Goal: Task Accomplishment & Management: Manage account settings

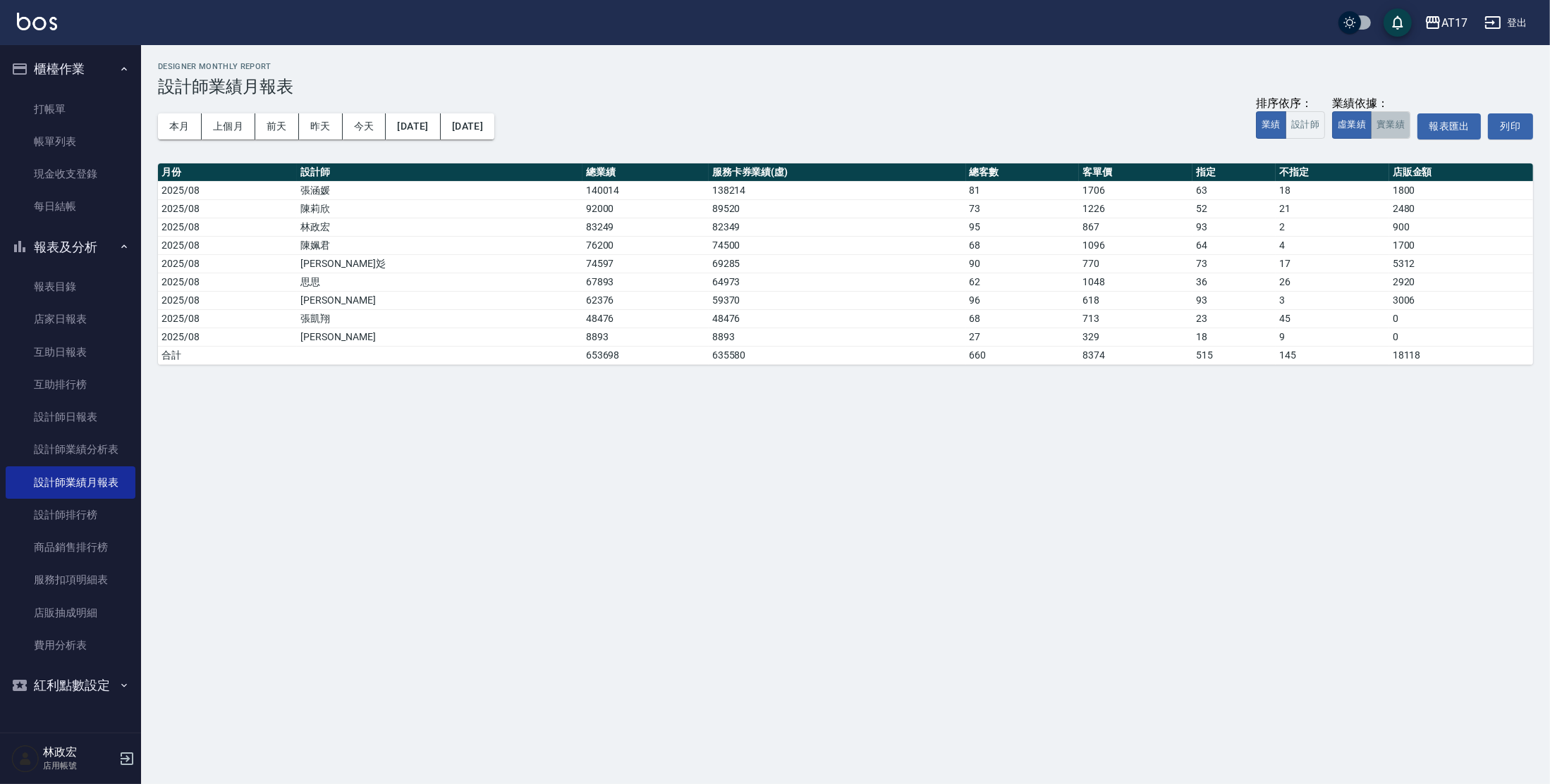
click at [1383, 121] on button "實業績" at bounding box center [1390, 124] width 40 height 27
click at [1353, 124] on button "虛業績" at bounding box center [1352, 124] width 40 height 27
click at [1404, 130] on button "實業績" at bounding box center [1390, 124] width 40 height 27
click at [62, 107] on link "打帳單" at bounding box center [70, 110] width 130 height 33
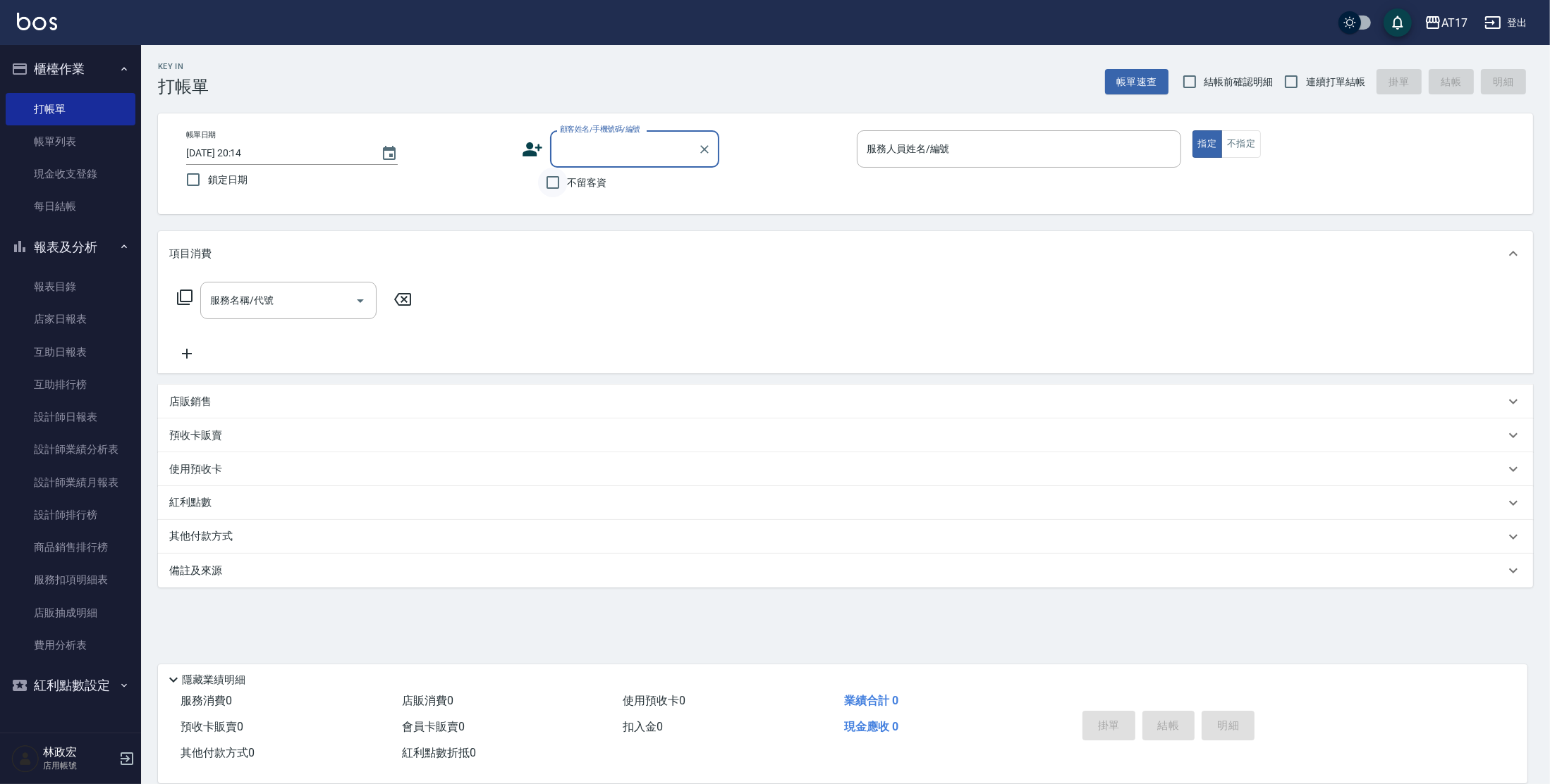
click at [559, 191] on input "不留客資" at bounding box center [552, 183] width 30 height 30
checkbox input "true"
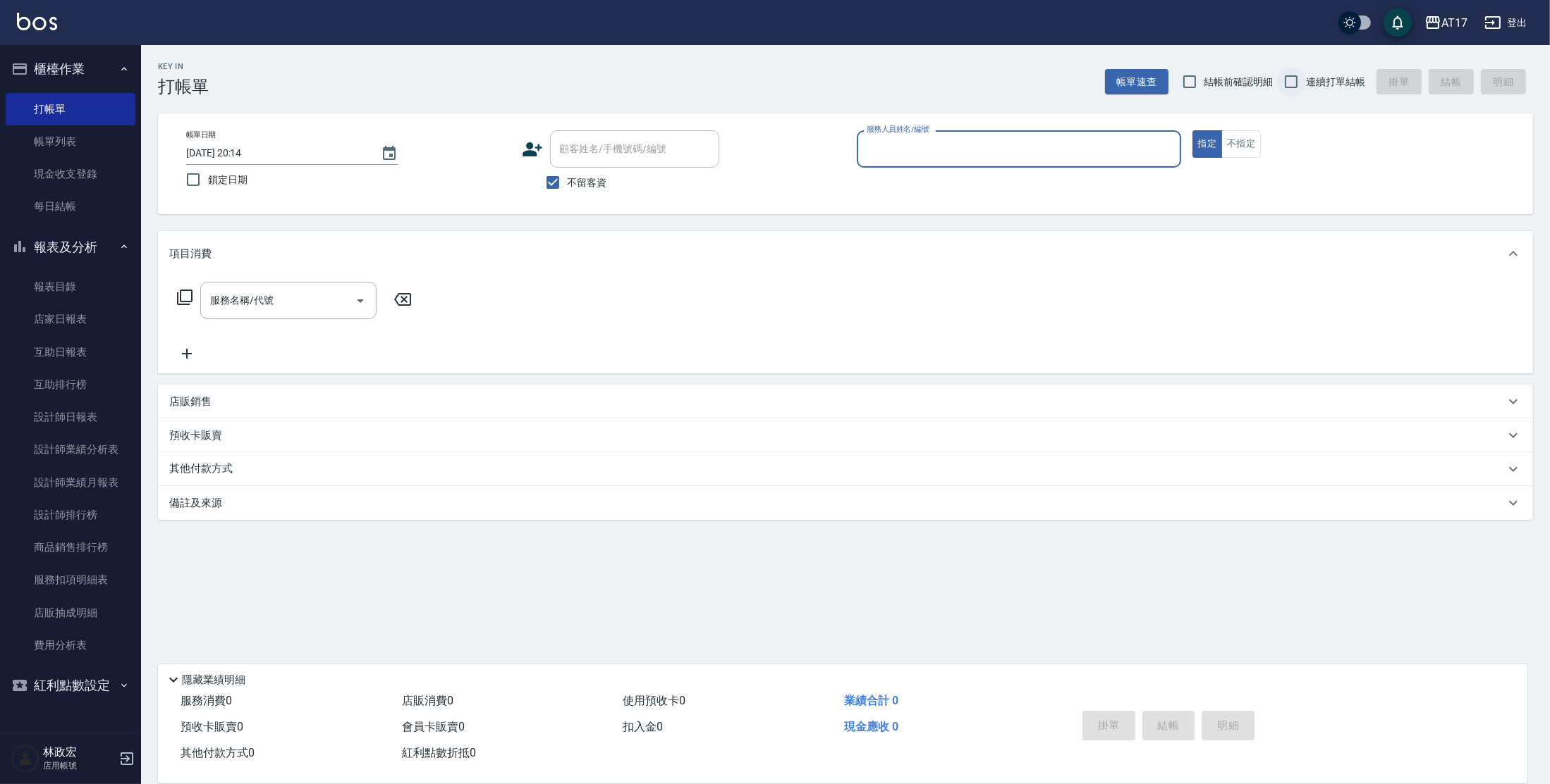
click at [1287, 75] on input "連續打單結帳" at bounding box center [1291, 82] width 30 height 30
checkbox input "true"
click at [1022, 154] on input "服務人員姓名/編號" at bounding box center [1019, 149] width 311 height 25
type input "Winne-W"
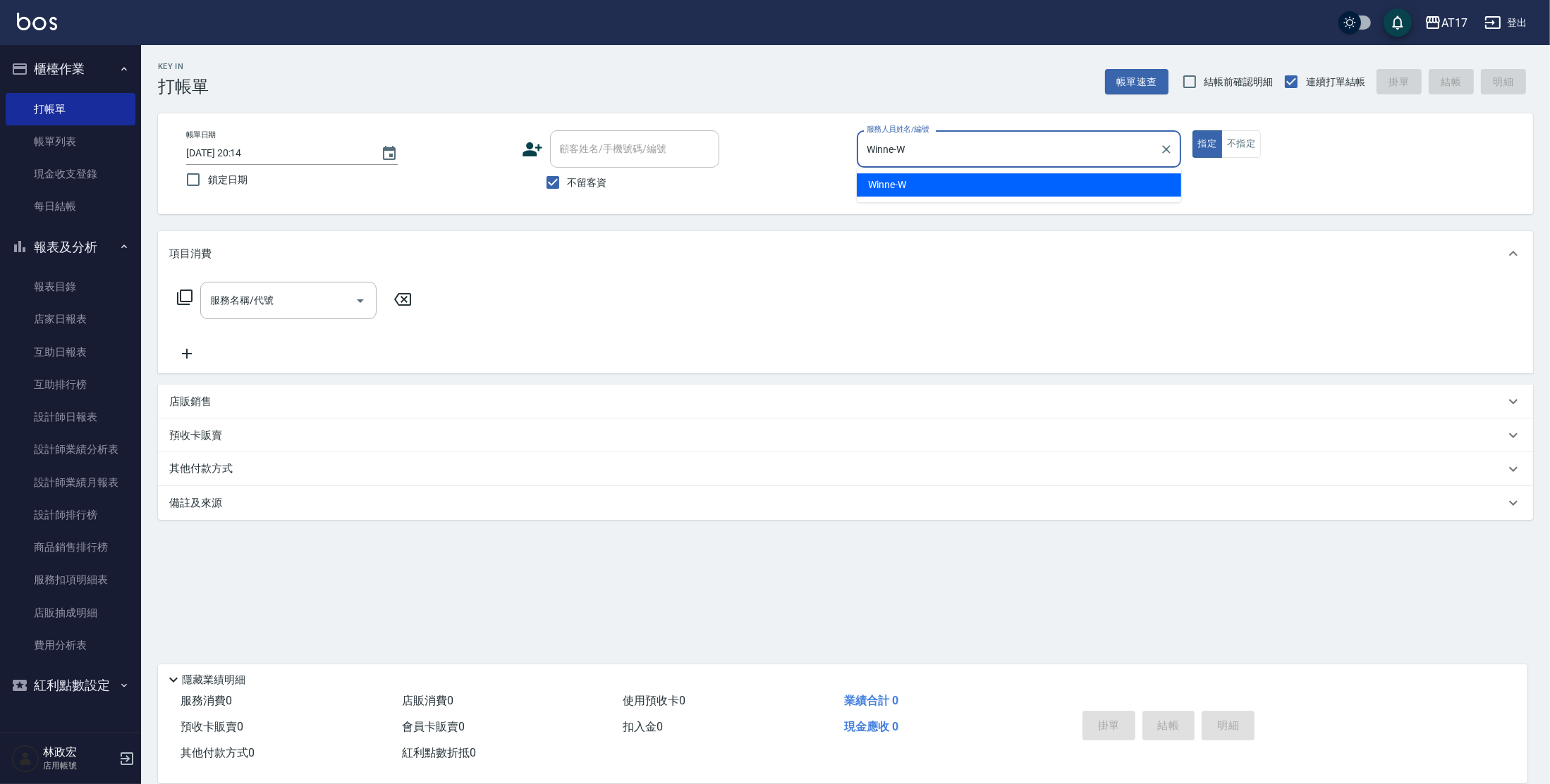
type button "true"
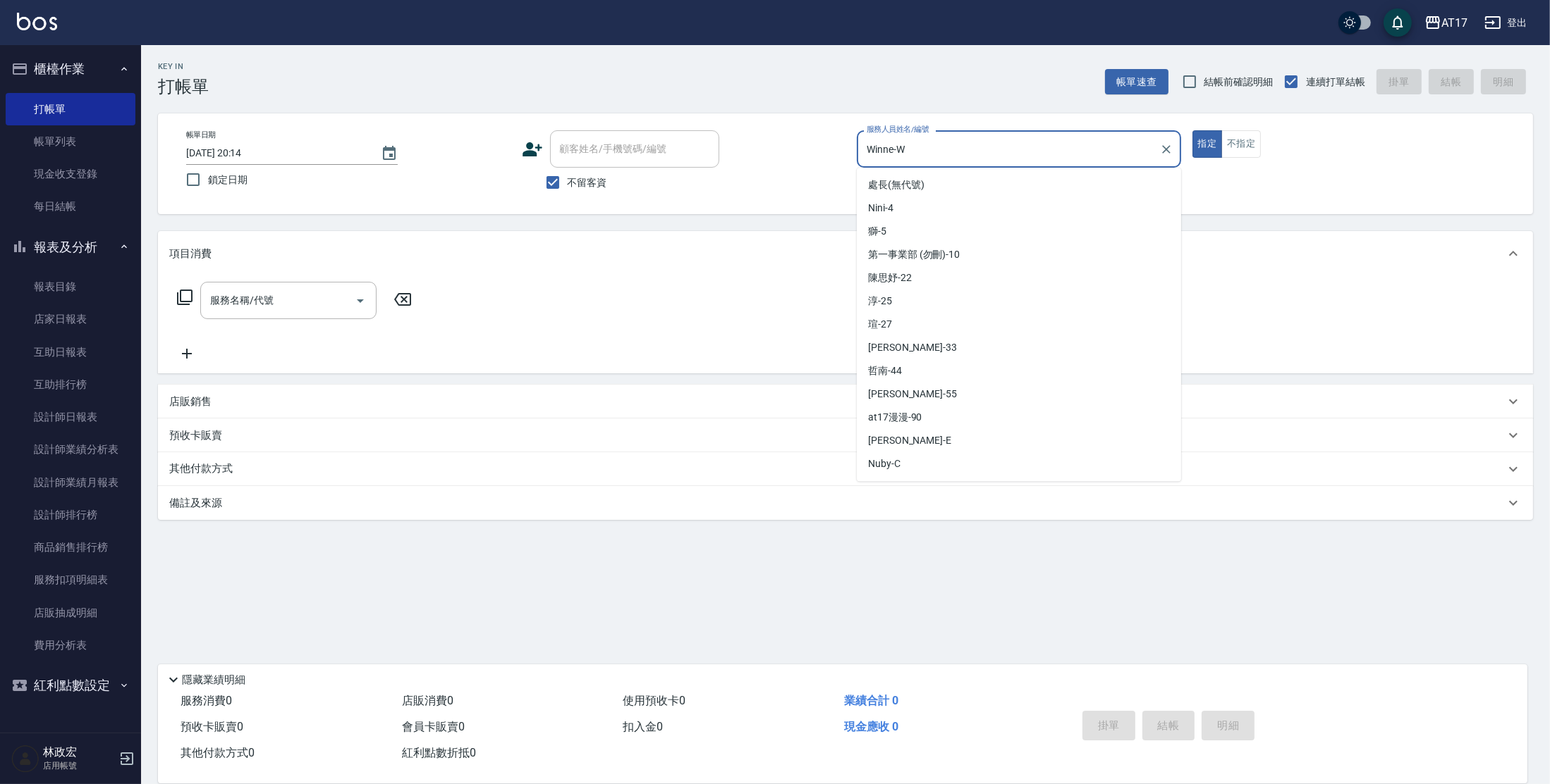
scroll to position [134, 0]
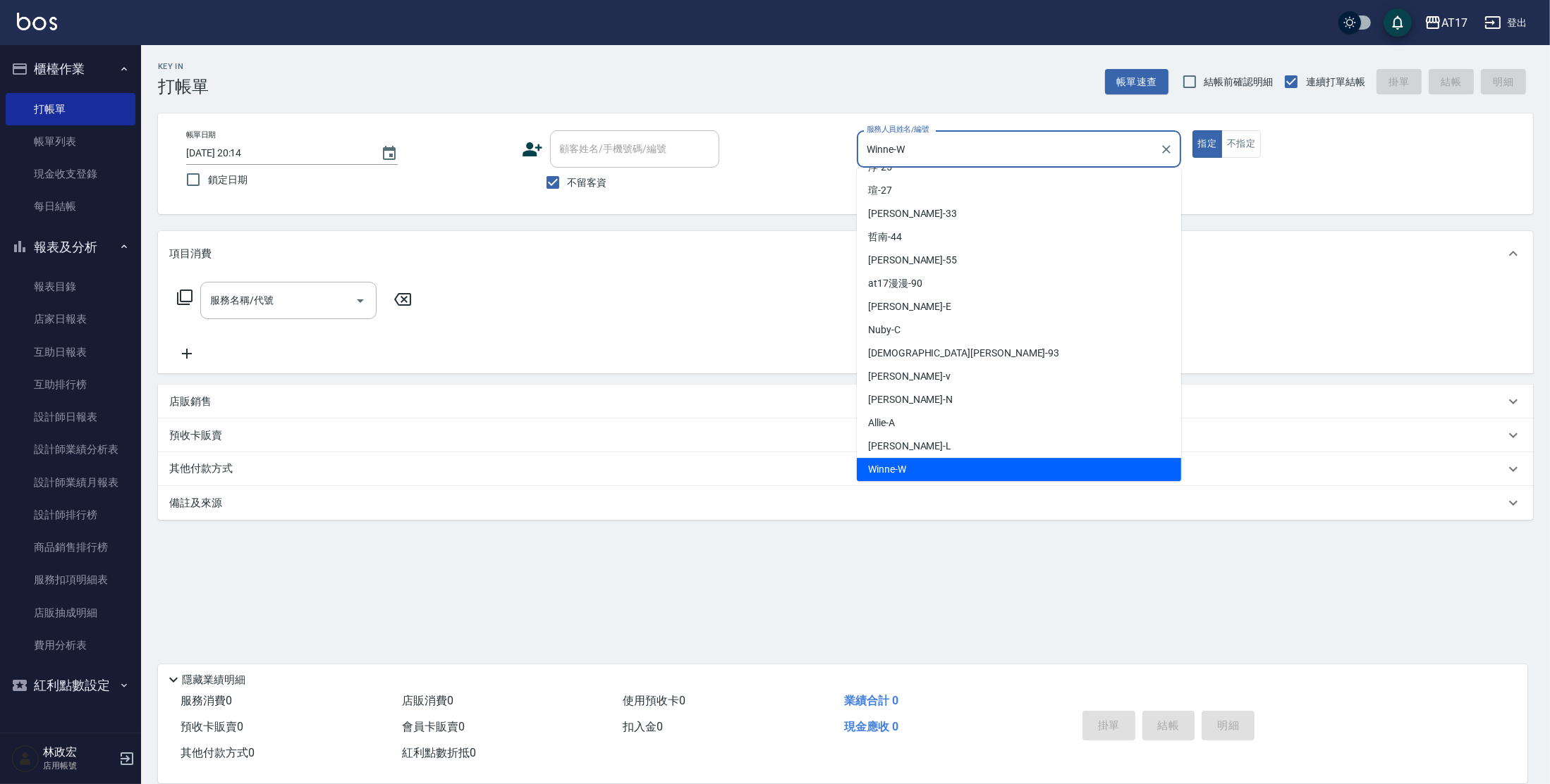
drag, startPoint x: 922, startPoint y: 143, endPoint x: 510, endPoint y: 103, distance: 413.9
click at [510, 102] on div "Key In 打帳單 帳單速查 結帳前確認明細 連續打單結帳 掛單 結帳 明細 帳單日期 [DATE] 20:14 鎖定日期 顧客姓名/手機號碼/編號 顧客姓…" at bounding box center [845, 349] width 1408 height 609
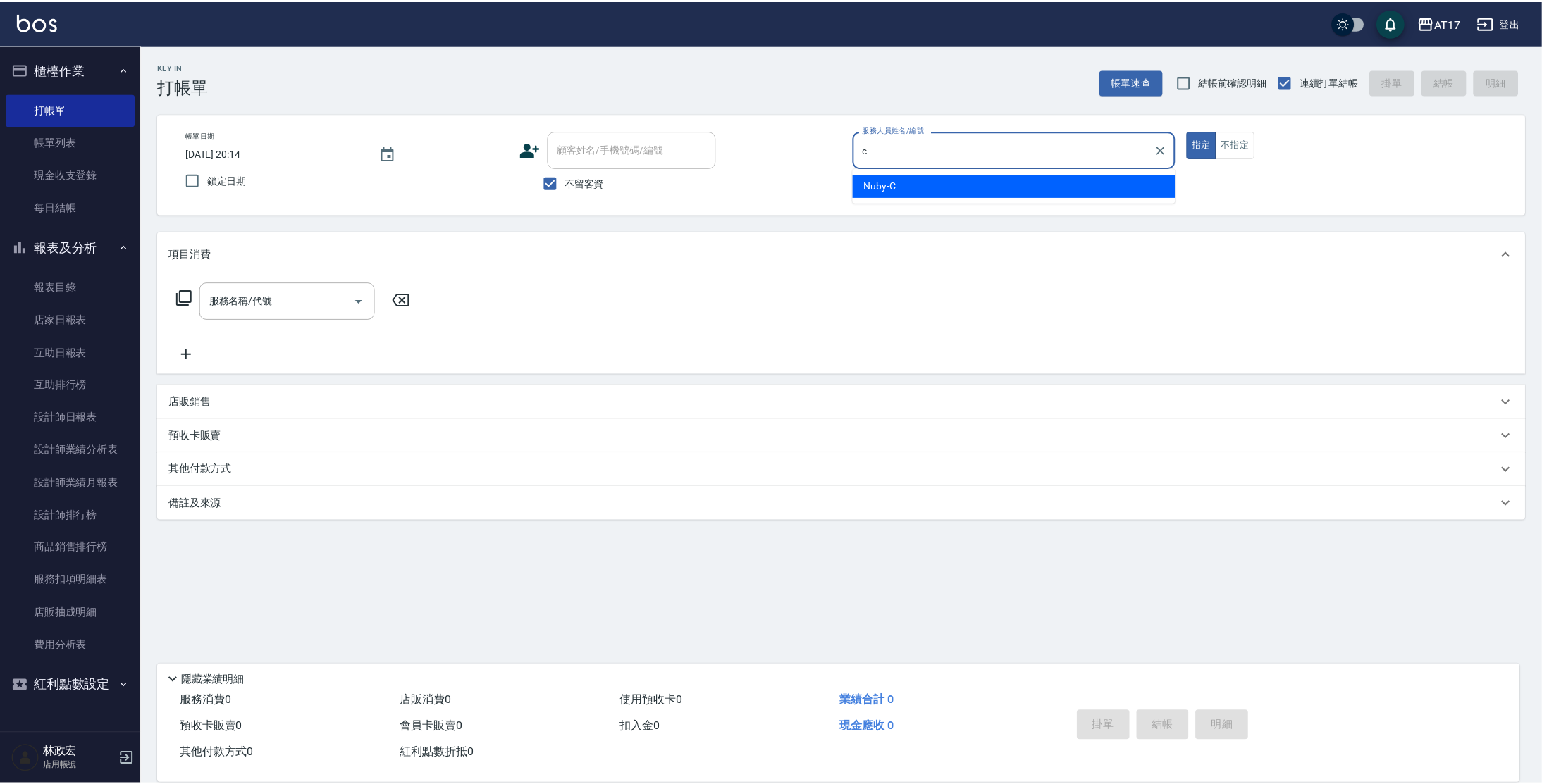
scroll to position [0, 0]
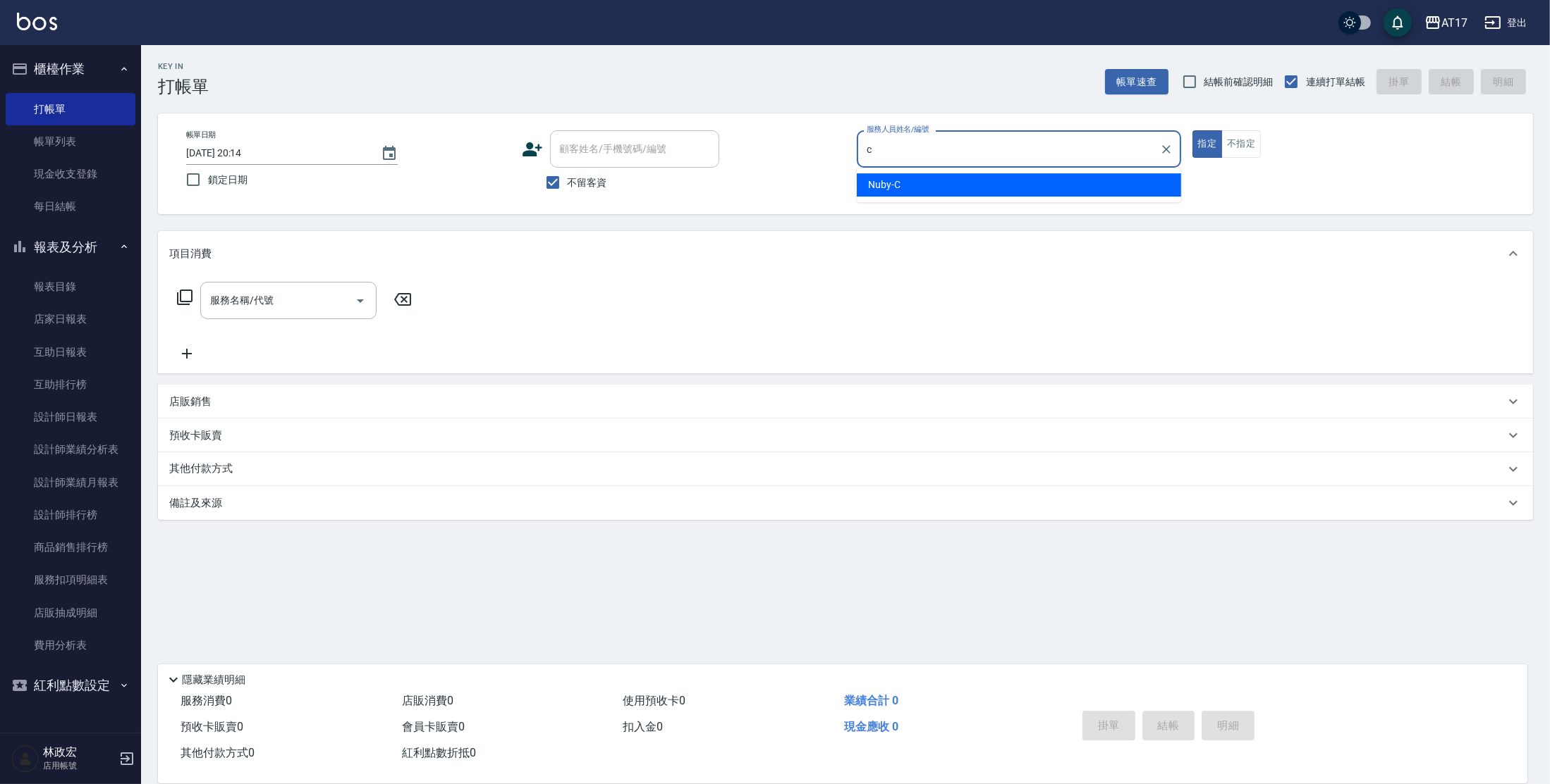
type input "Nuby-C"
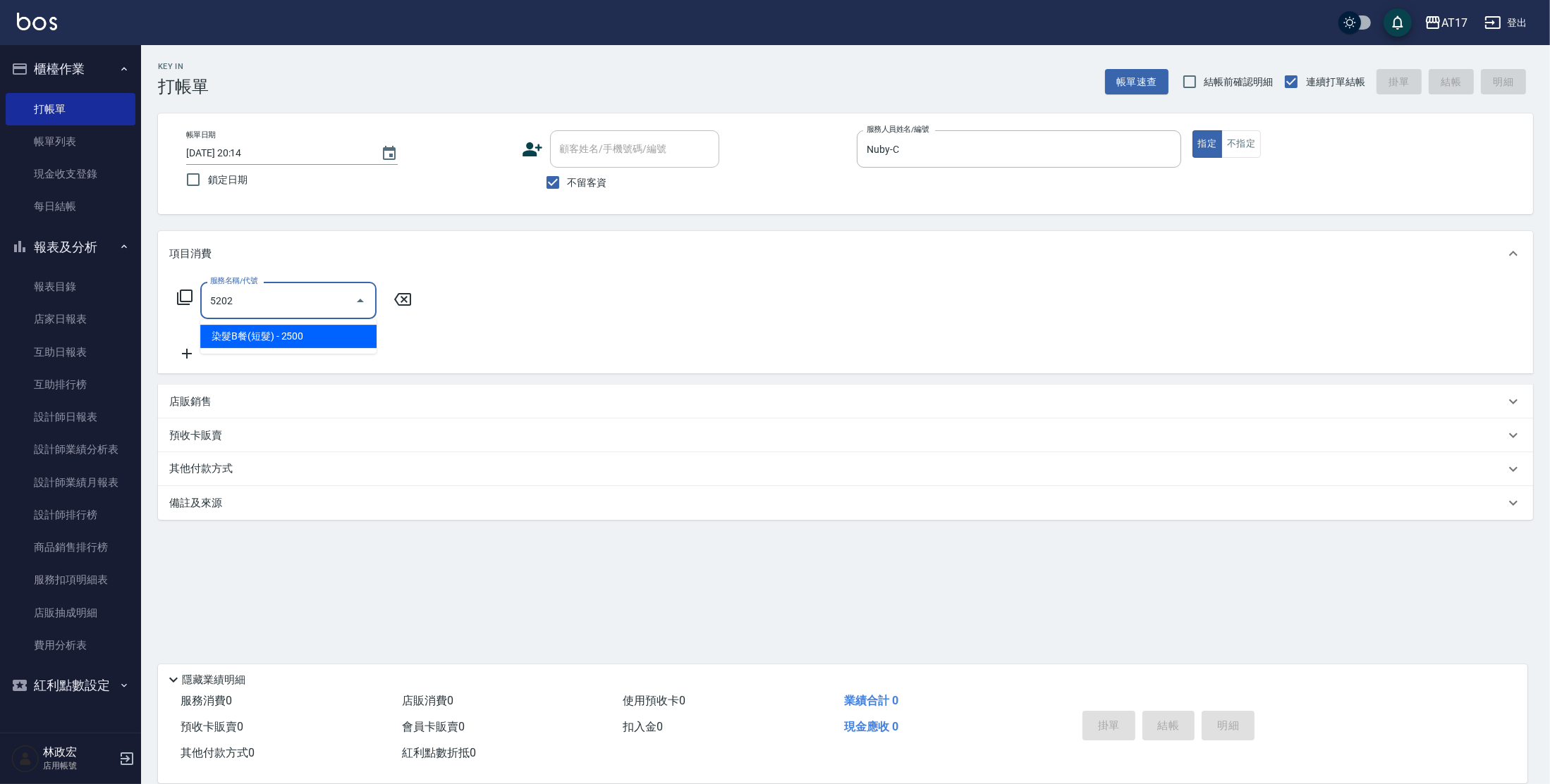
type input "染髮B餐(短髮)(5202)"
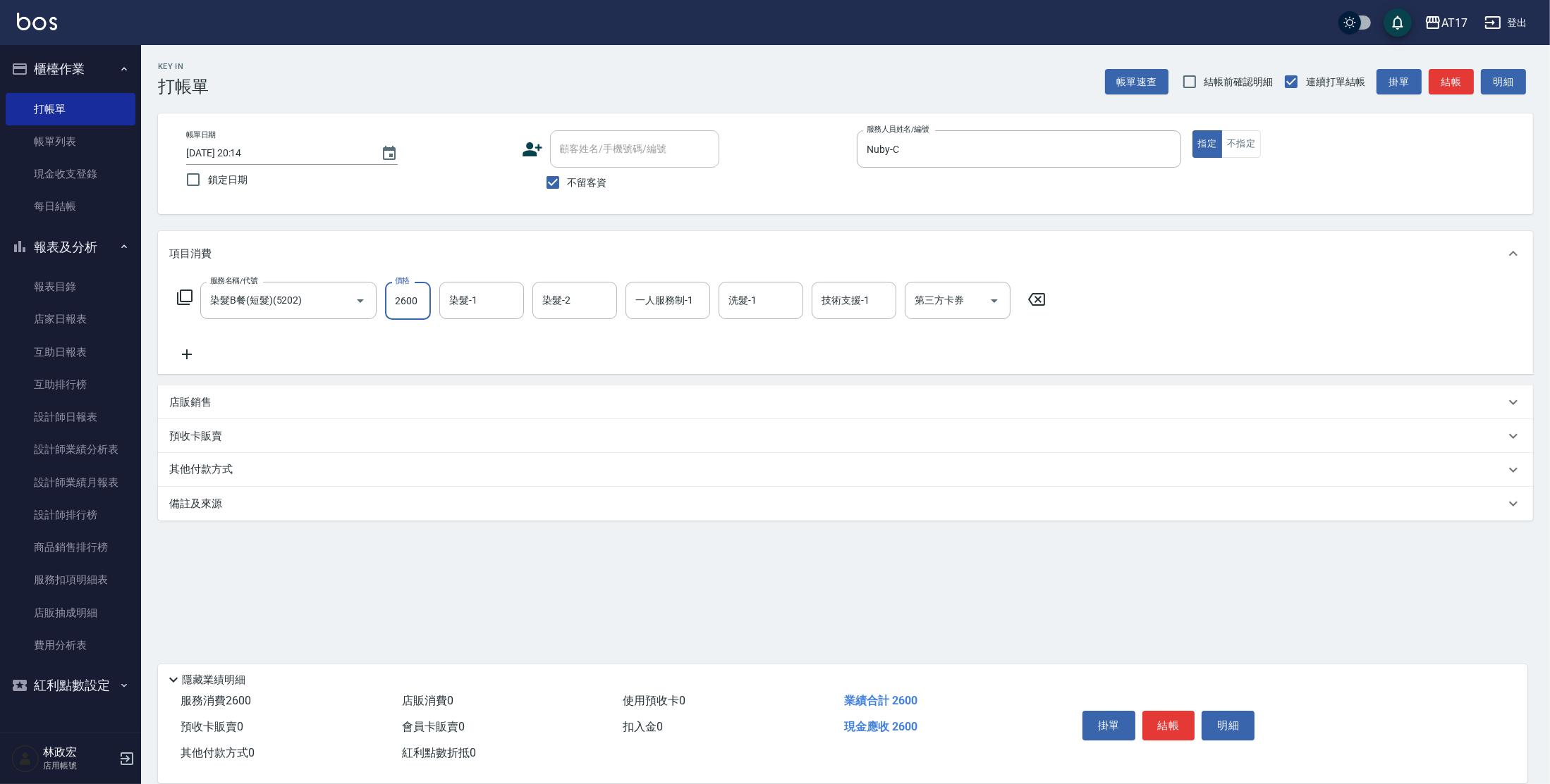
type input "2600"
type input "Winne-W"
type input "Nuby-C"
type input "Winne-W"
type input "儲值卡"
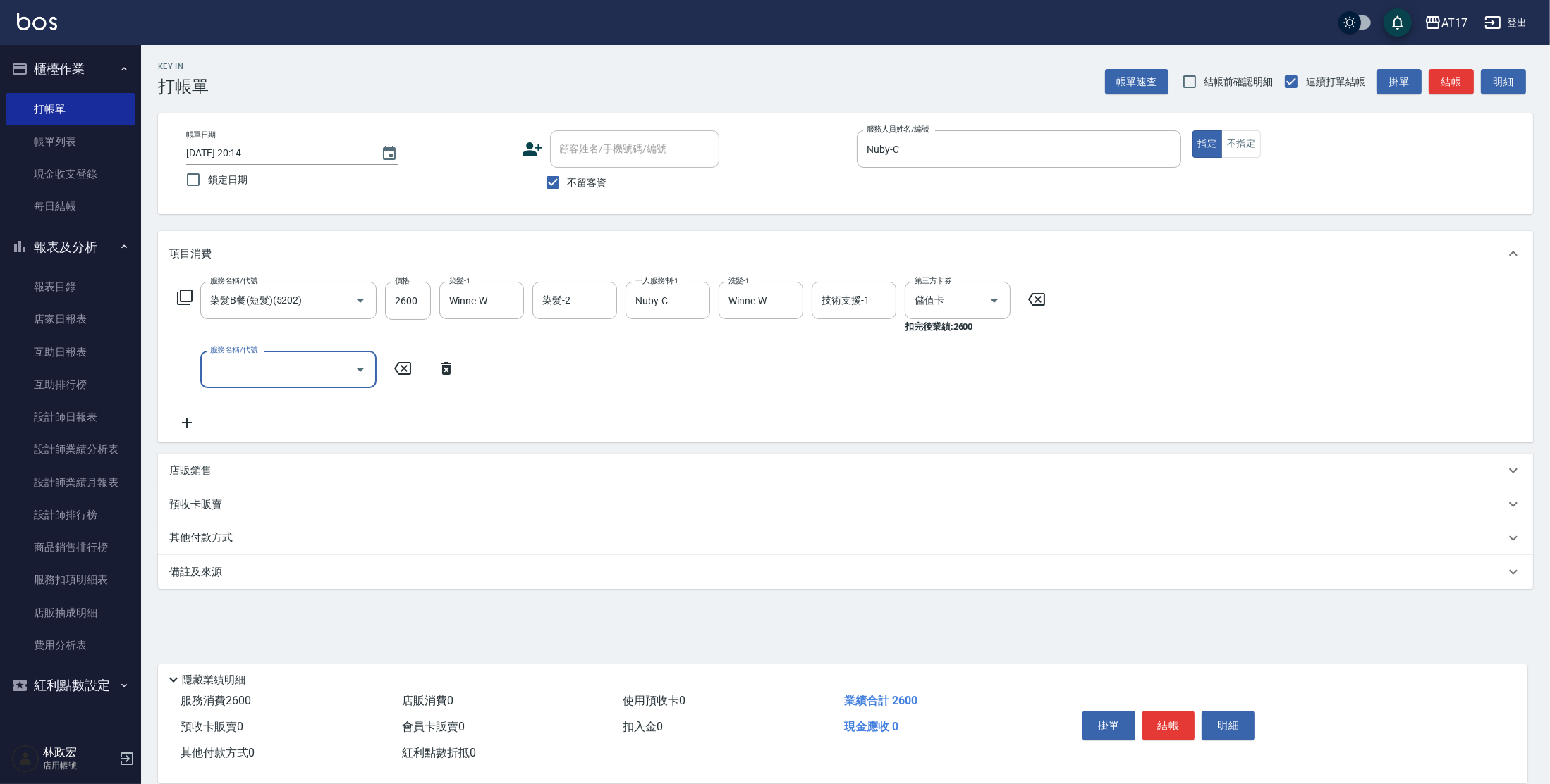
type input "4"
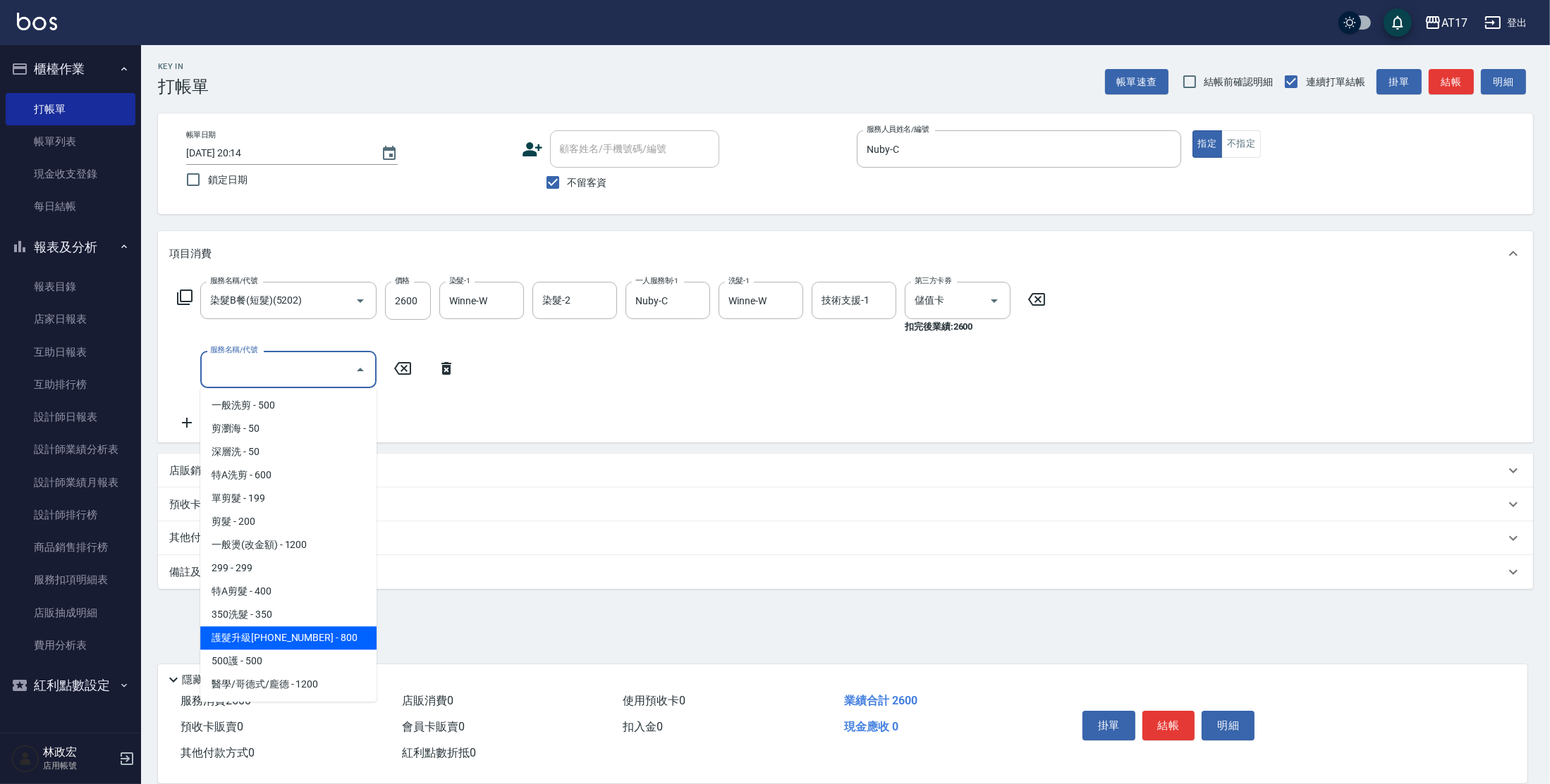
type input "護髮升級[PHONE_NUMBER](400)"
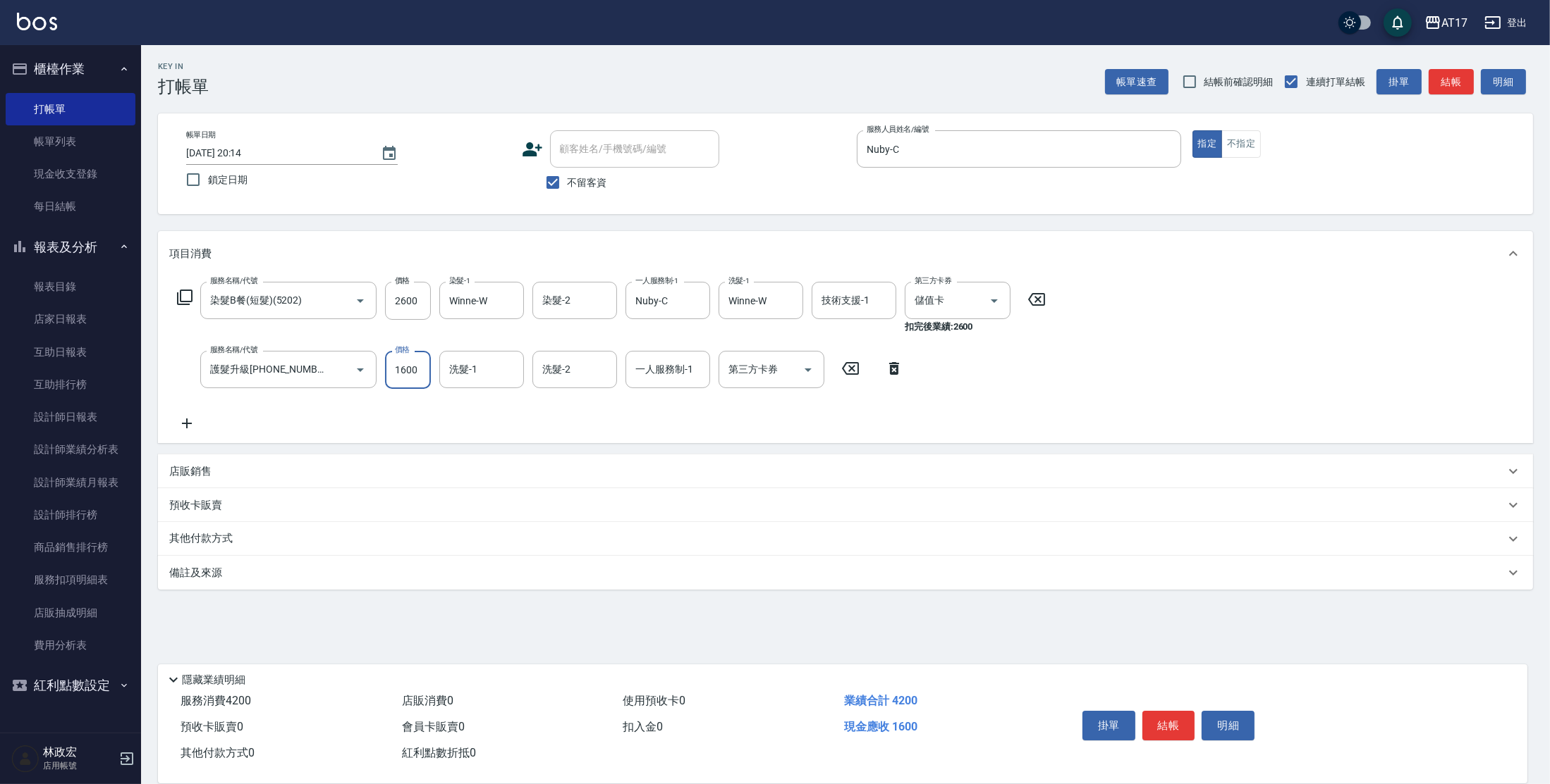
type input "1600"
type input "Winne-W"
type input "Nuby-C"
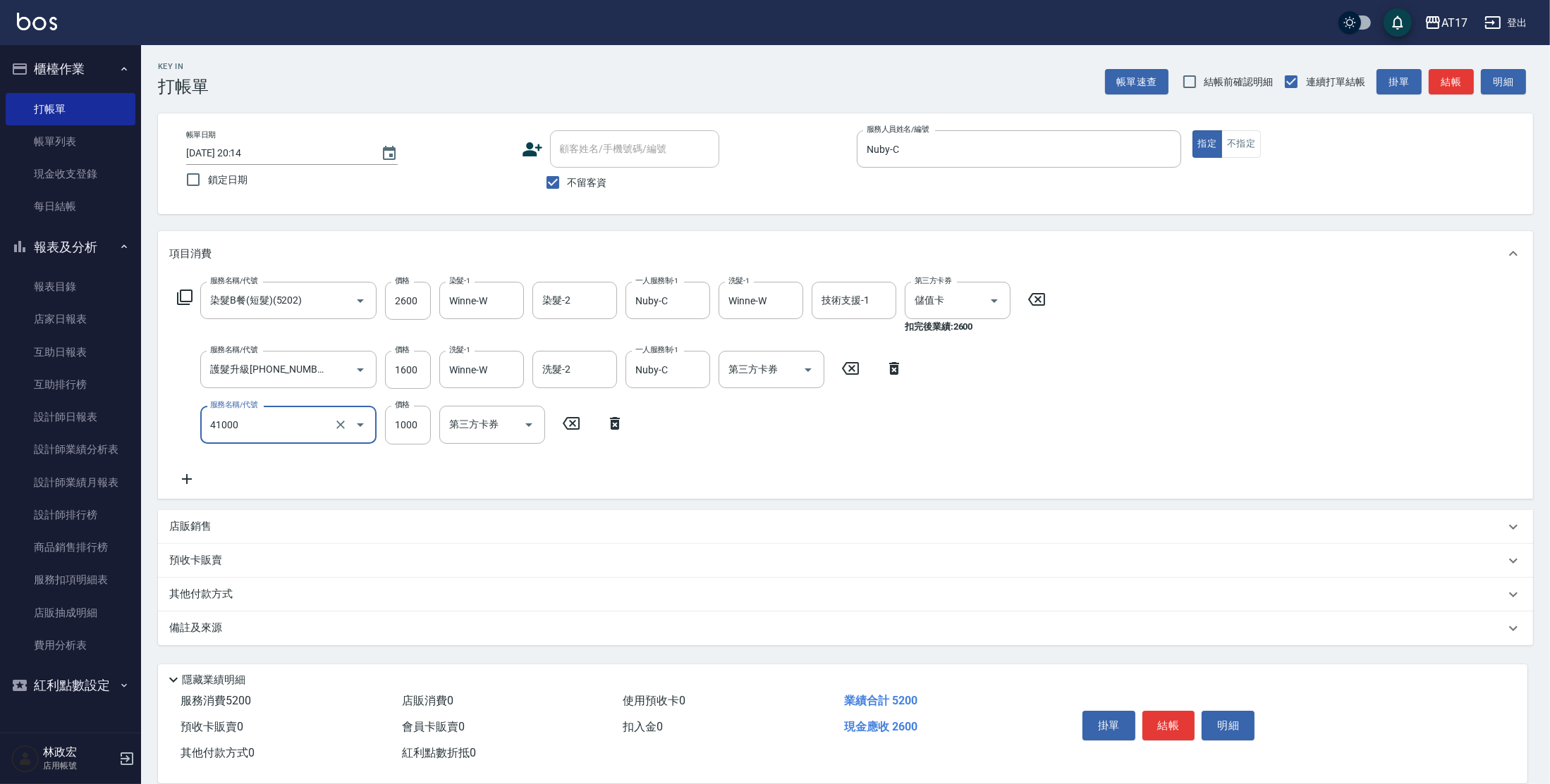
type input "酵素 & 鏡面(41000)"
type input "2125"
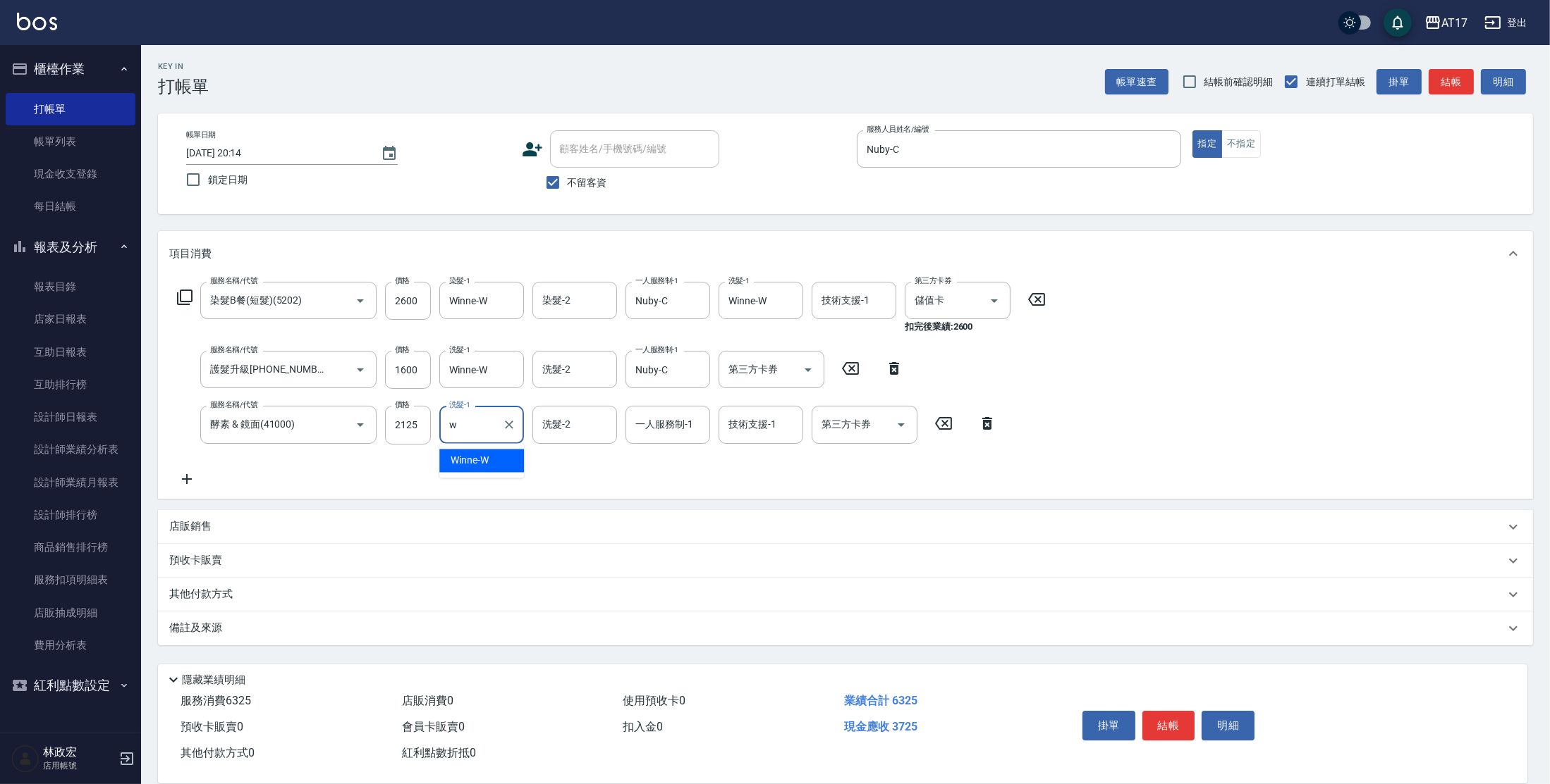
type input "Winne-W"
type input "Nuby-C"
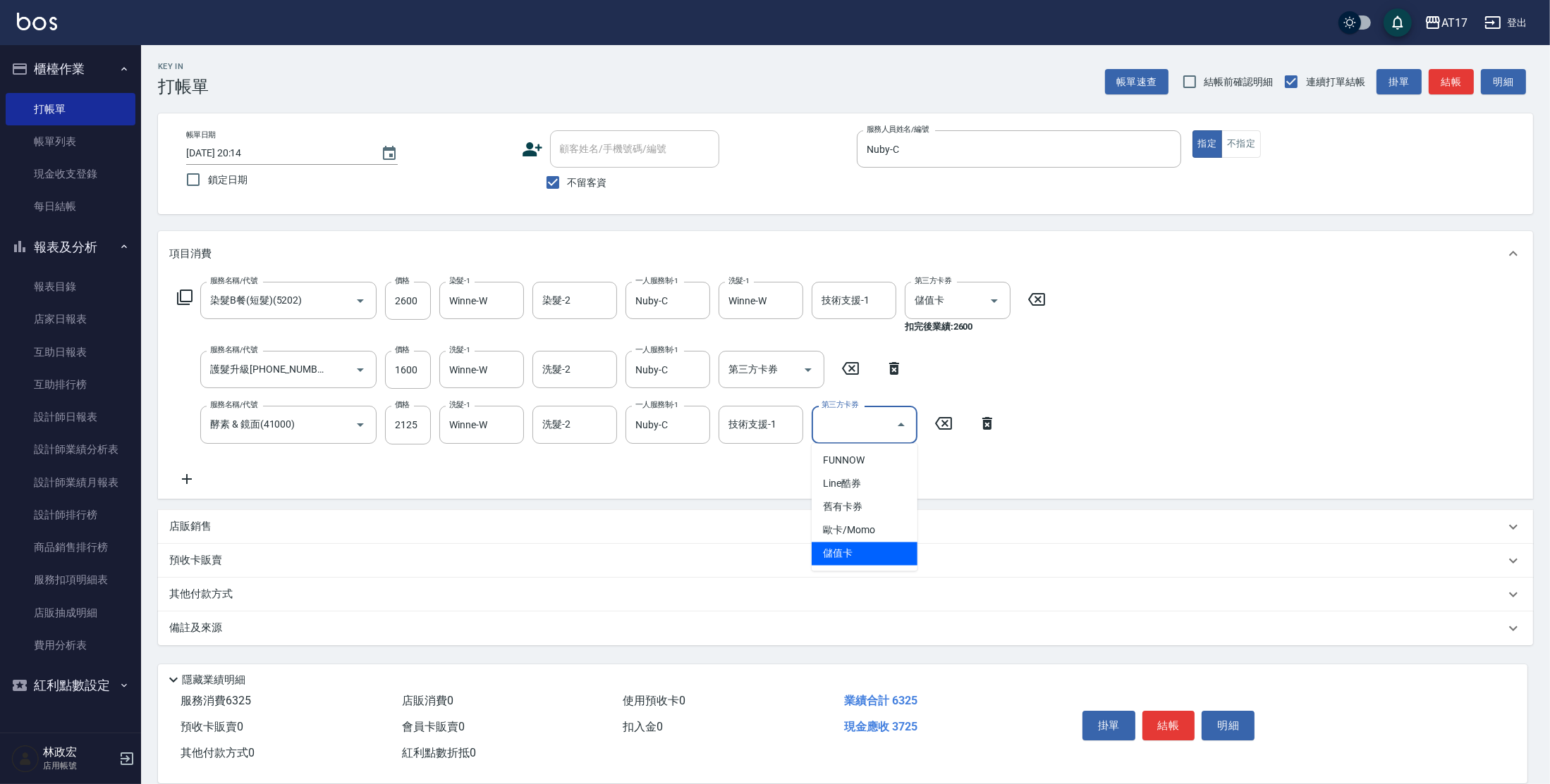
type input "儲值卡"
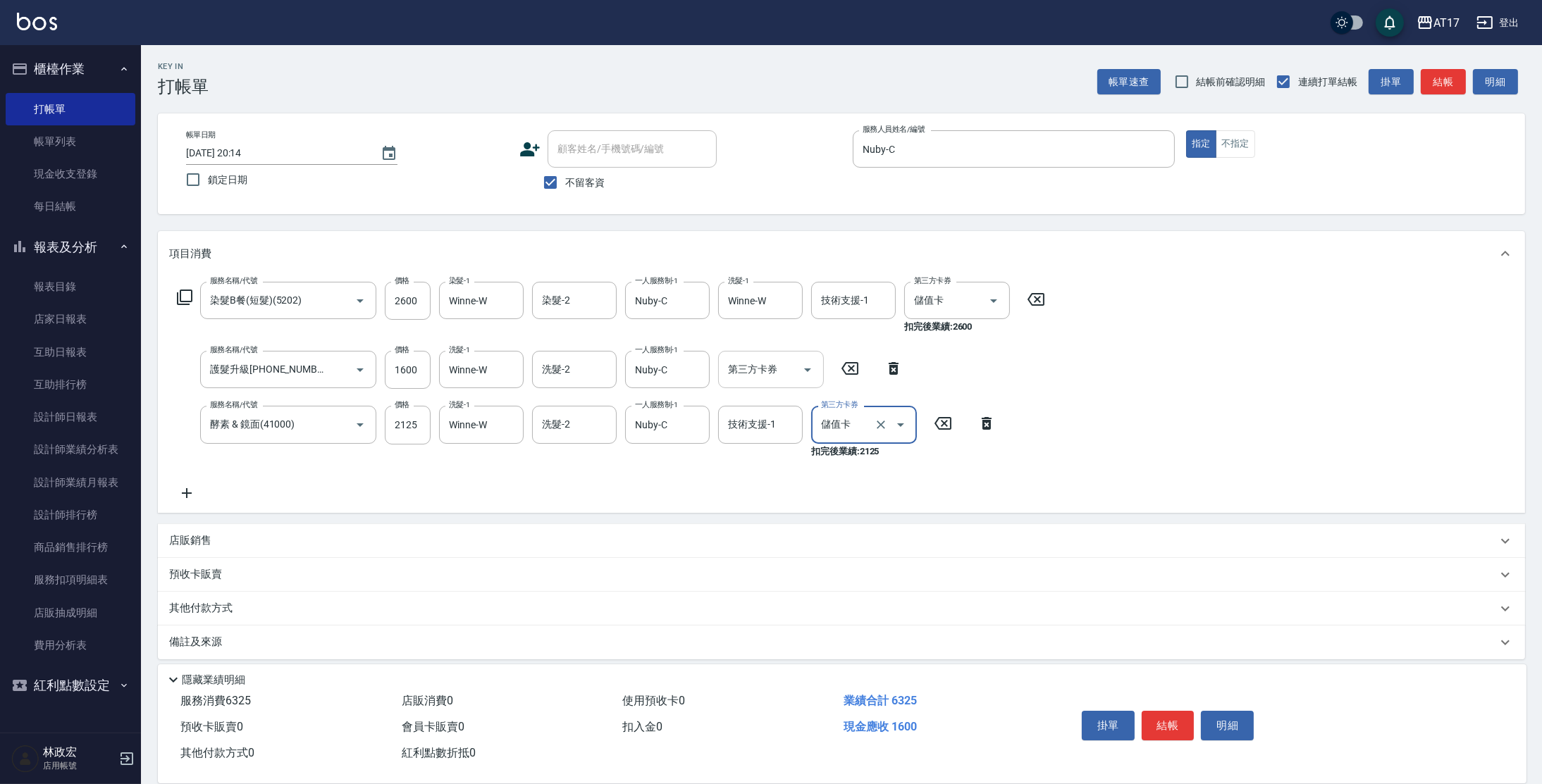
click at [768, 380] on input "第三方卡券" at bounding box center [760, 369] width 72 height 25
type input "儲值卡"
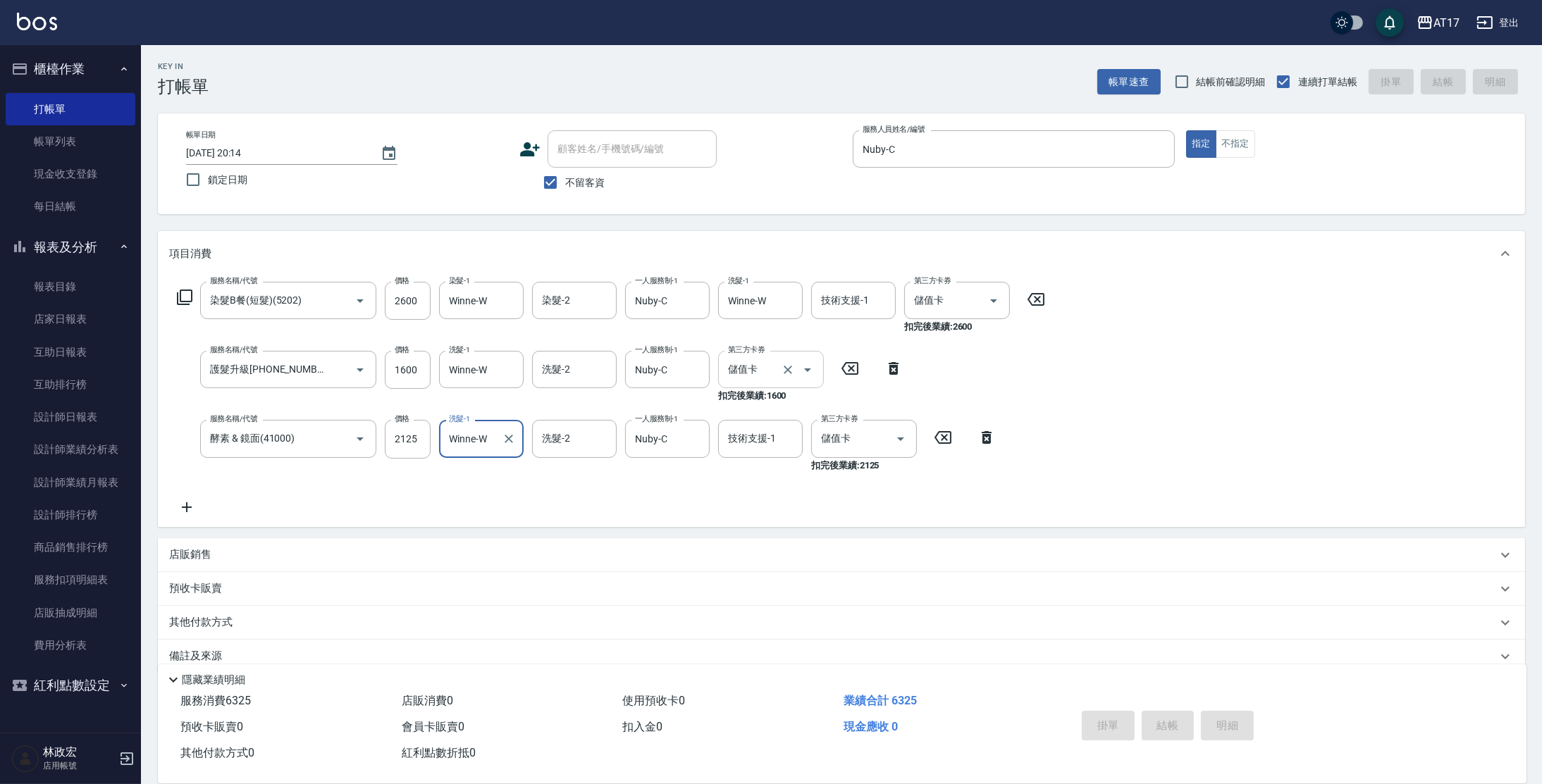
type input "[DATE] 20:15"
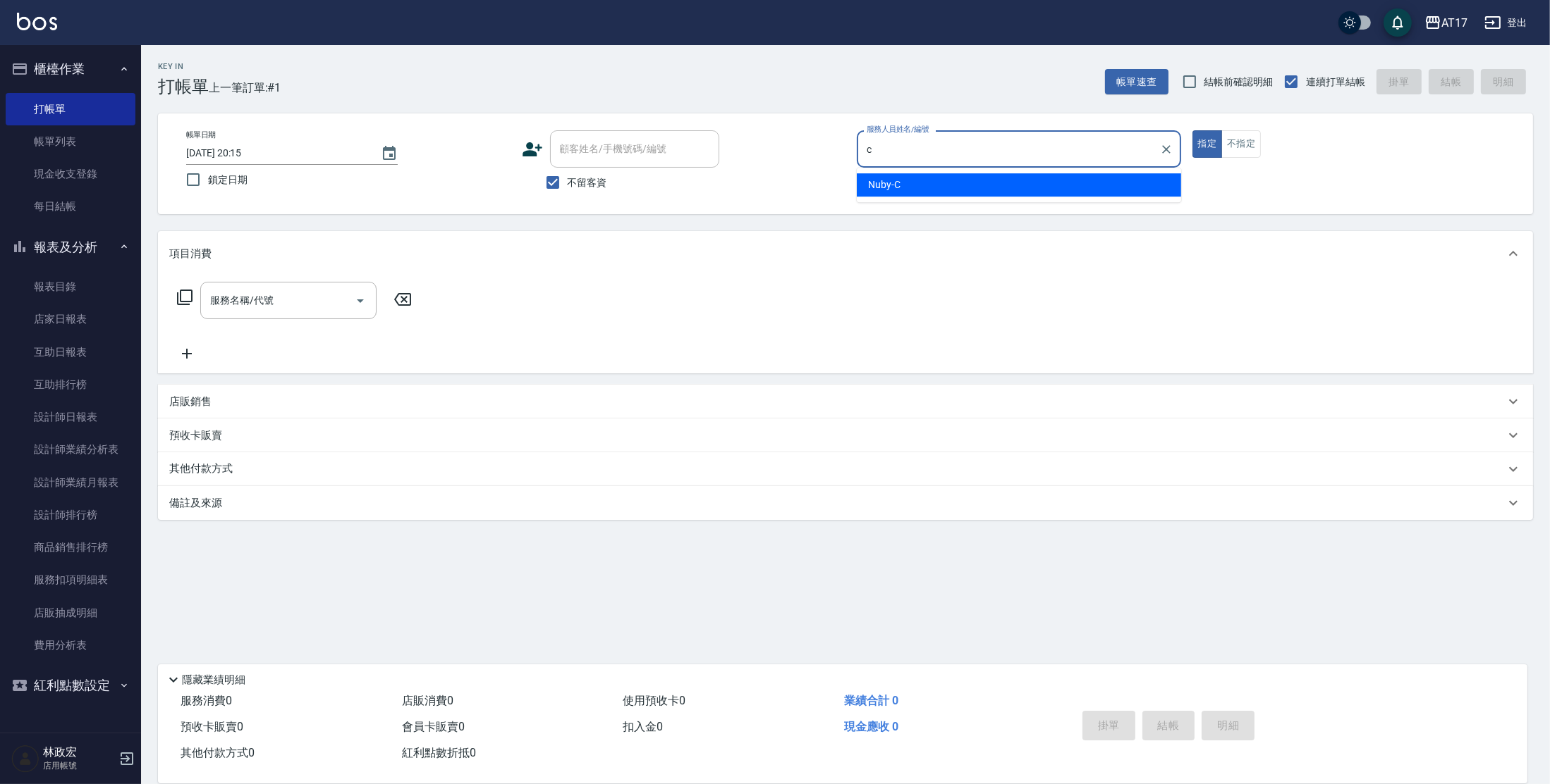
type input "Nuby-C"
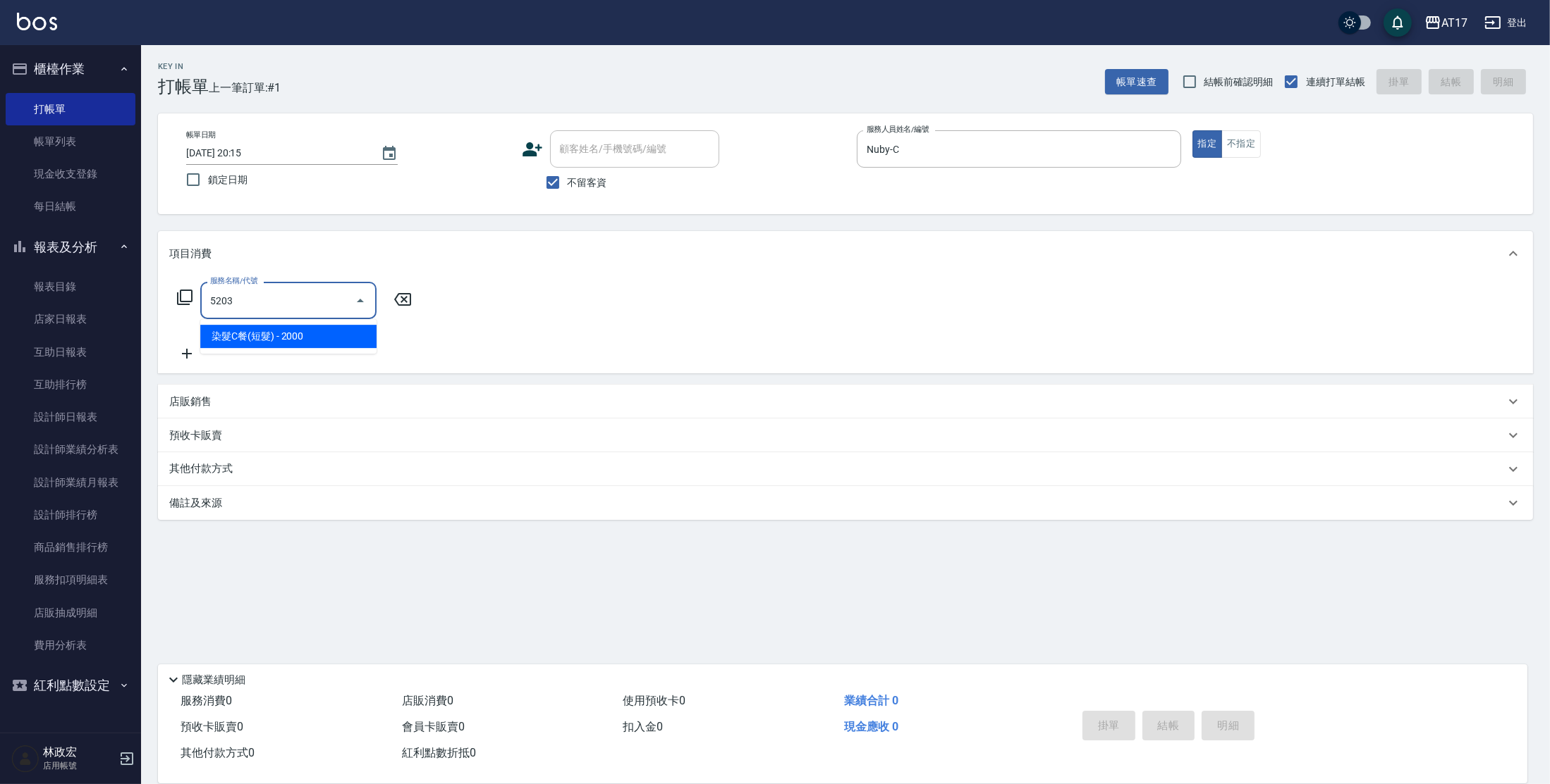
type input "染髮C餐(短髮)(5203)"
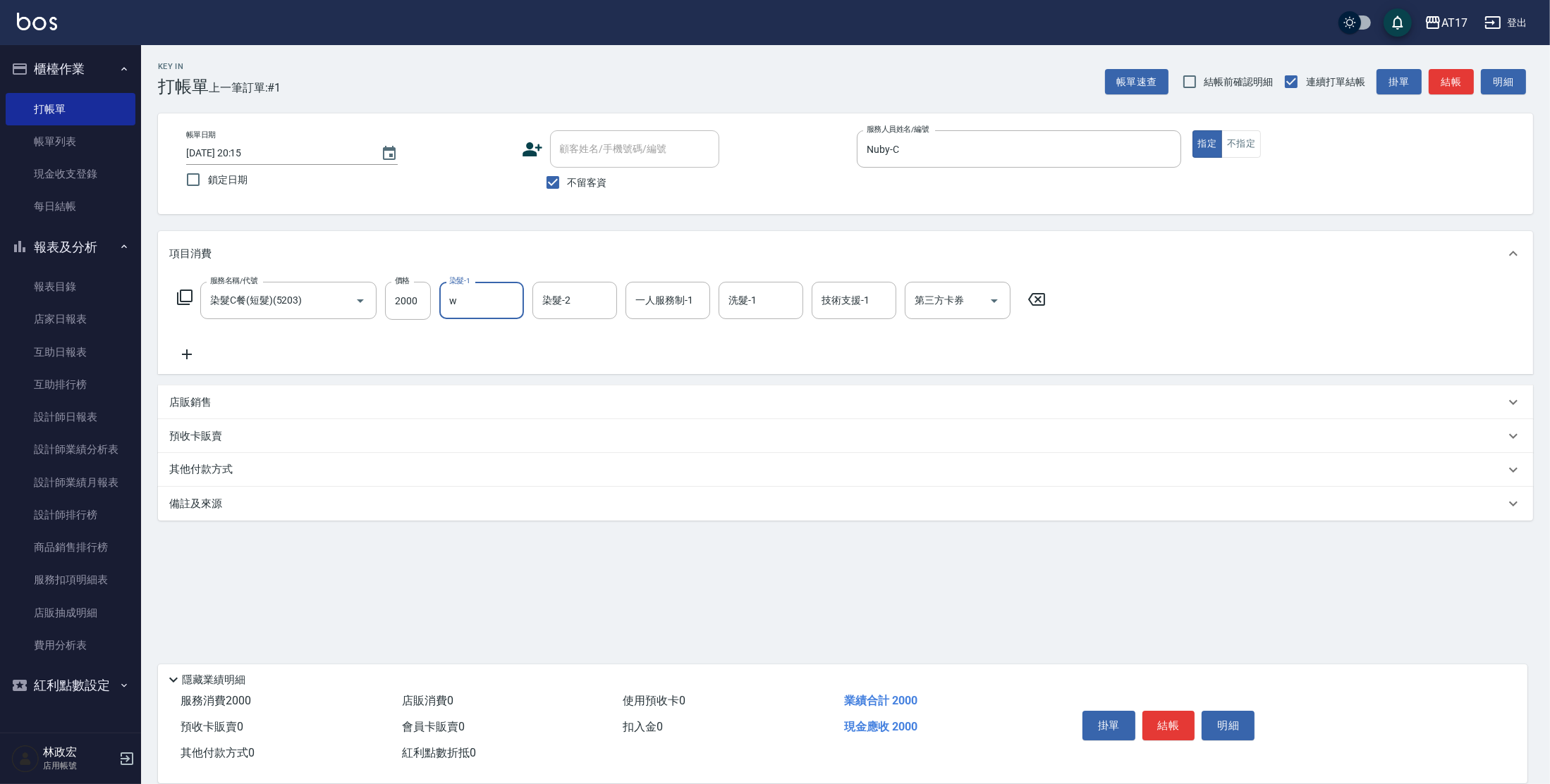
type input "Winne-W"
type input "Nuby-C"
type input "Winne-W"
type input "儲值卡"
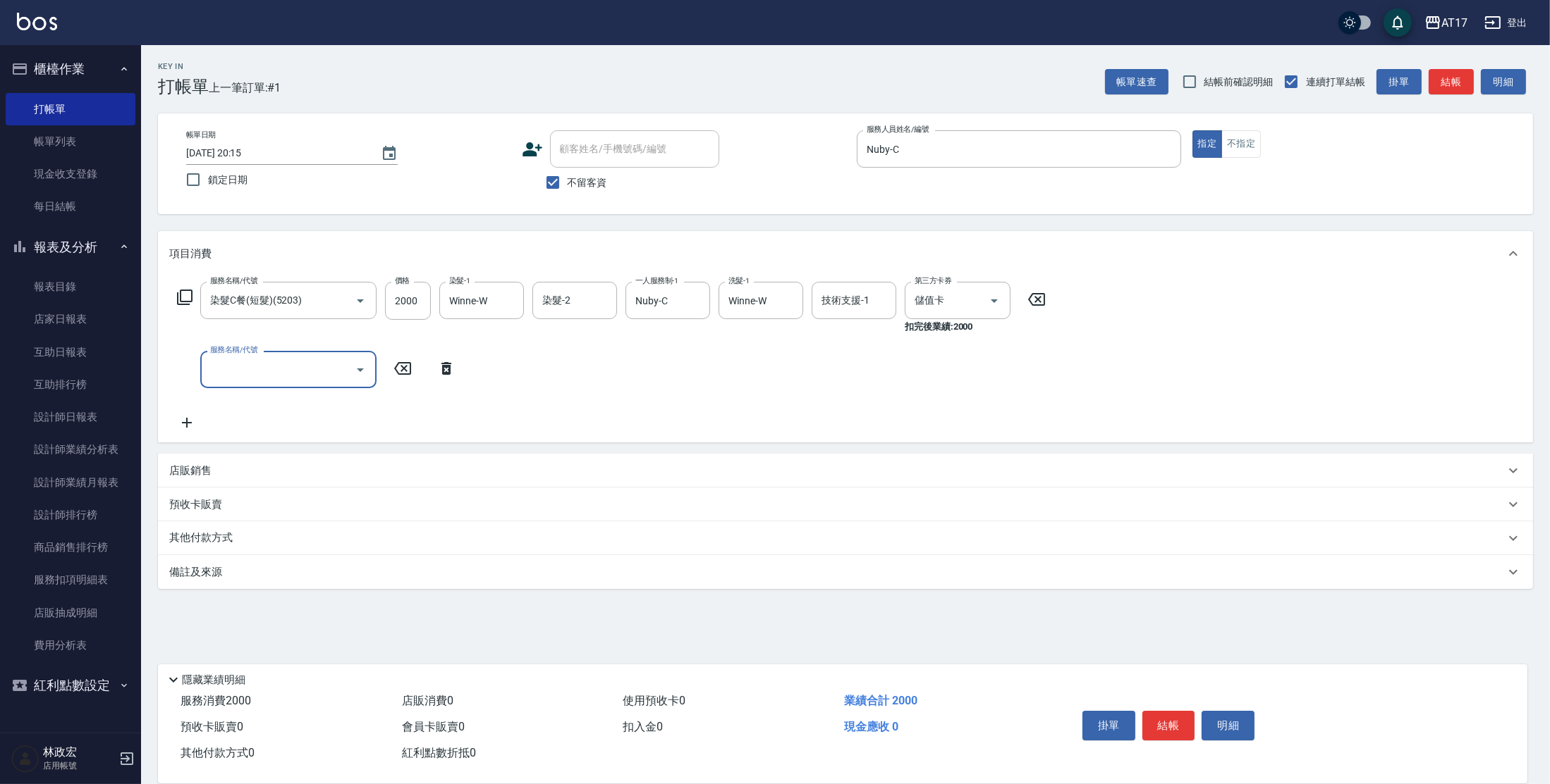
type input "2"
type input "酵素 & 鏡面(41000)"
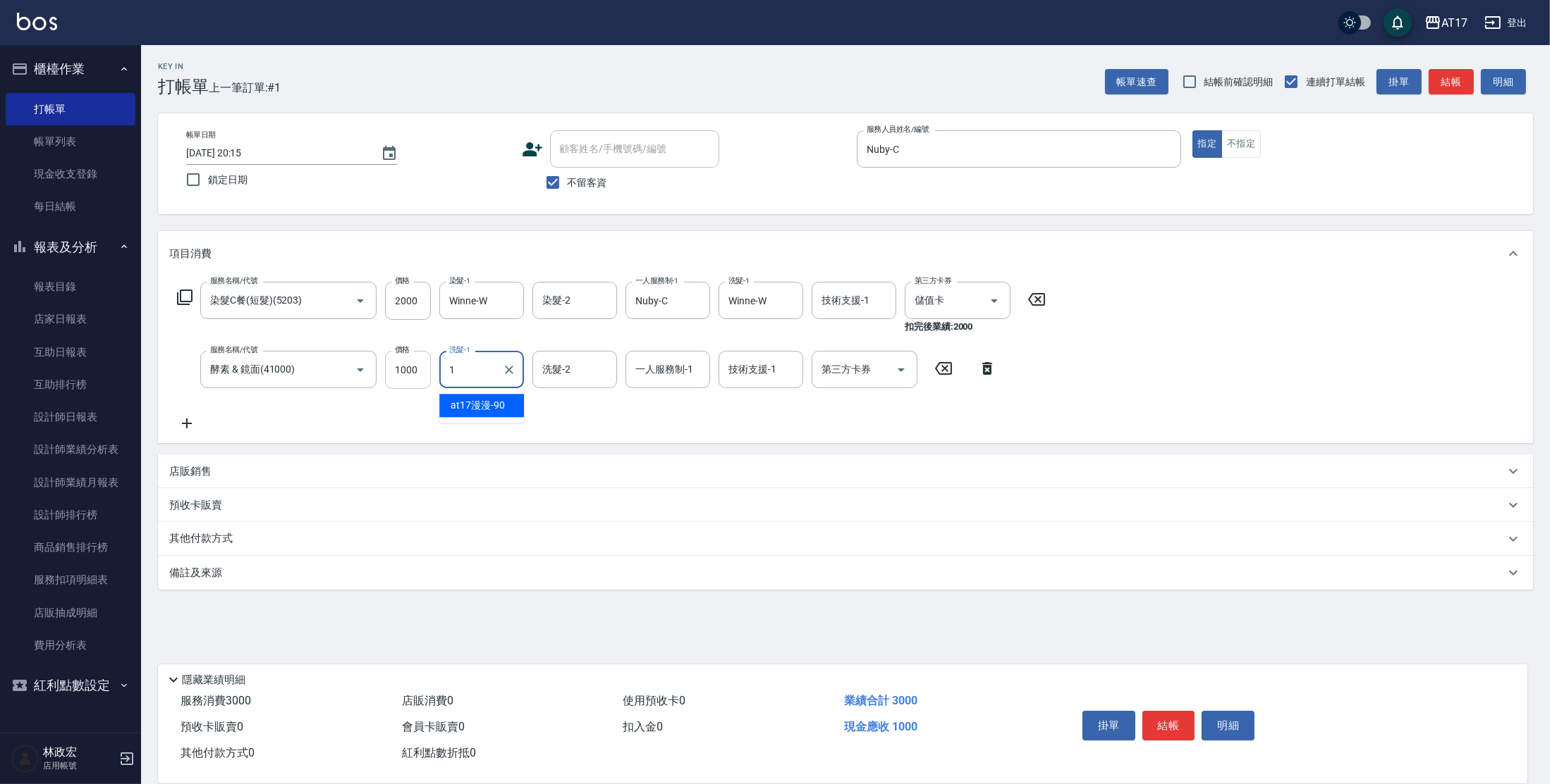
type input "1"
click at [424, 373] on input "1000" at bounding box center [408, 369] width 46 height 38
type input "1100"
type input "Winne-W"
type input "Nuby-C"
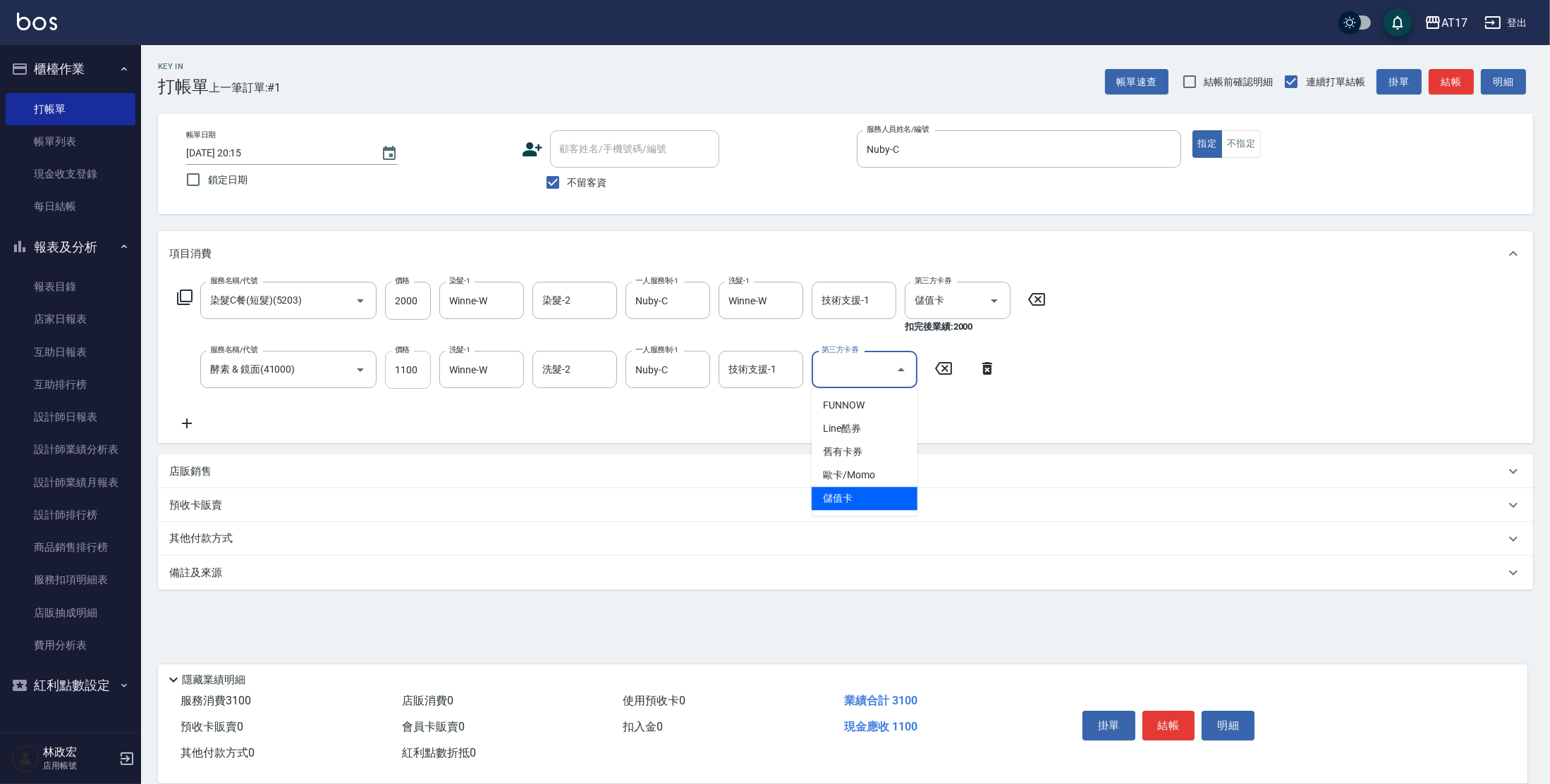
type input "儲值卡"
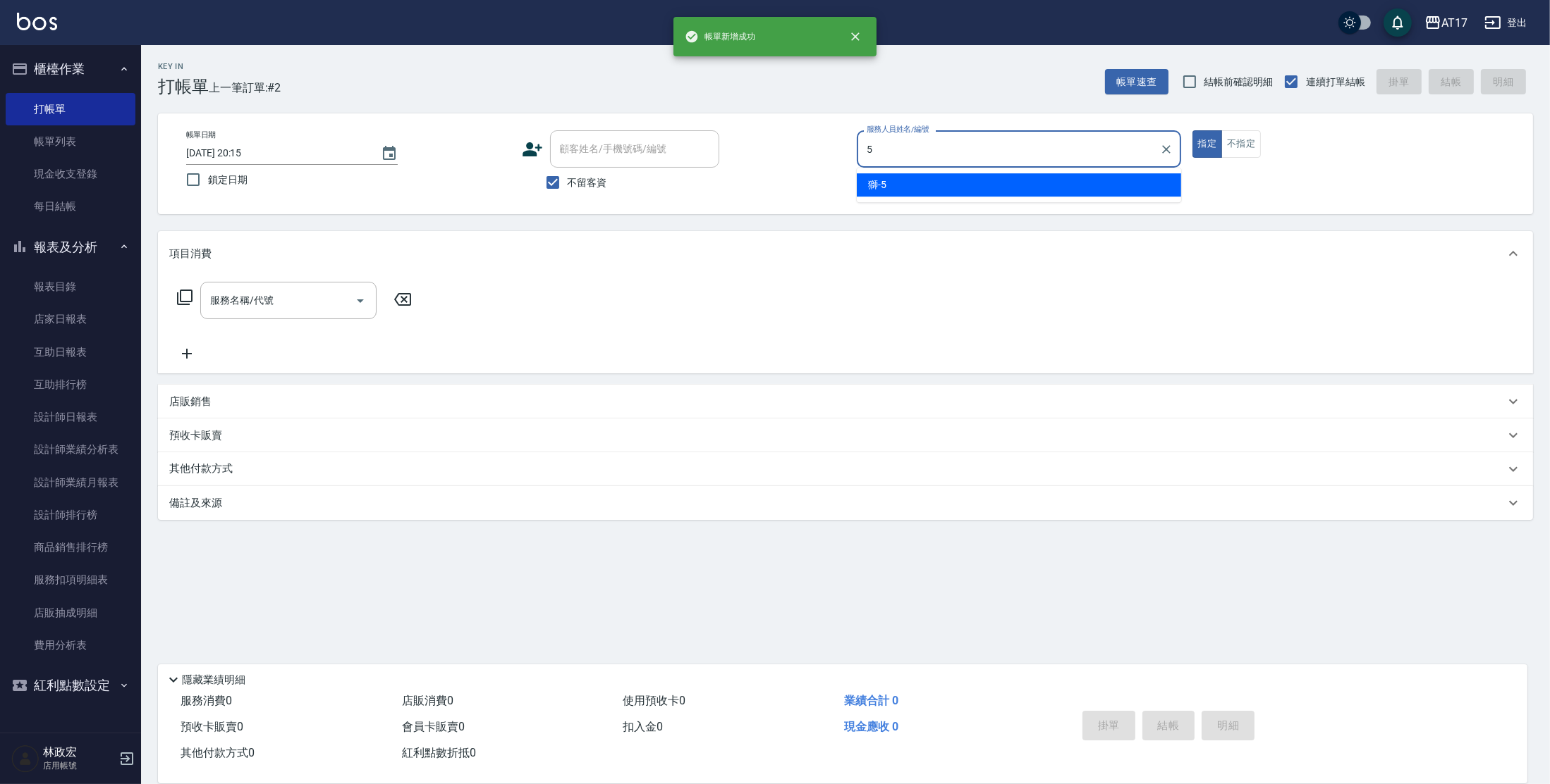
type input "獅-5"
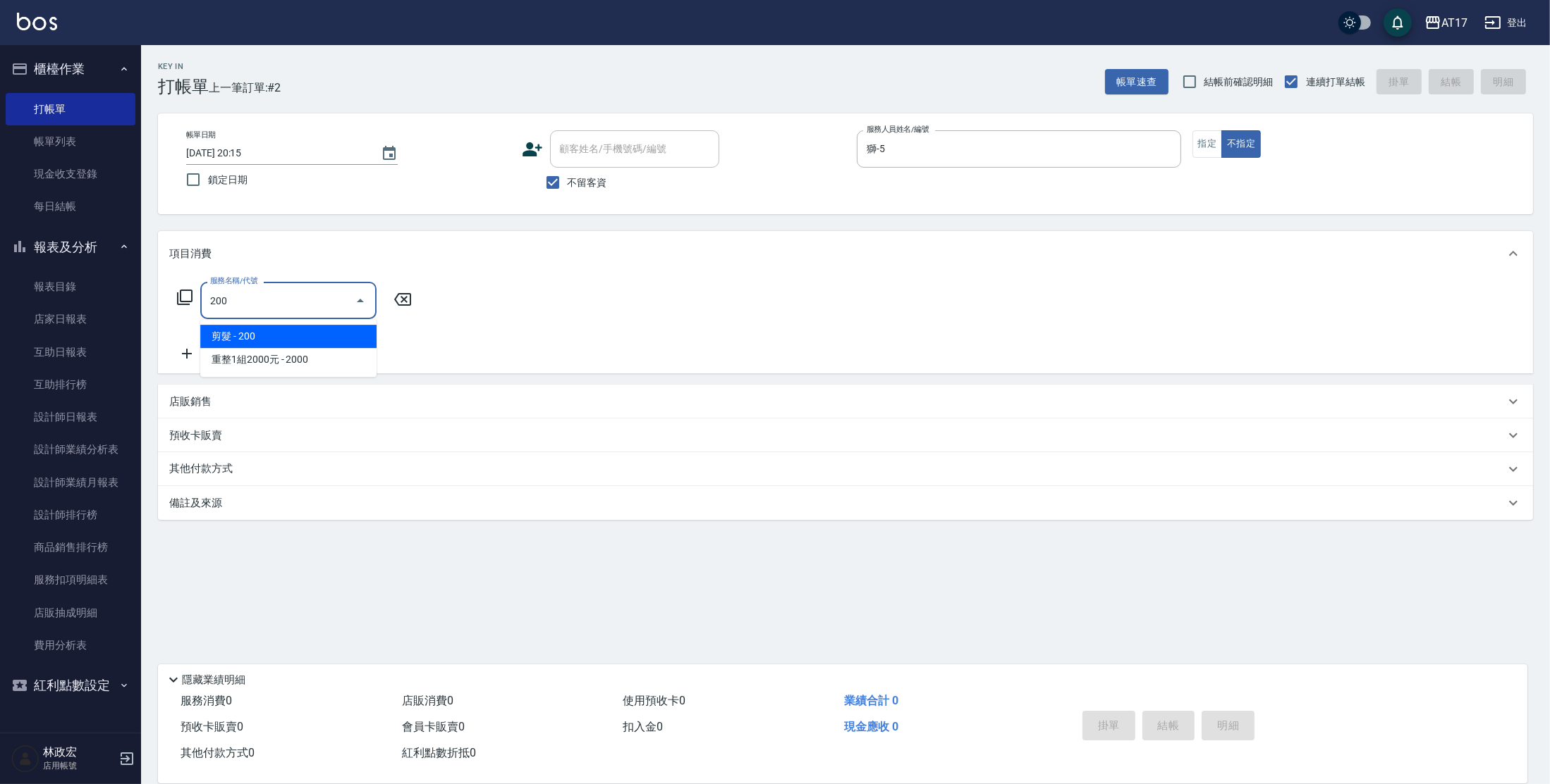
type input "剪髮(200)"
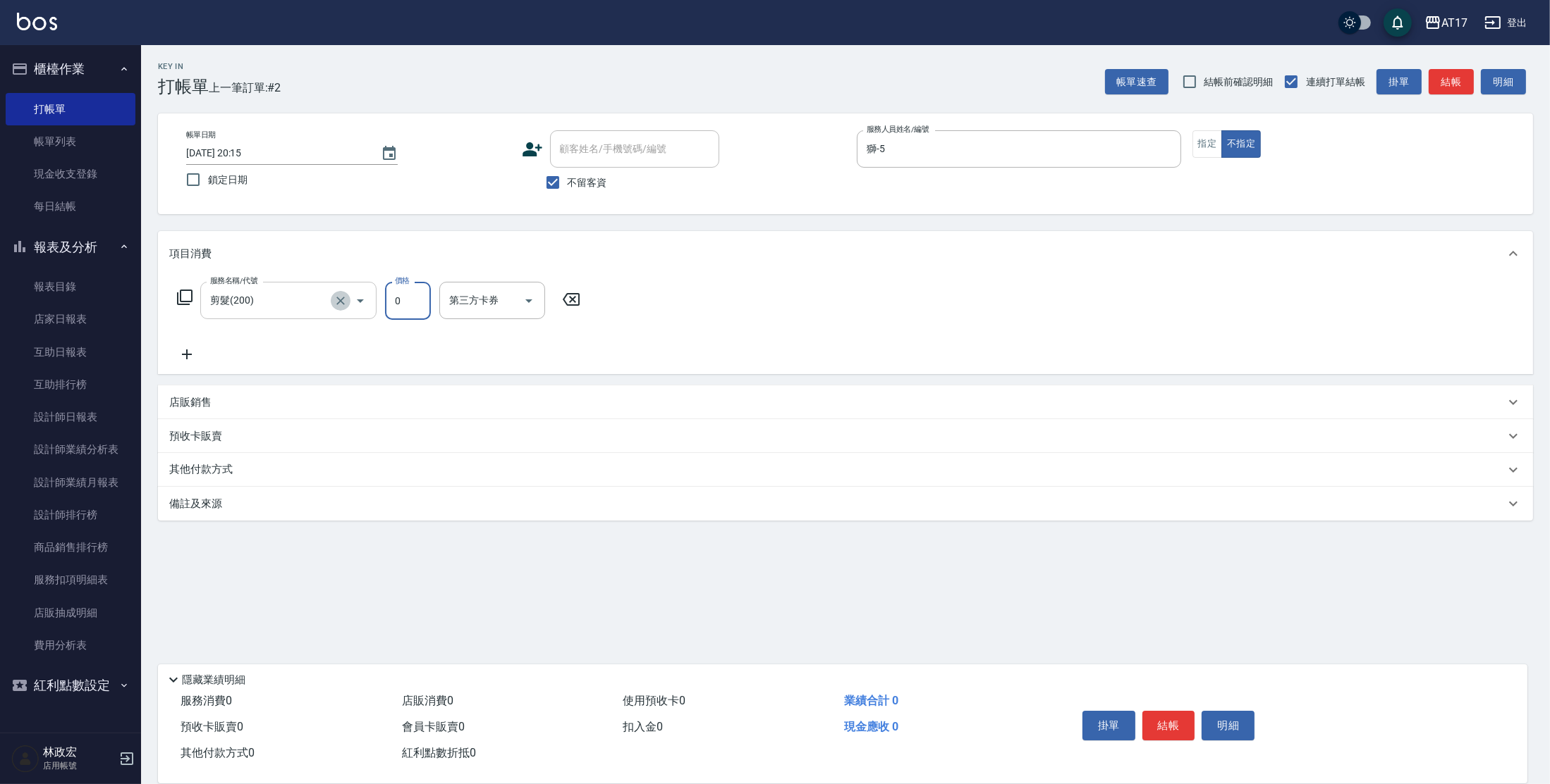
click at [346, 304] on icon "Clear" at bounding box center [341, 301] width 14 height 14
type input "0"
type input "一般洗髮(1300)"
type input "299"
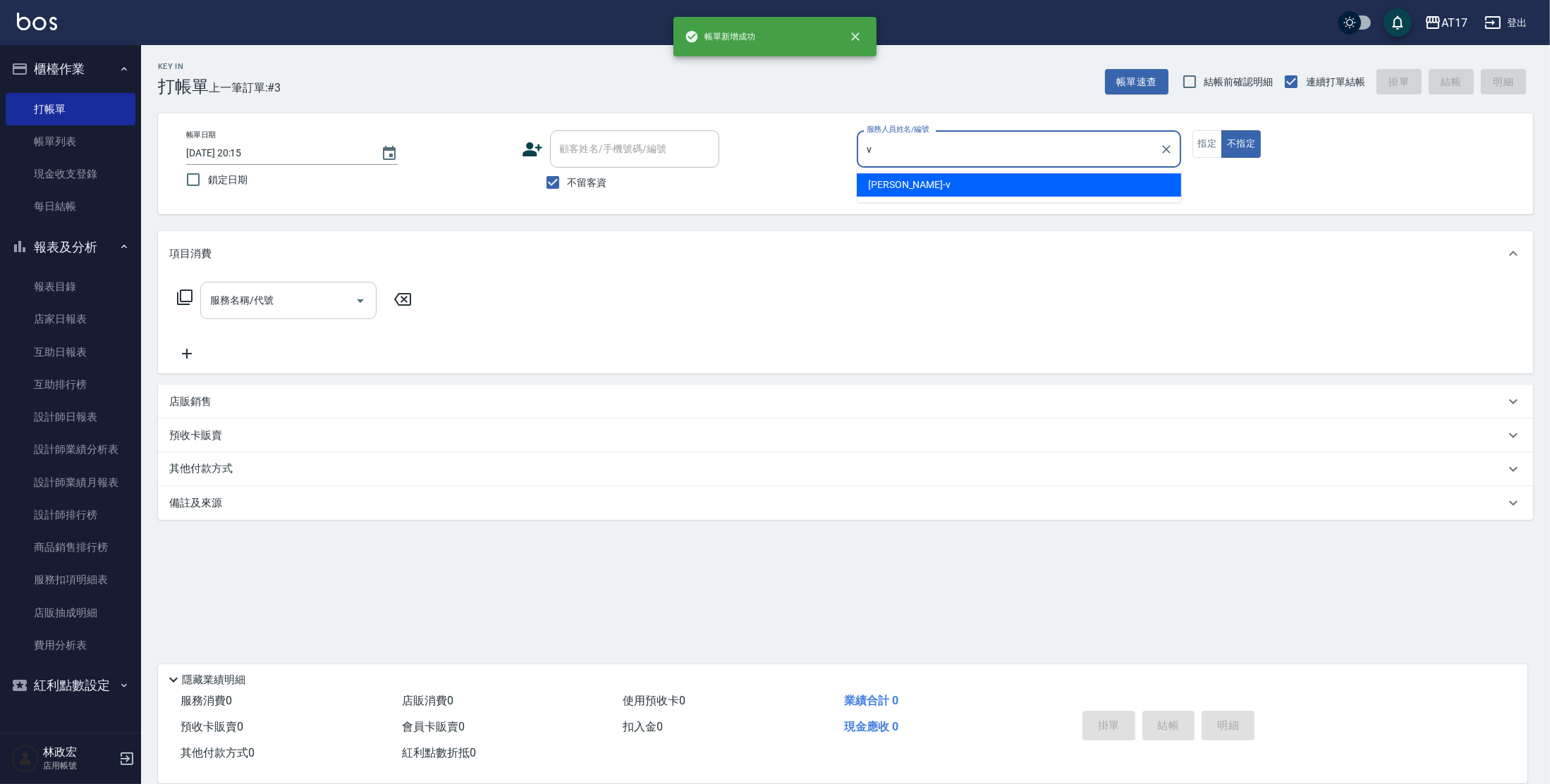
type input "[PERSON_NAME]-v"
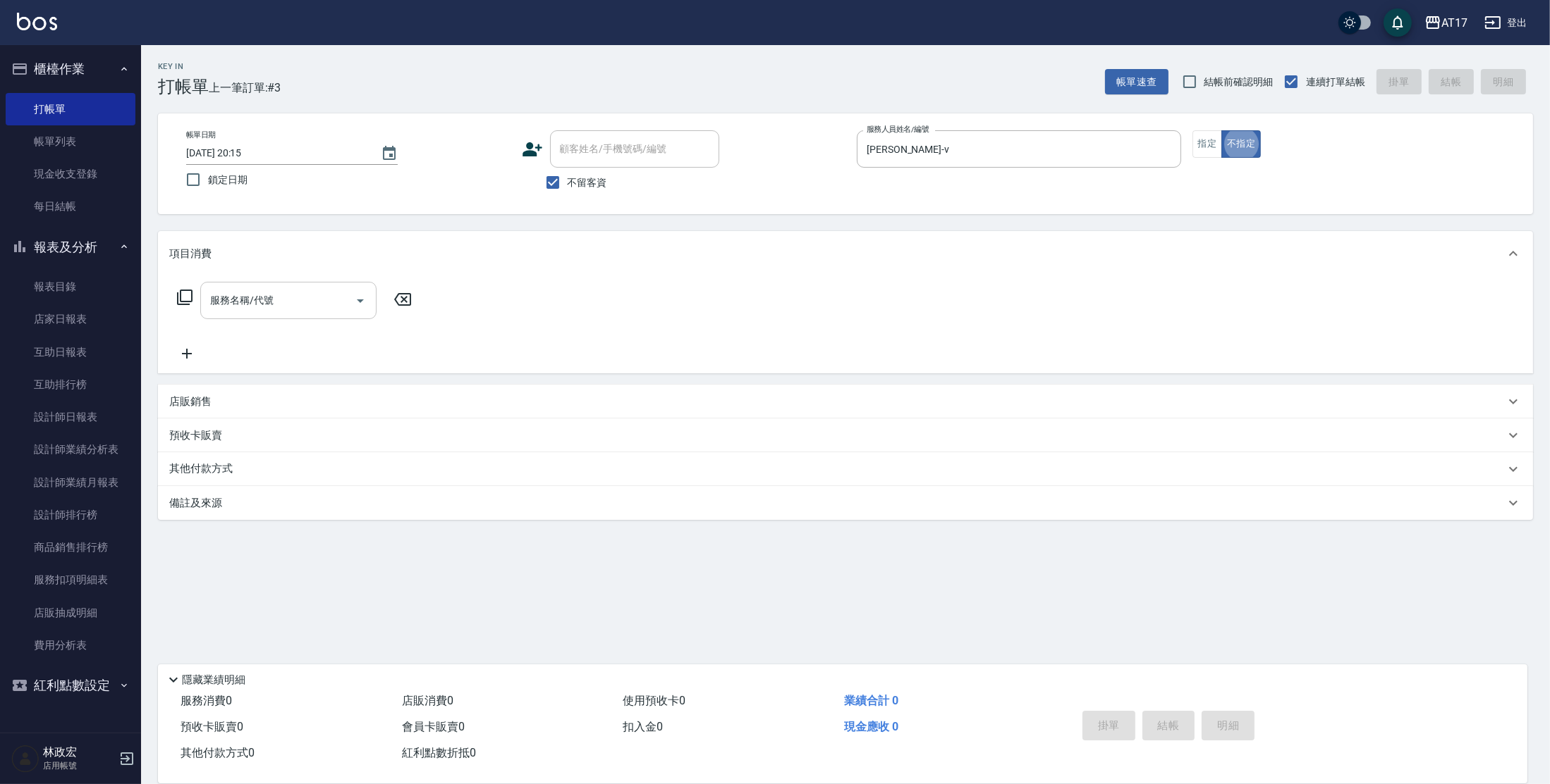
type button "false"
type input "一般洗髮(1300)"
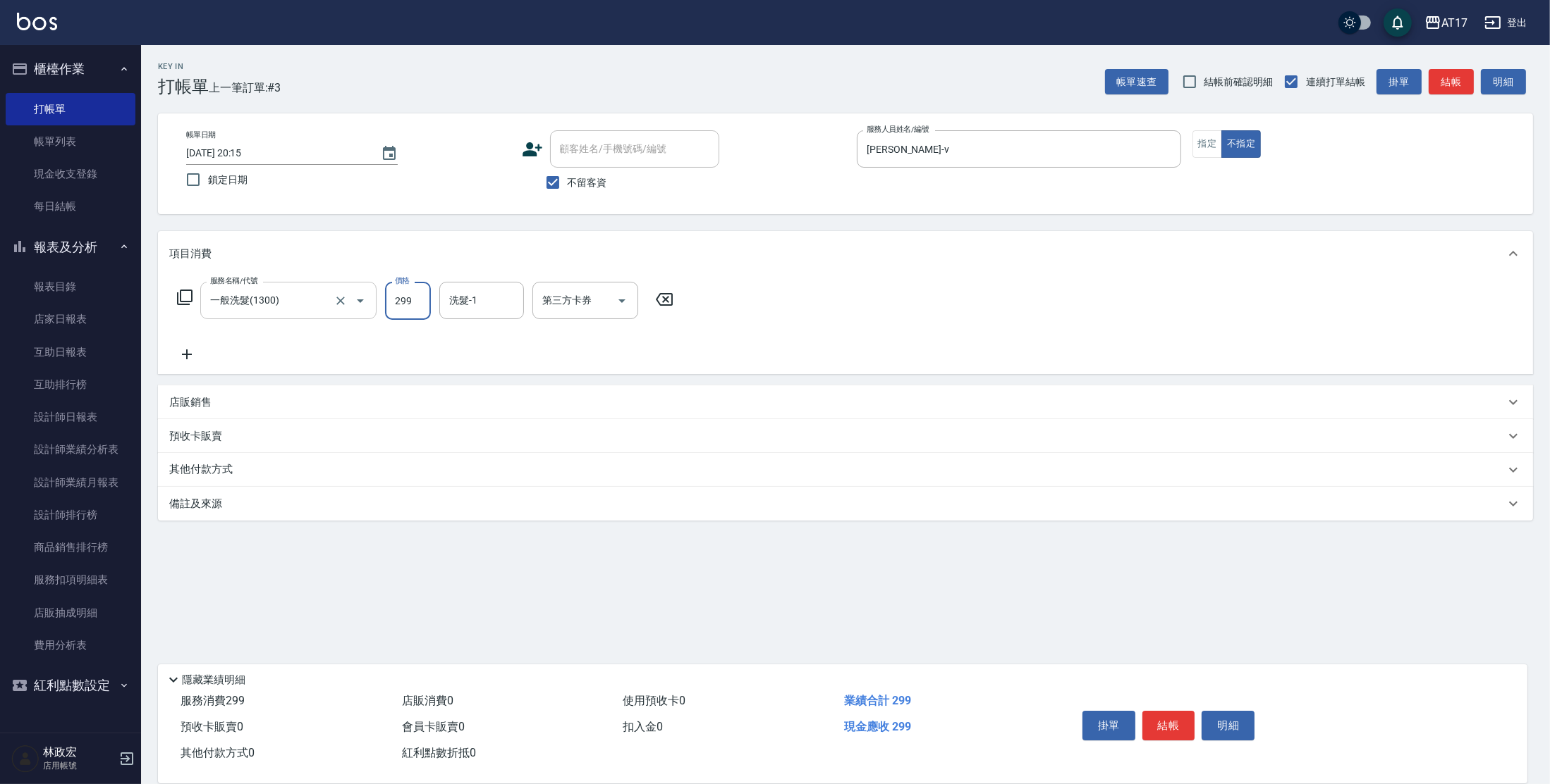
type input "299"
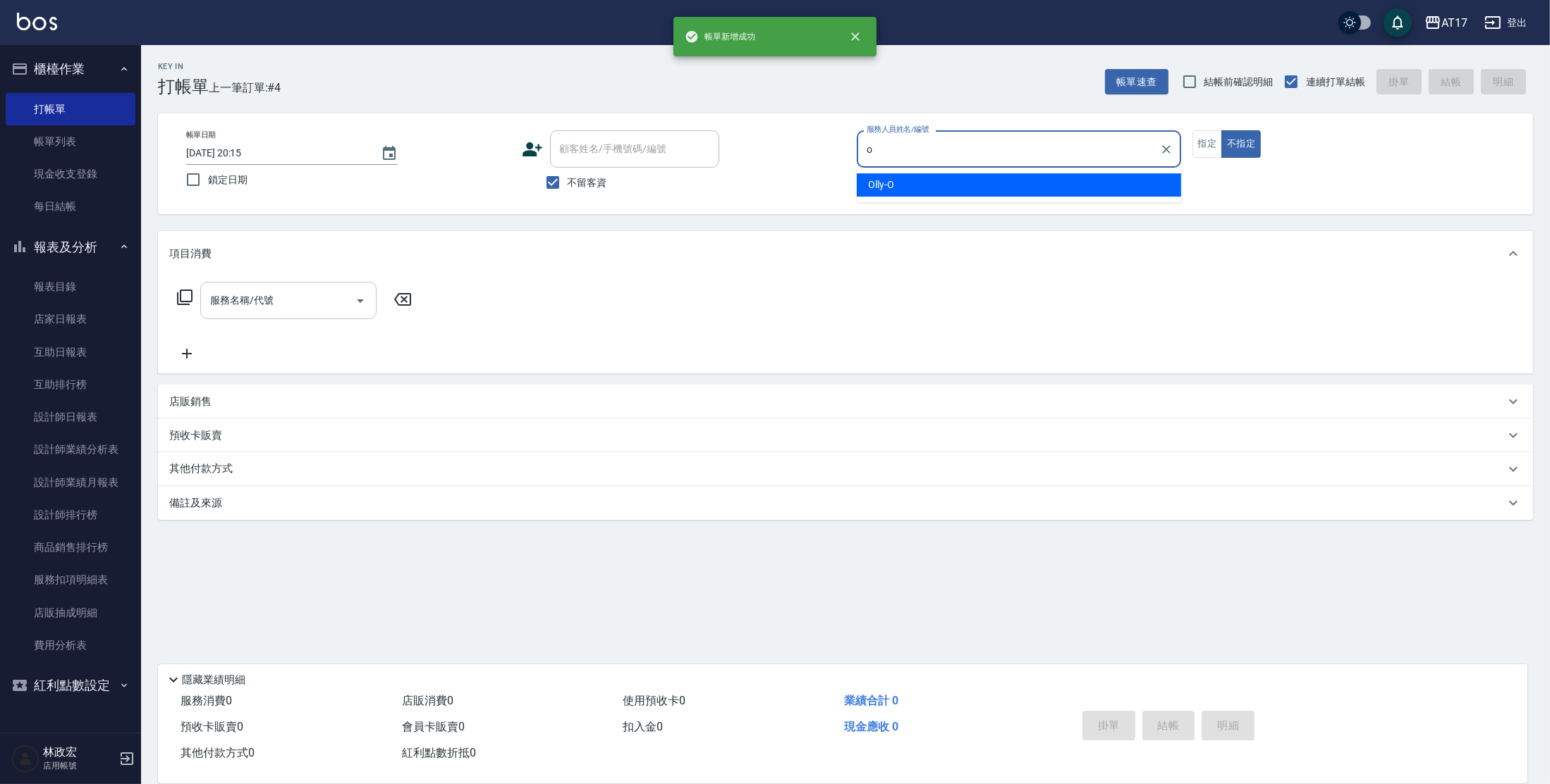
type input "Olly-O"
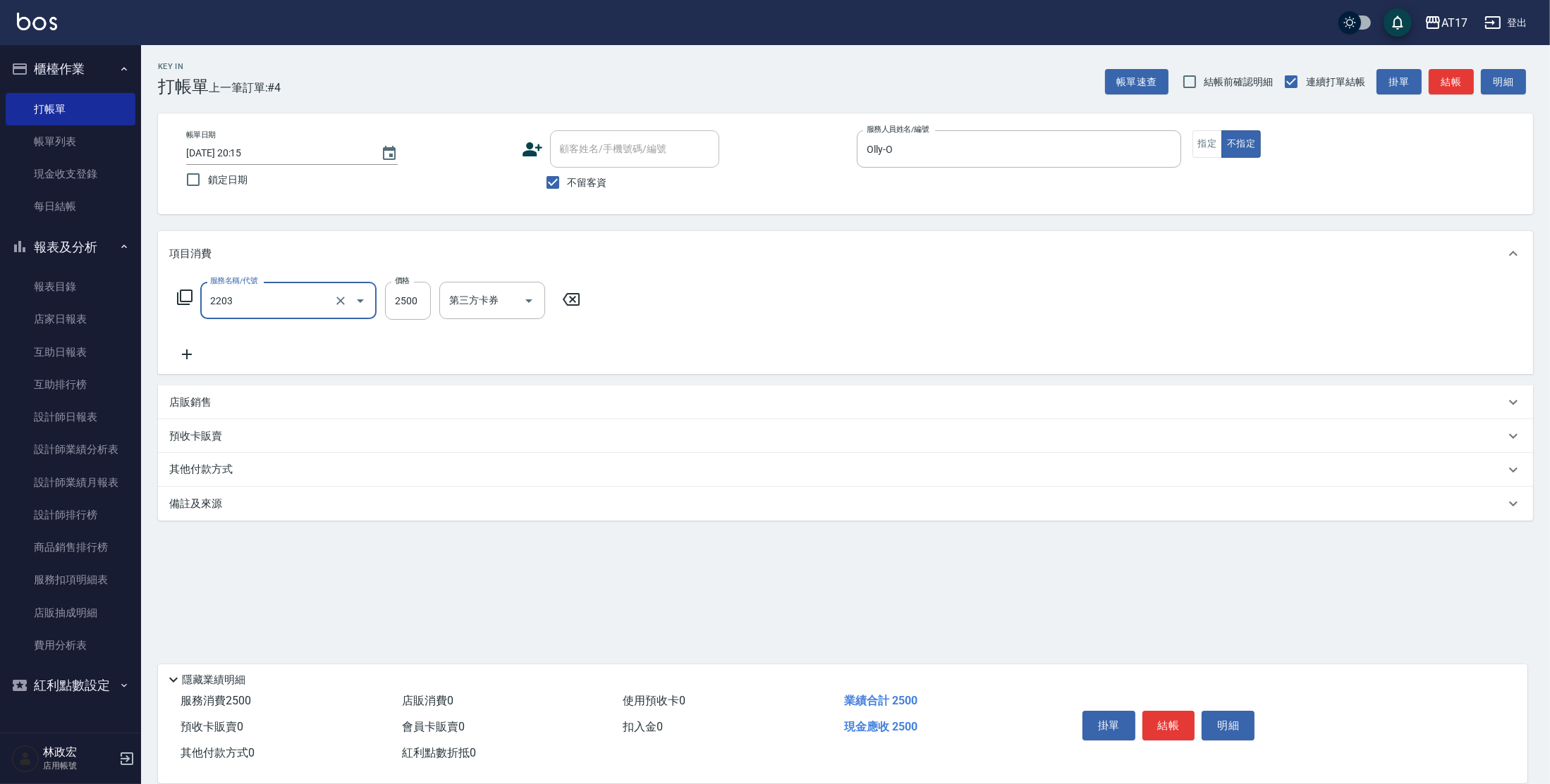
type input "燙髮C餐(短髮)(2203)"
type input "1799"
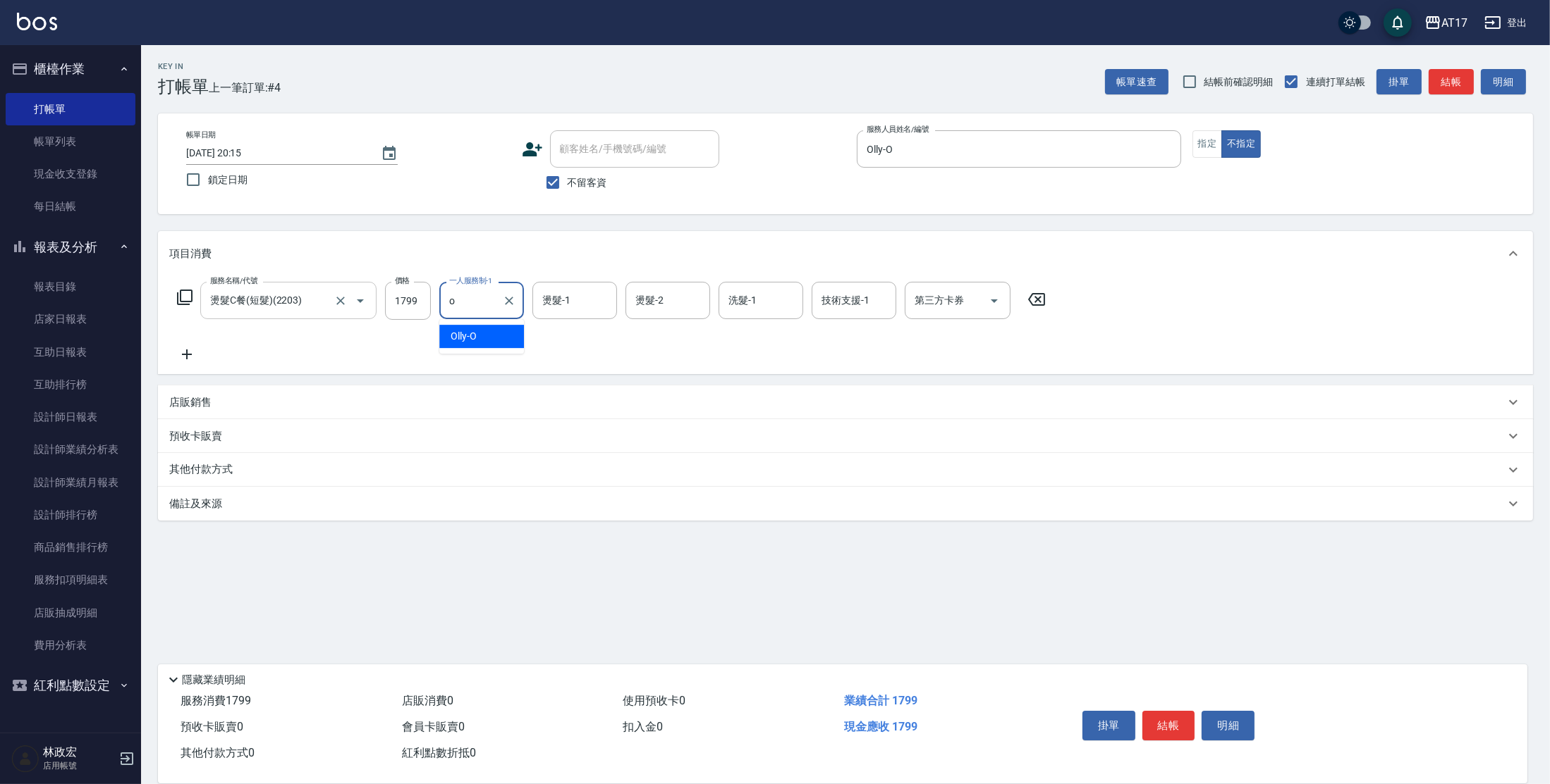
type input "Olly-O"
type input "欣麗-77"
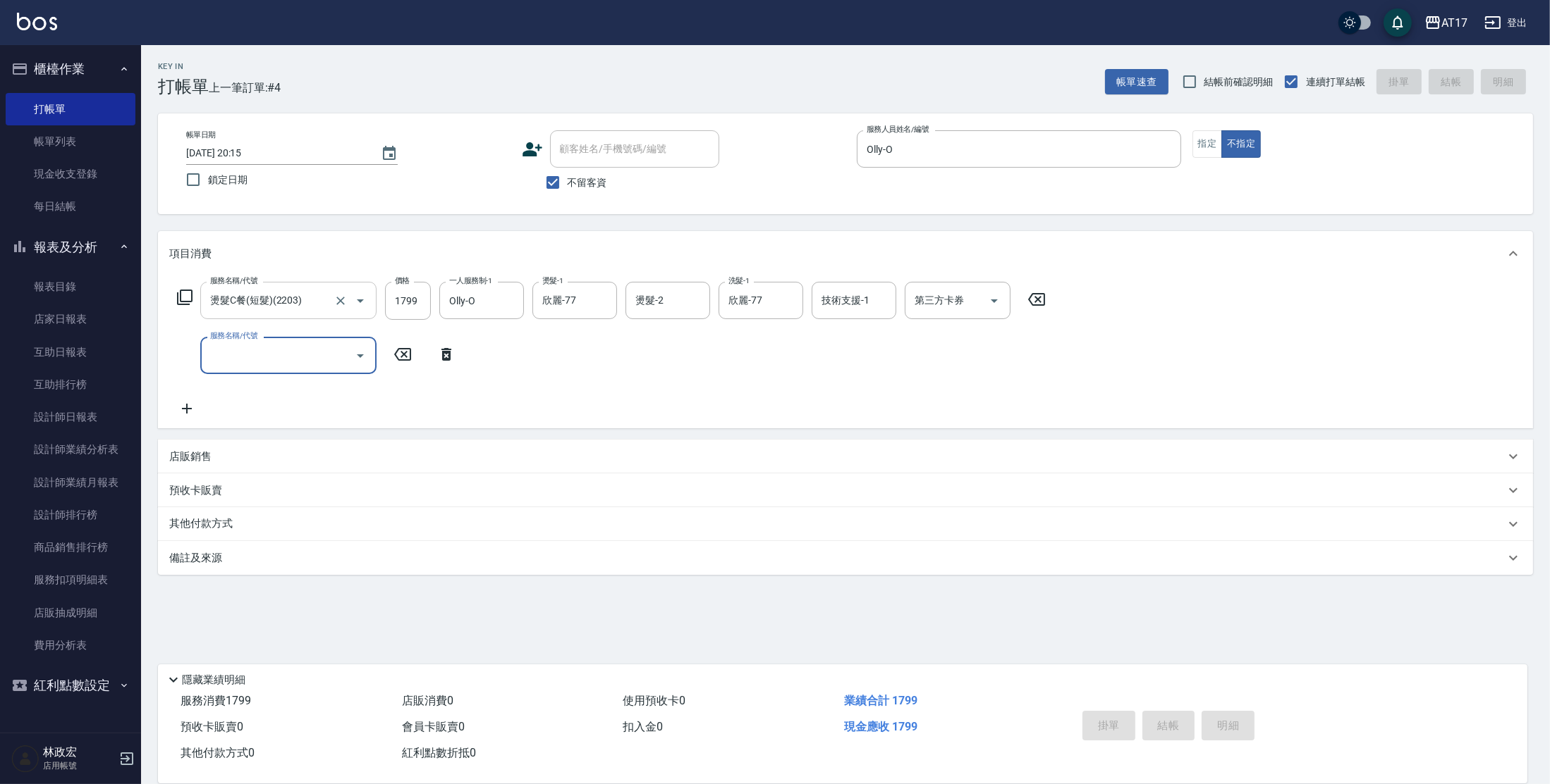
type input "[DATE] 20:16"
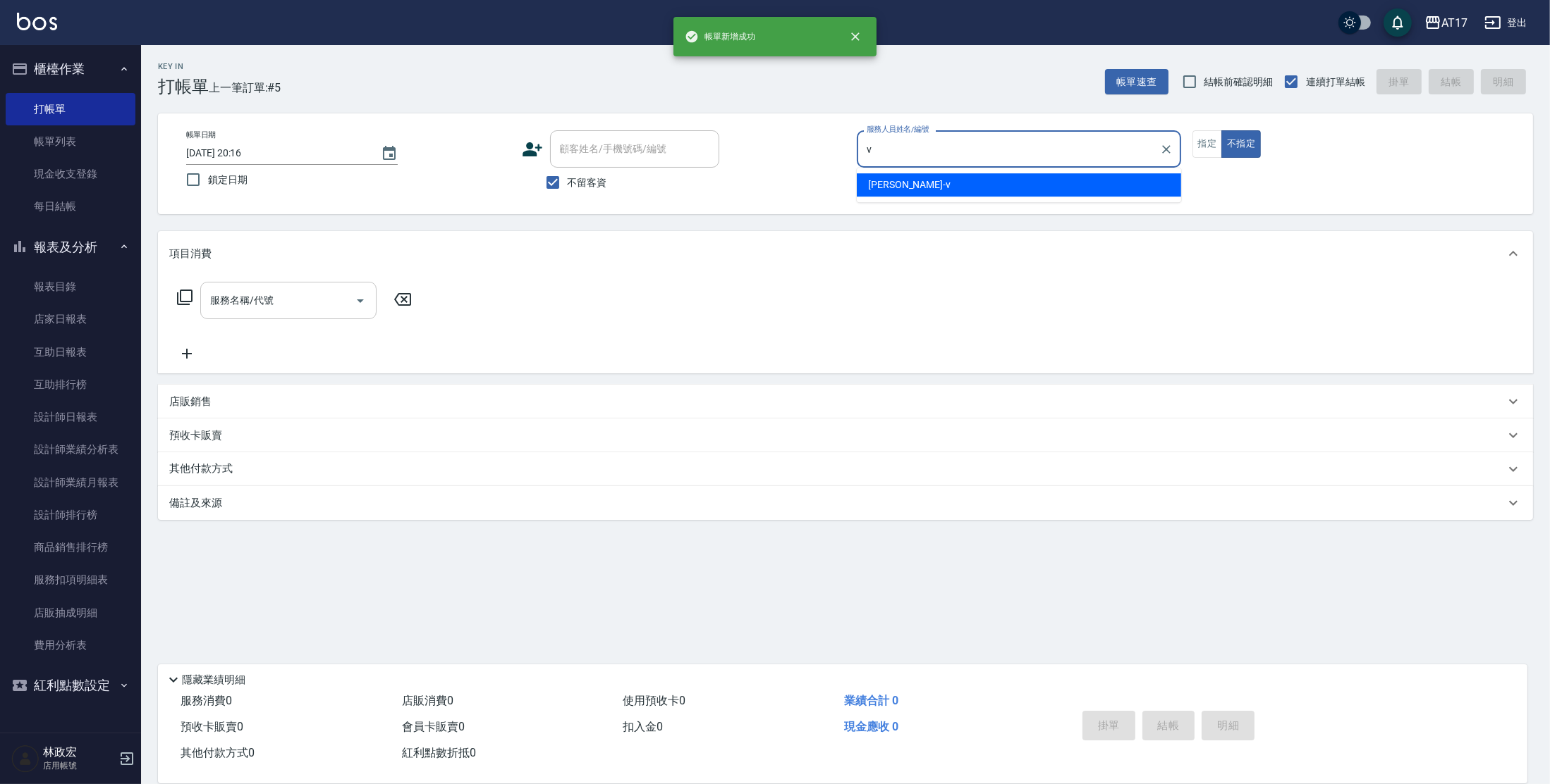
type input "[PERSON_NAME]-v"
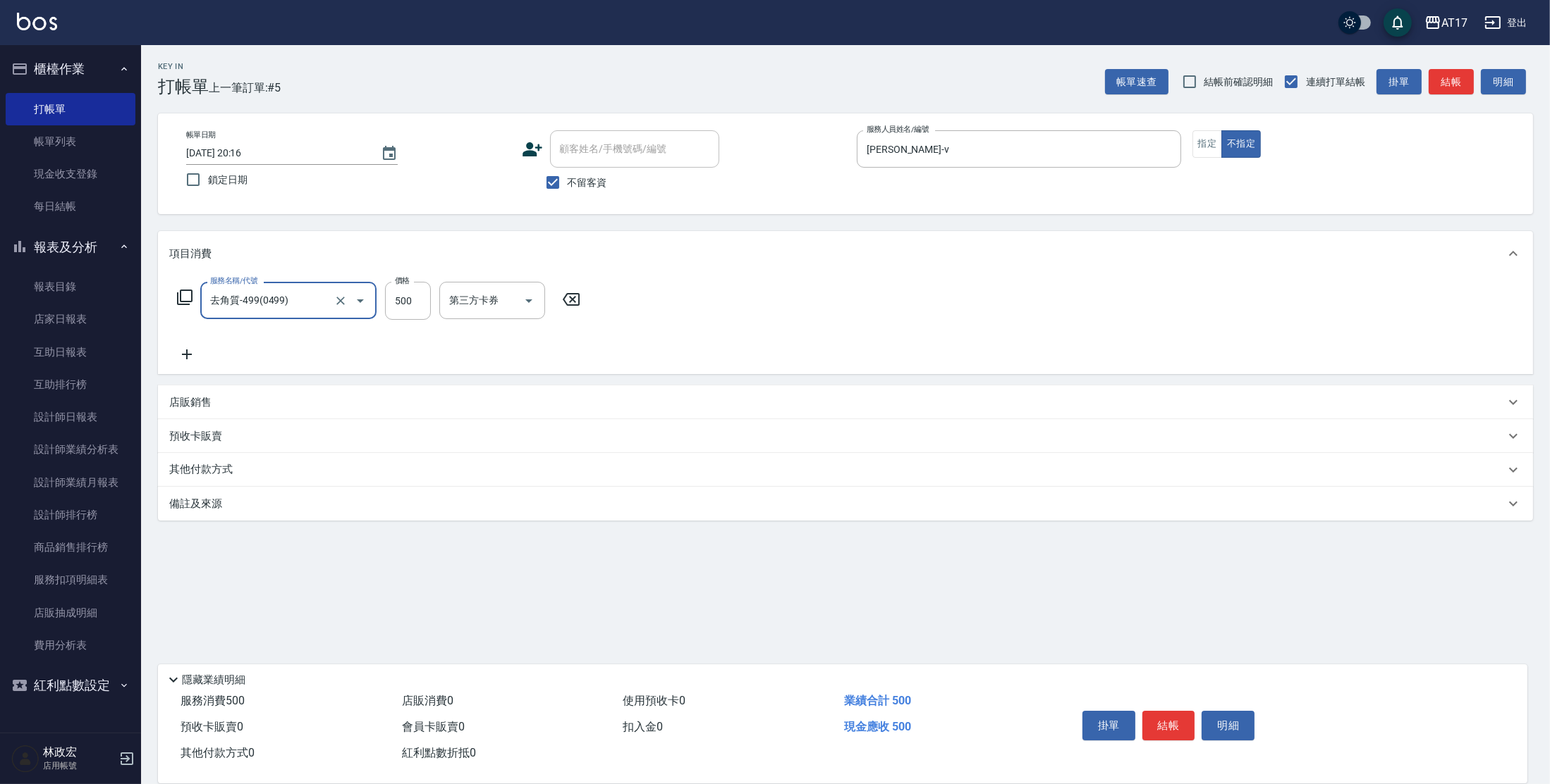
type input "去角質-499(0499)"
type input "500"
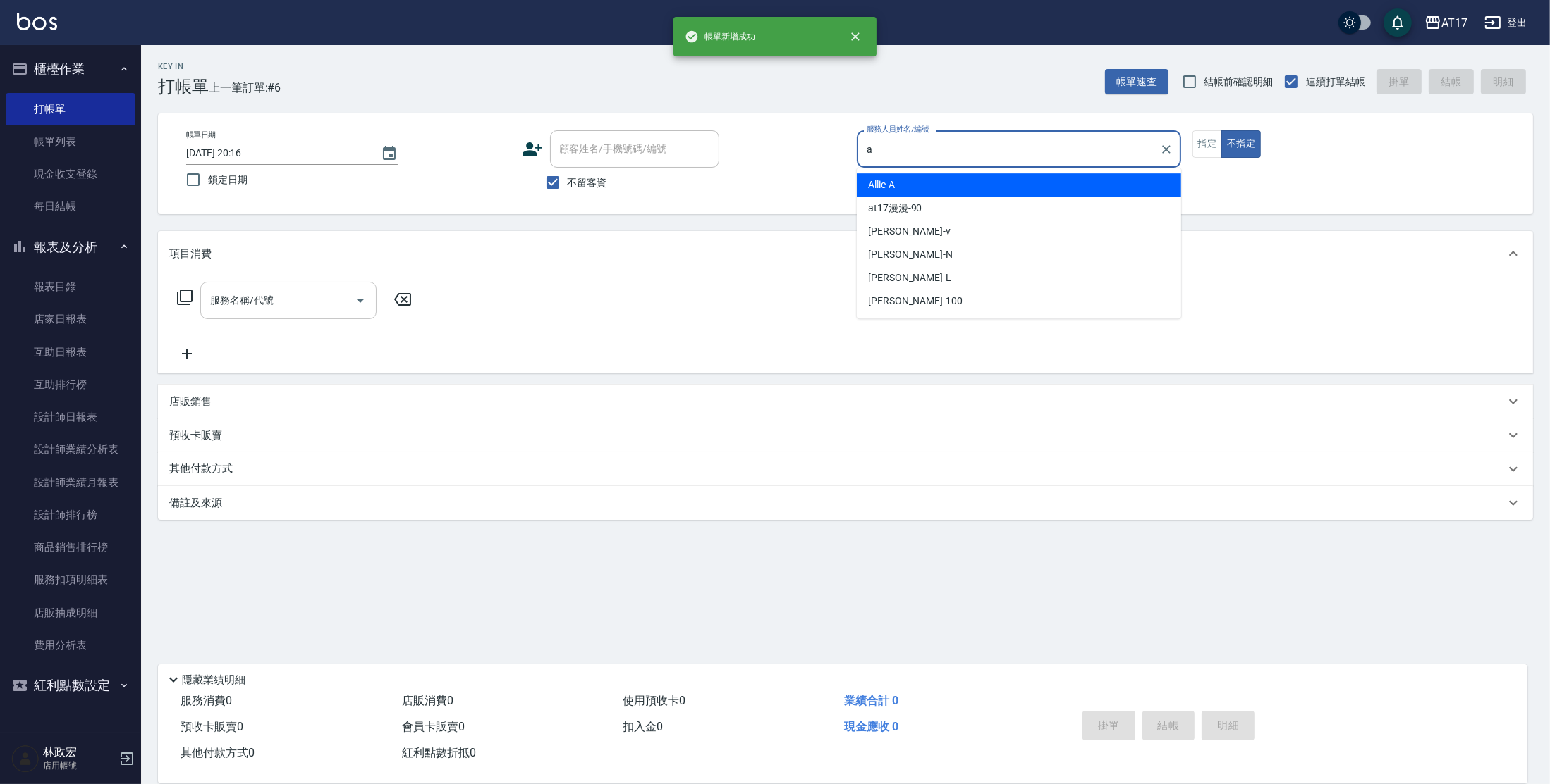
type input "Allie-A"
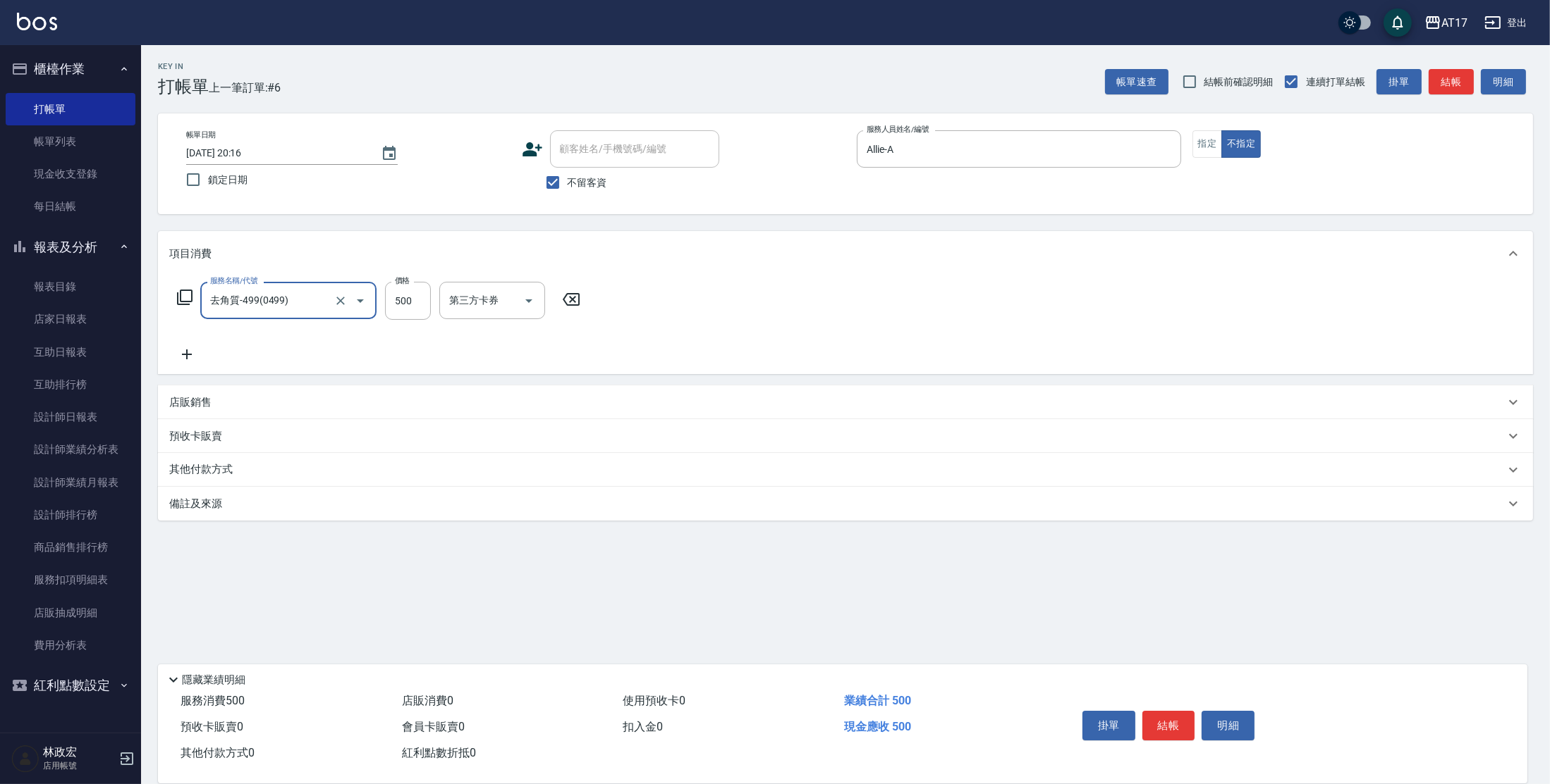
type input "去角質-499(0499)"
click at [425, 306] on input "500" at bounding box center [408, 300] width 46 height 38
type input "750"
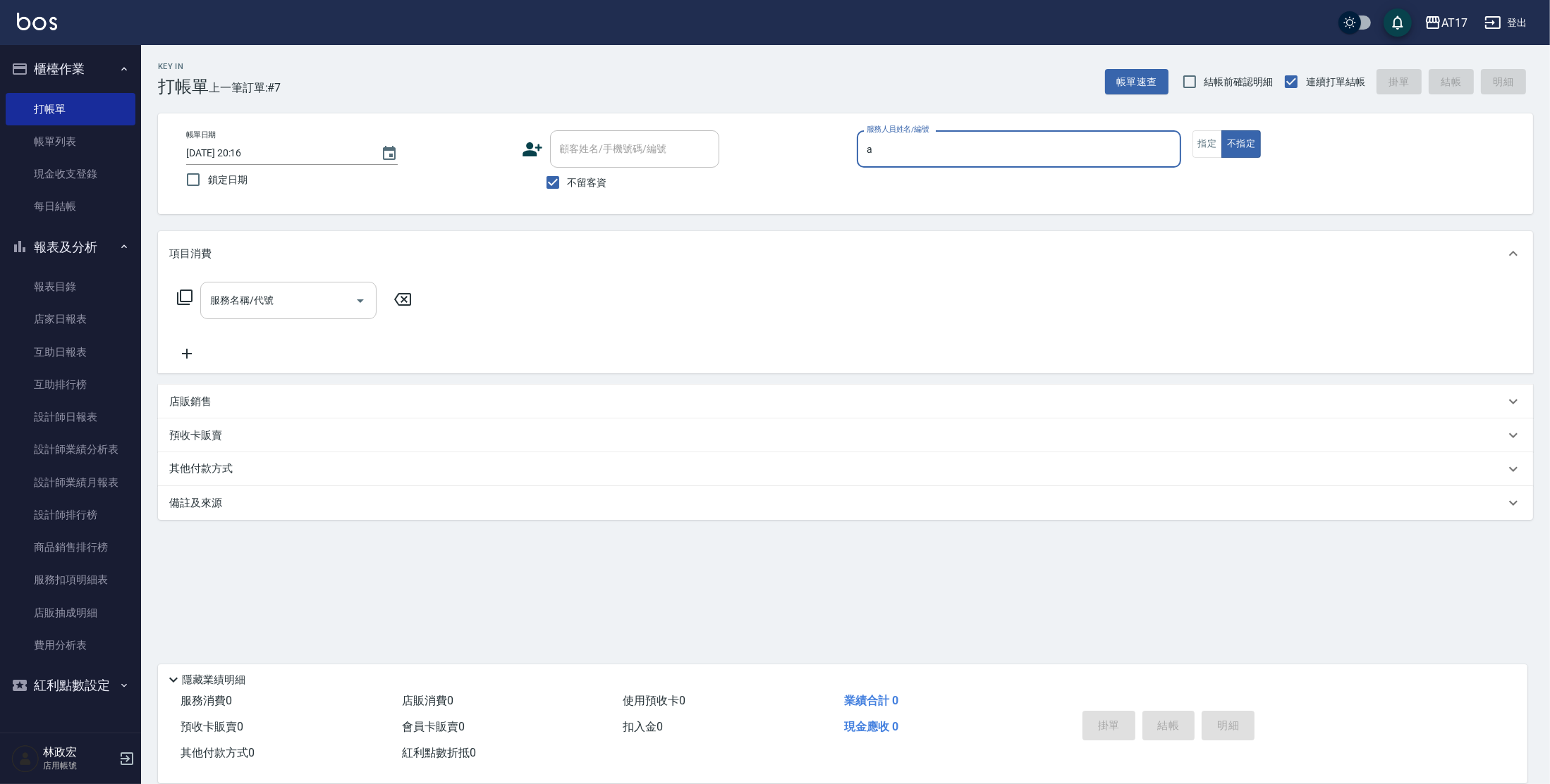
type input "Allie-A"
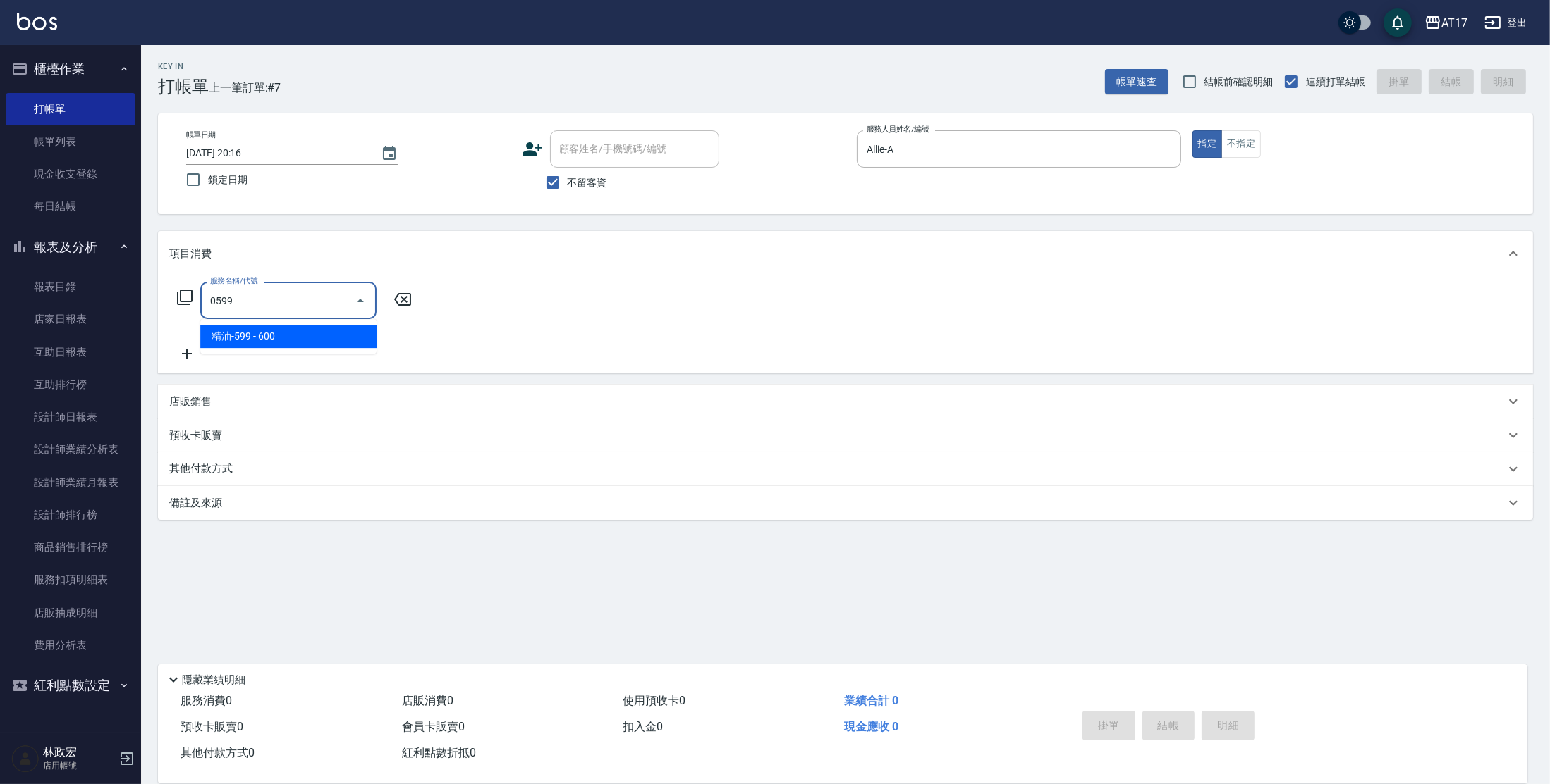
type input "精油-599(0599)"
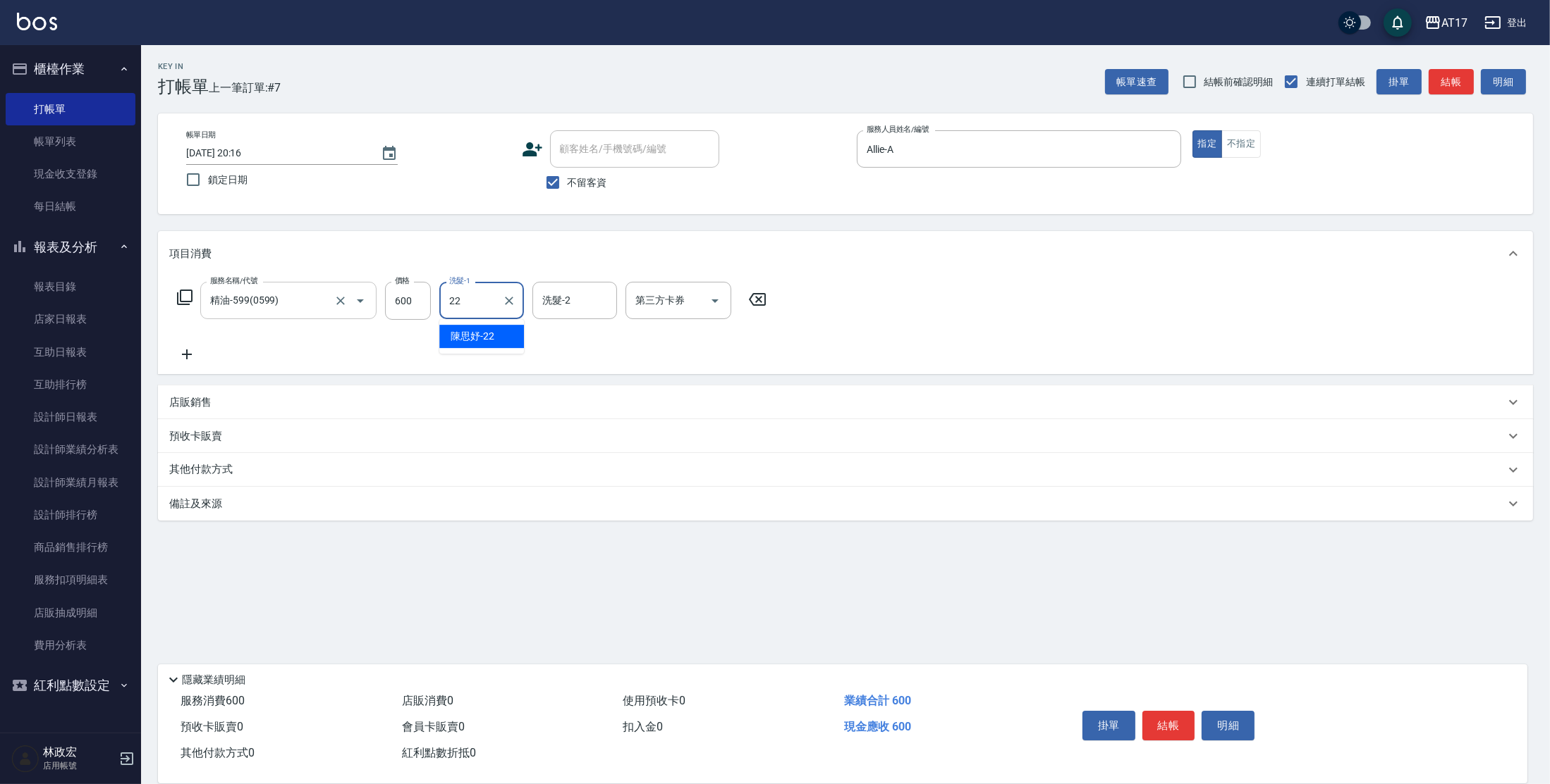
type input "[PERSON_NAME]-22"
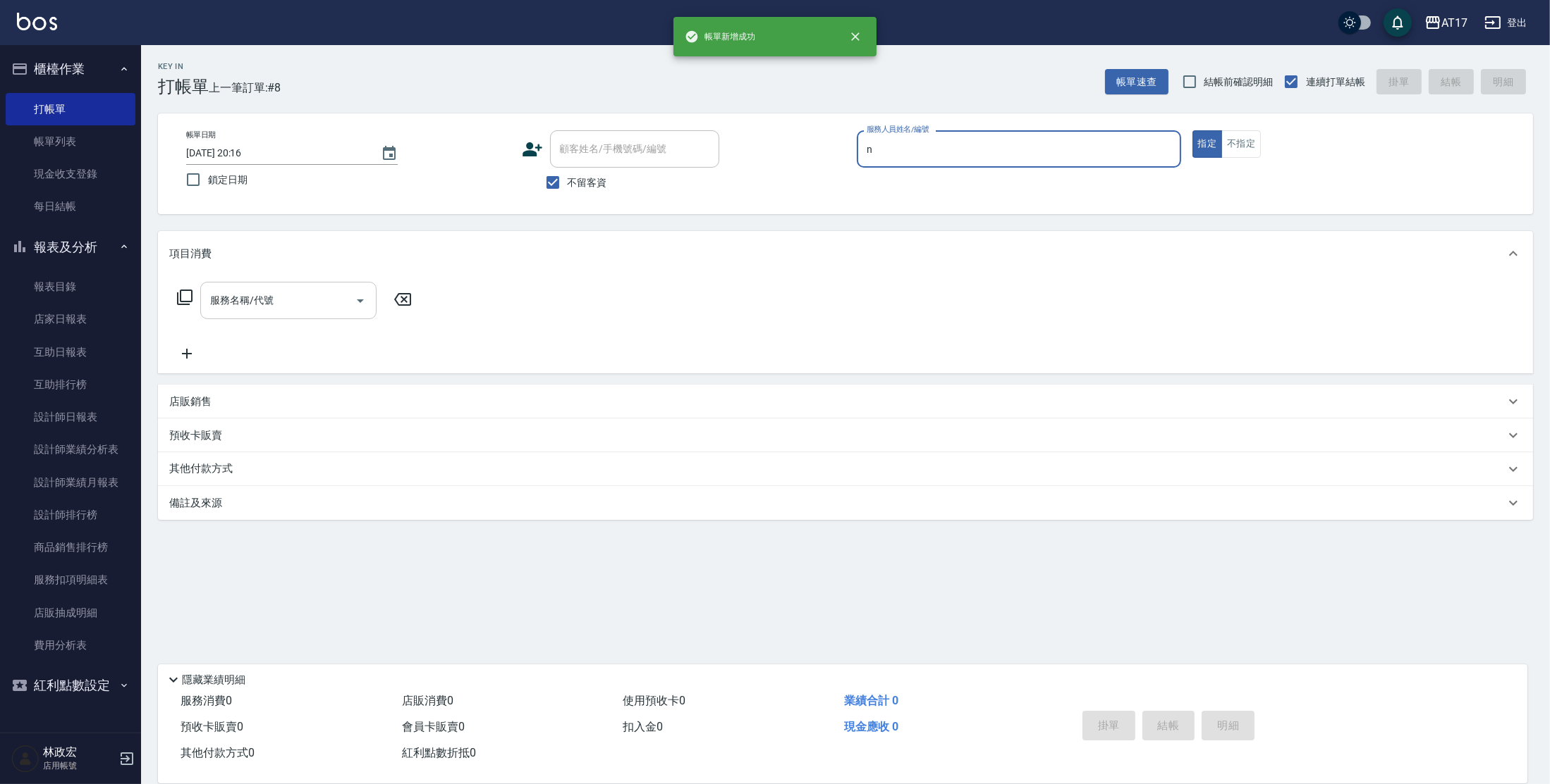
type input "[PERSON_NAME]-N"
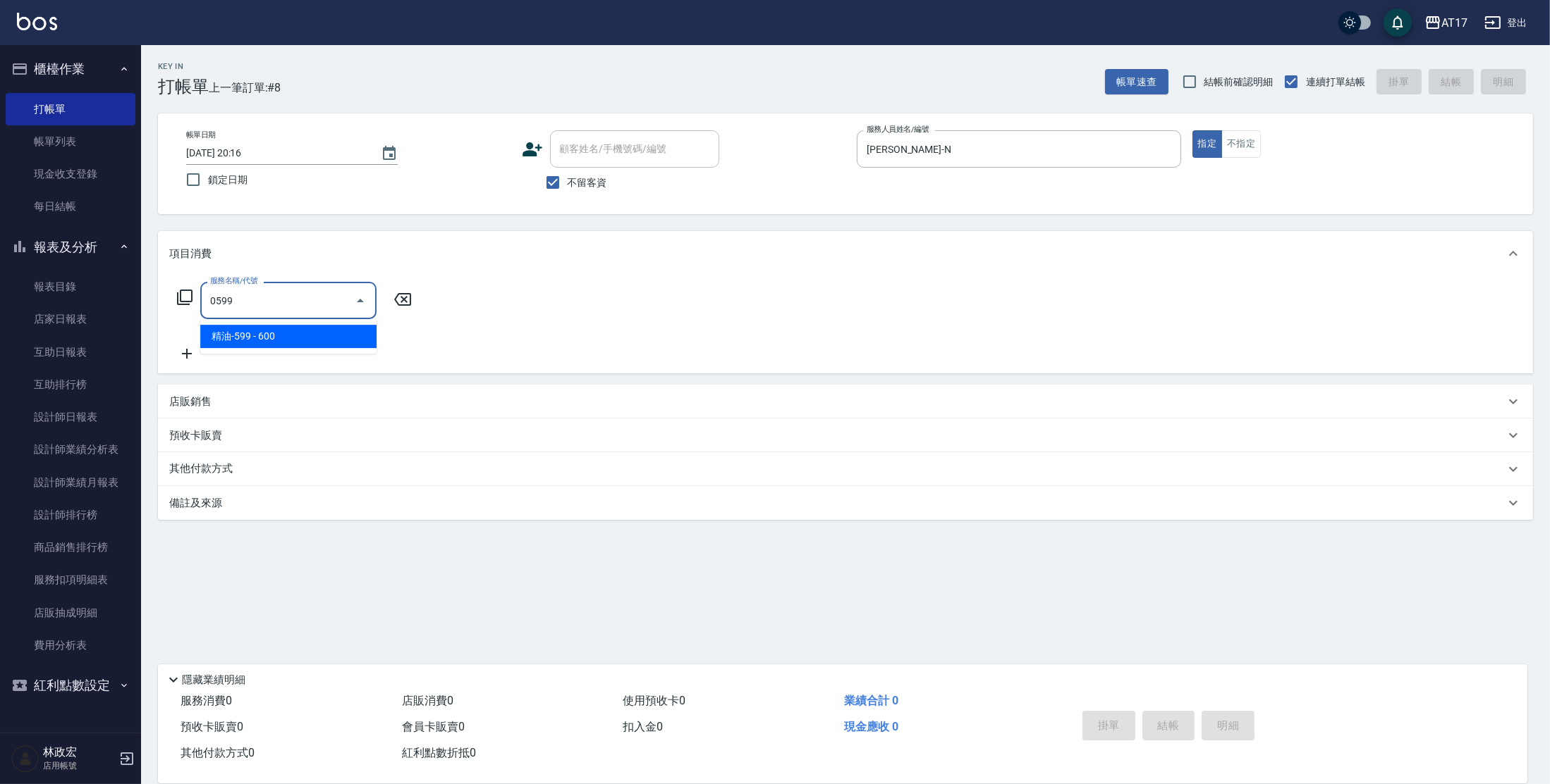
type input "精油-599(0599)"
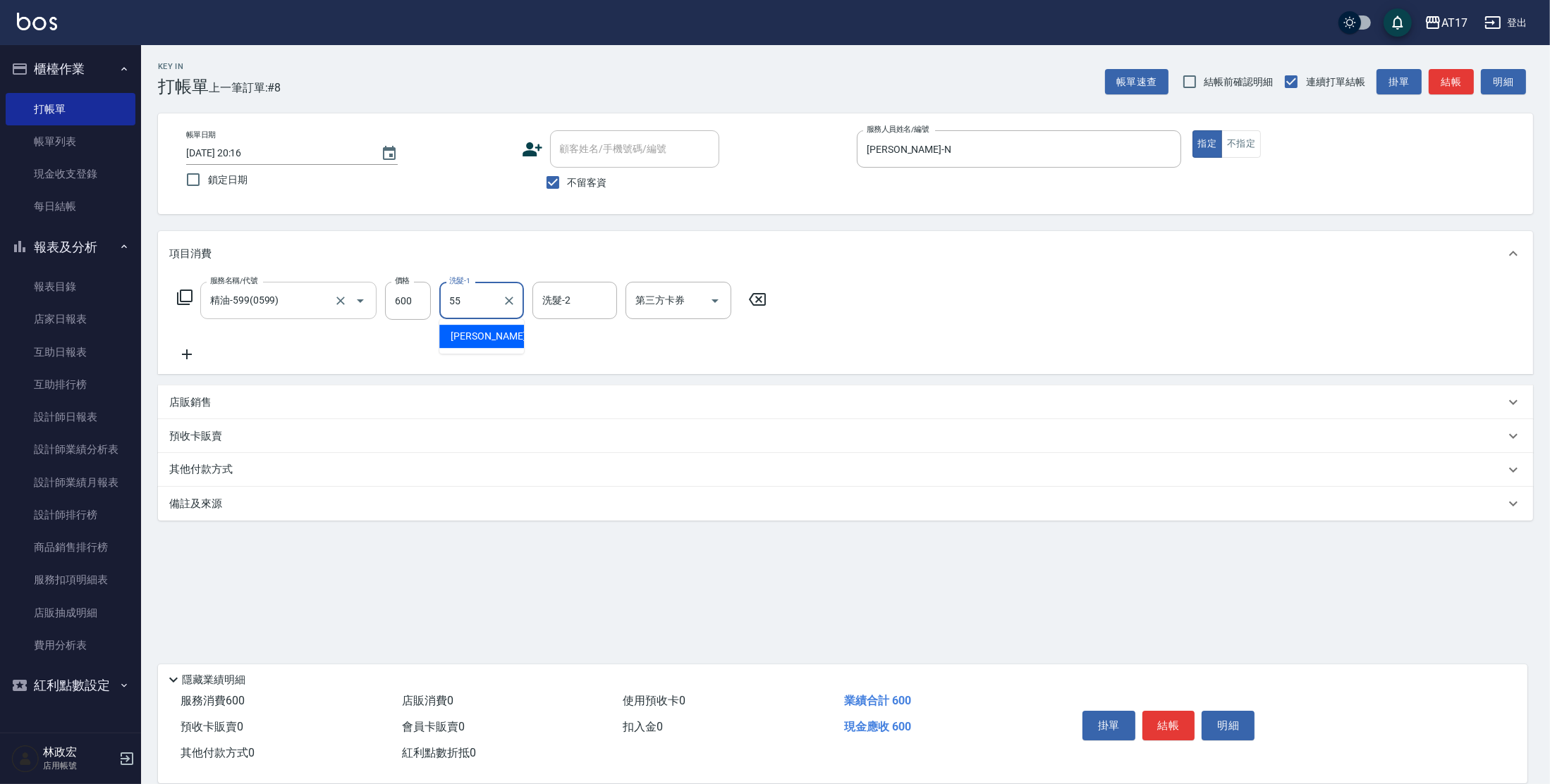
type input "[PERSON_NAME]-55"
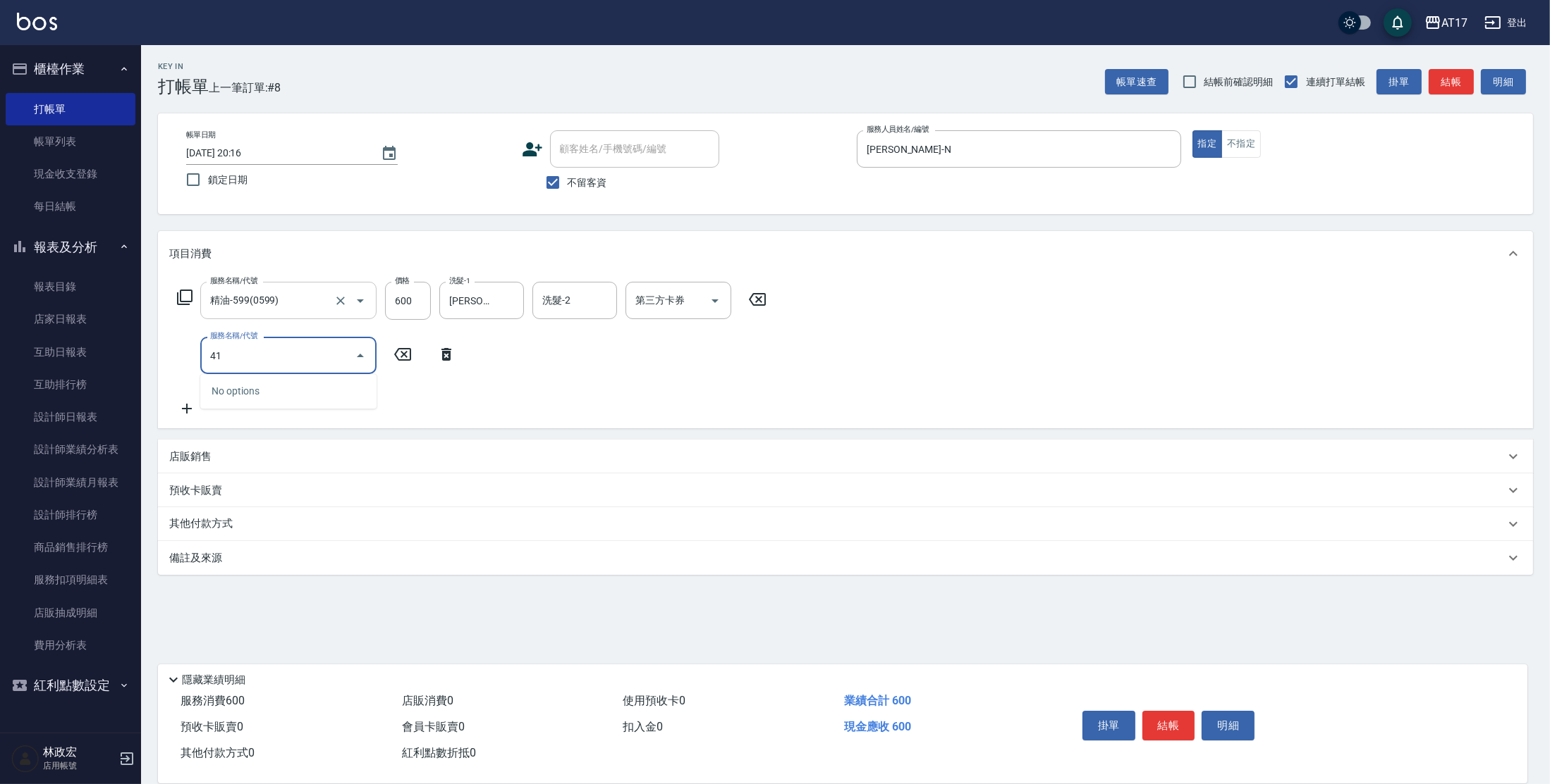
type input "4"
type input "一般燙(改金額)(201)"
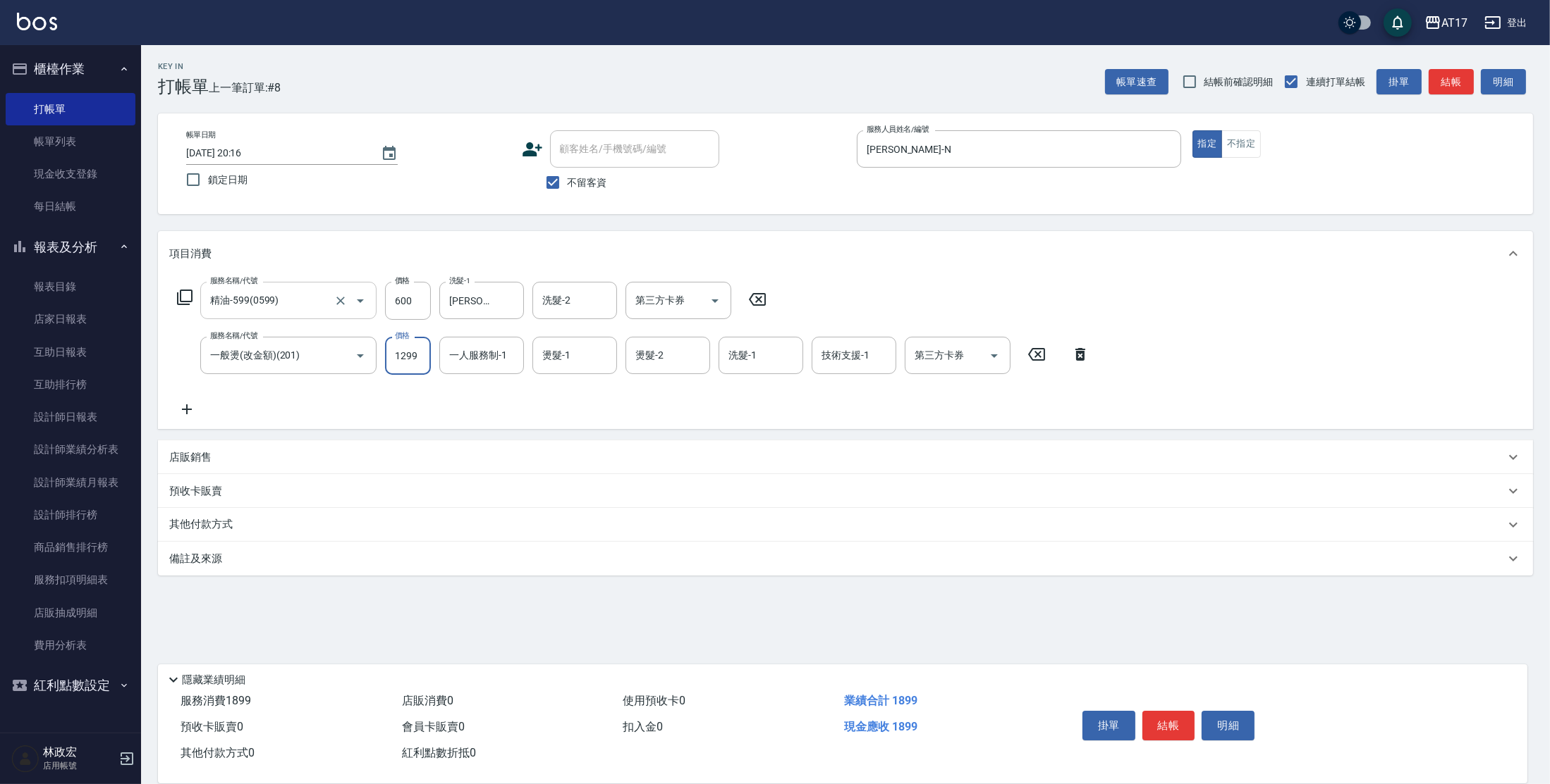
type input "1299"
type input "[PERSON_NAME]-N"
type input "[PERSON_NAME]-55"
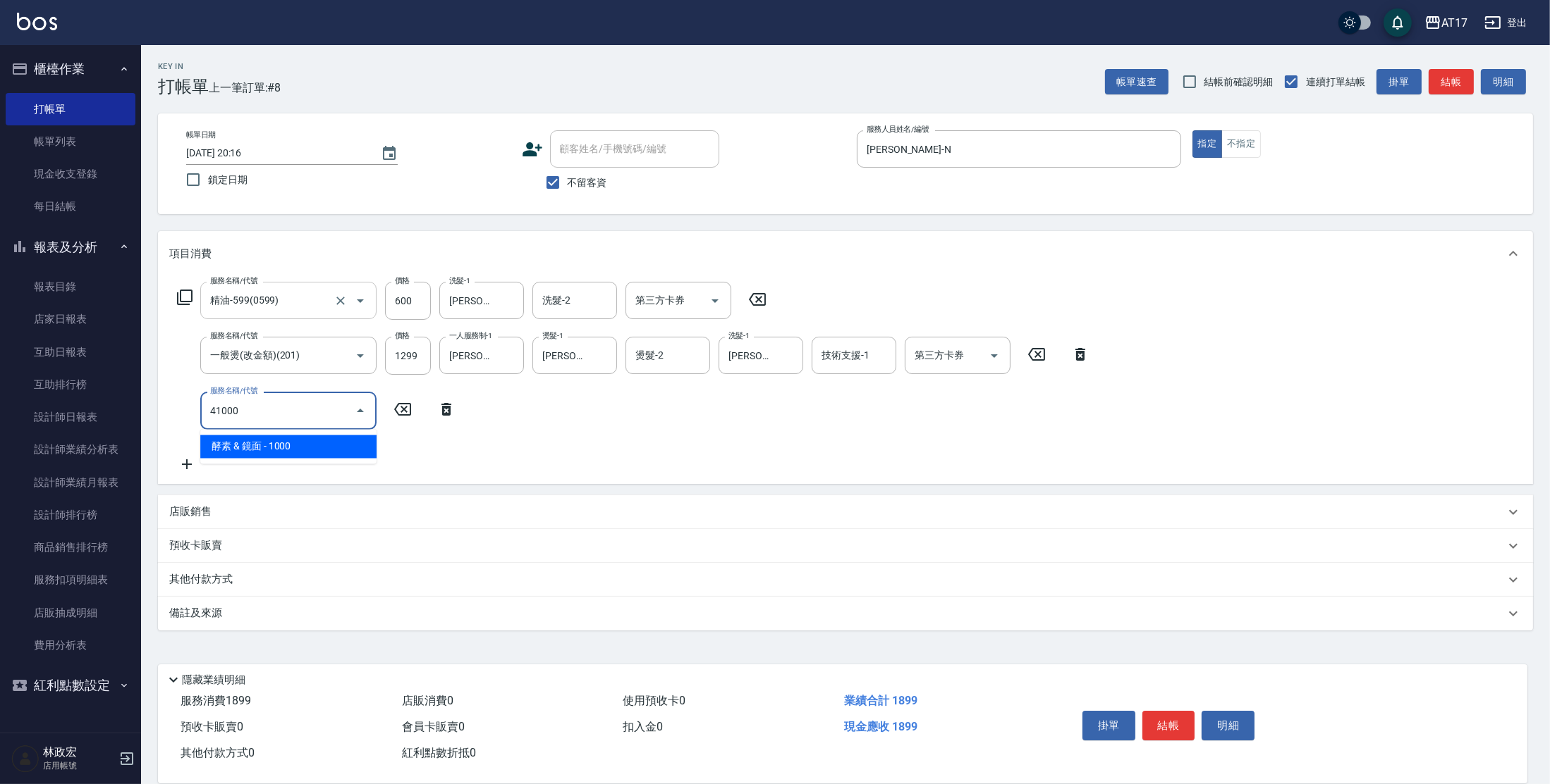
type input "酵素 & 鏡面(41000)"
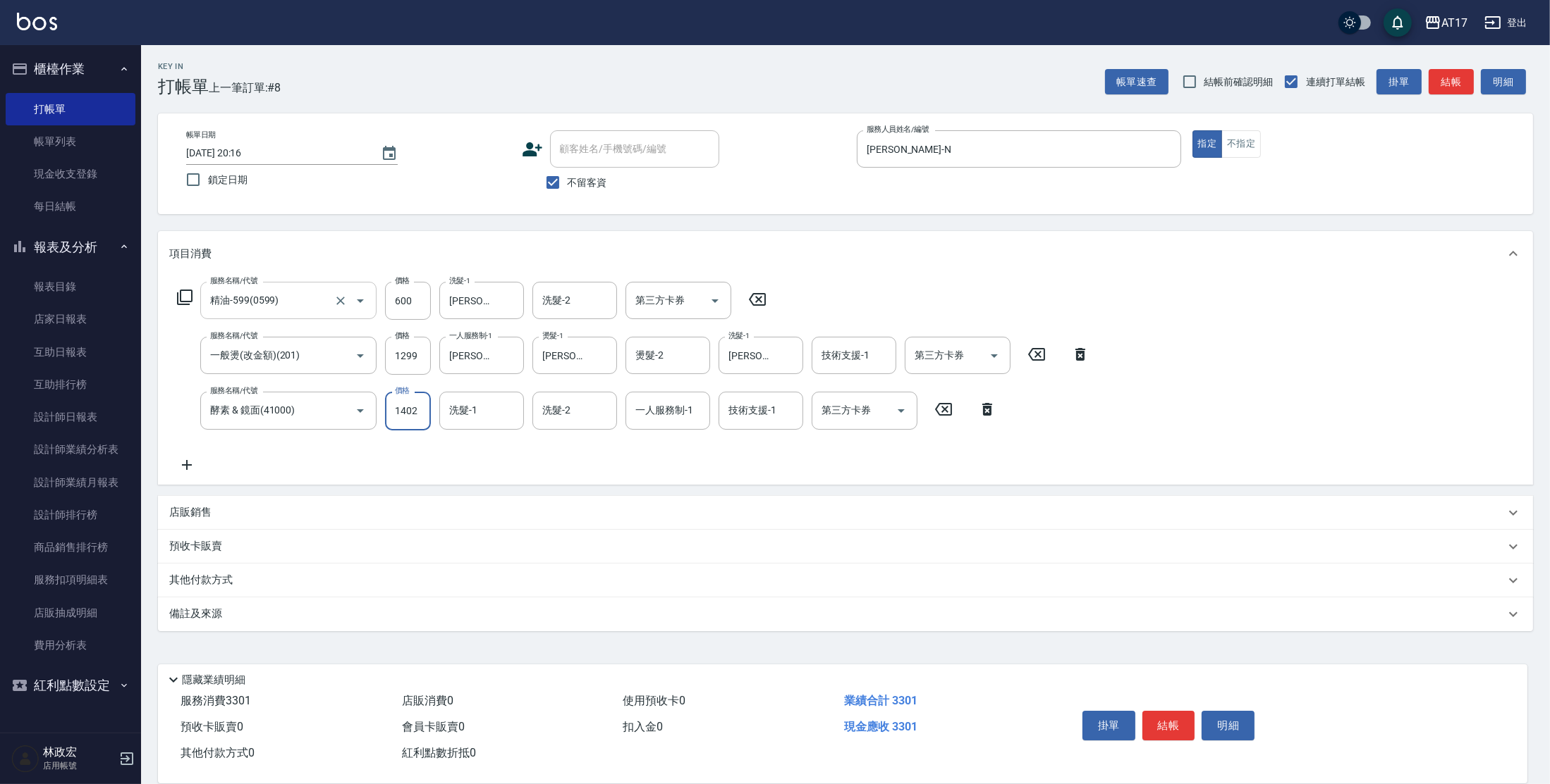
type input "1402"
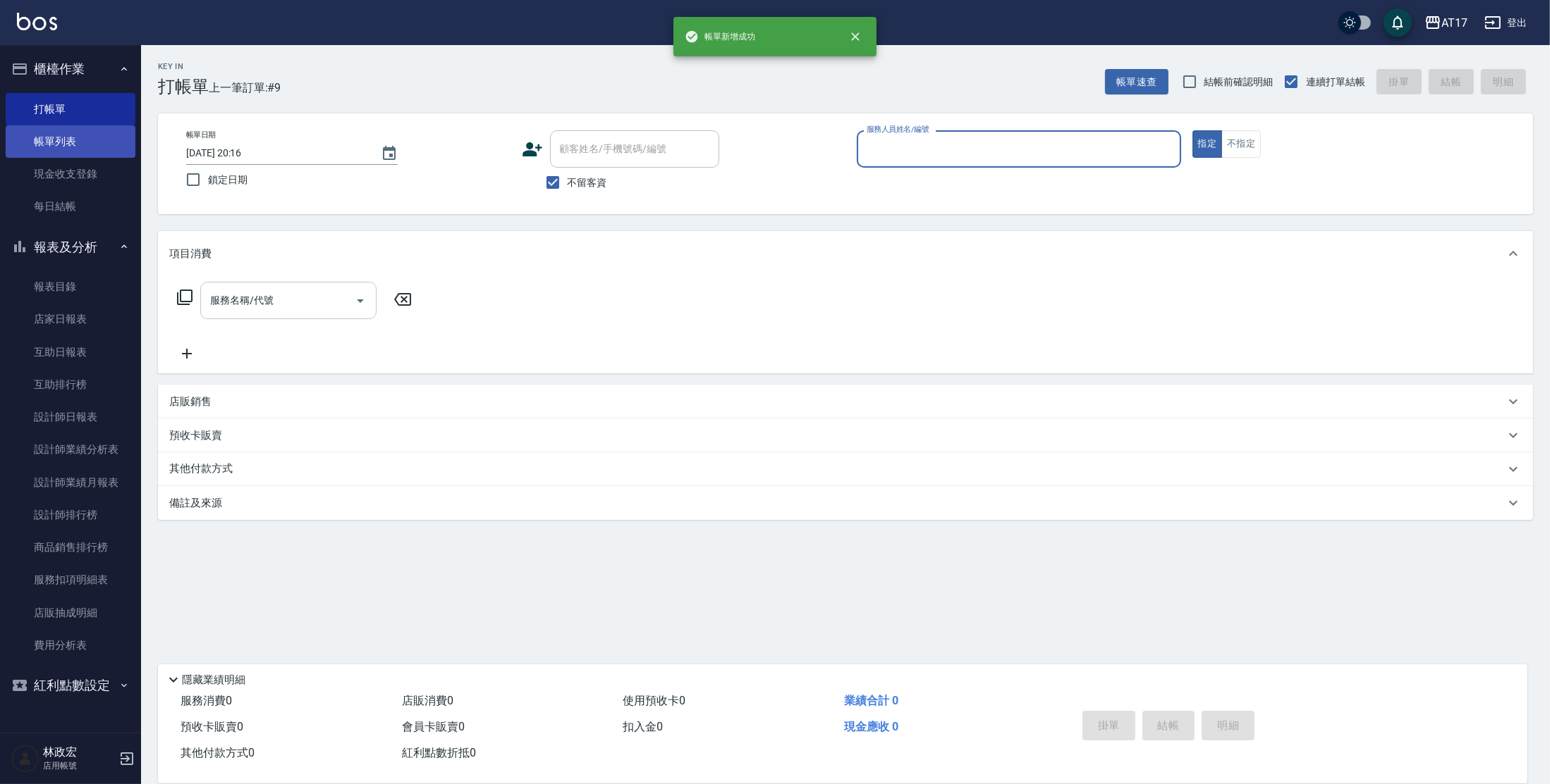
click at [23, 145] on link "帳單列表" at bounding box center [70, 142] width 130 height 33
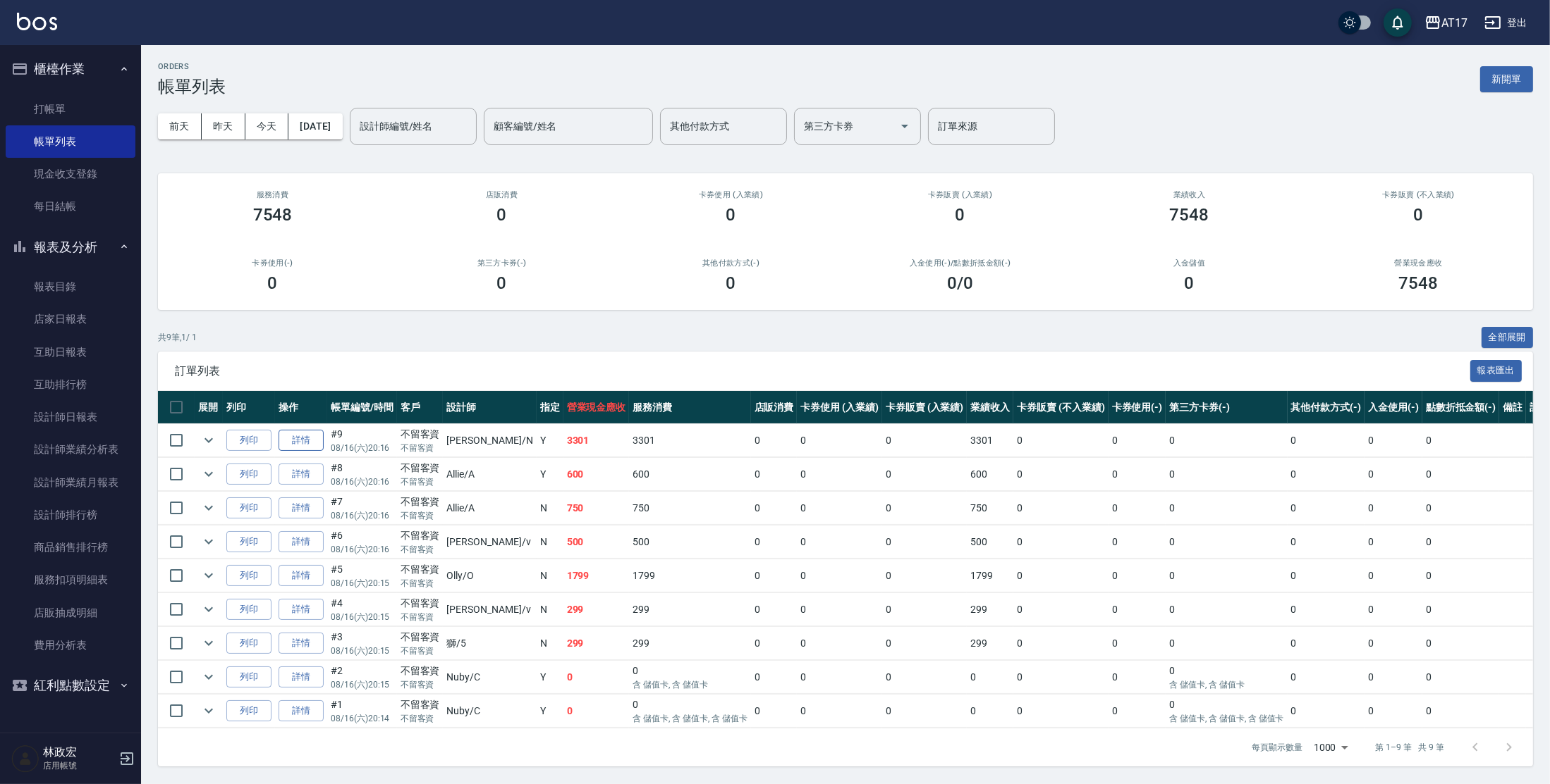
click at [301, 445] on link "詳情" at bounding box center [301, 441] width 45 height 22
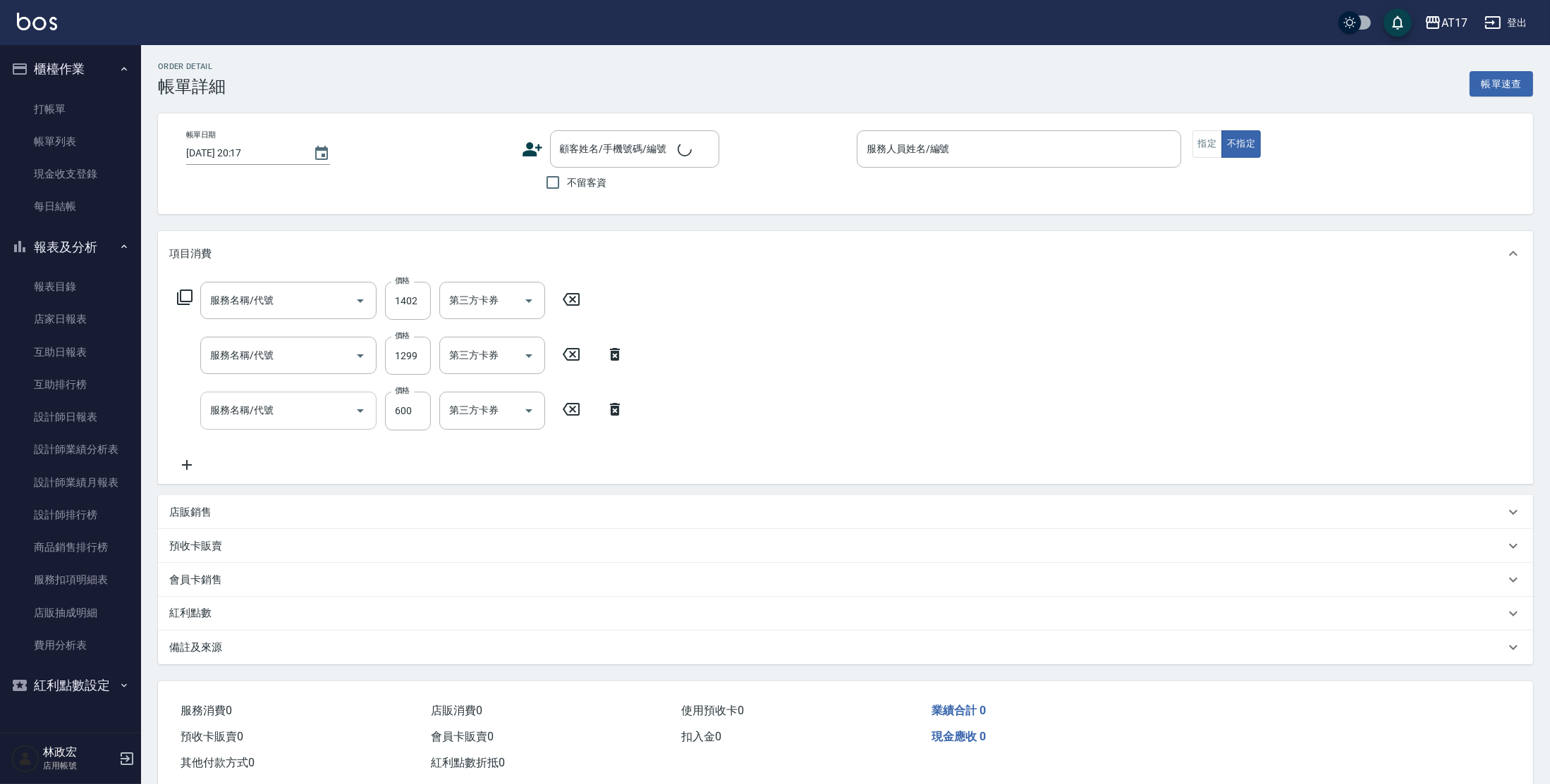
type input "[DATE] 20:16"
checkbox input "true"
type input "[PERSON_NAME]-N"
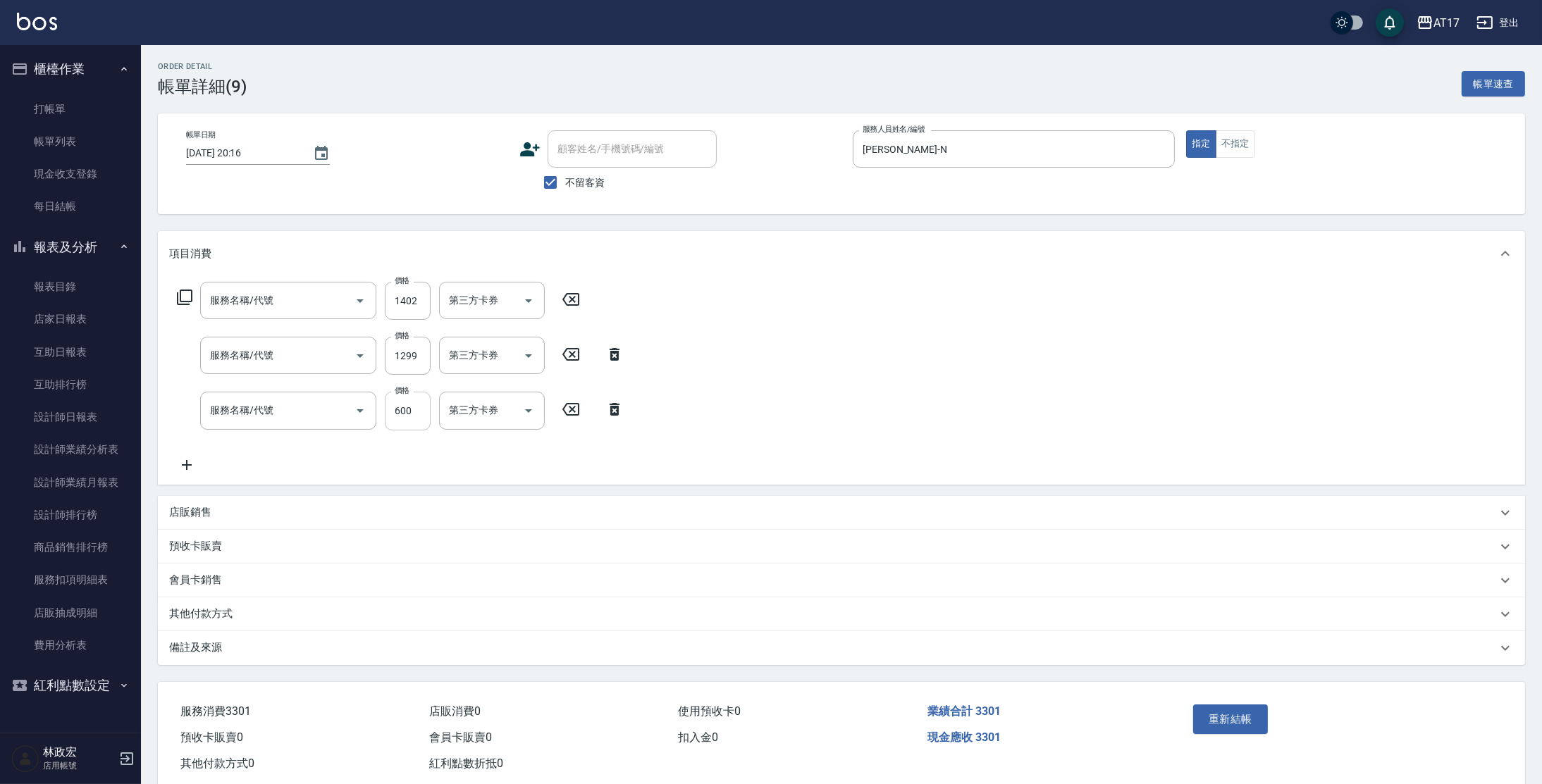
type input "酵素 & 鏡面(41000)"
type input "一般燙(改金額)(201)"
type input "精油-599(0599)"
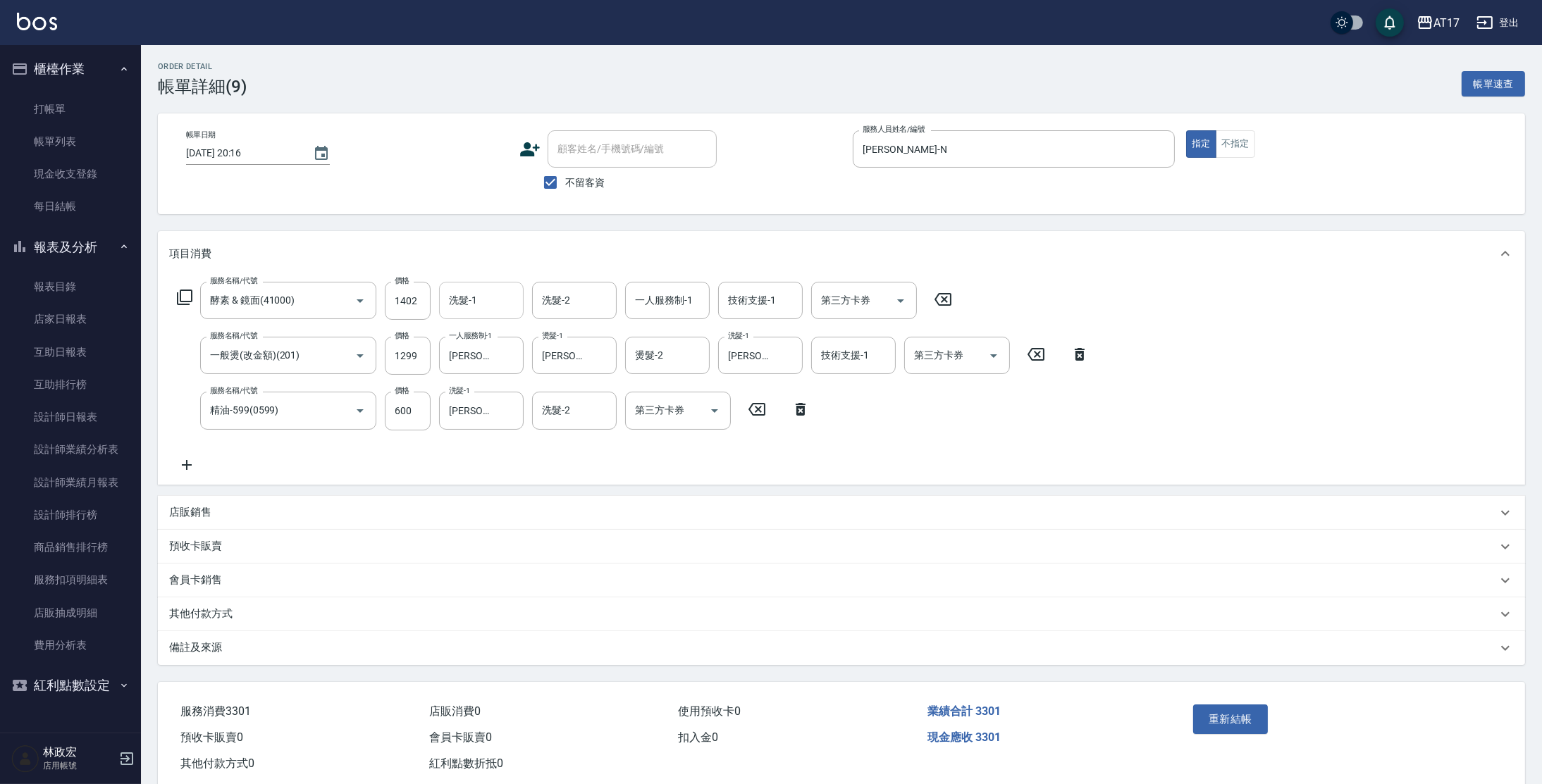
click at [499, 310] on input "洗髮-1" at bounding box center [482, 301] width 72 height 25
type input "[PERSON_NAME]-55"
type input "[PERSON_NAME]-N"
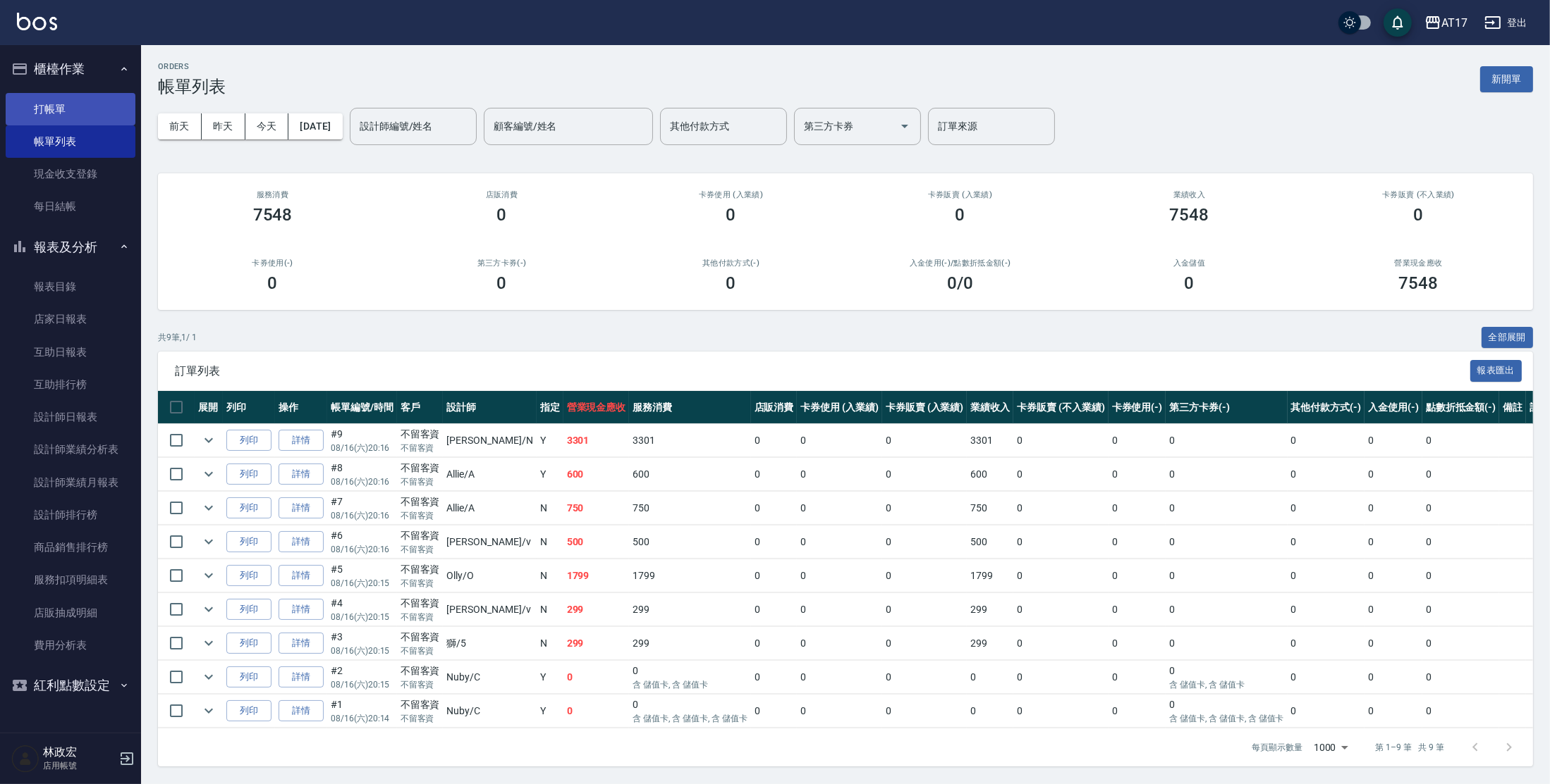
click at [79, 103] on link "打帳單" at bounding box center [70, 110] width 130 height 33
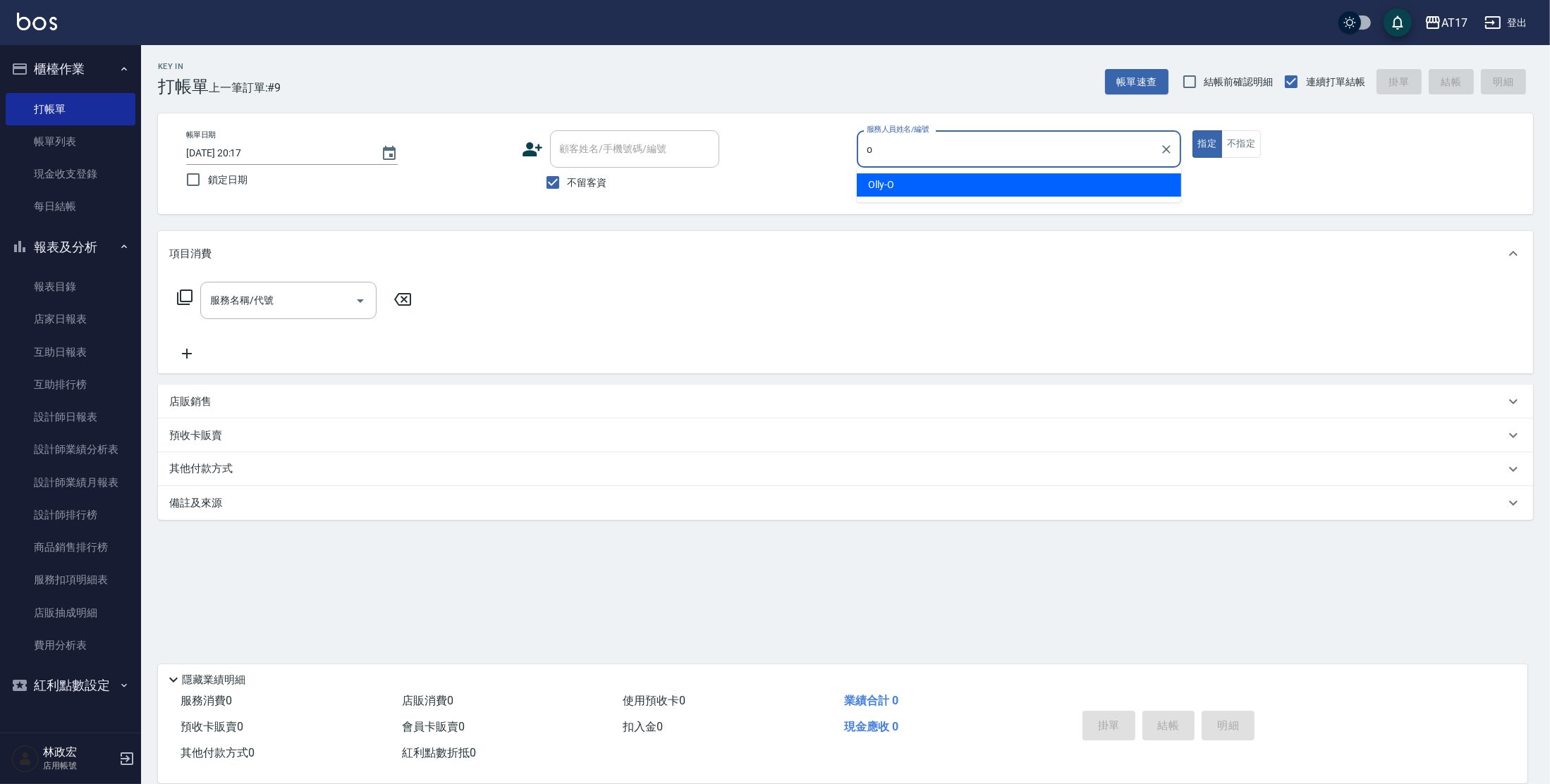
type input "Olly-O"
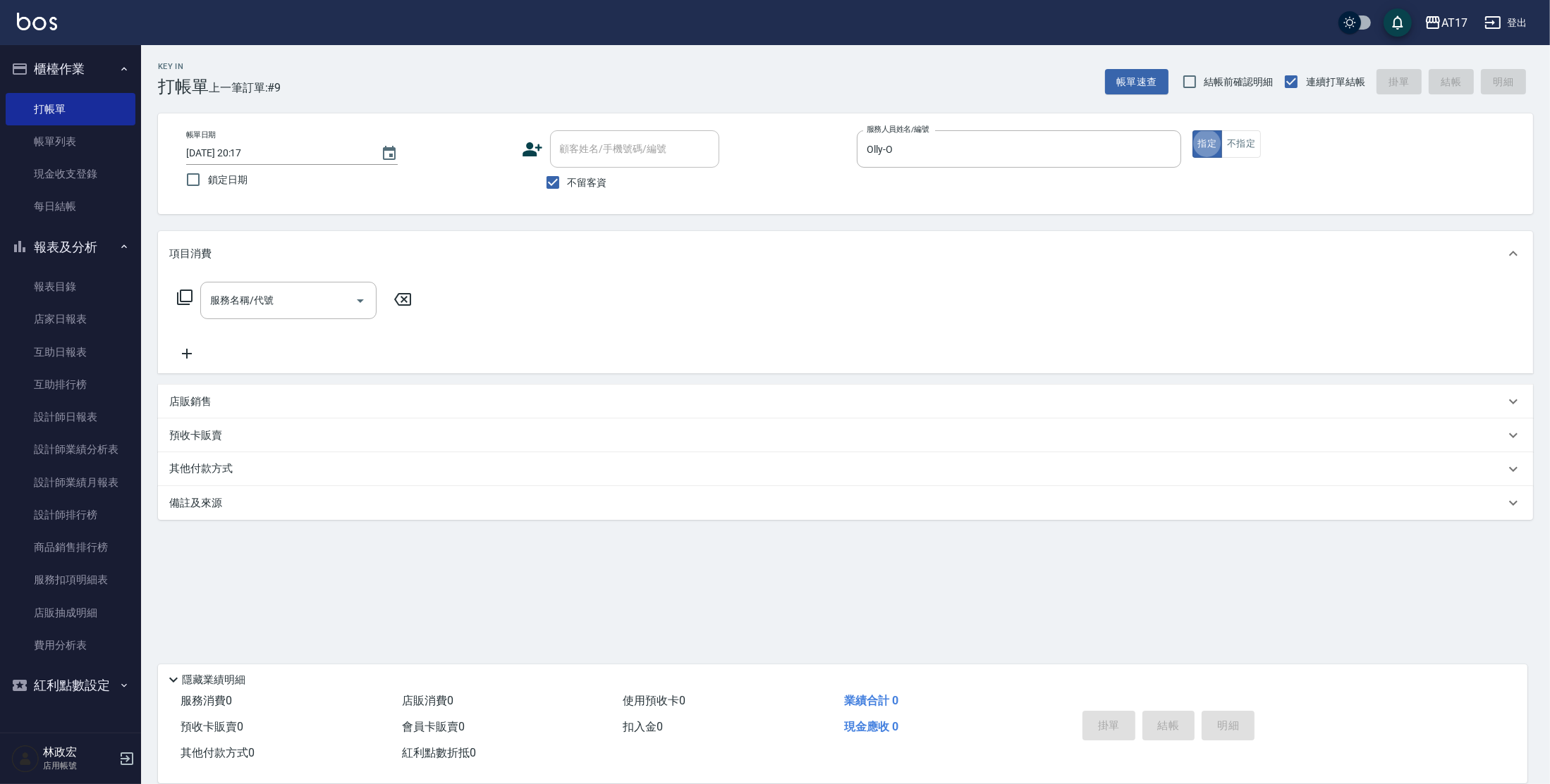
type button "true"
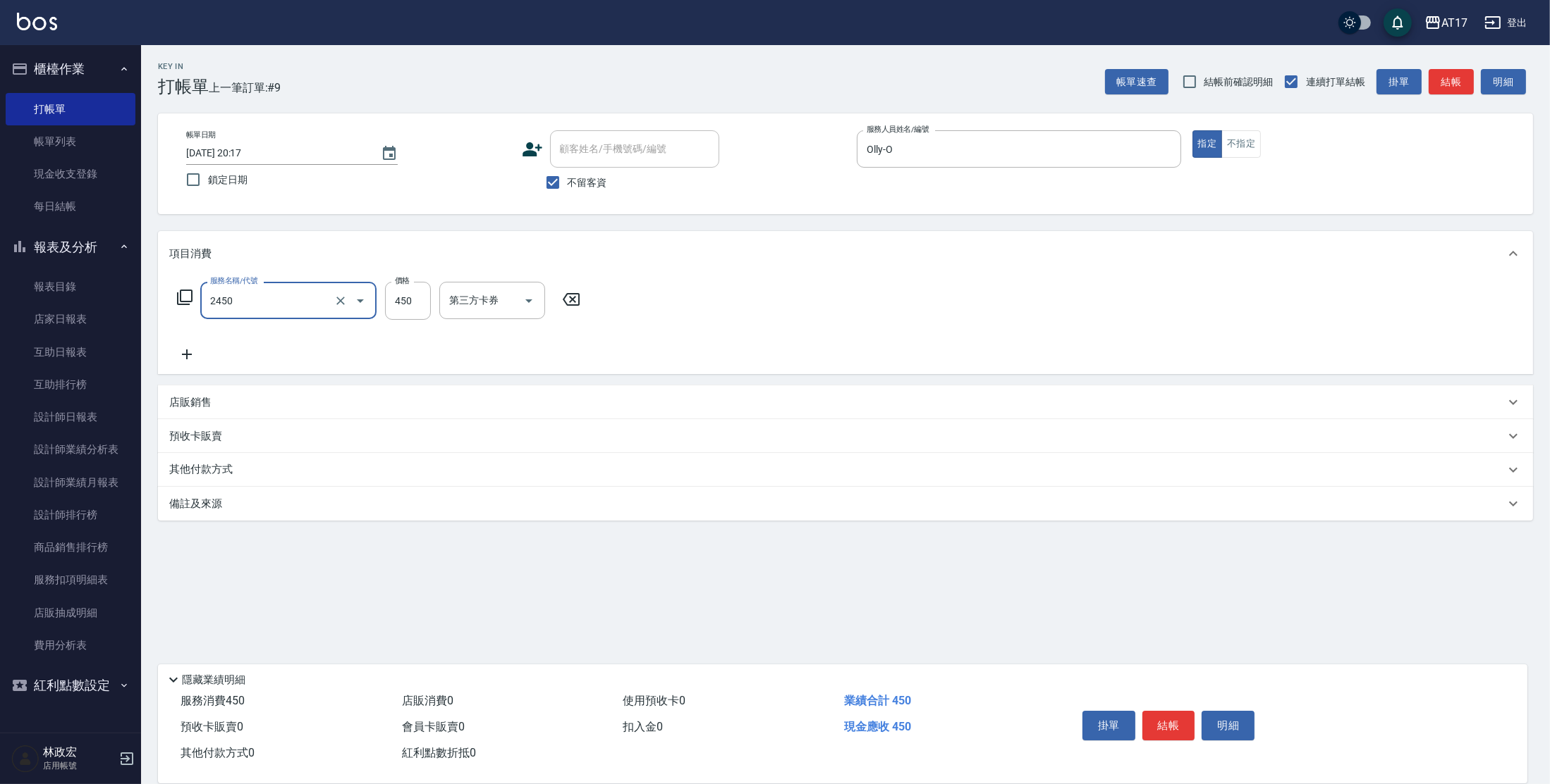
type input "C剪髮套餐(2450)"
type input "50"
type input "欣麗-77"
click at [412, 304] on input "50" at bounding box center [408, 300] width 46 height 38
type input "500"
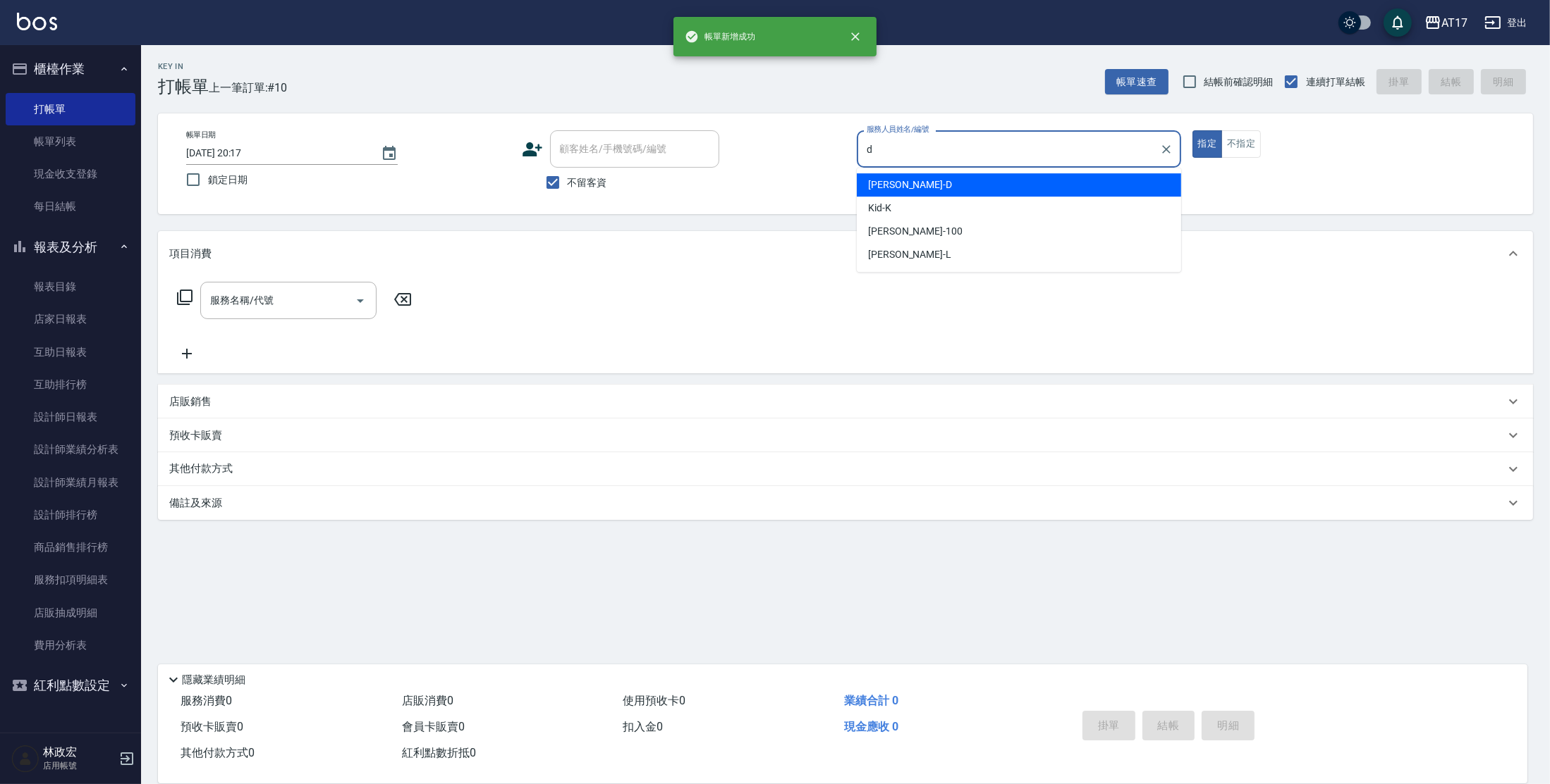
type input "[PERSON_NAME]-D"
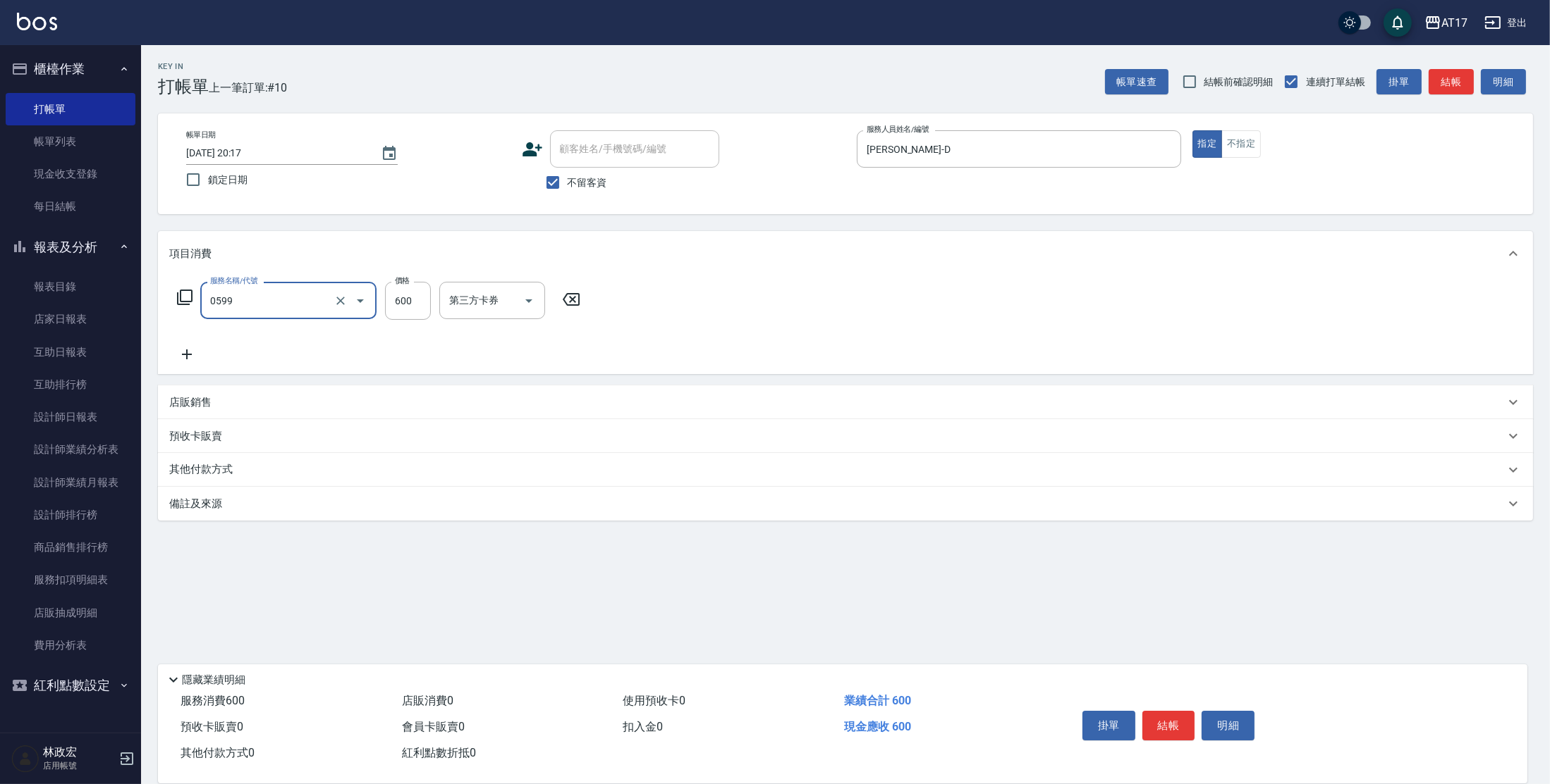
type input "精油-599(0599)"
type input "800"
type input "[PERSON_NAME]-25"
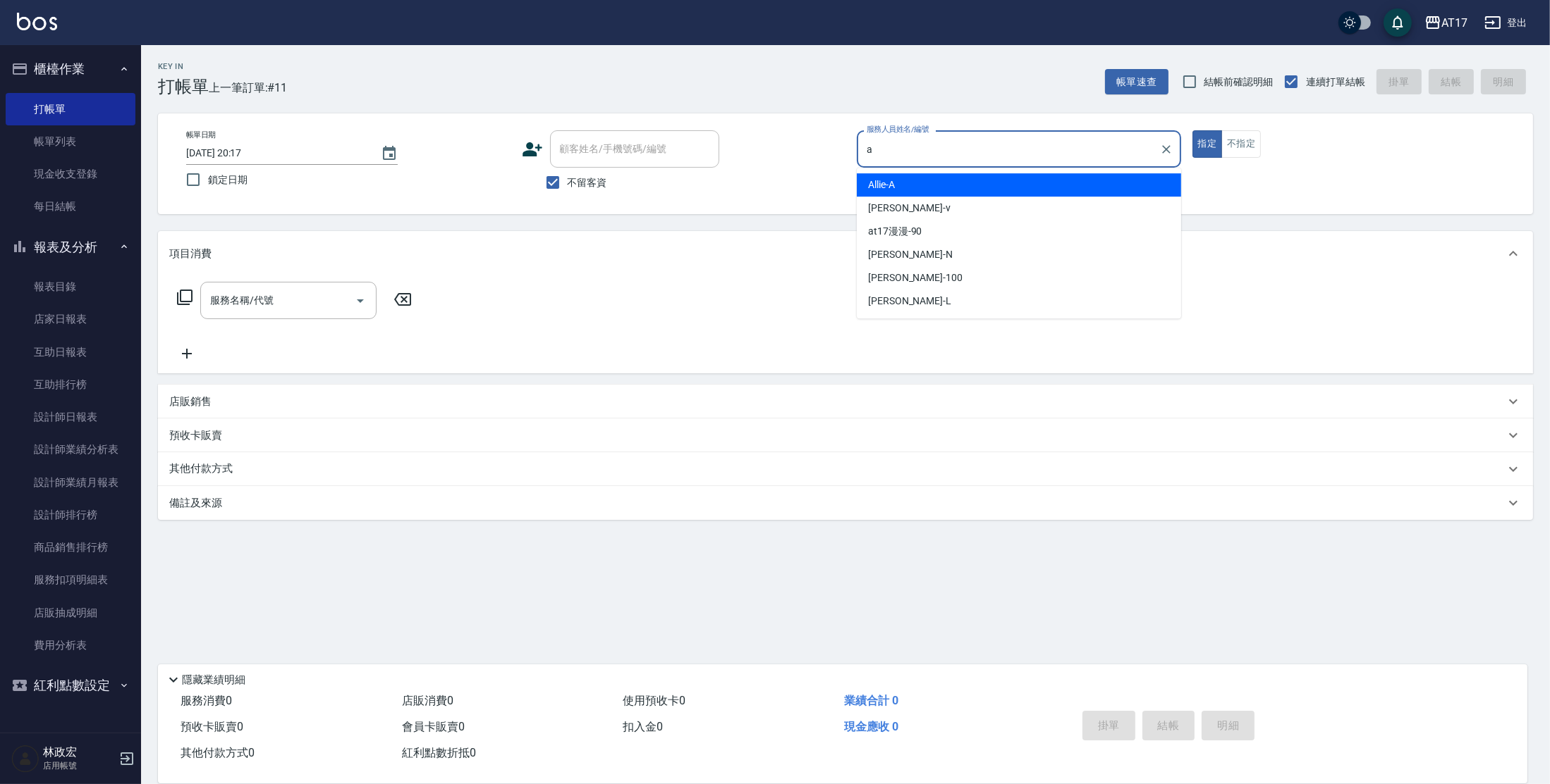
type input "Allie-A"
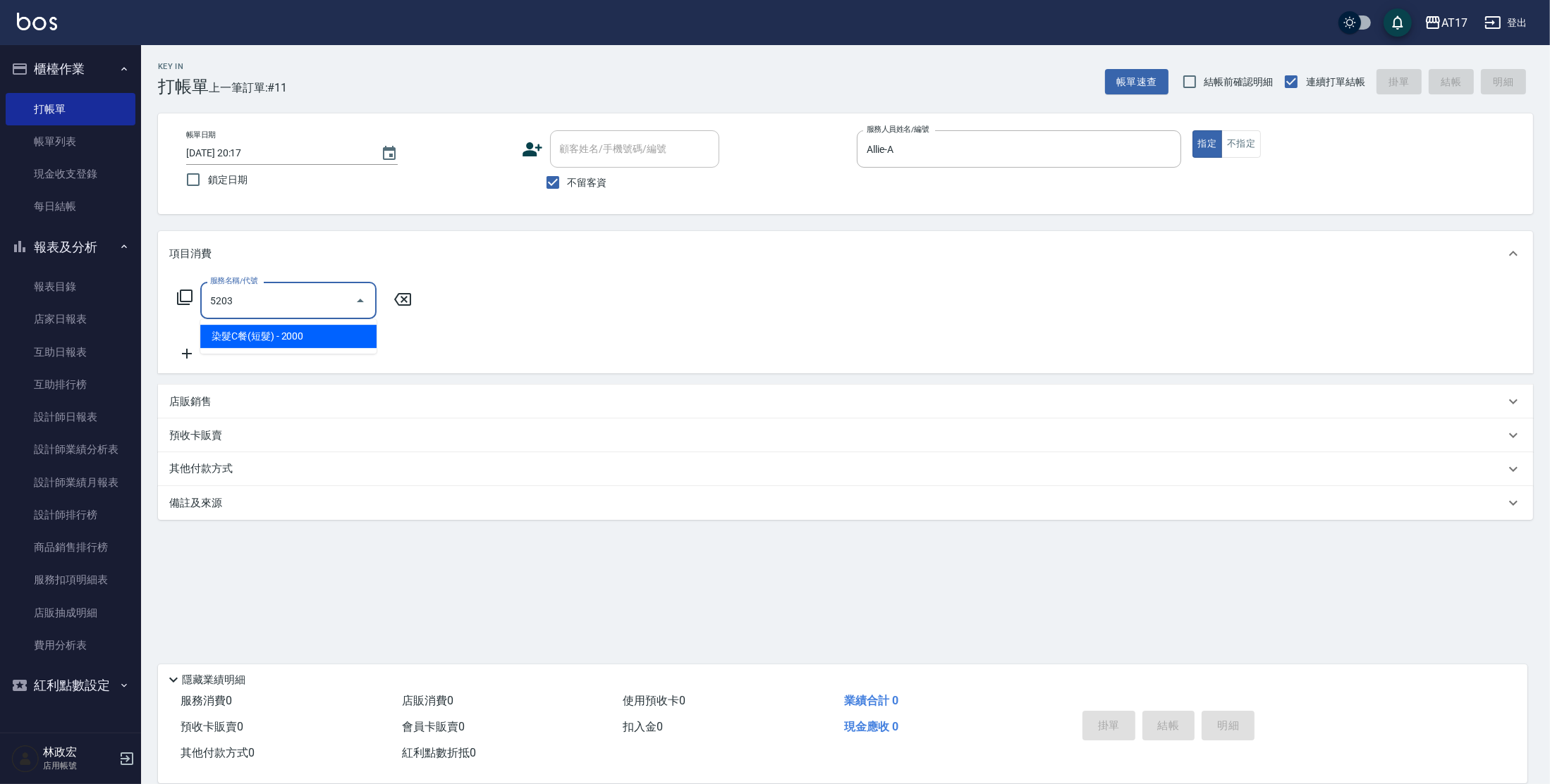
type input "染髮C餐(短髮)(5203)"
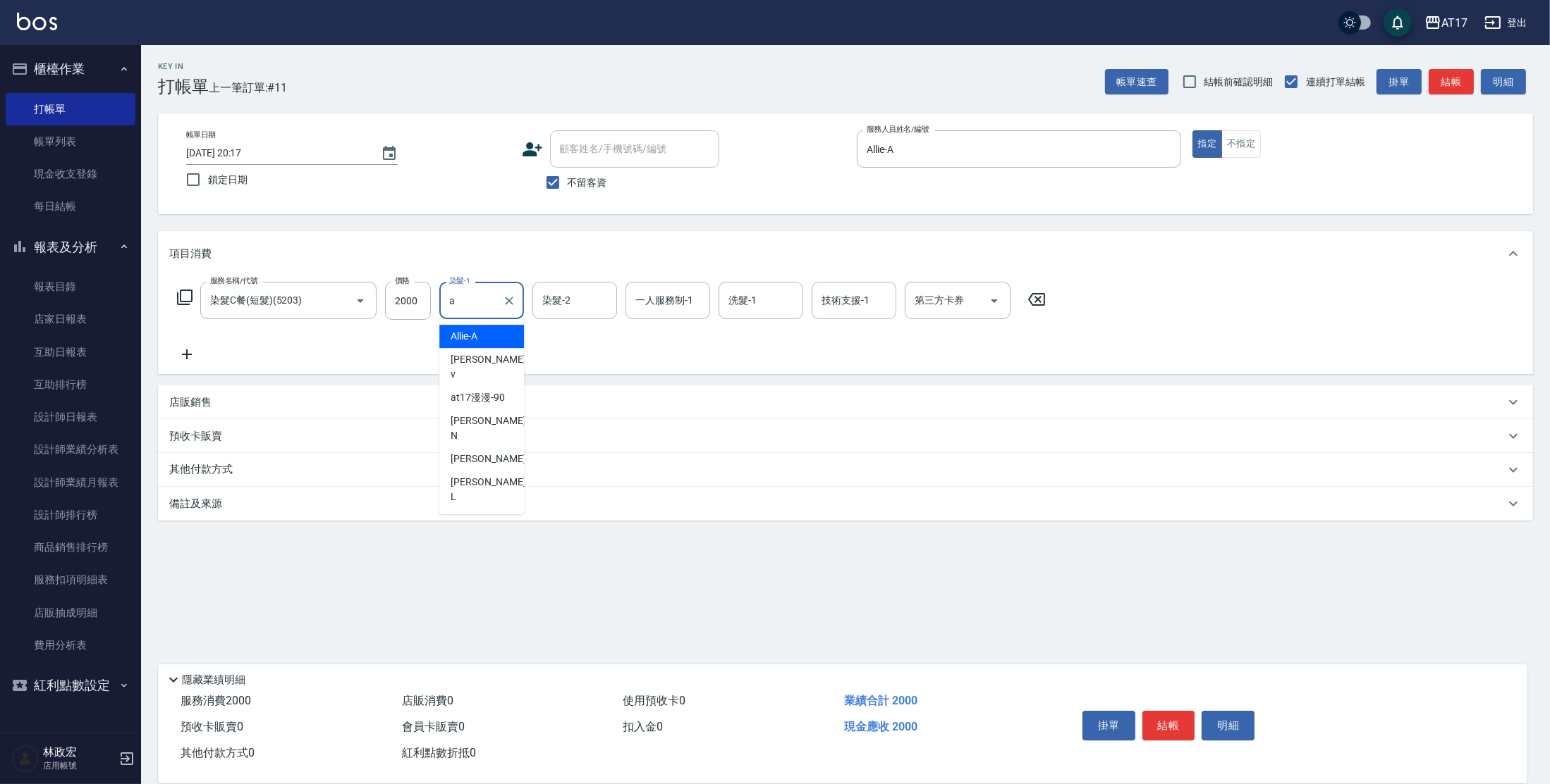
type input "Allie-A"
click at [505, 300] on icon "Clear" at bounding box center [509, 301] width 14 height 14
type input "[PERSON_NAME]-22"
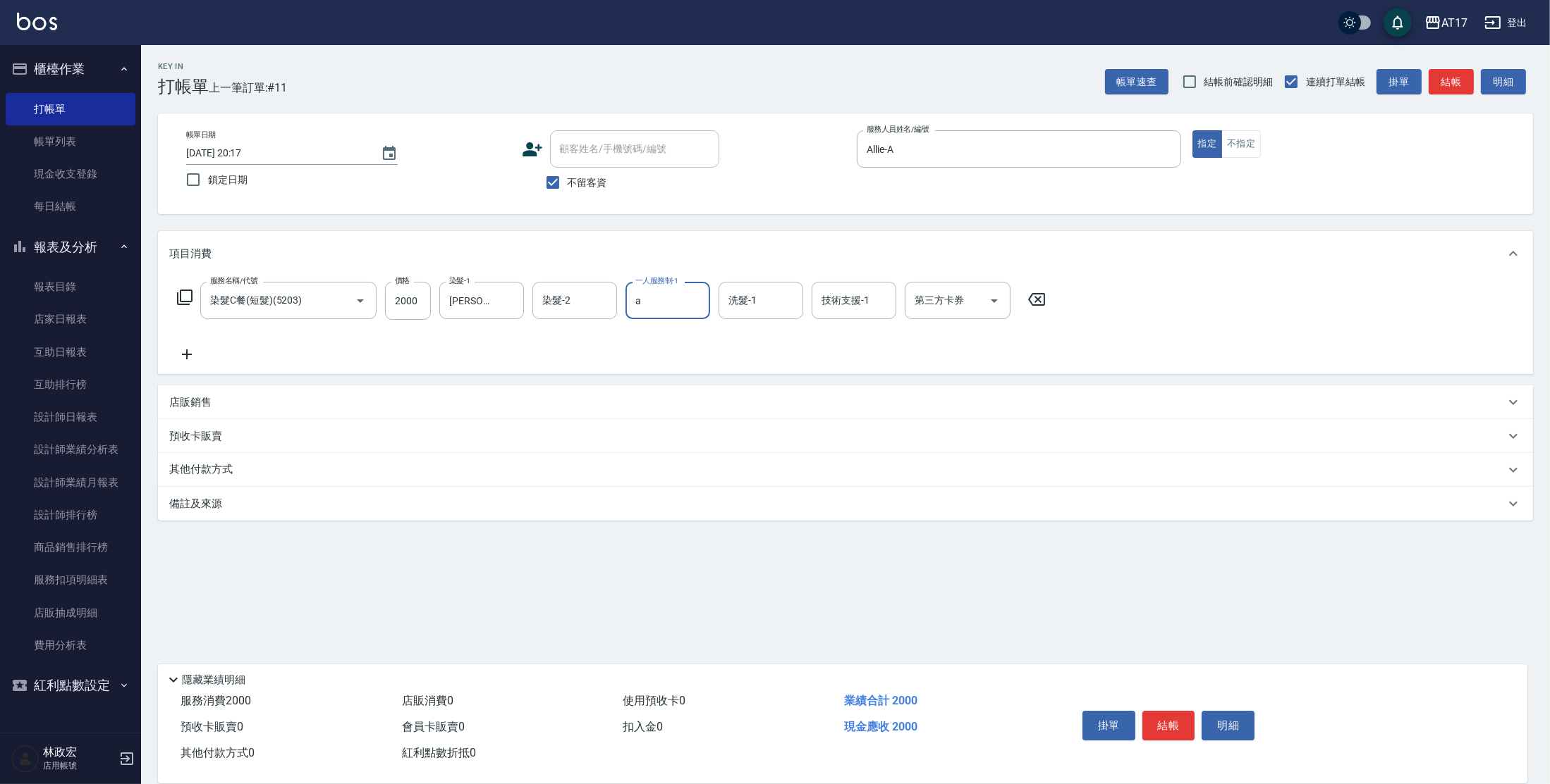
type input "Allie-A"
type input "[PERSON_NAME]-22"
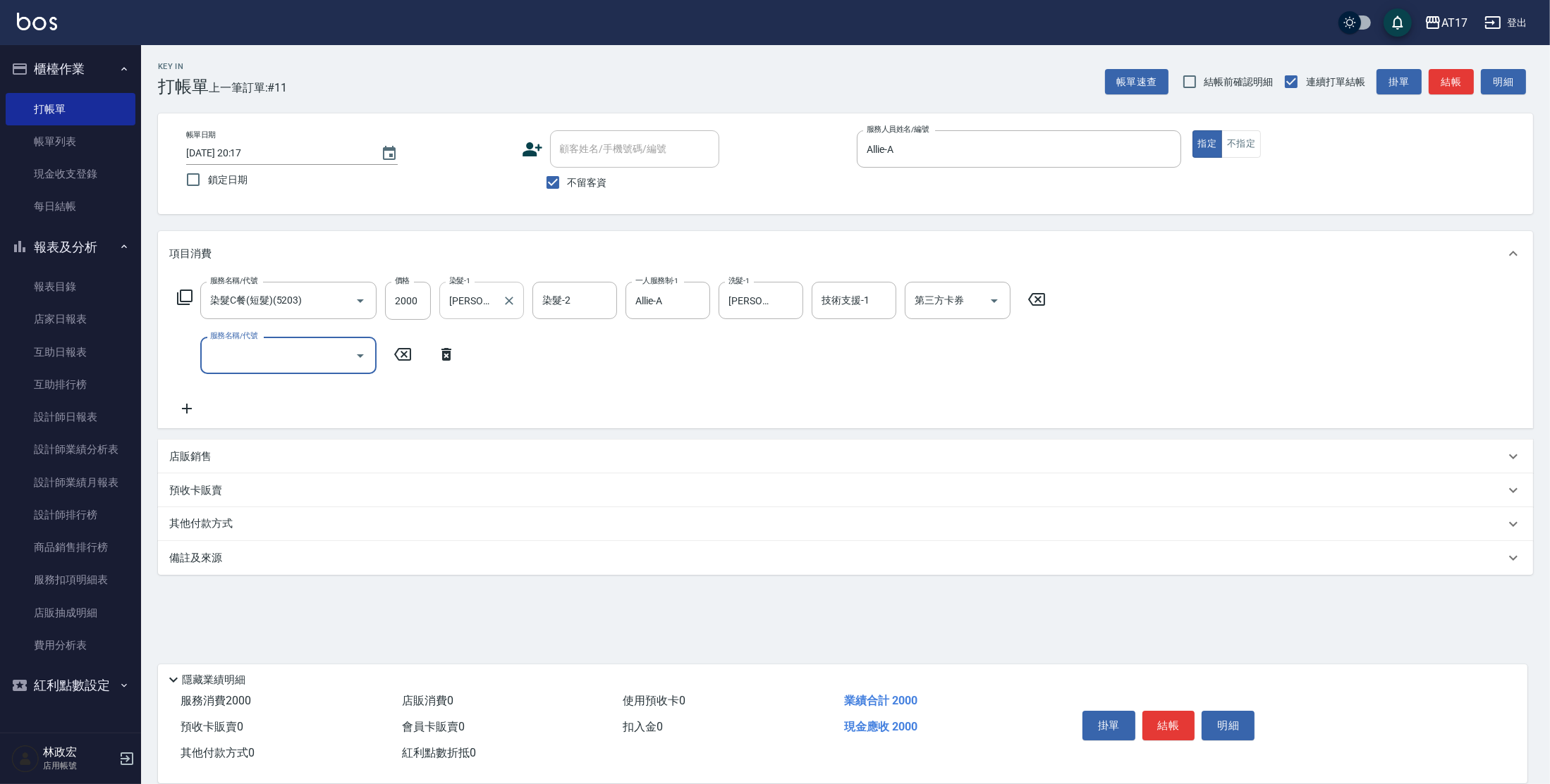
click at [504, 306] on icon "Clear" at bounding box center [509, 301] width 14 height 14
click at [693, 300] on icon "Clear" at bounding box center [695, 301] width 14 height 14
click at [1183, 718] on button "結帳" at bounding box center [1169, 726] width 53 height 30
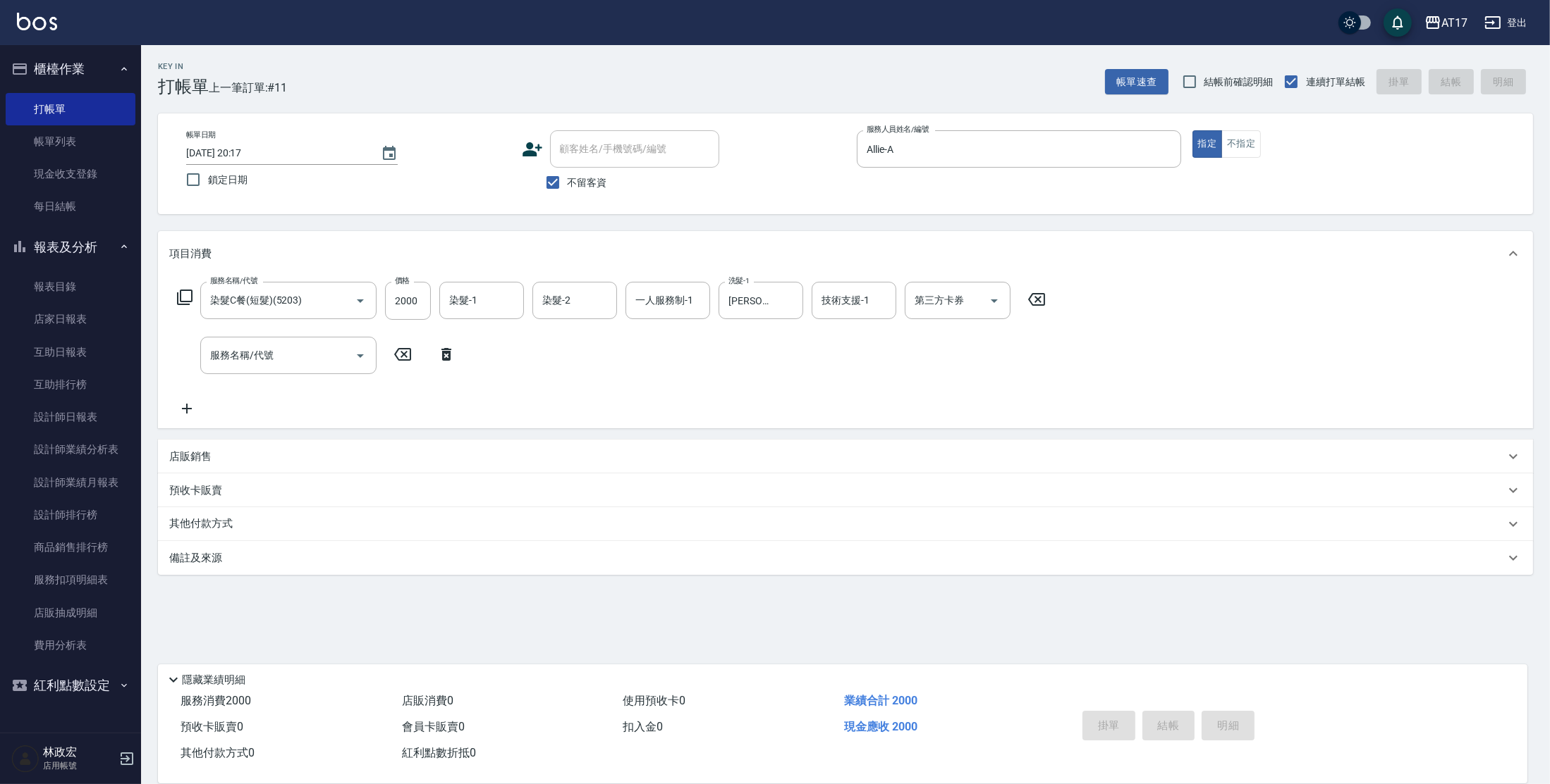
type input "[DATE] 20:19"
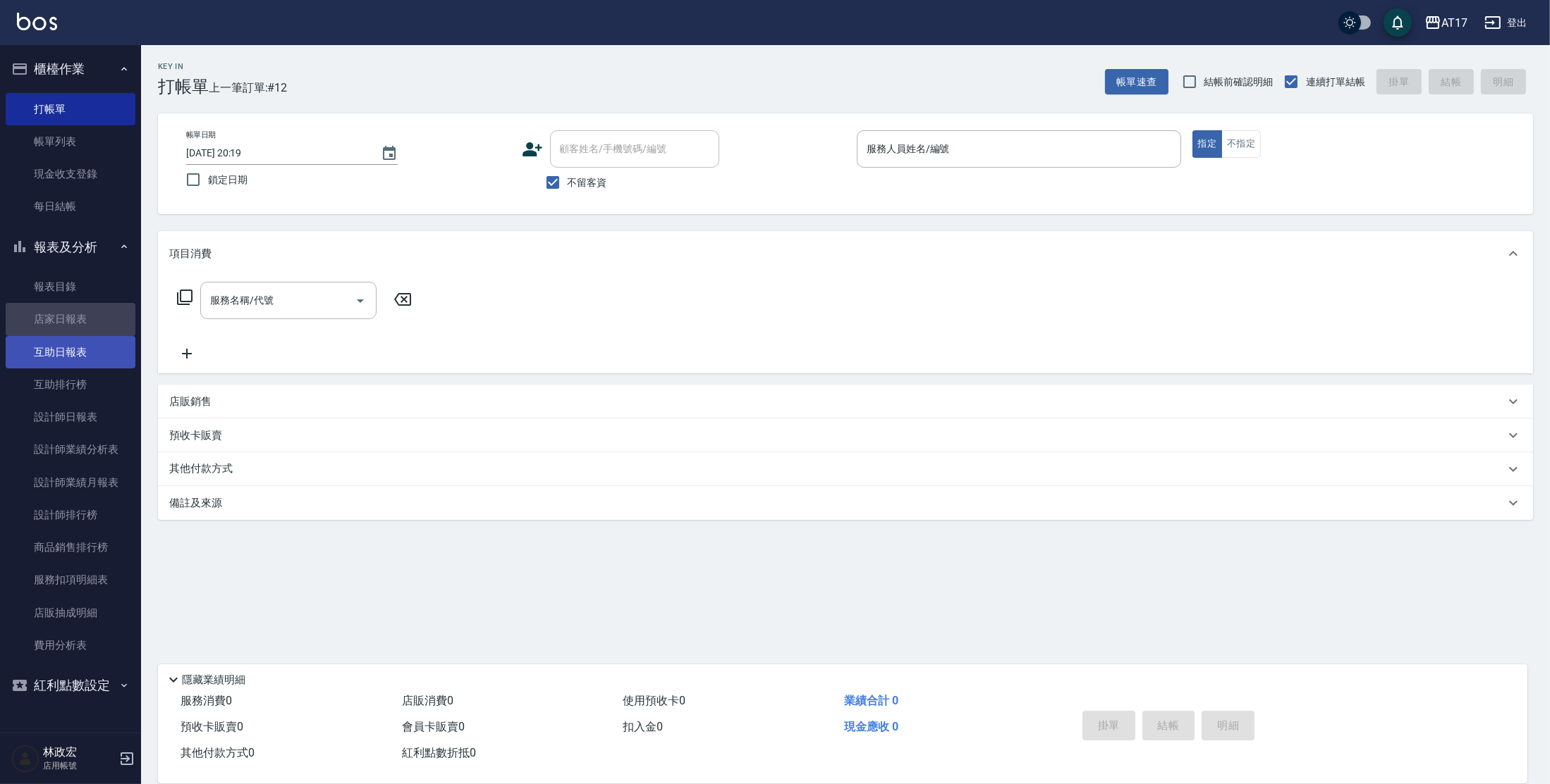
drag, startPoint x: 44, startPoint y: 332, endPoint x: 50, endPoint y: 347, distance: 16.2
click at [44, 332] on link "店家日報表" at bounding box center [70, 320] width 130 height 33
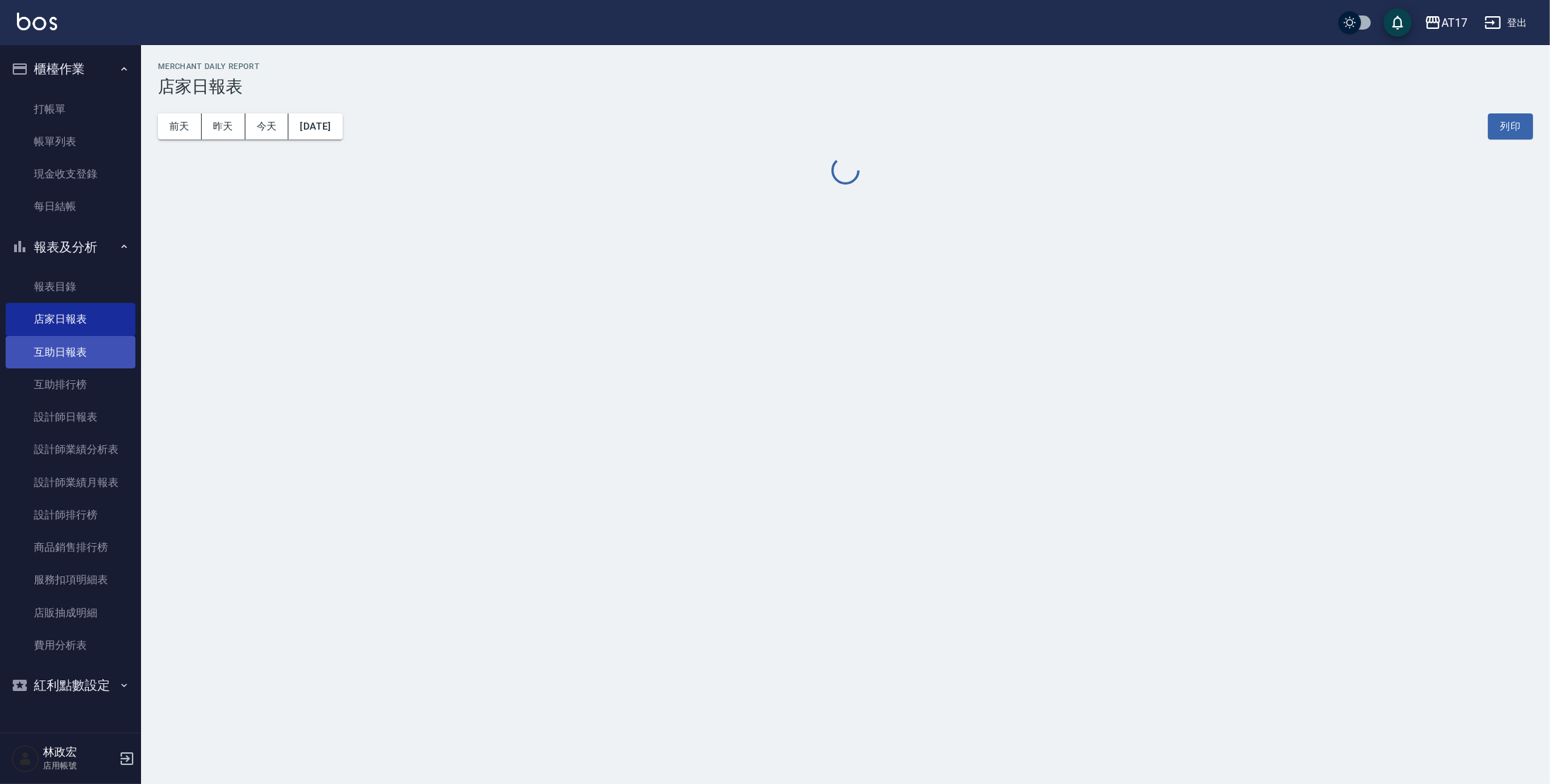
click at [56, 357] on link "互助日報表" at bounding box center [70, 352] width 130 height 33
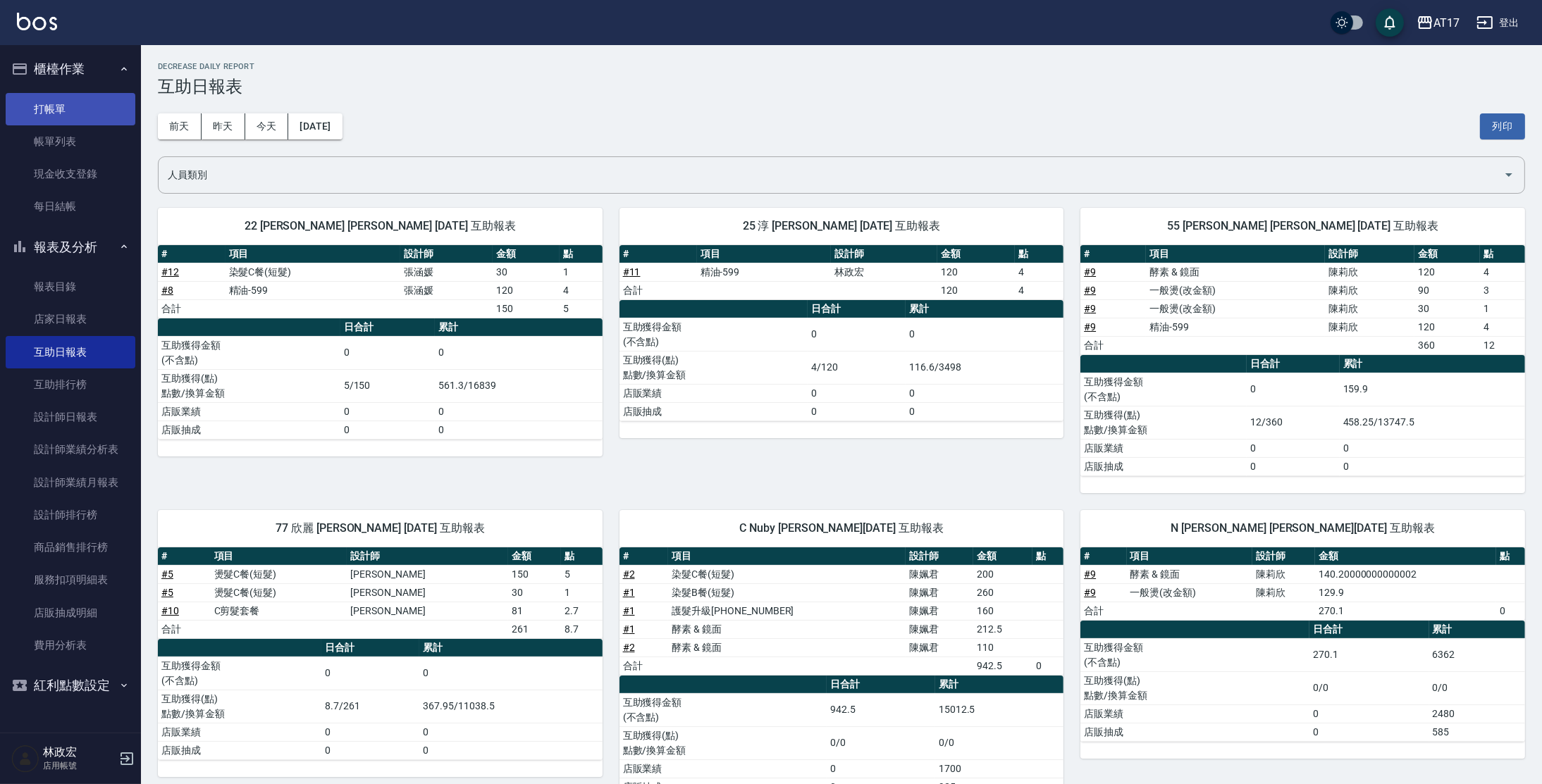
click at [66, 122] on link "打帳單" at bounding box center [70, 110] width 130 height 33
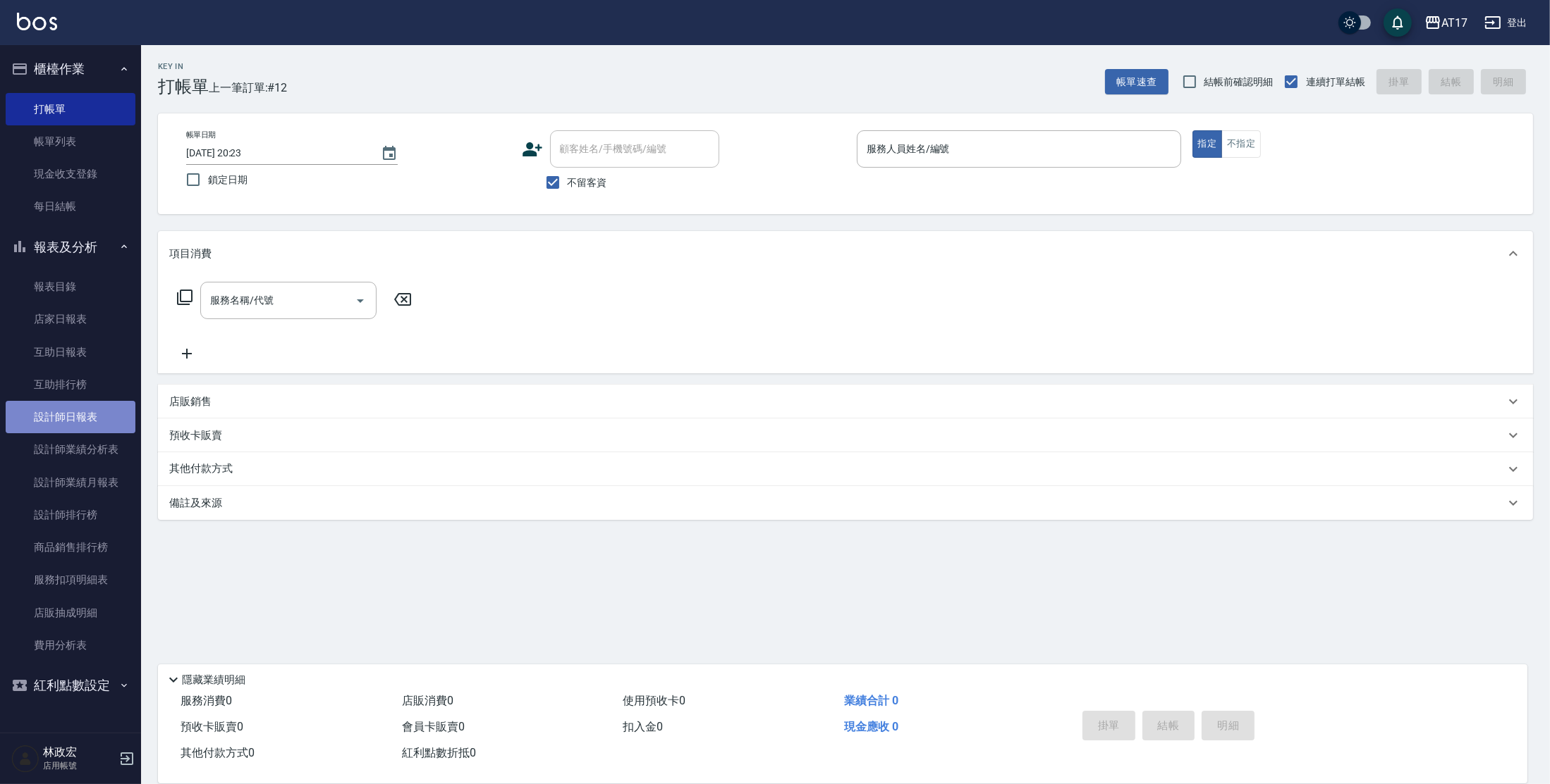
click at [94, 417] on link "設計師日報表" at bounding box center [70, 418] width 130 height 33
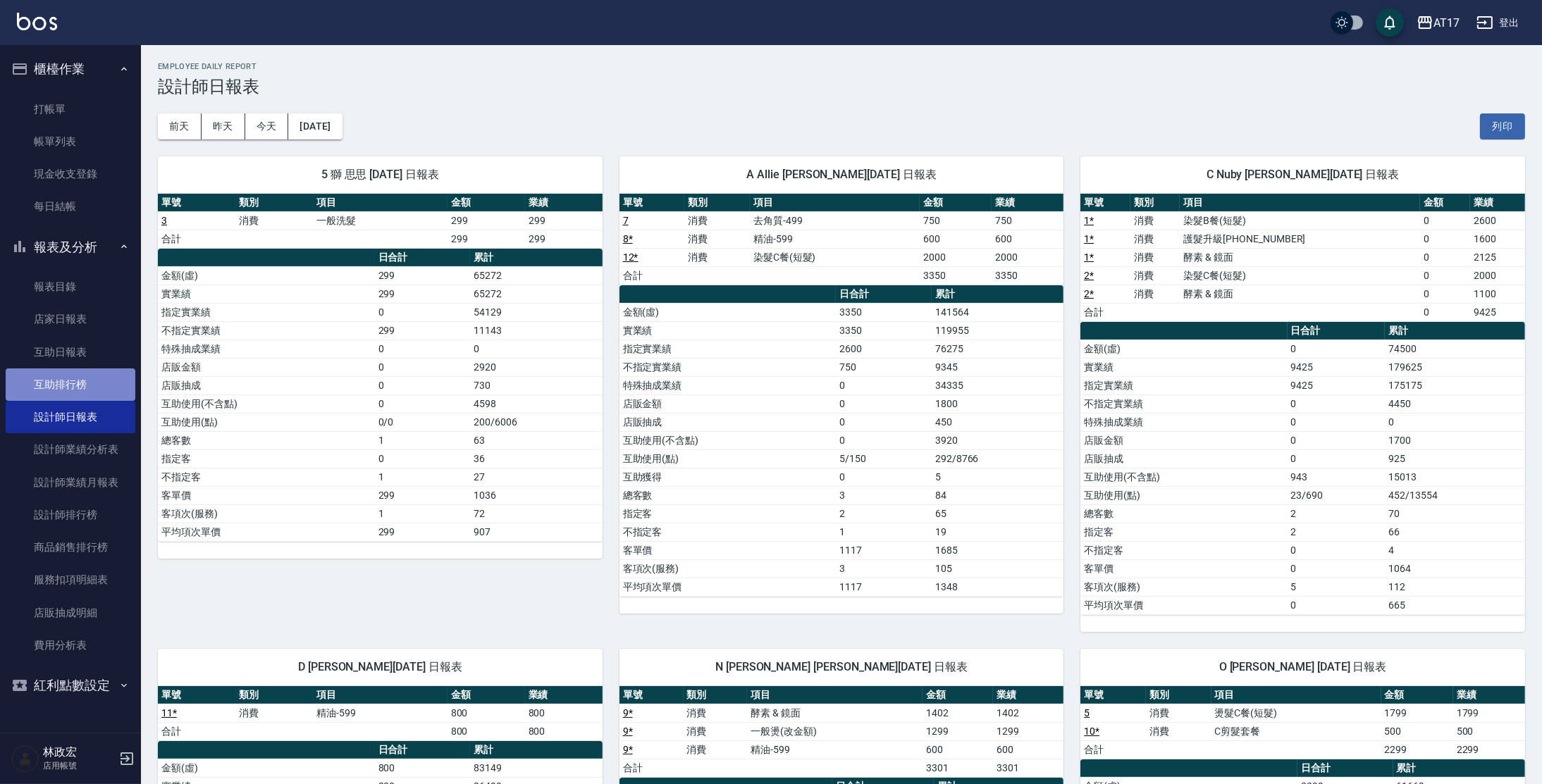
click at [58, 390] on link "互助排行榜" at bounding box center [70, 385] width 130 height 33
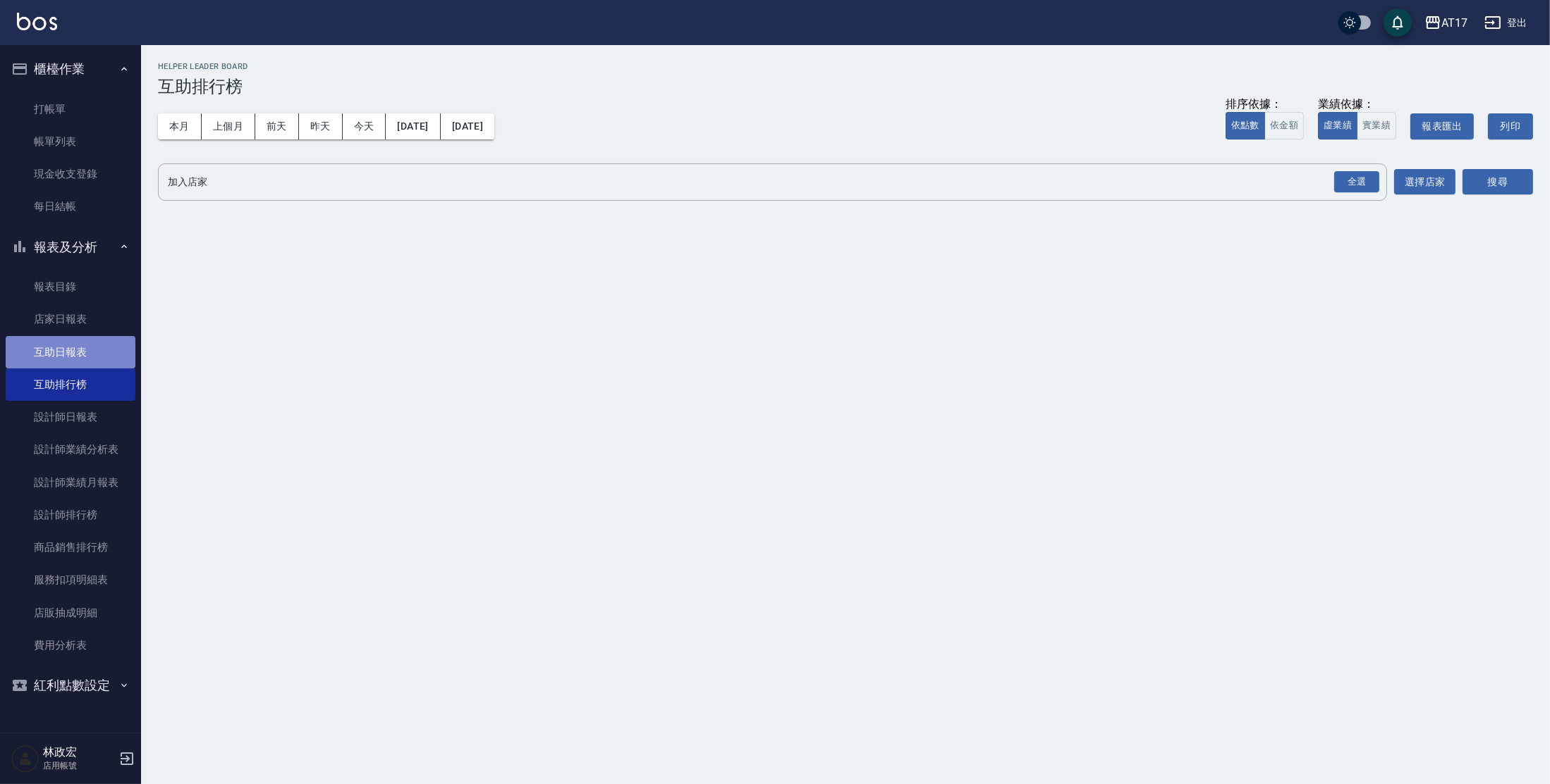
click at [99, 341] on link "互助日報表" at bounding box center [70, 352] width 130 height 33
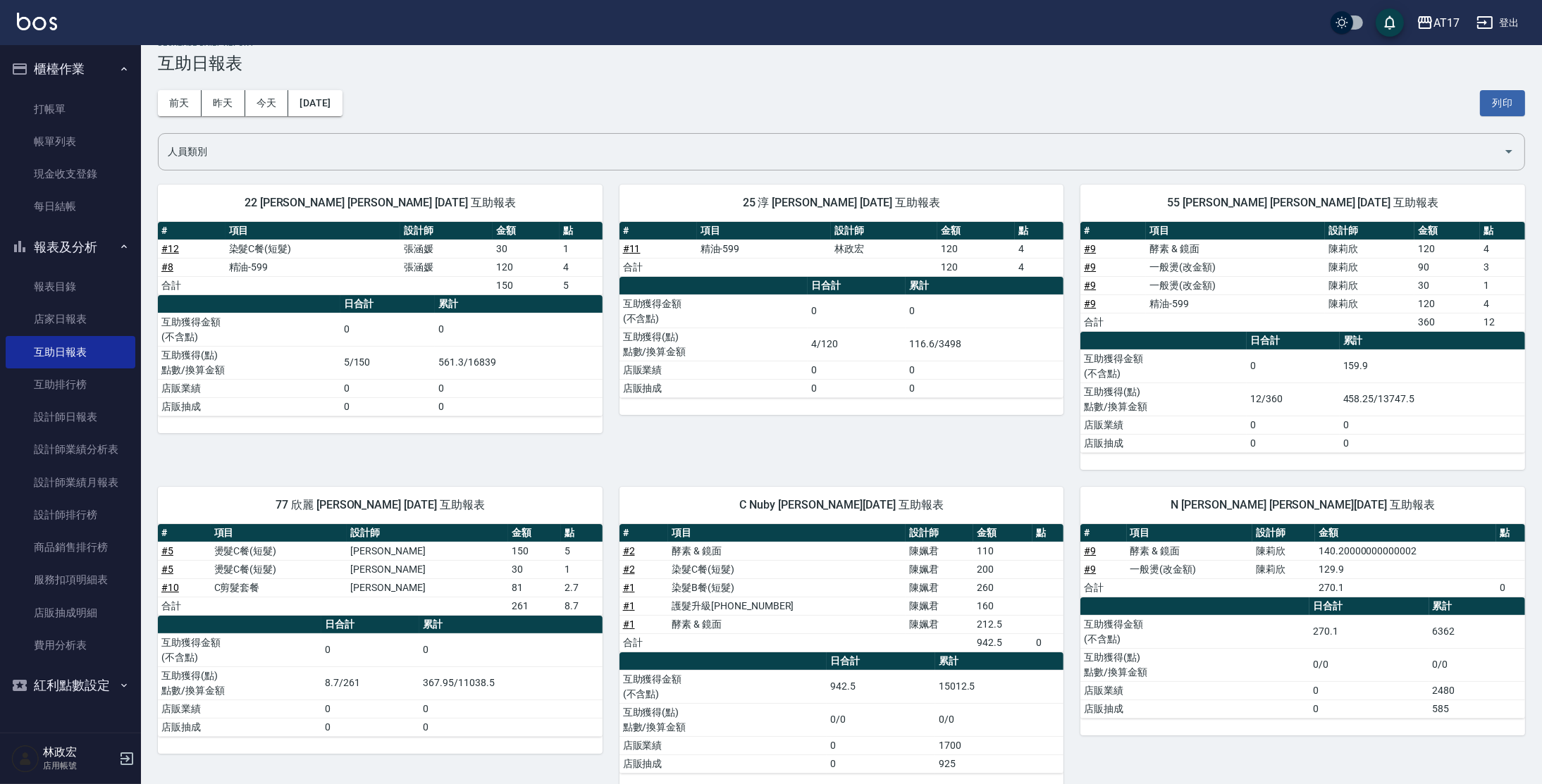
scroll to position [33, 0]
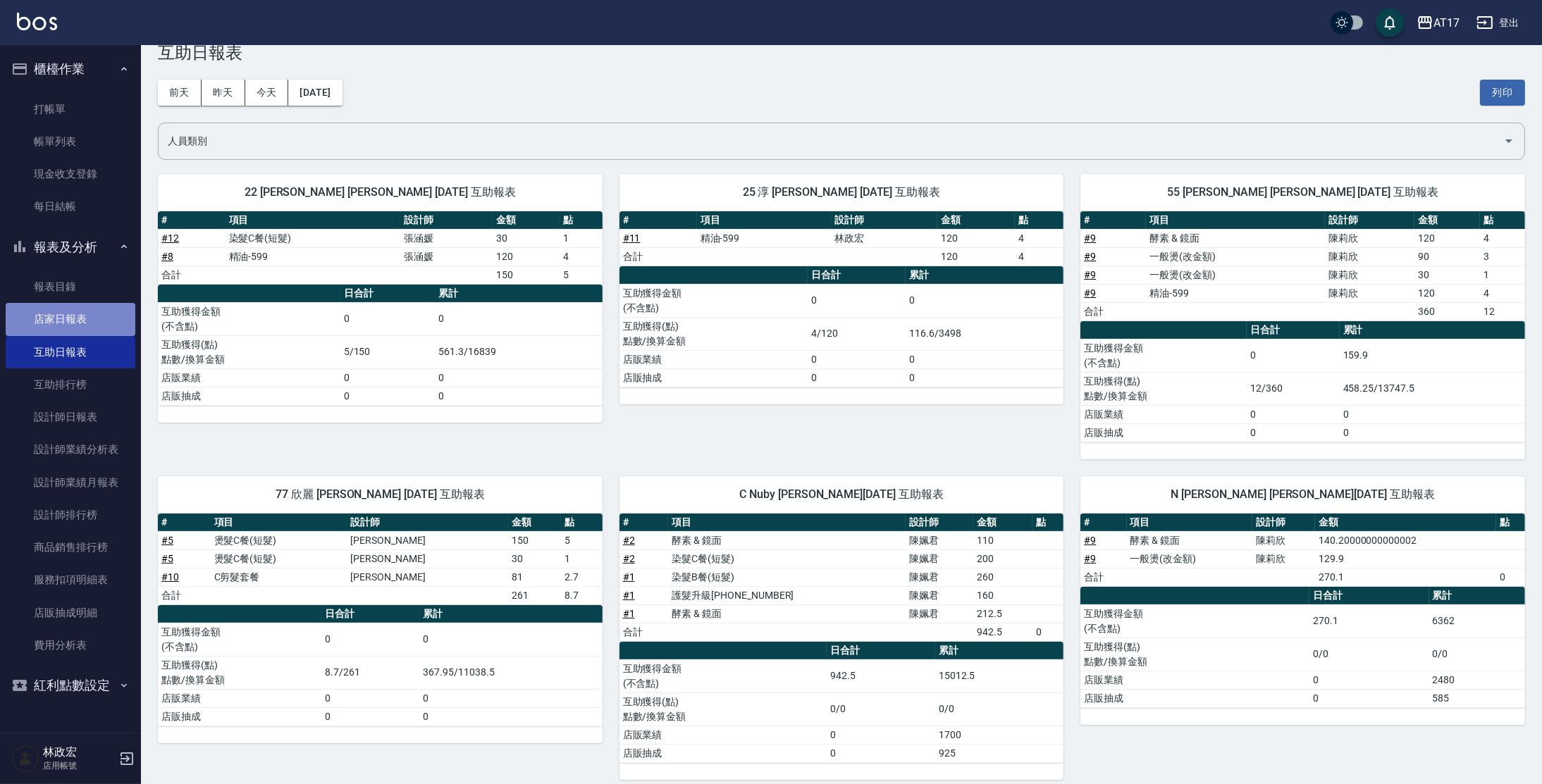
click at [61, 330] on link "店家日報表" at bounding box center [70, 320] width 130 height 33
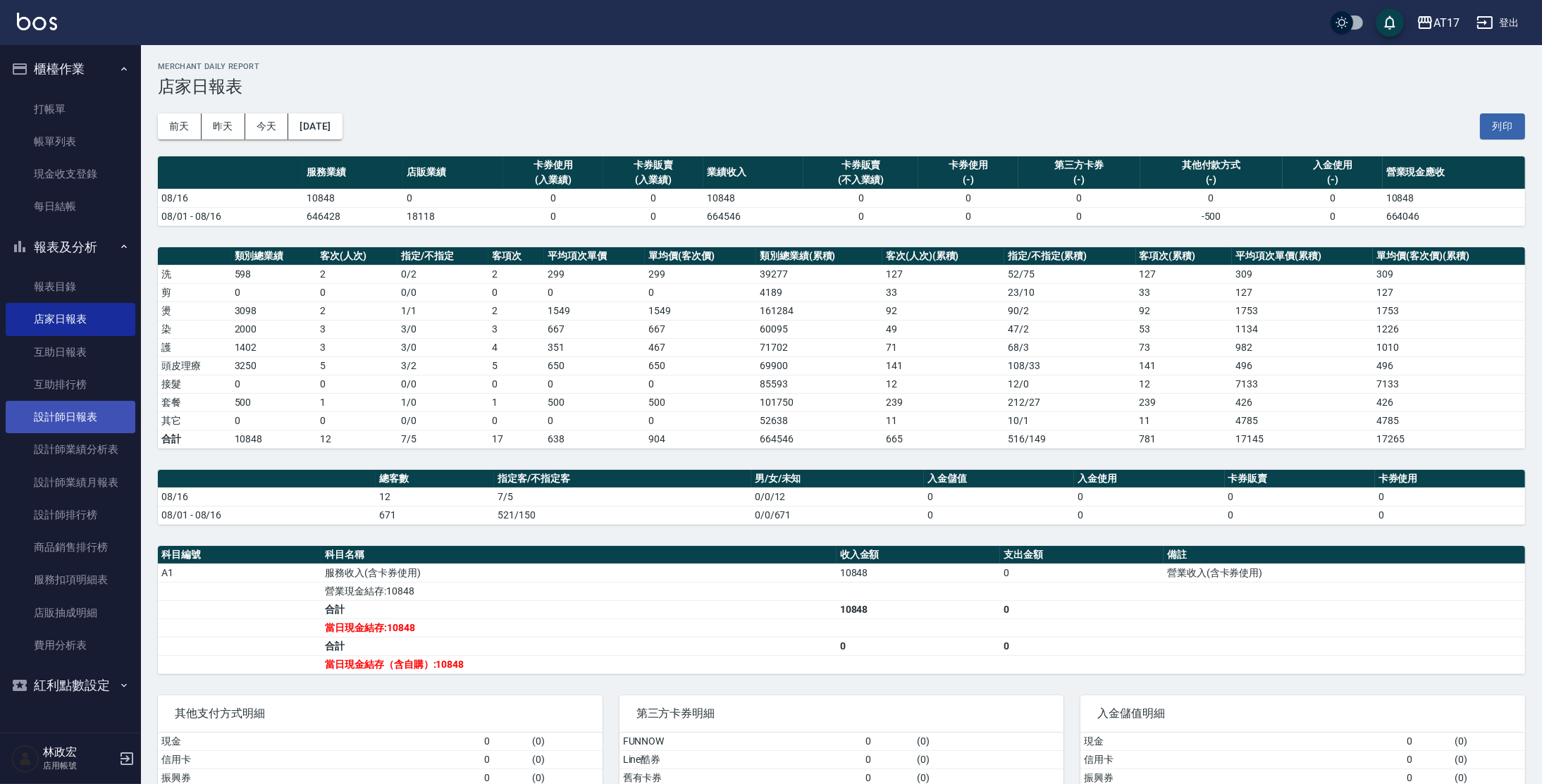
click at [55, 427] on link "設計師日報表" at bounding box center [70, 418] width 130 height 33
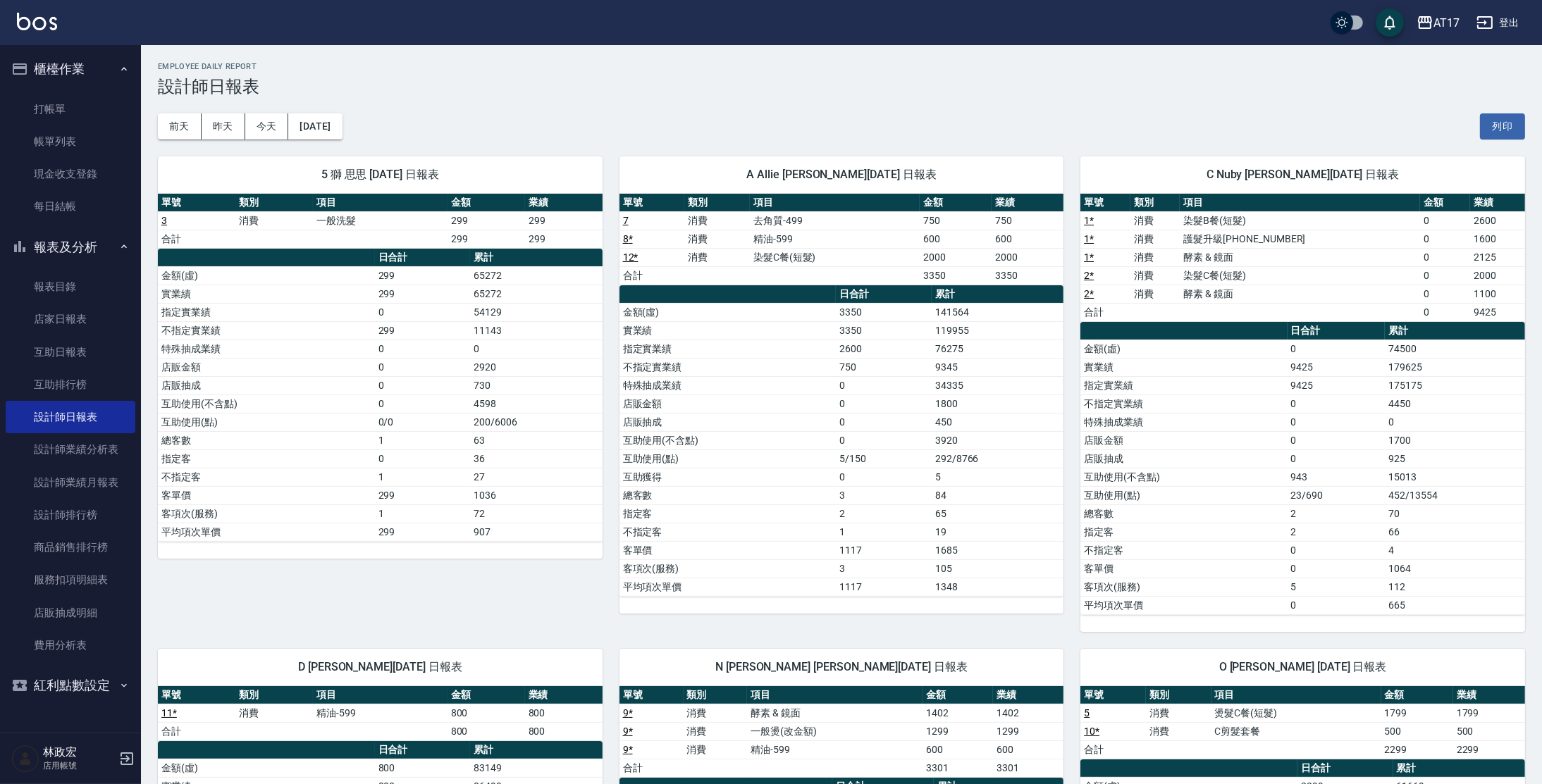
click at [818, 401] on td "店販金額" at bounding box center [727, 404] width 217 height 19
drag, startPoint x: 896, startPoint y: 387, endPoint x: 978, endPoint y: 387, distance: 82.0
click at [976, 387] on tr "特殊抽成業績 0 34335" at bounding box center [842, 386] width 445 height 19
click at [983, 387] on td "34335" at bounding box center [997, 386] width 131 height 19
click at [897, 341] on td "2600" at bounding box center [884, 349] width 96 height 19
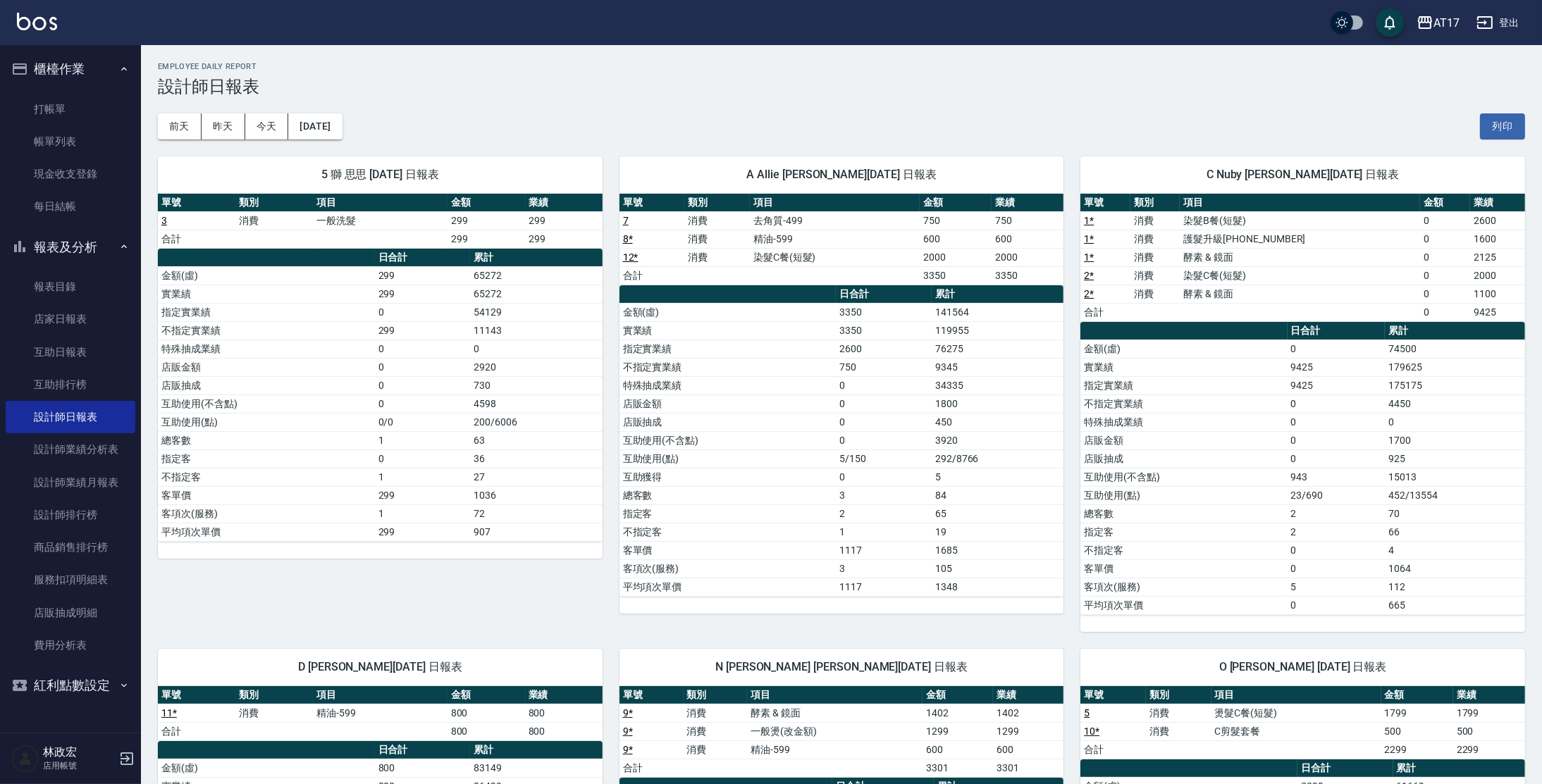
click at [1159, 86] on h3 "設計師日報表" at bounding box center [842, 86] width 1368 height 19
click at [107, 357] on link "互助日報表" at bounding box center [70, 352] width 130 height 33
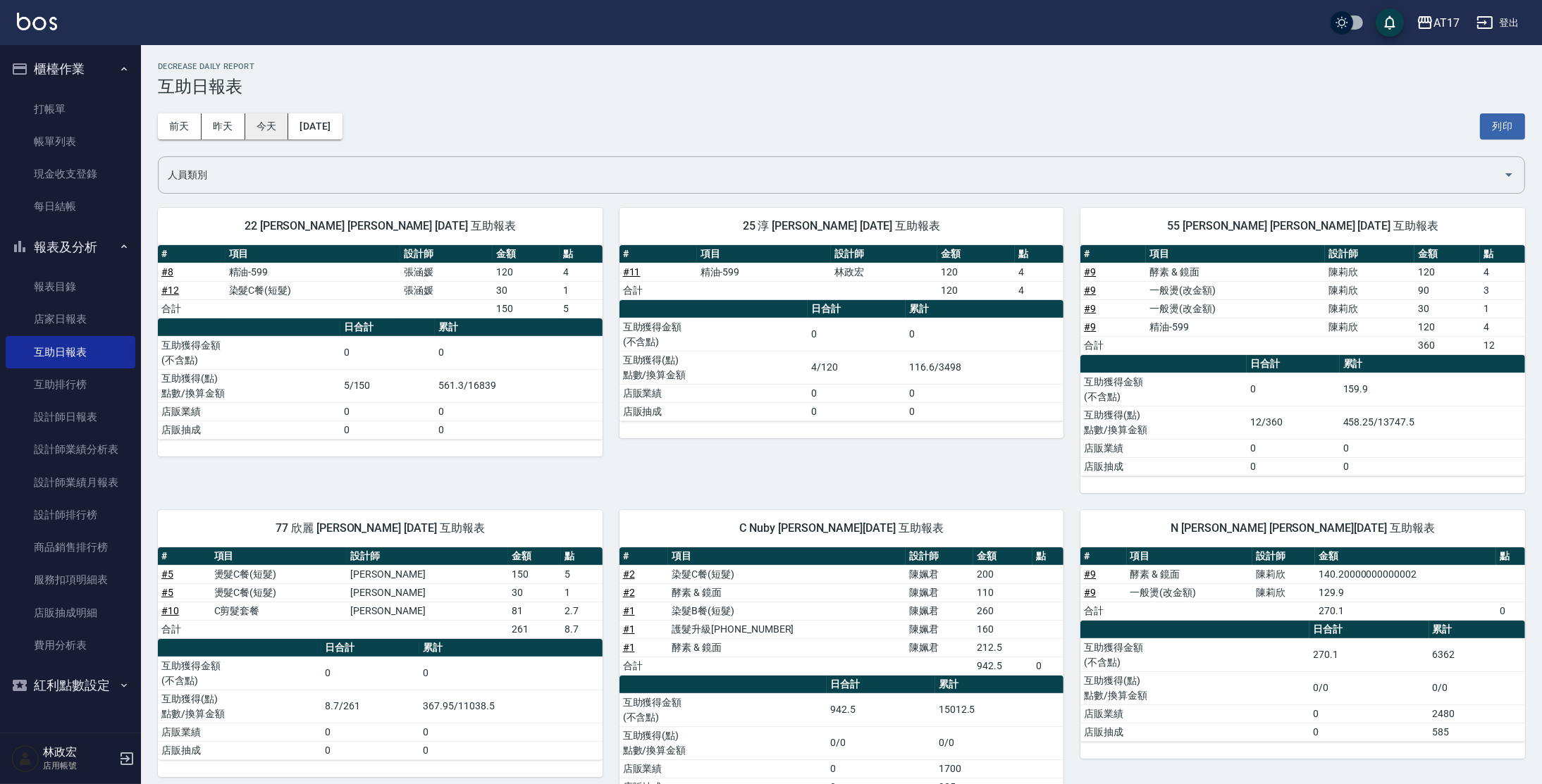
click at [272, 121] on button "今天" at bounding box center [267, 127] width 44 height 26
click at [42, 113] on link "打帳單" at bounding box center [70, 110] width 130 height 33
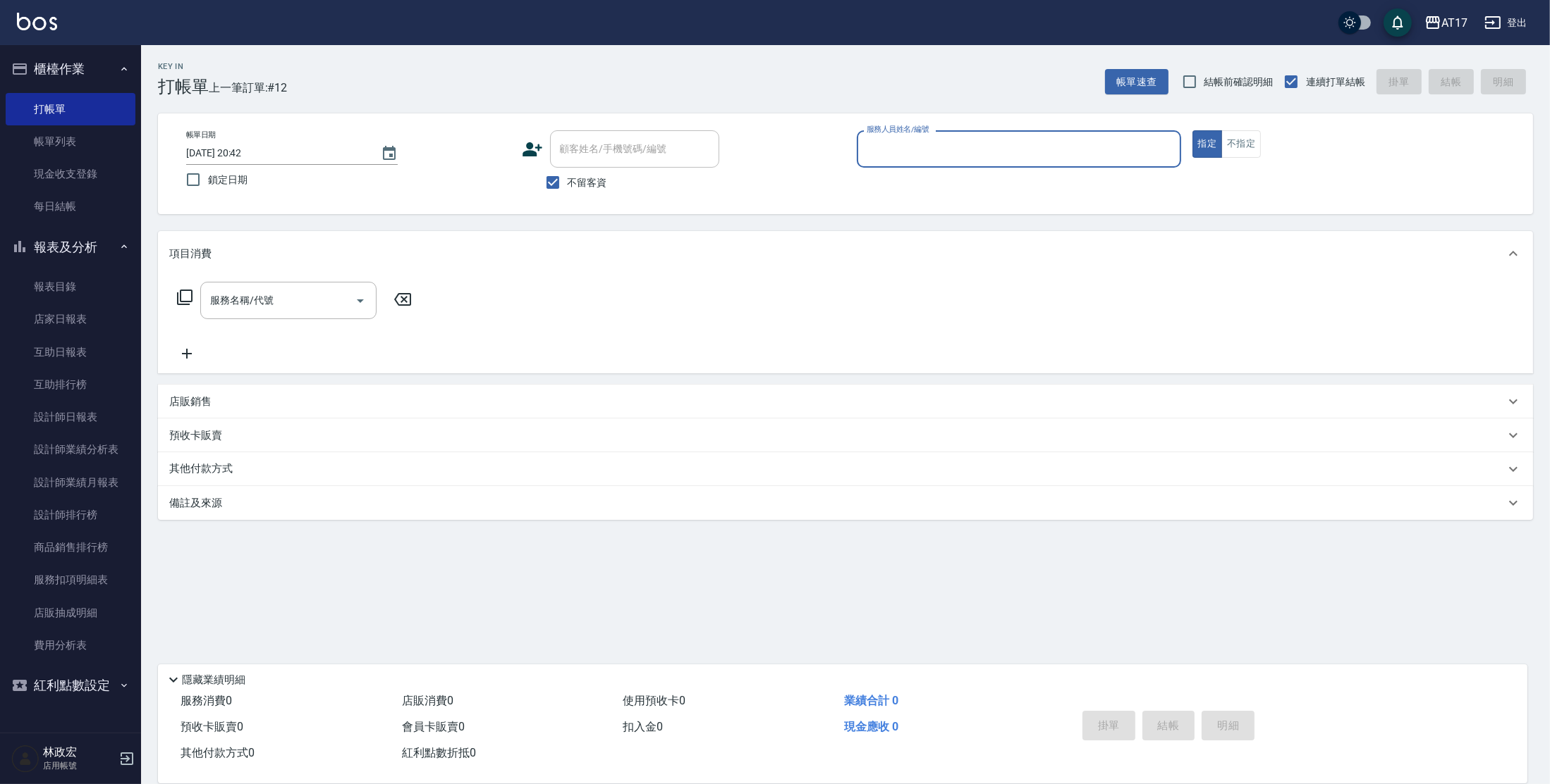
type input "ㄊ"
type input "Winne-W"
type button "true"
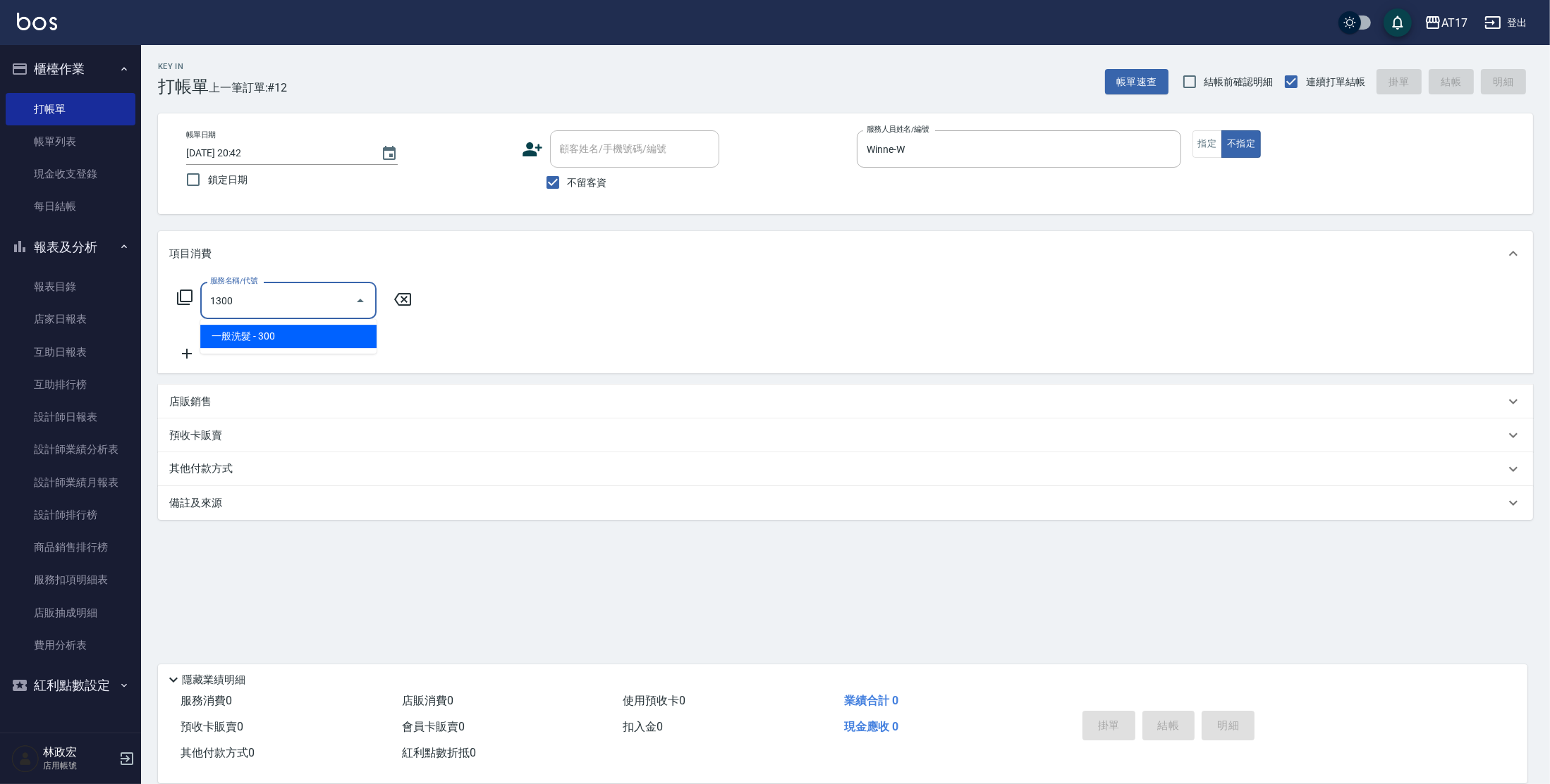
type input "一般洗髮(1300)"
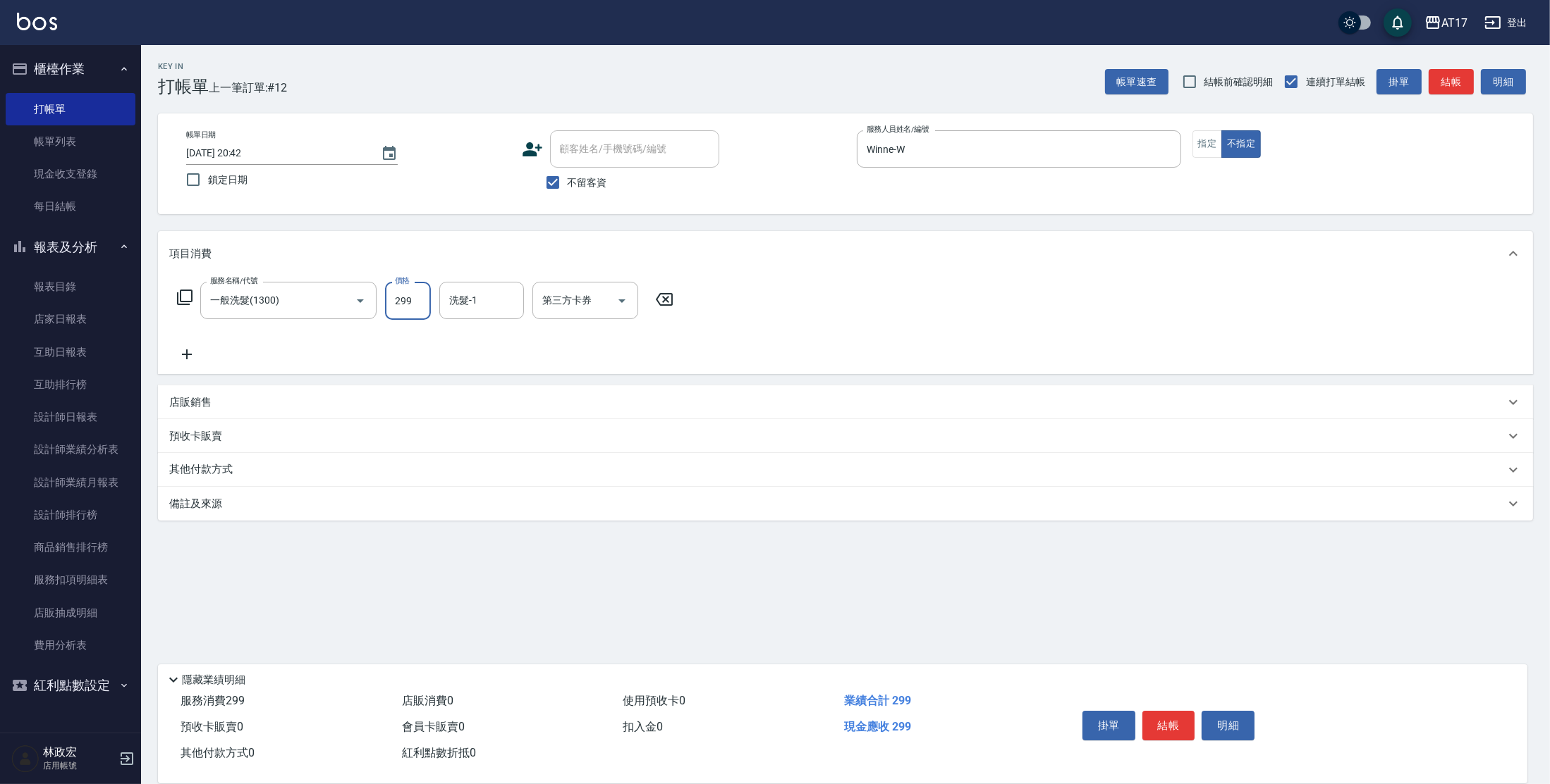
type input "299"
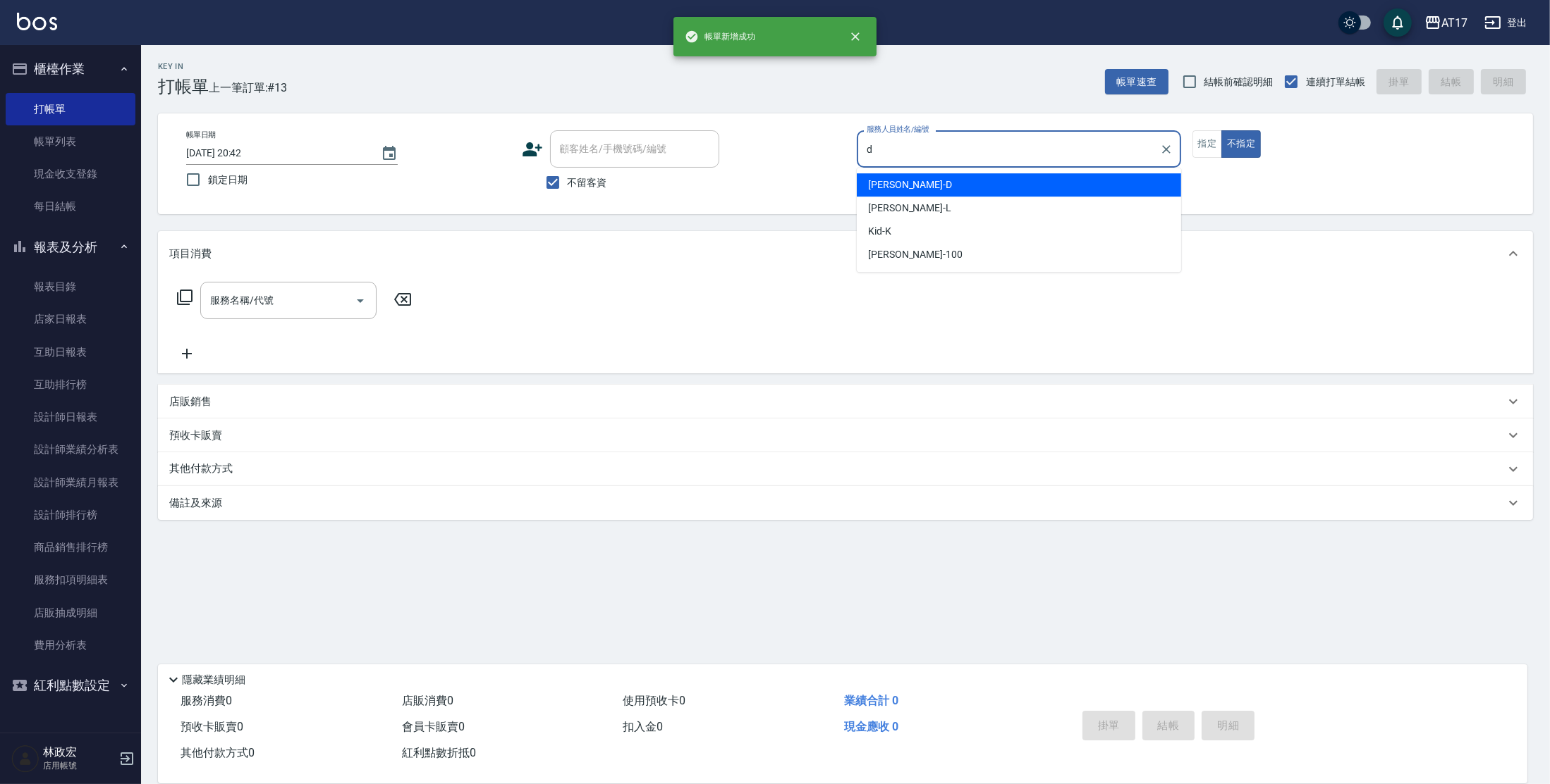
type input "[PERSON_NAME]-D"
type button "false"
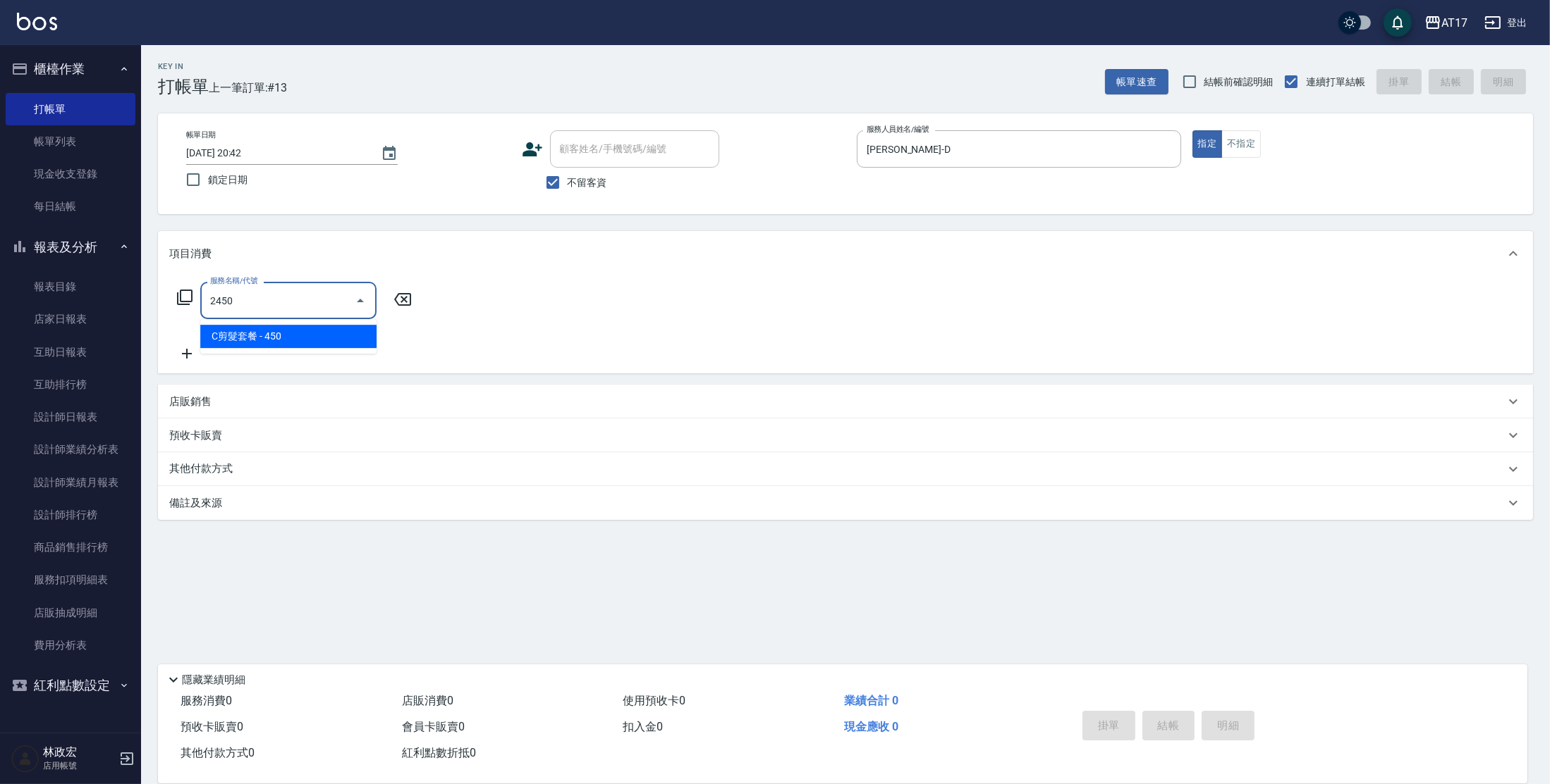
type input "C剪髮套餐(2450)"
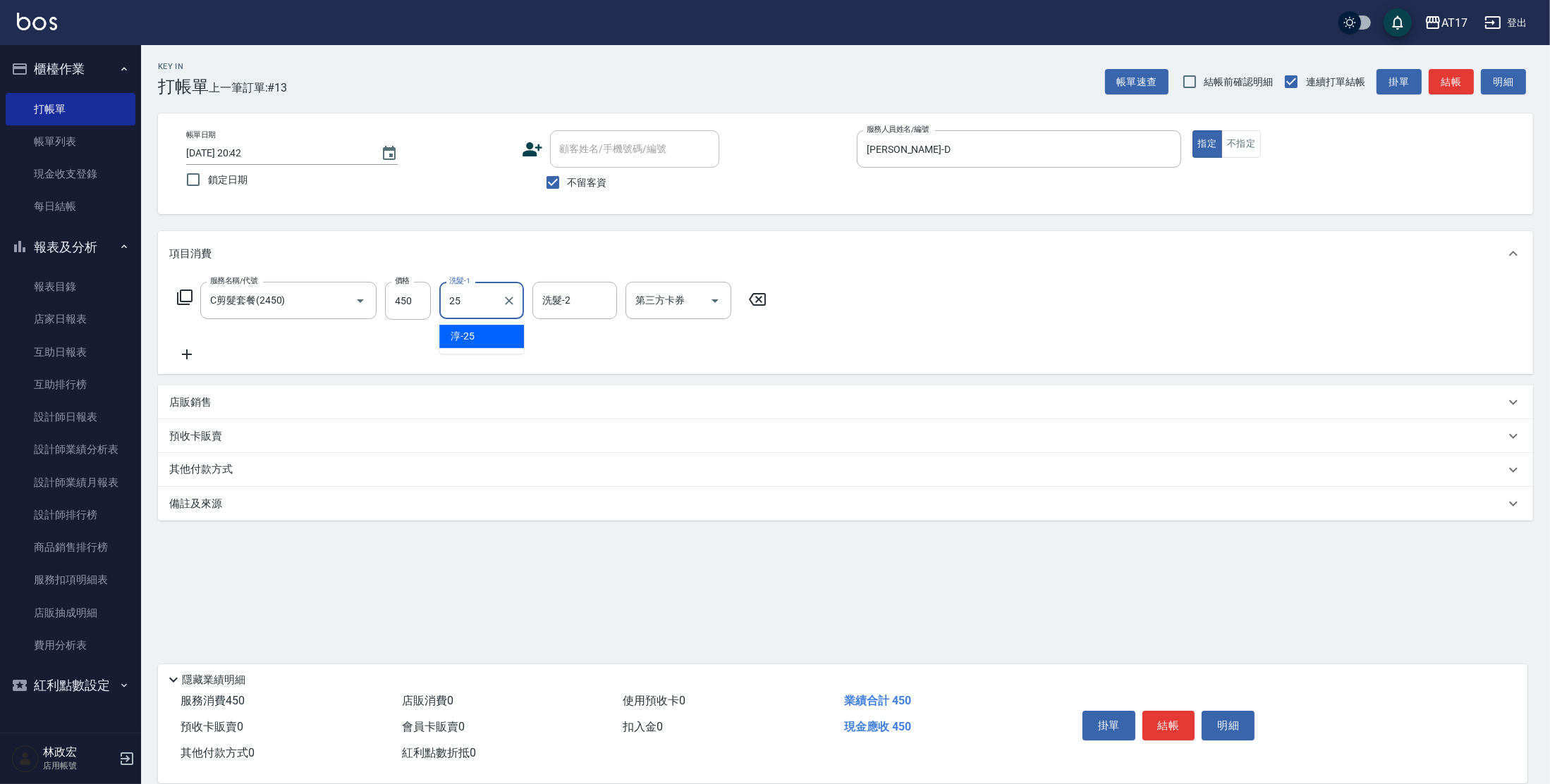
type input "[PERSON_NAME]-25"
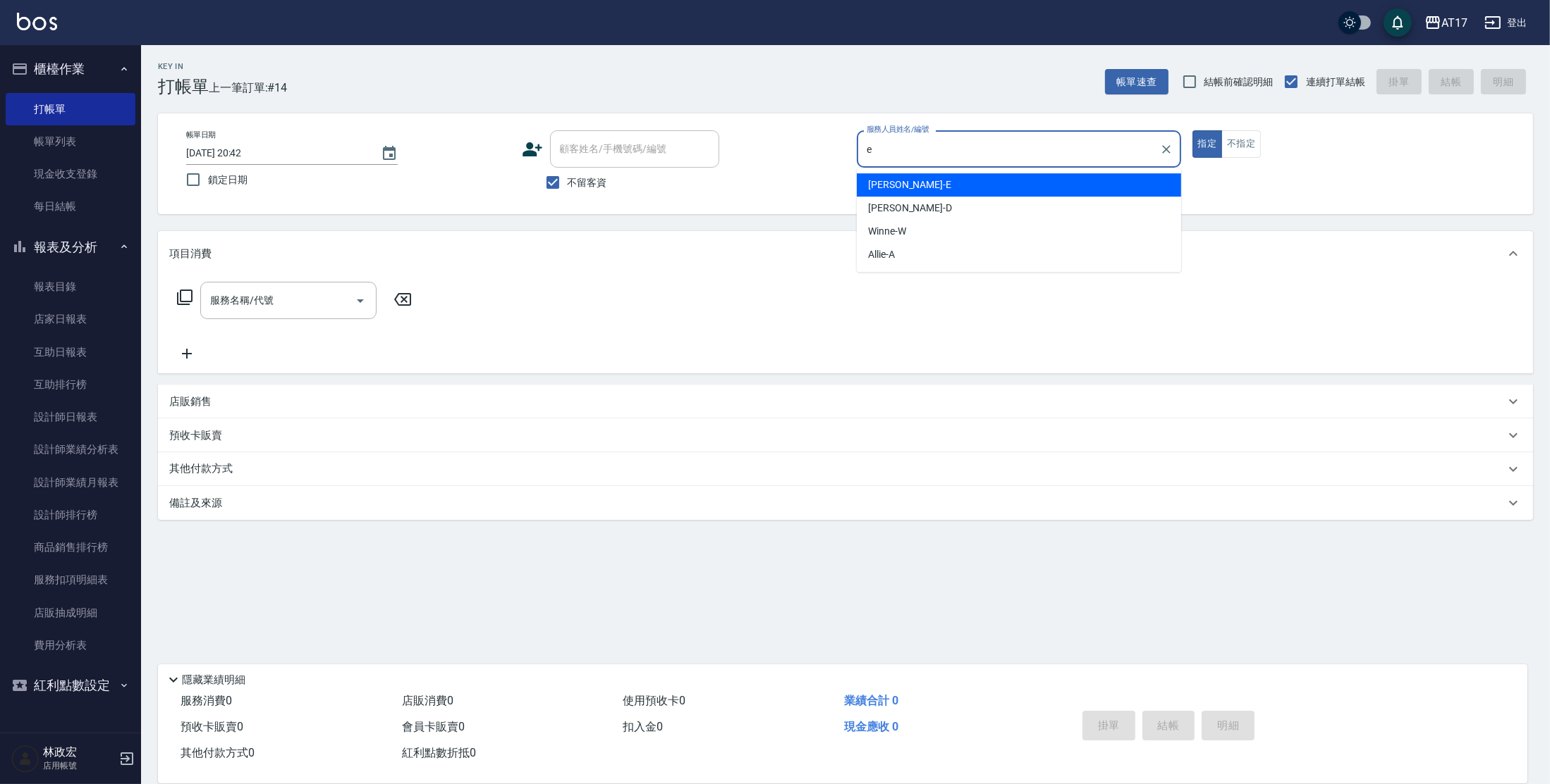
type input "[PERSON_NAME]-E"
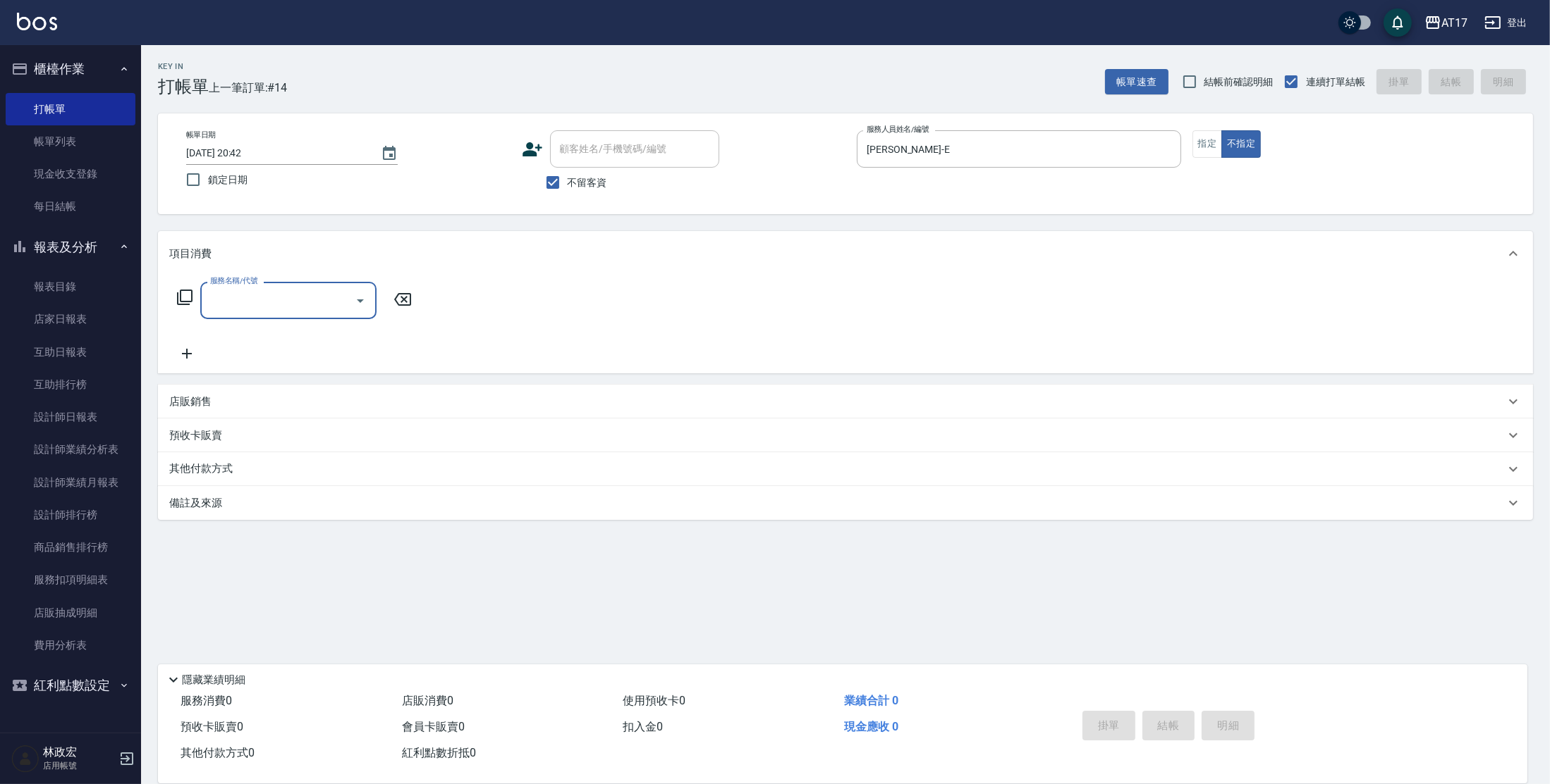
type input "2"
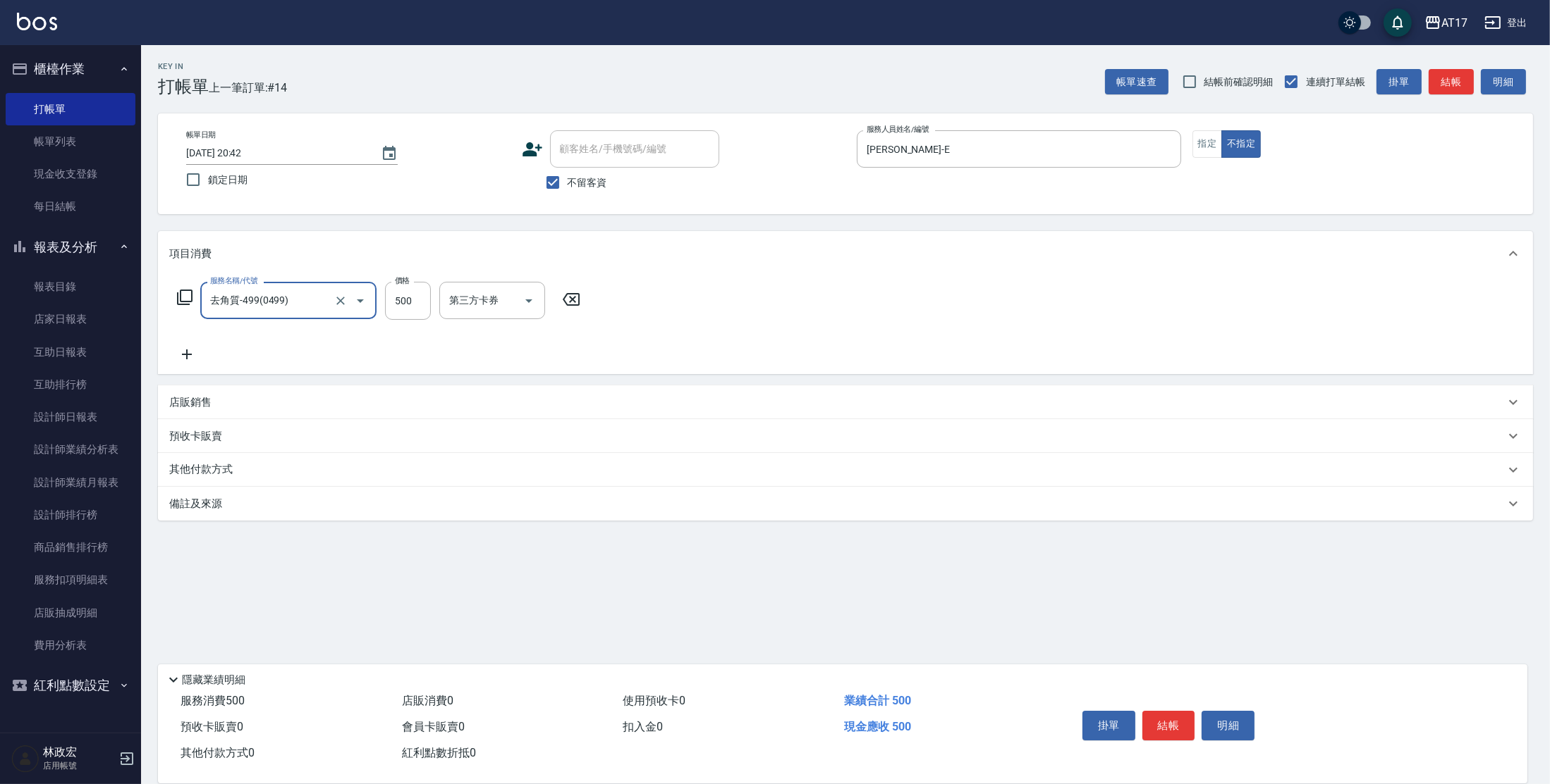
type input "去角質-499(0499)"
type input "[PERSON_NAME]-22"
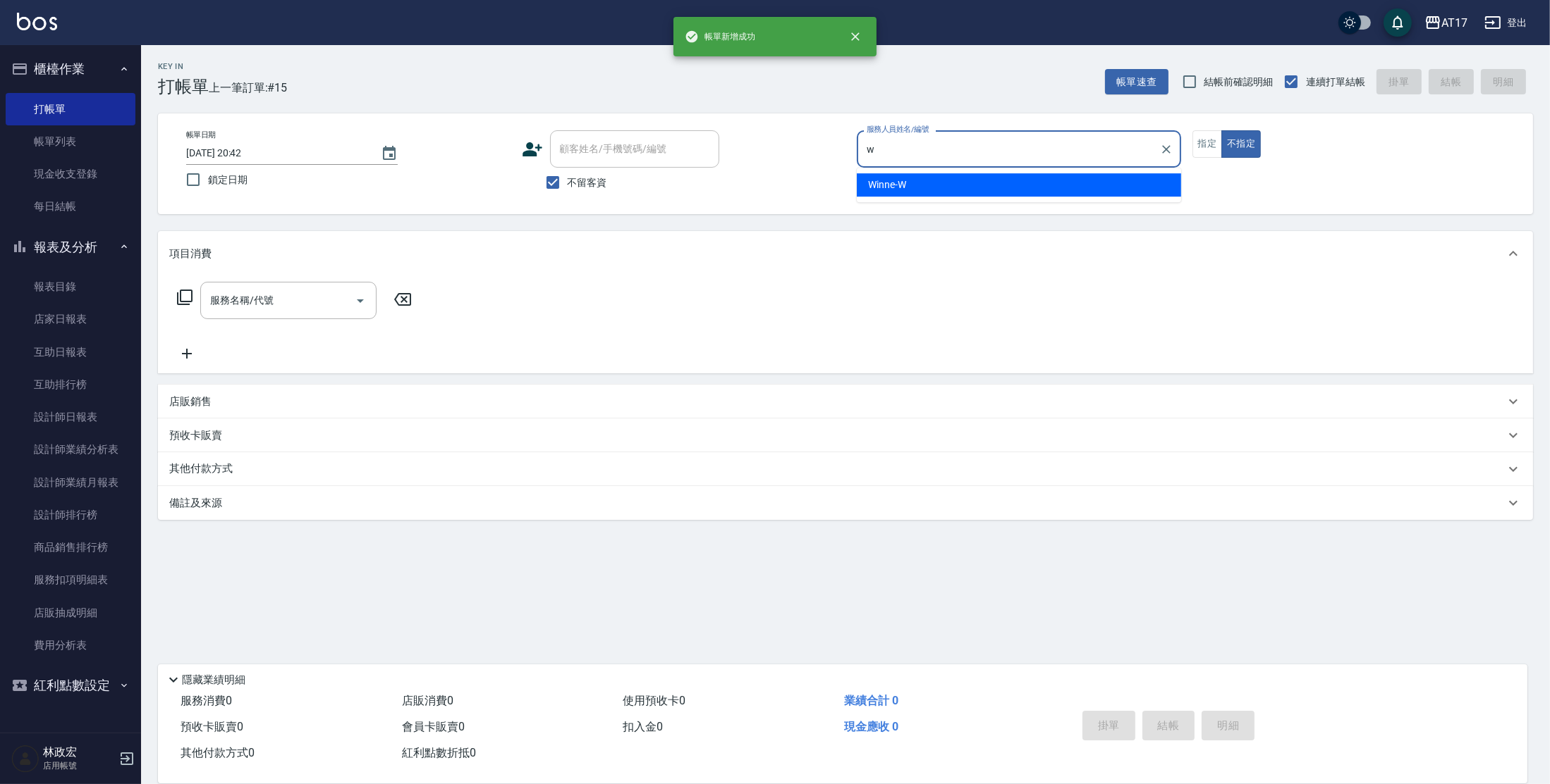
type input "Winne-W"
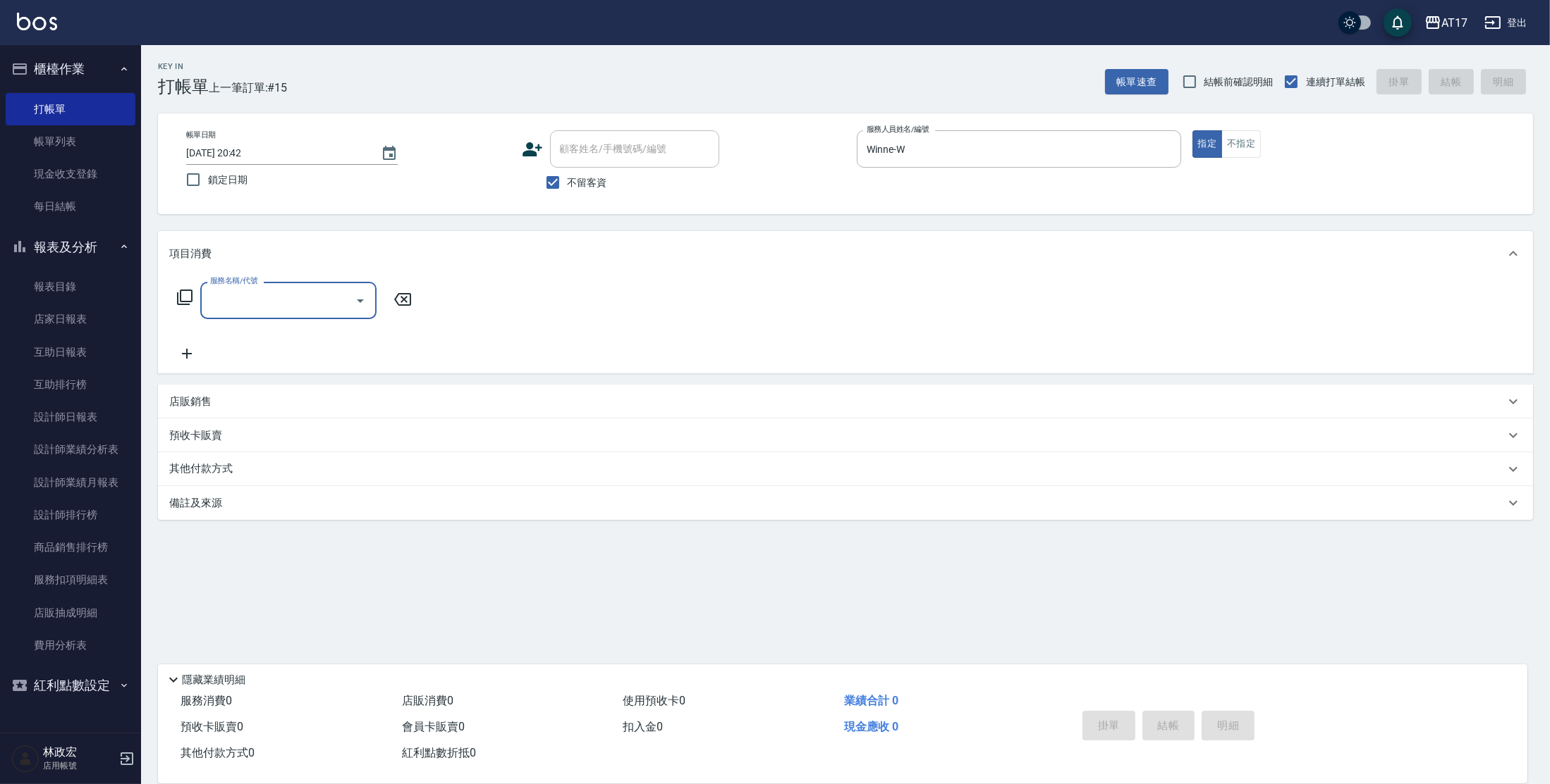
click at [205, 403] on p "店販銷售" at bounding box center [190, 401] width 42 height 15
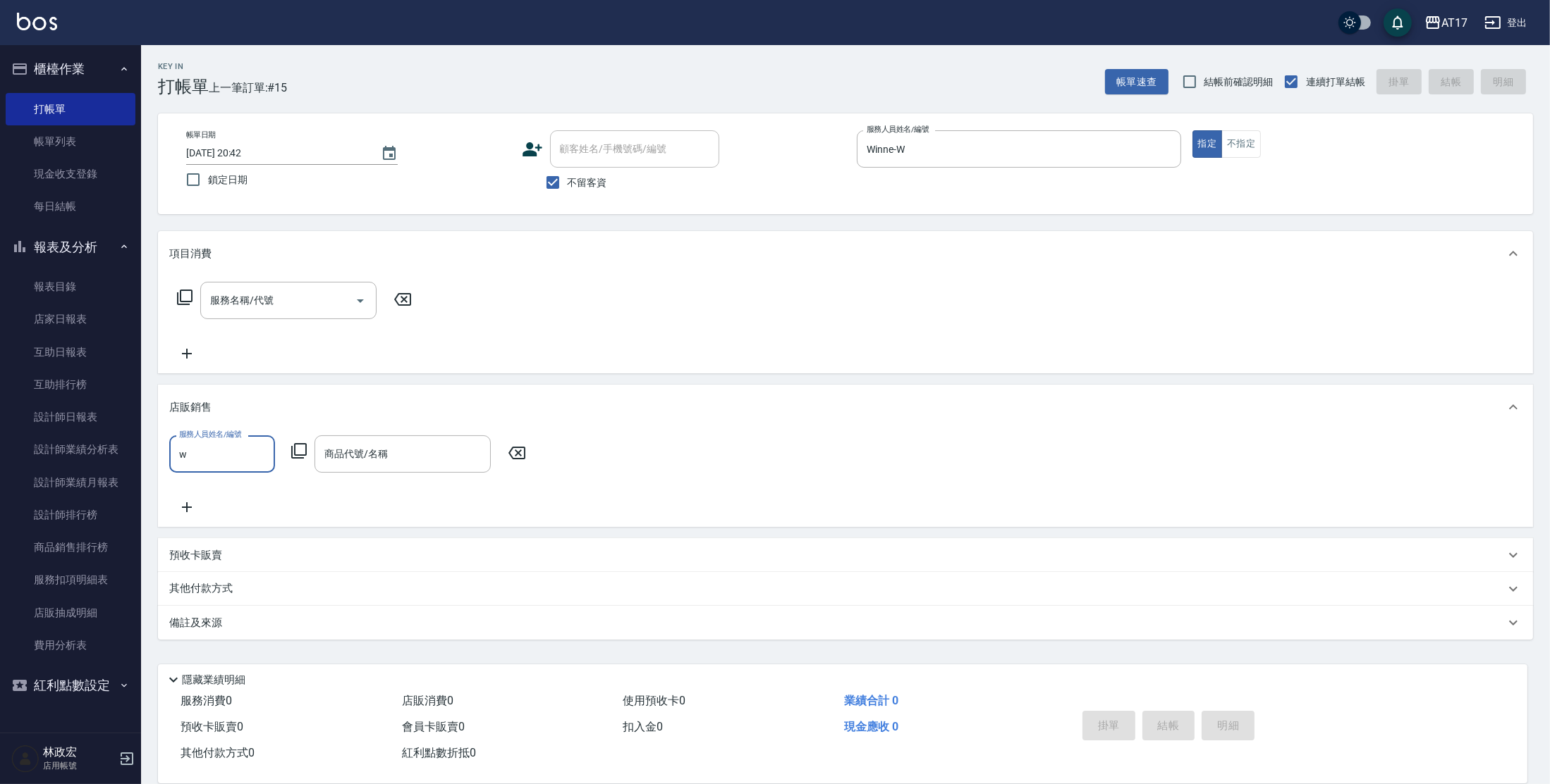
type input "Winne-W"
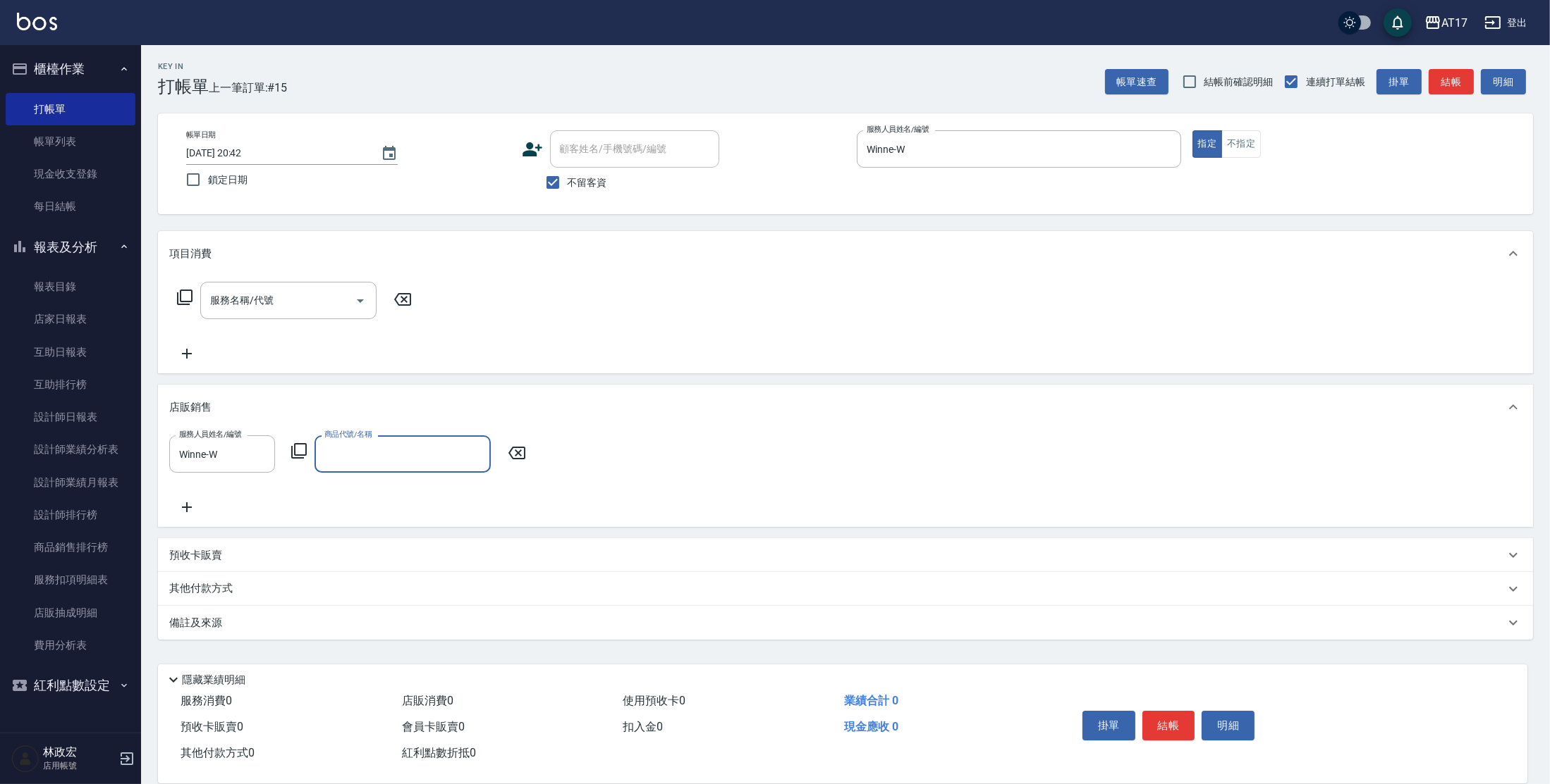
click at [289, 452] on div "服務人員姓名/編號 Winne-W 服務人員姓名/編號 商品代號/名稱 商品代號/名稱" at bounding box center [351, 454] width 365 height 37
click at [296, 448] on icon at bounding box center [299, 451] width 17 height 17
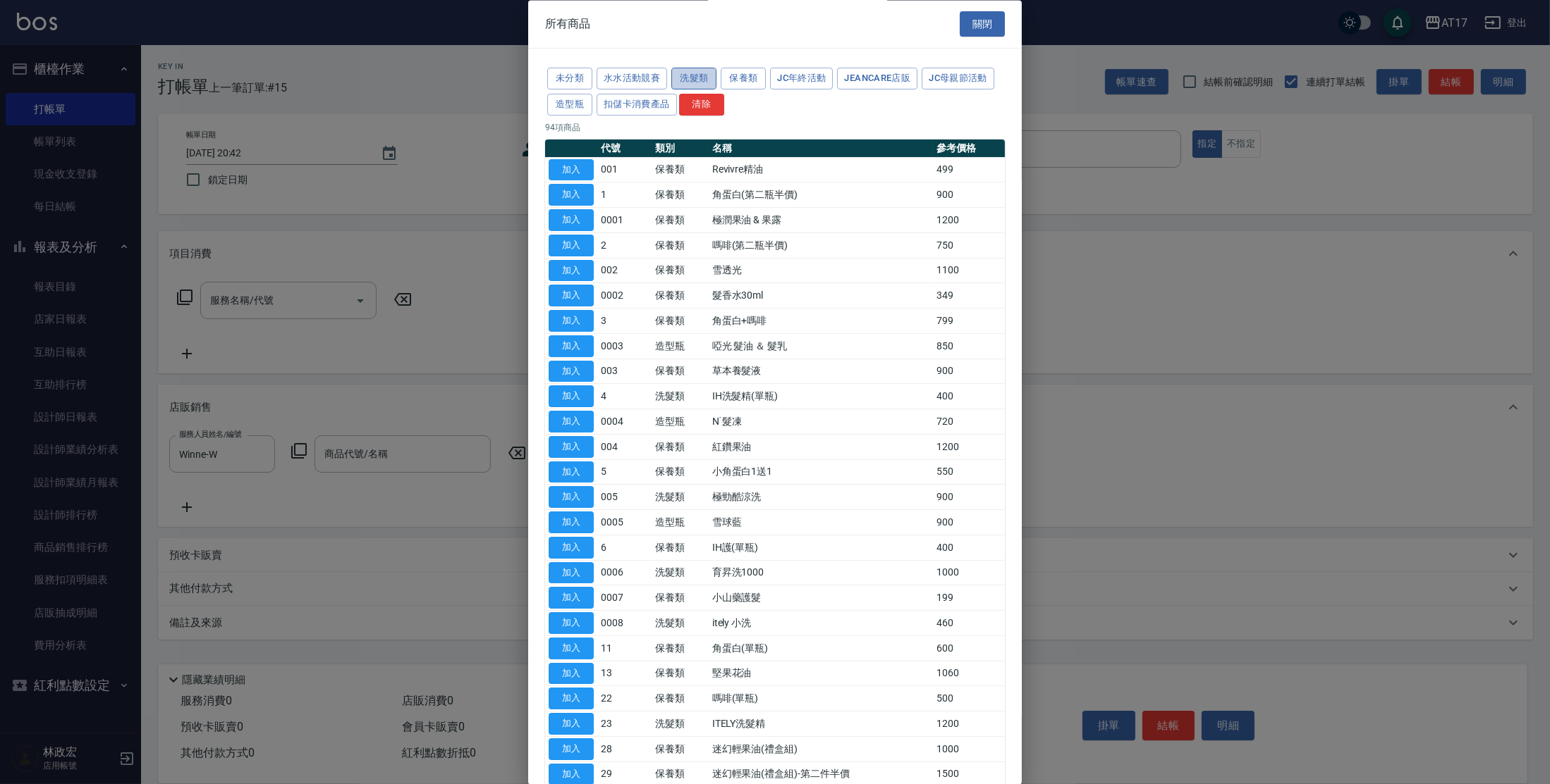
click at [686, 75] on button "洗髮類" at bounding box center [694, 79] width 45 height 22
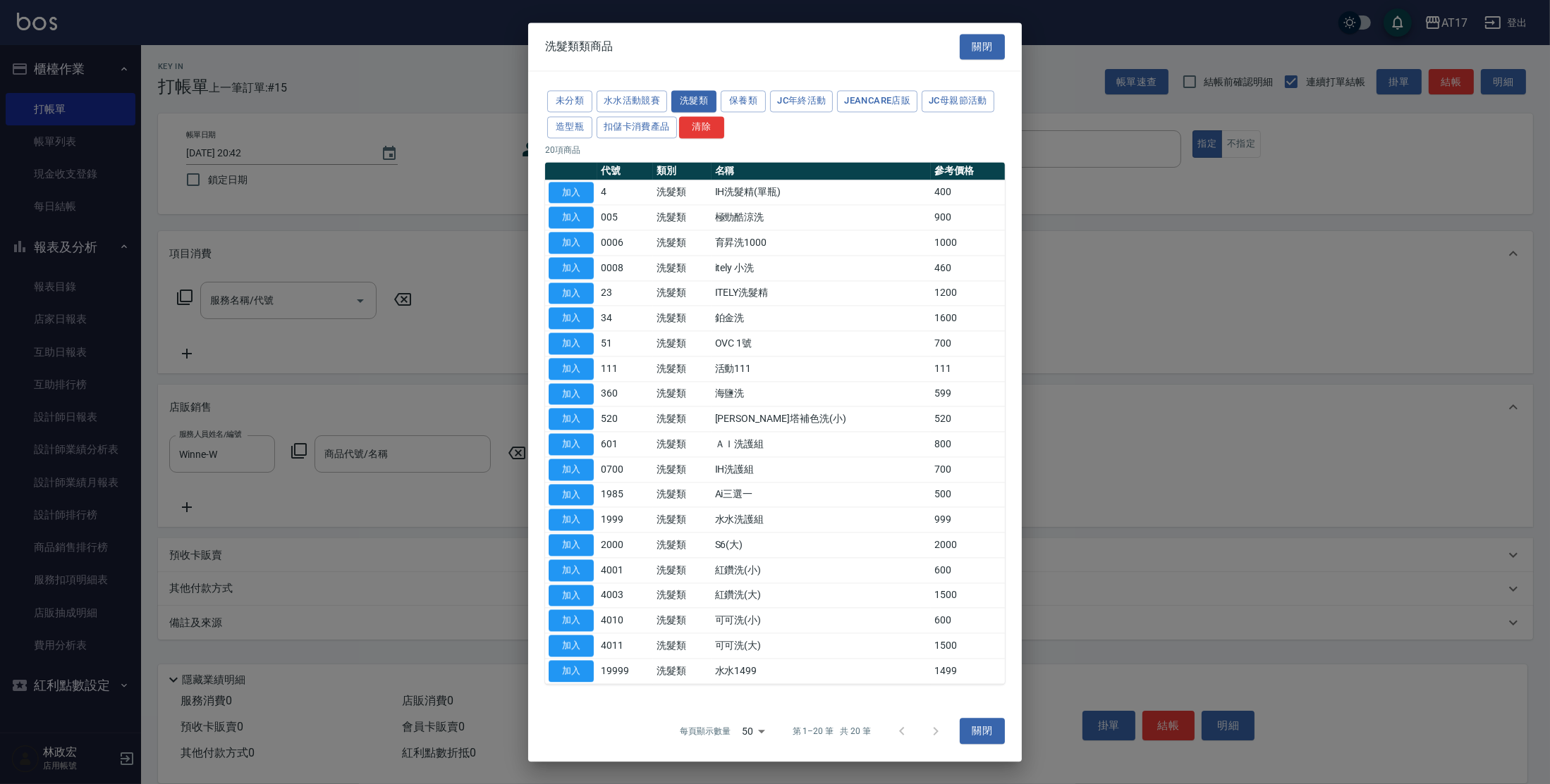
click at [574, 197] on button "加入" at bounding box center [571, 193] width 45 height 22
type input "IH洗髮精(單瓶)"
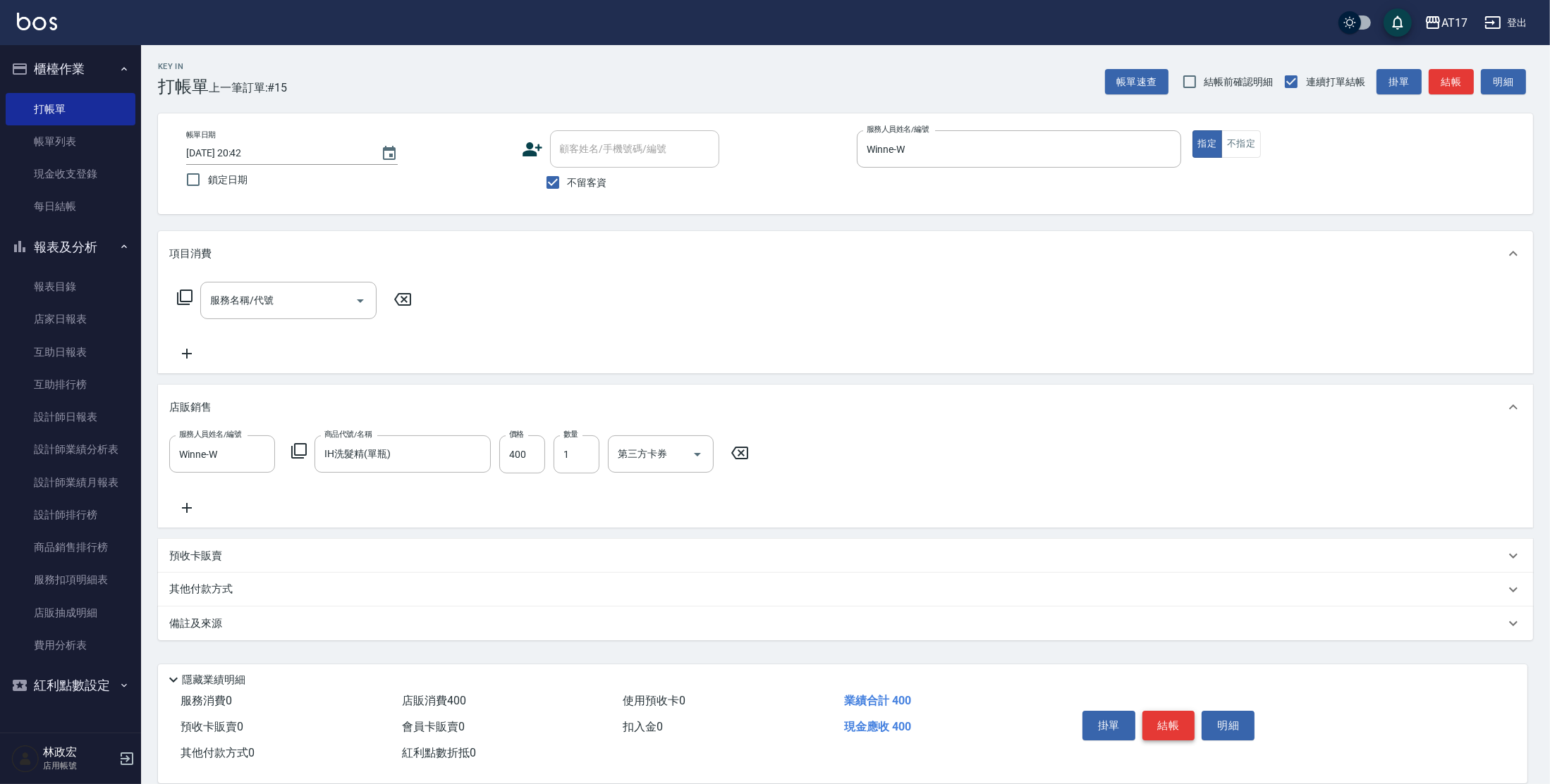
click at [1184, 718] on button "結帳" at bounding box center [1169, 726] width 53 height 30
type input "[DATE] 20:43"
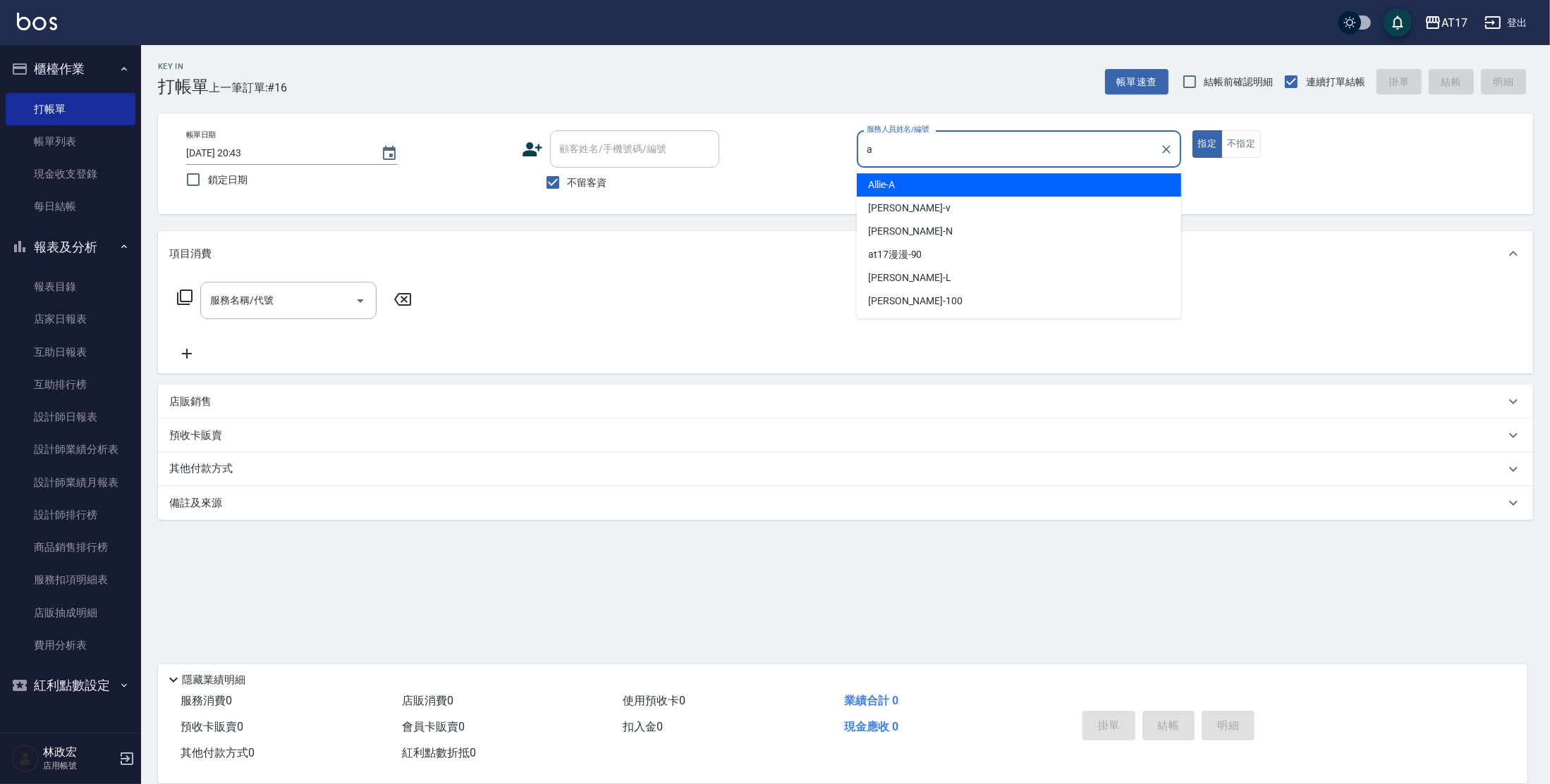
type input "Allie-A"
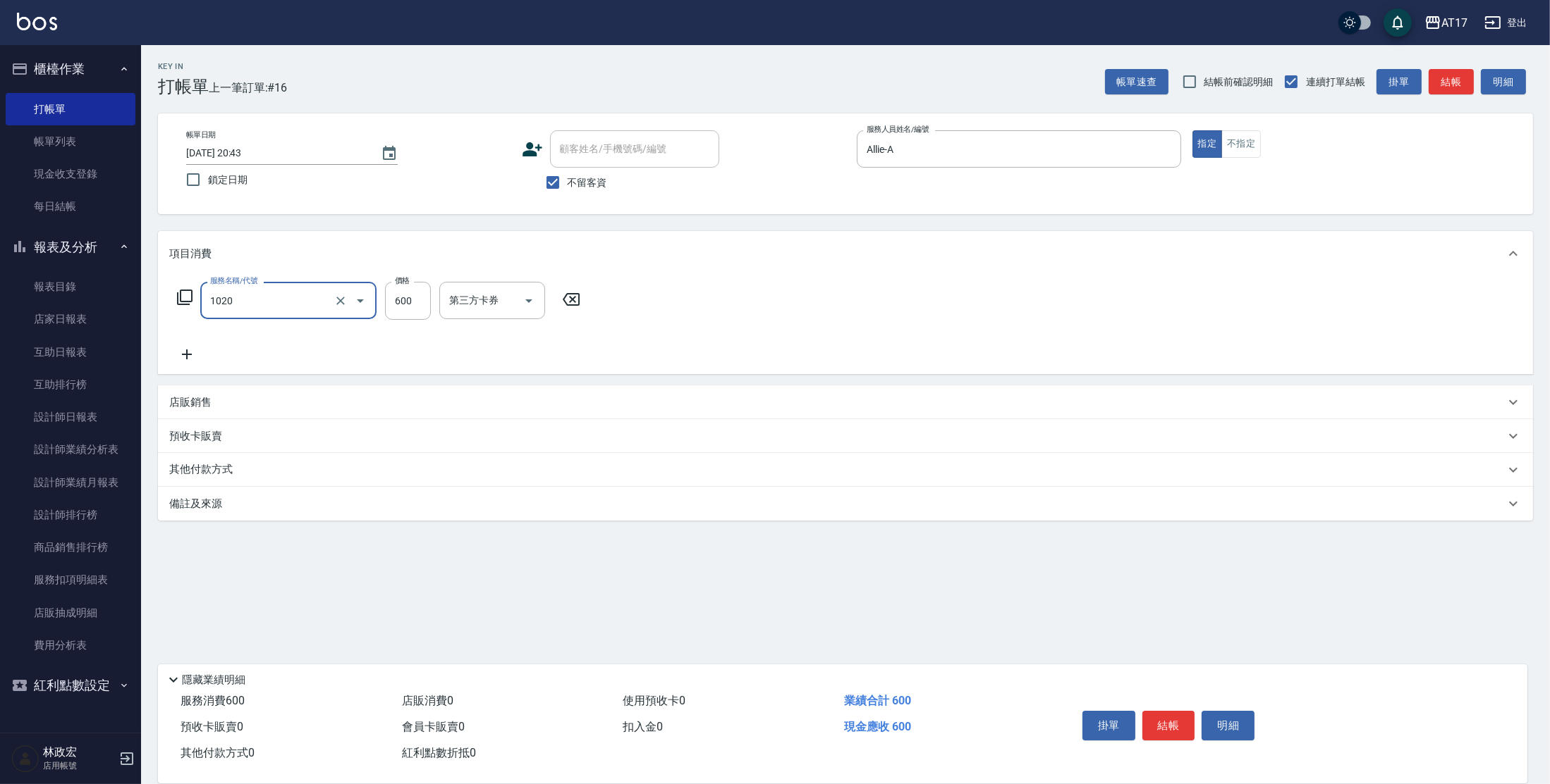
type input "妝髮造型(1020)"
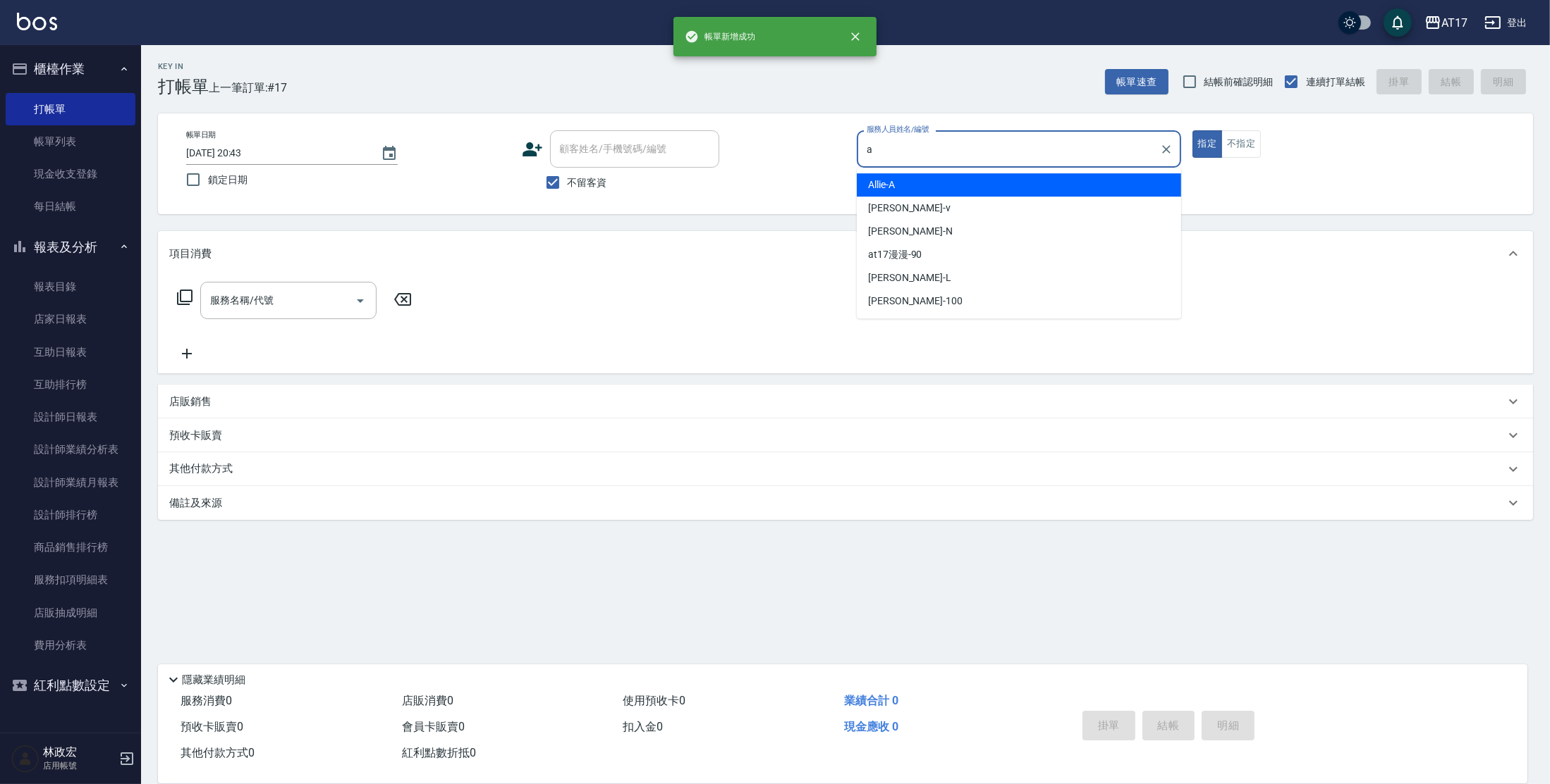
type input "Allie-A"
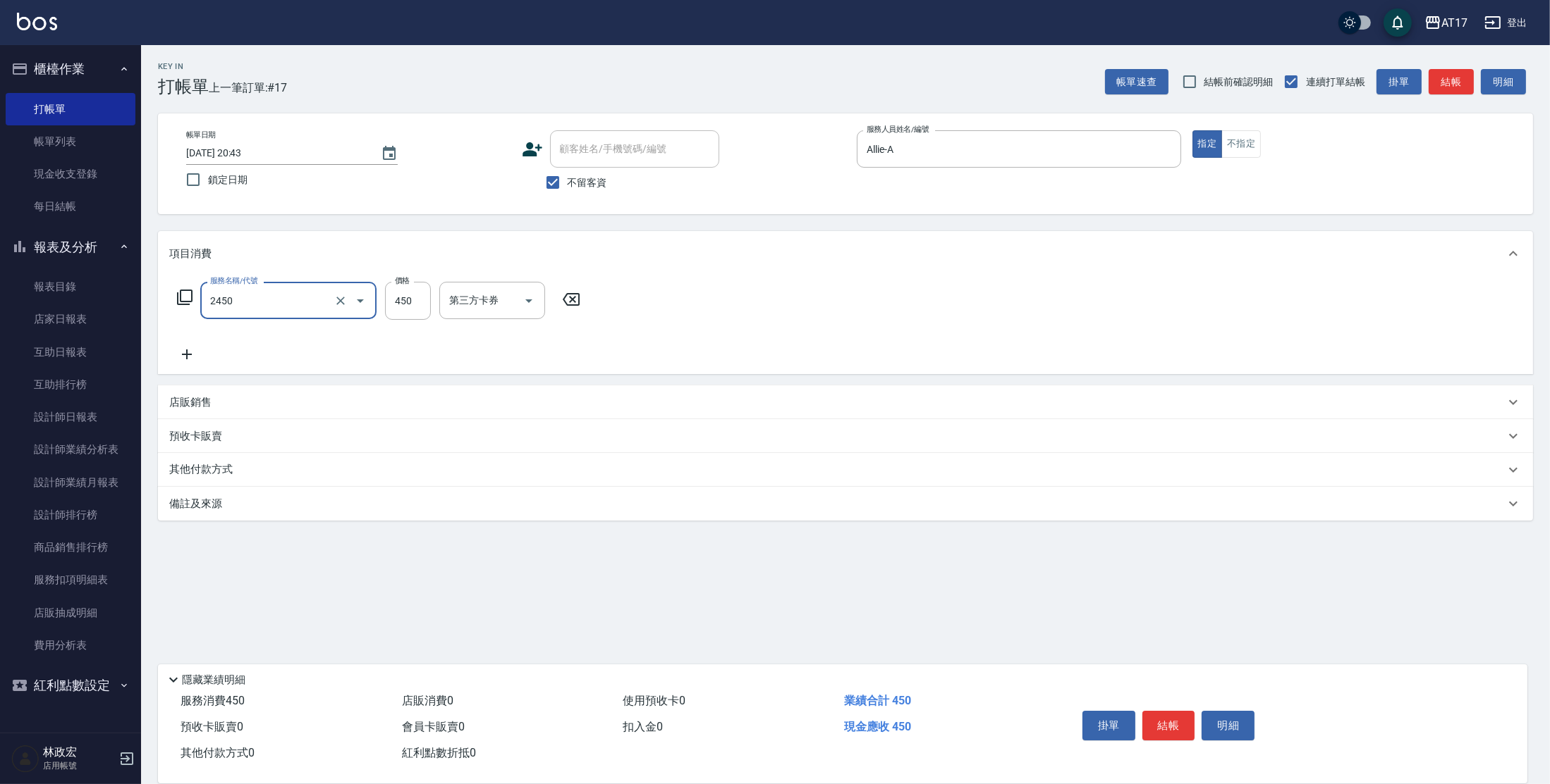
type input "C剪髮套餐(2450)"
type input "[PERSON_NAME]-22"
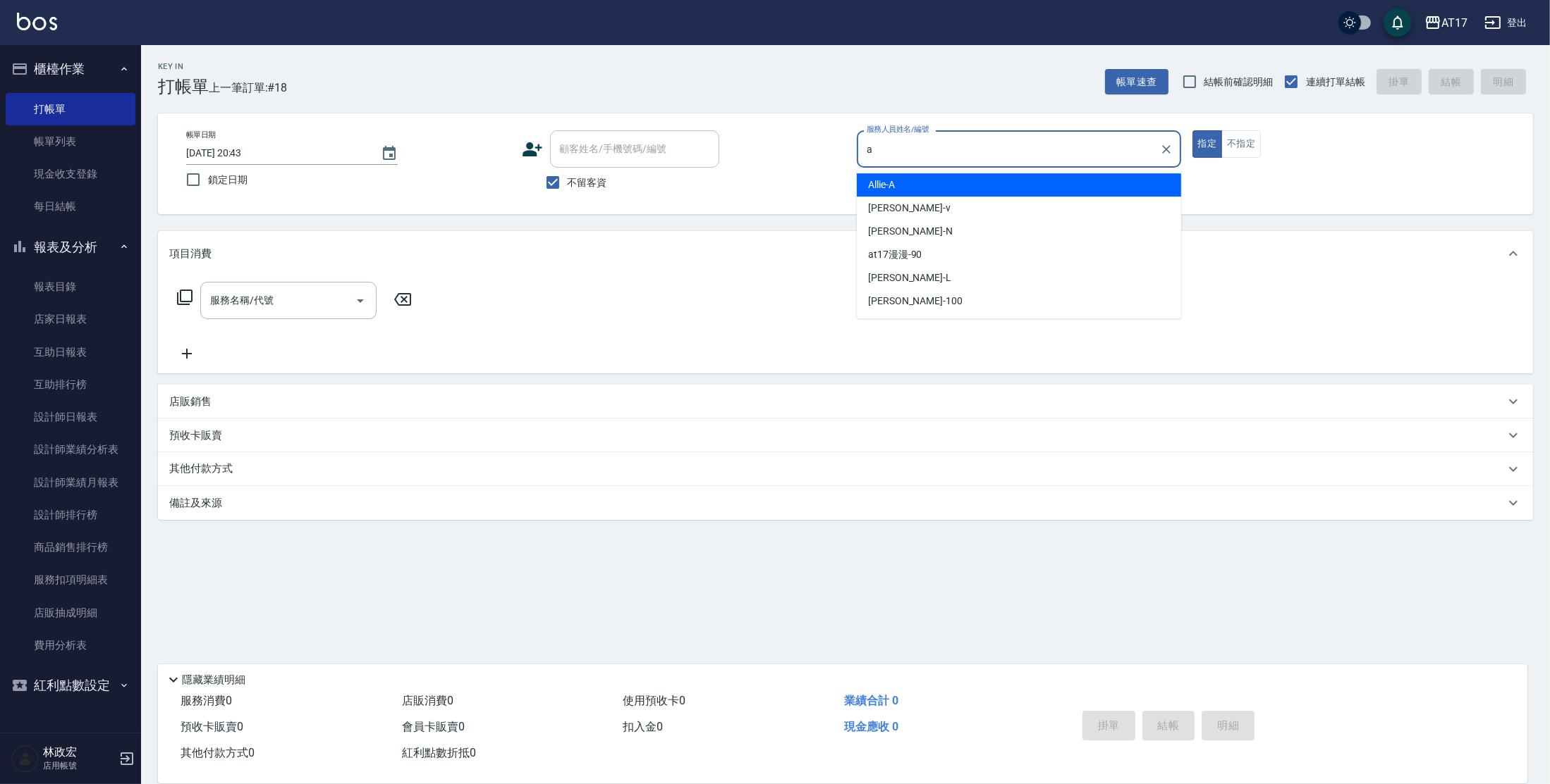
type input "Allie-A"
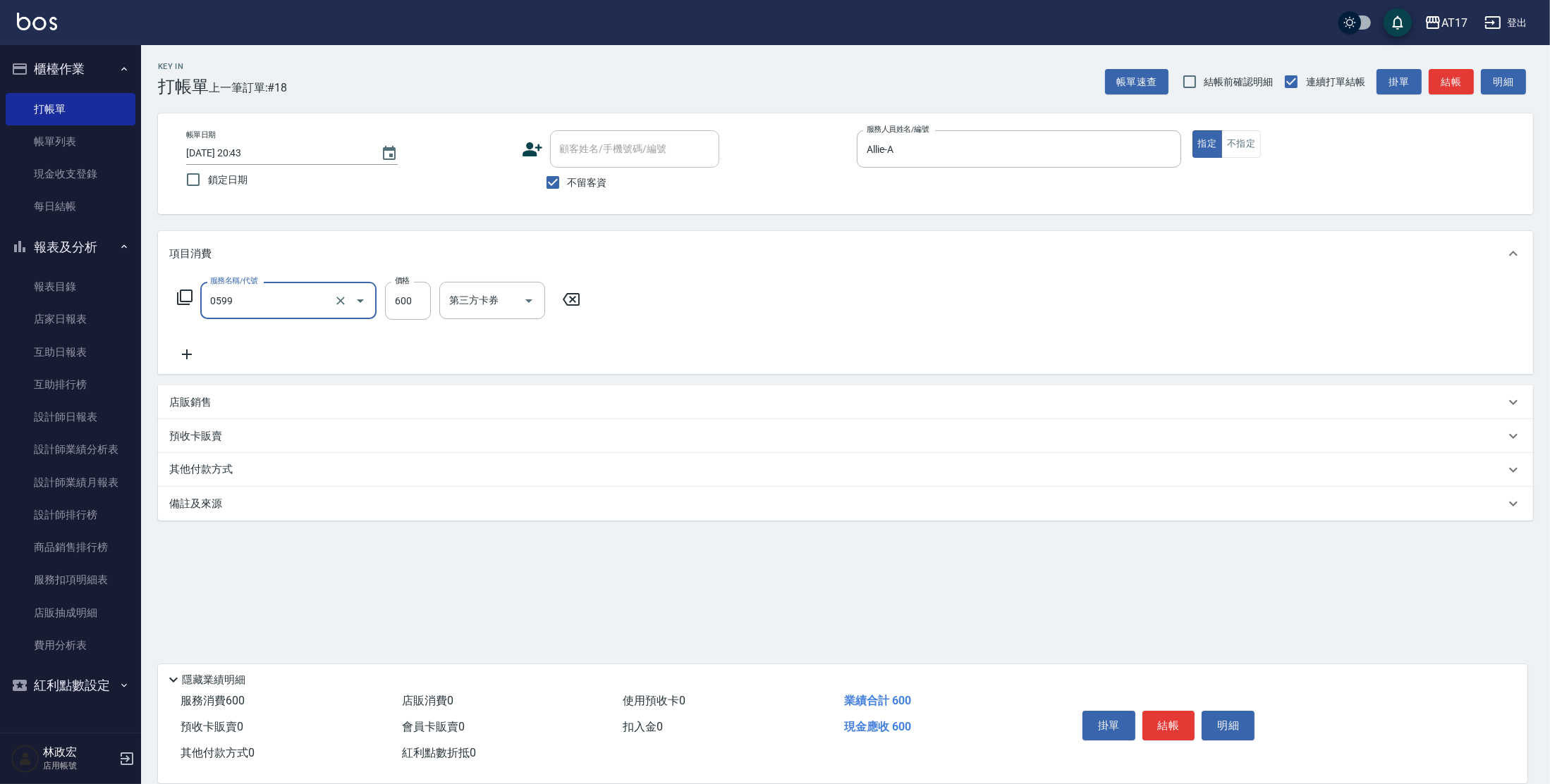
type input "精油-599(0599)"
type input "900"
type input "[PERSON_NAME]-22"
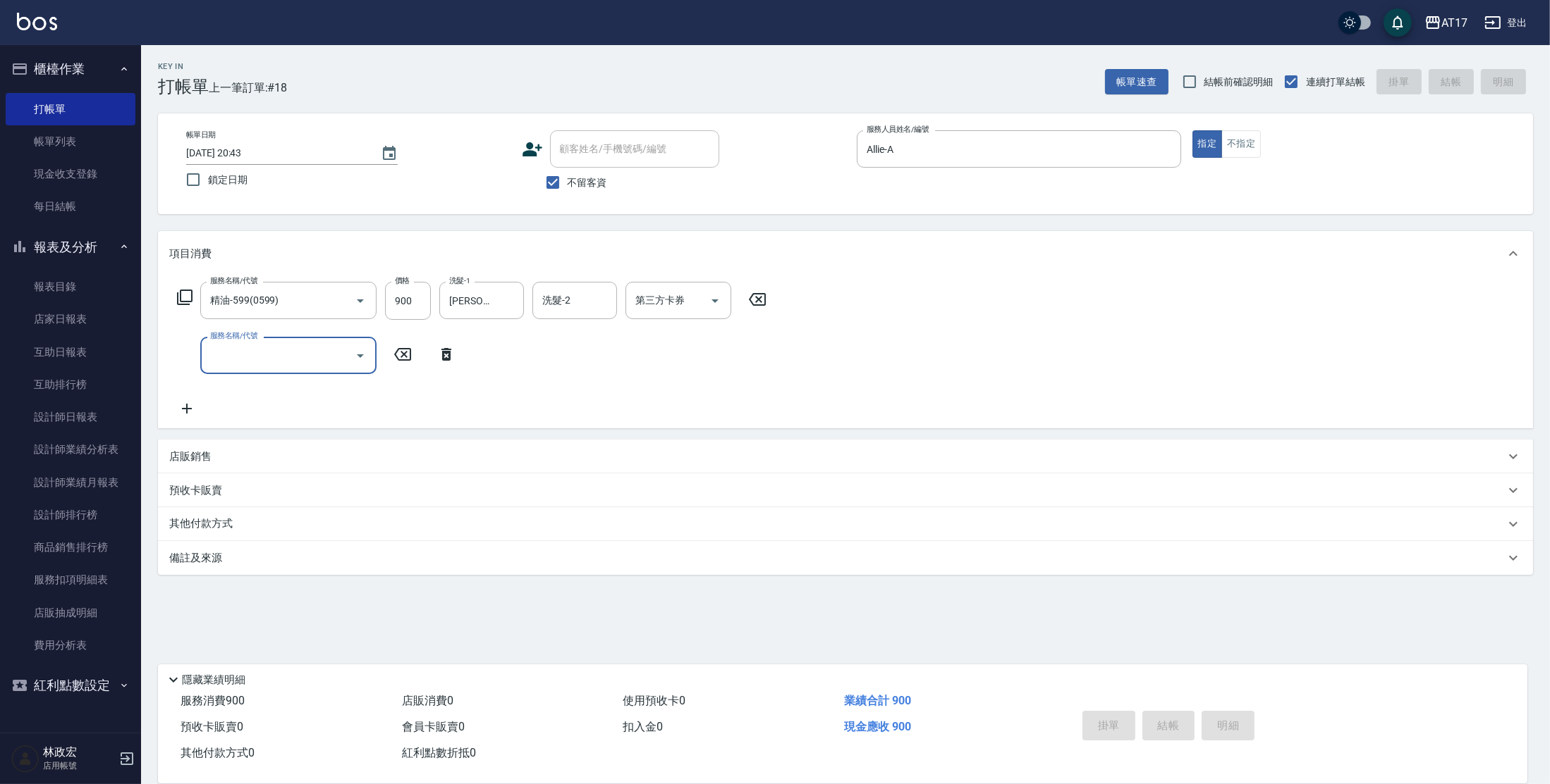
type input "[DATE] 20:44"
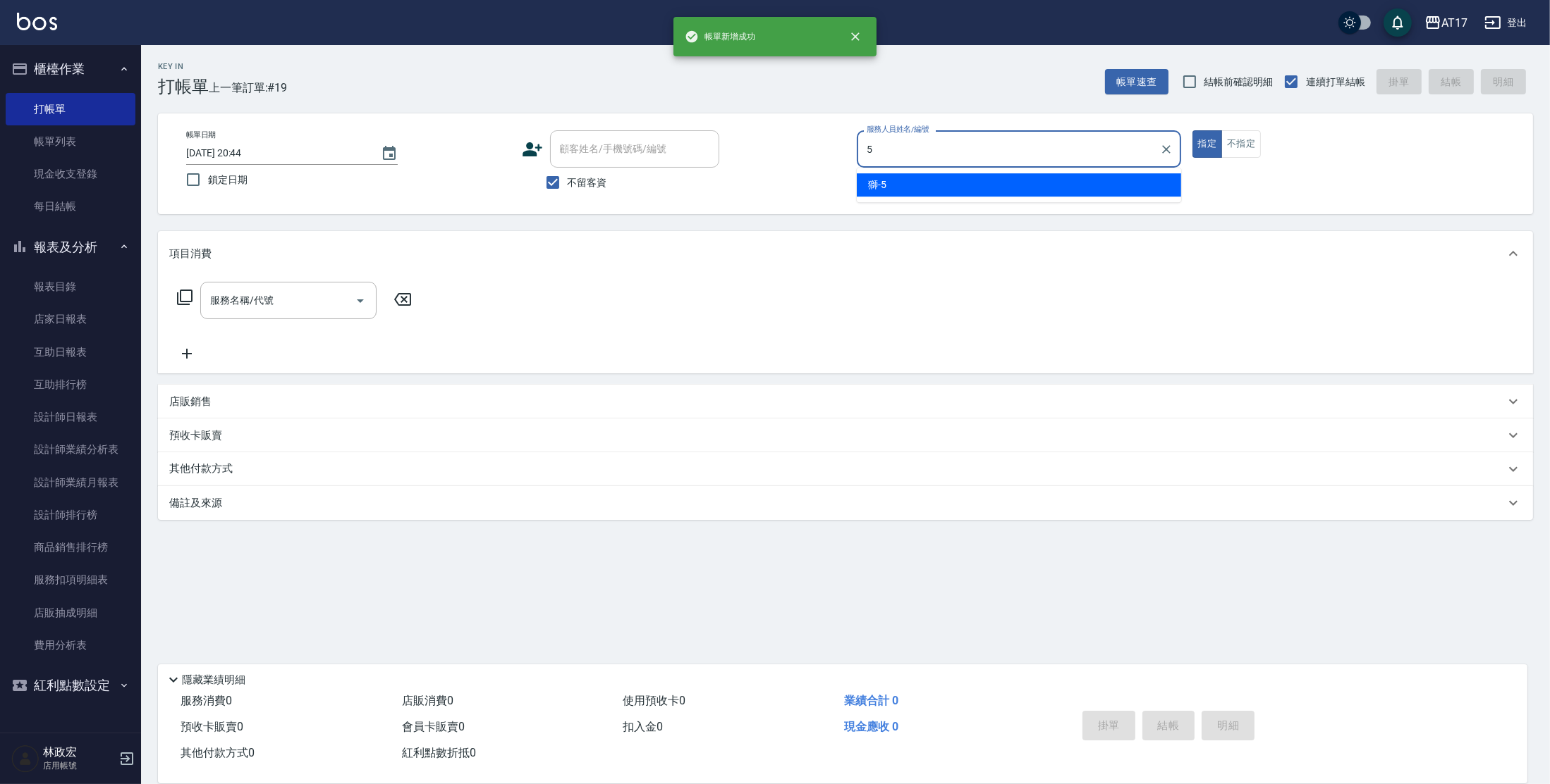
type input "獅-5"
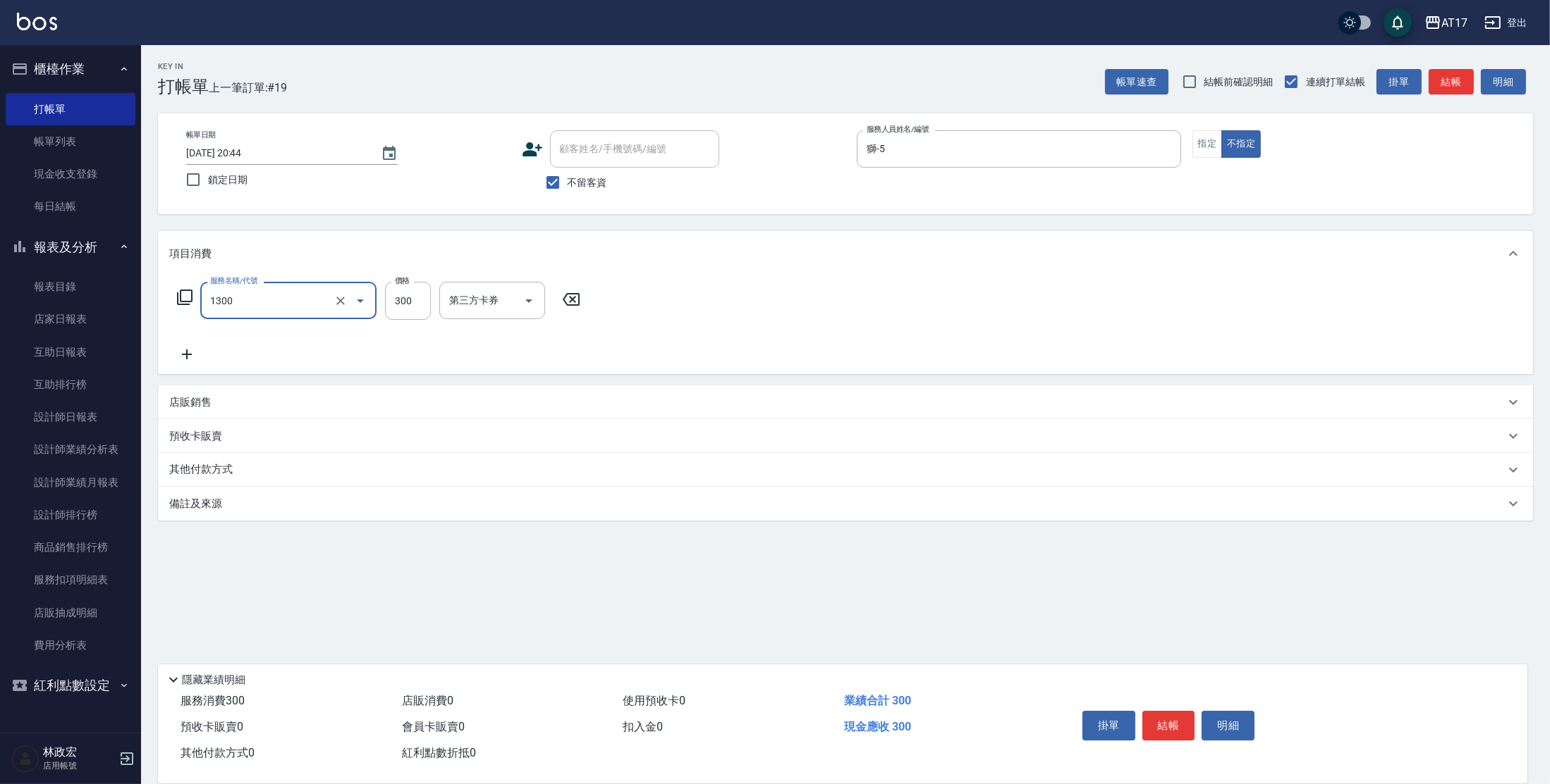
type input "一般洗髮(1300)"
click at [427, 299] on input "300" at bounding box center [408, 300] width 46 height 38
type input "299"
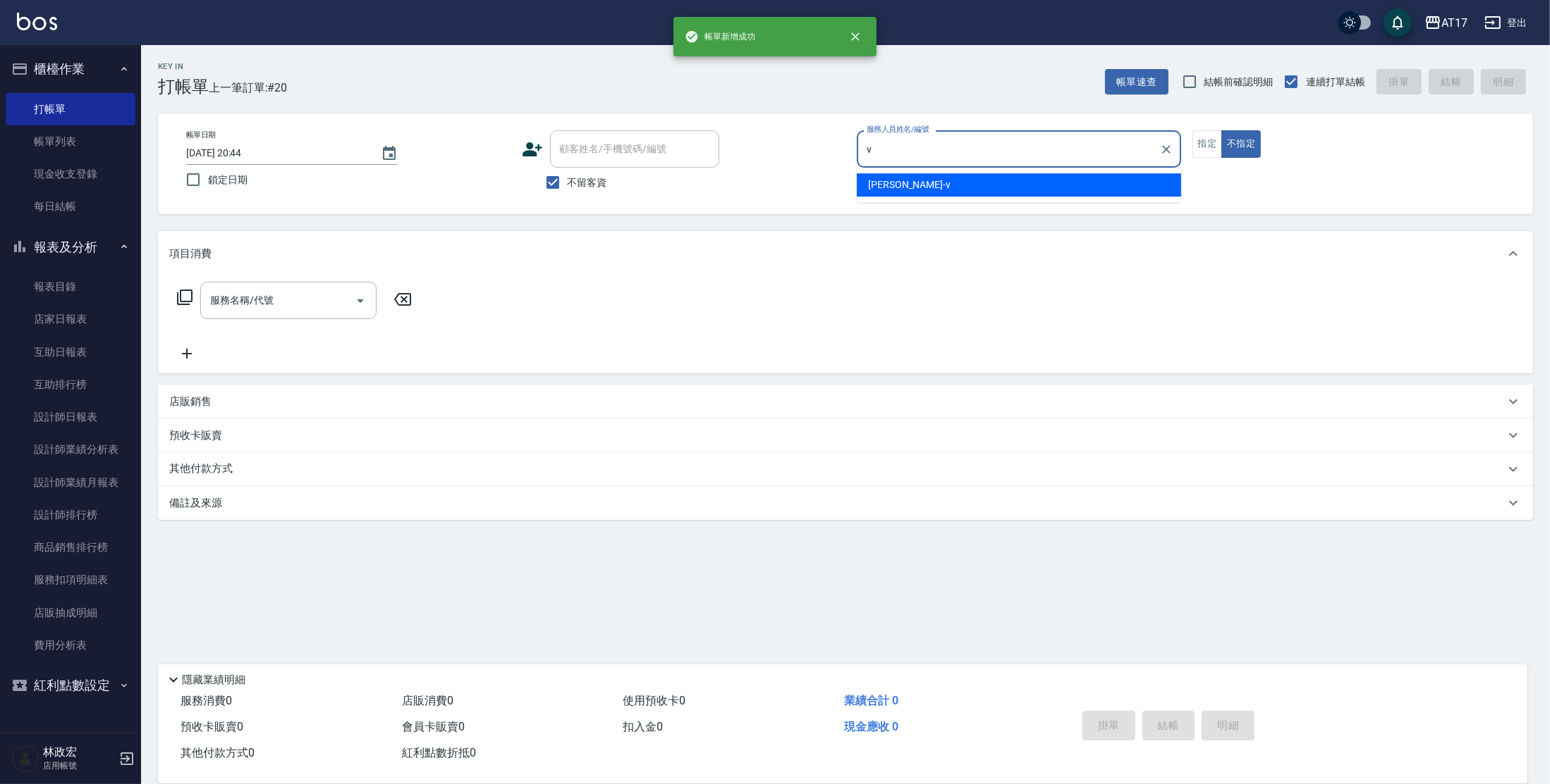
type input "[PERSON_NAME]-v"
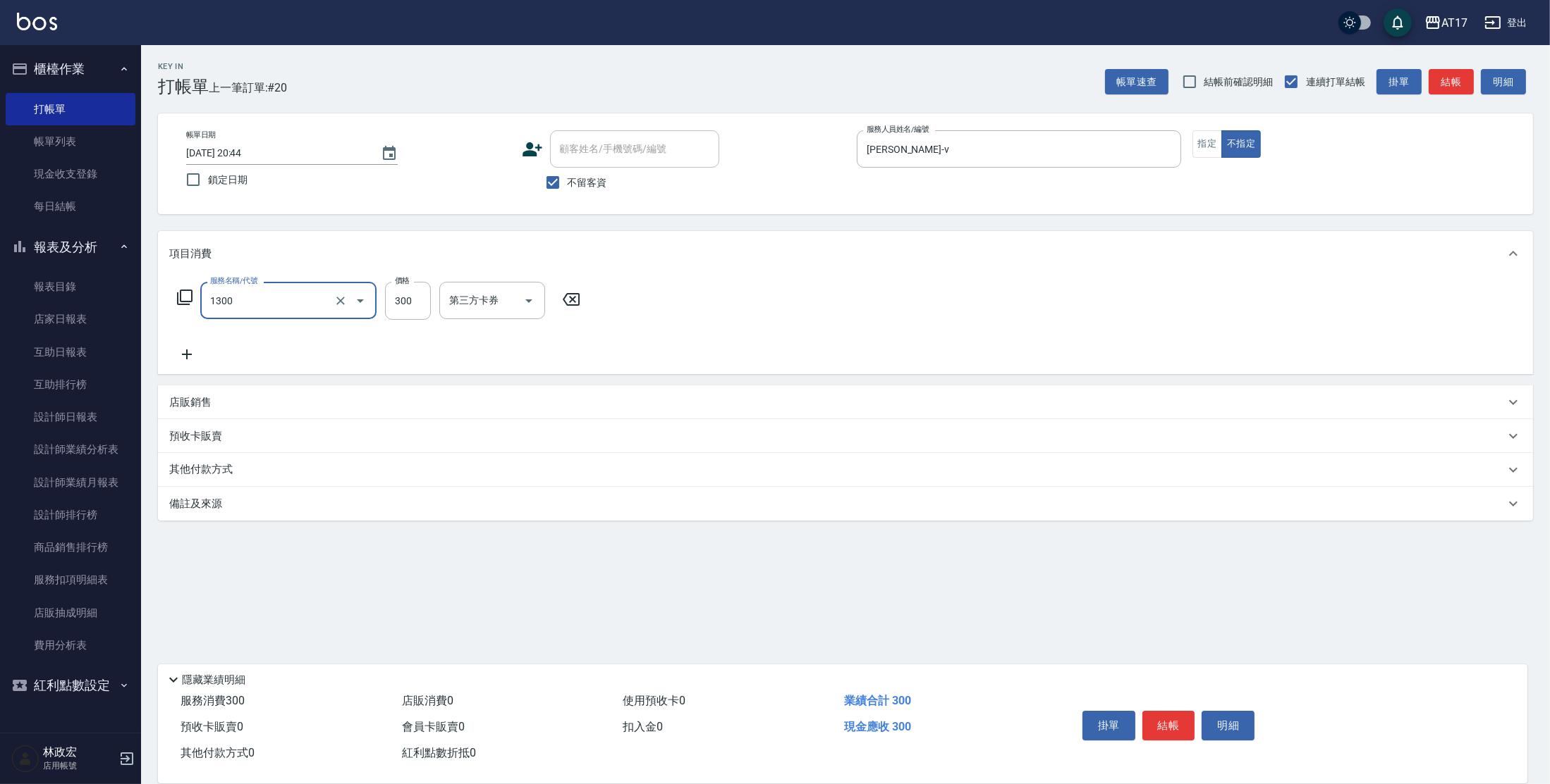
type input "一般洗髮(1300)"
type input "299"
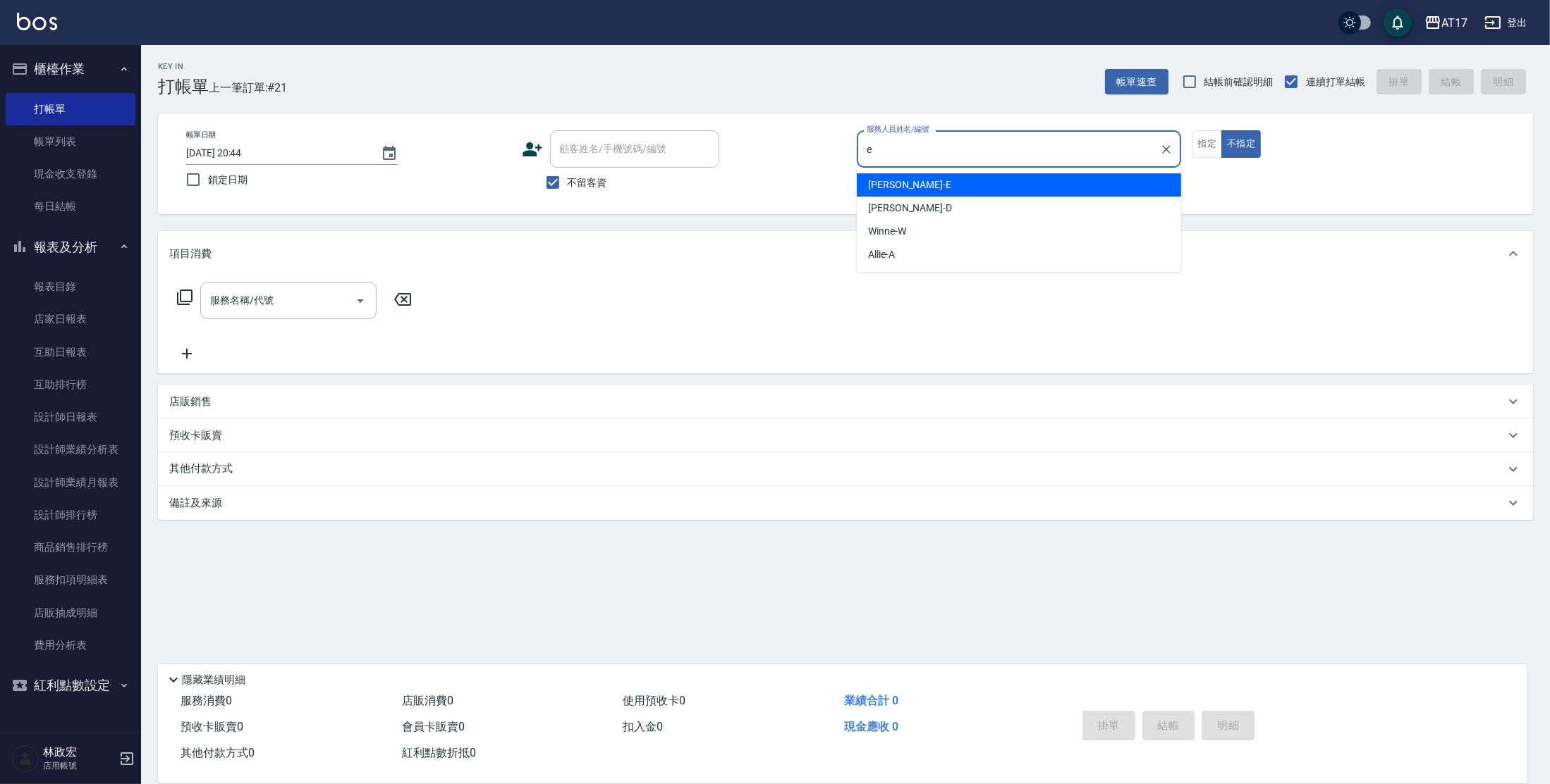
type input "[PERSON_NAME]-E"
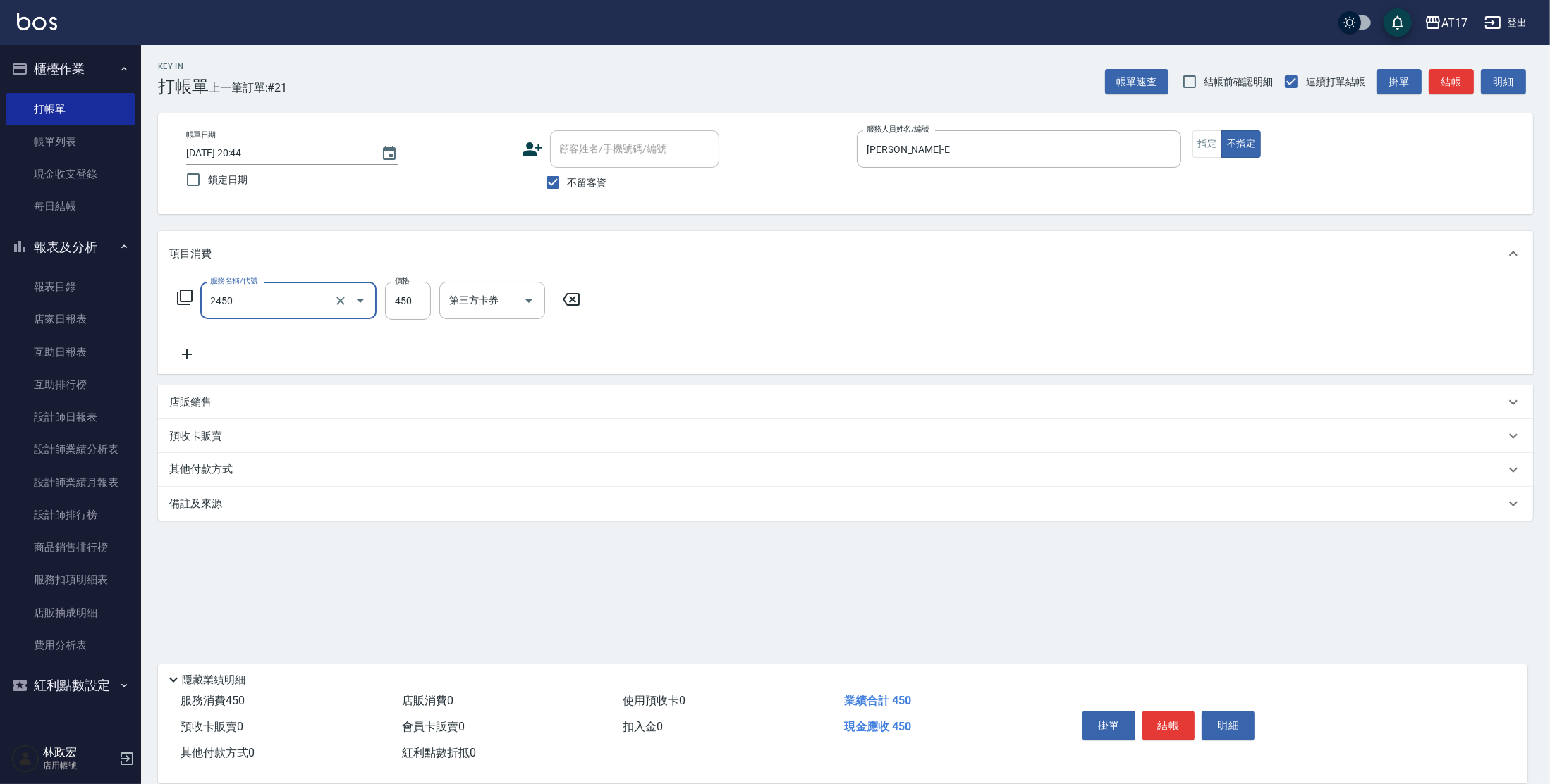
type input "C剪髮套餐(2450)"
type input "欣麗-77"
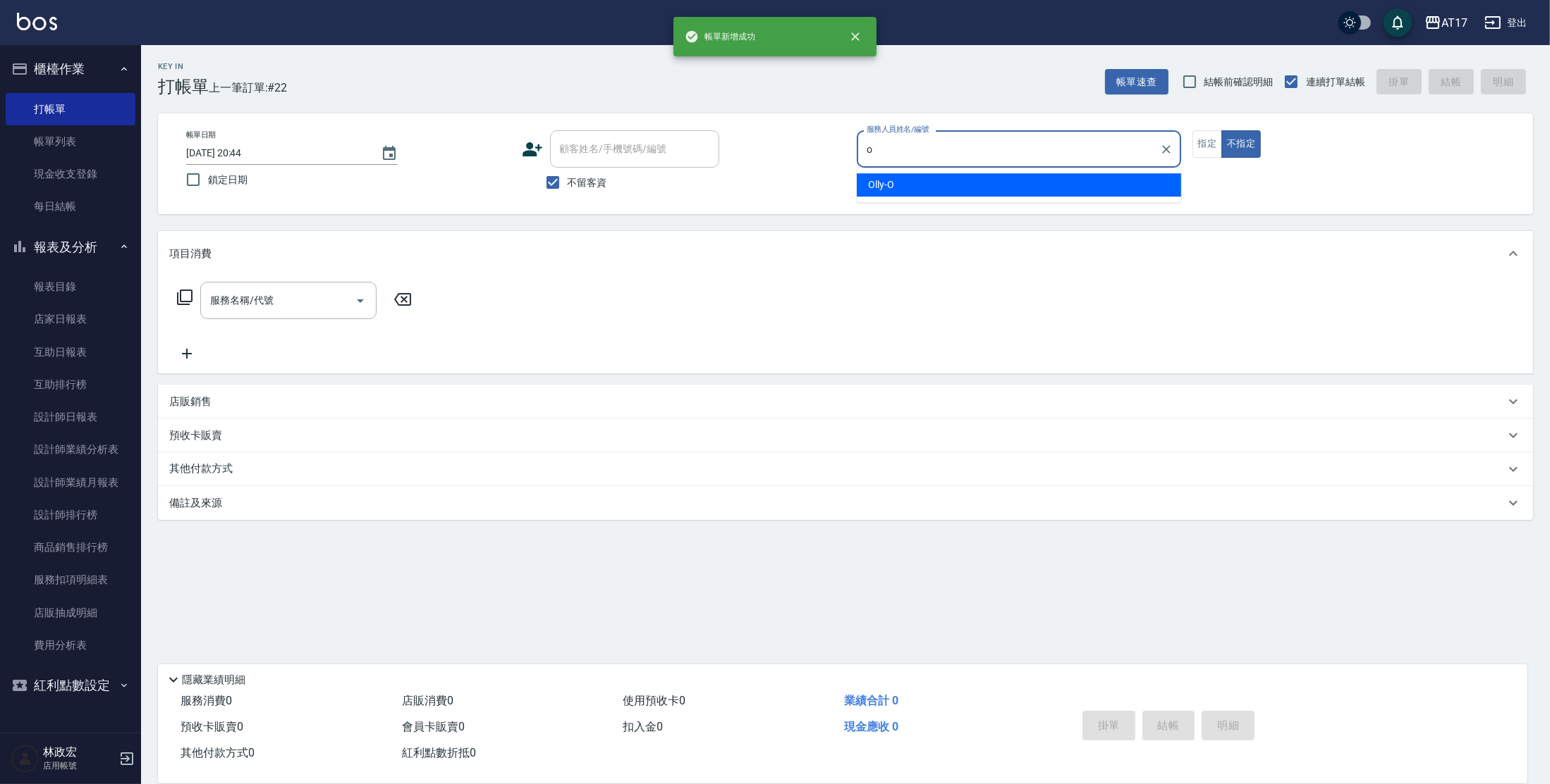
type input "Olly-O"
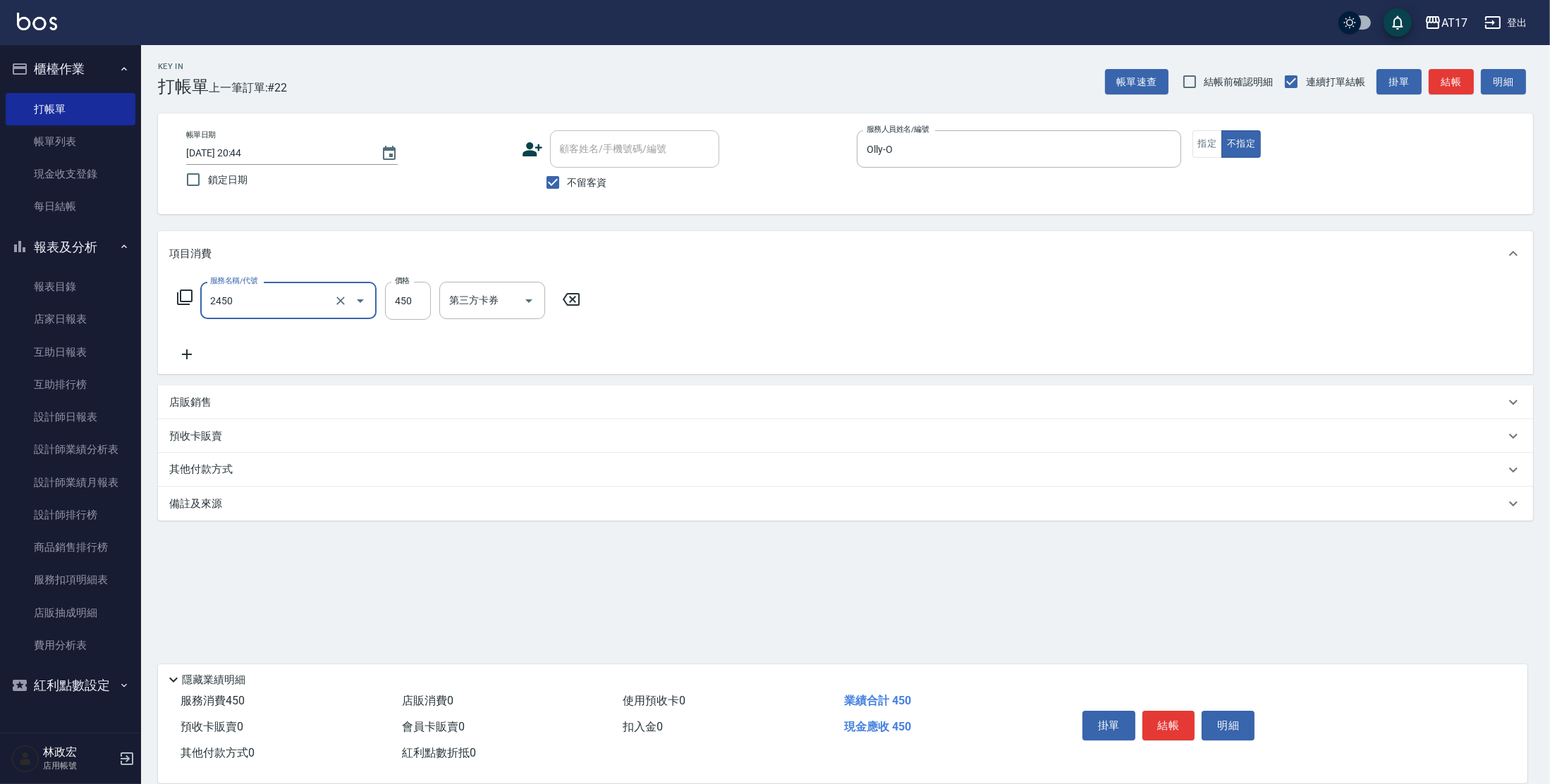
type input "C剪髮套餐(2450)"
click at [1198, 153] on button "指定" at bounding box center [1207, 144] width 30 height 27
type input "500"
type input "26"
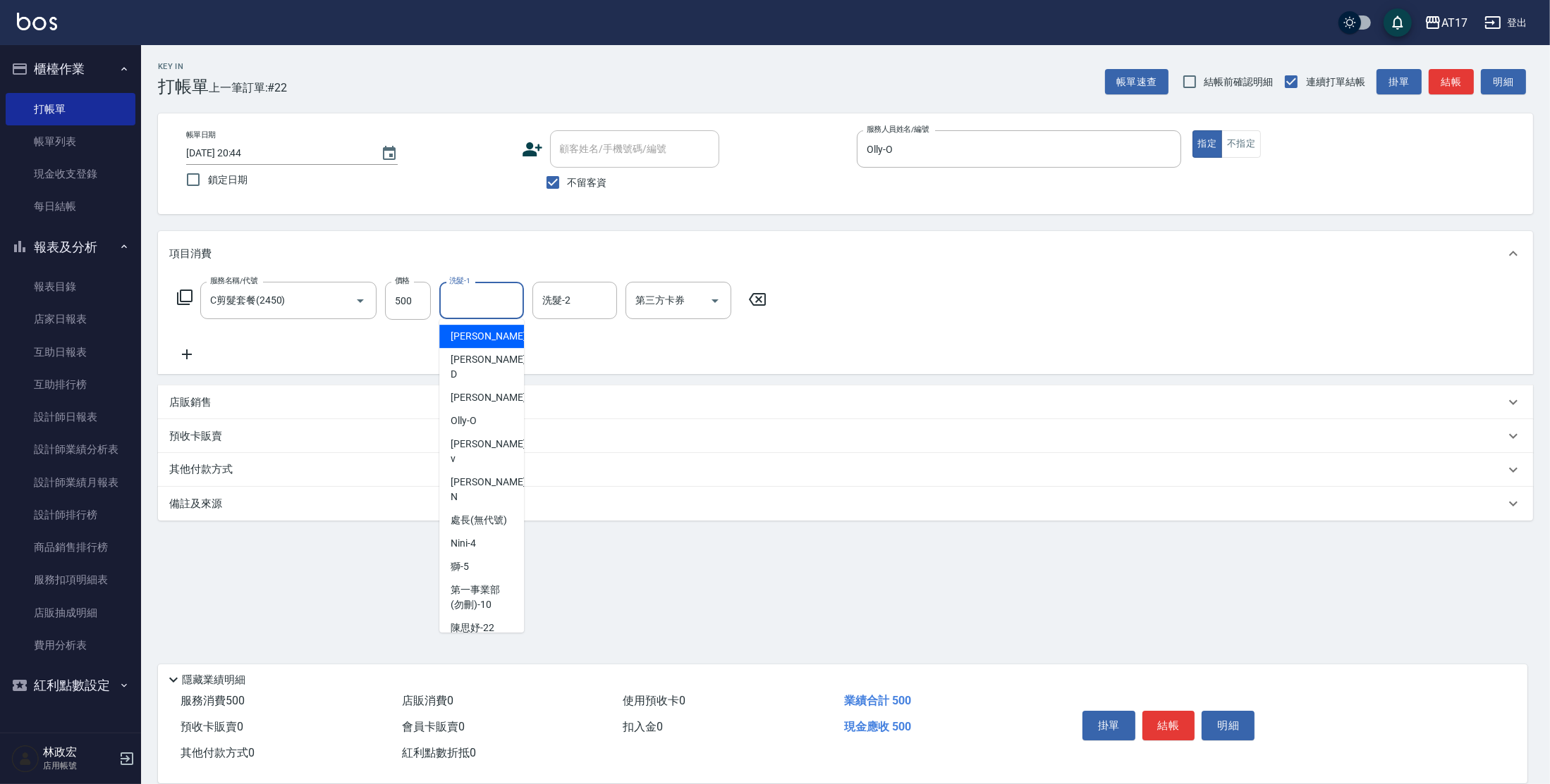
drag, startPoint x: 454, startPoint y: 289, endPoint x: 486, endPoint y: 289, distance: 32.0
click at [457, 289] on div "洗髮-1 洗髮-1" at bounding box center [481, 300] width 85 height 37
type input "[PERSON_NAME]-25"
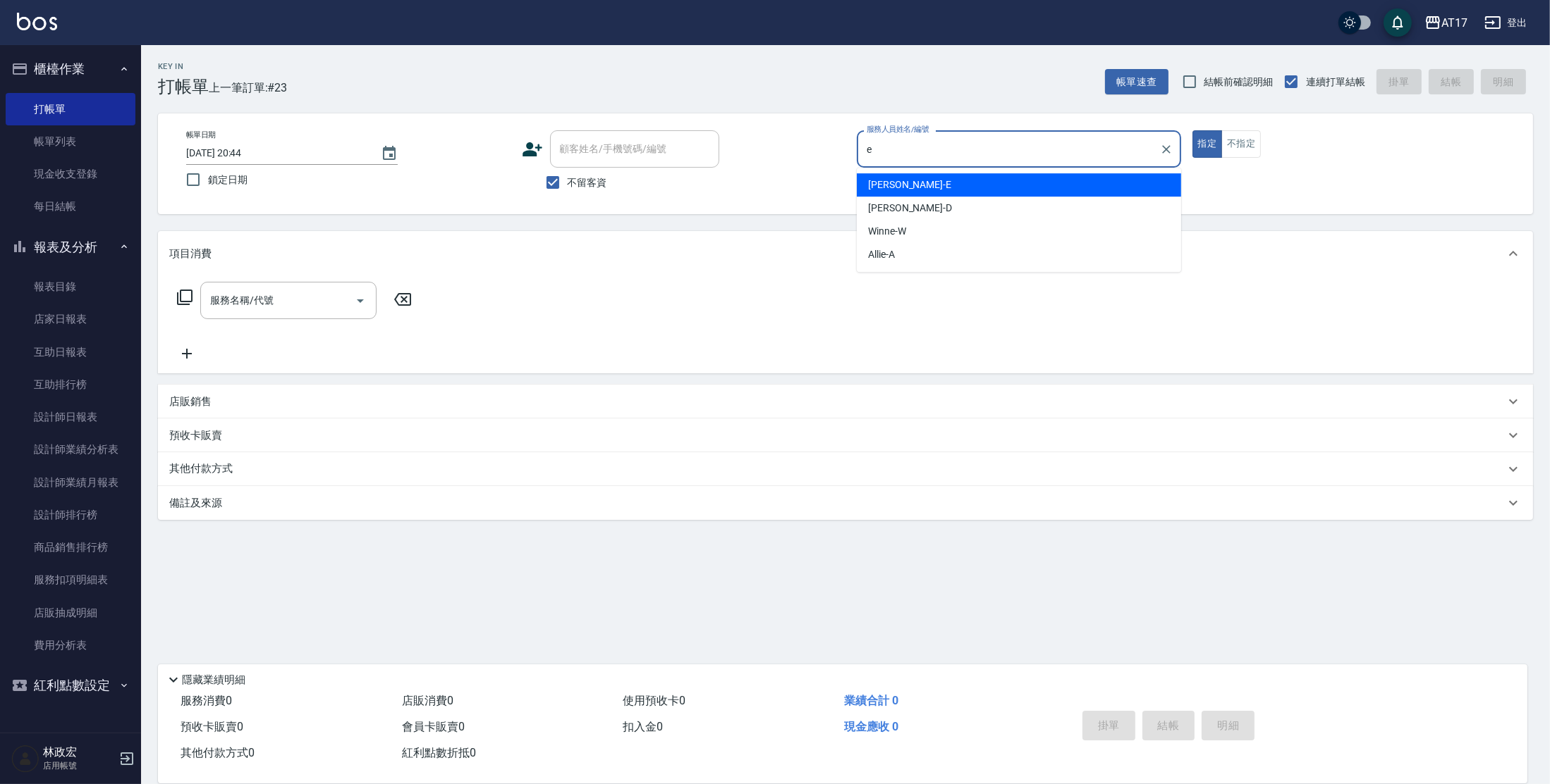
type input "[PERSON_NAME]-E"
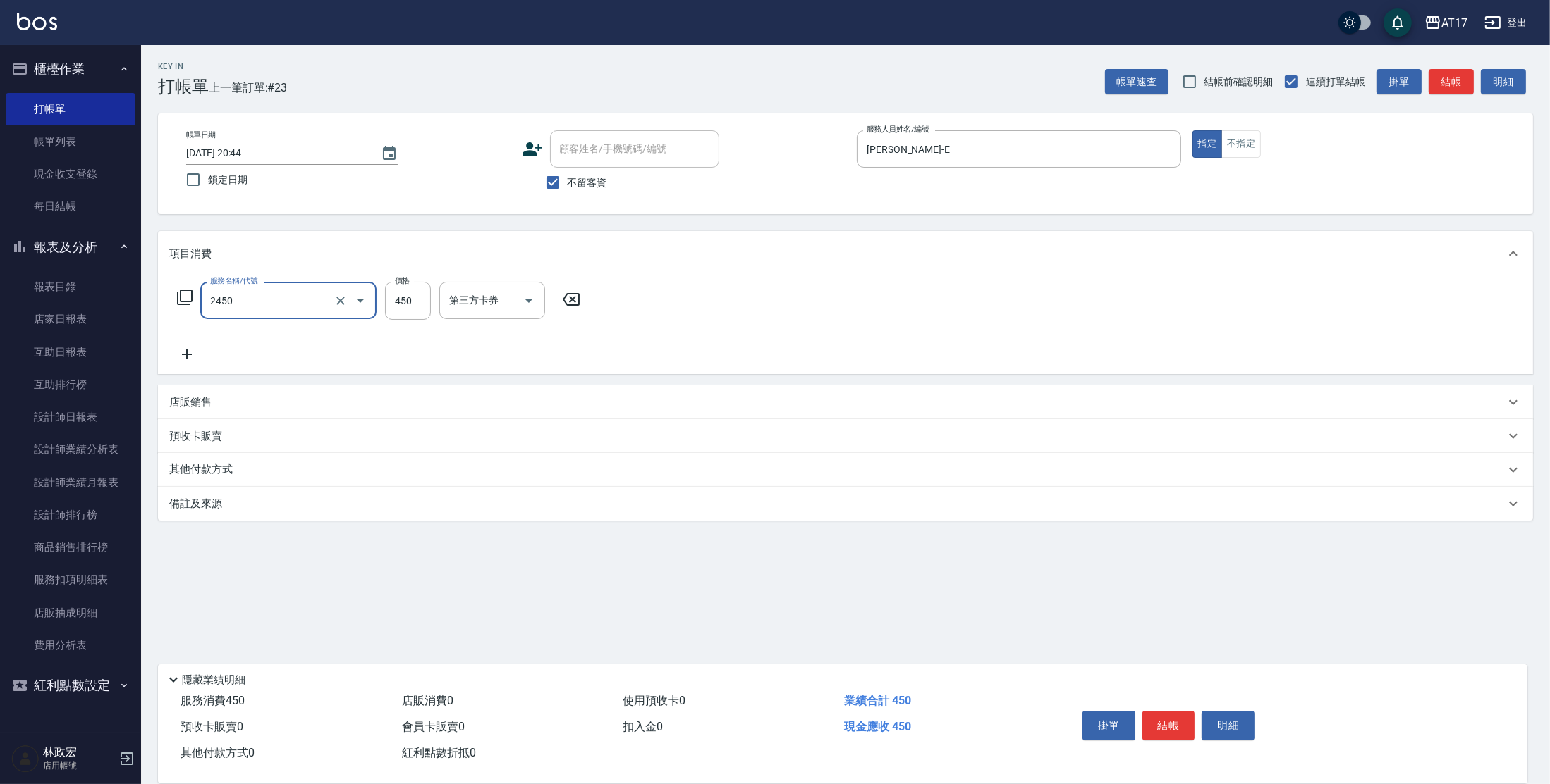
type input "C剪髮套餐(2450)"
type input "欣麗-77"
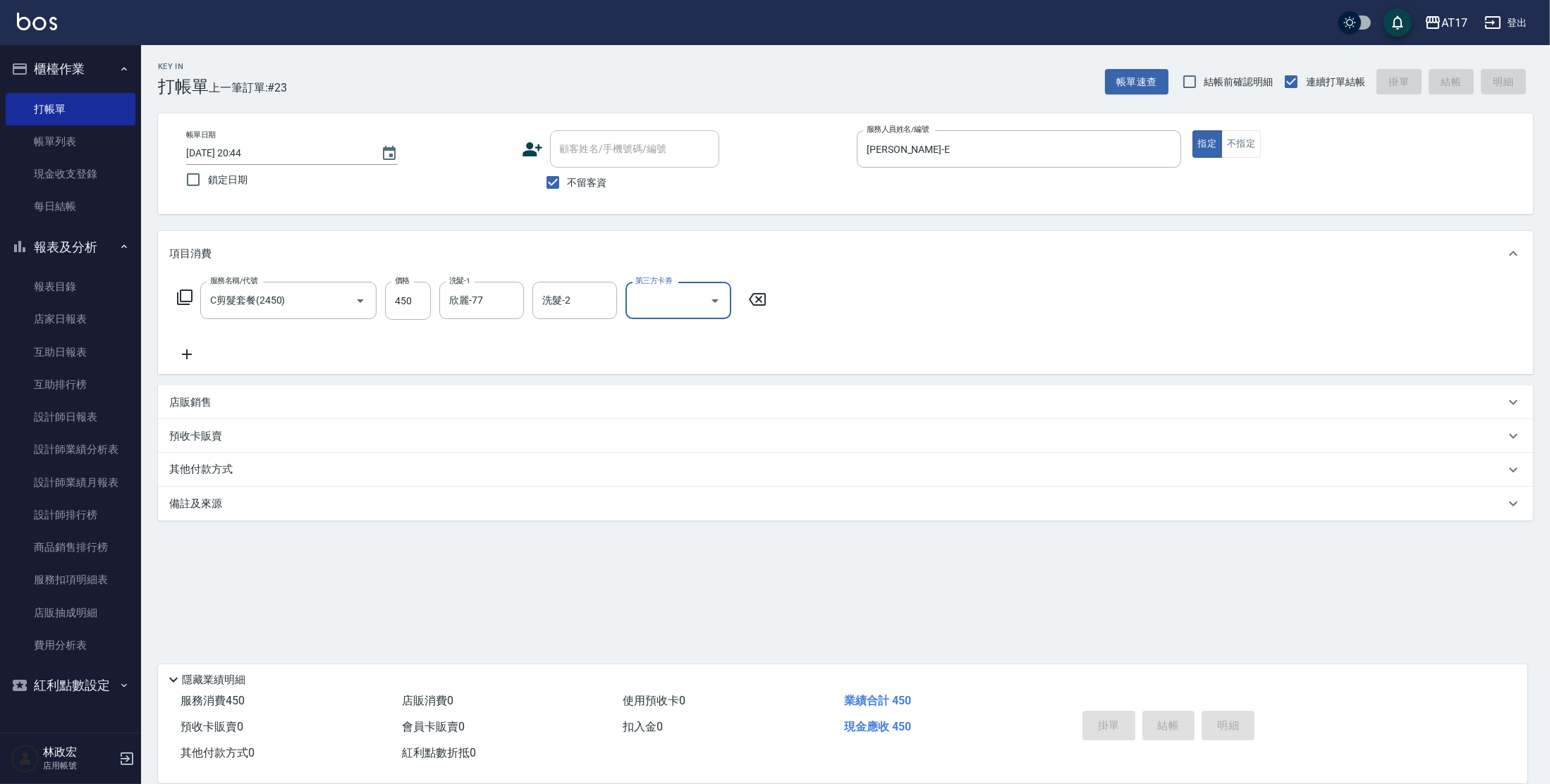
type input "[DATE] 20:45"
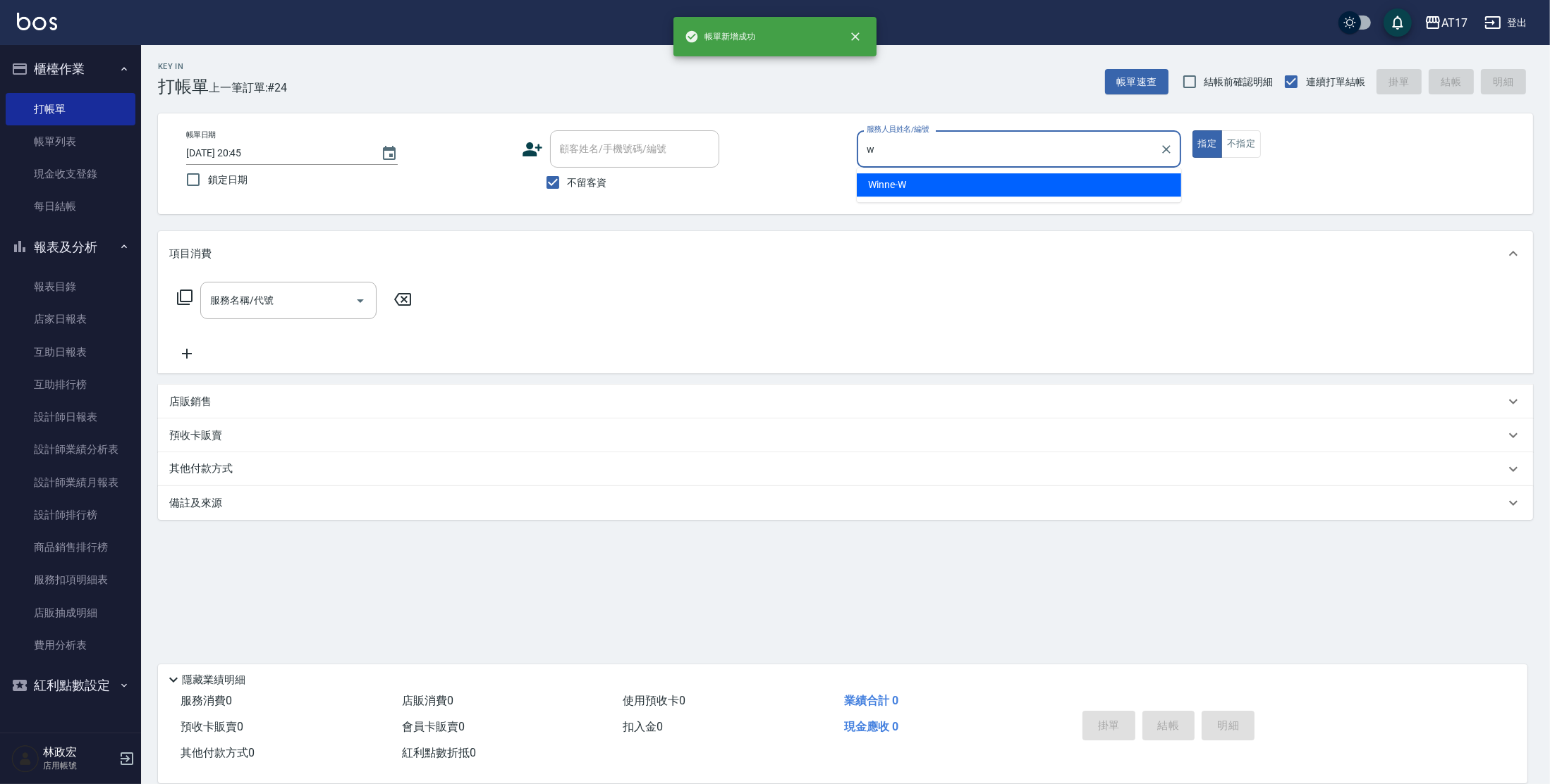
type input "Winne-W"
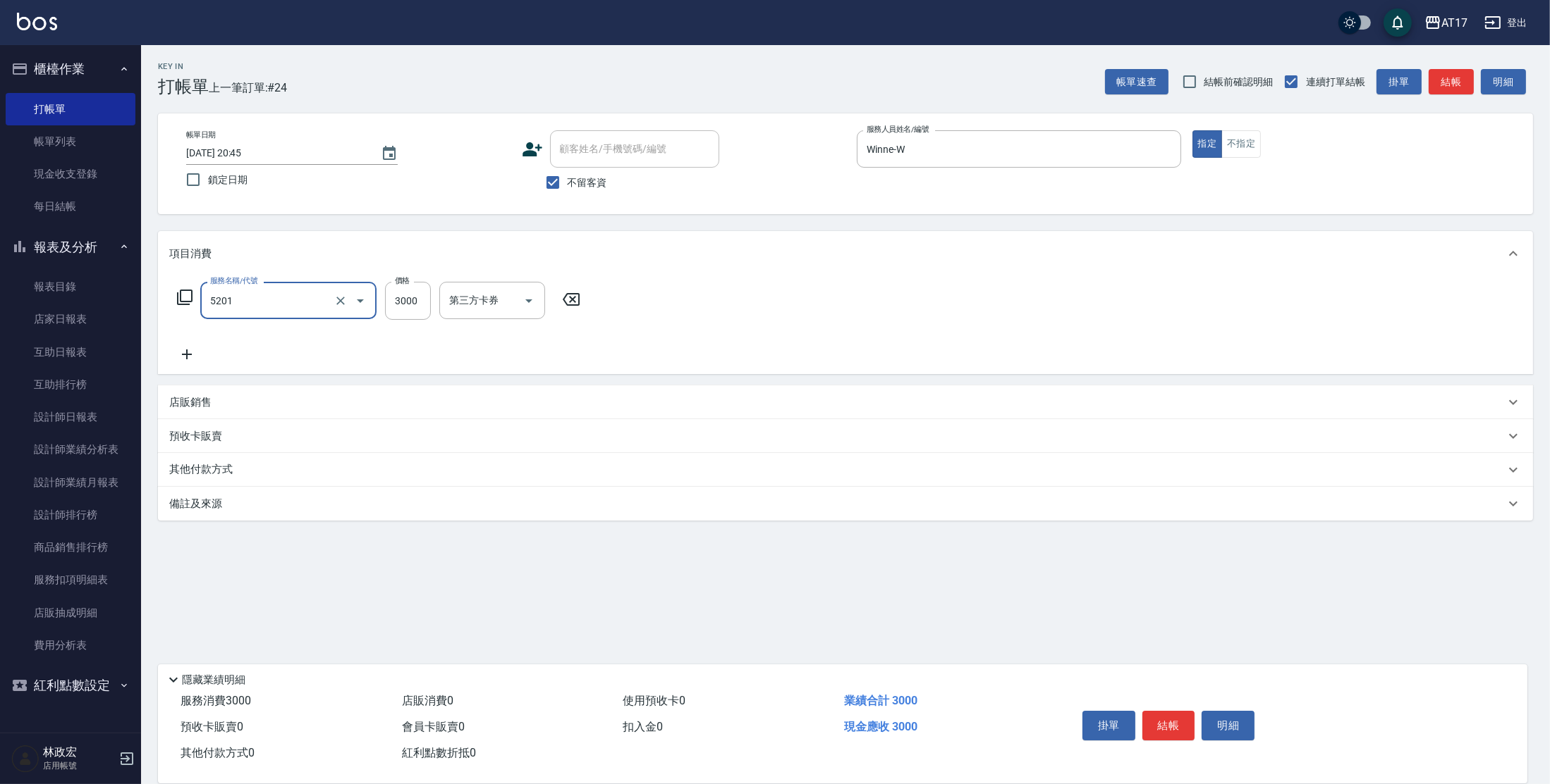
type input "染髮A餐(短髮)(5201)"
type input "3999"
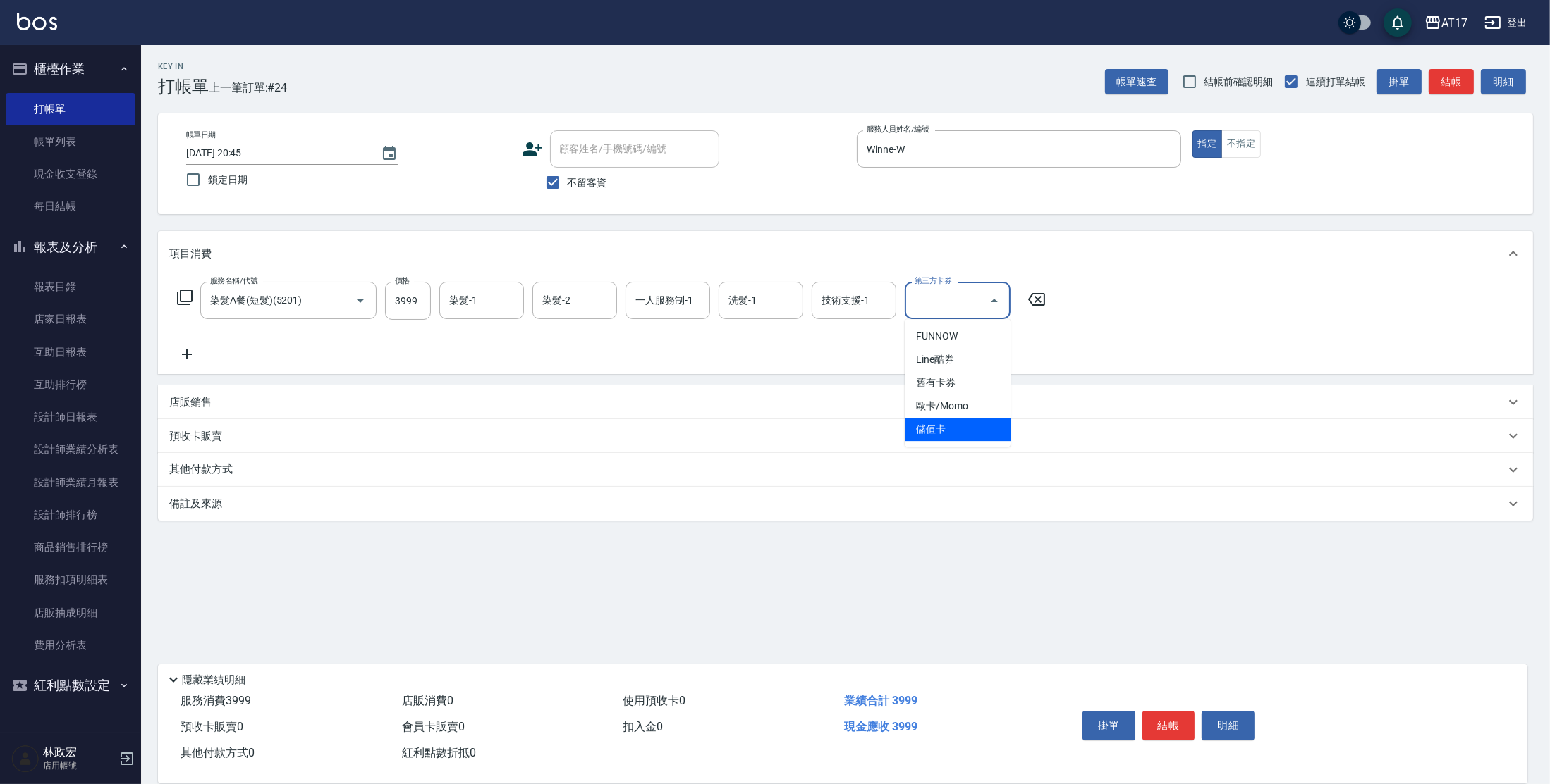
type input "儲值卡"
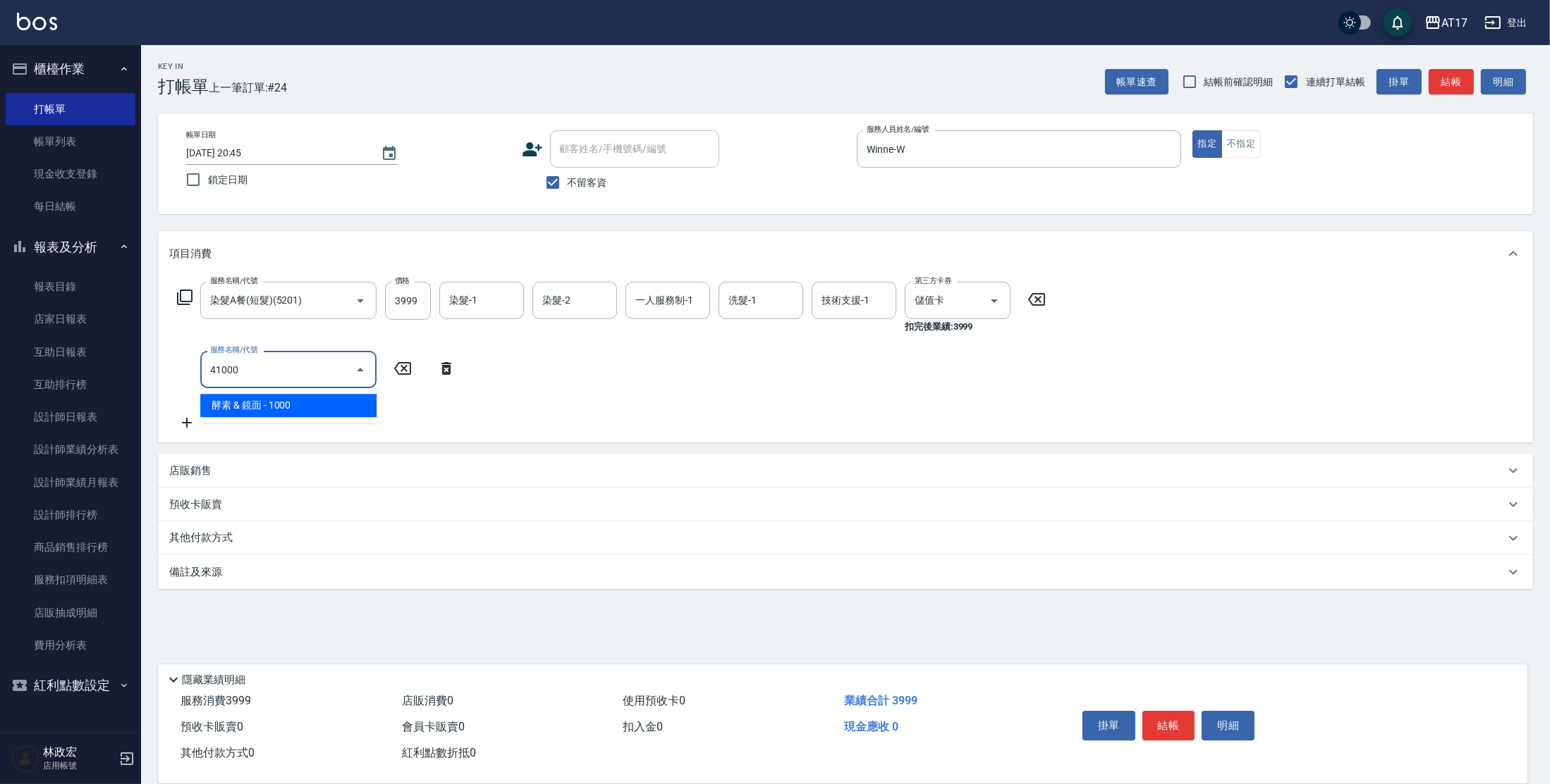
type input "酵素 & 鏡面(41000)"
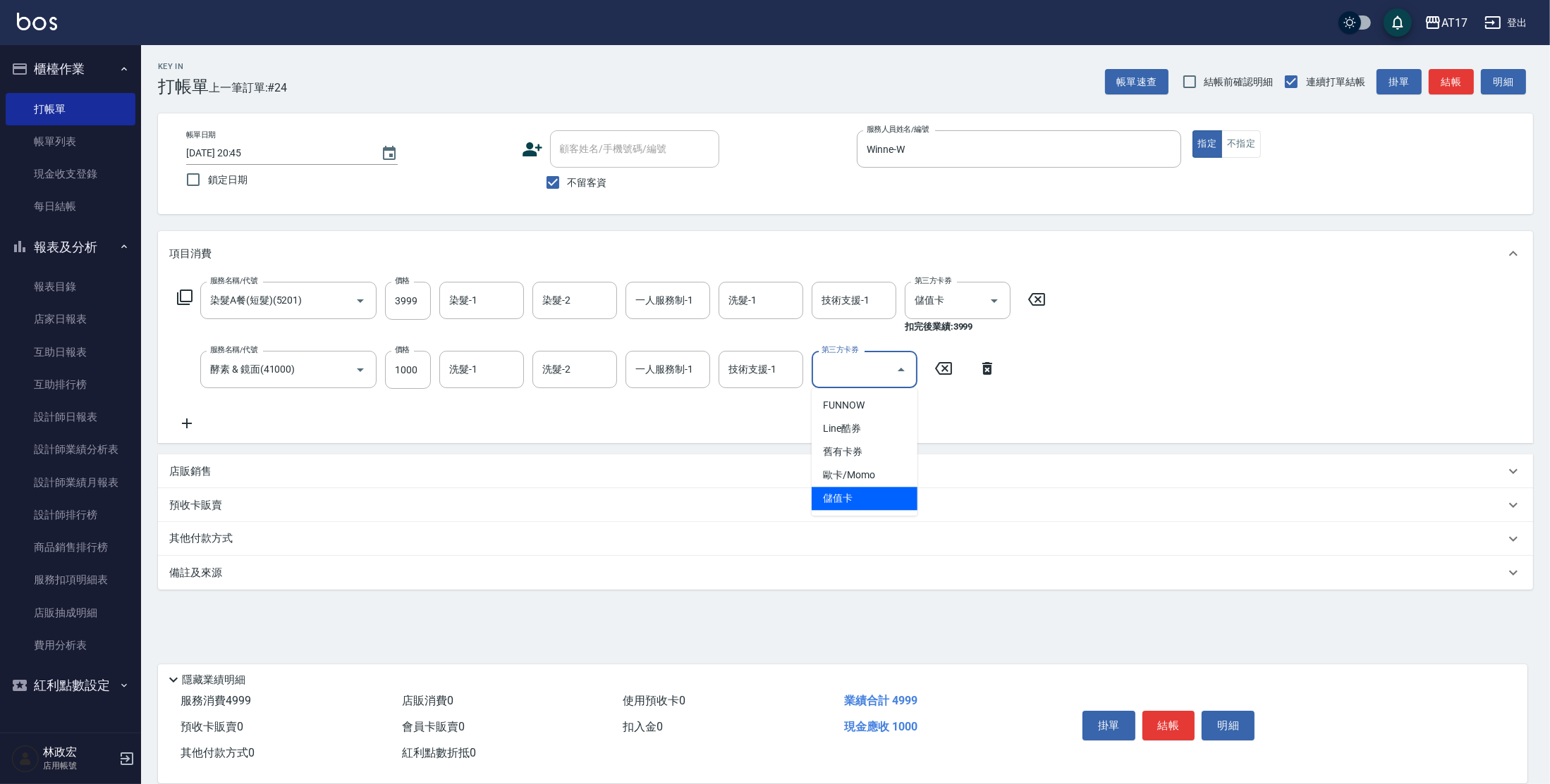
type input "儲值卡"
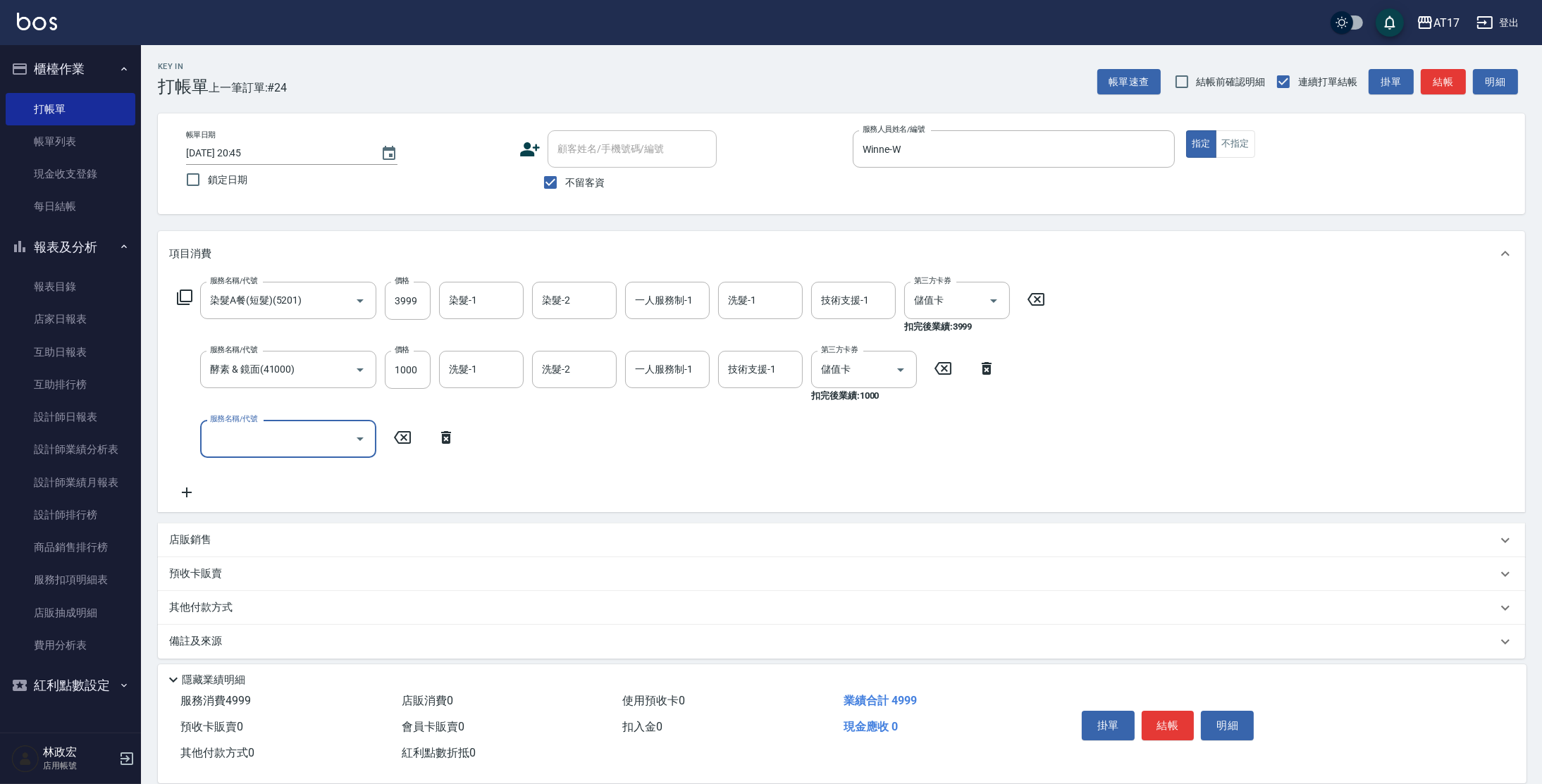
click at [228, 544] on div "店販銷售" at bounding box center [832, 540] width 1328 height 15
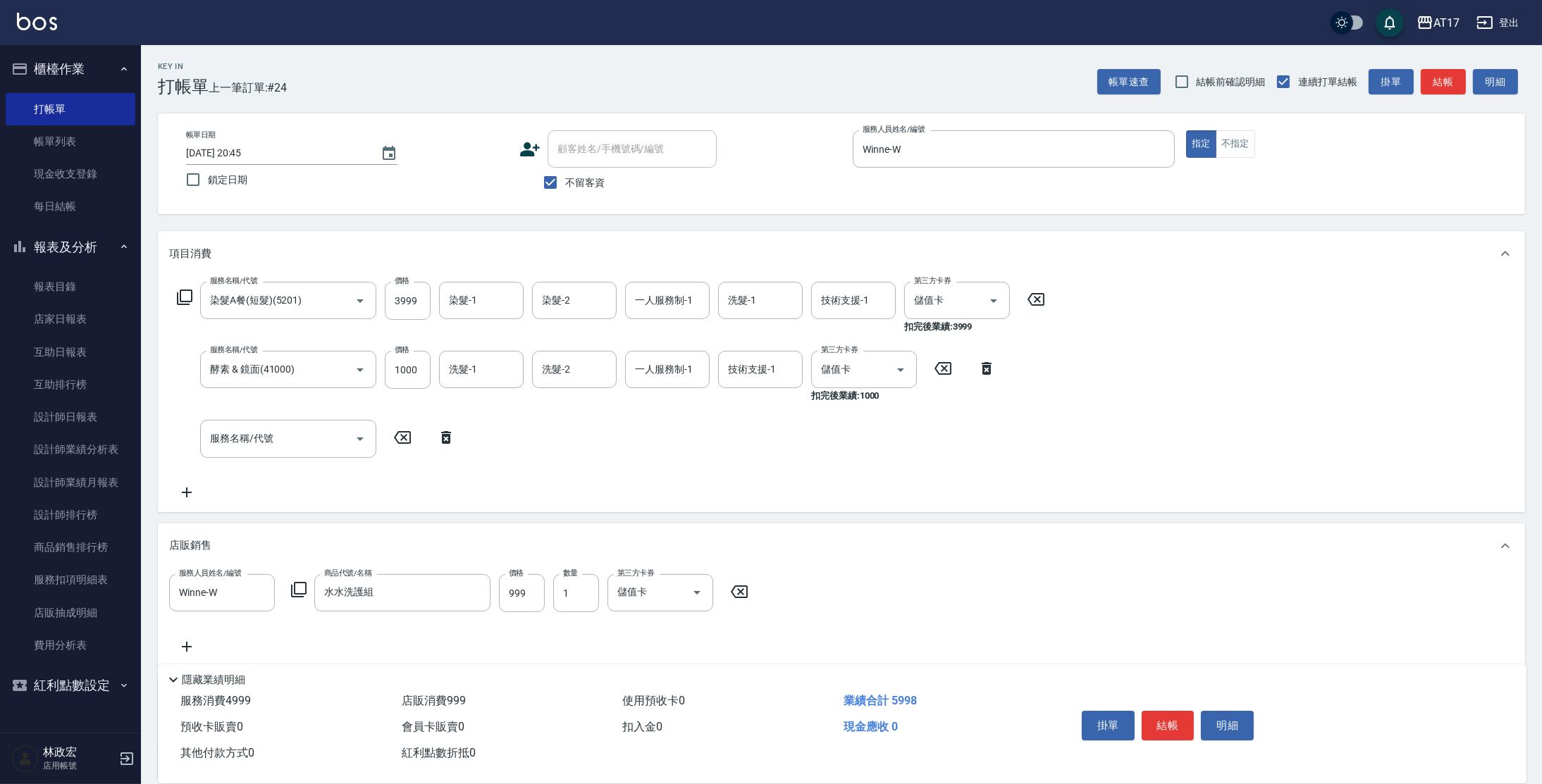
click at [296, 591] on icon at bounding box center [299, 590] width 17 height 17
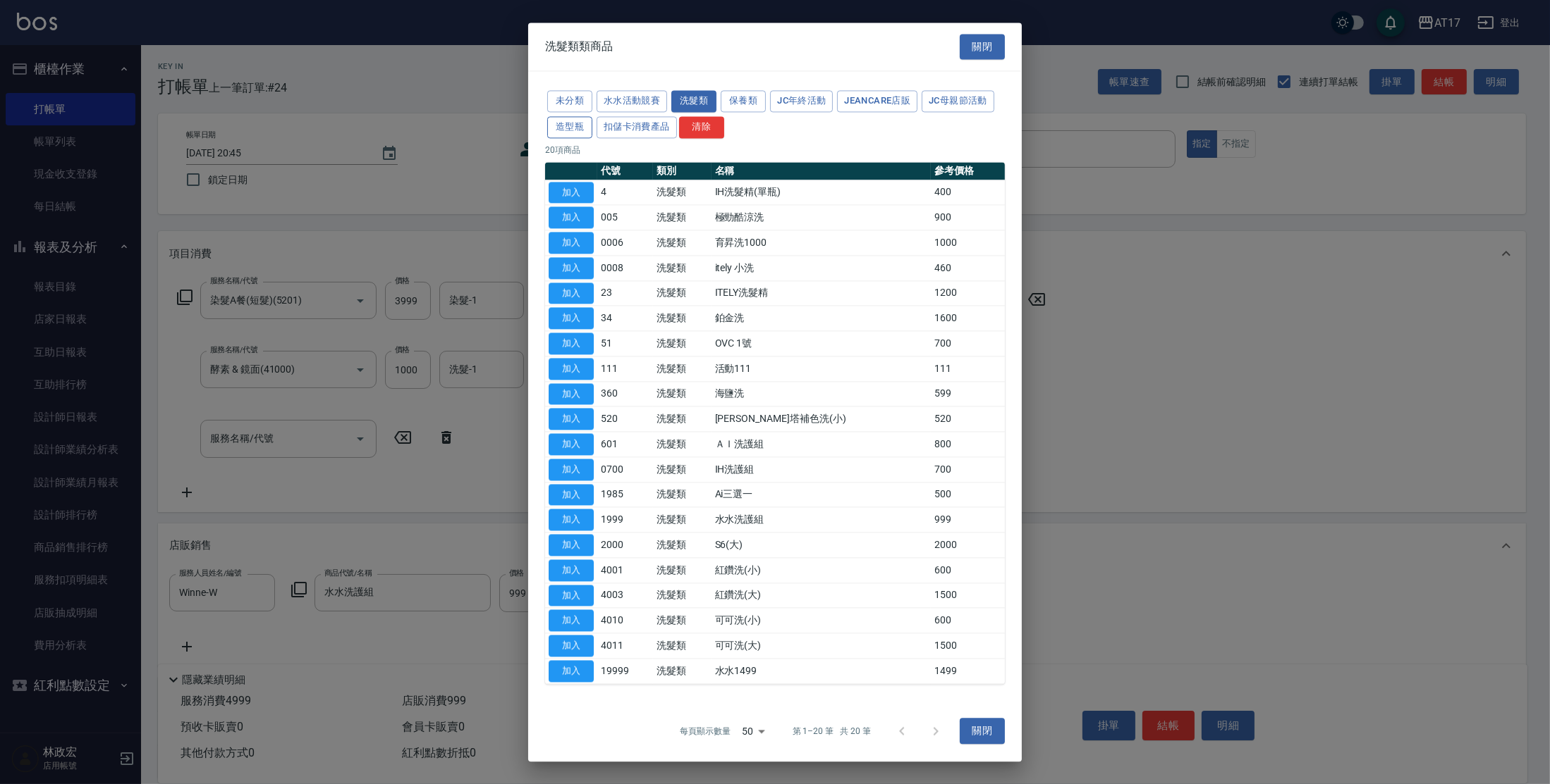
click at [570, 129] on button "造型瓶" at bounding box center [570, 127] width 45 height 22
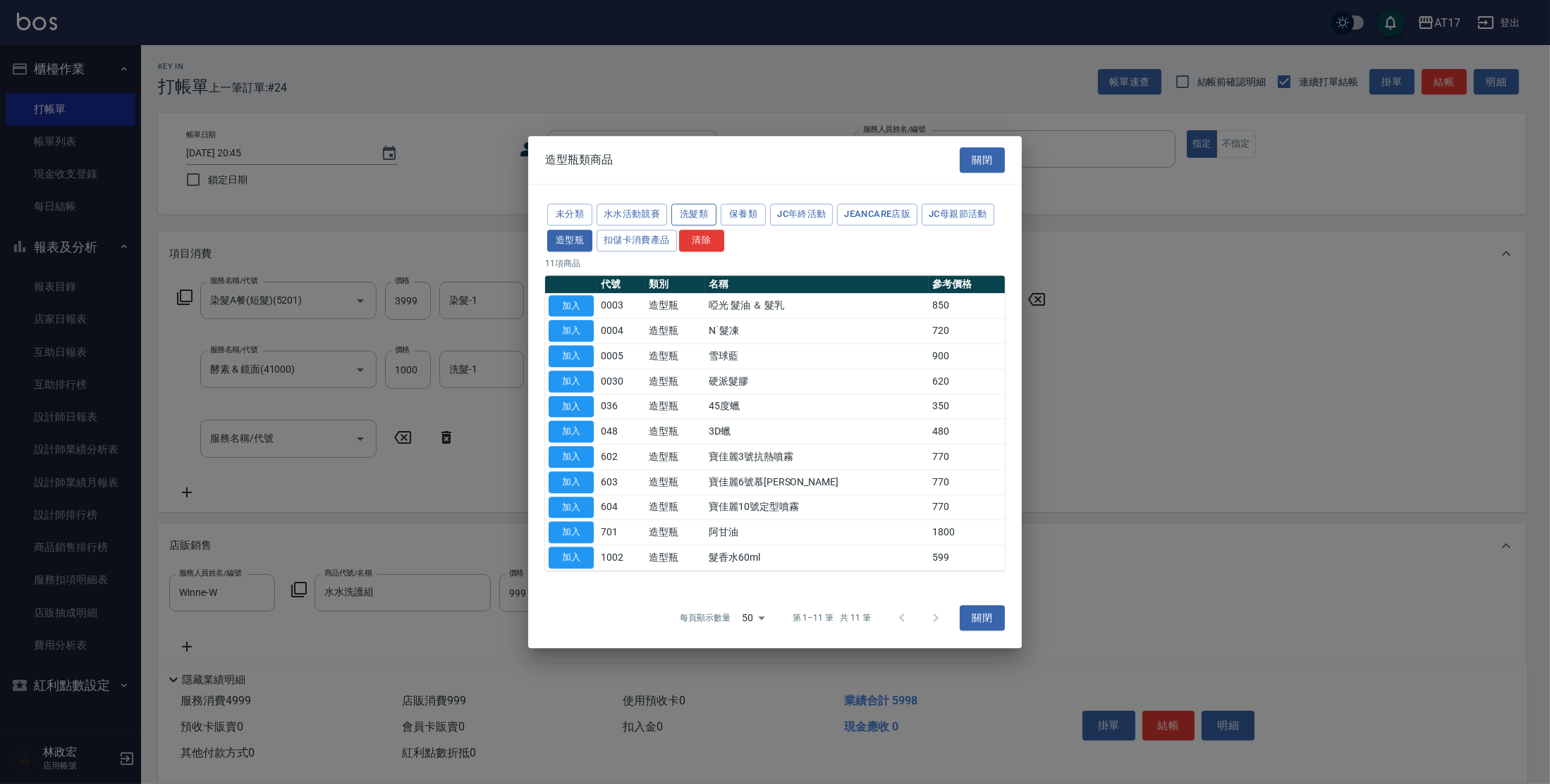
click at [703, 216] on button "洗髮類" at bounding box center [694, 215] width 45 height 22
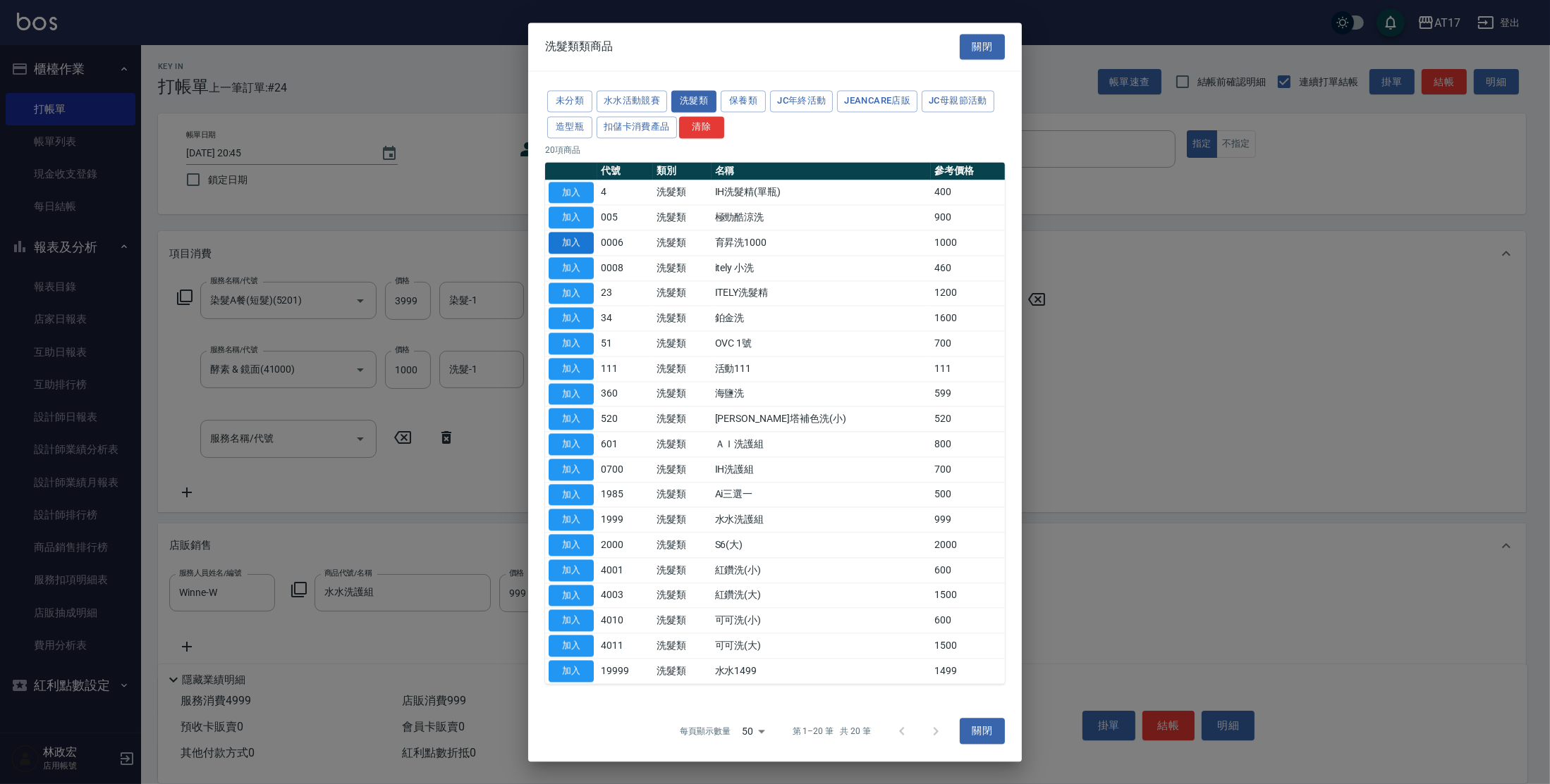
click at [570, 240] on button "加入" at bounding box center [571, 243] width 45 height 22
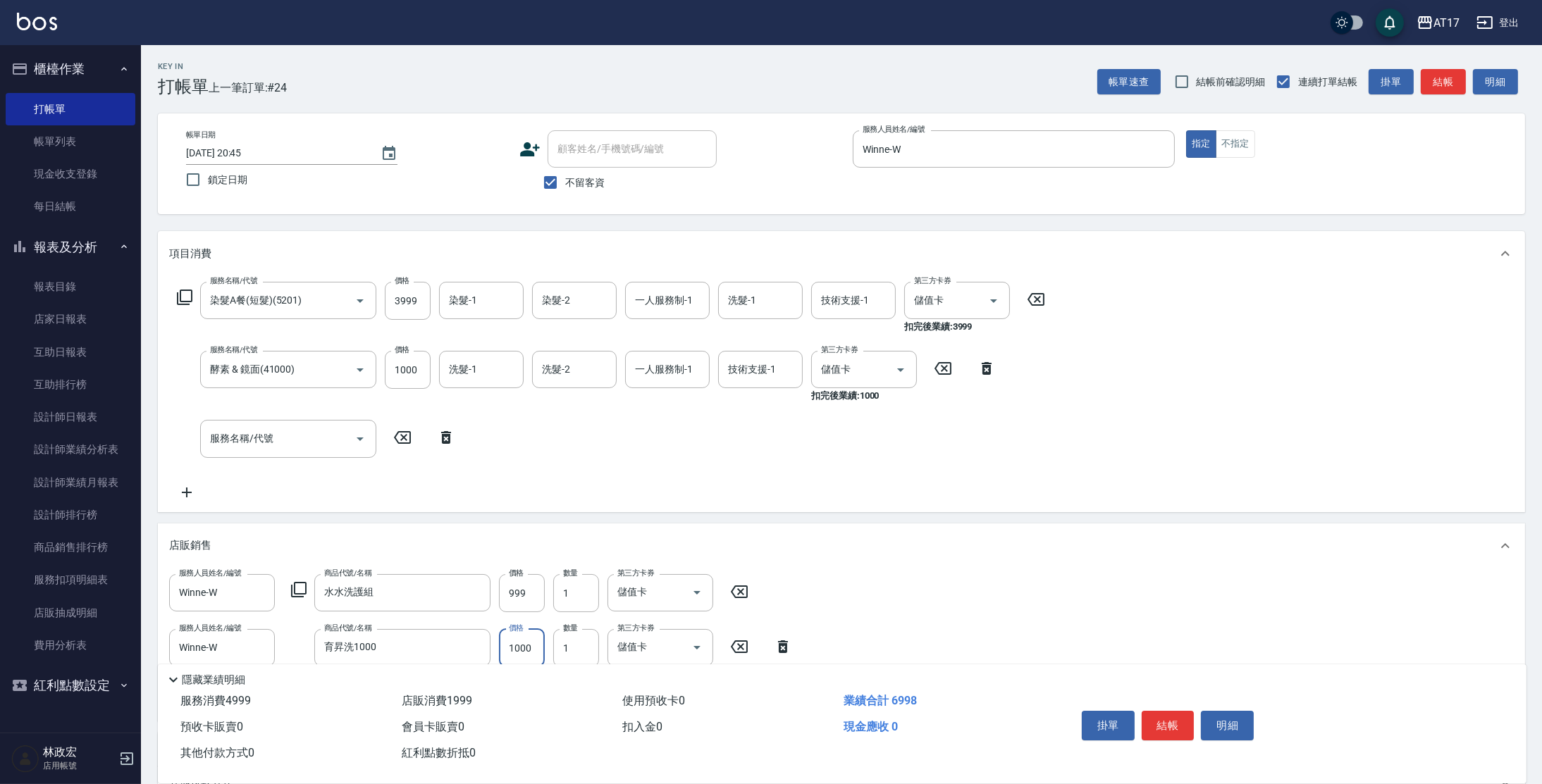
click at [538, 642] on input "1000" at bounding box center [521, 648] width 46 height 38
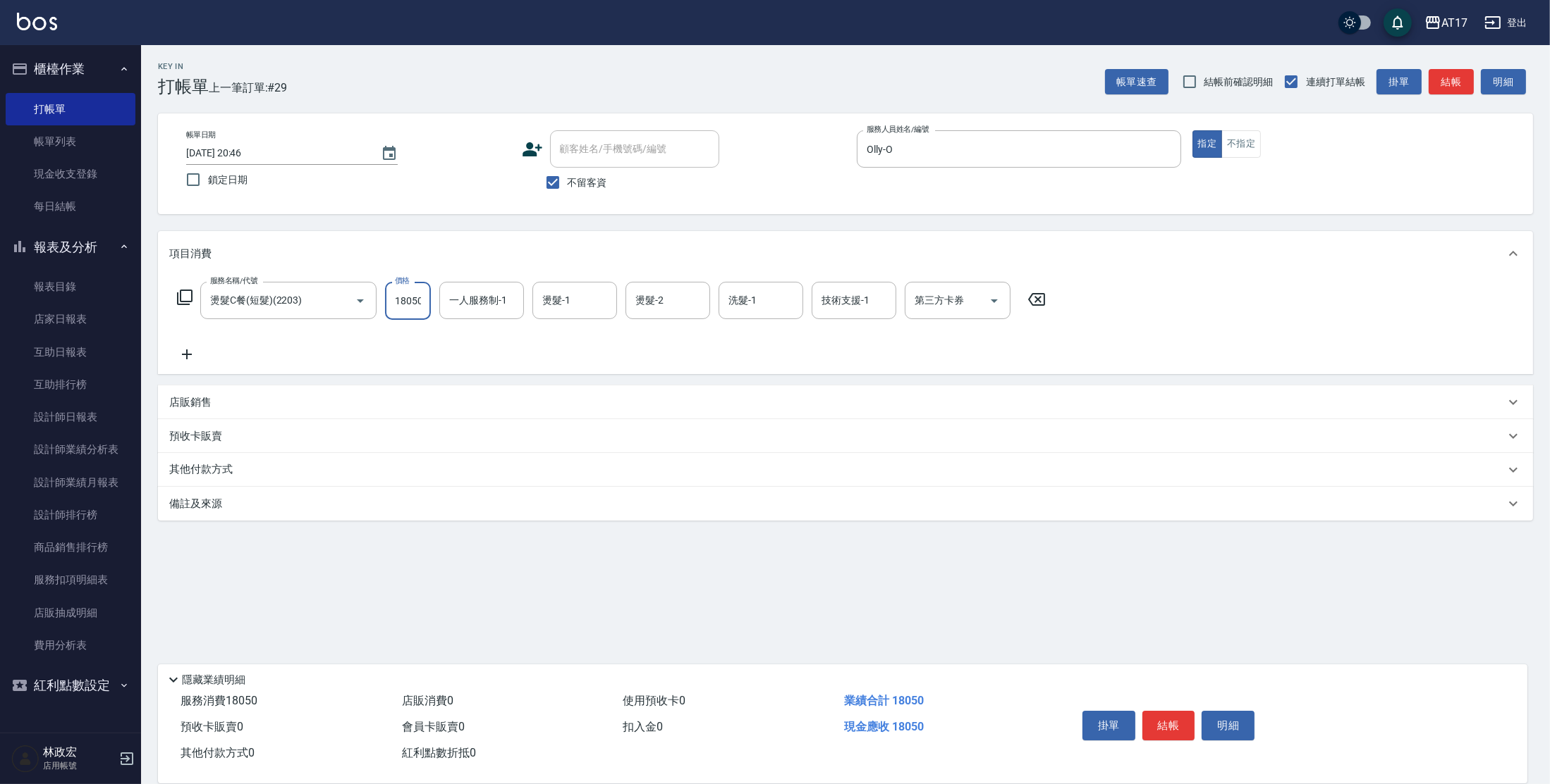
scroll to position [0, 2]
drag, startPoint x: 398, startPoint y: 301, endPoint x: 1225, endPoint y: 286, distance: 827.1
click at [1225, 286] on div "服務名稱/代號 燙髮C餐(短髮)(2203) 服務名稱/代號 價格 18050 價格 一人服務制-1 一人服務制-1 燙髮-1 燙髮-1 燙髮-2 燙髮-2 …" at bounding box center [845, 325] width 1375 height 98
drag, startPoint x: 472, startPoint y: 298, endPoint x: 511, endPoint y: 270, distance: 48.0
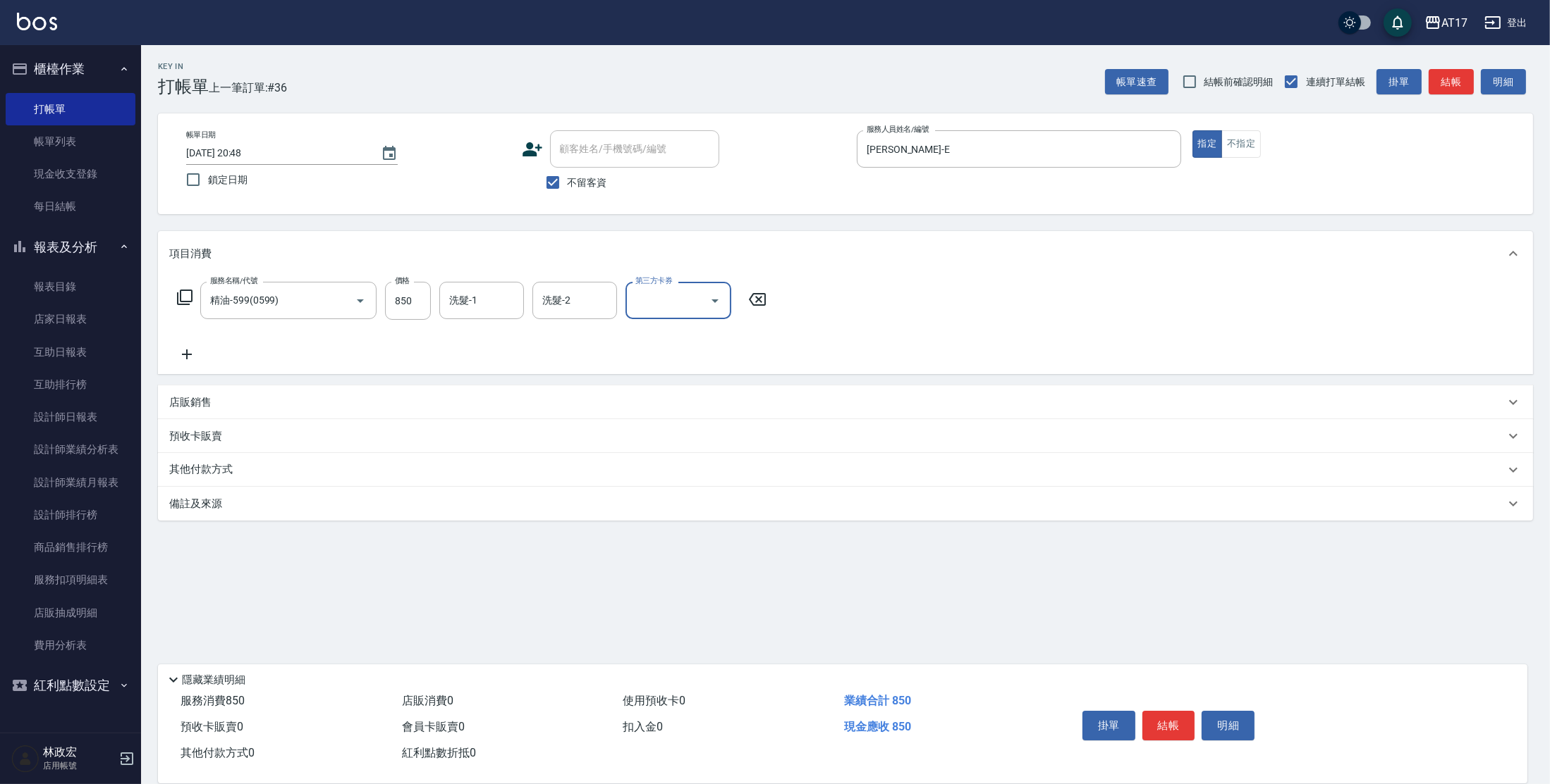
click at [486, 289] on input "洗髮-1" at bounding box center [482, 301] width 72 height 25
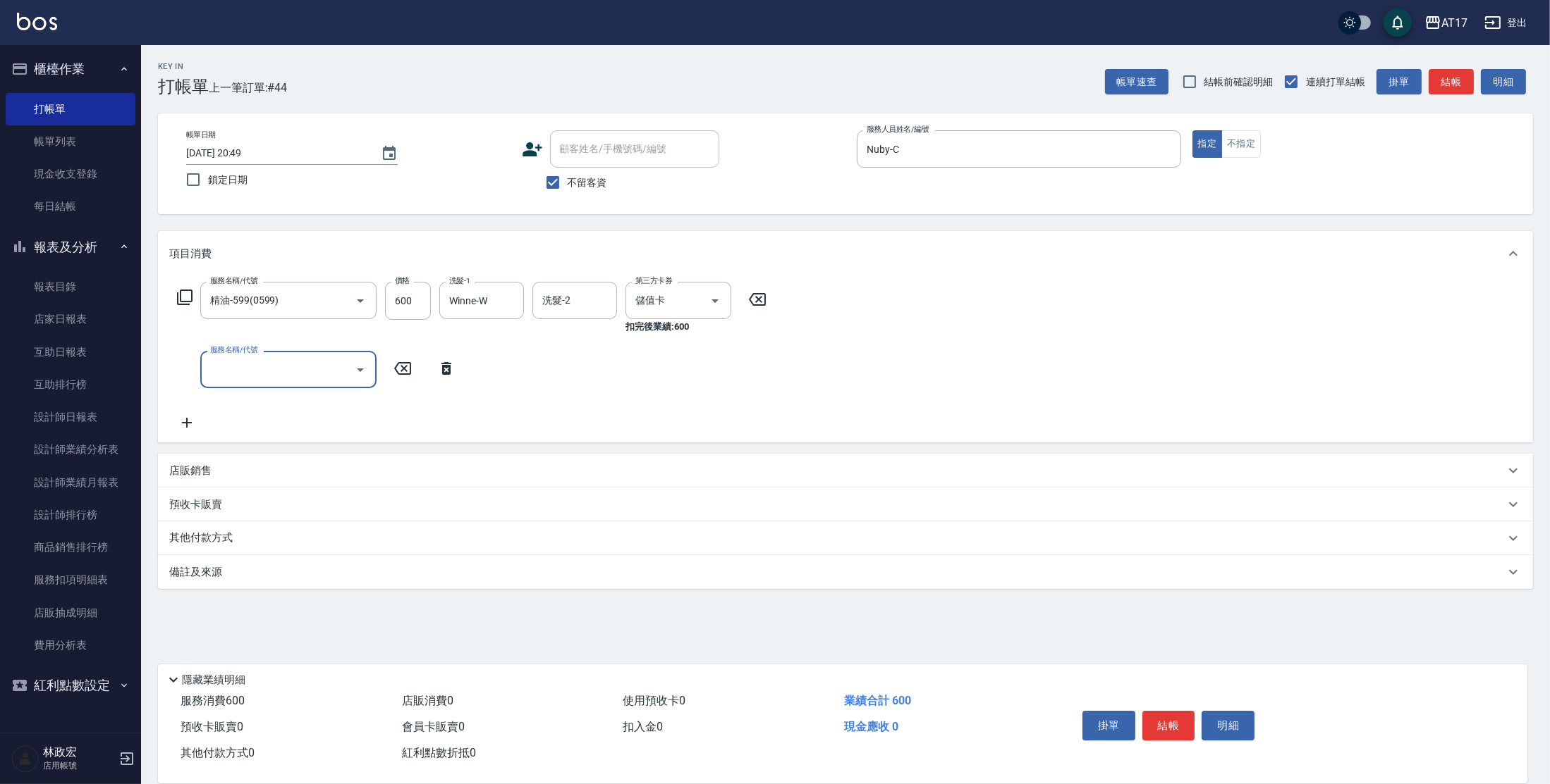
click at [205, 464] on p "店販銷售" at bounding box center [190, 471] width 42 height 15
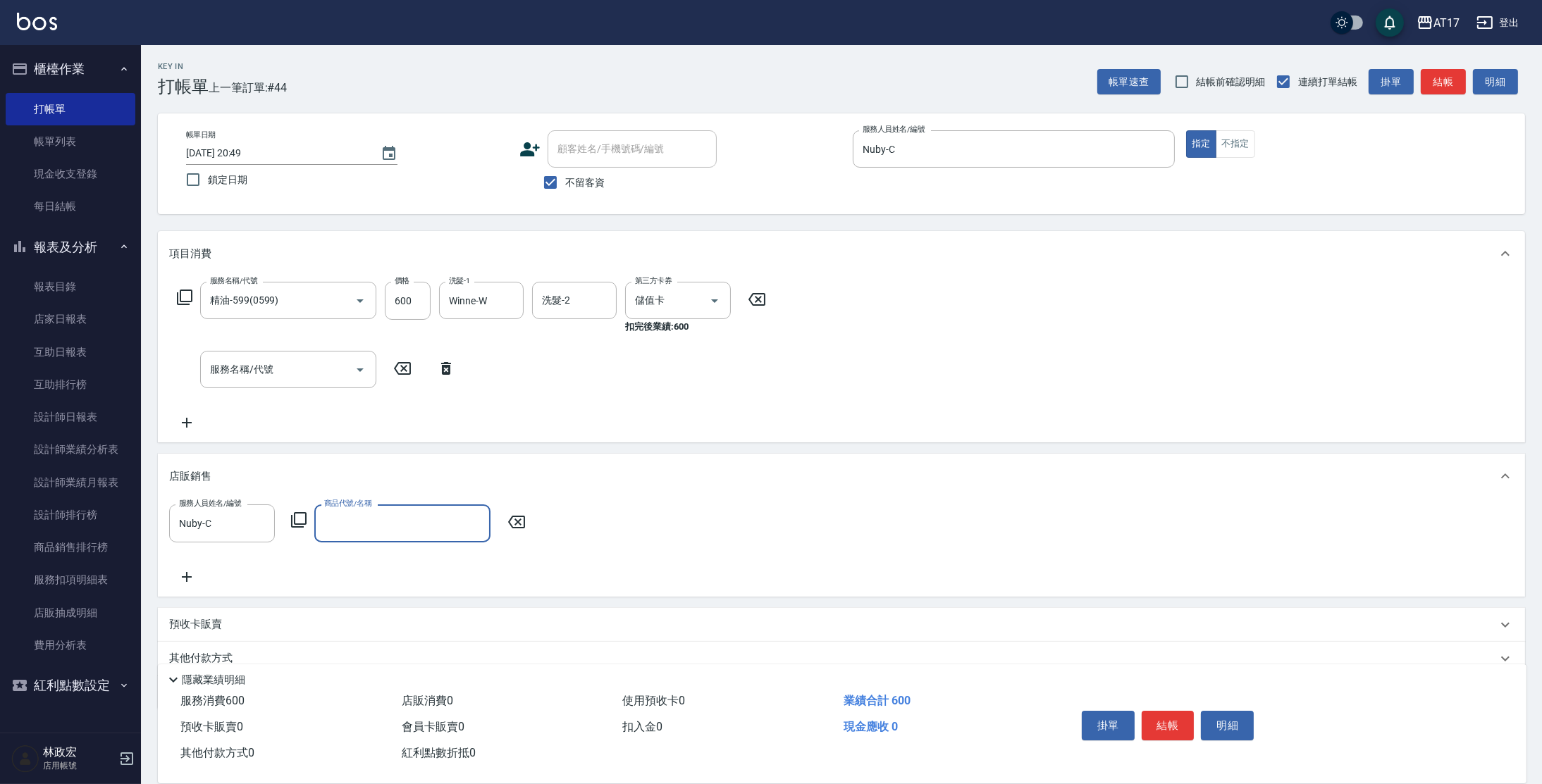
click at [300, 519] on icon at bounding box center [299, 520] width 17 height 17
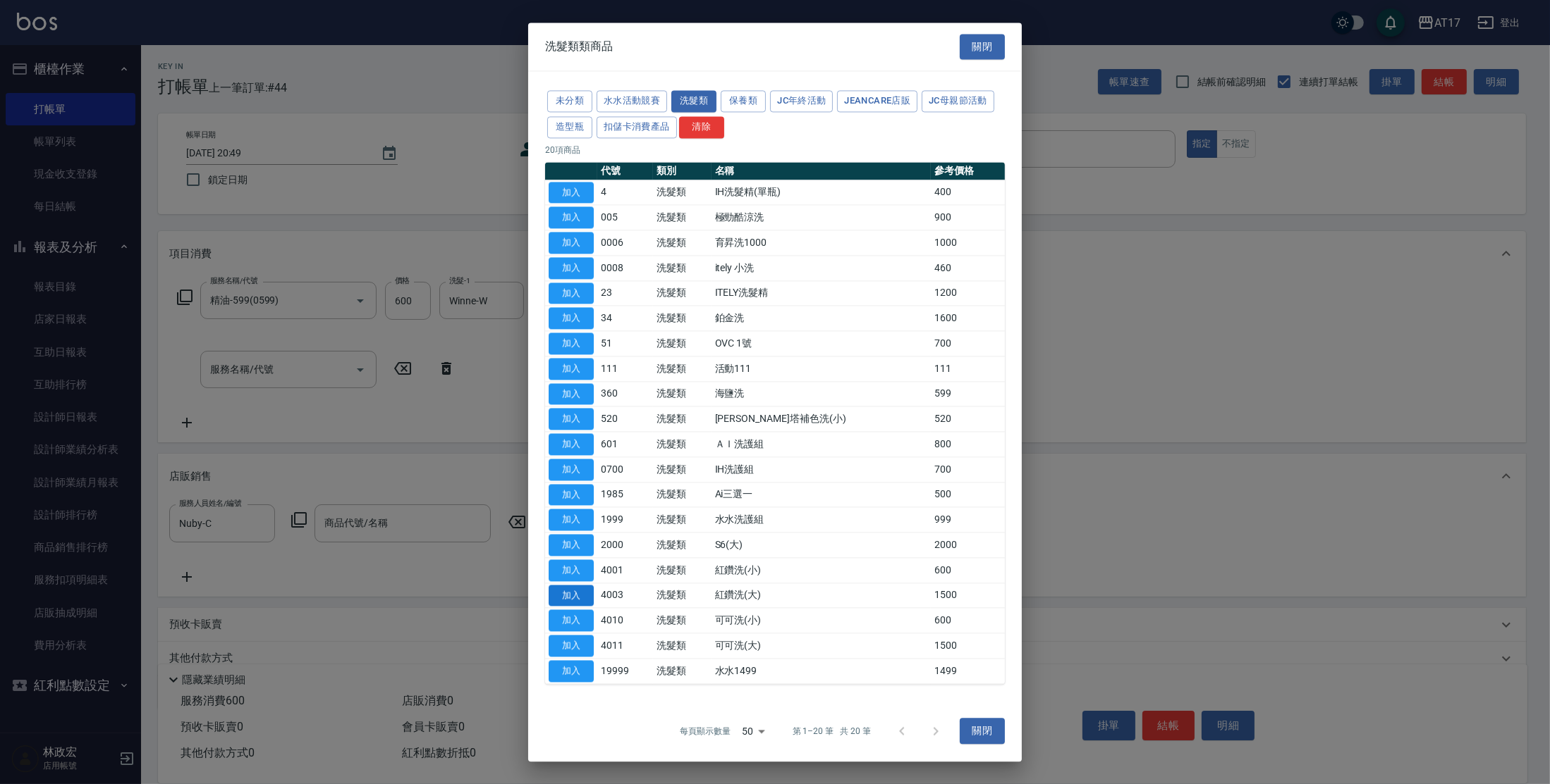
click at [574, 593] on button "加入" at bounding box center [571, 596] width 45 height 22
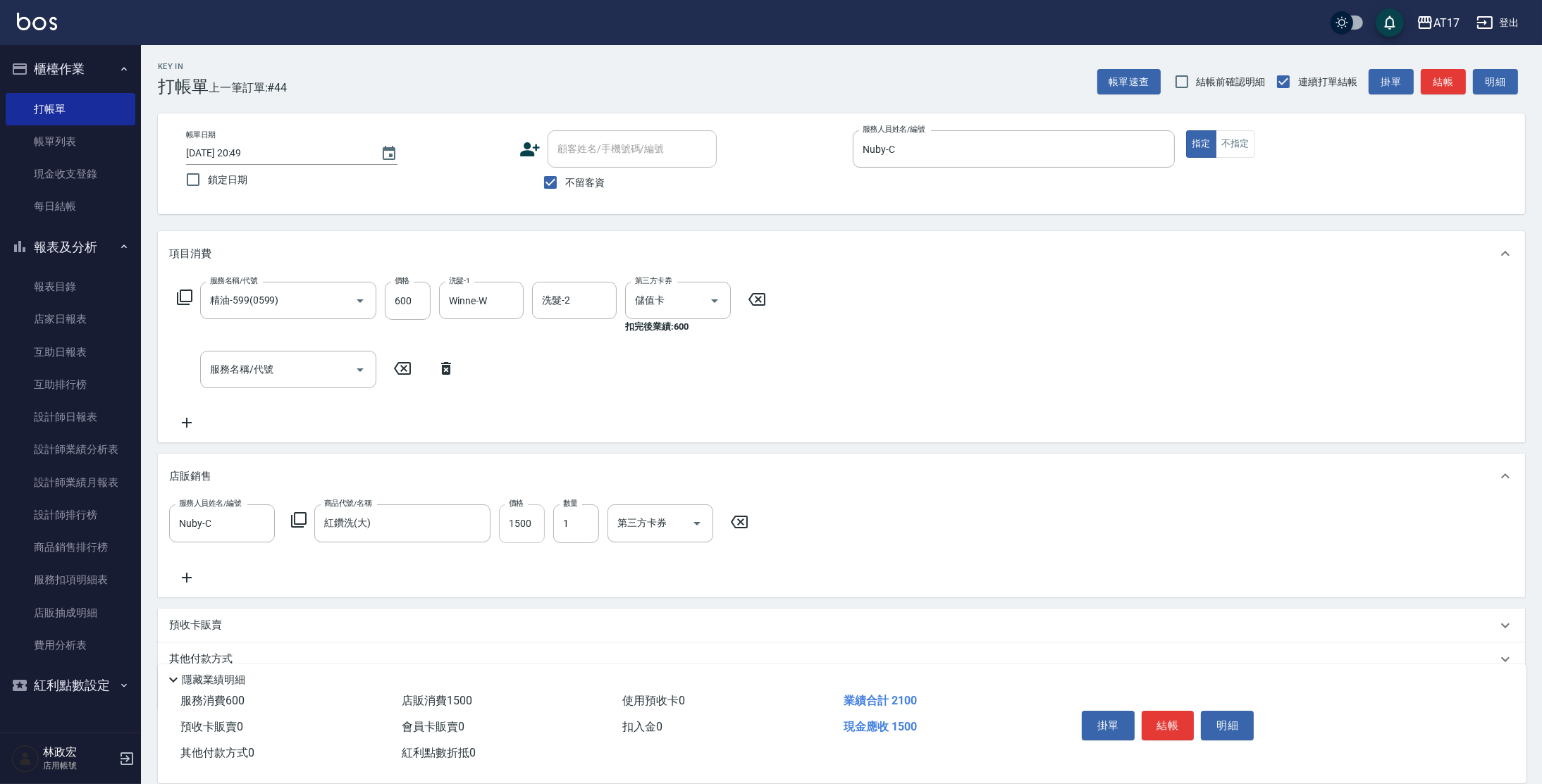
click at [529, 530] on input "1500" at bounding box center [521, 523] width 46 height 38
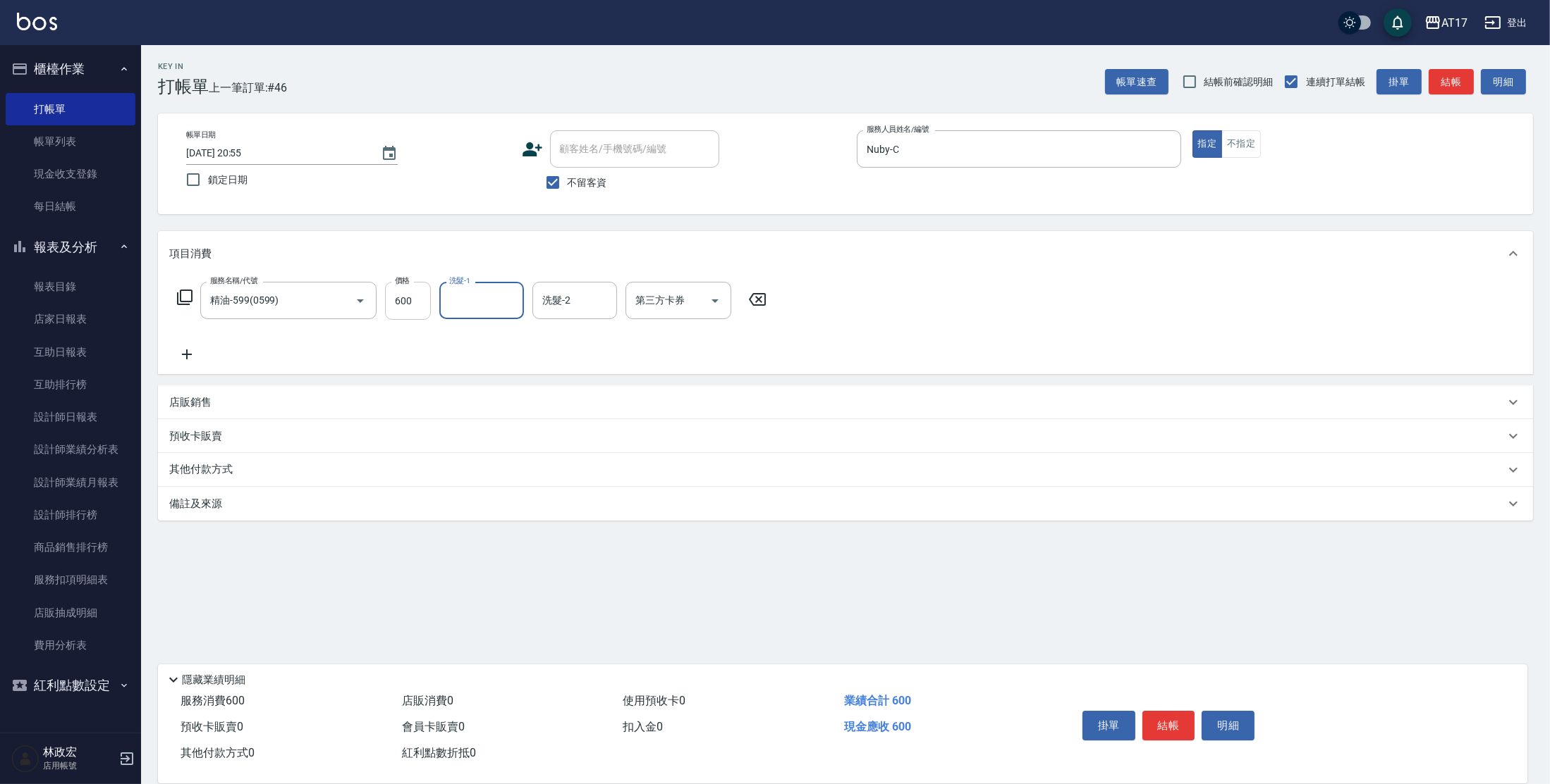
drag, startPoint x: 420, startPoint y: 299, endPoint x: 430, endPoint y: 292, distance: 12.2
click at [420, 299] on input "600" at bounding box center [408, 300] width 46 height 38
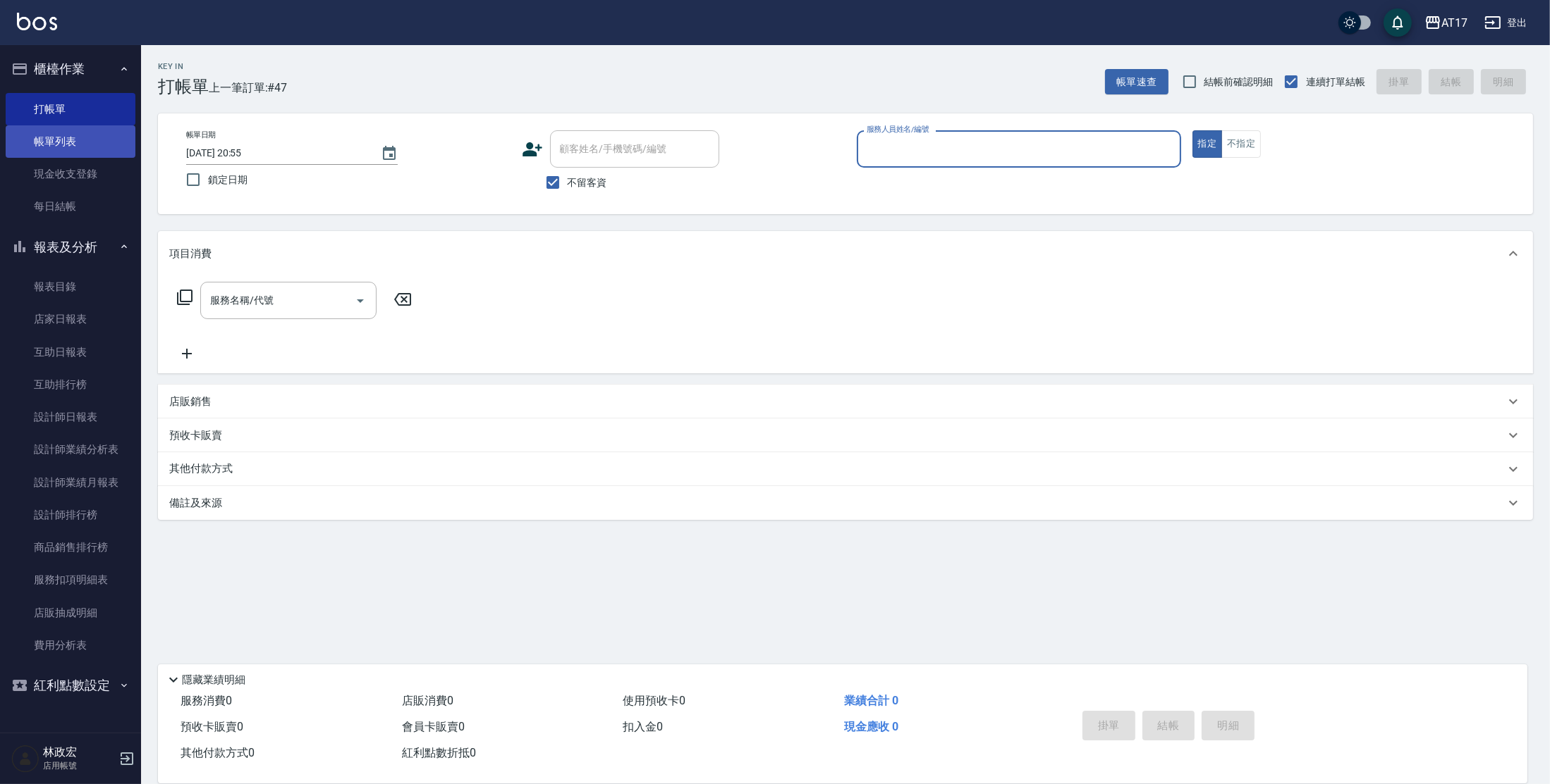
click at [64, 138] on link "帳單列表" at bounding box center [70, 142] width 130 height 33
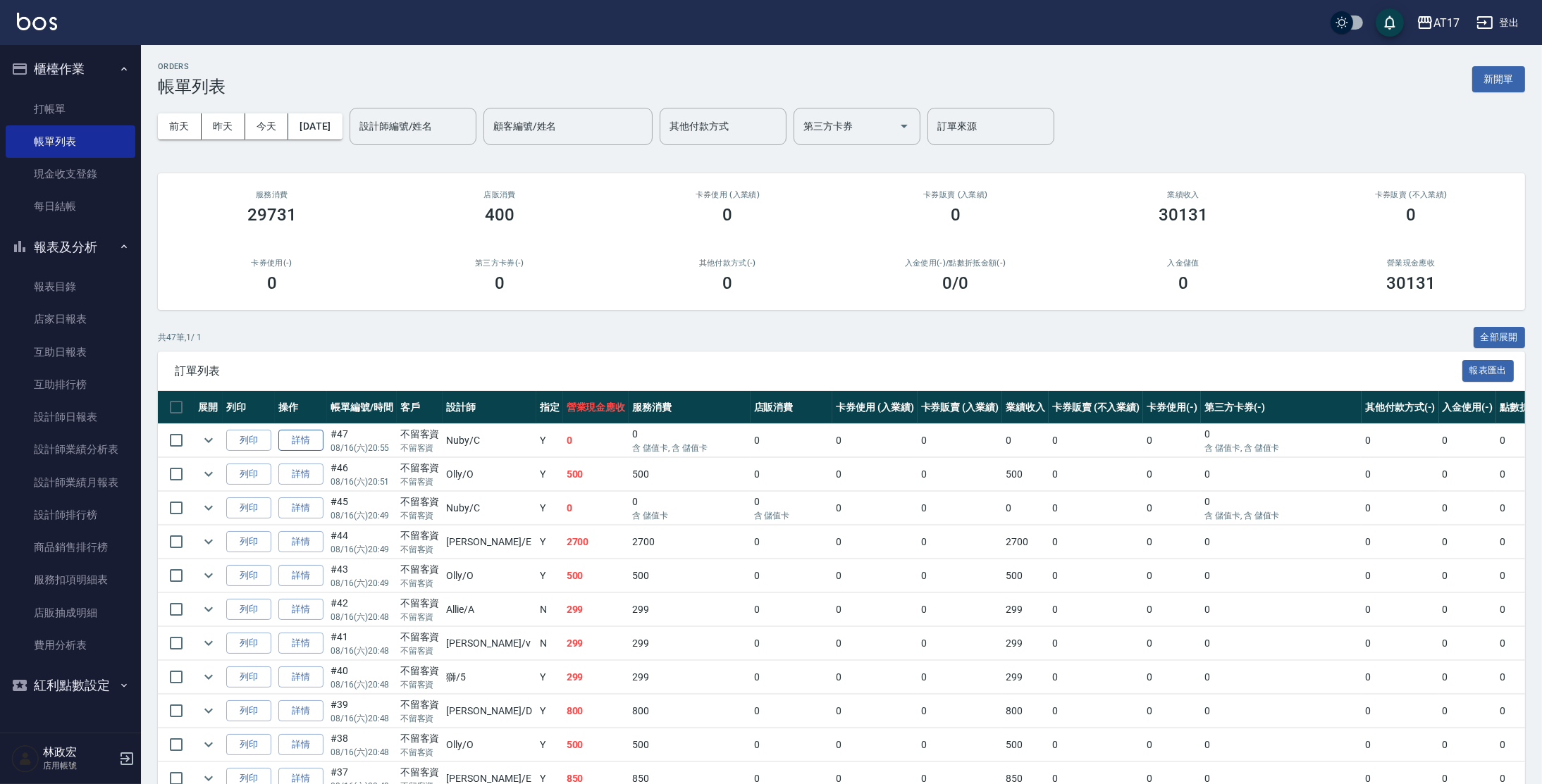
click at [296, 437] on link "詳情" at bounding box center [301, 441] width 45 height 22
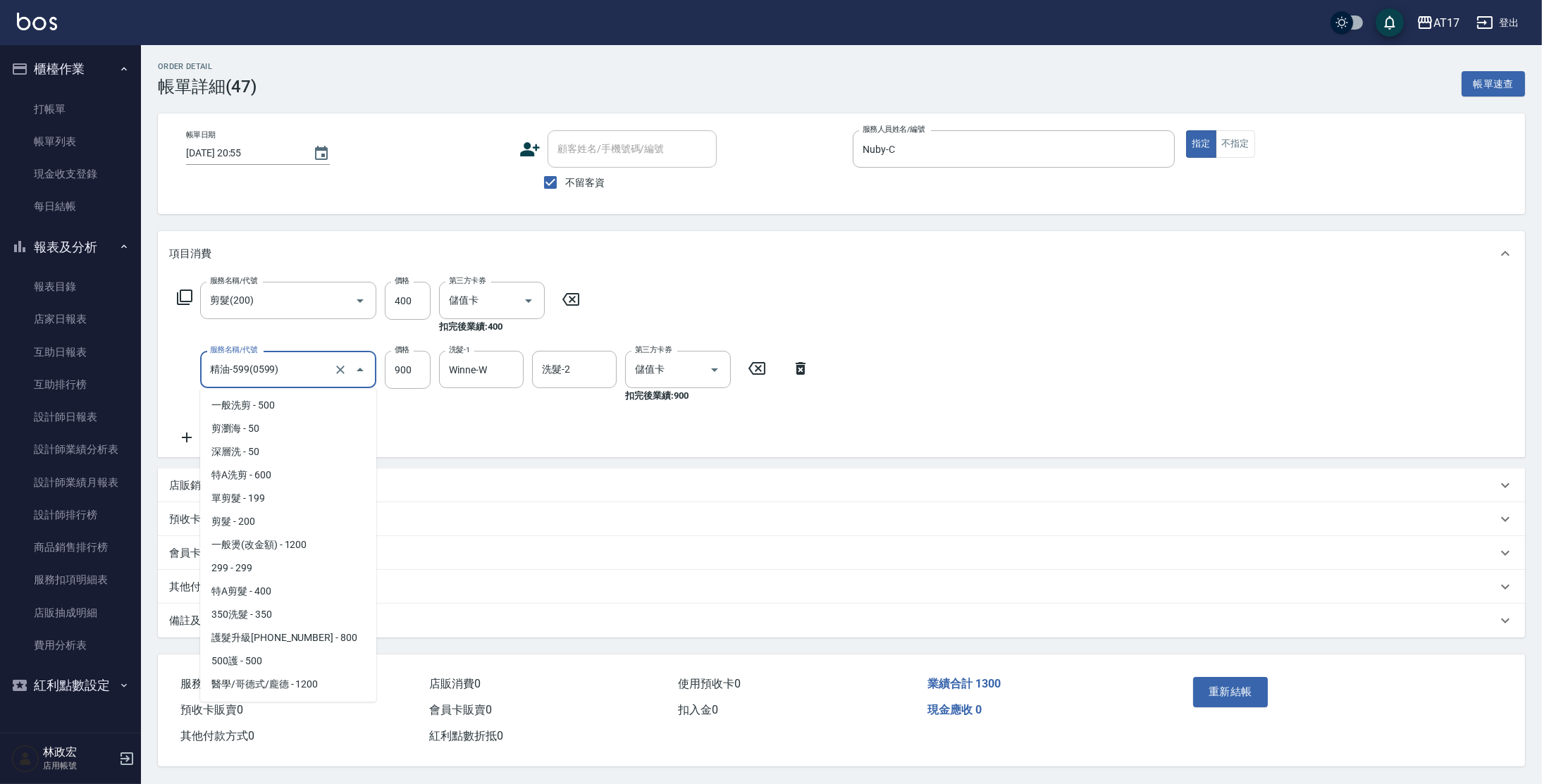
click at [311, 372] on input "精油-599(0599)" at bounding box center [268, 369] width 124 height 25
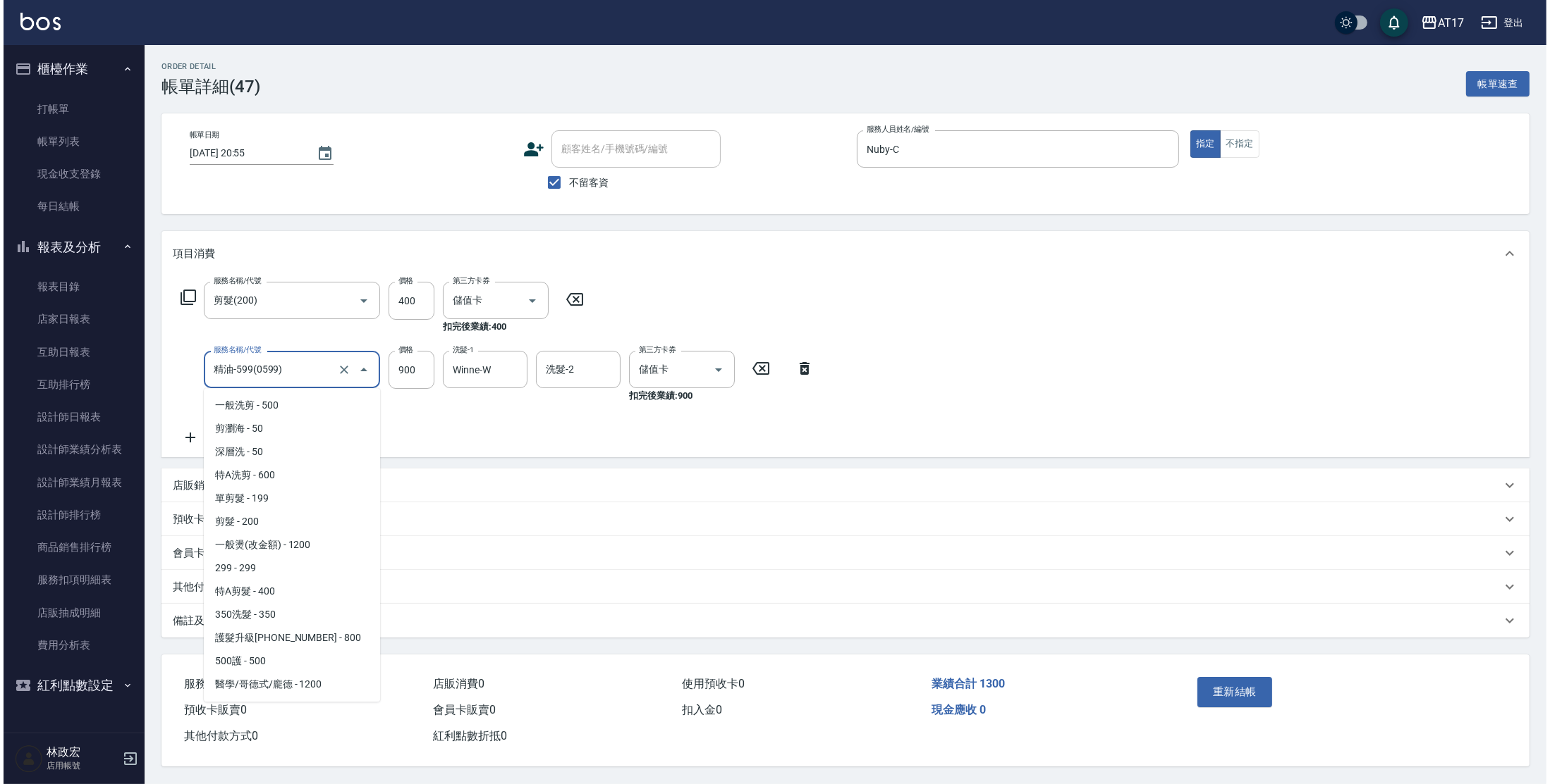
scroll to position [110, 0]
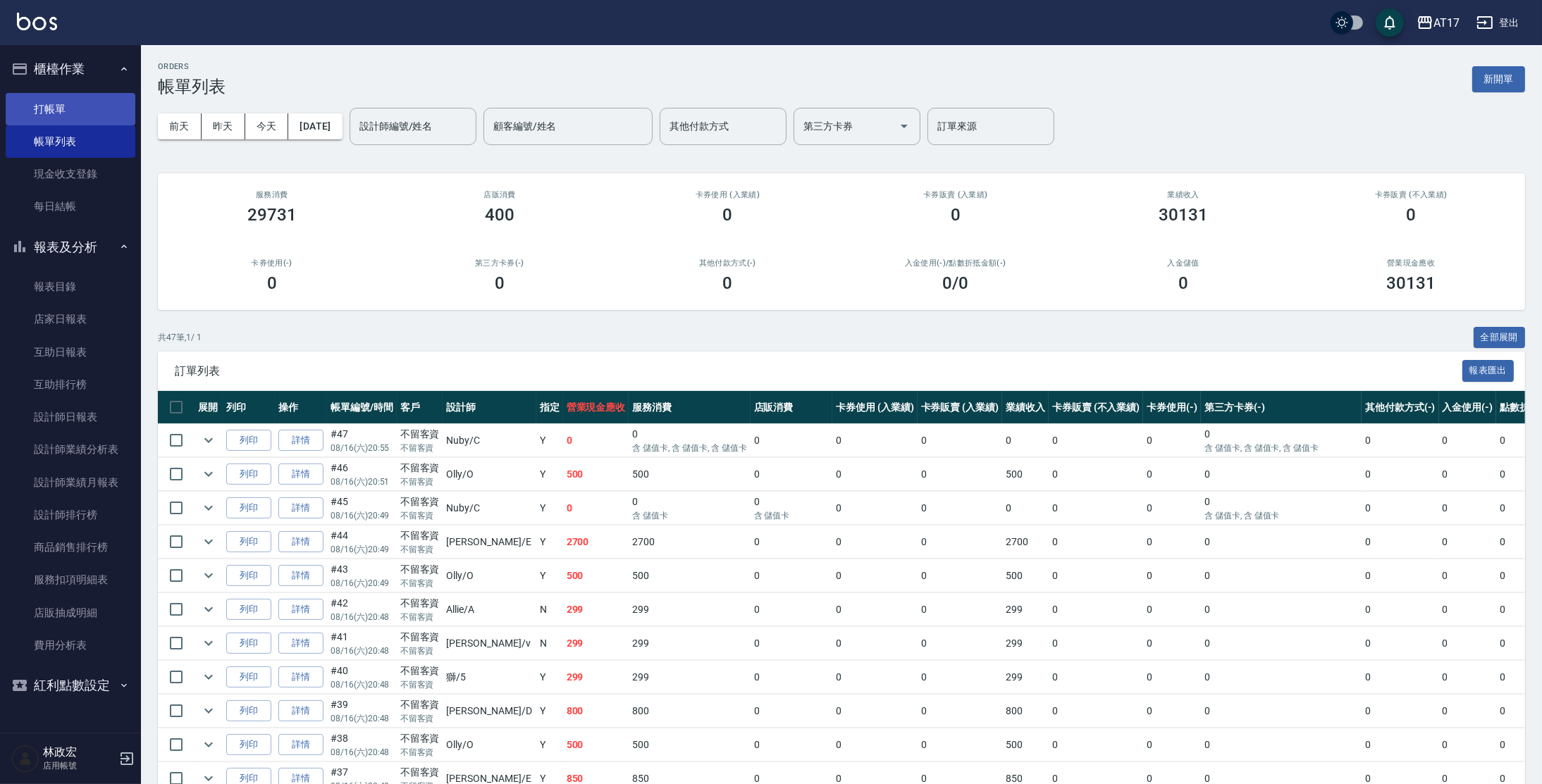
click at [80, 111] on link "打帳單" at bounding box center [70, 110] width 130 height 33
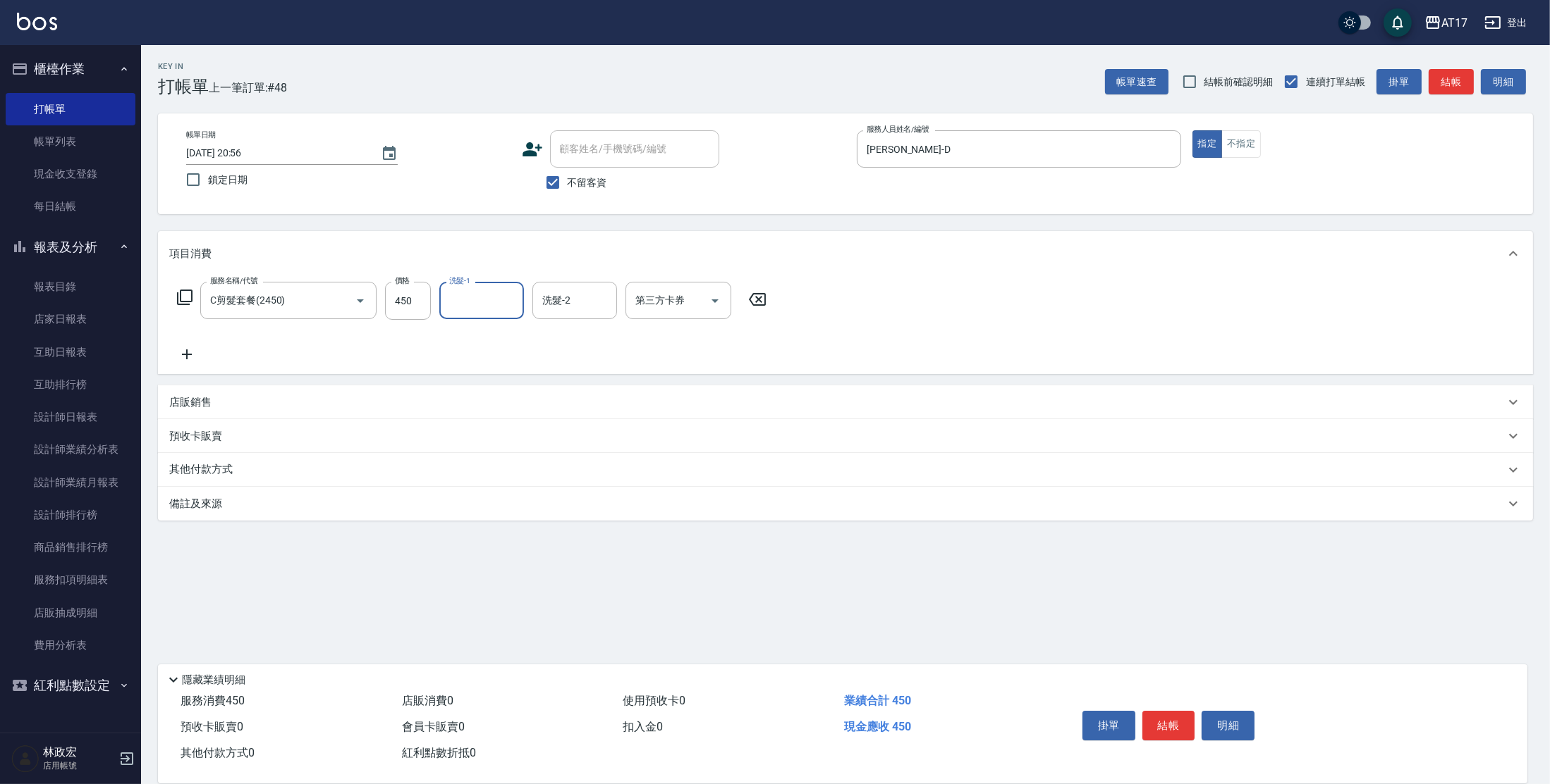
click at [432, 302] on div "服務名稱/代號 C剪髮套餐(2450) 服務名稱/代號 價格 450 價格 洗髮-1 洗髮-1 洗髮-2 洗髮-2 第三方卡券 第三方卡券" at bounding box center [472, 300] width 605 height 38
click at [415, 300] on input "450" at bounding box center [408, 300] width 46 height 38
click at [482, 297] on div "一人服務制-1 一人服務制-1" at bounding box center [481, 300] width 85 height 37
click at [417, 292] on input "450" at bounding box center [408, 300] width 46 height 38
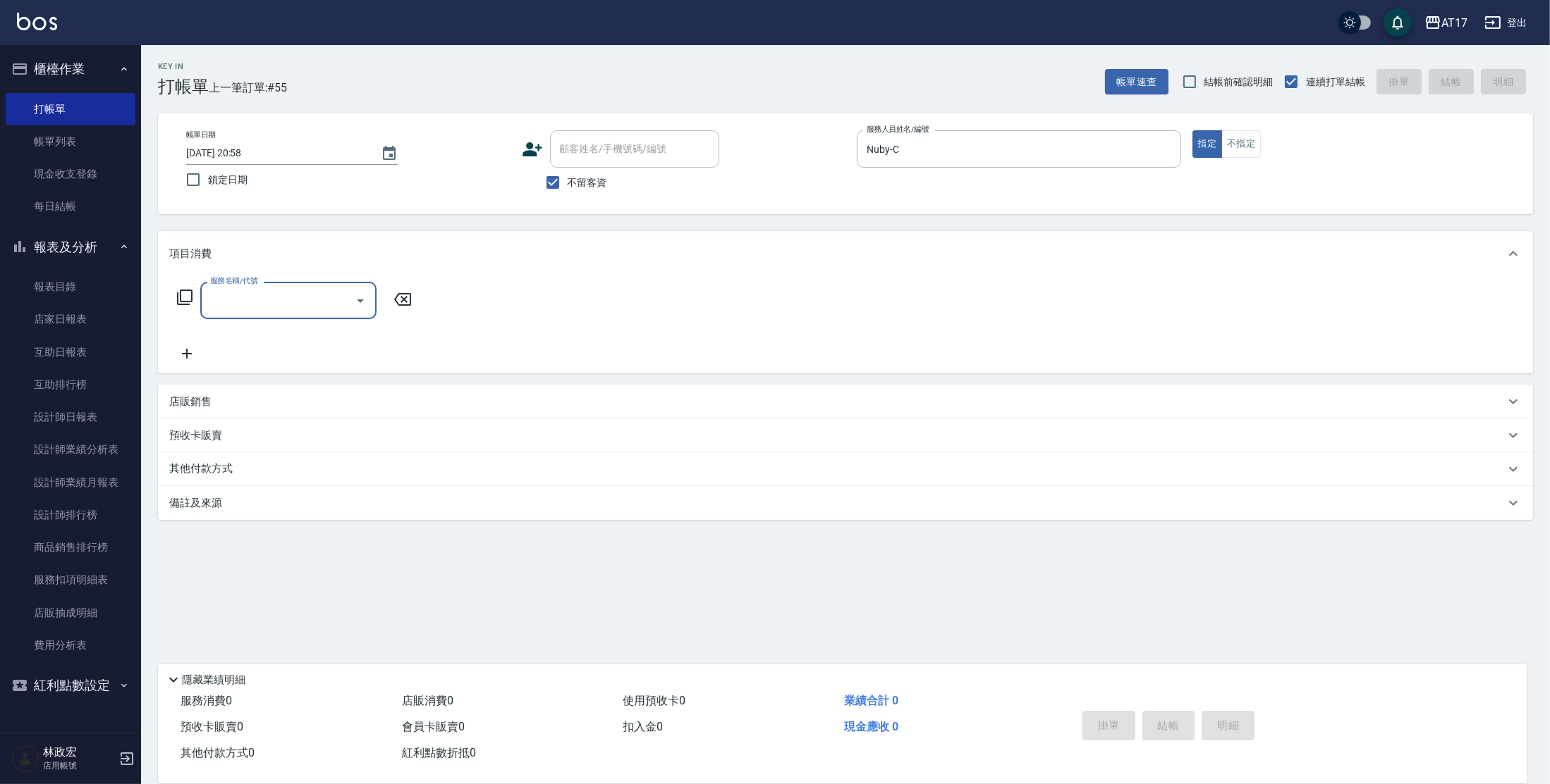
click at [197, 399] on p "店販銷售" at bounding box center [190, 401] width 42 height 15
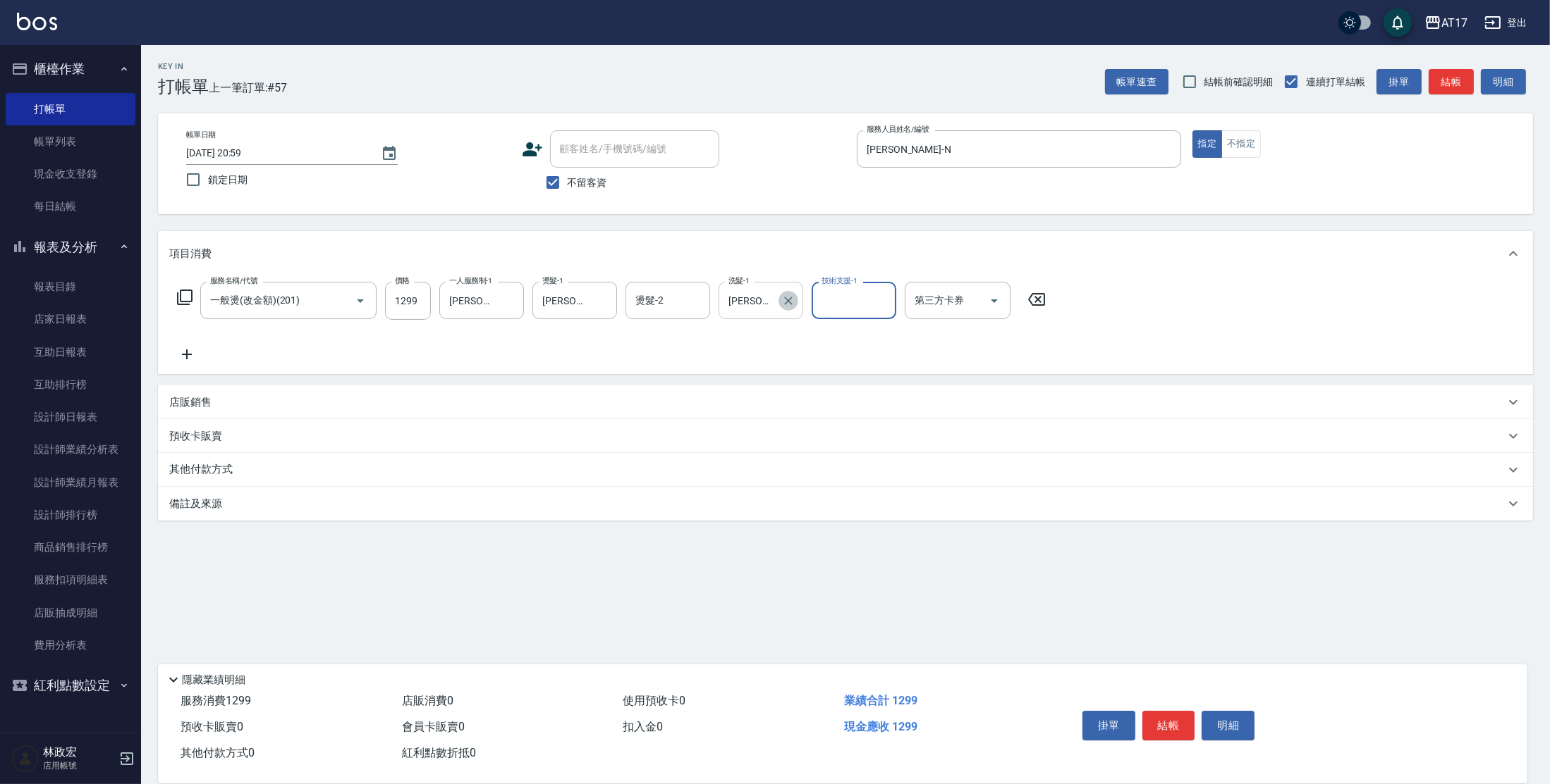
click at [780, 303] on button "Clear" at bounding box center [787, 300] width 19 height 19
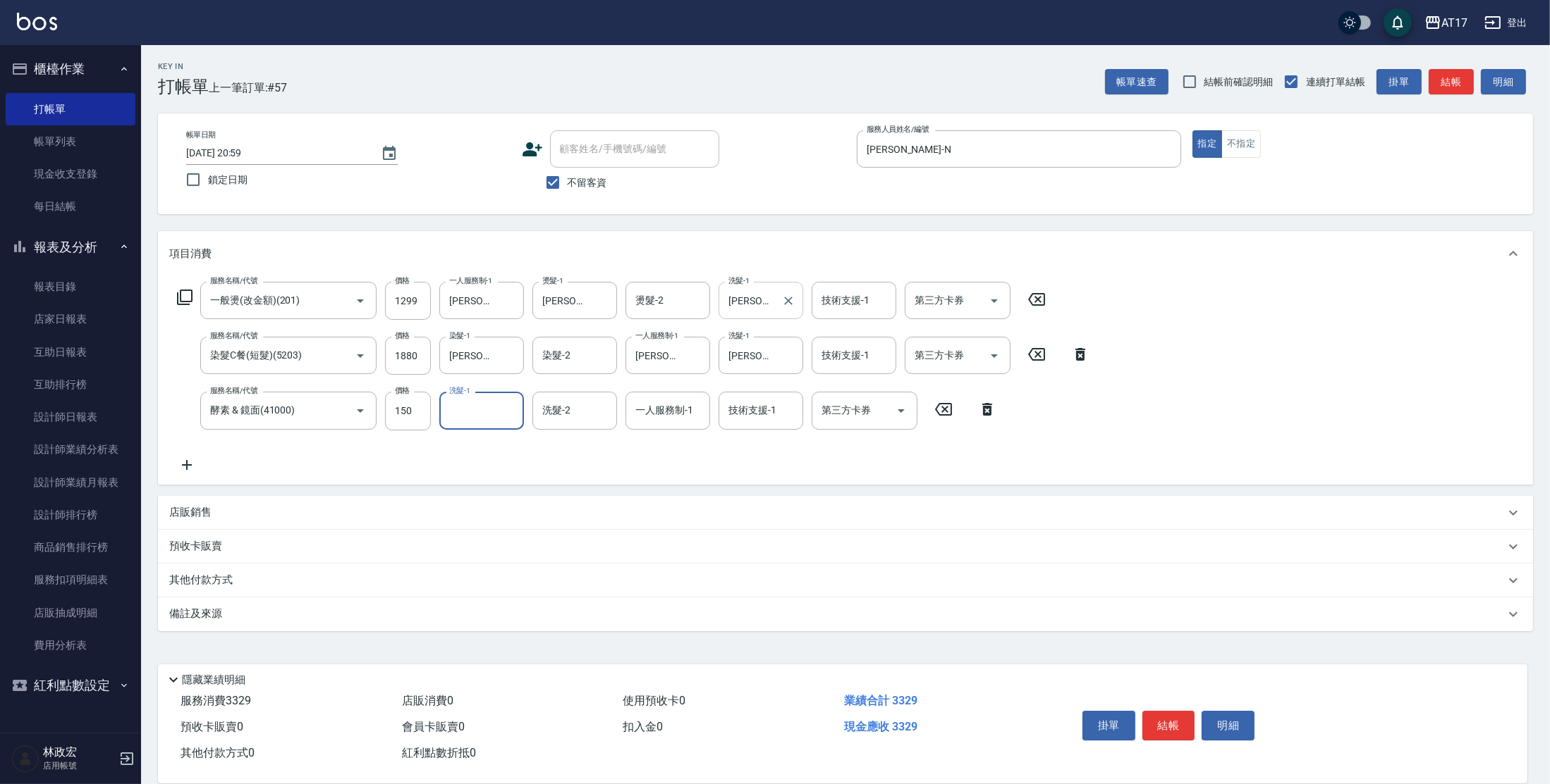
click at [436, 419] on div "服務名稱/代號 酵素 & 鏡面(41000) 服務名稱/代號 價格 150 價格 洗髮-1 洗髮-1 洗髮-2 洗髮-2 一人服務制-1 一人服務制-1 技術…" at bounding box center [587, 411] width 836 height 38
drag, startPoint x: 419, startPoint y: 415, endPoint x: 446, endPoint y: 405, distance: 28.8
click at [419, 415] on input "150" at bounding box center [408, 411] width 46 height 38
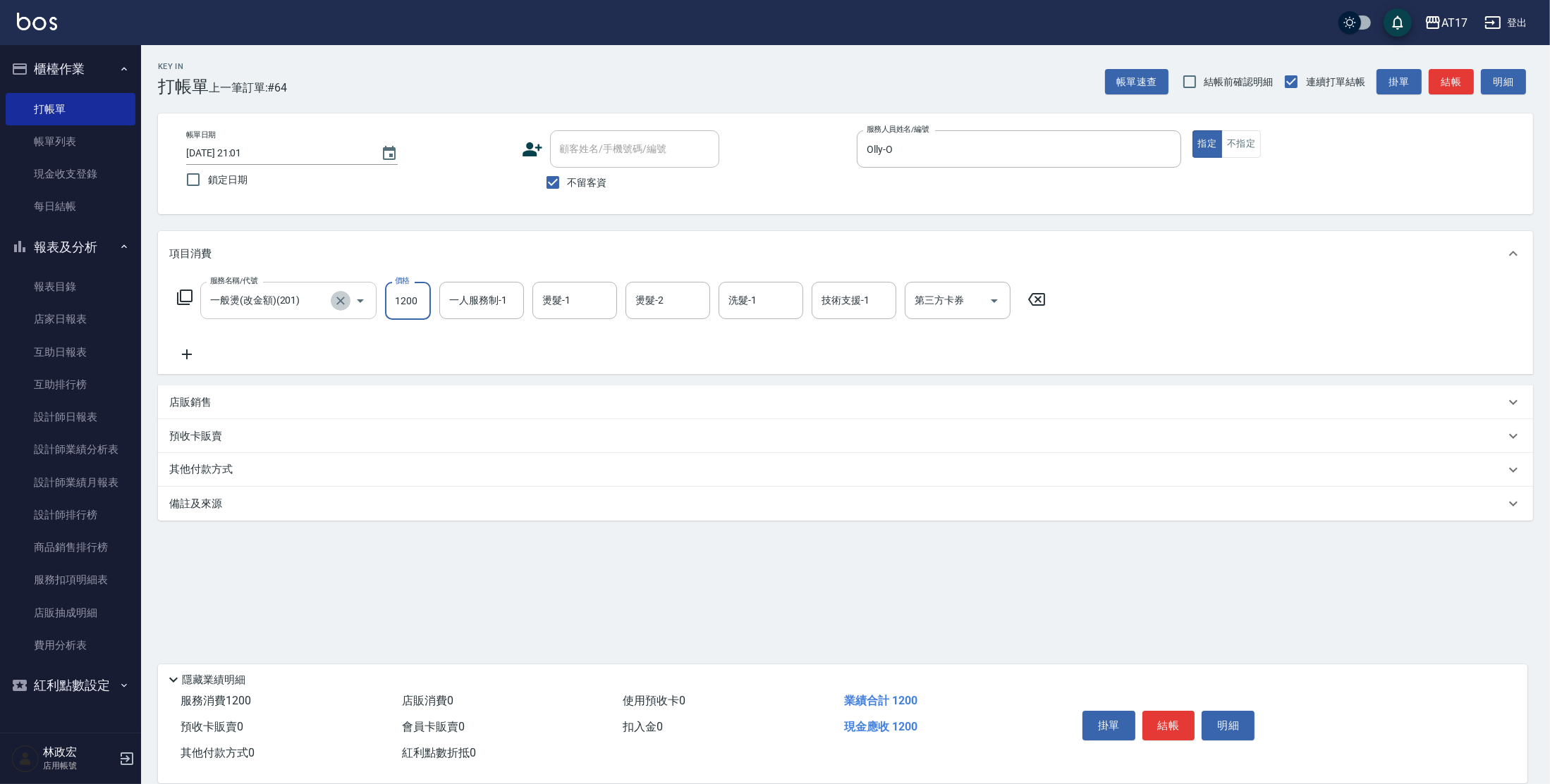
click at [339, 299] on icon "Clear" at bounding box center [340, 300] width 9 height 9
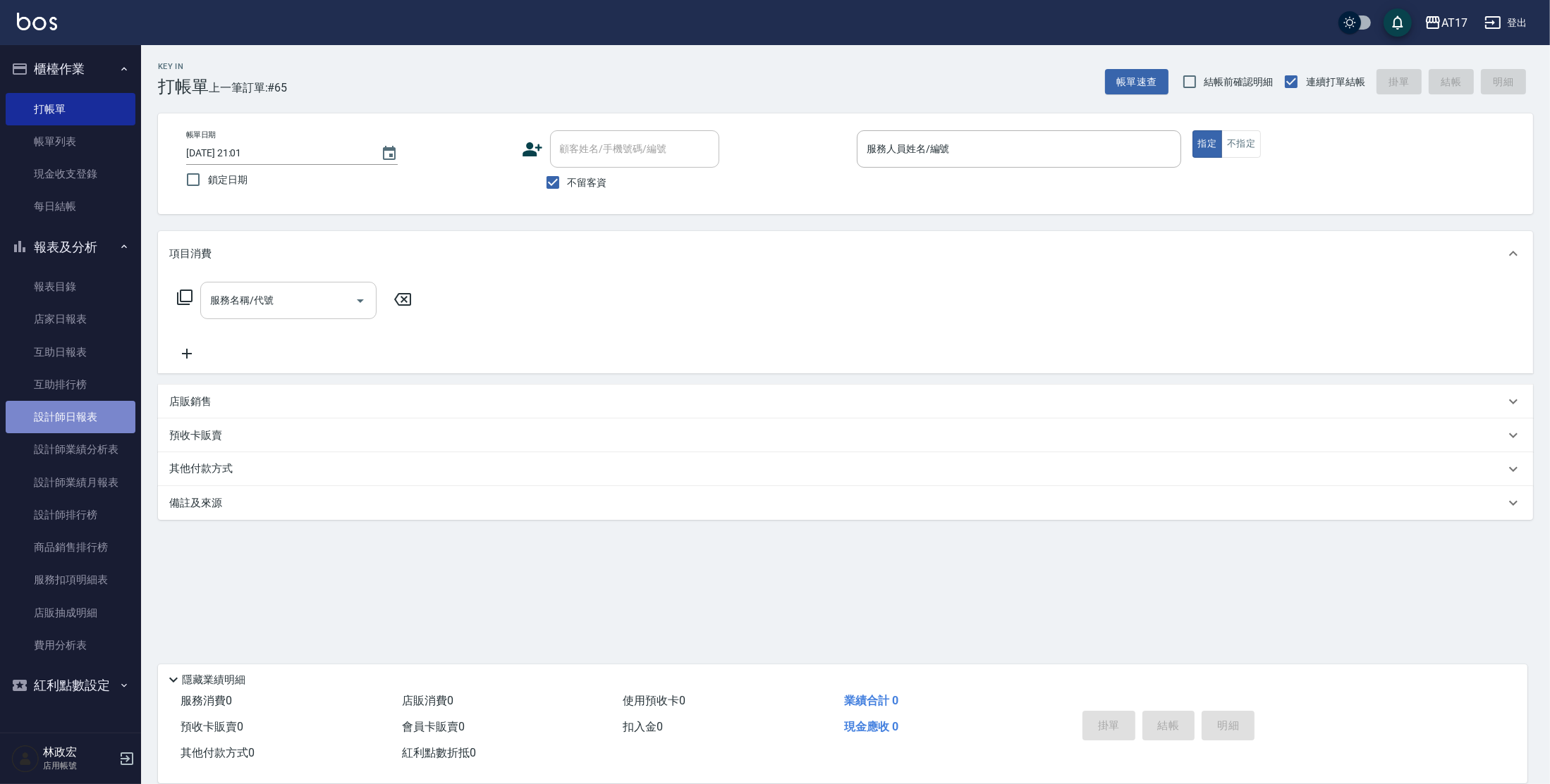
click at [32, 413] on link "設計師日報表" at bounding box center [70, 418] width 130 height 33
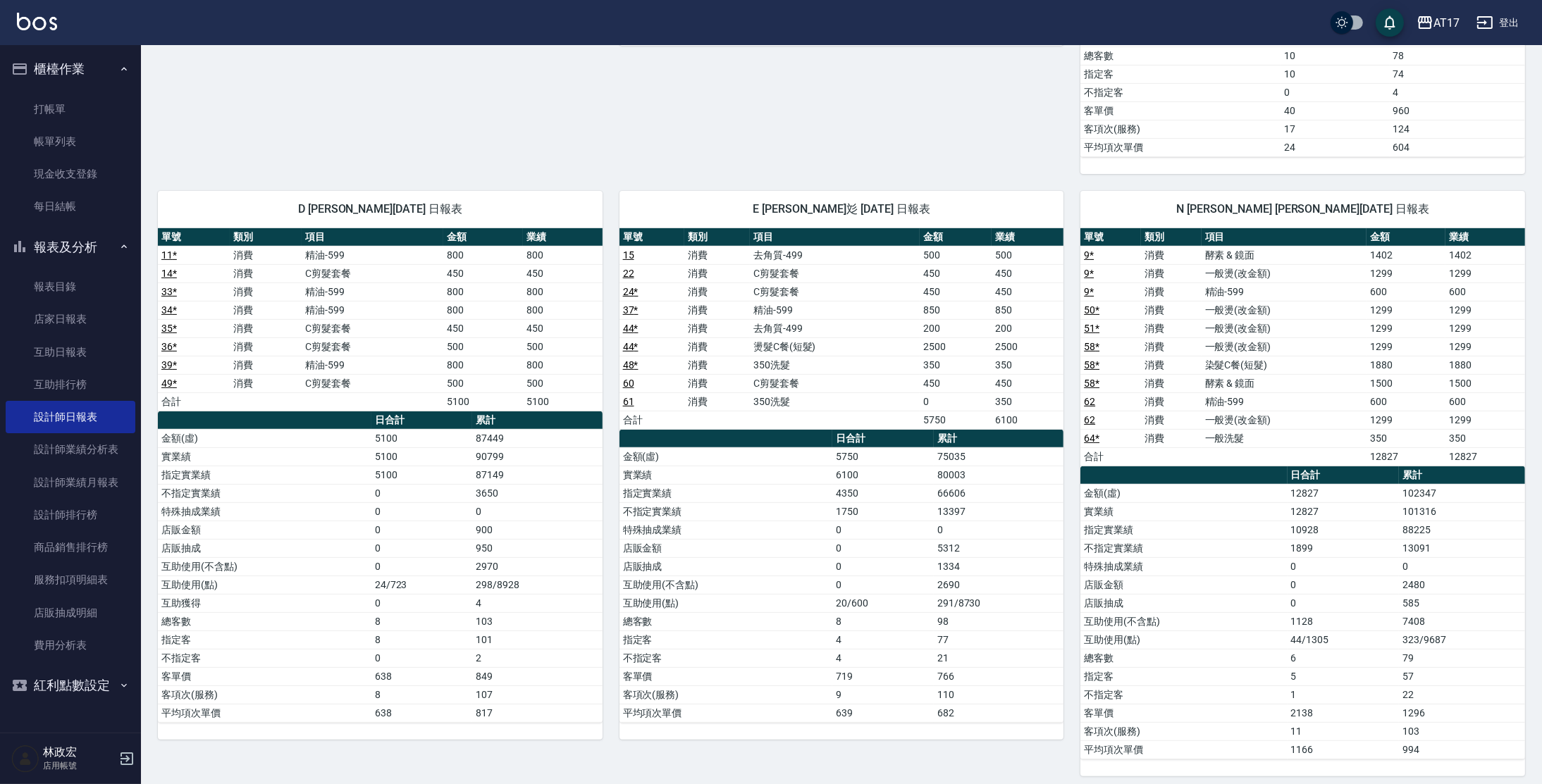
scroll to position [717, 0]
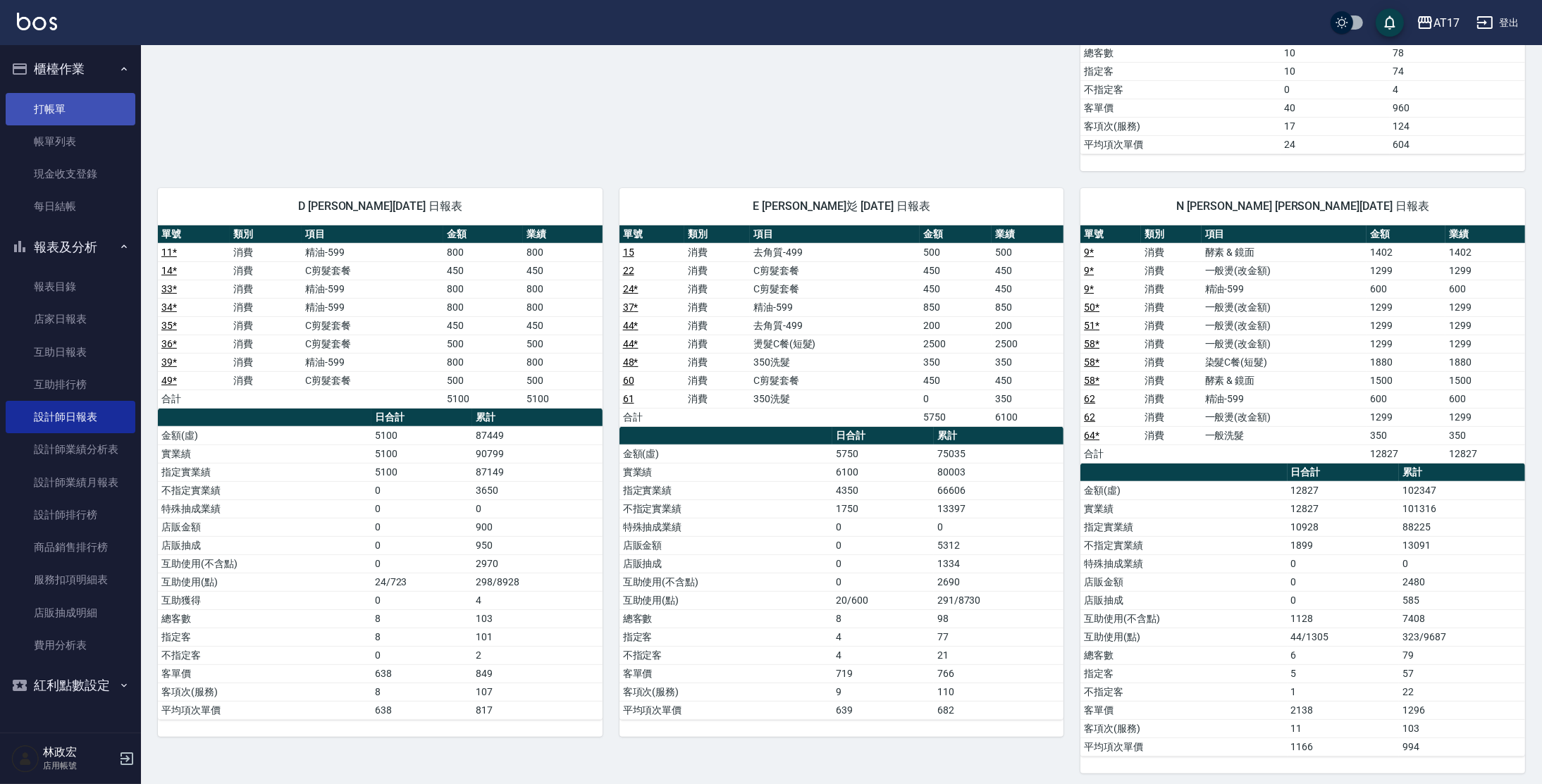
click at [53, 100] on link "打帳單" at bounding box center [70, 110] width 130 height 33
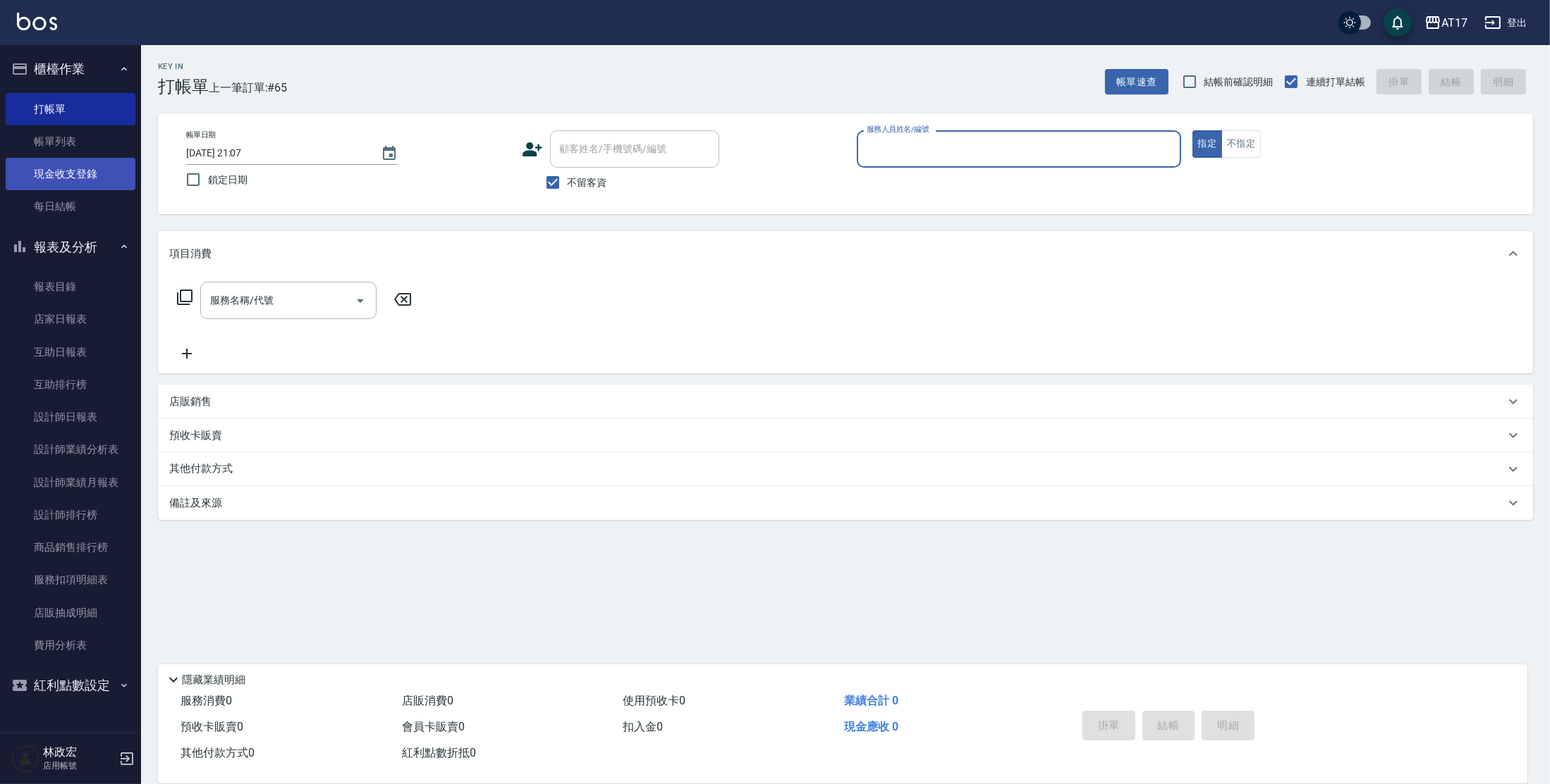
click at [85, 169] on link "現金收支登錄" at bounding box center [70, 174] width 130 height 33
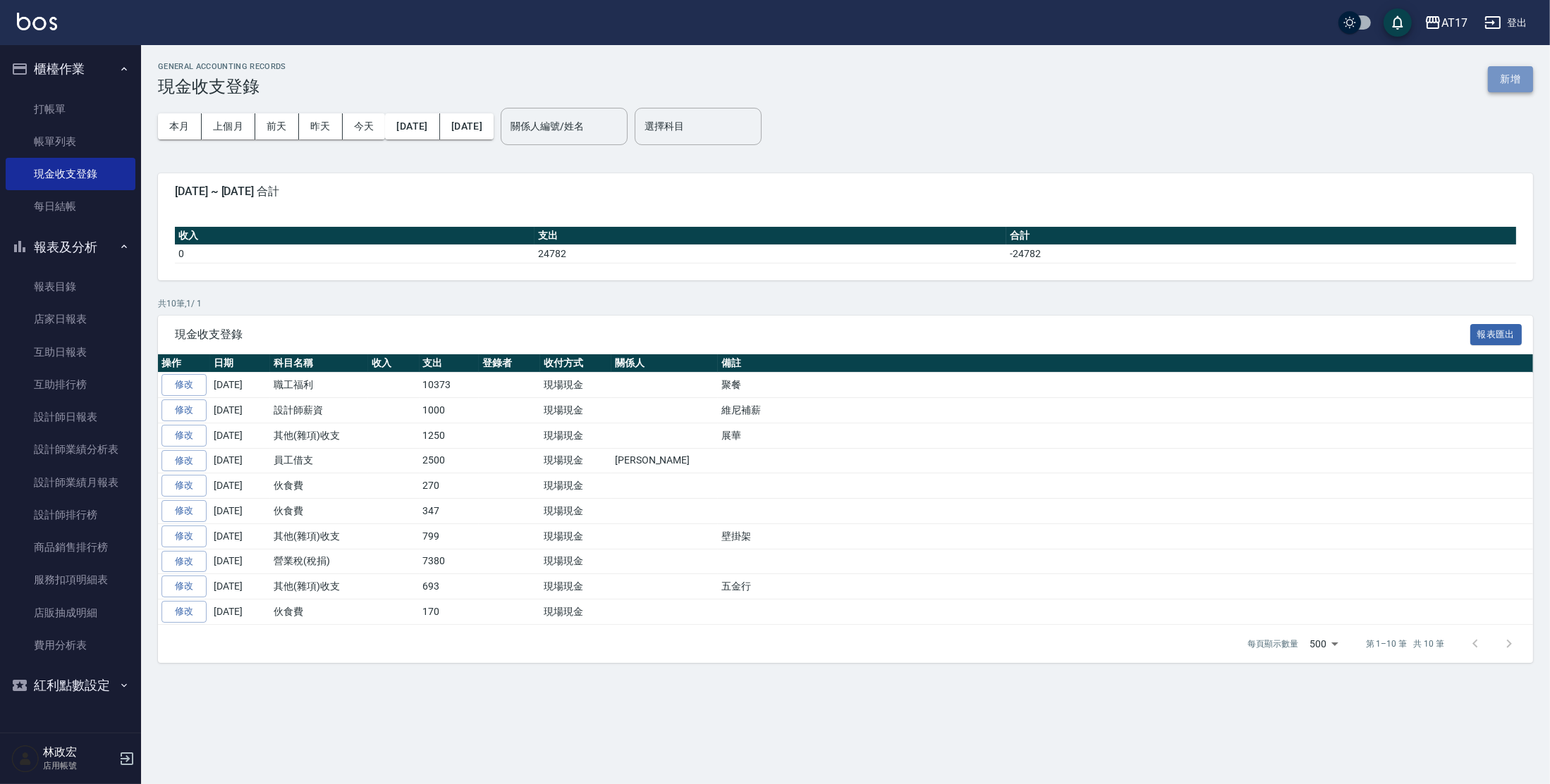
click at [1512, 72] on button "新增" at bounding box center [1510, 79] width 45 height 26
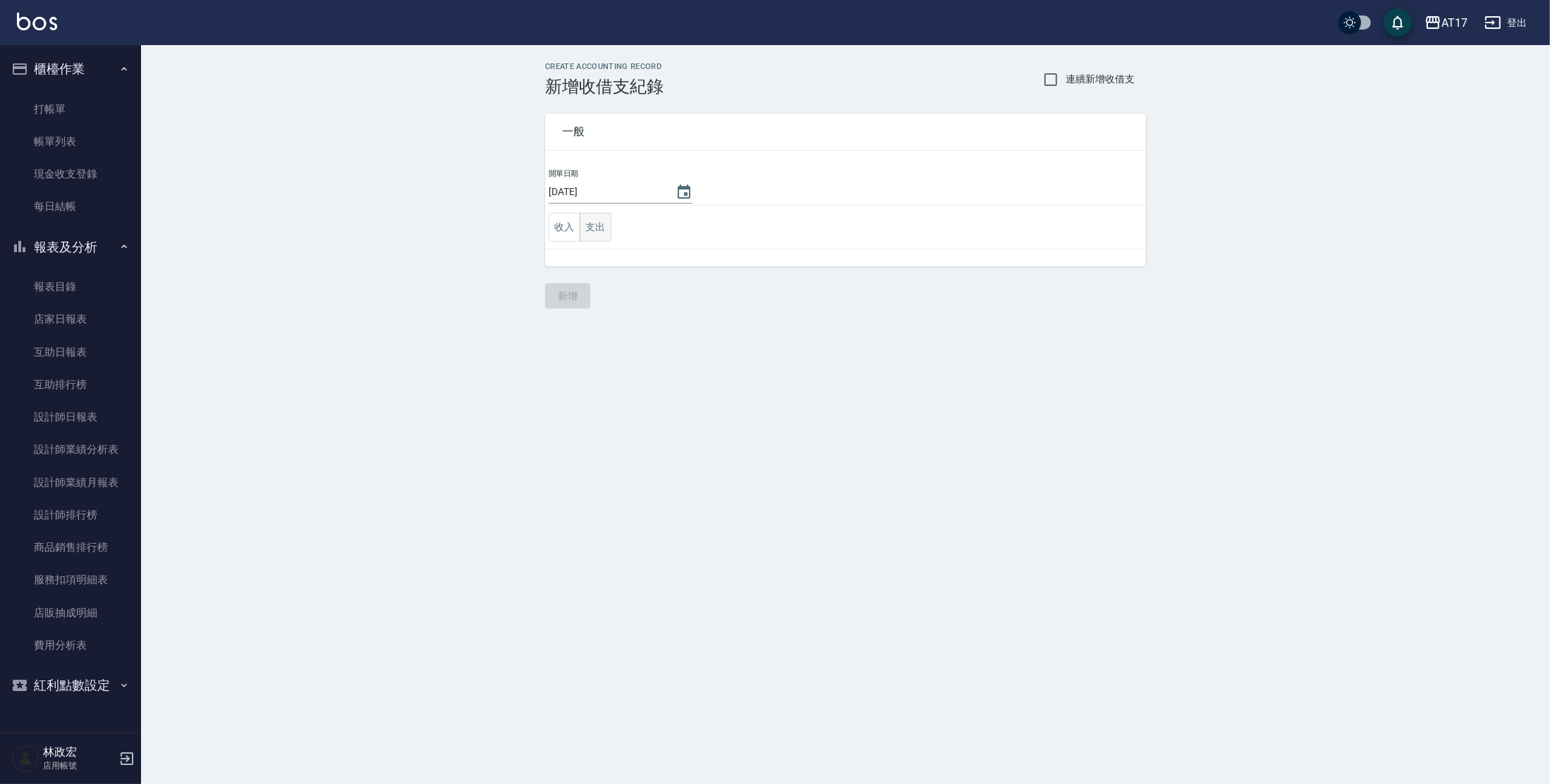
click at [605, 227] on button "支出" at bounding box center [595, 227] width 32 height 29
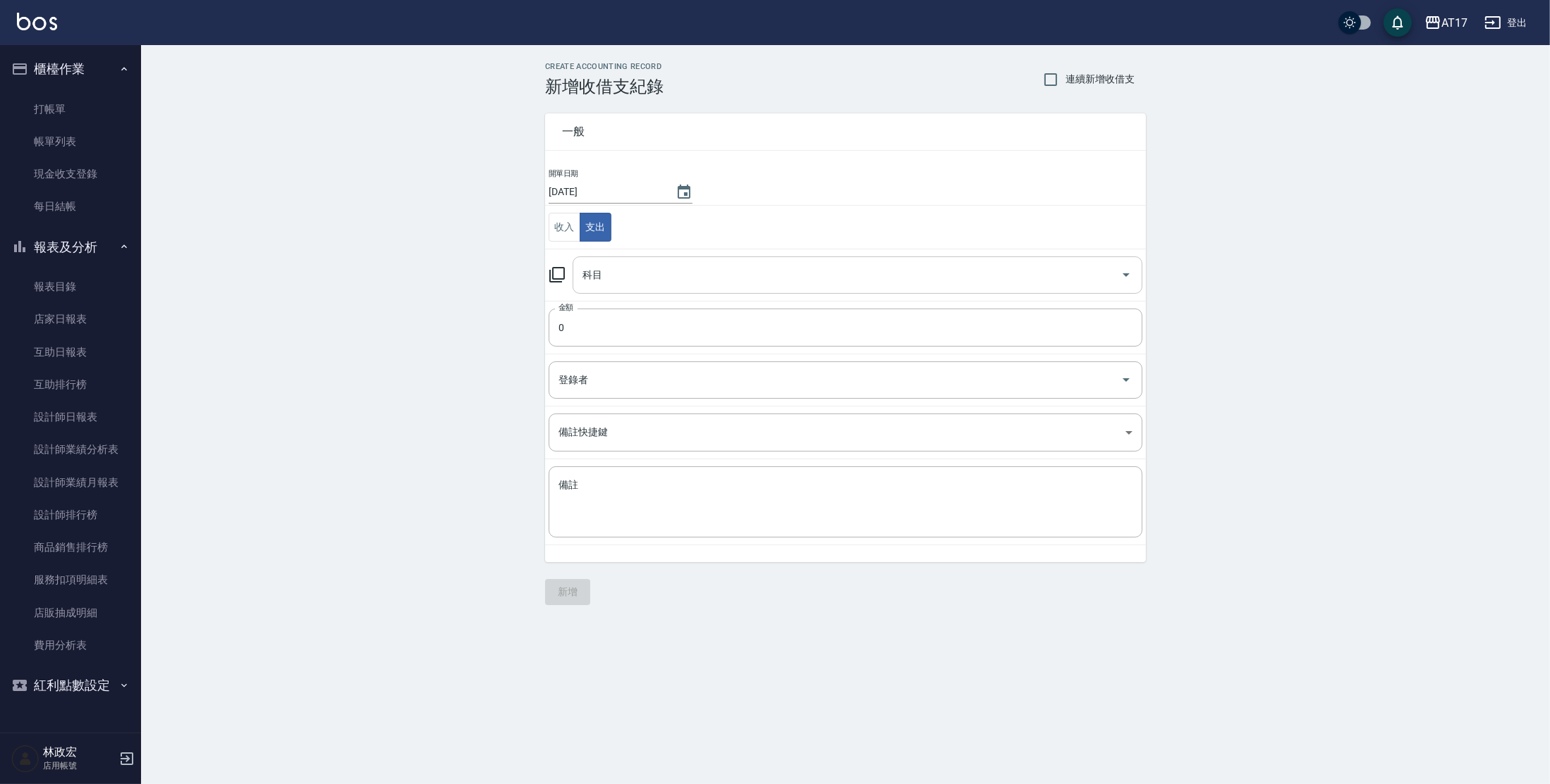
click at [594, 275] on input "科目" at bounding box center [847, 275] width 536 height 25
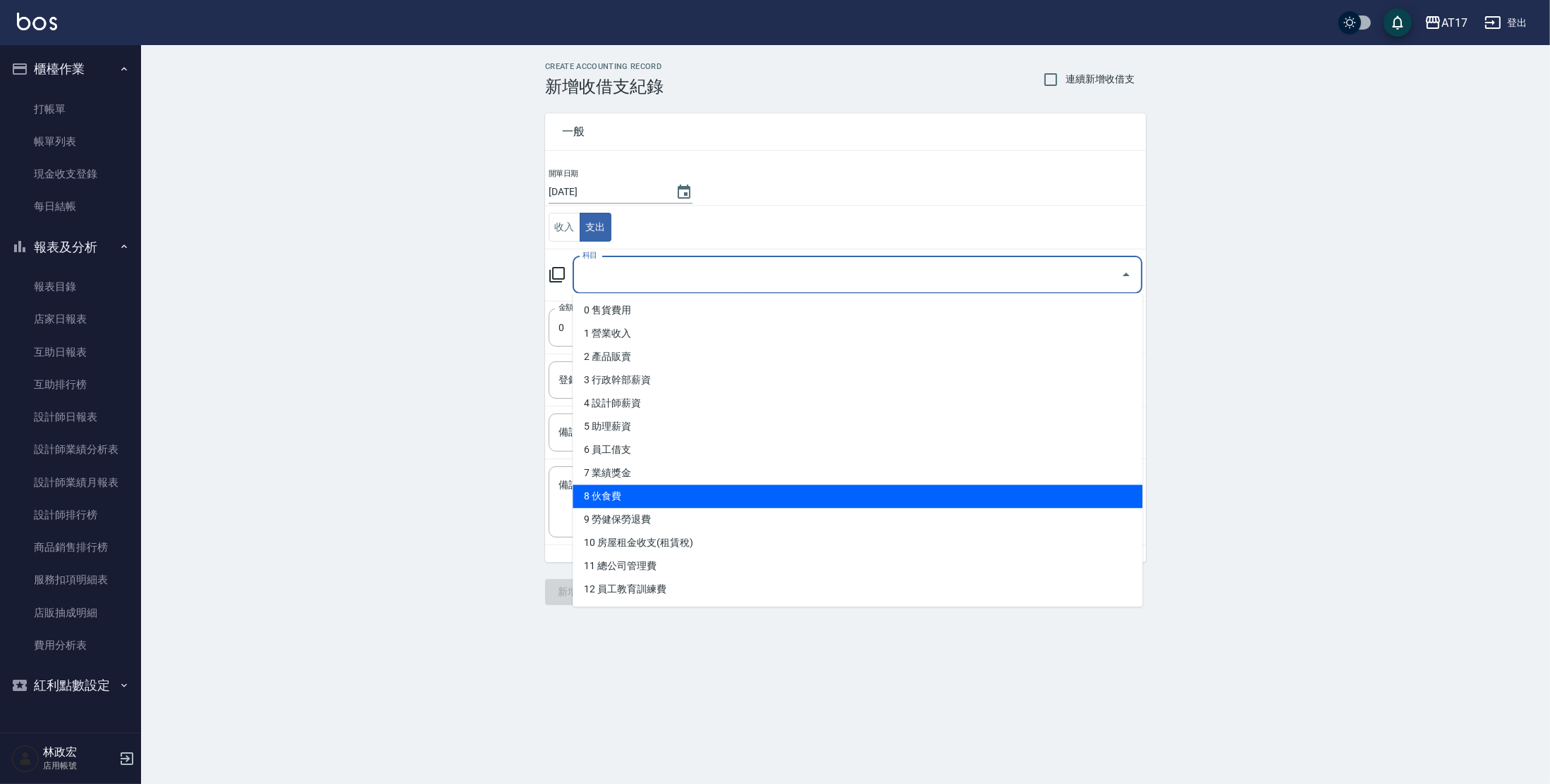
click at [690, 485] on ul "0 售貨費用 1 營業收入 2 產品販賣 3 行政幹部薪資 4 設計師薪資 5 助理薪資 6 員工借支 7 業績獎金 8 伙食費 9 勞健保勞退費 10 房屋…" at bounding box center [857, 450] width 570 height 313
click at [689, 490] on li "8 伙食費" at bounding box center [857, 496] width 570 height 23
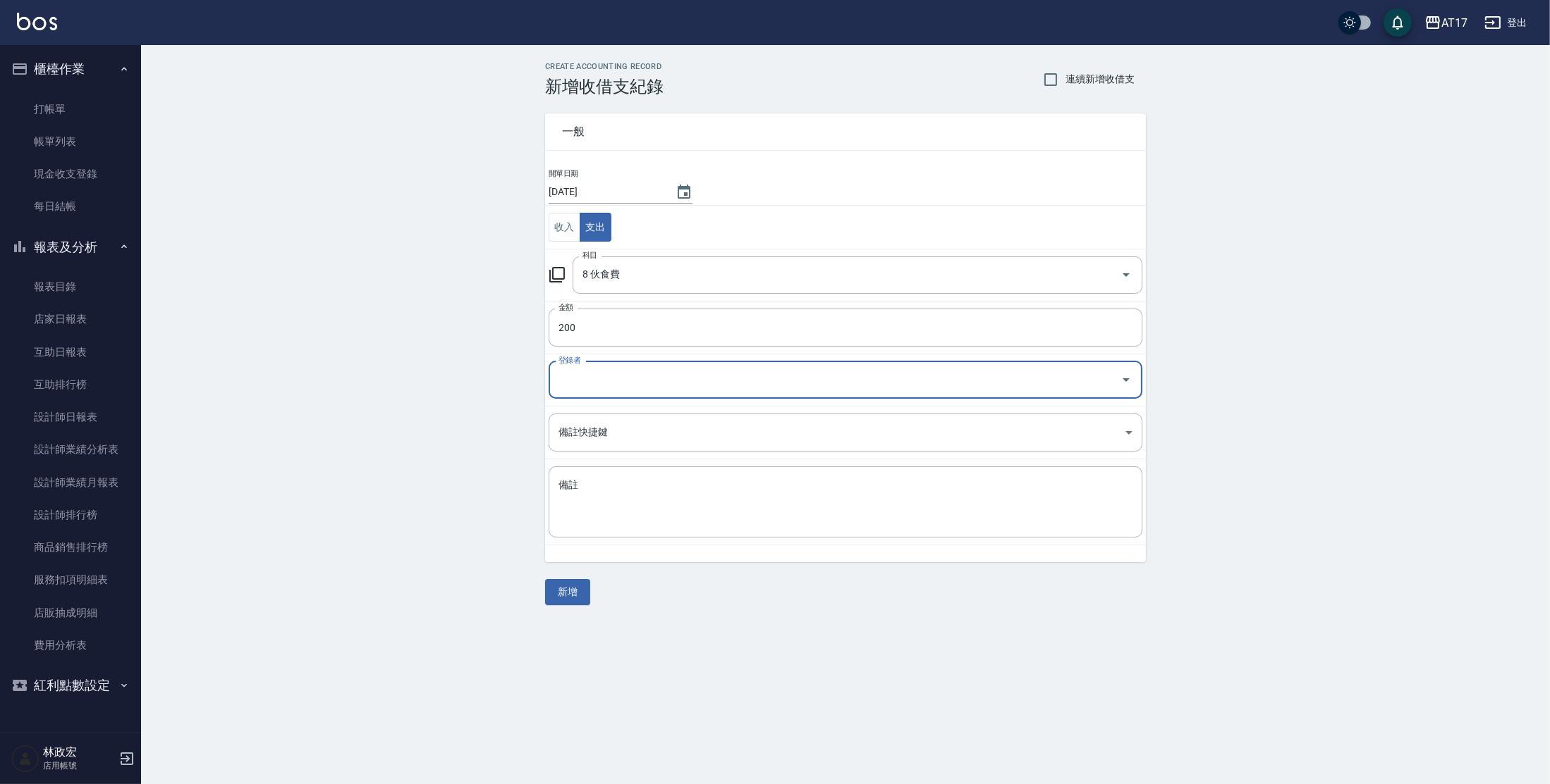
click at [545, 593] on button "新增" at bounding box center [567, 593] width 45 height 26
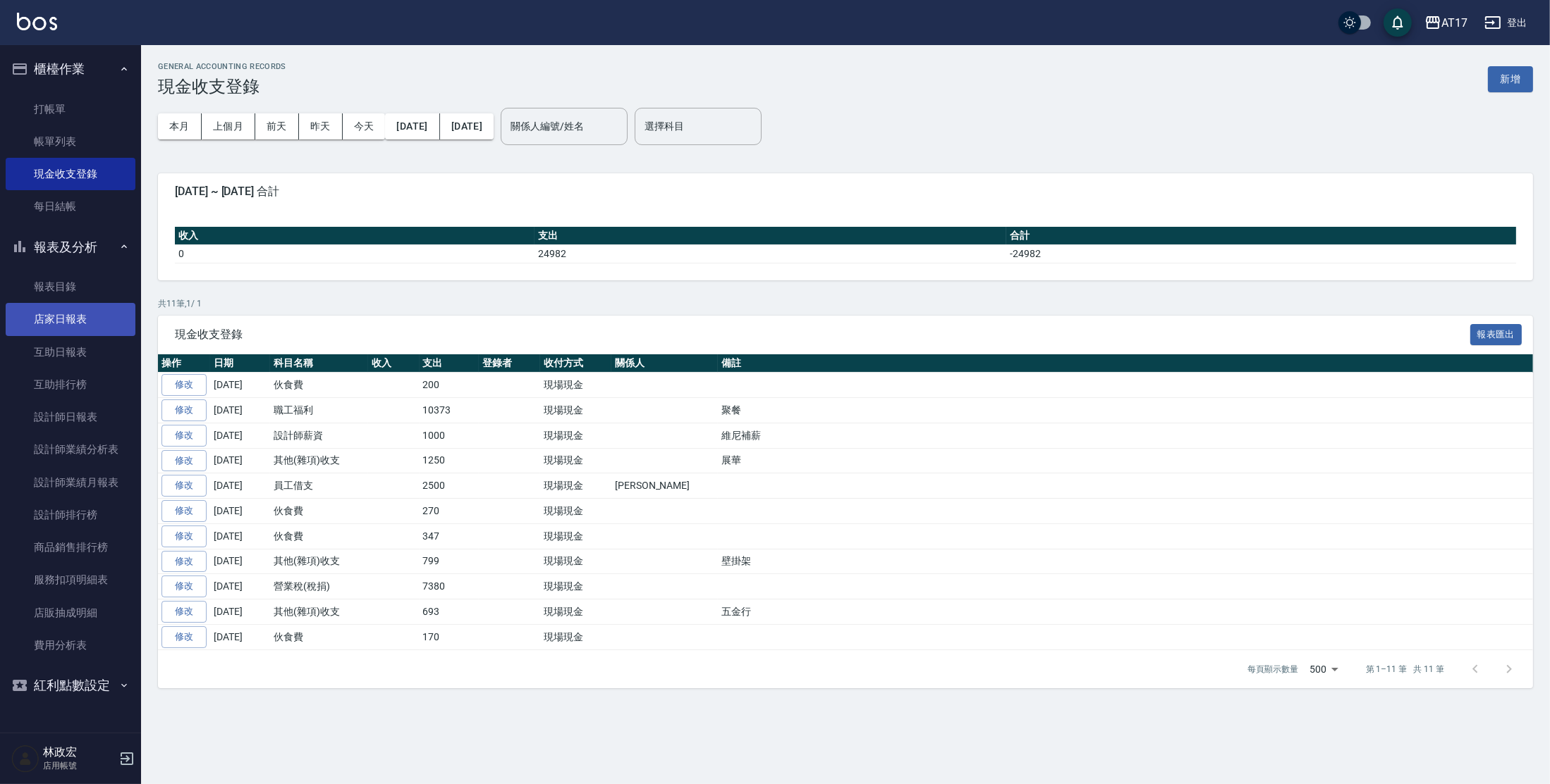
click at [65, 317] on link "店家日報表" at bounding box center [70, 320] width 130 height 33
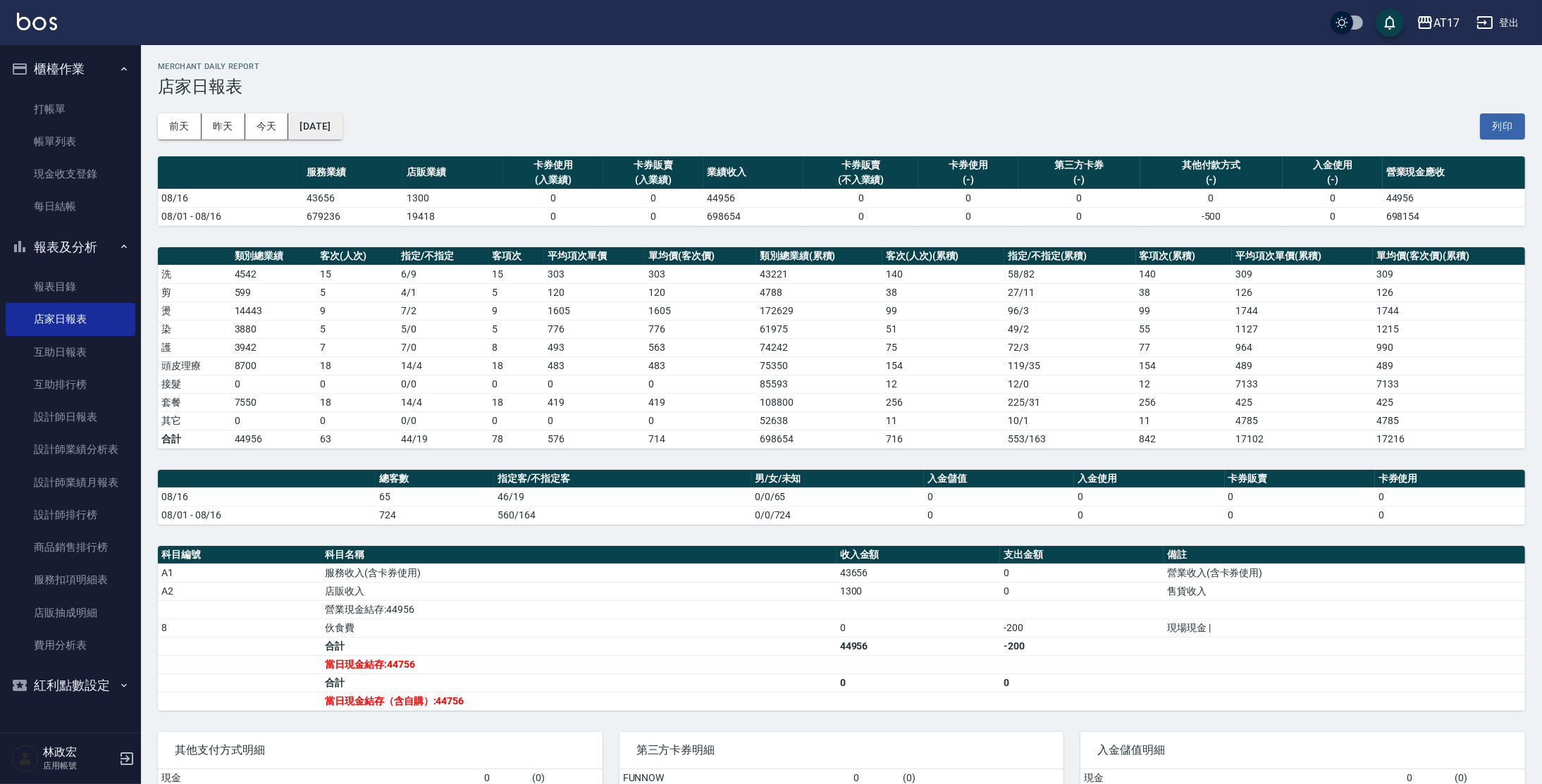
click at [319, 115] on button "[DATE]" at bounding box center [315, 127] width 54 height 26
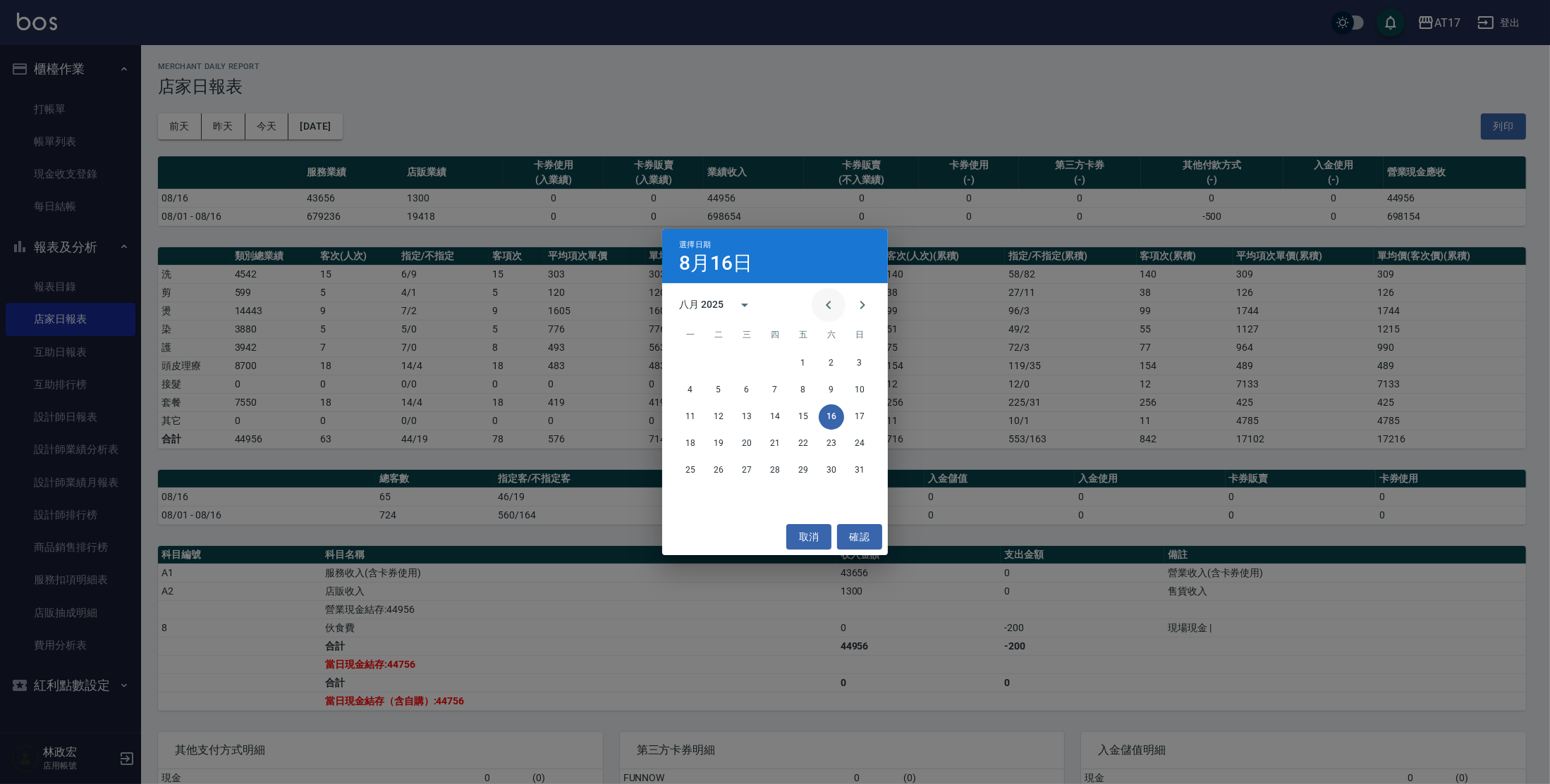
click at [818, 306] on button "Previous month" at bounding box center [828, 305] width 33 height 33
click at [749, 416] on button "16" at bounding box center [746, 417] width 26 height 26
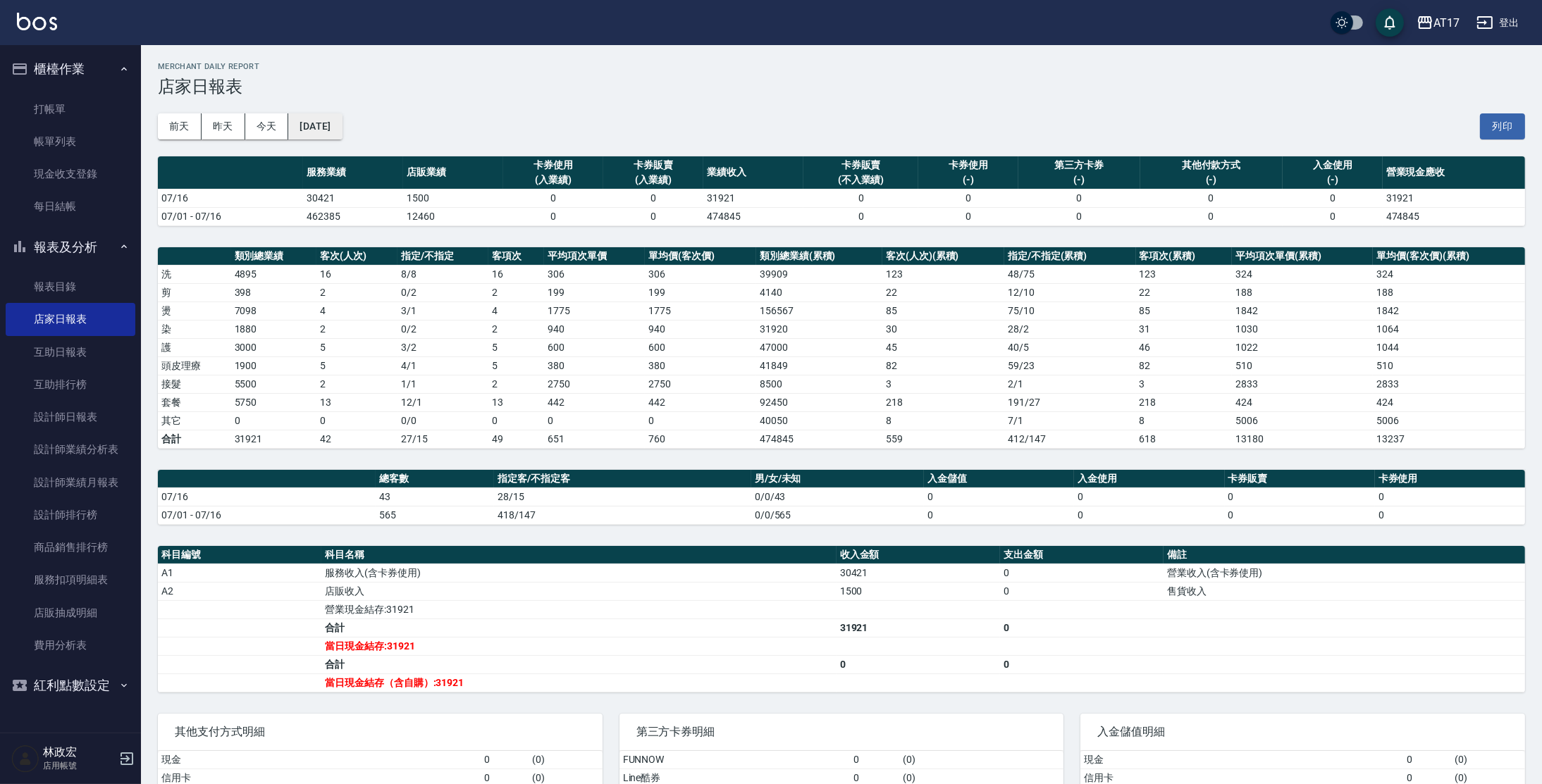
click at [310, 122] on button "[DATE]" at bounding box center [315, 127] width 54 height 26
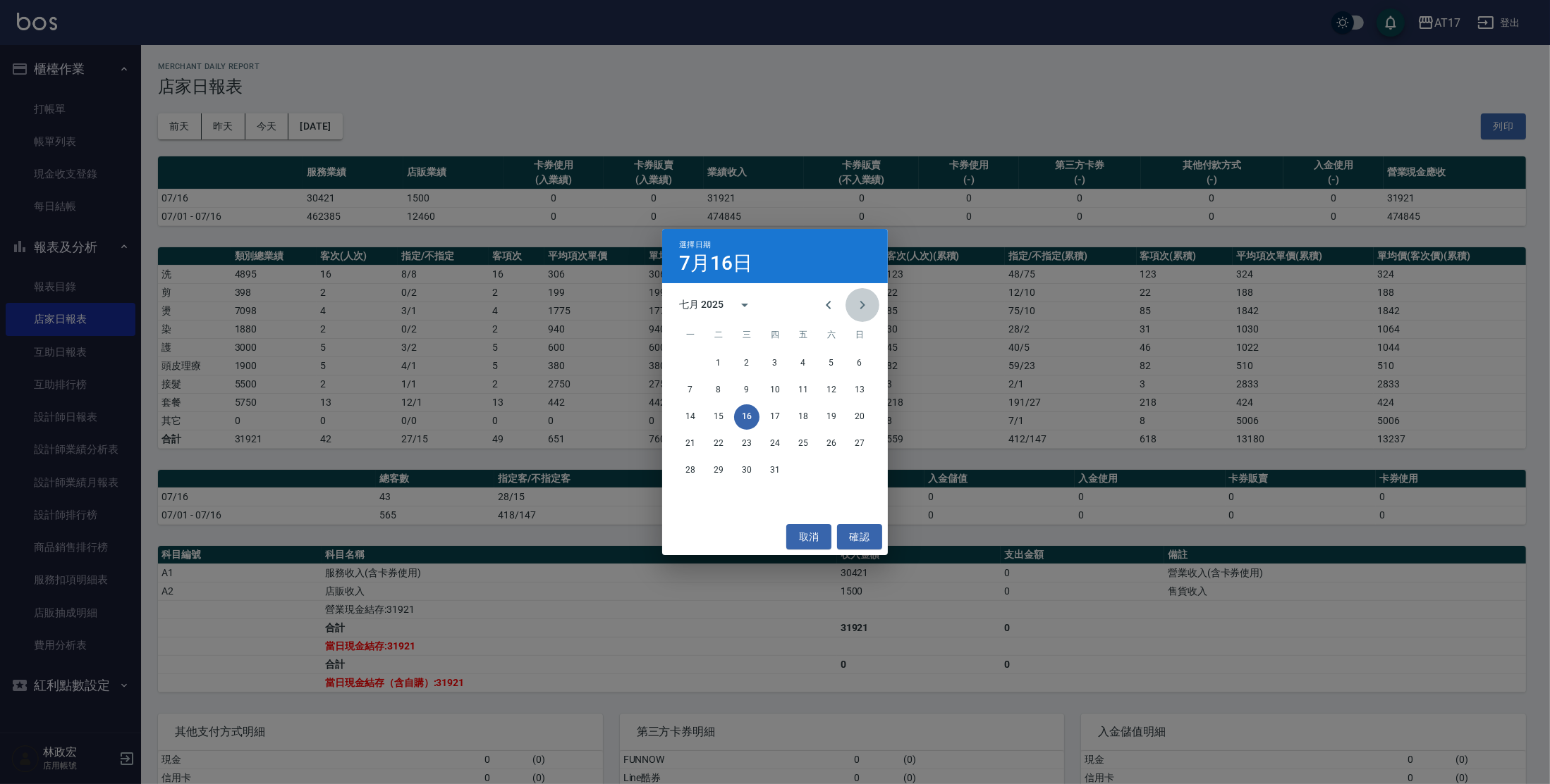
click at [863, 307] on icon "Next month" at bounding box center [862, 305] width 17 height 17
click at [831, 415] on button "16" at bounding box center [831, 417] width 26 height 26
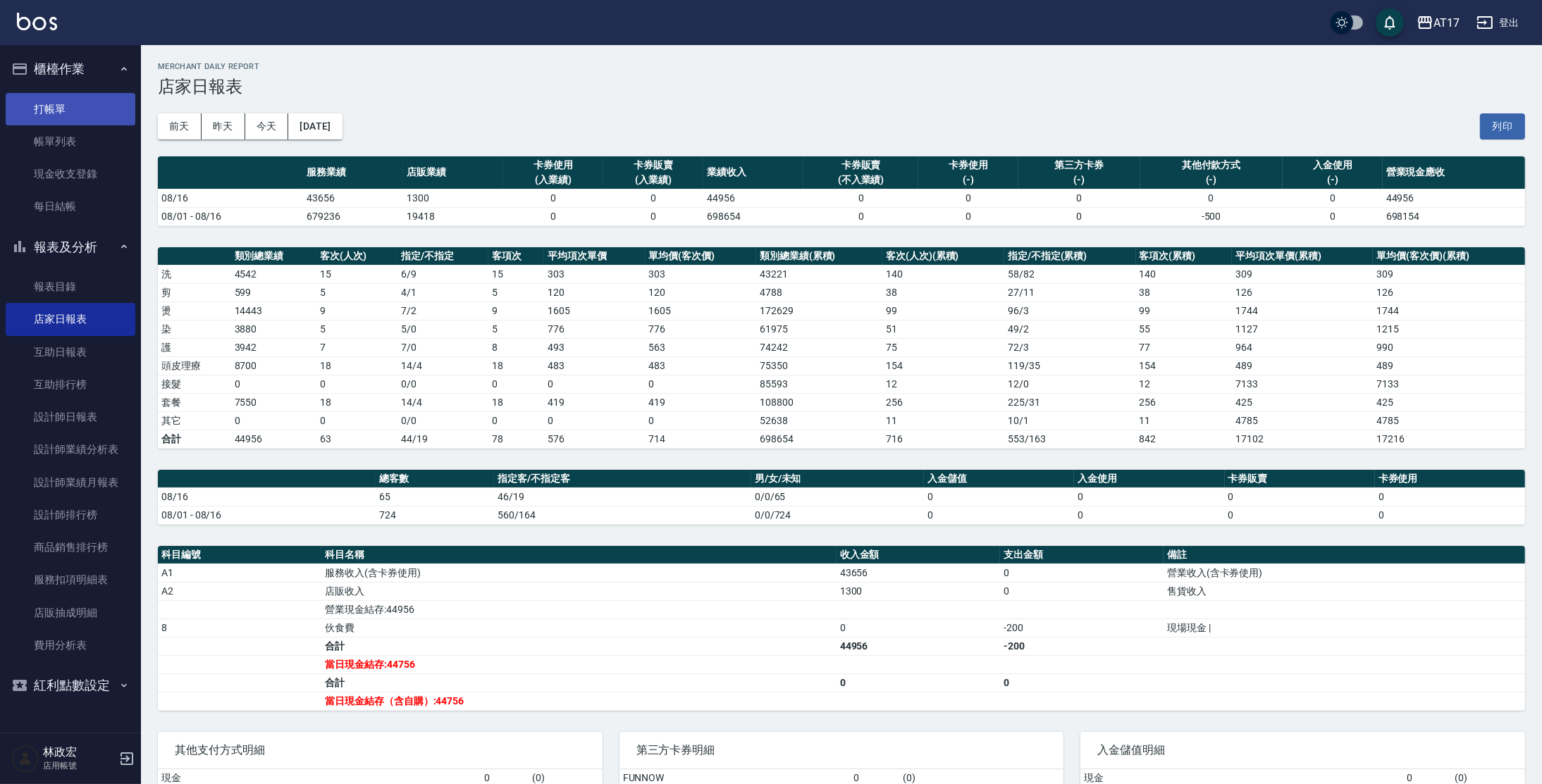
click at [65, 107] on link "打帳單" at bounding box center [70, 110] width 130 height 33
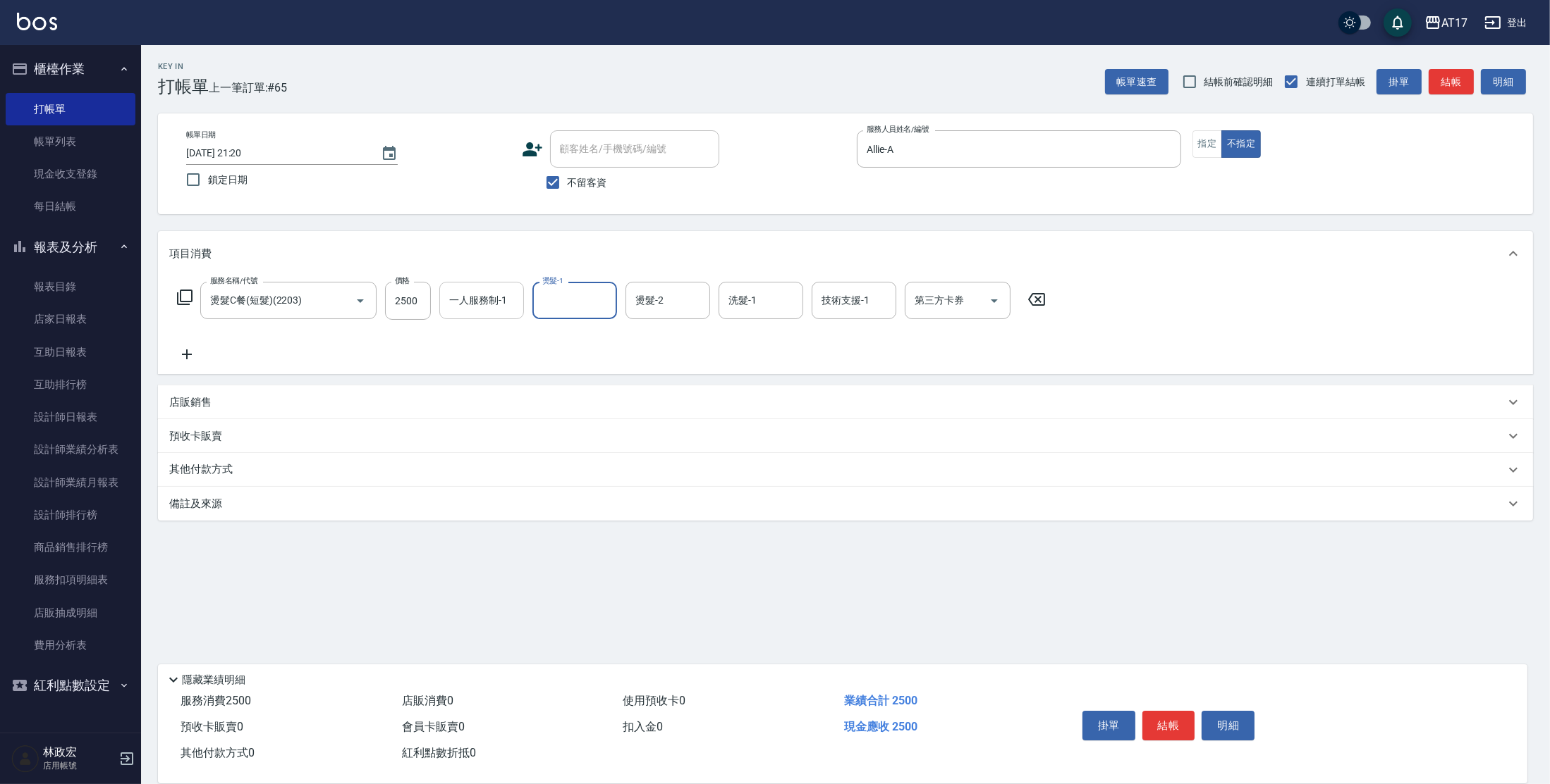
click at [470, 293] on div "一人服務制-1 一人服務制-1" at bounding box center [481, 300] width 85 height 37
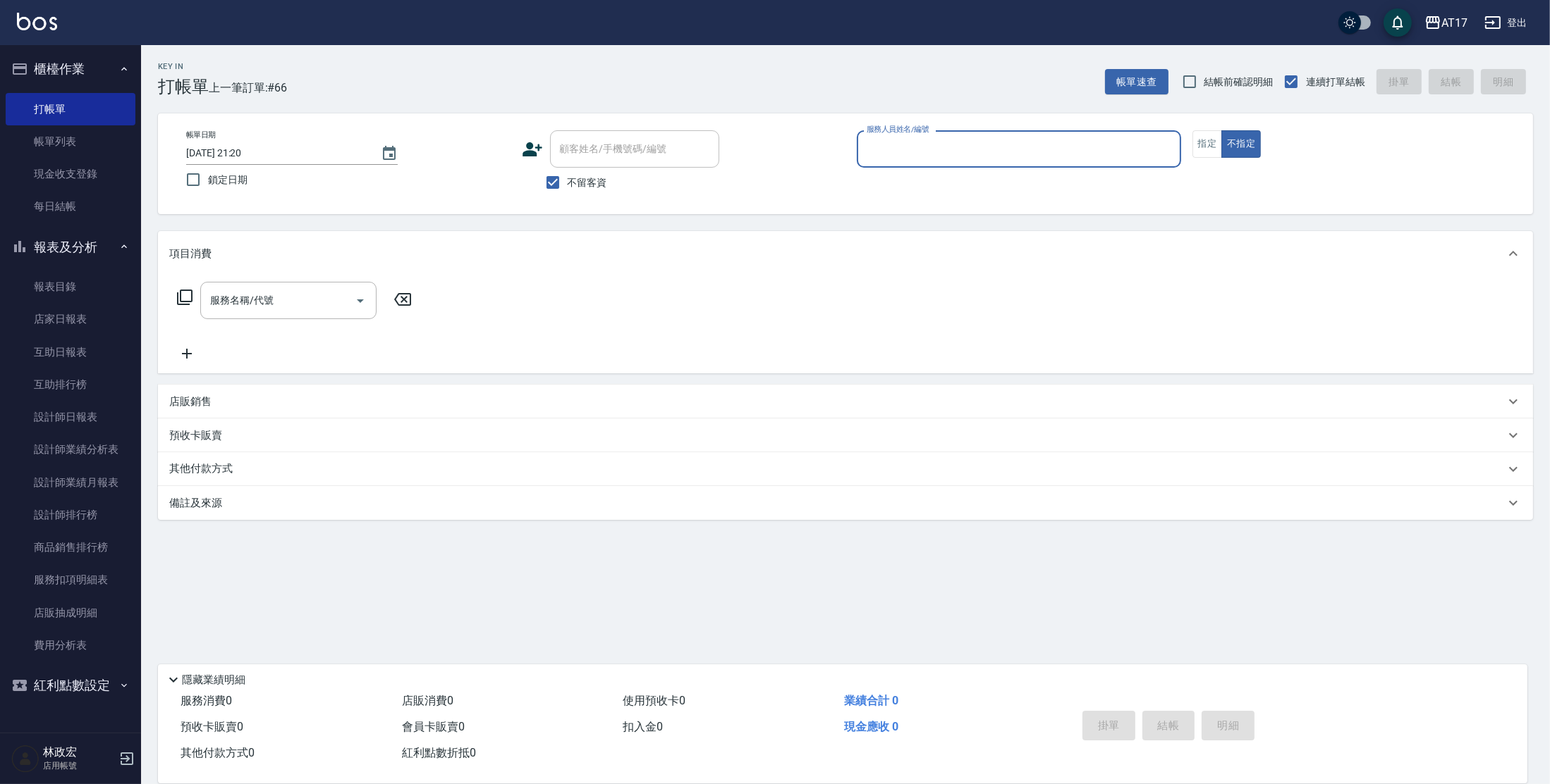
click at [1549, 453] on html "AT17 登出 櫃檯作業 打帳單 帳單列表 現金收支登錄 每日結帳 報表及分析 報表目錄 店家日報表 互助日報表 互助排行榜 設計師日報表 設計師業績分析表 …" at bounding box center [775, 392] width 1550 height 784
click at [875, 93] on div "Key In 打帳單 上一筆訂單:#66 帳單速查 結帳前確認明細 連續打單結帳 掛單 結帳 明細" at bounding box center [836, 71] width 1392 height 51
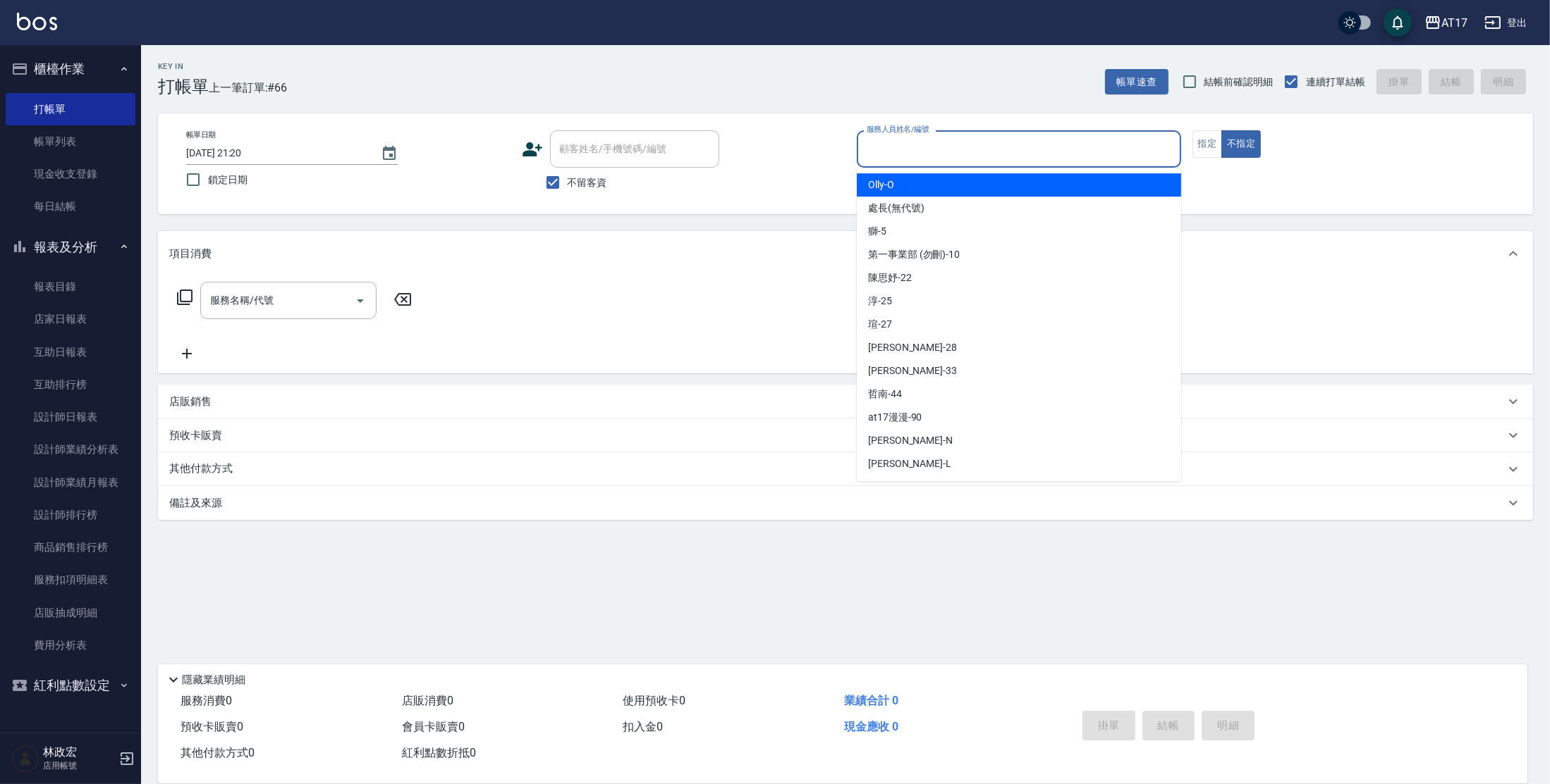
click at [899, 138] on input "服務人員姓名/編號" at bounding box center [1019, 149] width 311 height 25
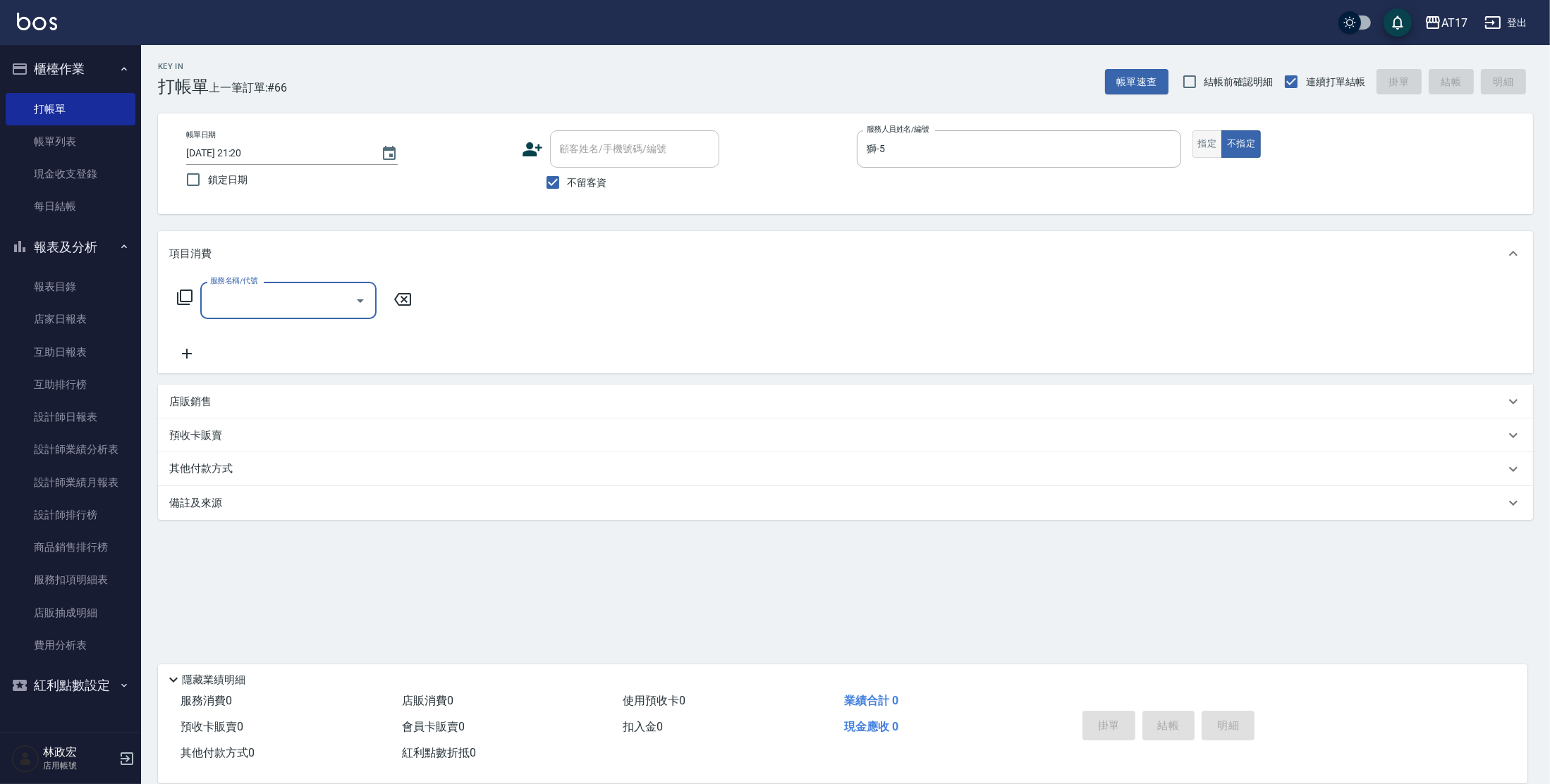
click at [1205, 141] on button "指定" at bounding box center [1207, 144] width 30 height 27
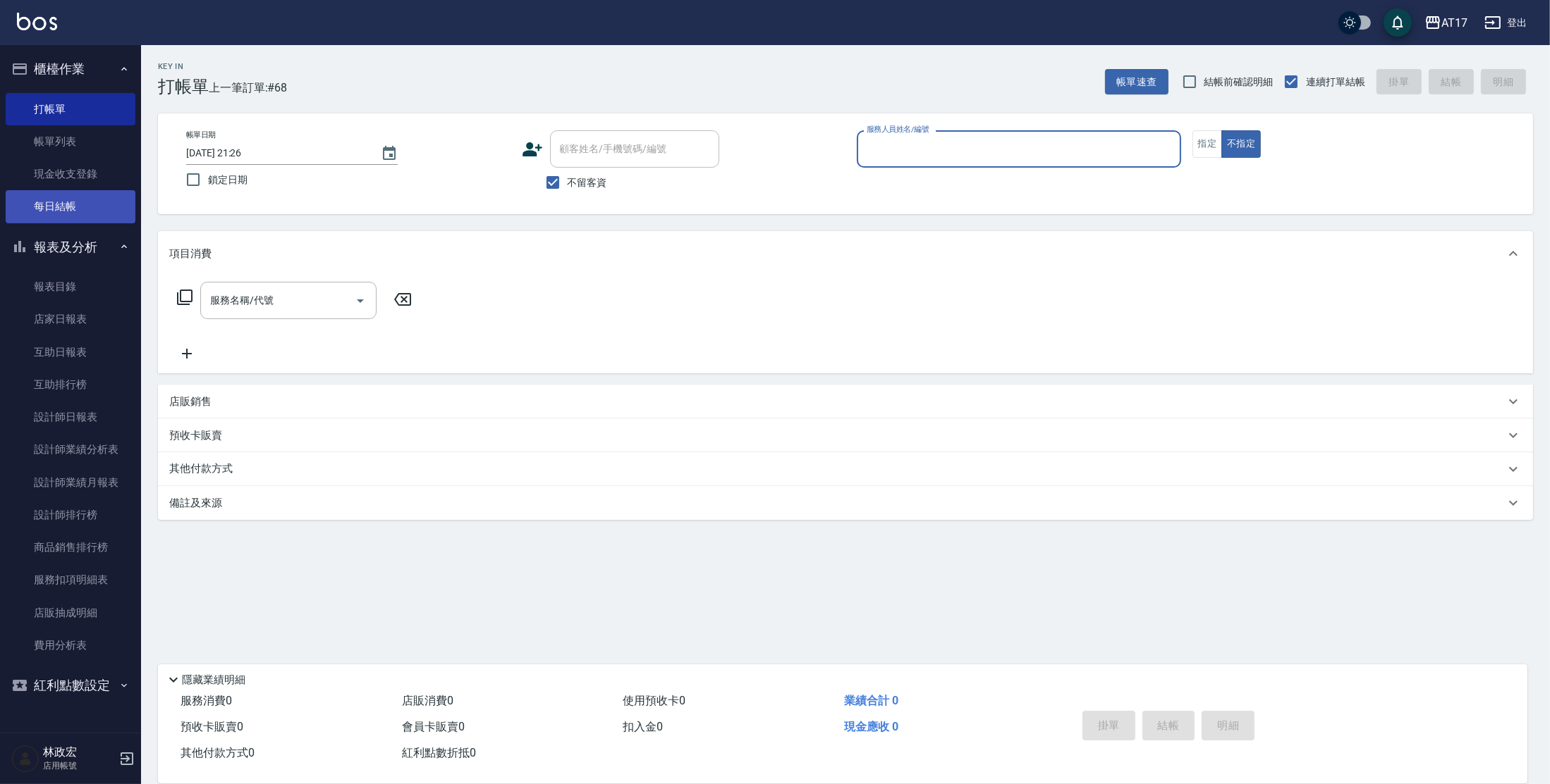
click at [39, 202] on link "每日結帳" at bounding box center [70, 207] width 130 height 33
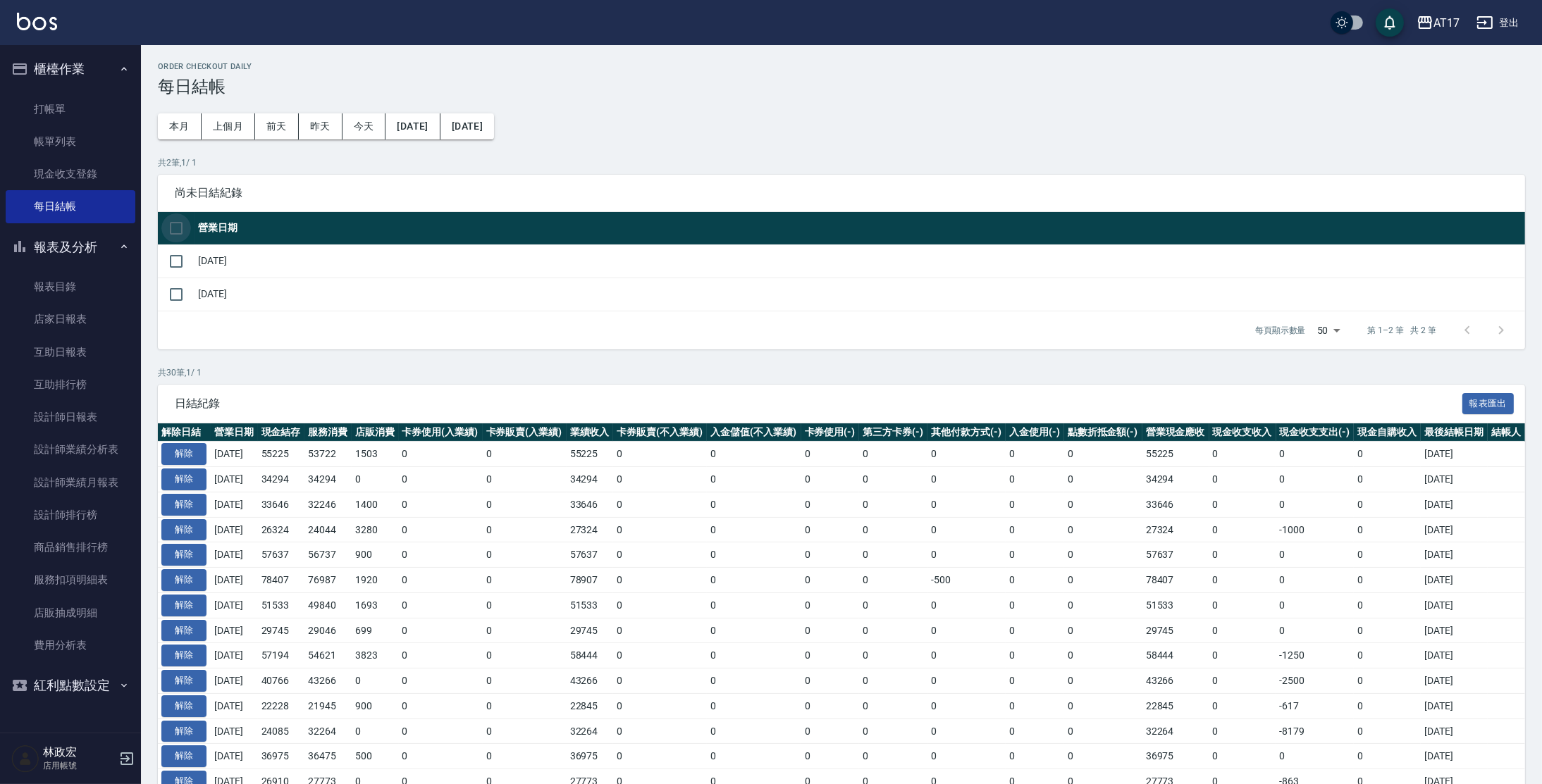
click at [175, 233] on input "checkbox" at bounding box center [176, 229] width 30 height 30
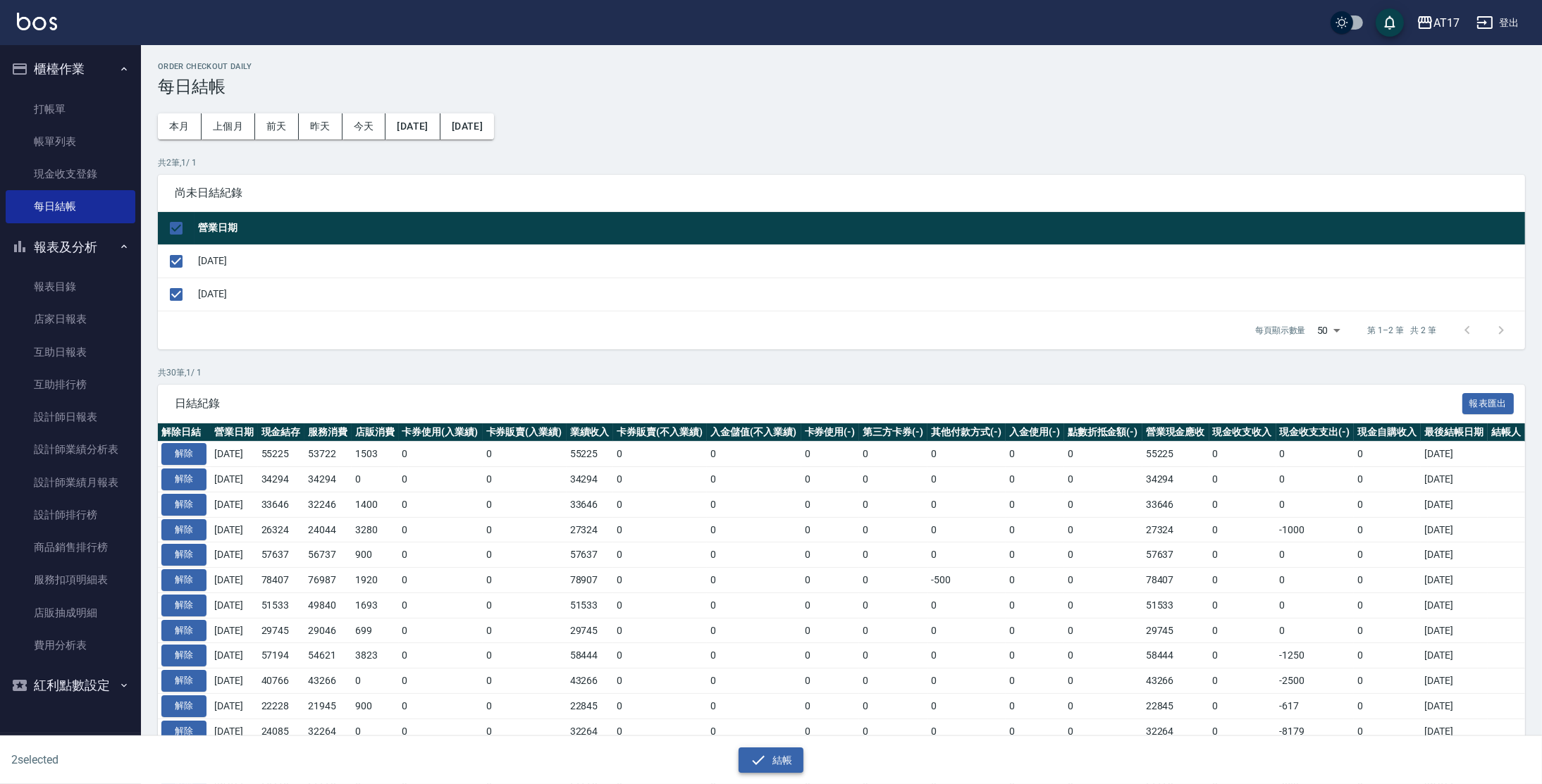
click at [782, 753] on button "結帳" at bounding box center [772, 761] width 65 height 26
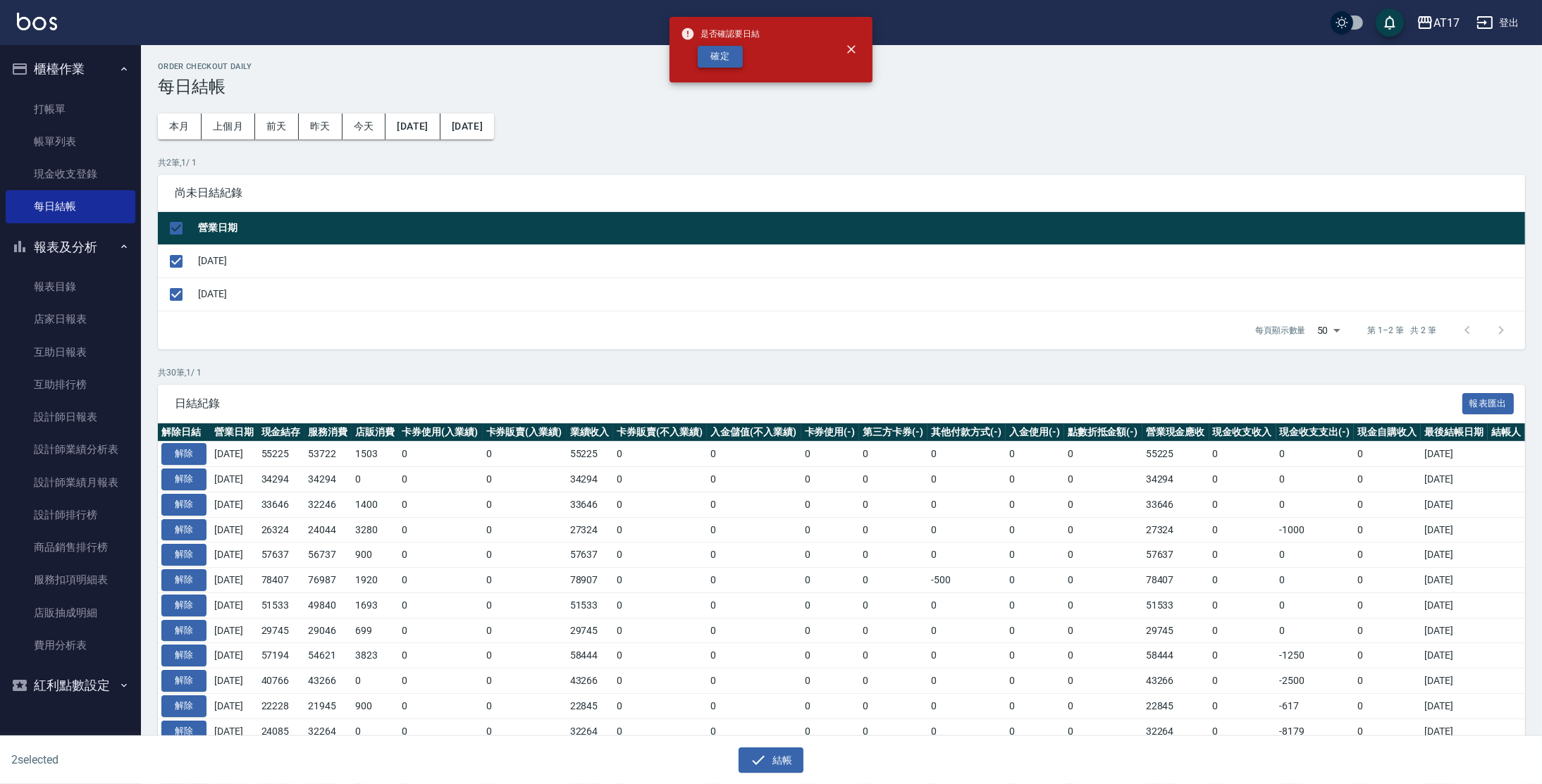
click at [713, 63] on button "確定" at bounding box center [720, 57] width 45 height 22
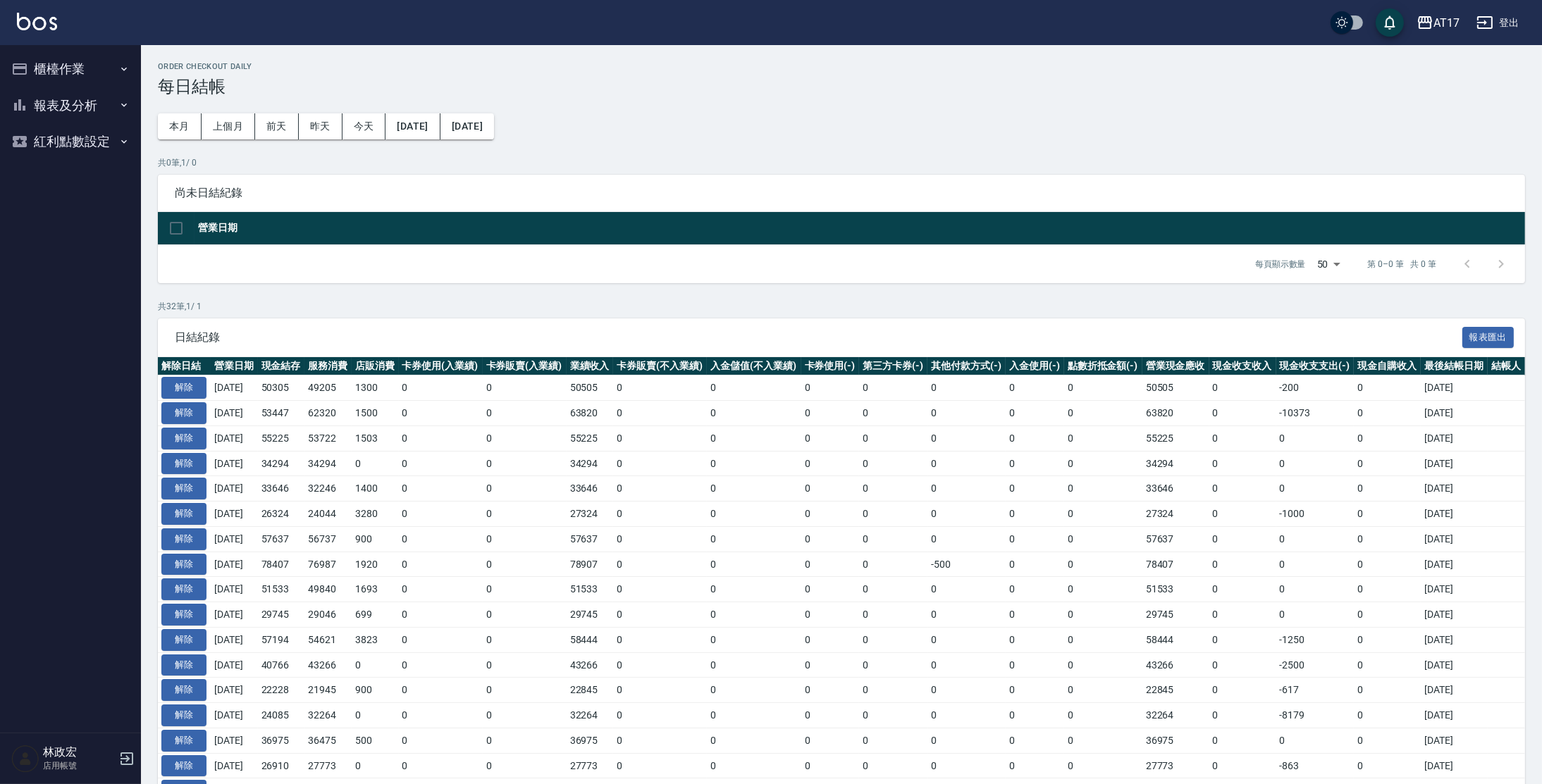
click at [47, 107] on button "報表及分析" at bounding box center [70, 105] width 130 height 37
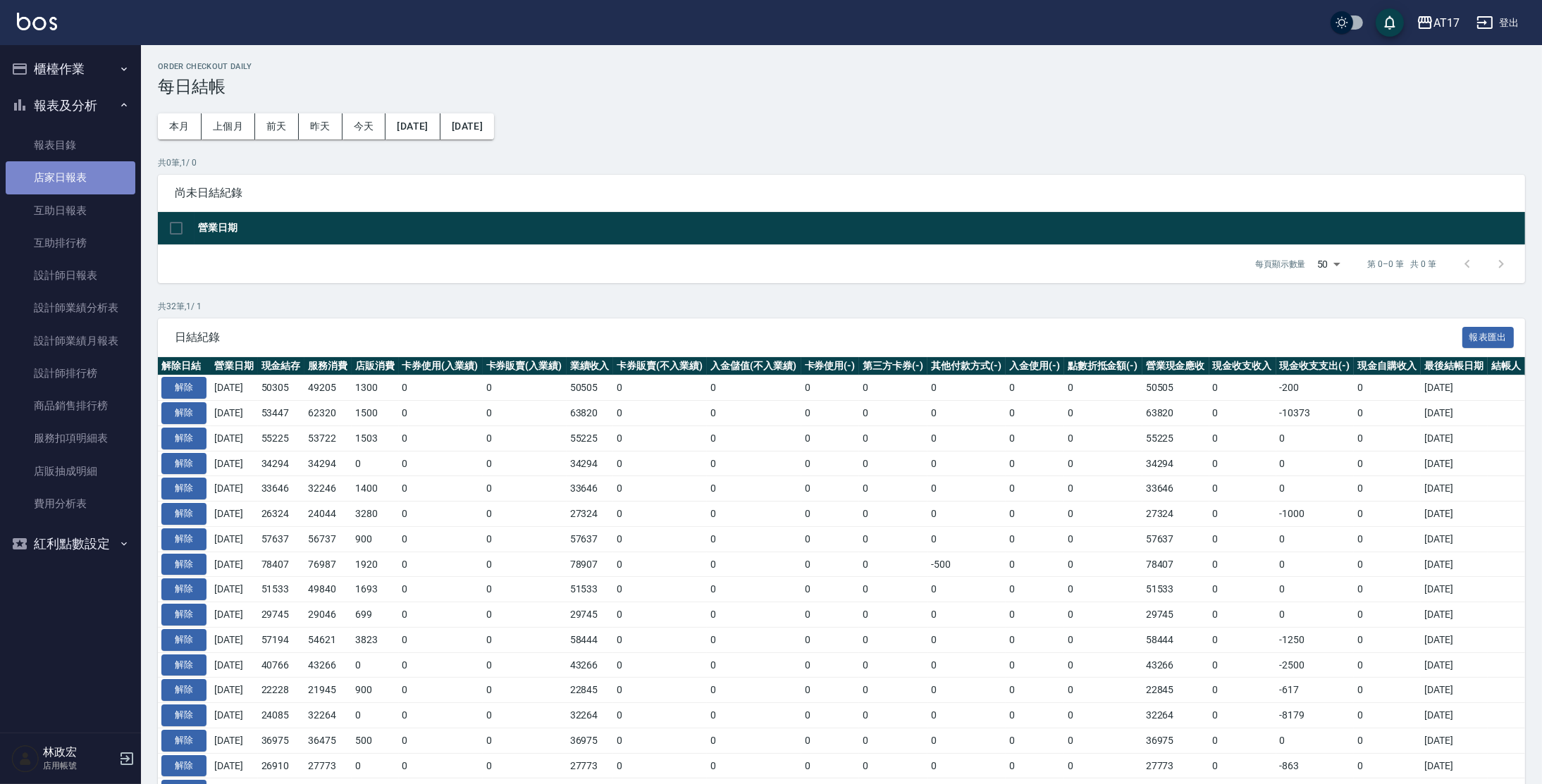
click at [63, 185] on link "店家日報表" at bounding box center [70, 177] width 130 height 33
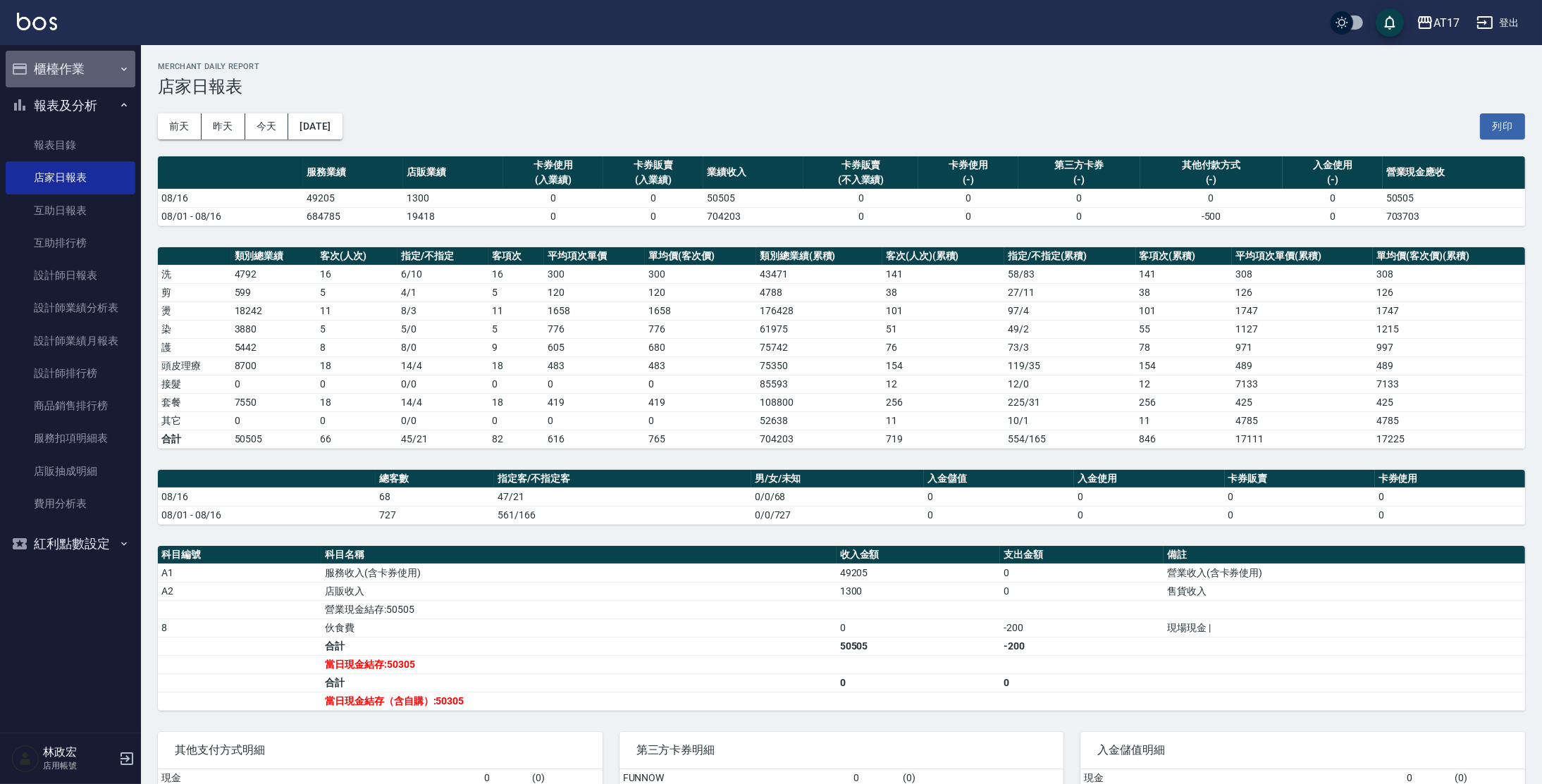
click at [60, 71] on button "櫃檯作業" at bounding box center [70, 68] width 130 height 37
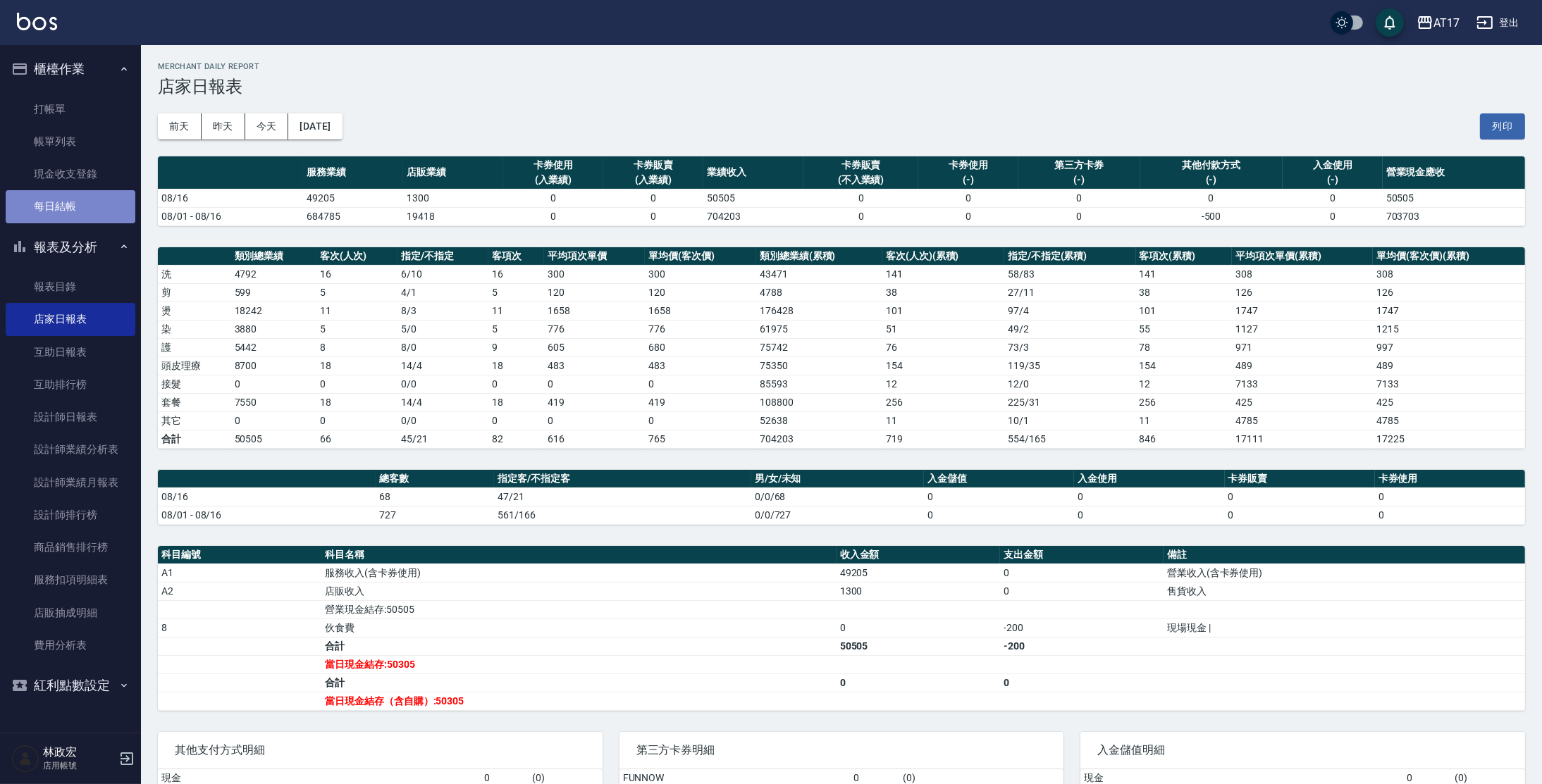
click at [56, 212] on link "每日結帳" at bounding box center [70, 207] width 130 height 33
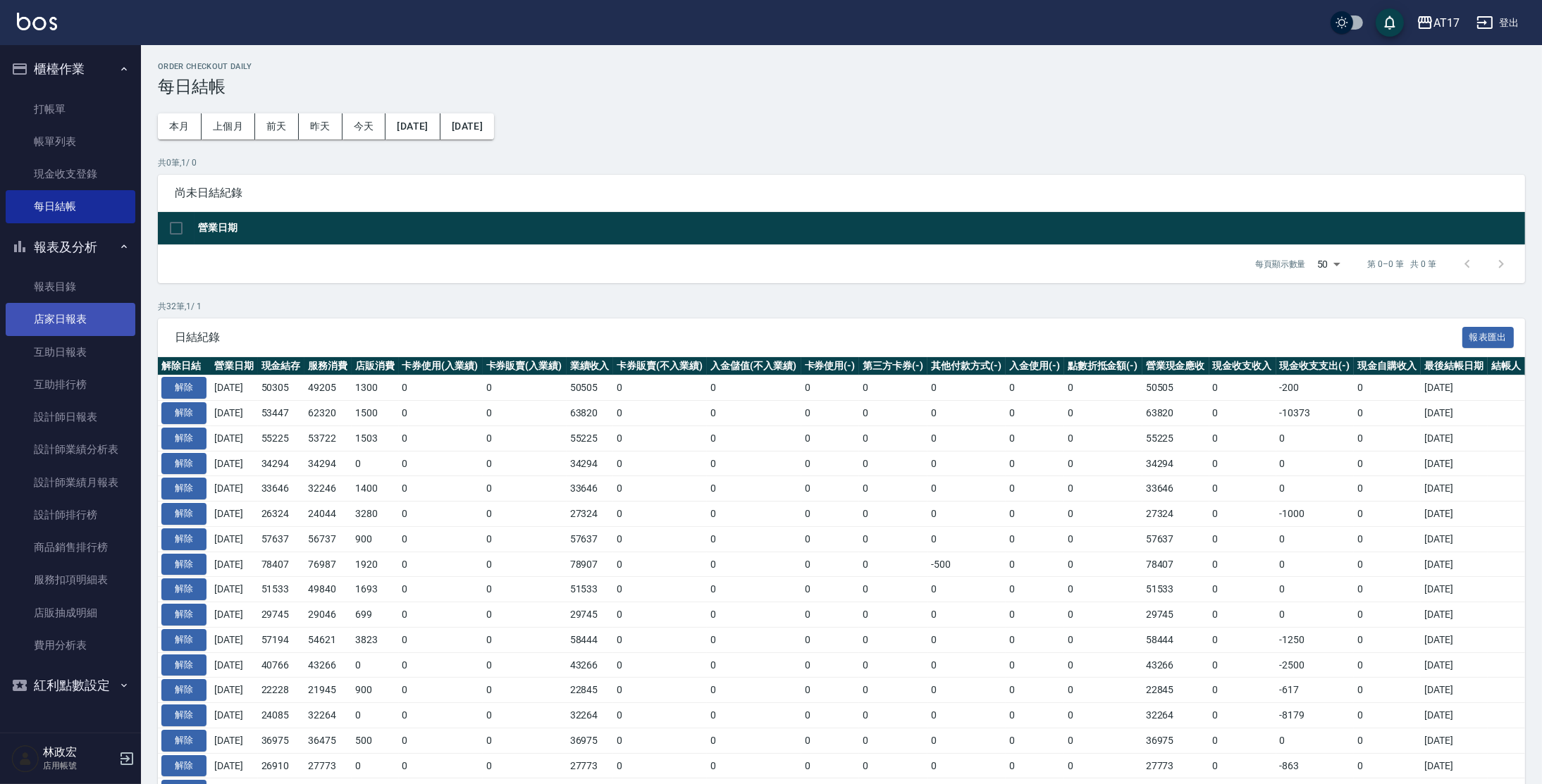
click at [67, 329] on link "店家日報表" at bounding box center [70, 320] width 130 height 33
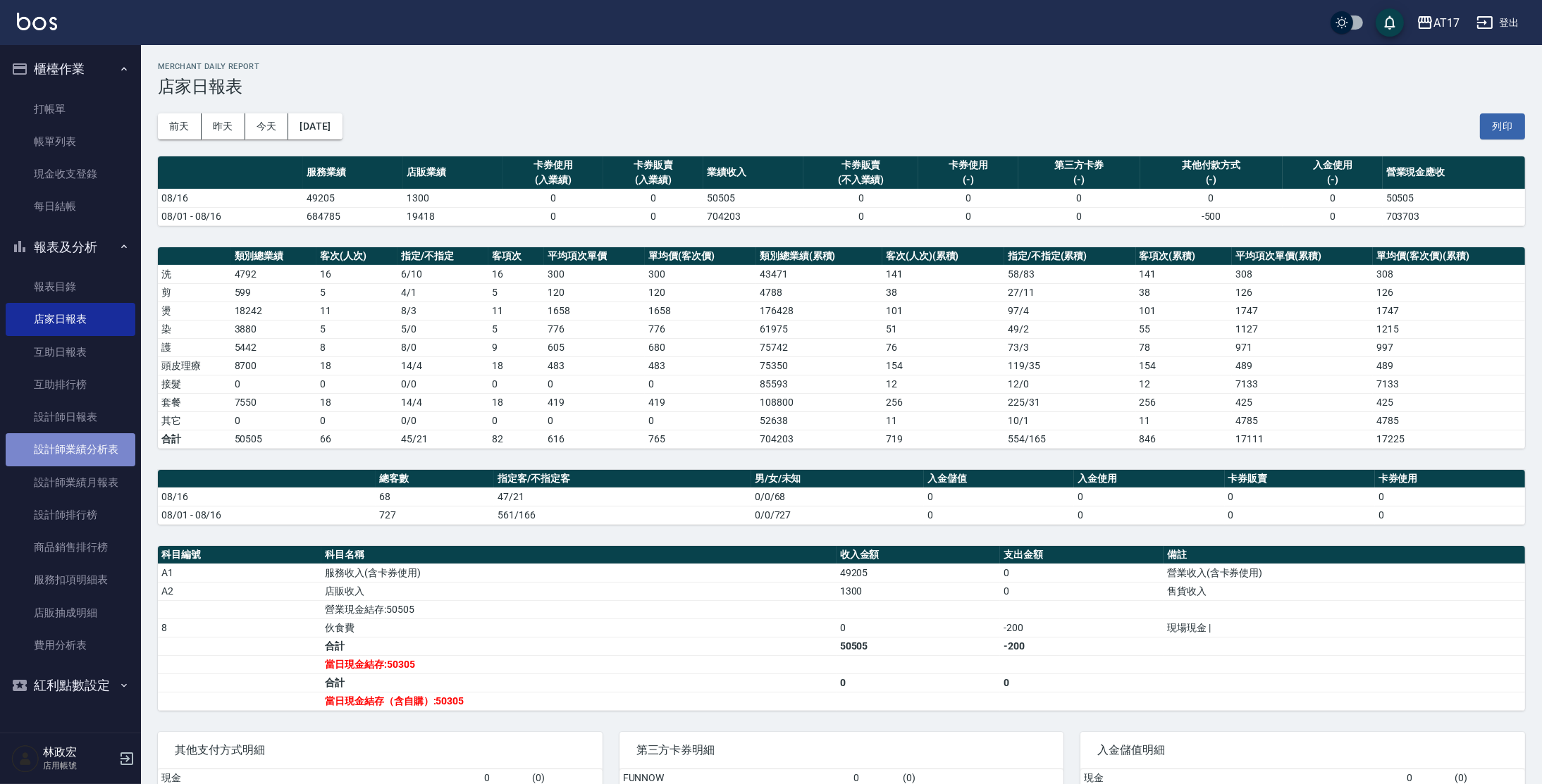
click at [68, 453] on link "設計師業績分析表" at bounding box center [70, 450] width 130 height 33
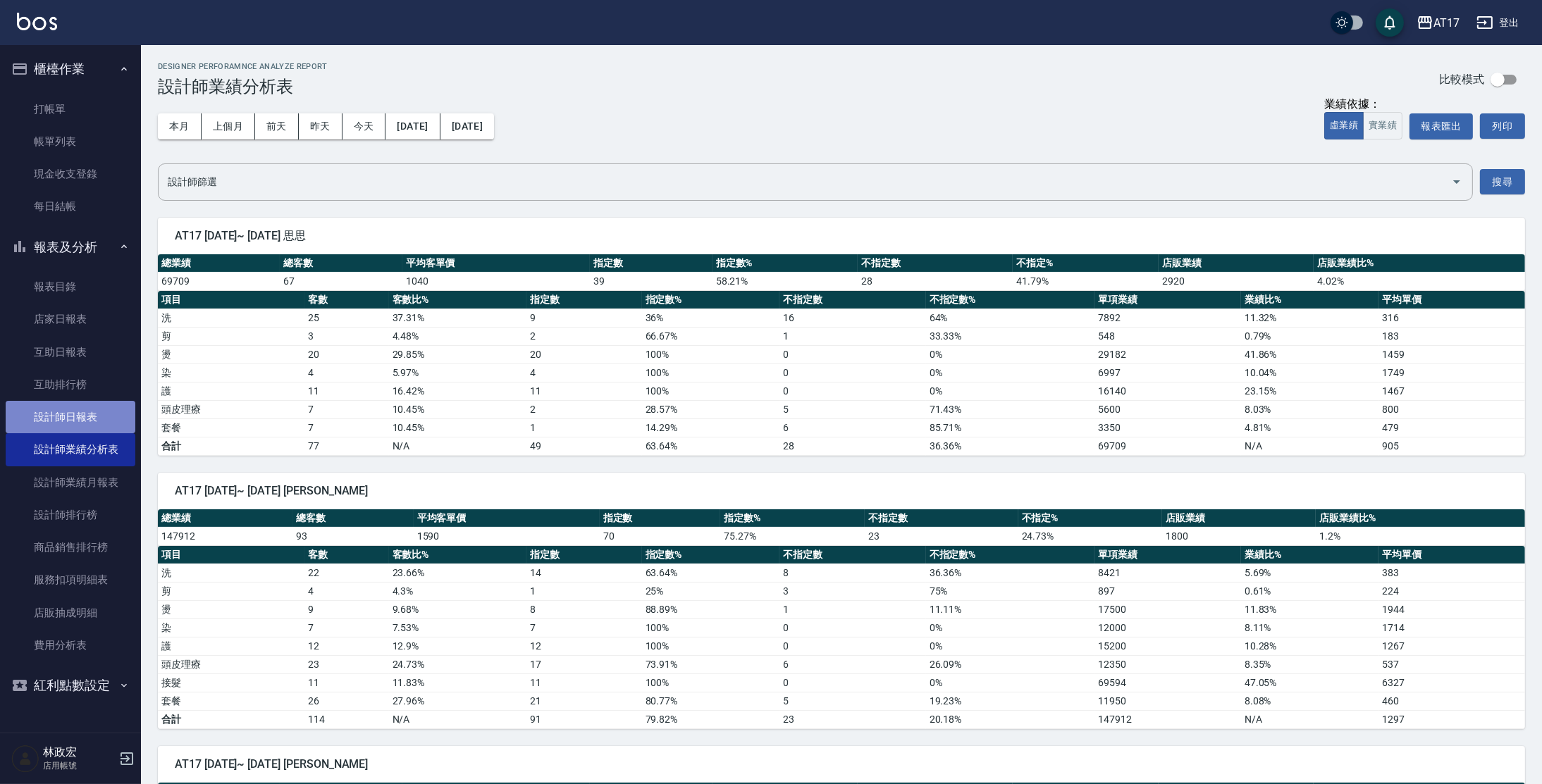
click at [72, 429] on link "設計師日報表" at bounding box center [70, 418] width 130 height 33
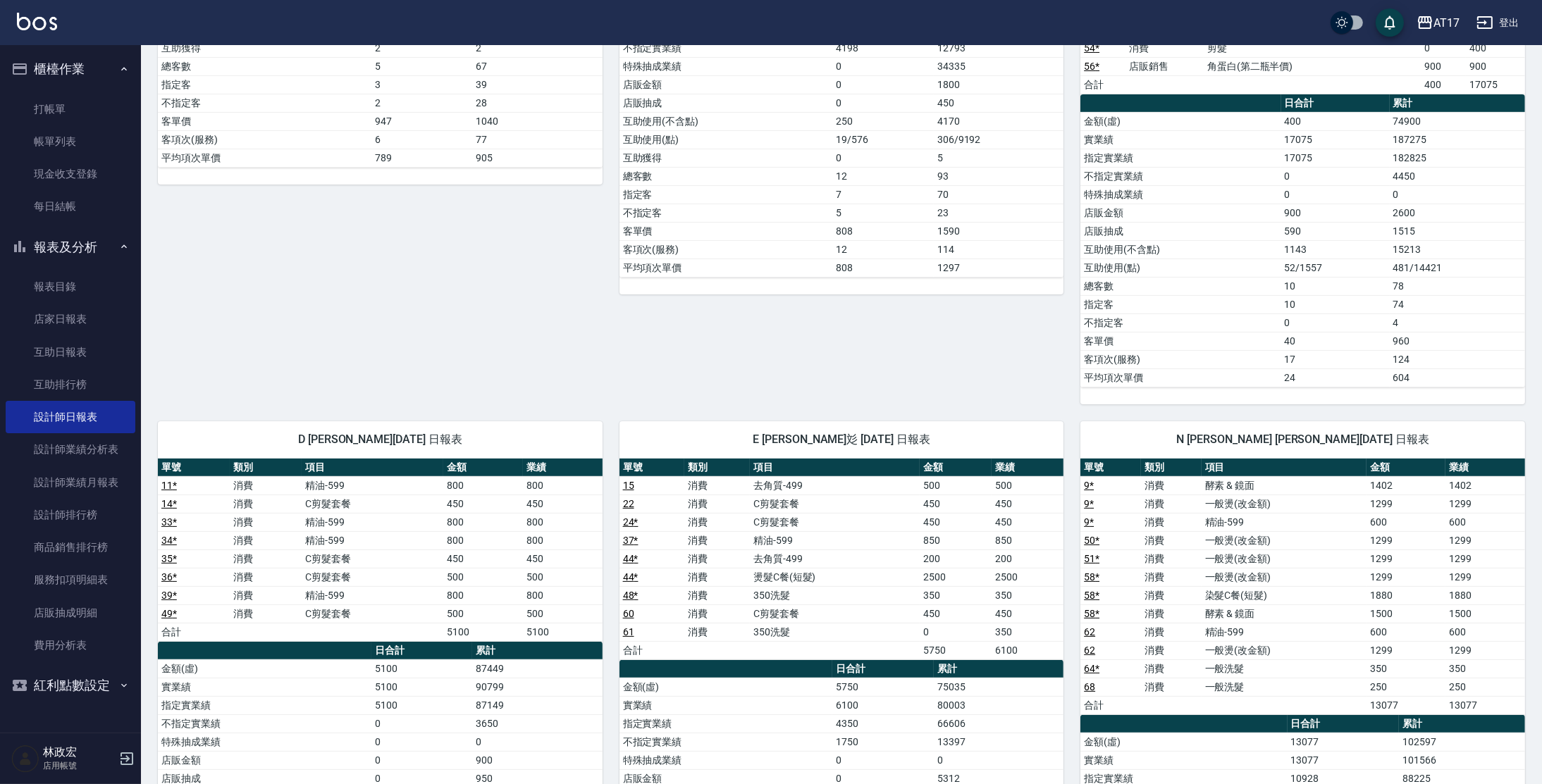
scroll to position [486, 0]
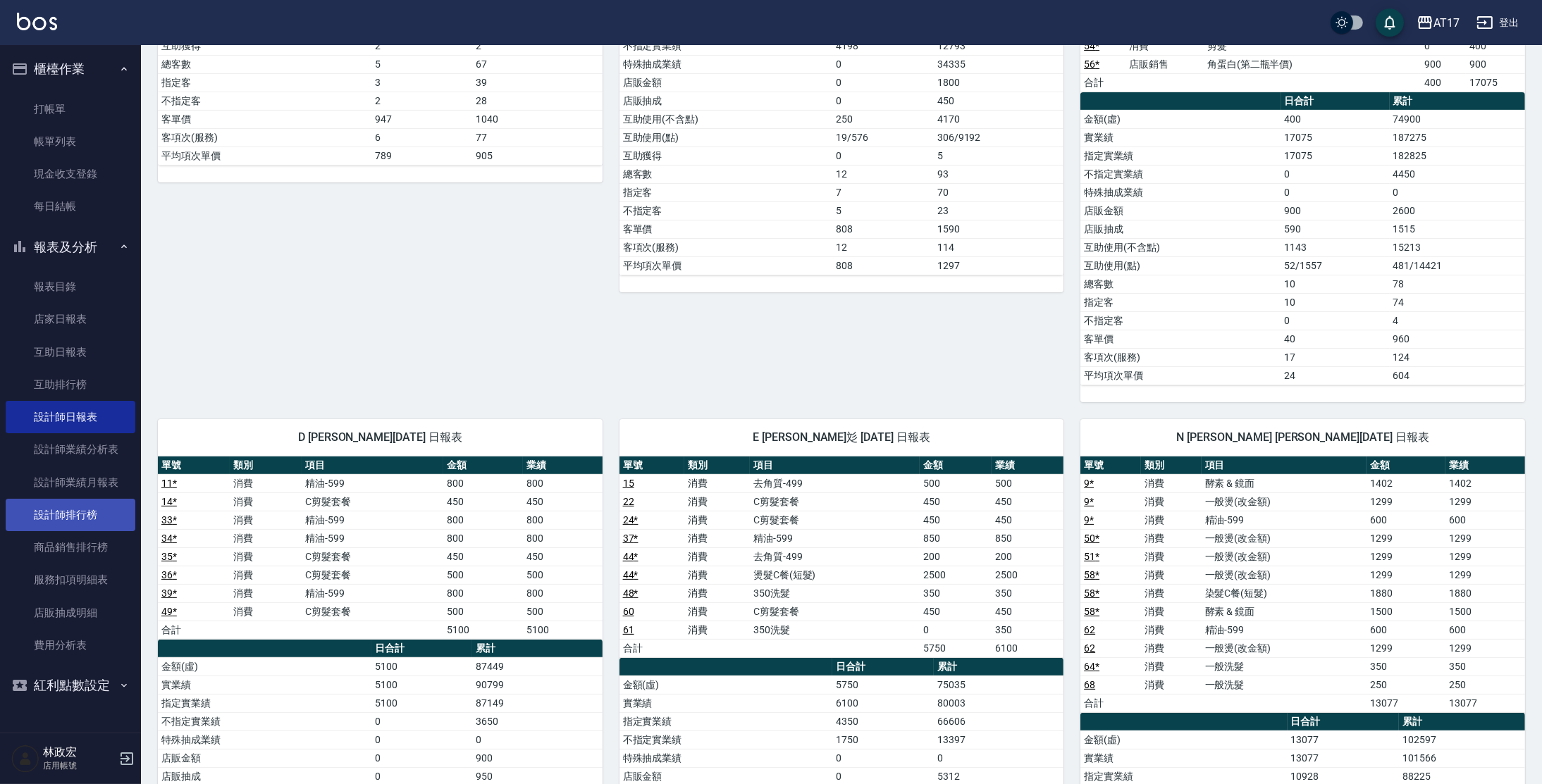
click at [100, 516] on link "設計師排行榜" at bounding box center [70, 515] width 130 height 33
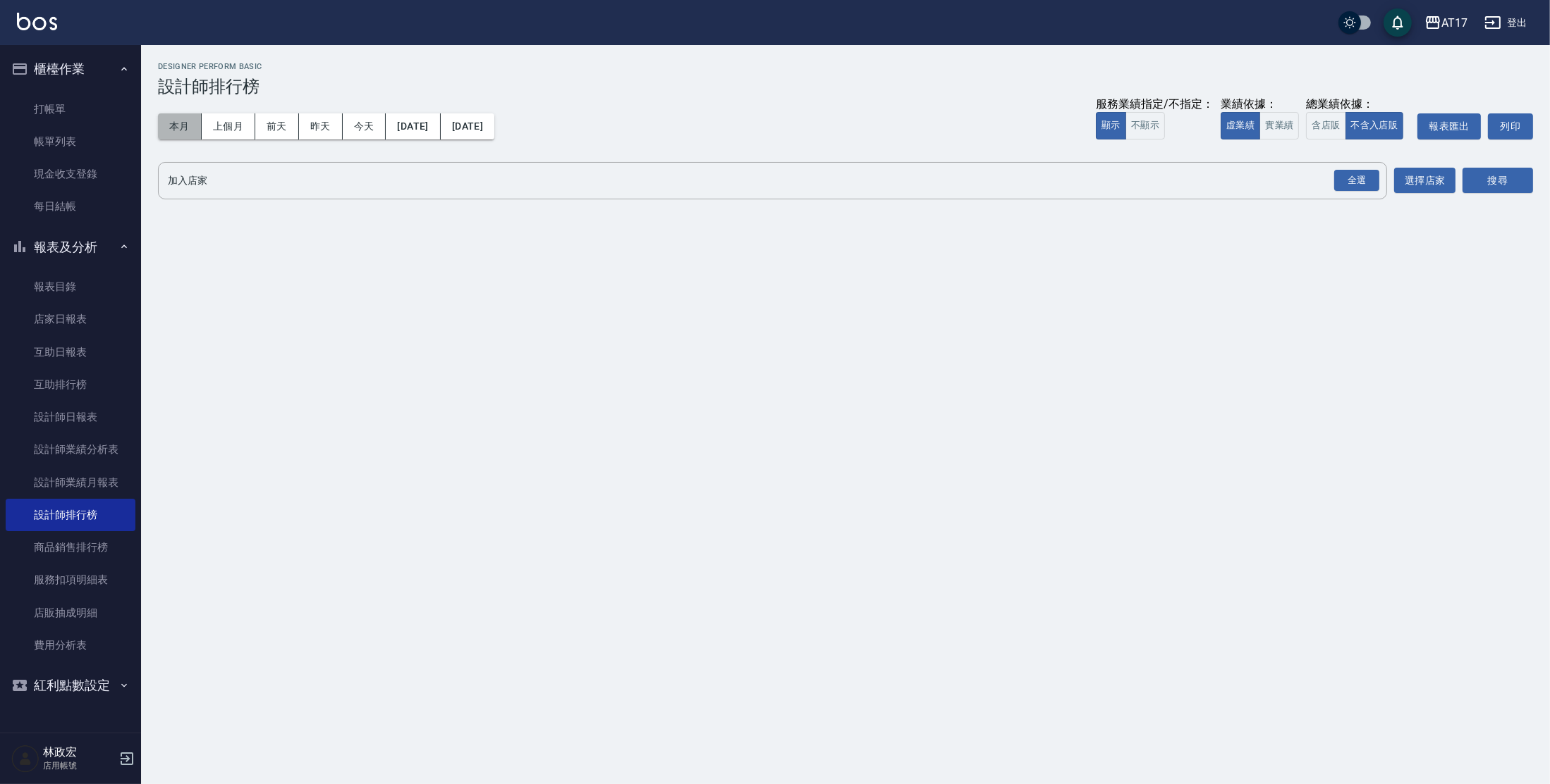
click at [187, 129] on button "本月" at bounding box center [180, 127] width 44 height 26
click at [1292, 126] on button "實業績" at bounding box center [1278, 125] width 40 height 27
click at [1369, 191] on button "全選" at bounding box center [1356, 180] width 51 height 27
click at [1503, 183] on button "搜尋" at bounding box center [1497, 181] width 71 height 26
click at [1482, 178] on button "搜尋" at bounding box center [1497, 181] width 71 height 26
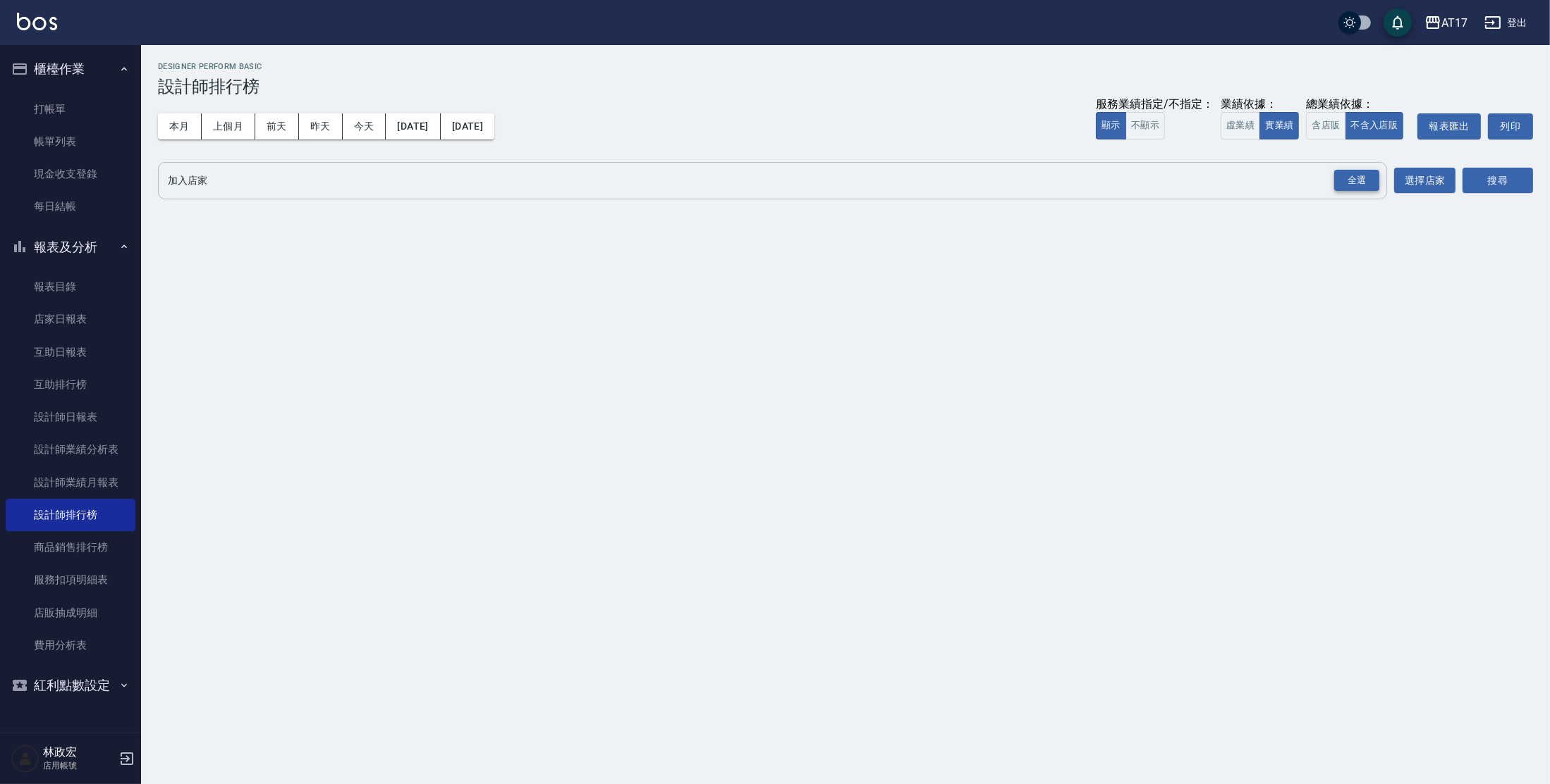
click at [1377, 180] on div "全選" at bounding box center [1356, 180] width 45 height 22
click at [1524, 180] on button "搜尋" at bounding box center [1497, 182] width 71 height 26
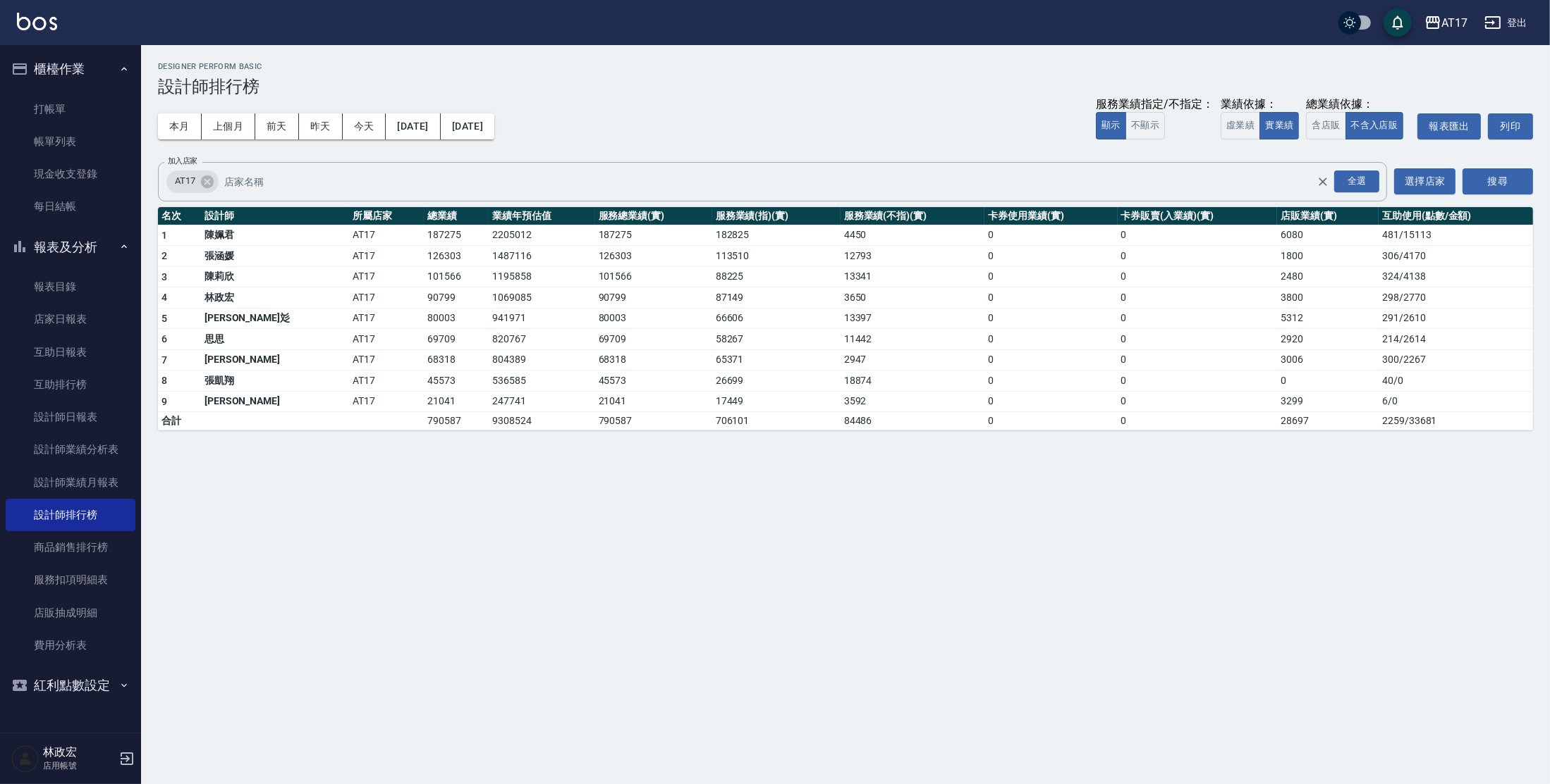
drag, startPoint x: 69, startPoint y: 206, endPoint x: 56, endPoint y: 229, distance: 26.4
click at [69, 206] on link "每日結帳" at bounding box center [70, 207] width 130 height 33
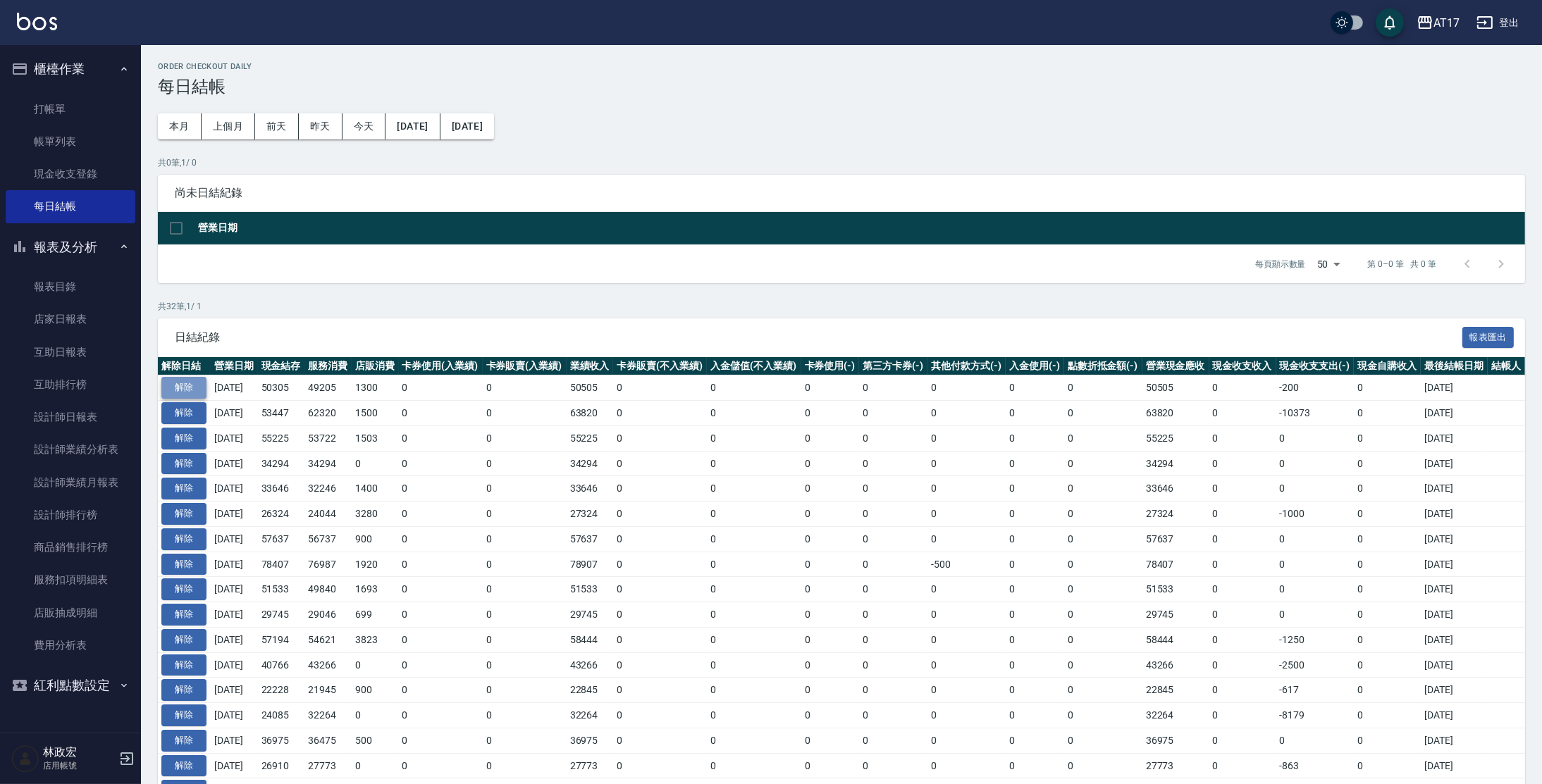
click at [201, 382] on button "解除" at bounding box center [184, 388] width 45 height 22
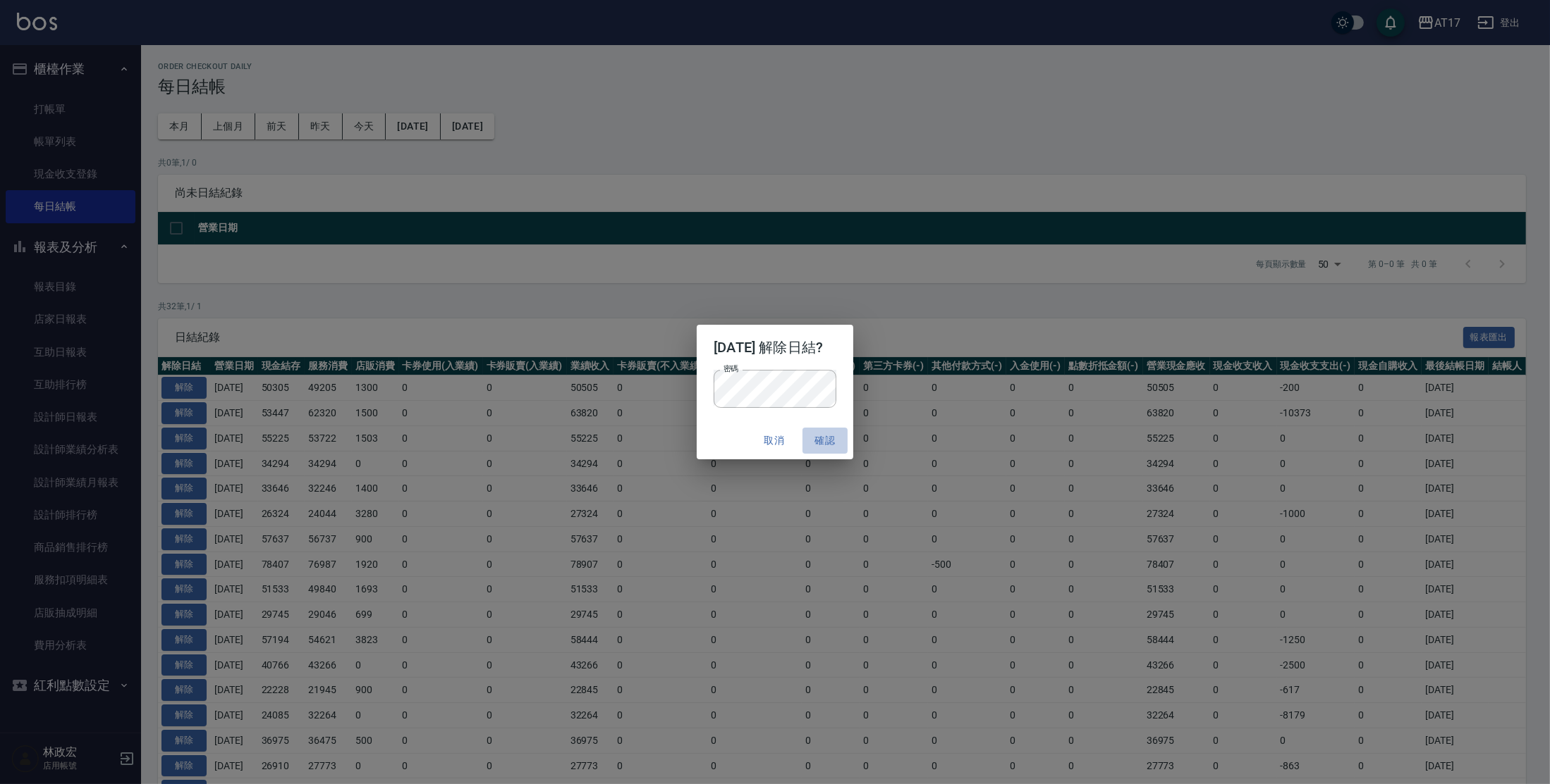
click at [838, 443] on button "確認" at bounding box center [825, 441] width 45 height 26
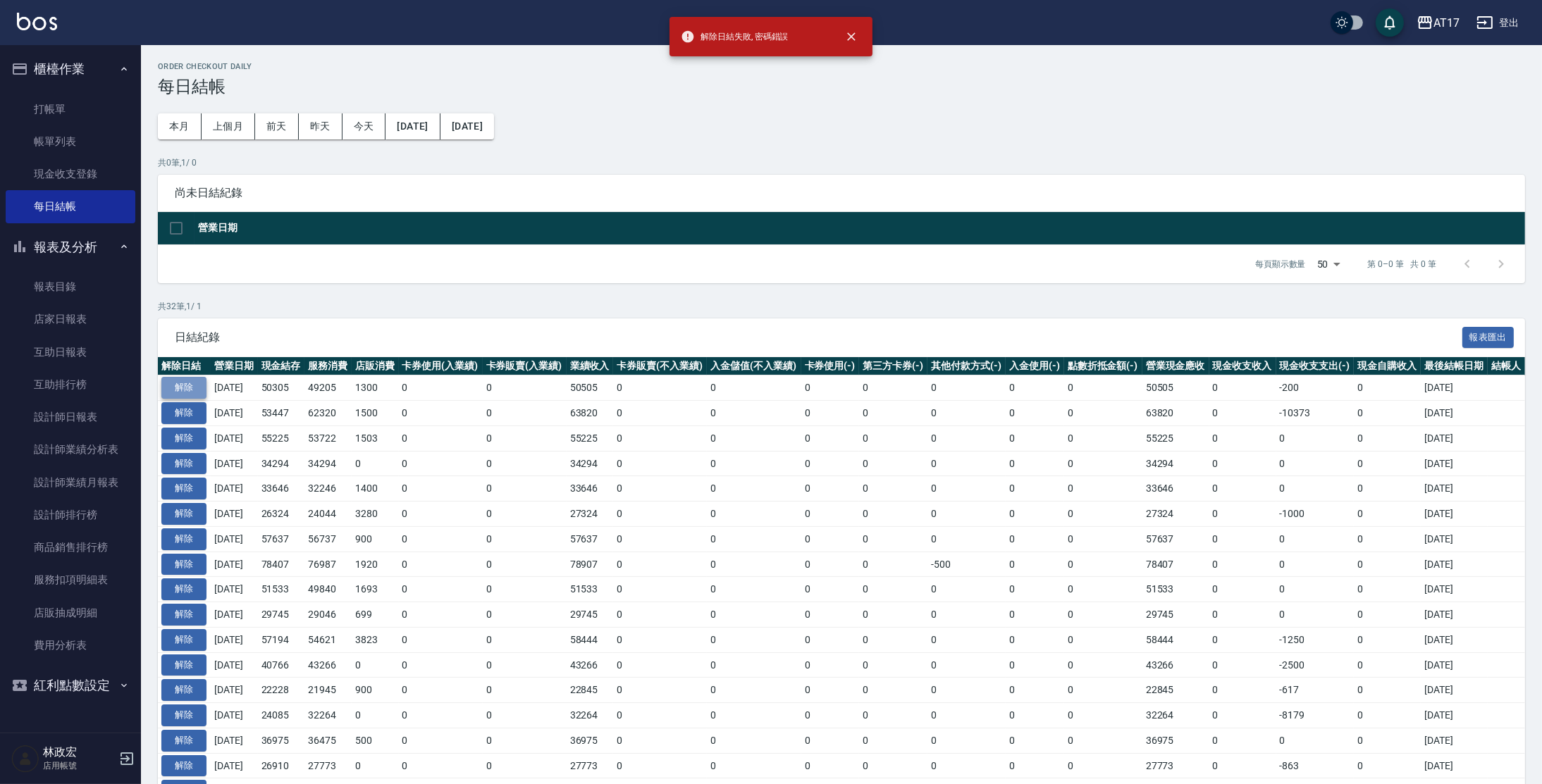
click at [180, 390] on button "解除" at bounding box center [184, 388] width 45 height 22
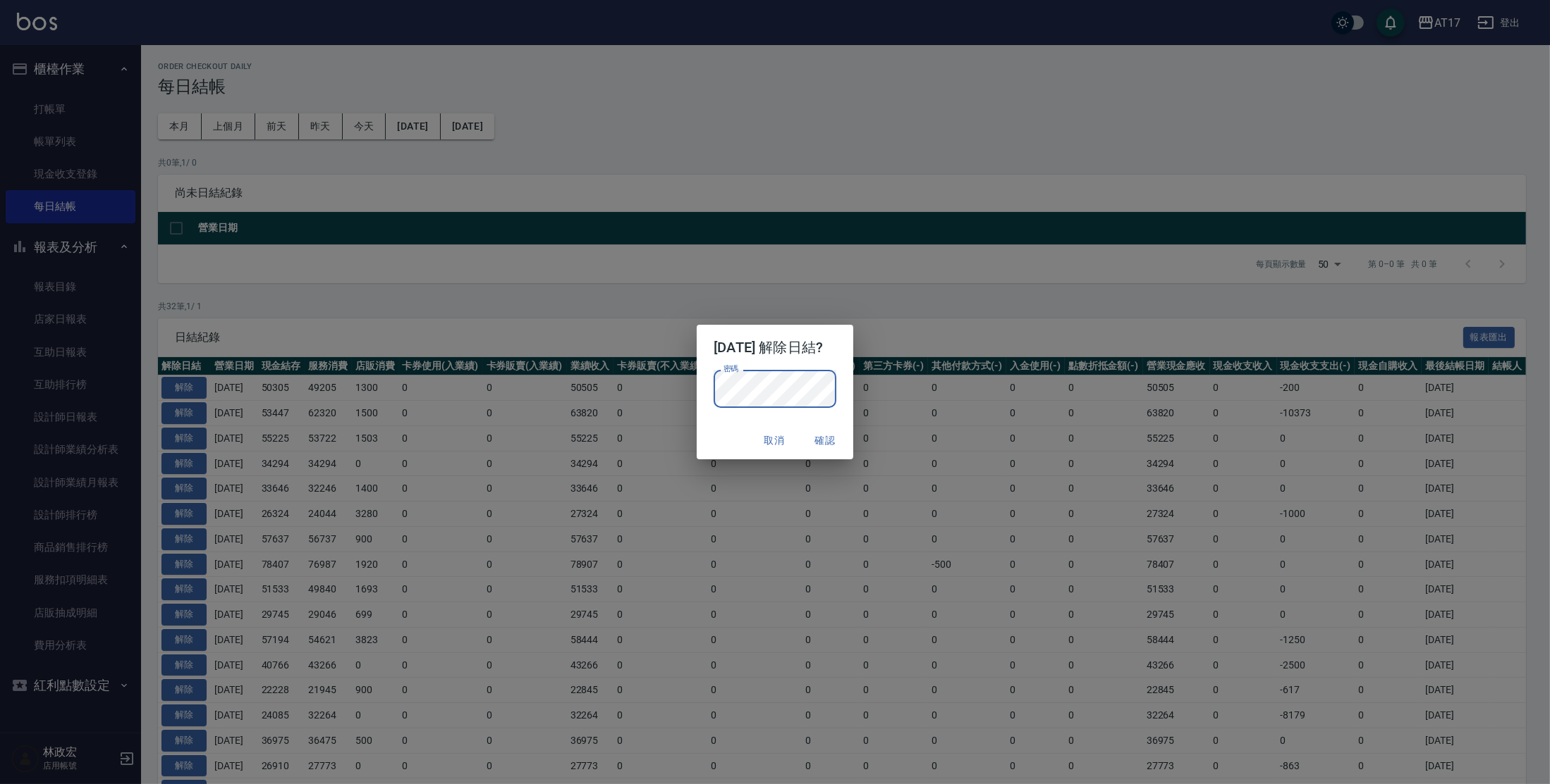
click at [833, 439] on button "確認" at bounding box center [825, 441] width 45 height 26
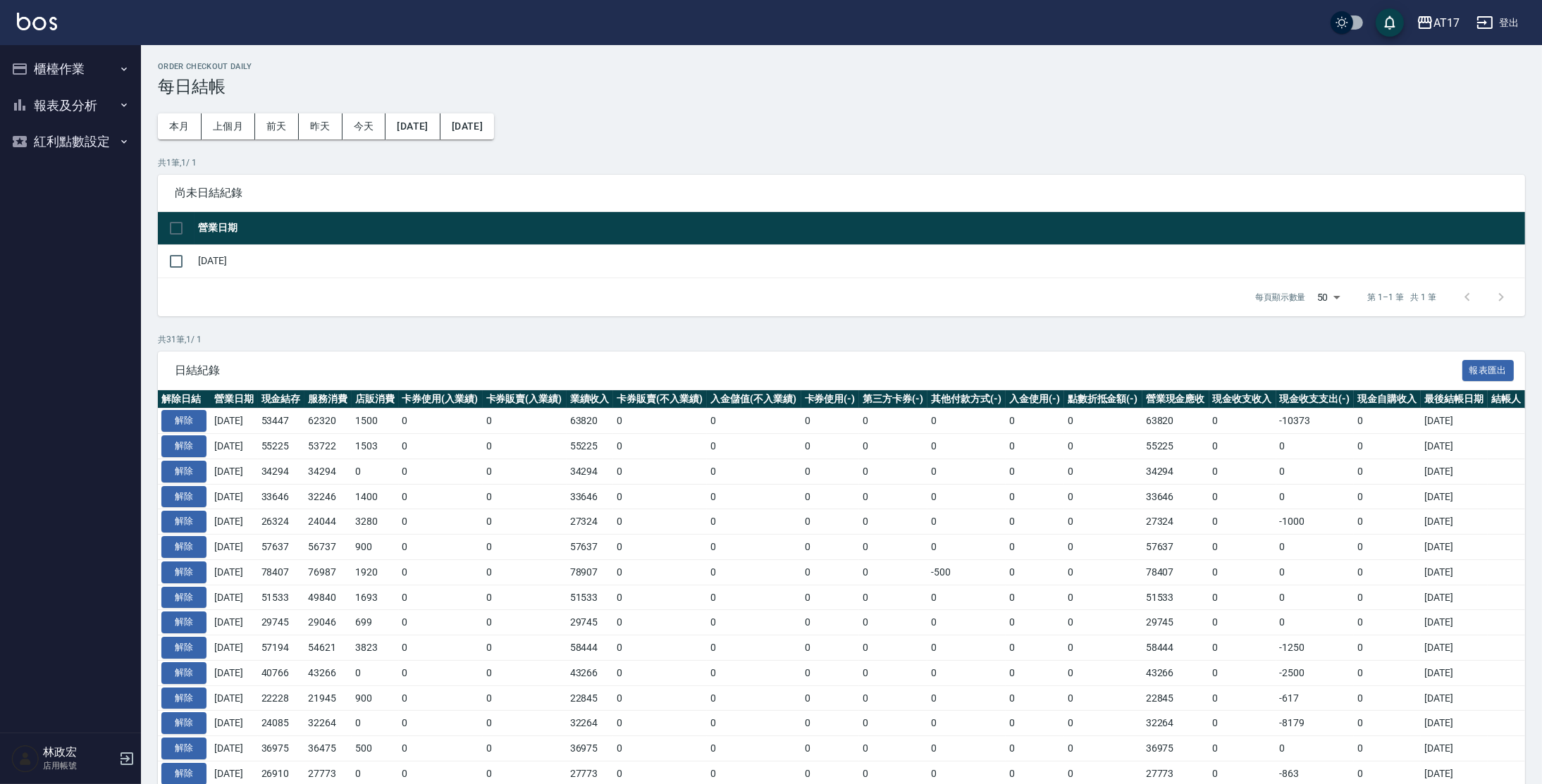
click at [61, 100] on button "報表及分析" at bounding box center [70, 105] width 130 height 37
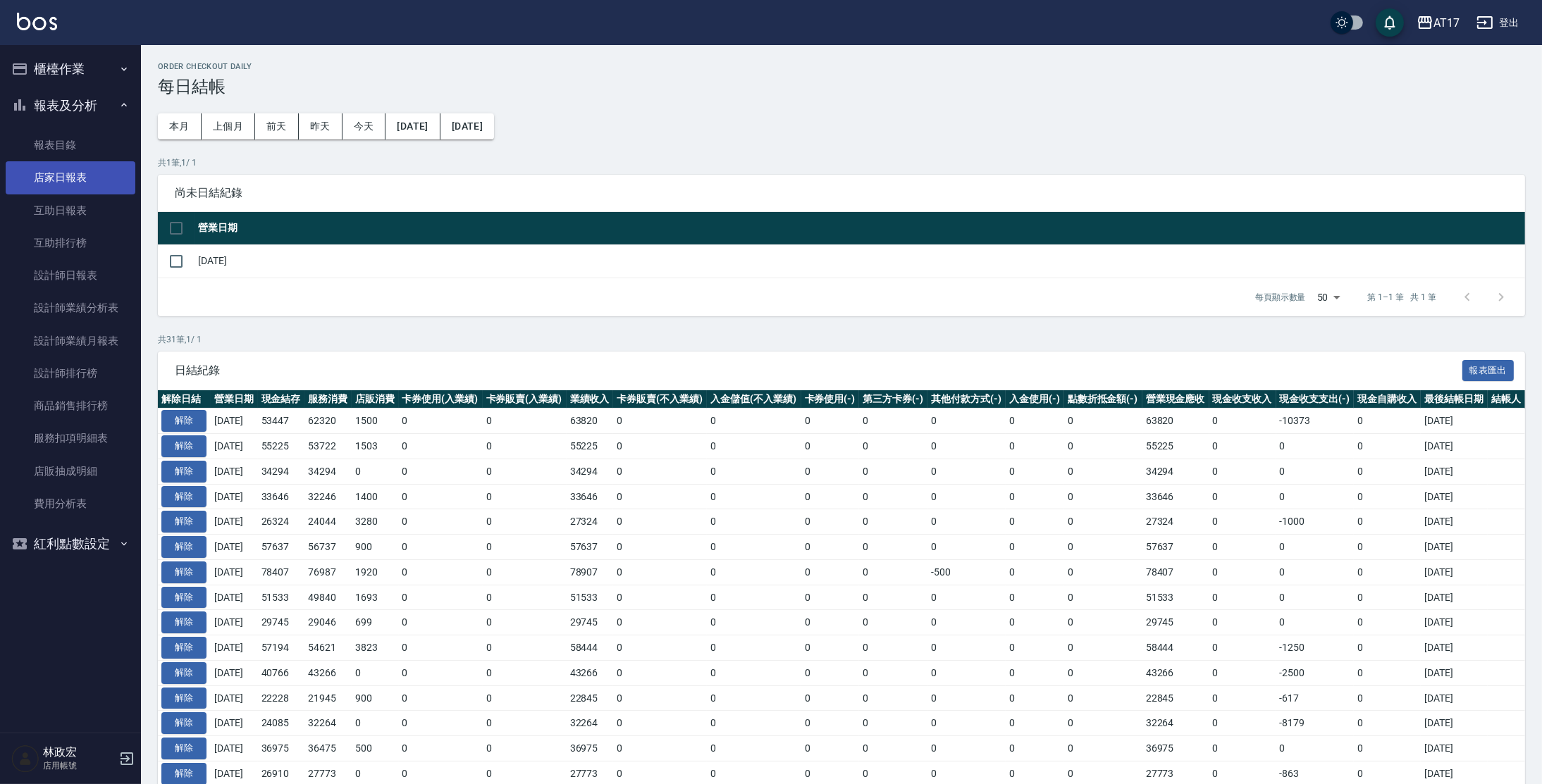
click at [76, 177] on link "店家日報表" at bounding box center [70, 177] width 130 height 33
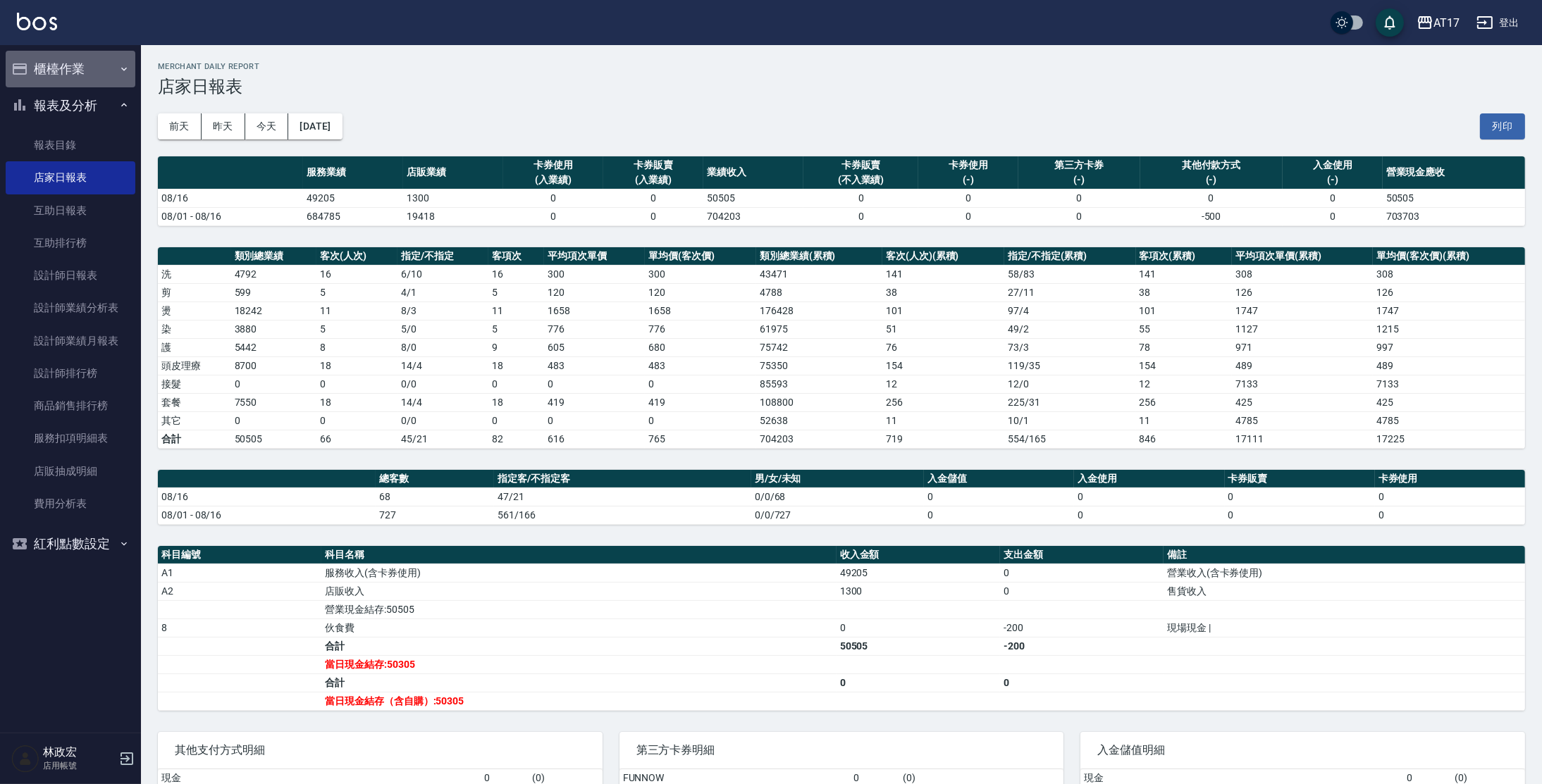
click at [67, 75] on button "櫃檯作業" at bounding box center [70, 68] width 130 height 37
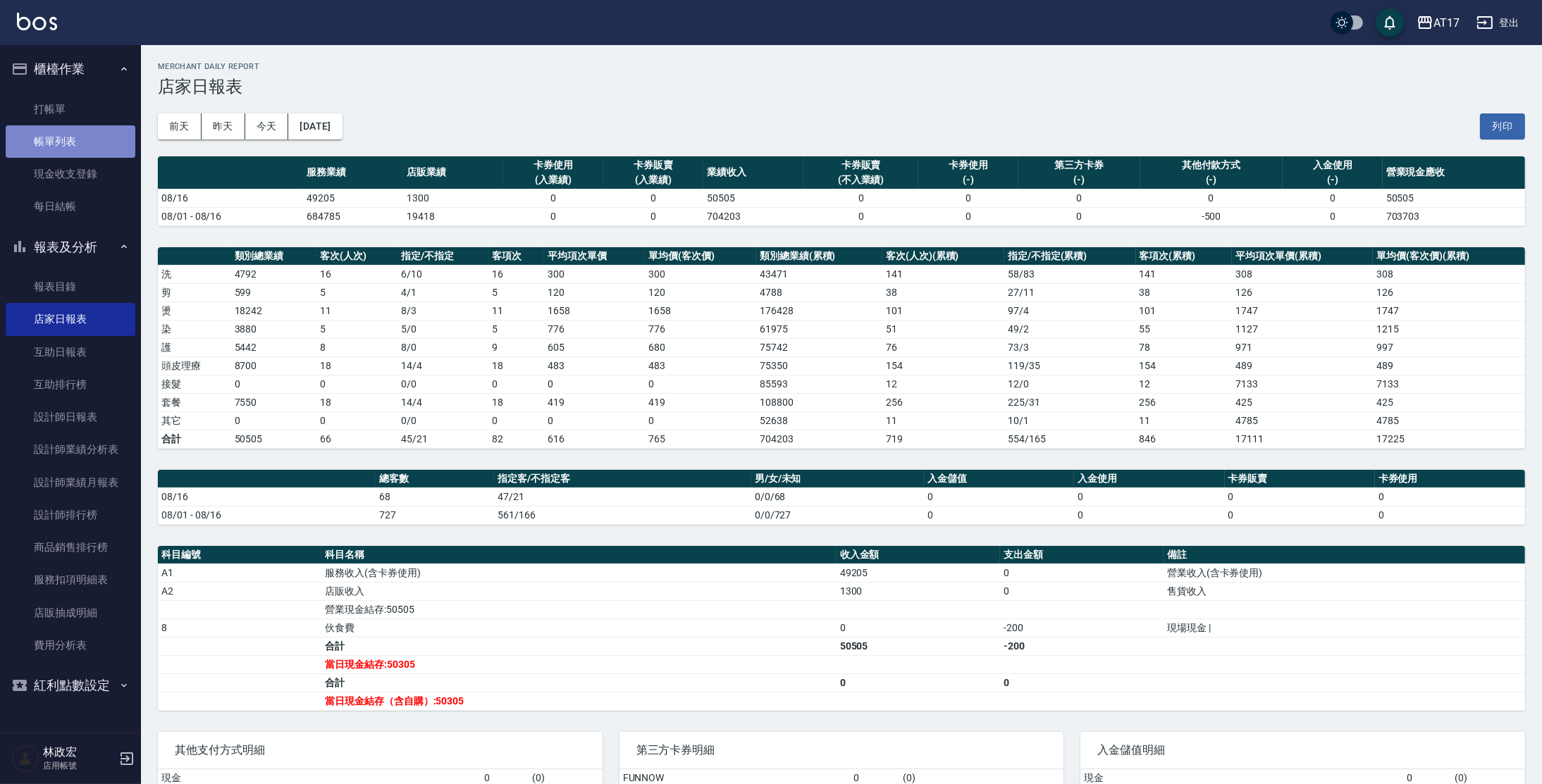
click at [59, 143] on link "帳單列表" at bounding box center [70, 142] width 130 height 33
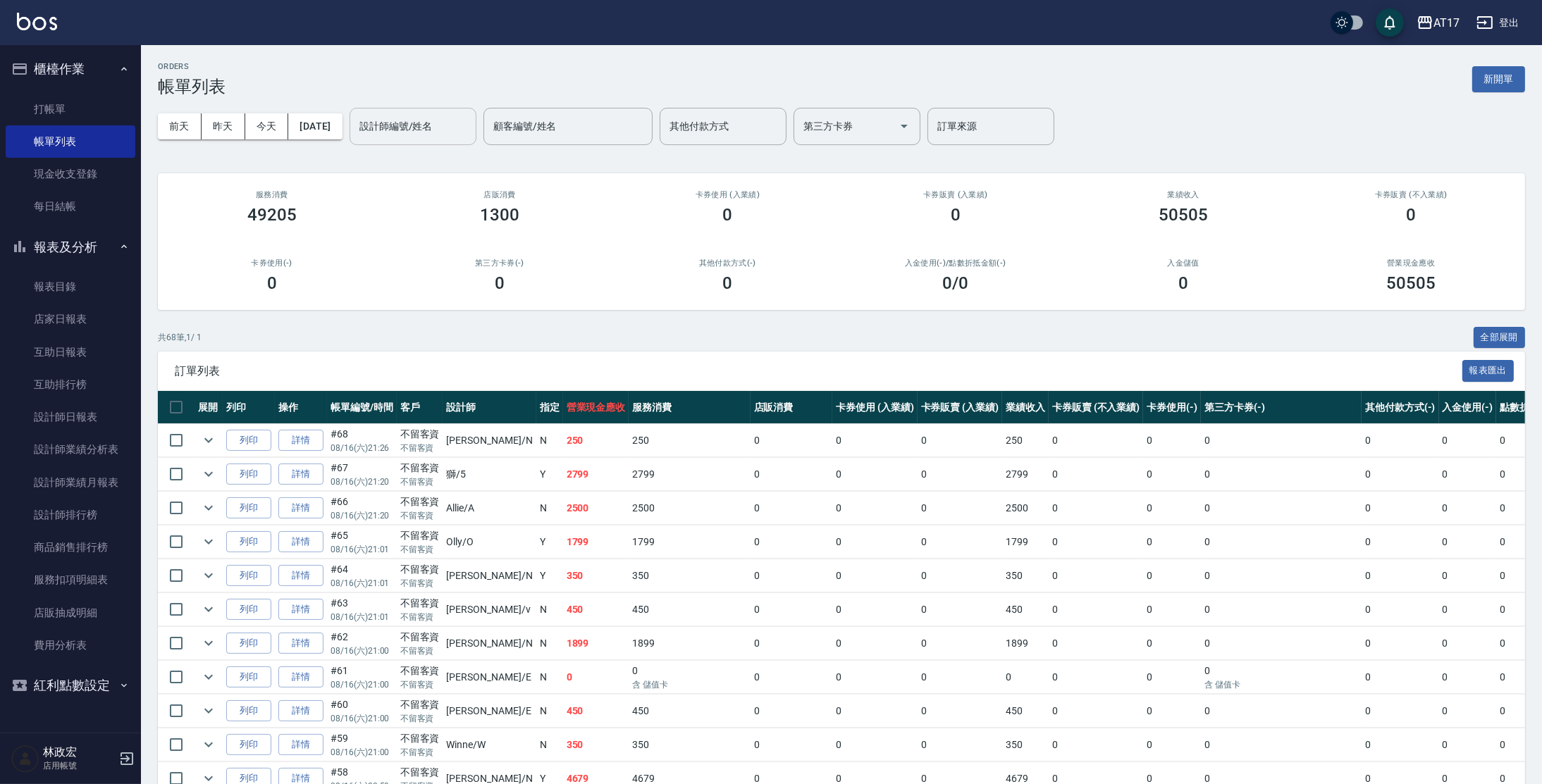
click at [463, 135] on input "設計師編號/姓名" at bounding box center [413, 127] width 114 height 25
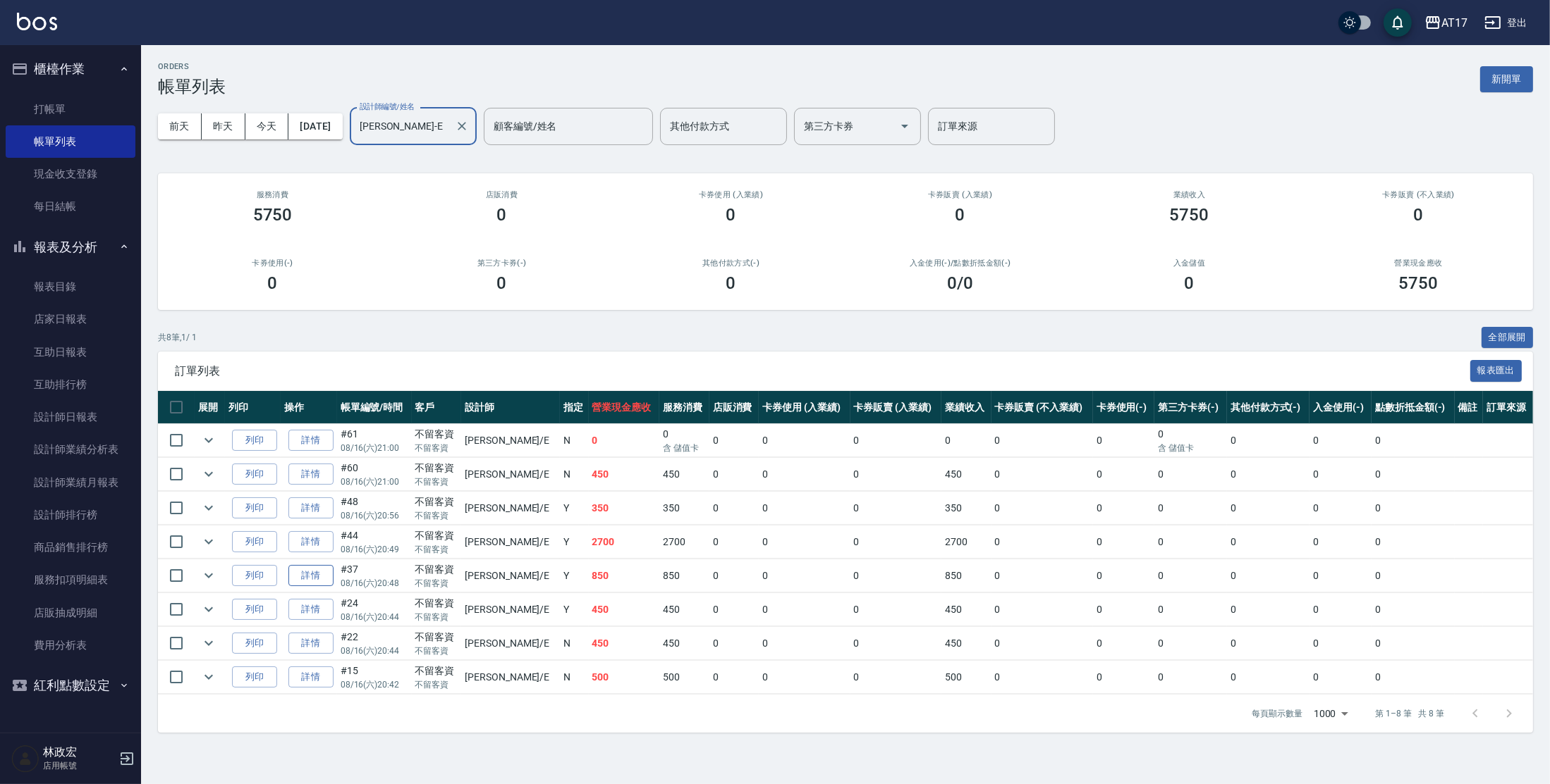
type input "[PERSON_NAME]-E"
click at [325, 570] on link "詳情" at bounding box center [311, 576] width 45 height 22
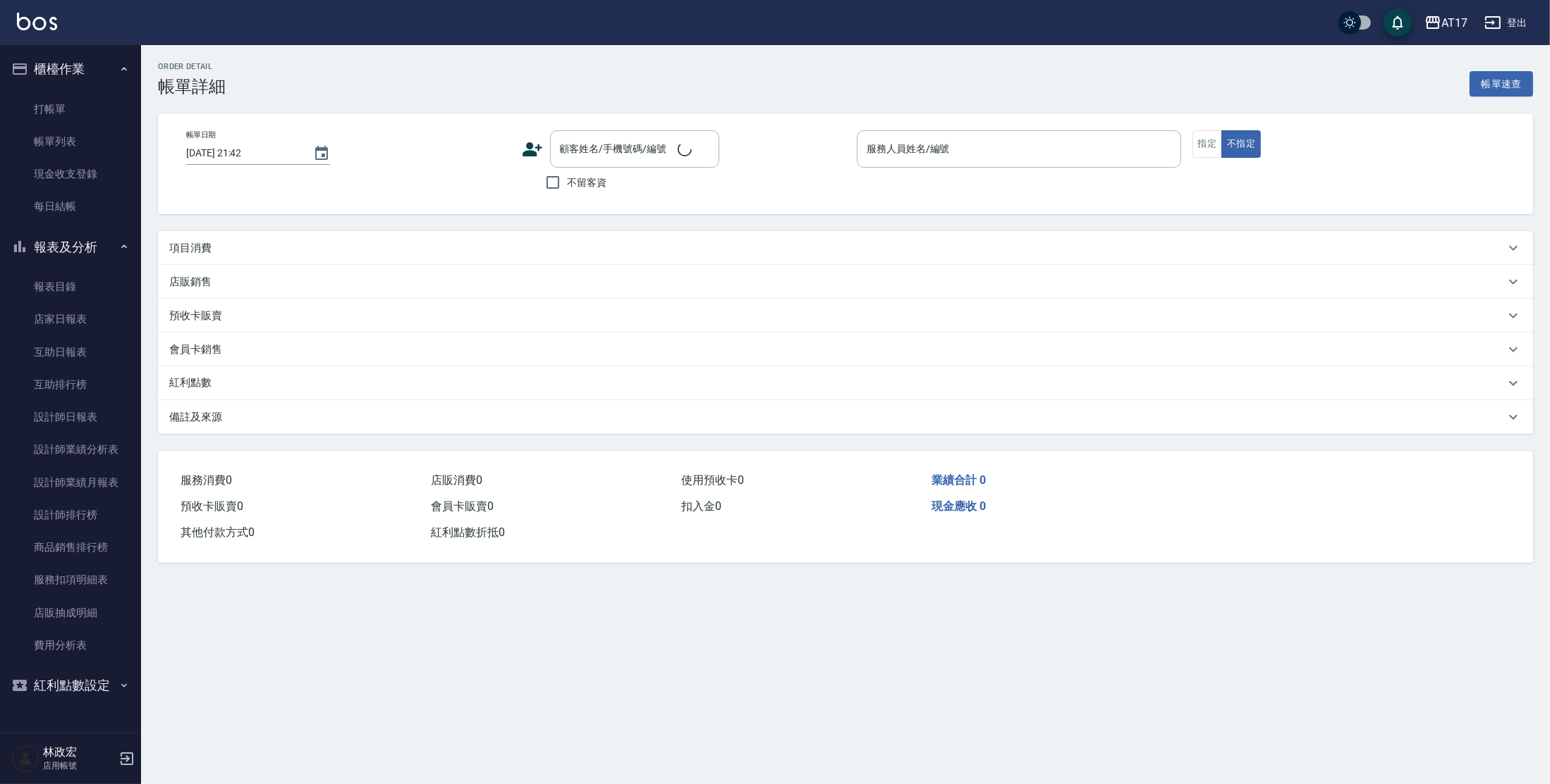
type input "[DATE] 20:48"
checkbox input "true"
type input "[PERSON_NAME]-E"
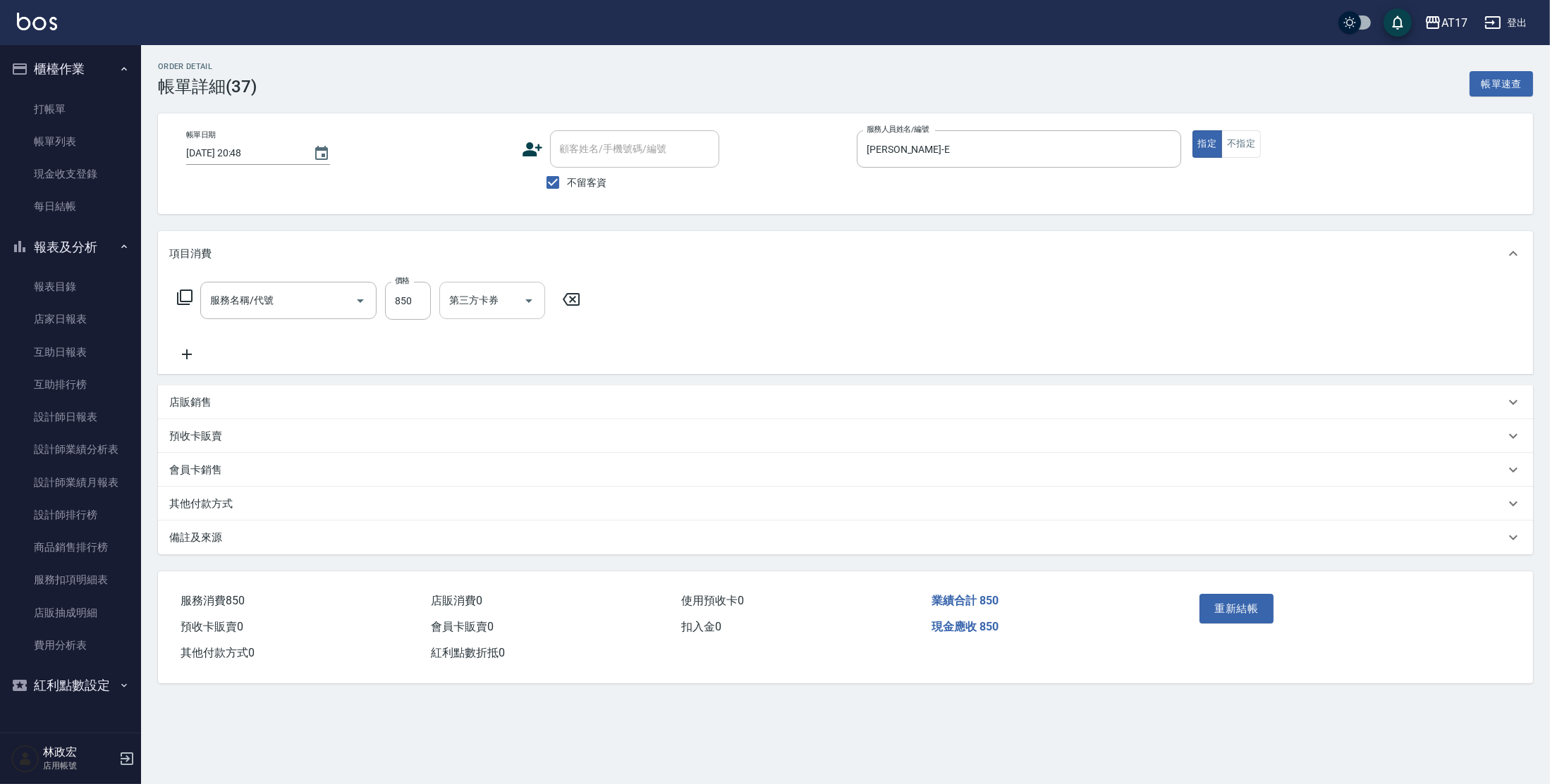
type input "精油-599(0599)"
click at [662, 305] on input "第三方卡券" at bounding box center [668, 301] width 72 height 25
type input "儲值卡"
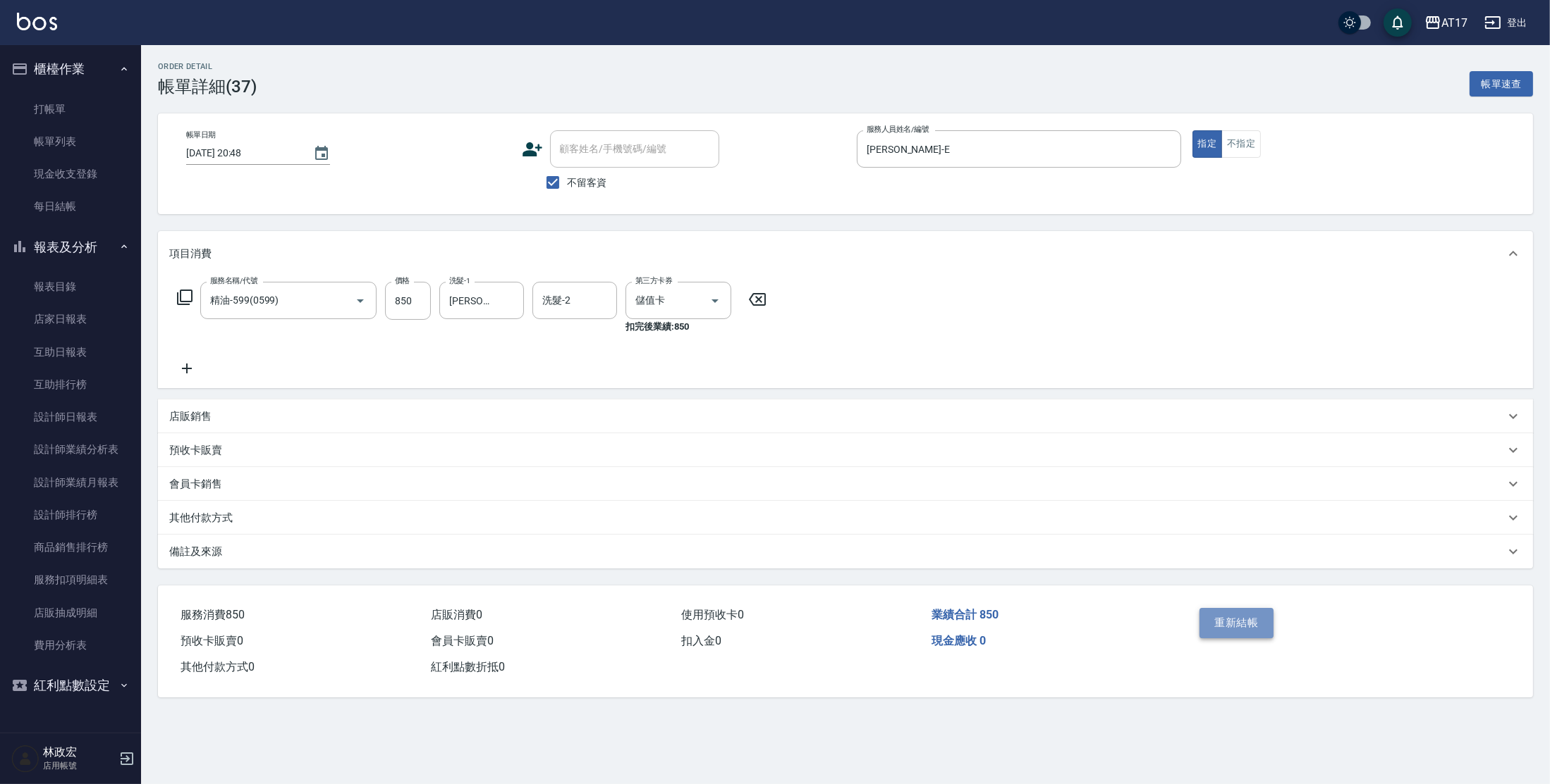
click at [1249, 624] on button "重新結帳" at bounding box center [1236, 623] width 75 height 30
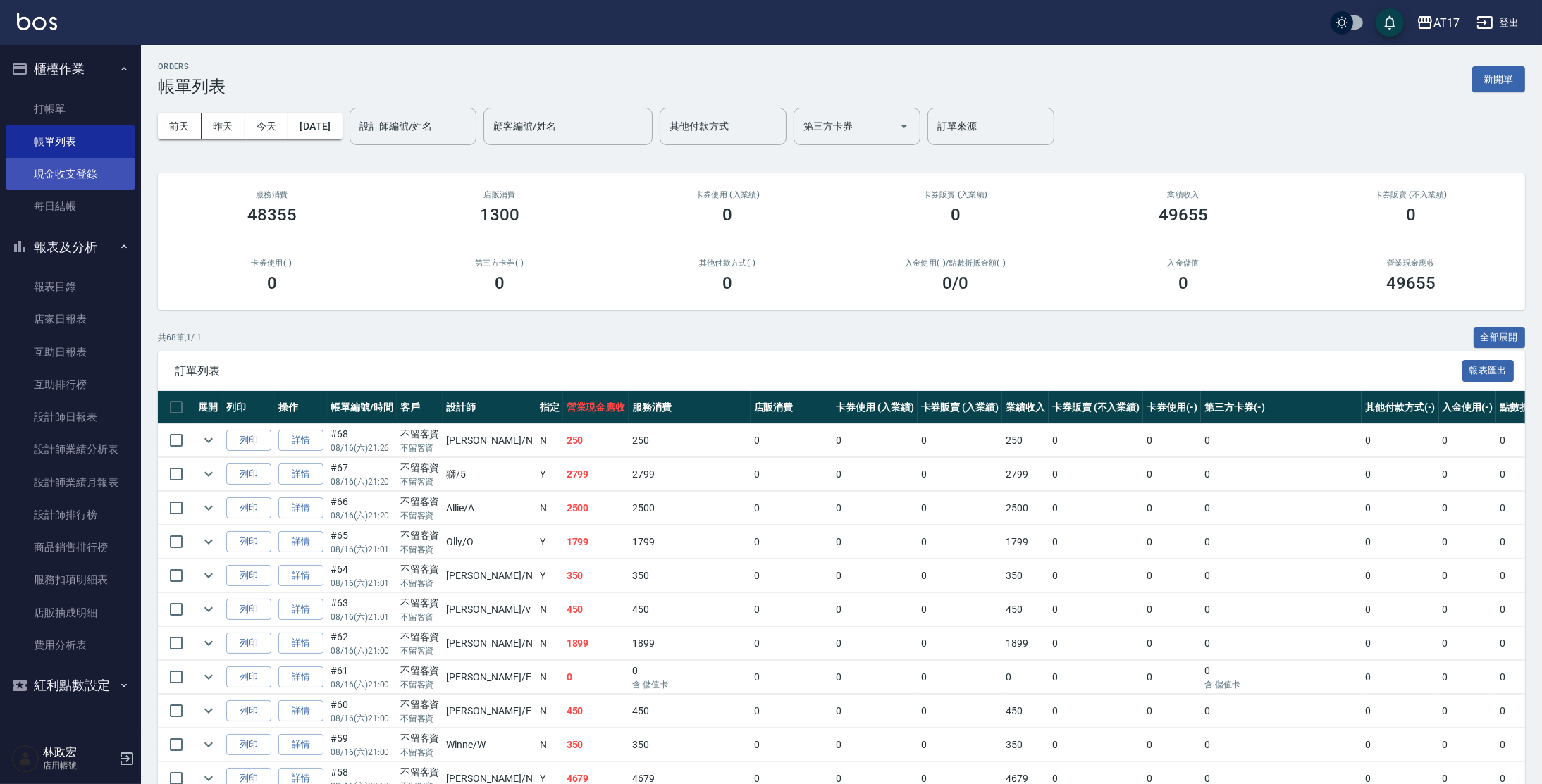
click at [86, 176] on link "現金收支登錄" at bounding box center [70, 174] width 130 height 33
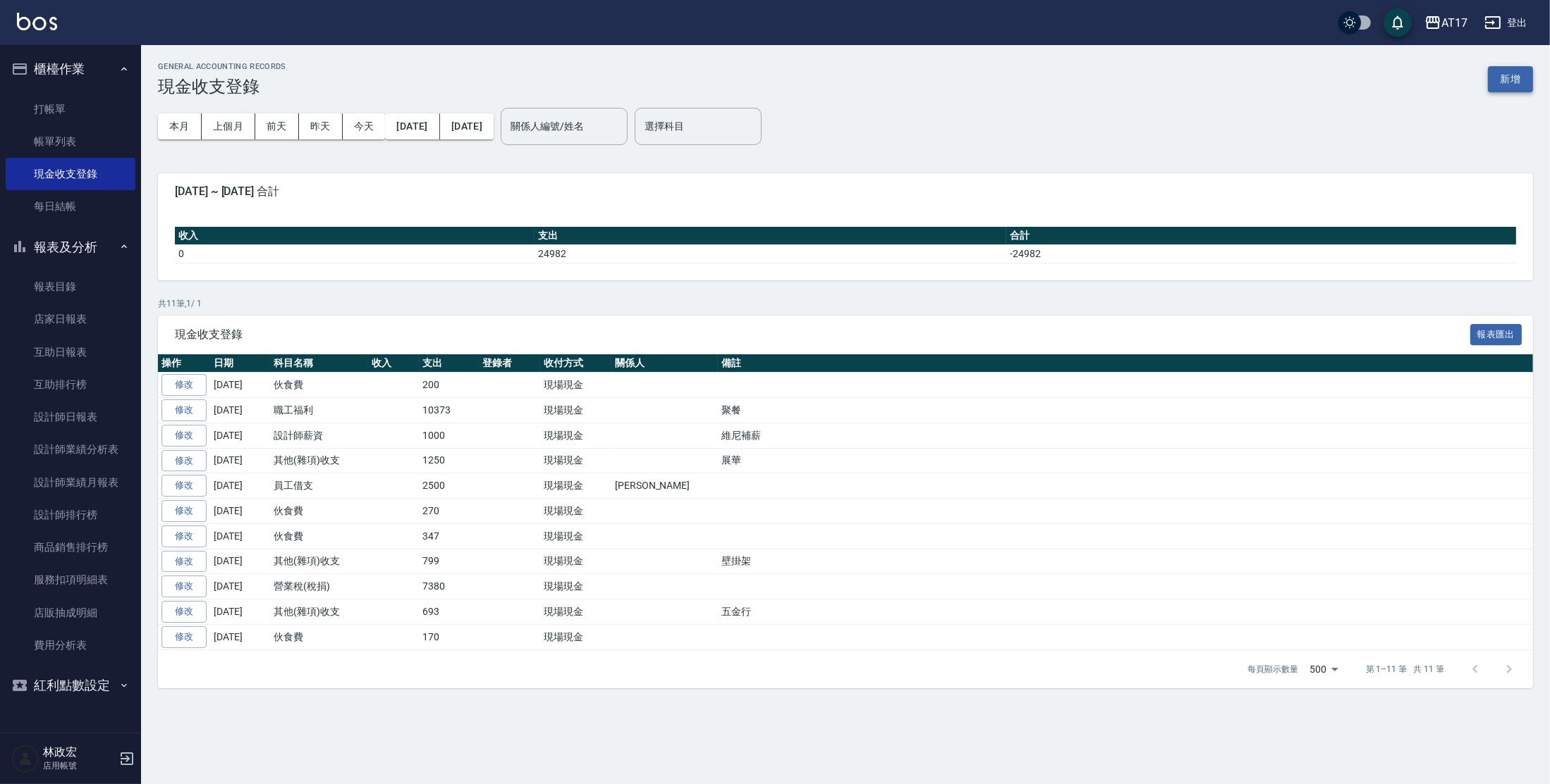
click at [1509, 77] on button "新增" at bounding box center [1510, 79] width 45 height 26
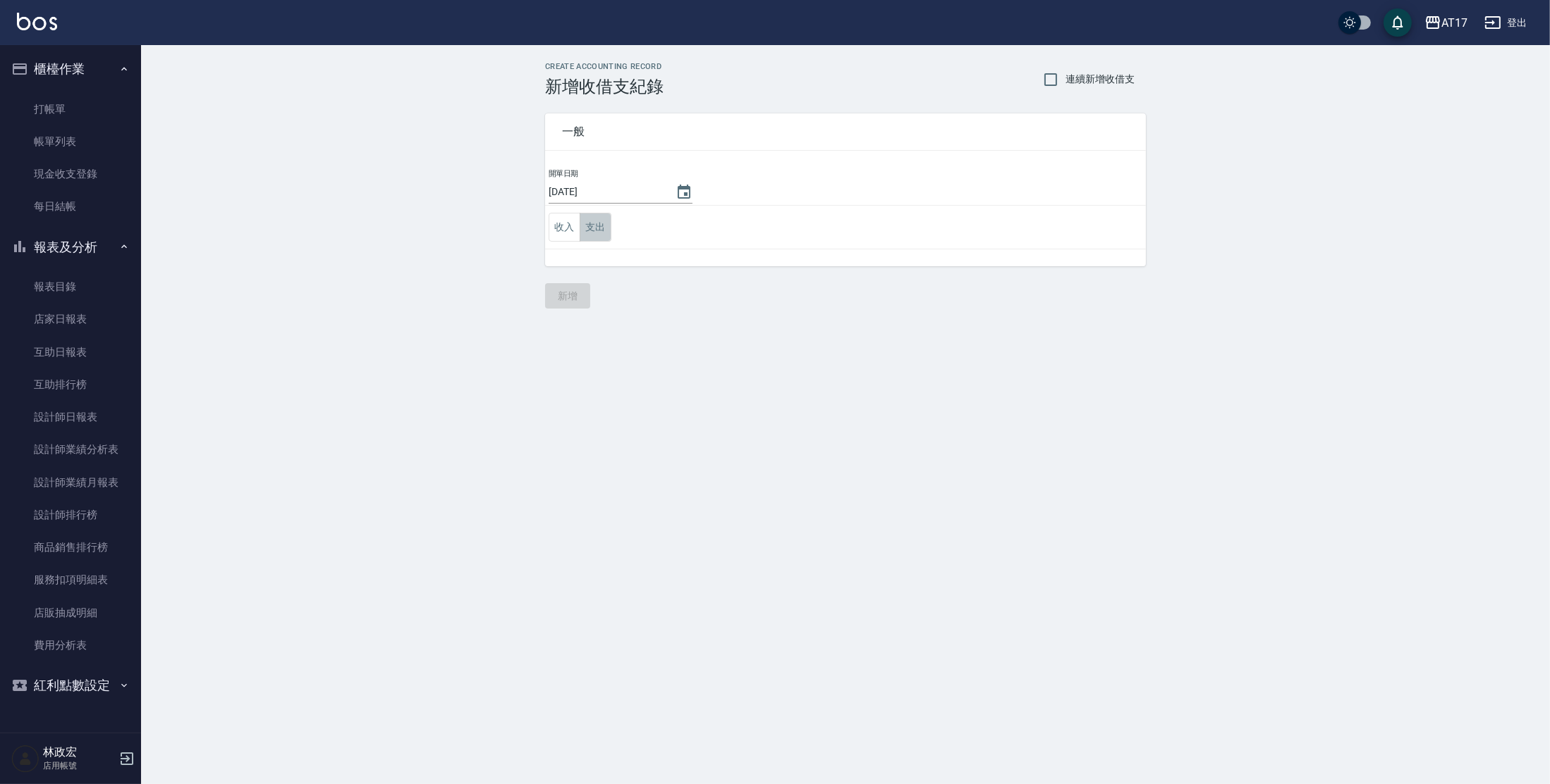
click at [583, 227] on button "支出" at bounding box center [595, 227] width 32 height 29
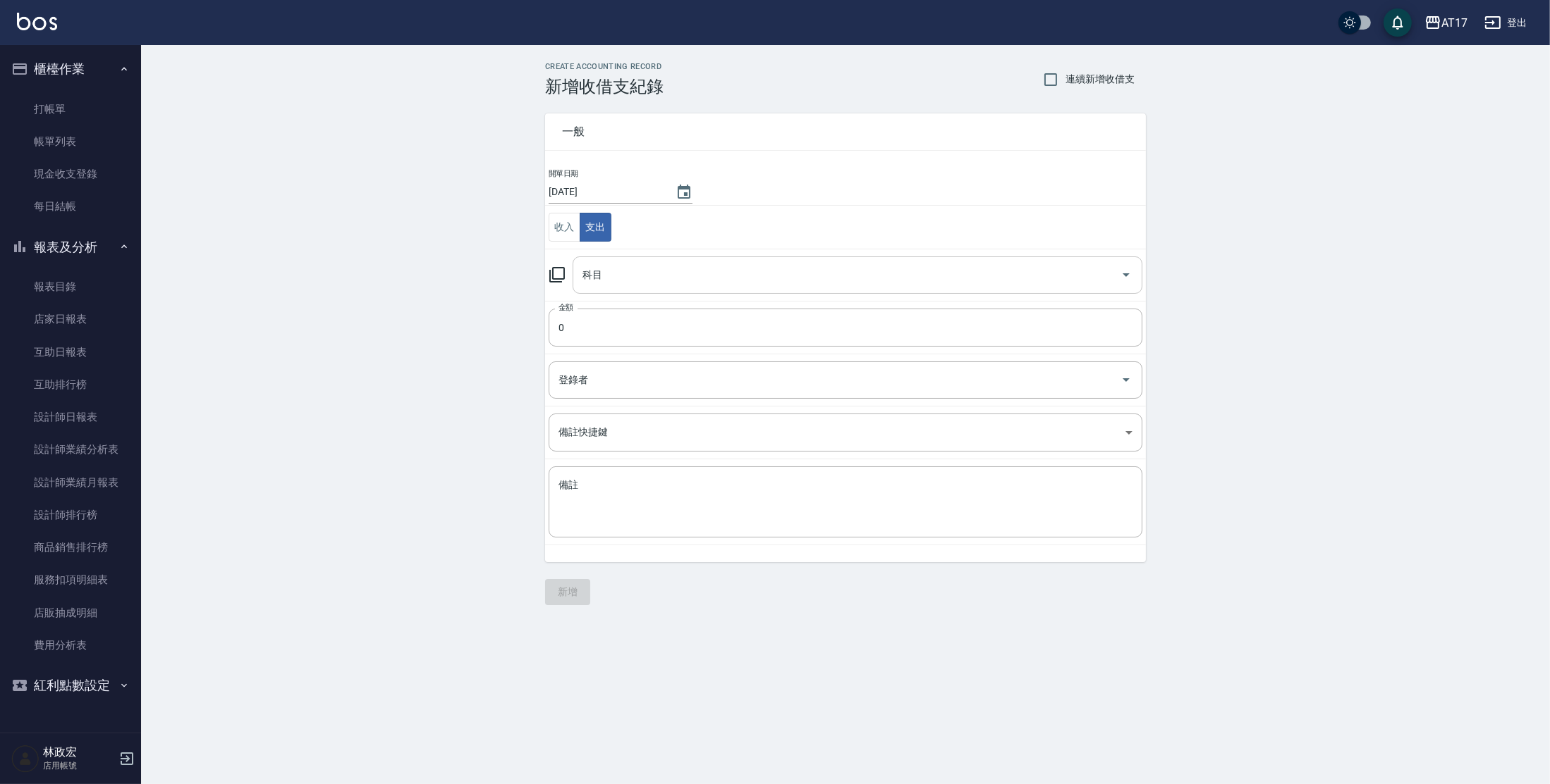
click at [594, 279] on input "科目" at bounding box center [847, 275] width 536 height 25
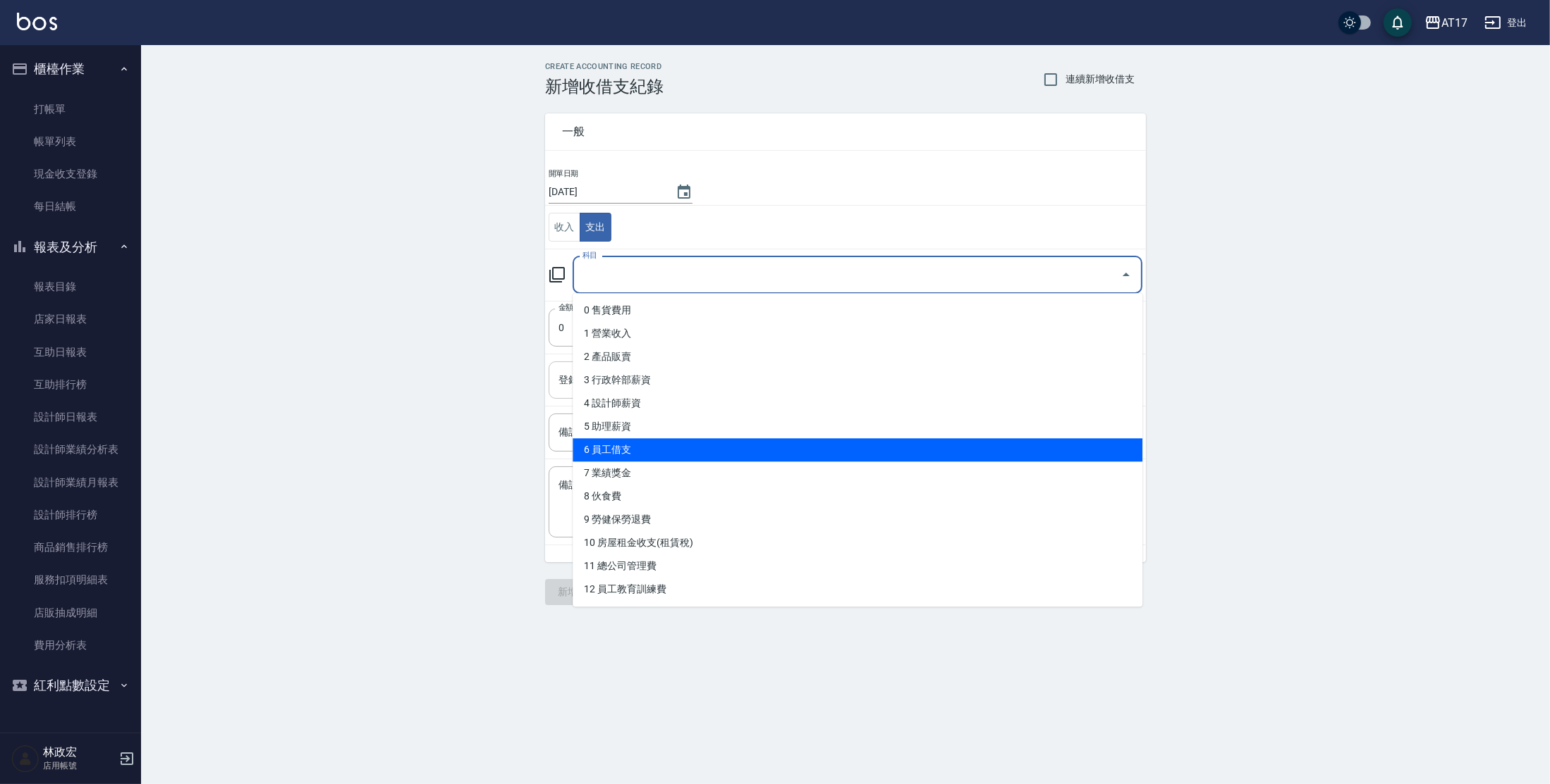
drag, startPoint x: 634, startPoint y: 452, endPoint x: 612, endPoint y: 434, distance: 28.4
click at [634, 451] on li "6 員工借支" at bounding box center [857, 450] width 570 height 23
type input "6 員工借支"
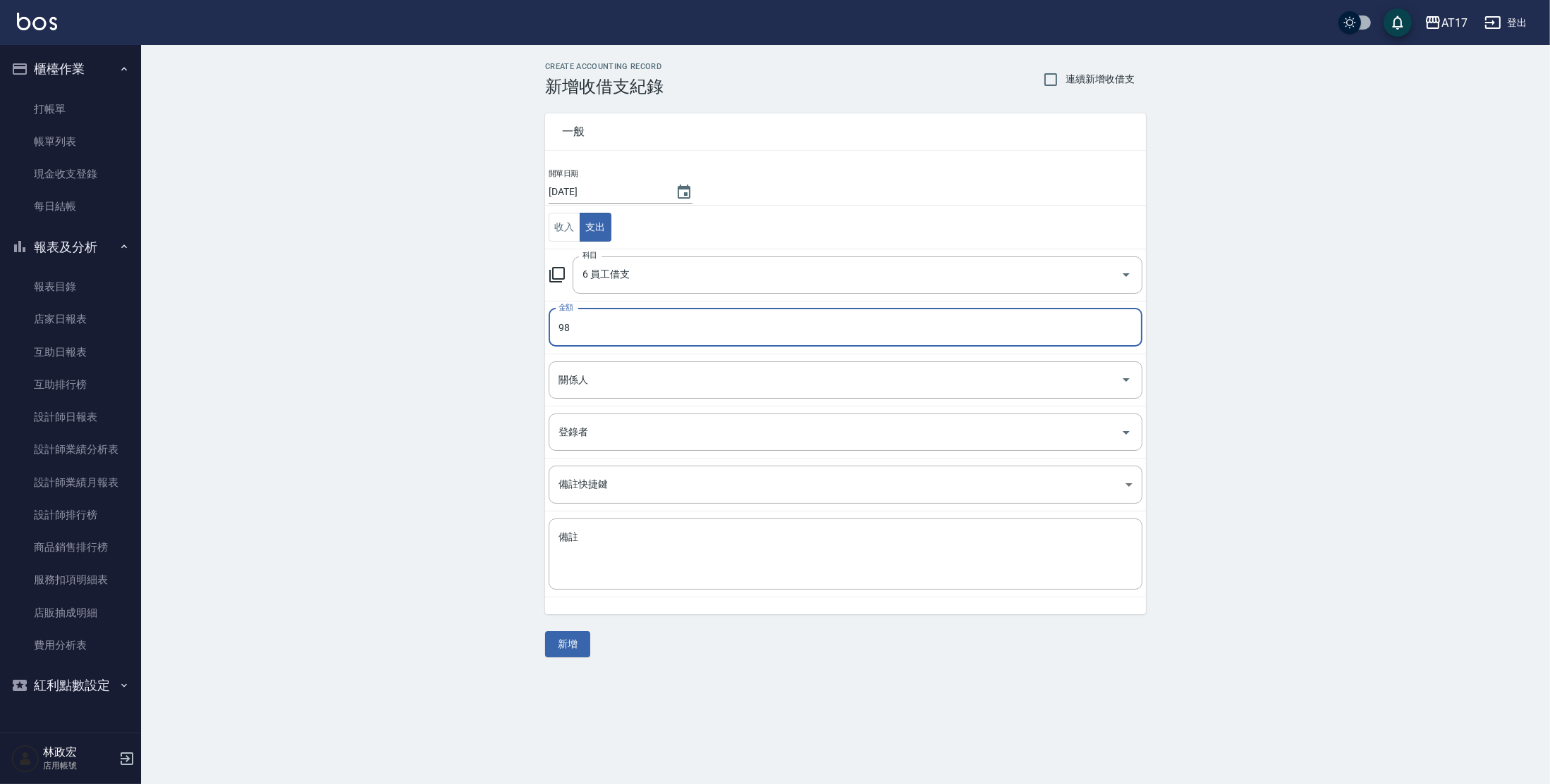
type input "98"
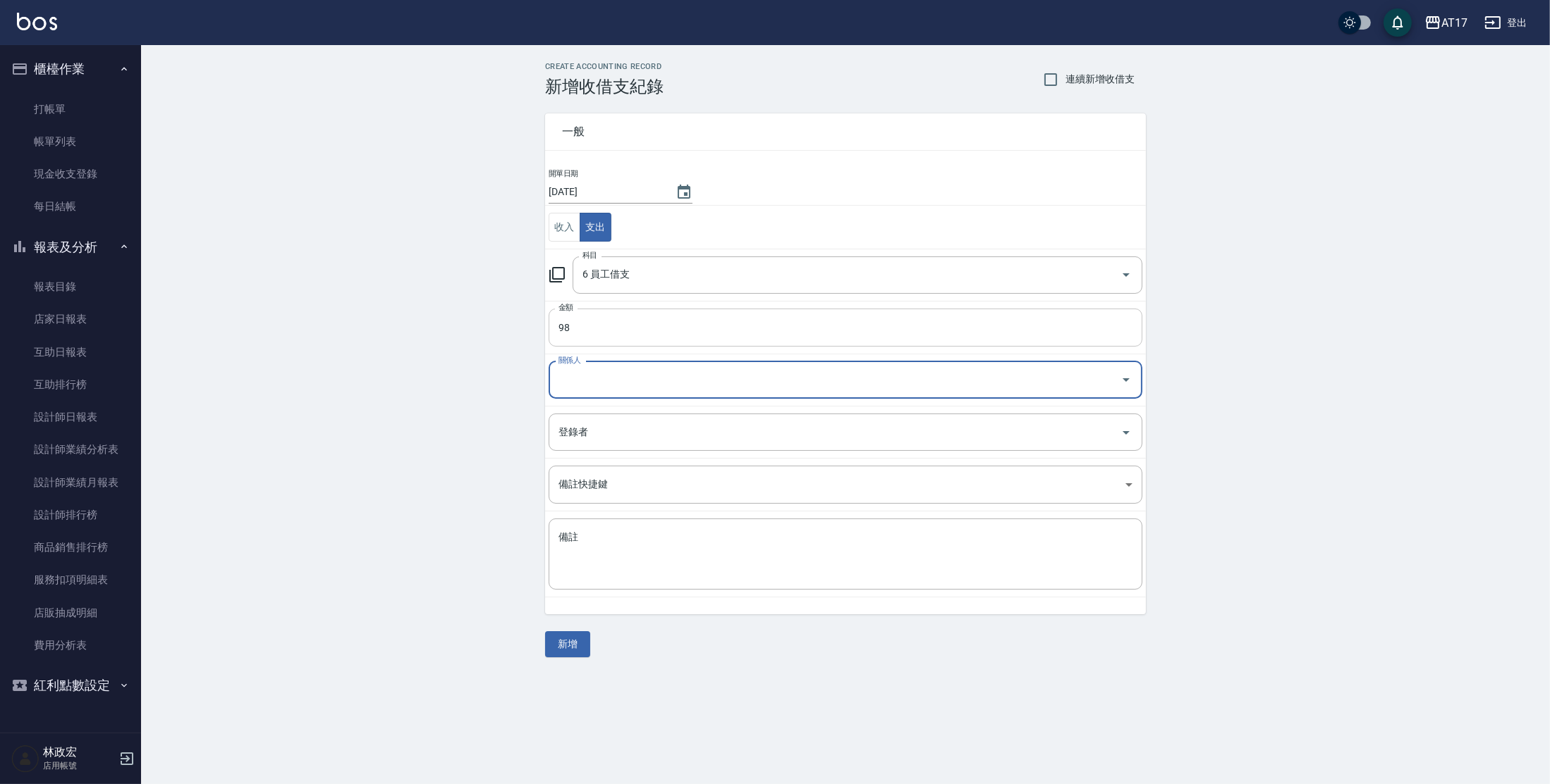
type input "8"
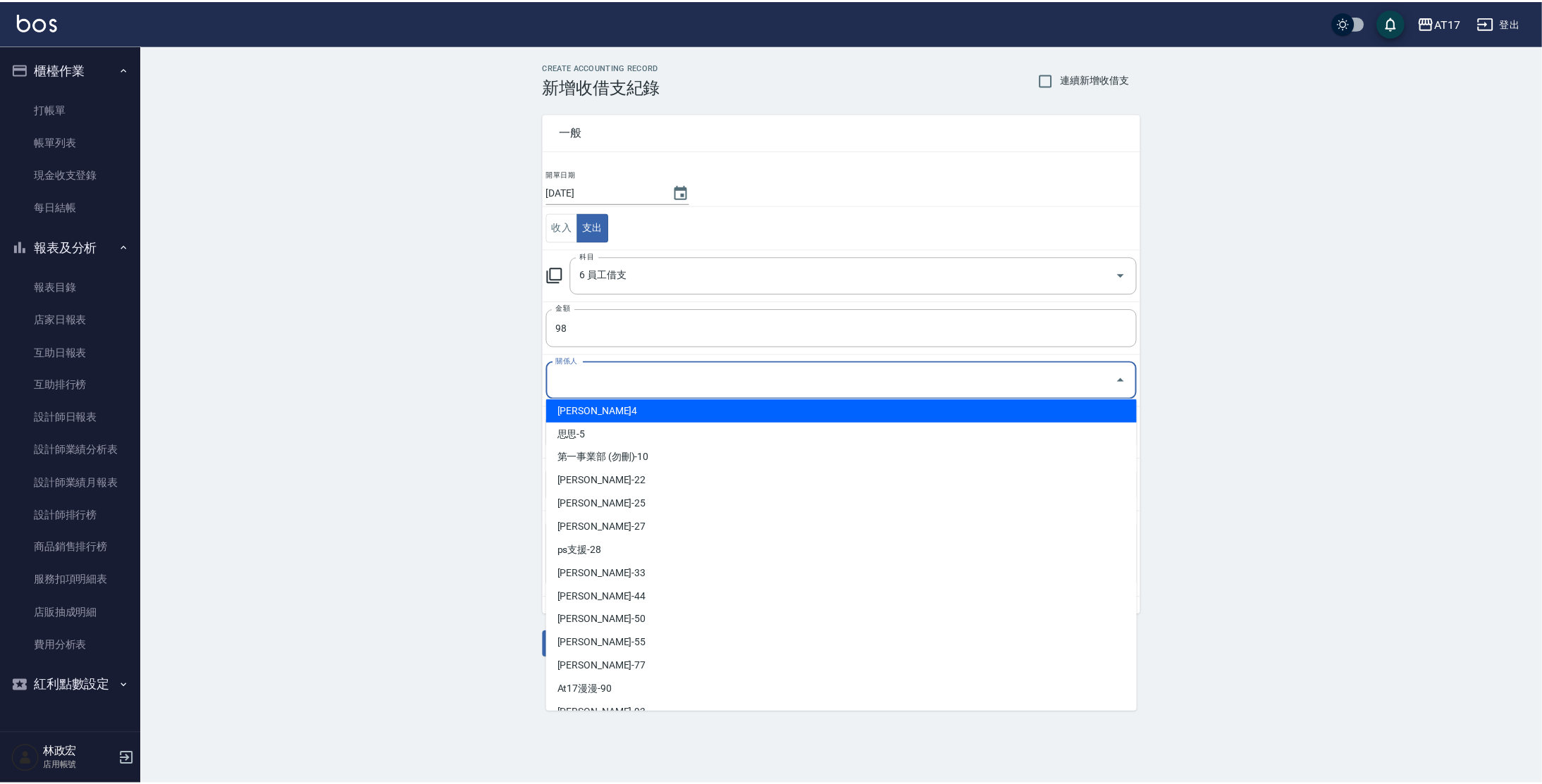
scroll to position [342, 0]
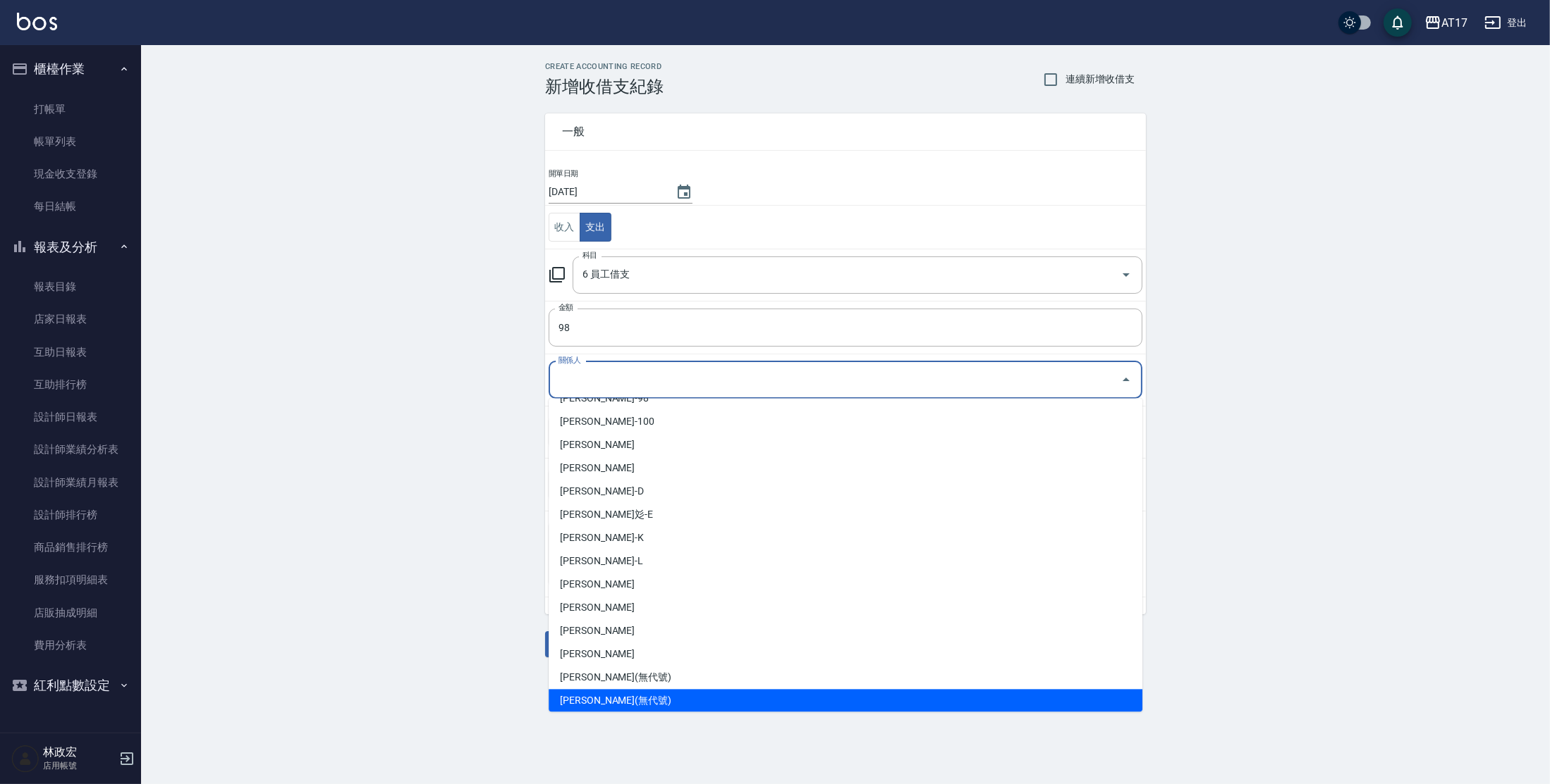
type input "張晉瑋-(無代號)"
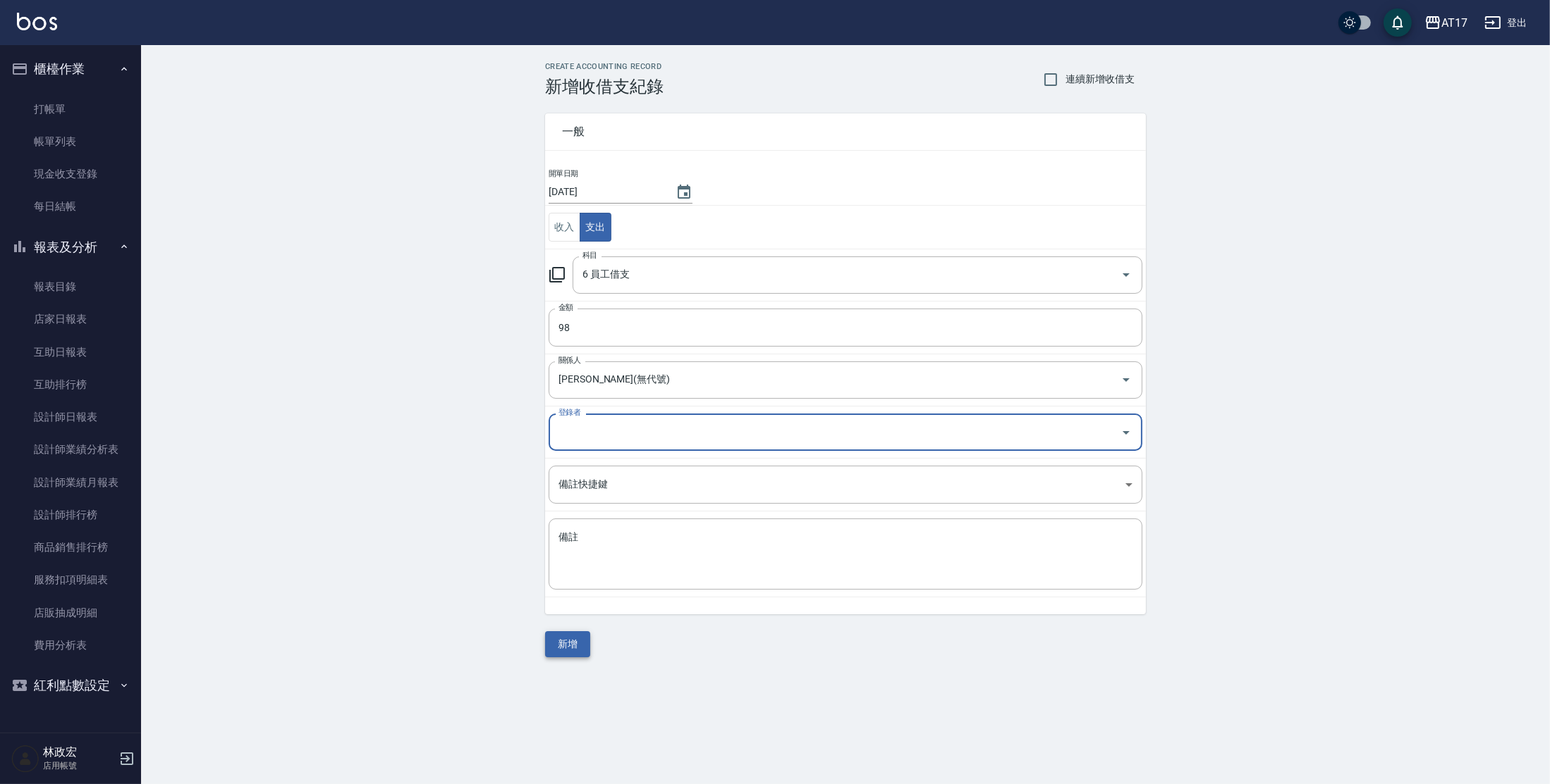
click at [566, 643] on button "新增" at bounding box center [567, 645] width 45 height 26
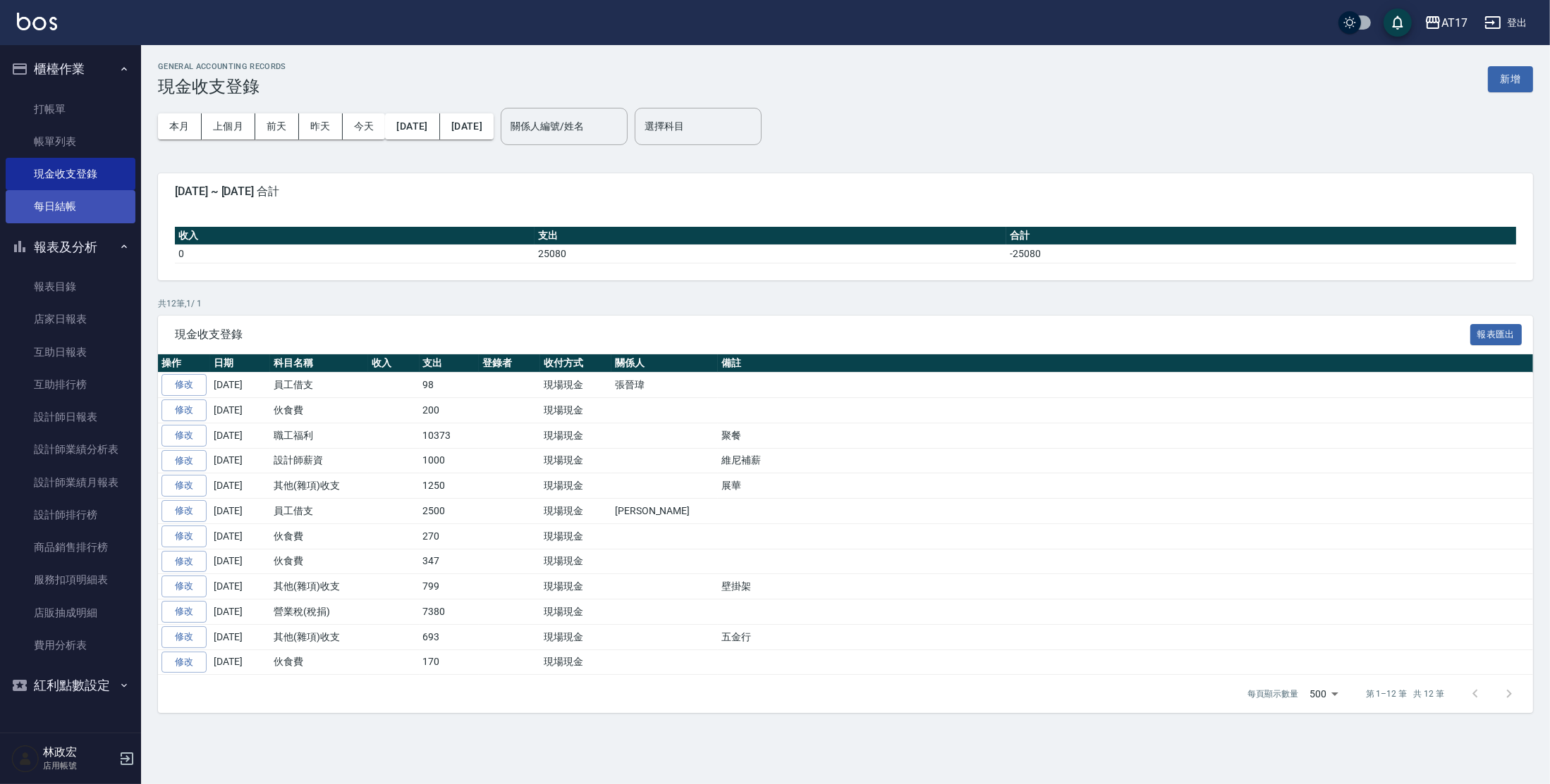
click at [74, 210] on link "每日結帳" at bounding box center [70, 207] width 130 height 33
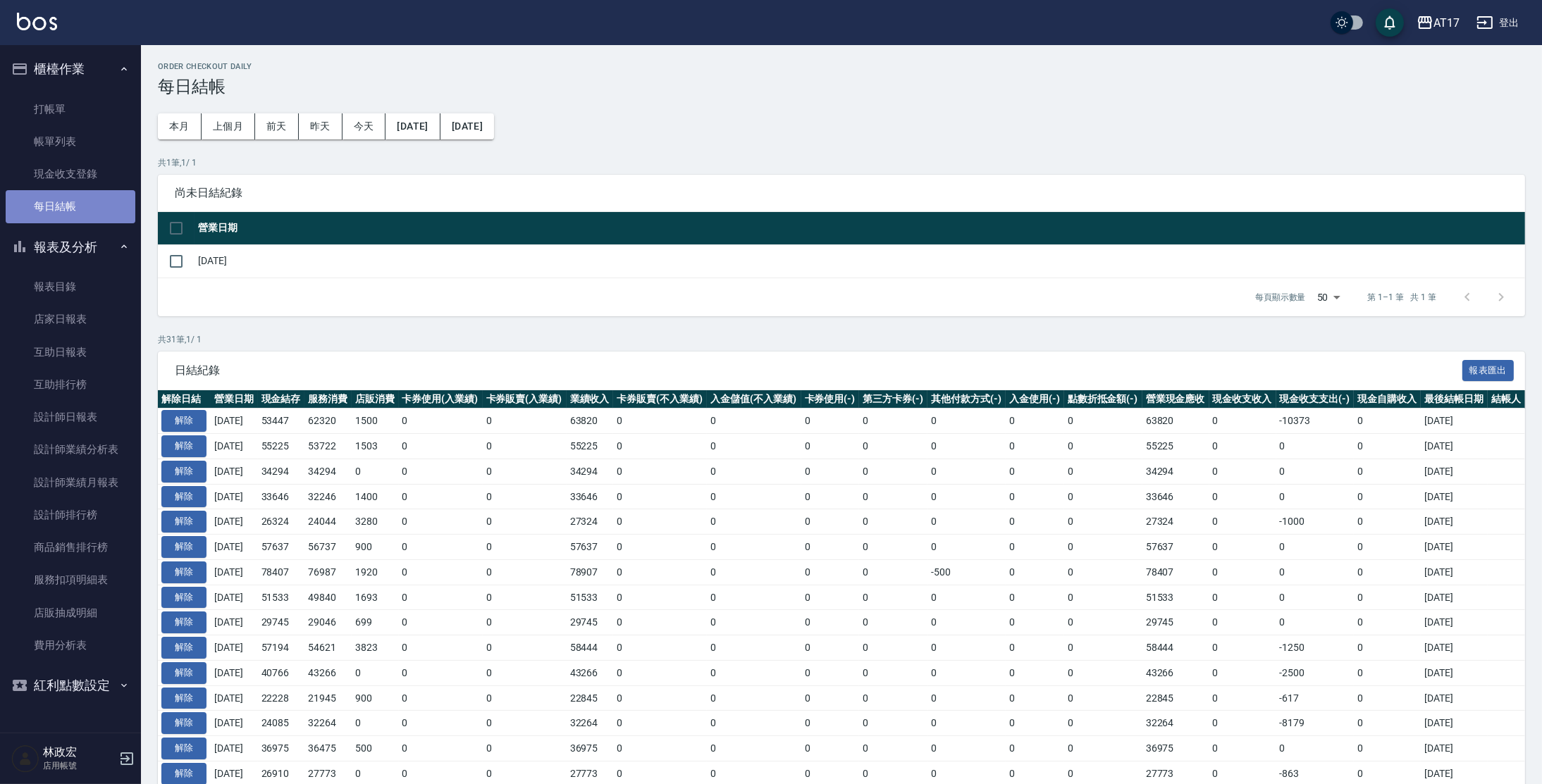
click at [87, 202] on link "每日結帳" at bounding box center [70, 207] width 130 height 33
drag, startPoint x: 173, startPoint y: 261, endPoint x: 191, endPoint y: 371, distance: 111.5
click at [173, 261] on input "checkbox" at bounding box center [176, 261] width 30 height 30
checkbox input "true"
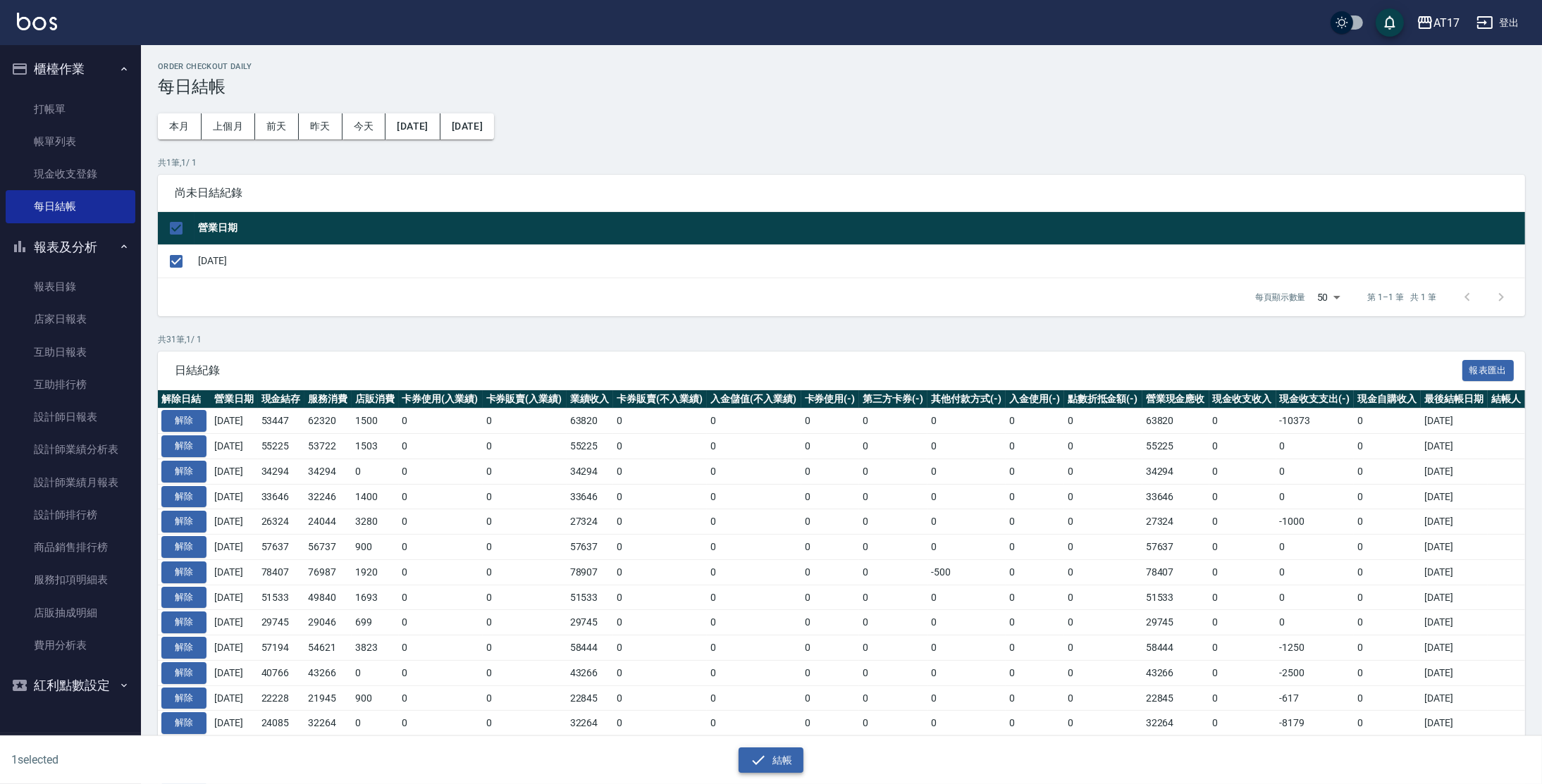
click at [780, 749] on button "結帳" at bounding box center [772, 761] width 65 height 26
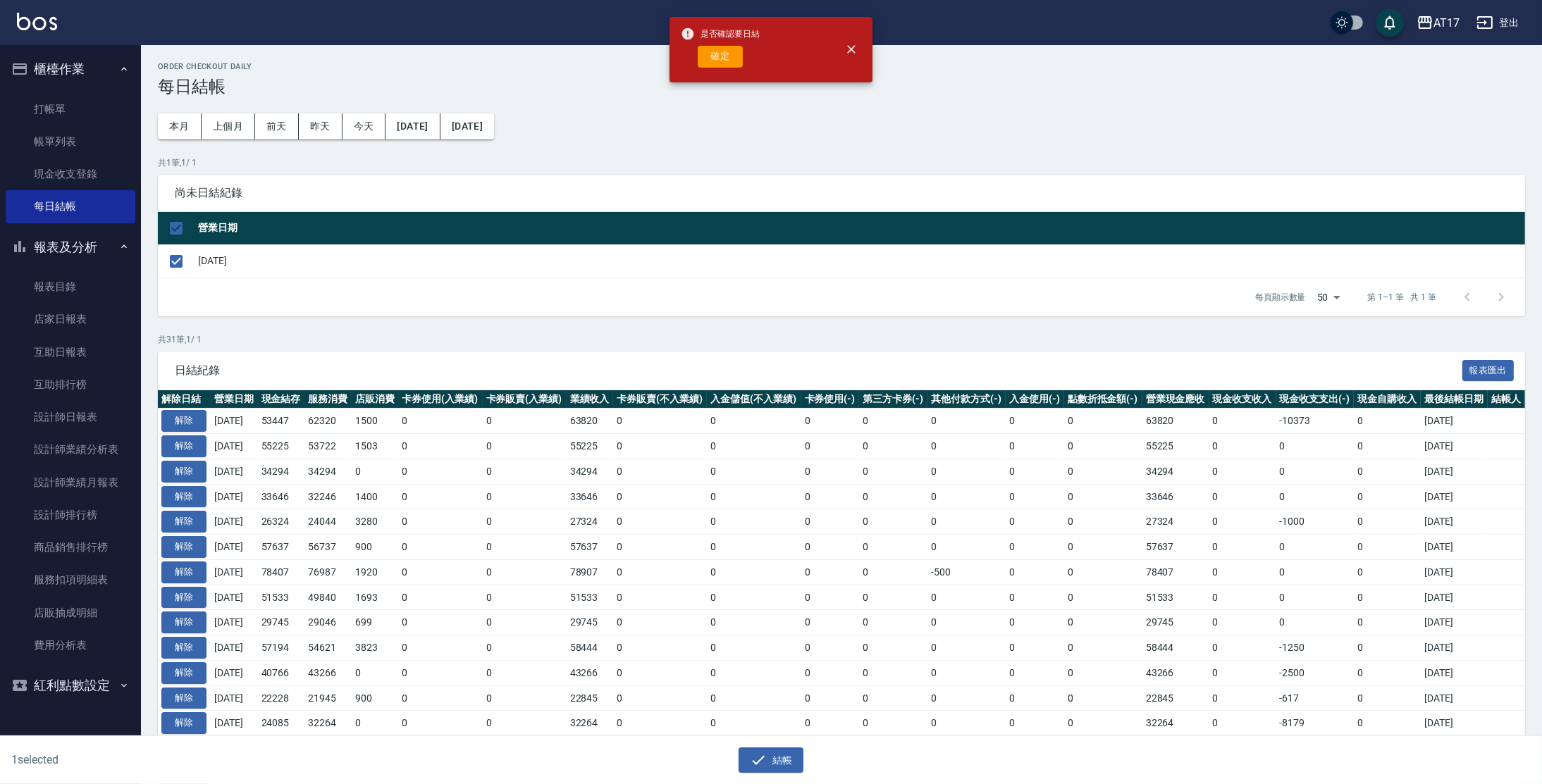
drag, startPoint x: 718, startPoint y: 75, endPoint x: 719, endPoint y: 68, distance: 7.1
click at [719, 75] on div "是否確認要日結 確定" at bounding box center [720, 49] width 79 height 57
click at [719, 60] on button "確定" at bounding box center [720, 57] width 45 height 22
checkbox input "false"
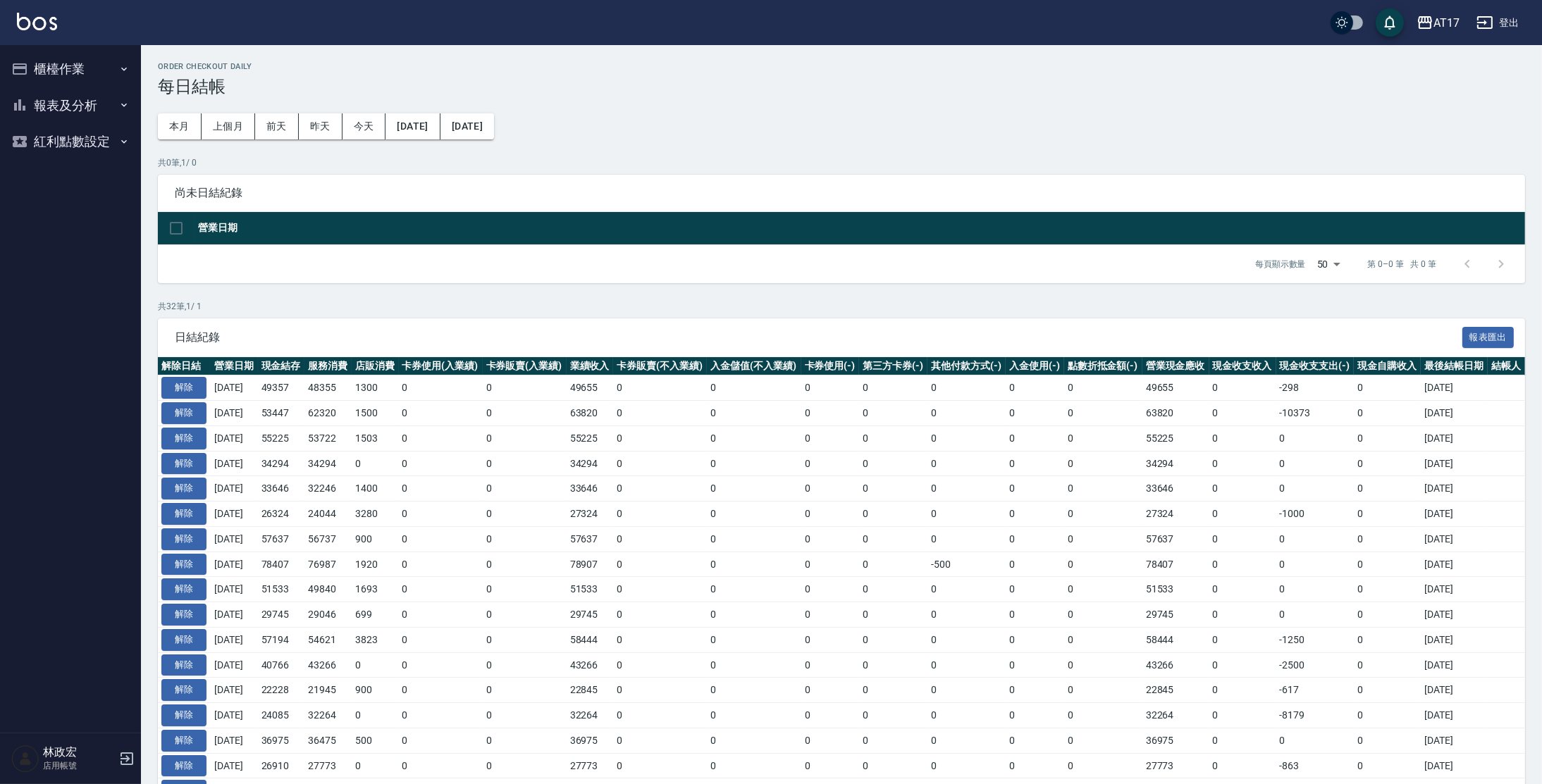
click at [61, 61] on button "櫃檯作業" at bounding box center [70, 68] width 130 height 37
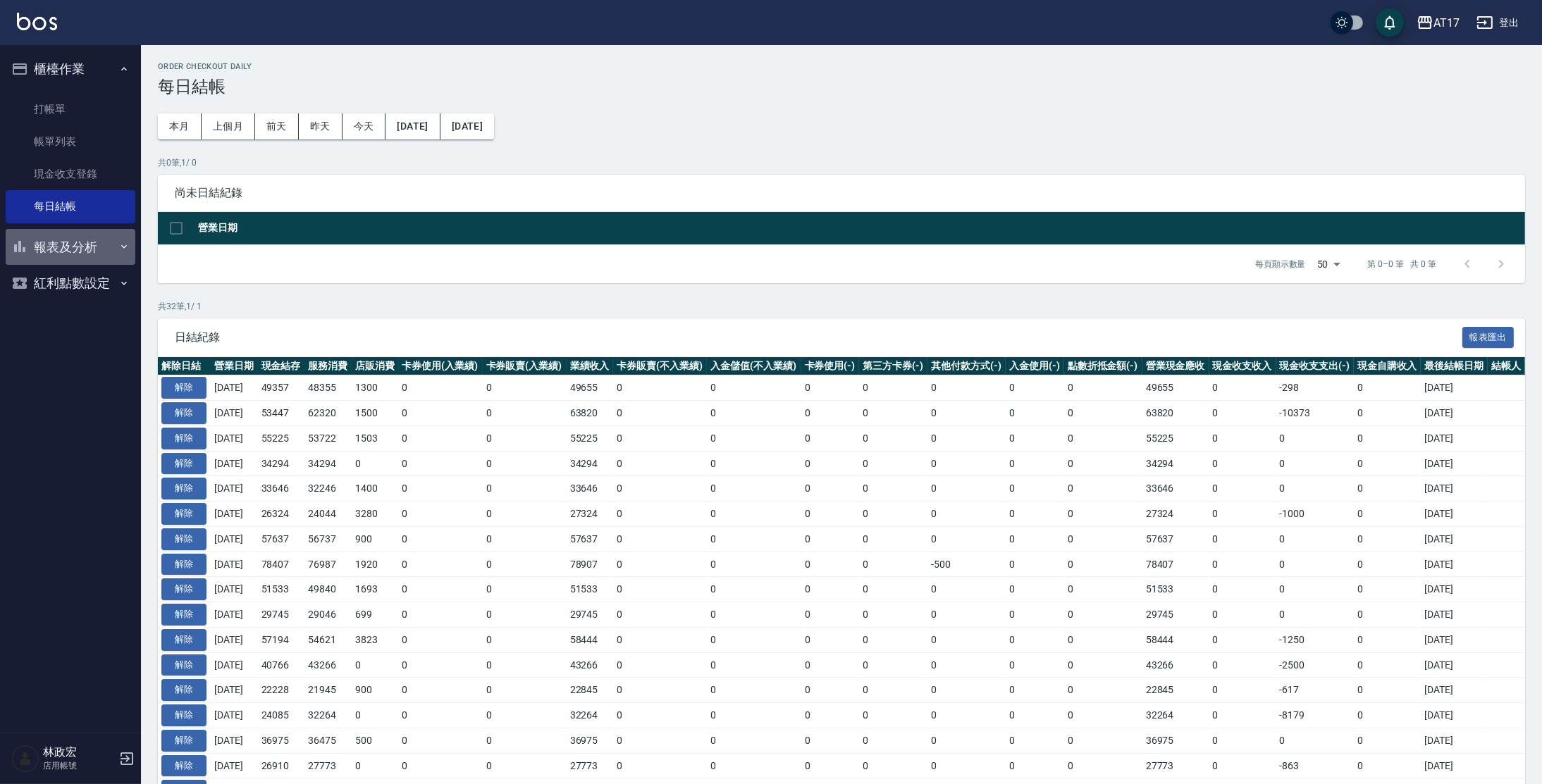
click at [70, 244] on button "報表及分析" at bounding box center [70, 247] width 130 height 37
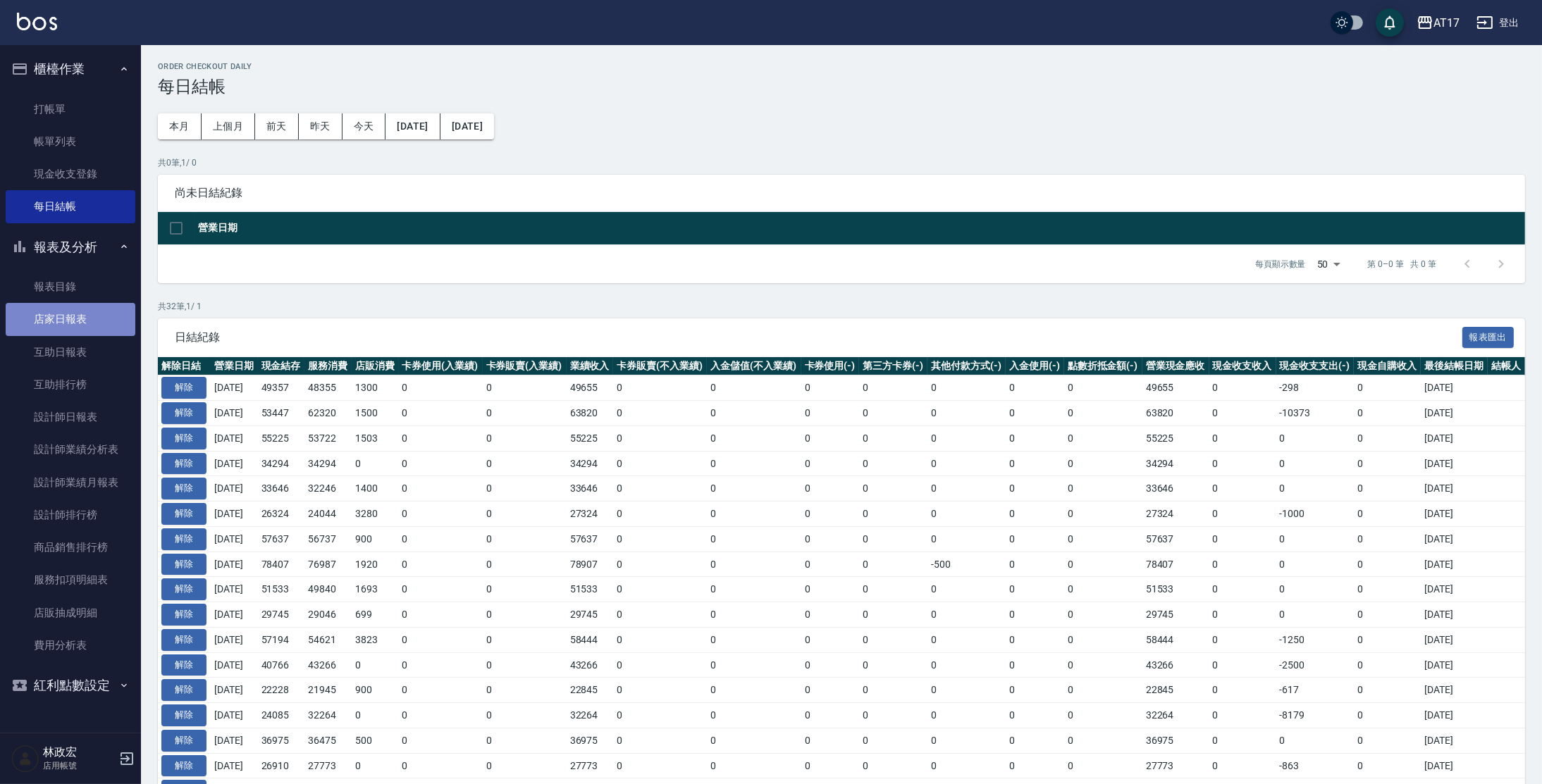
click at [67, 323] on link "店家日報表" at bounding box center [70, 320] width 130 height 33
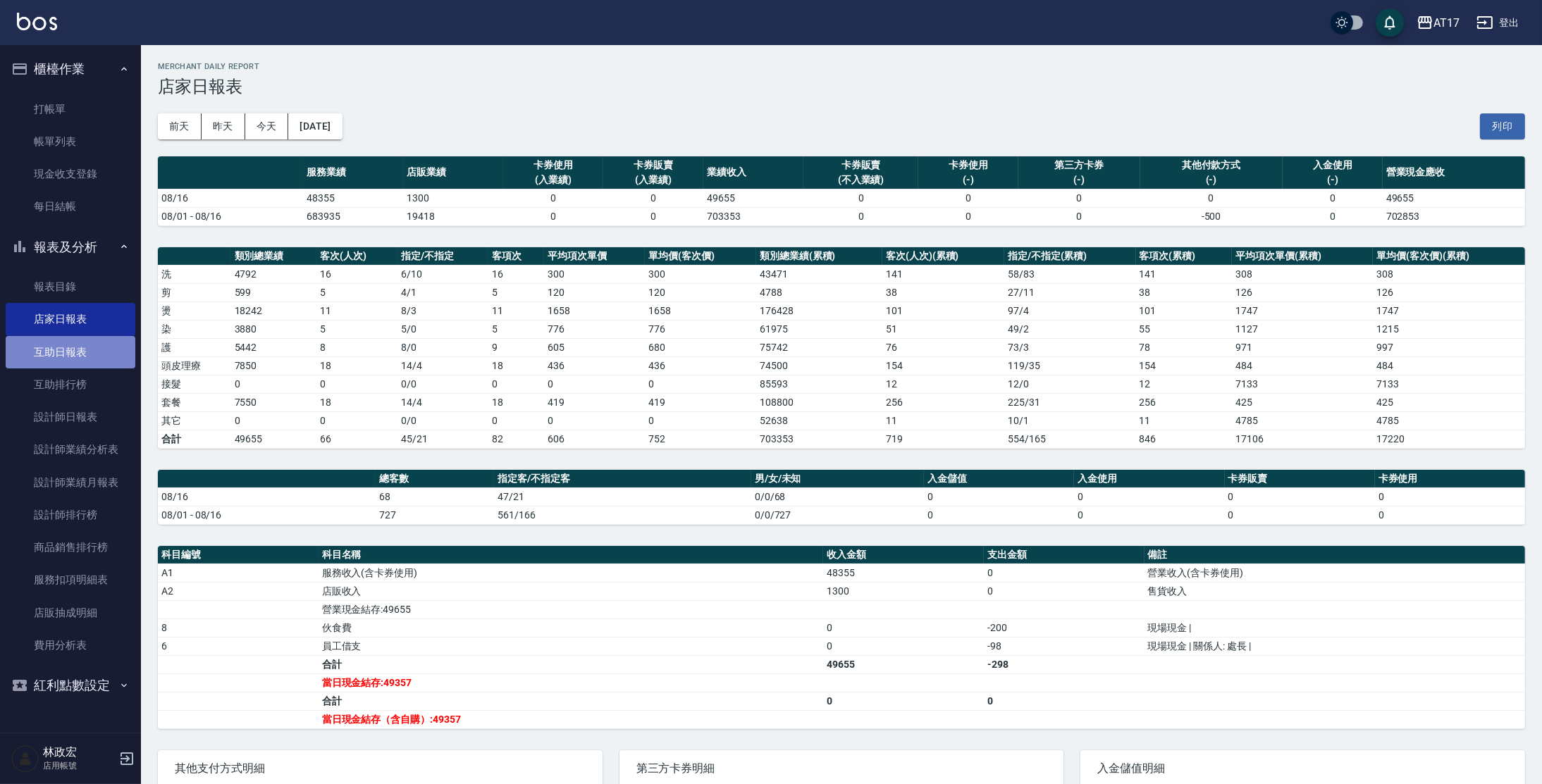
click at [97, 351] on link "互助日報表" at bounding box center [70, 352] width 130 height 33
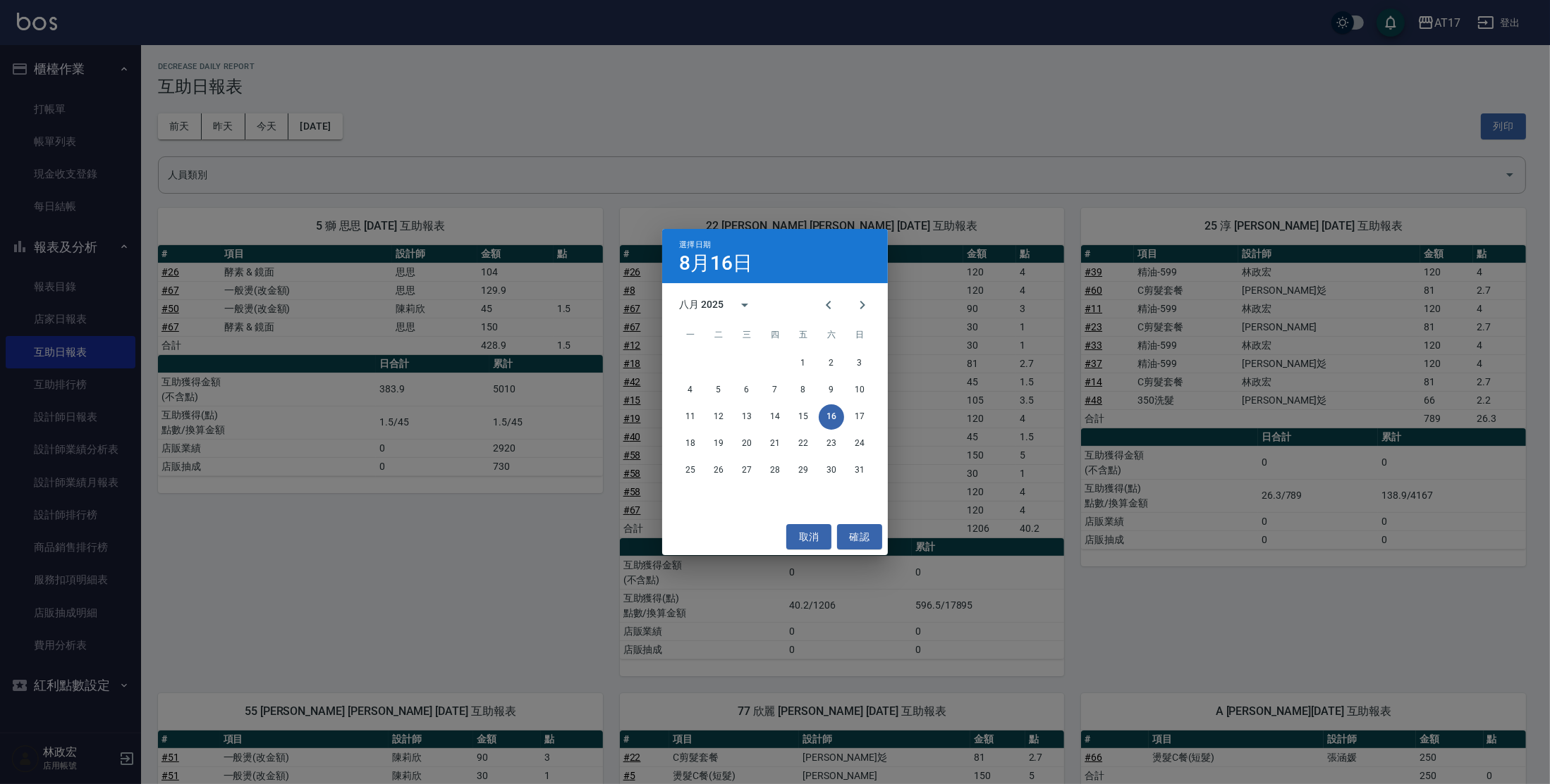
click at [279, 127] on div "選擇日期 8月16日 八月 2025 一 二 三 四 五 六 日 1 2 3 4 5 6 7 8 9 10 11 12 13 14 15 16 17 18 1…" at bounding box center [775, 392] width 1550 height 784
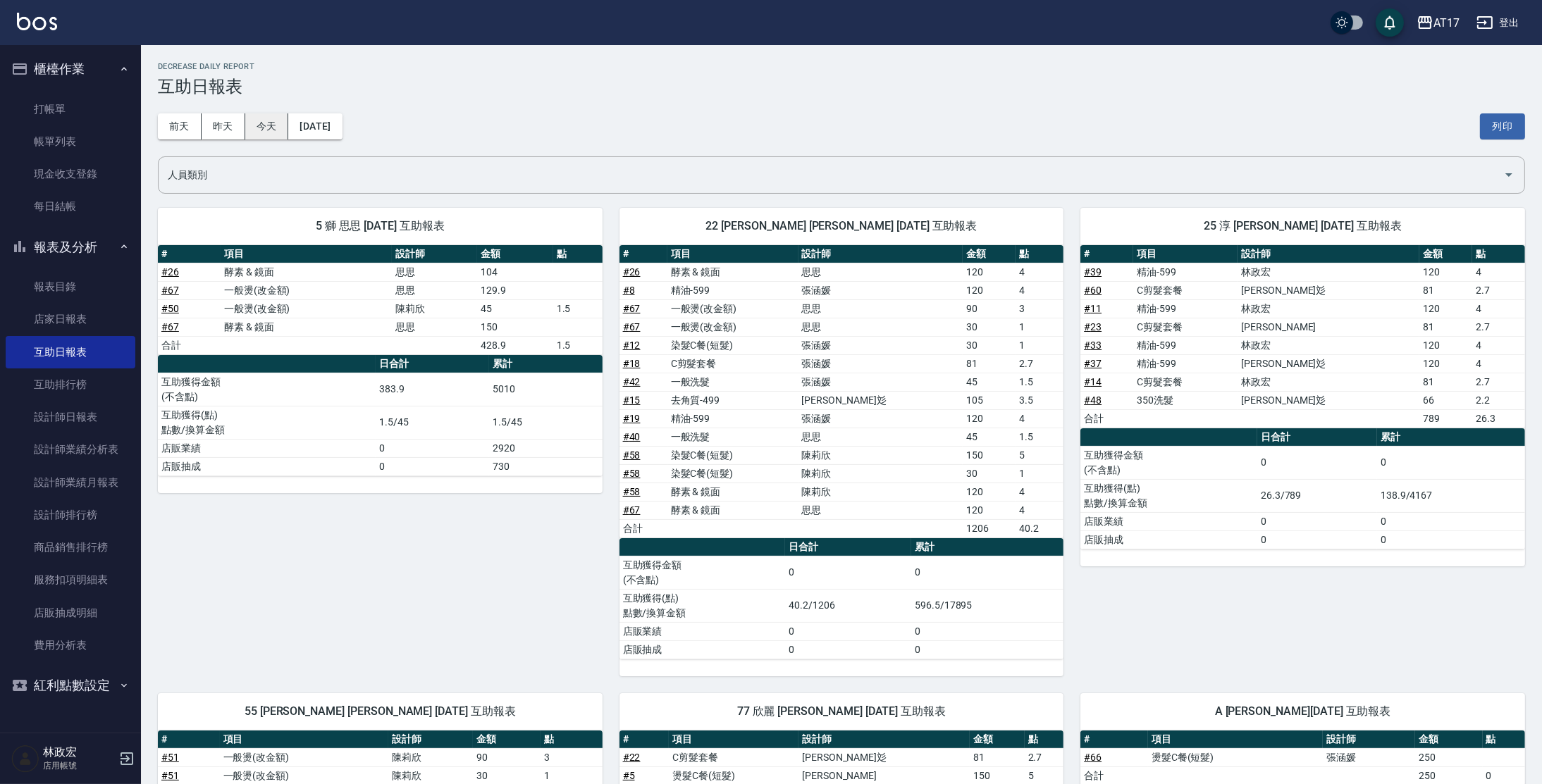
click at [271, 134] on button "今天" at bounding box center [267, 127] width 44 height 26
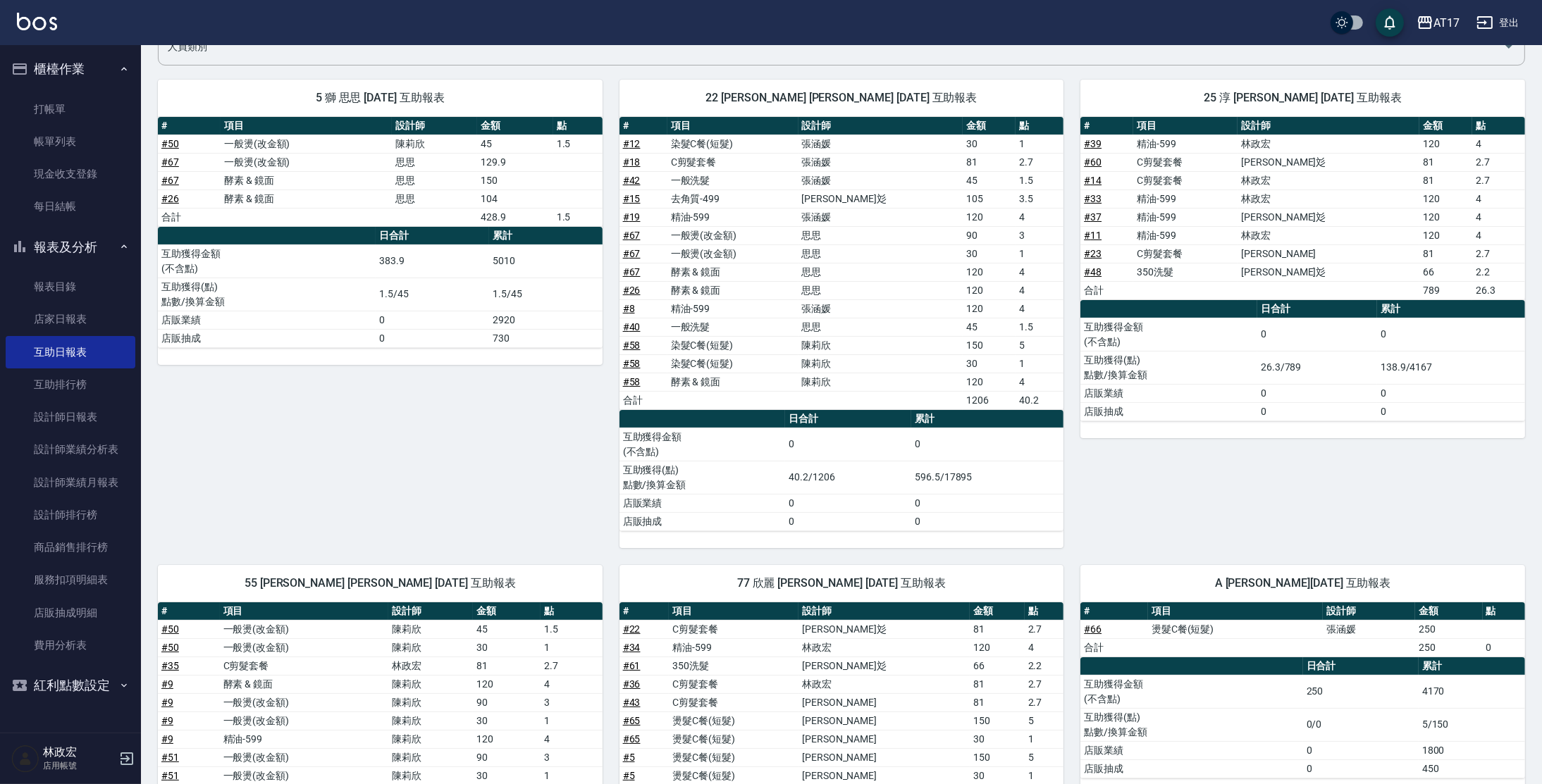
scroll to position [102, 0]
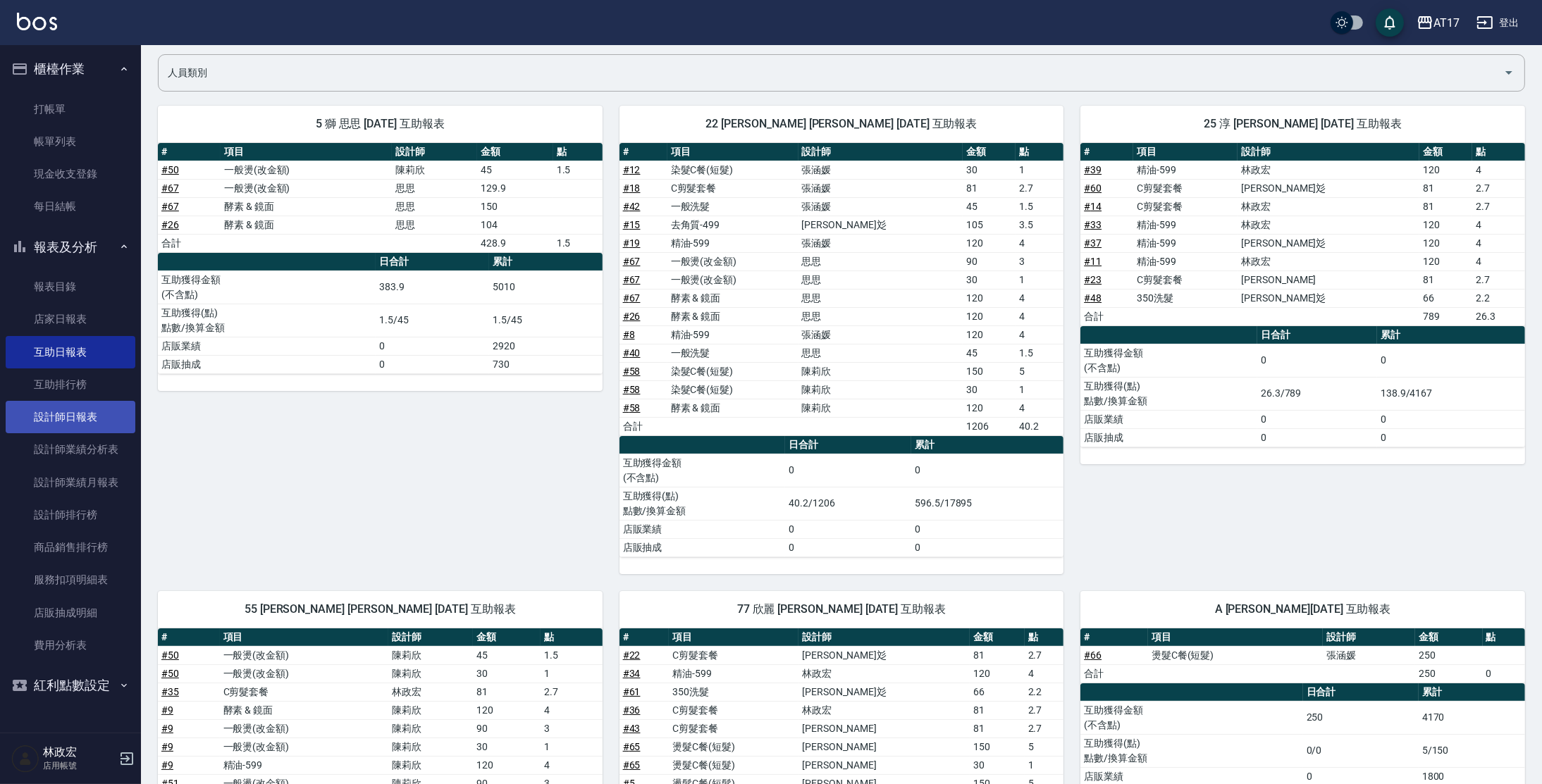
click at [79, 421] on link "設計師日報表" at bounding box center [70, 418] width 130 height 33
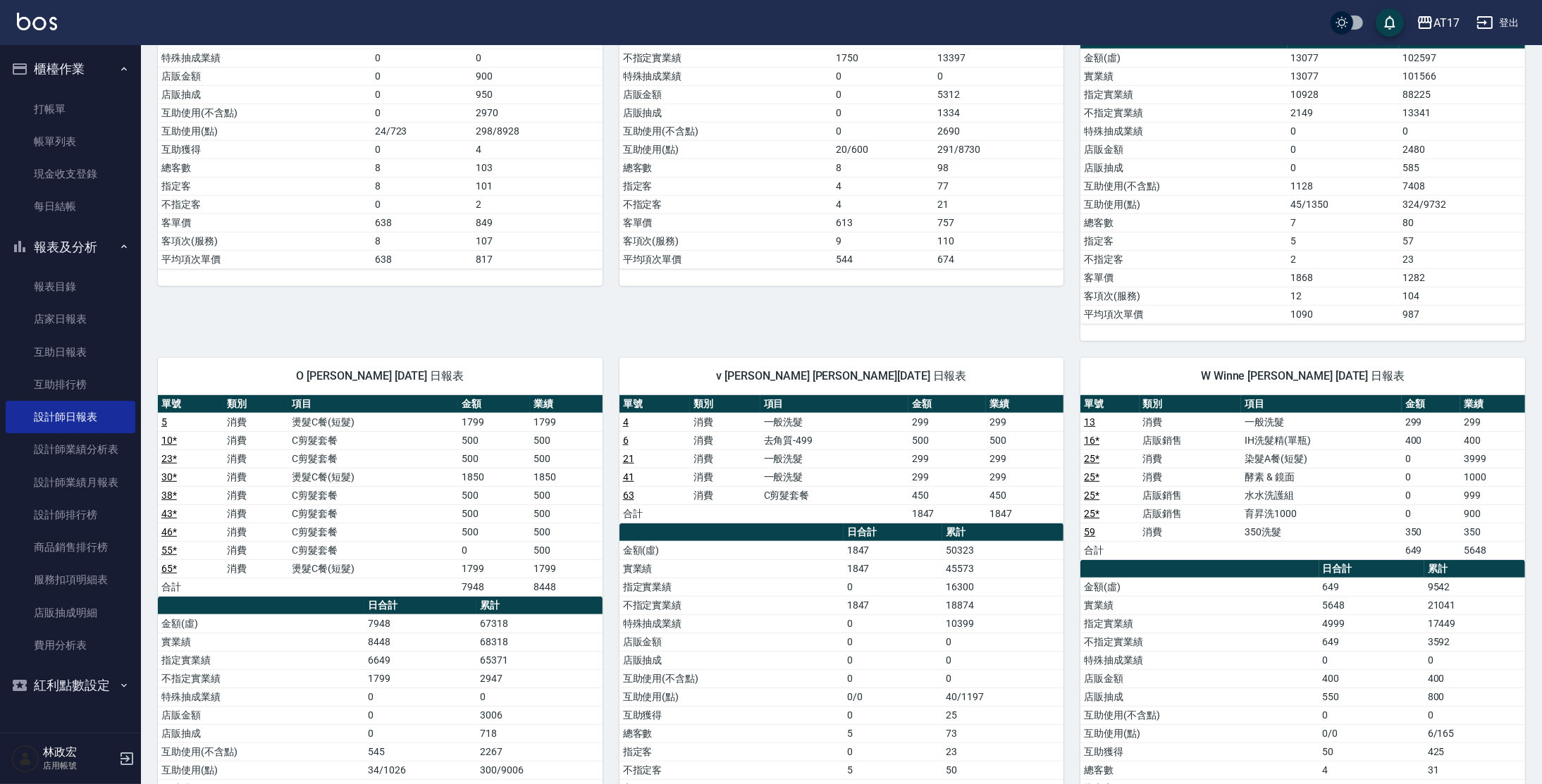
scroll to position [1178, 0]
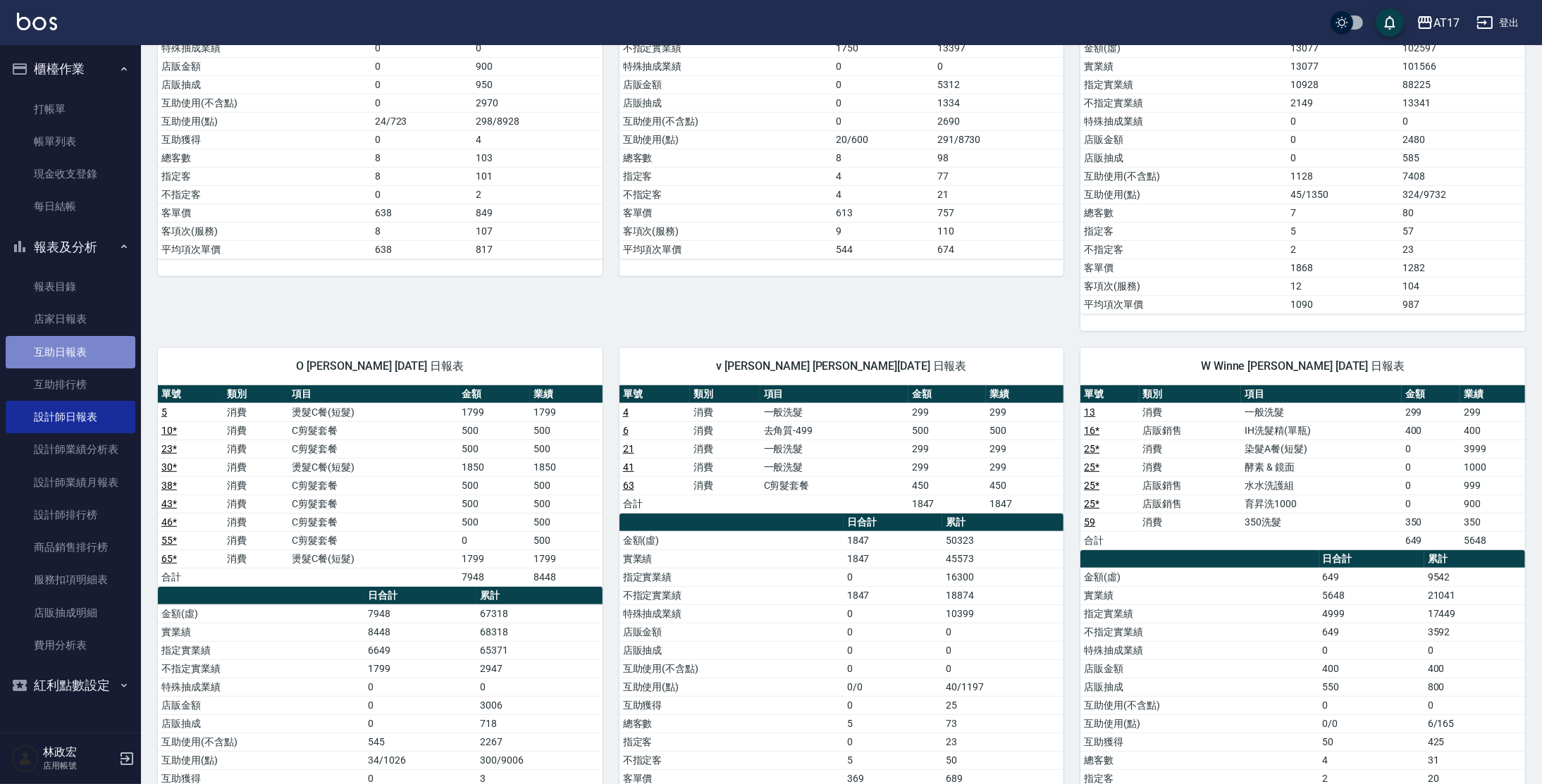
click at [90, 362] on link "互助日報表" at bounding box center [70, 352] width 130 height 33
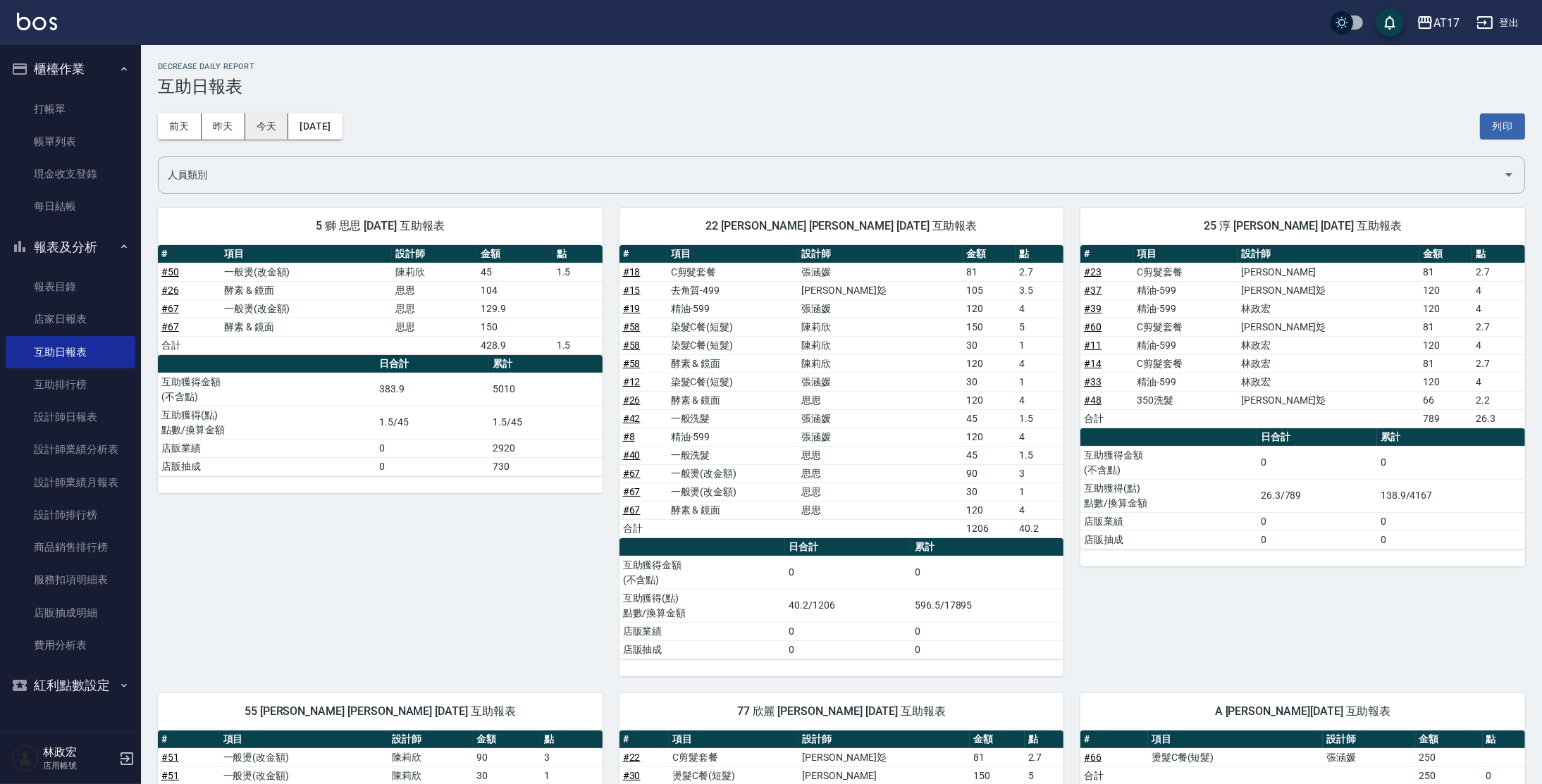
click at [283, 123] on button "今天" at bounding box center [267, 127] width 44 height 26
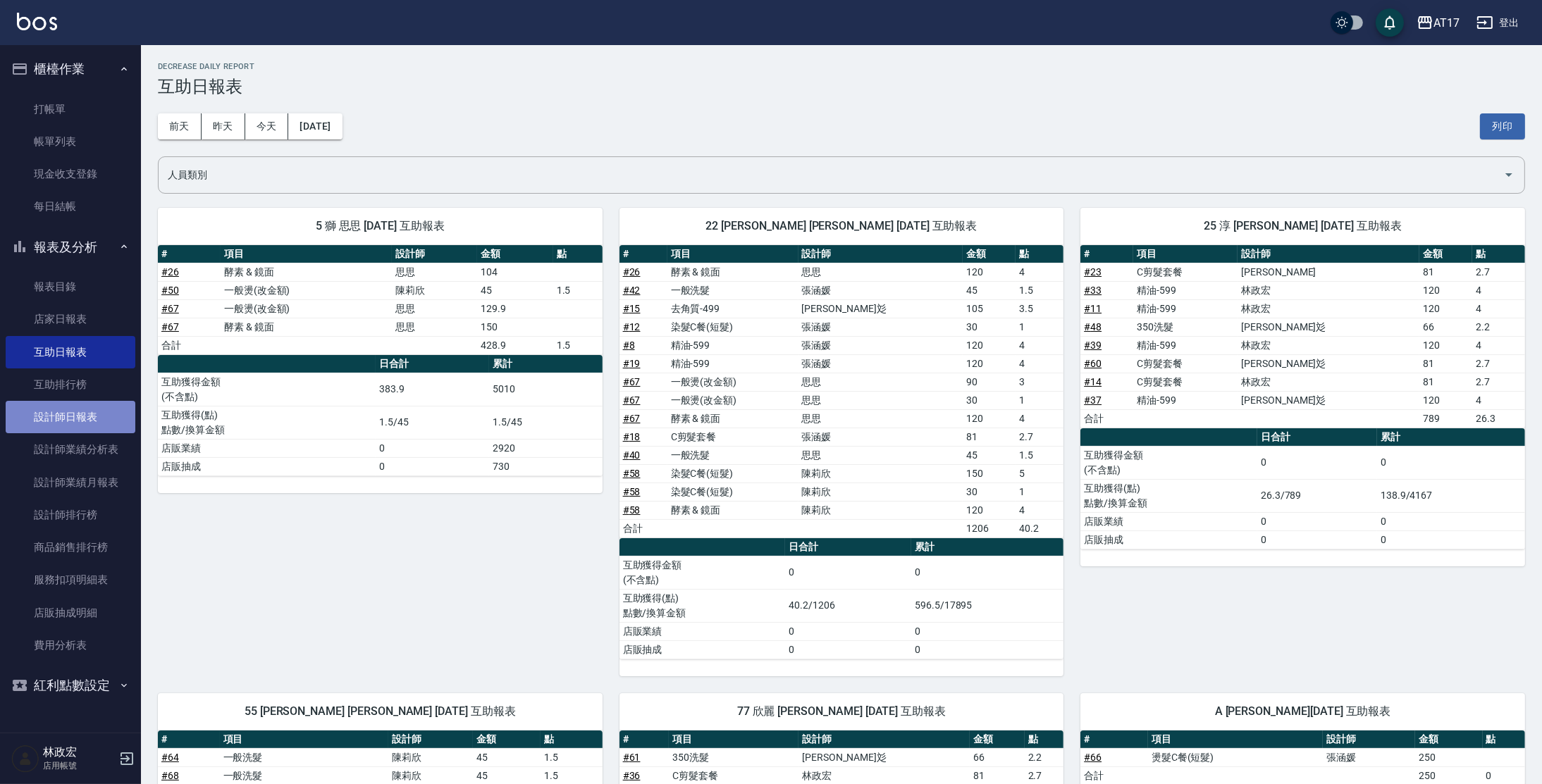
click at [59, 419] on link "設計師日報表" at bounding box center [70, 418] width 130 height 33
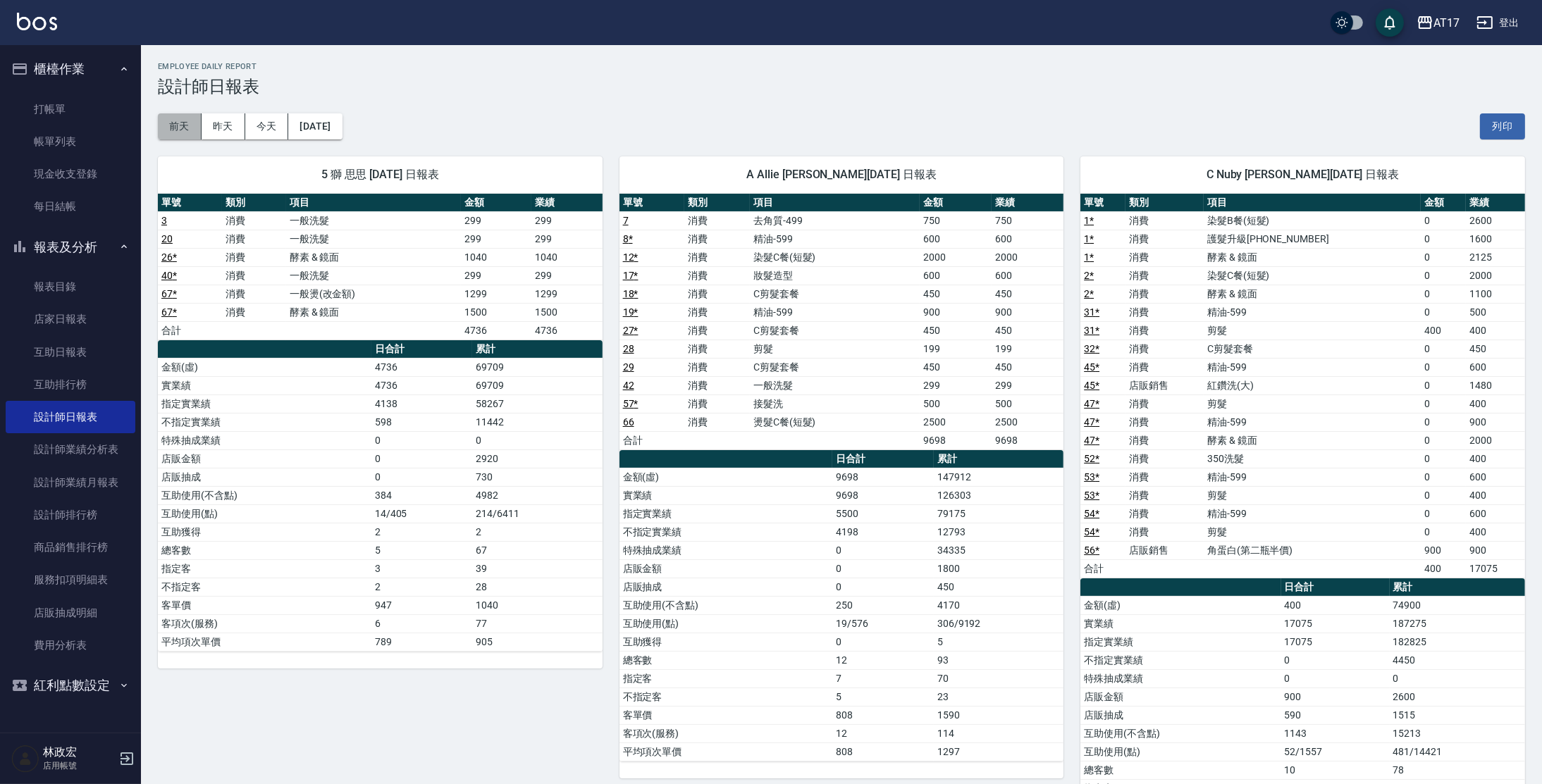
click at [184, 128] on button "前天" at bounding box center [180, 127] width 44 height 26
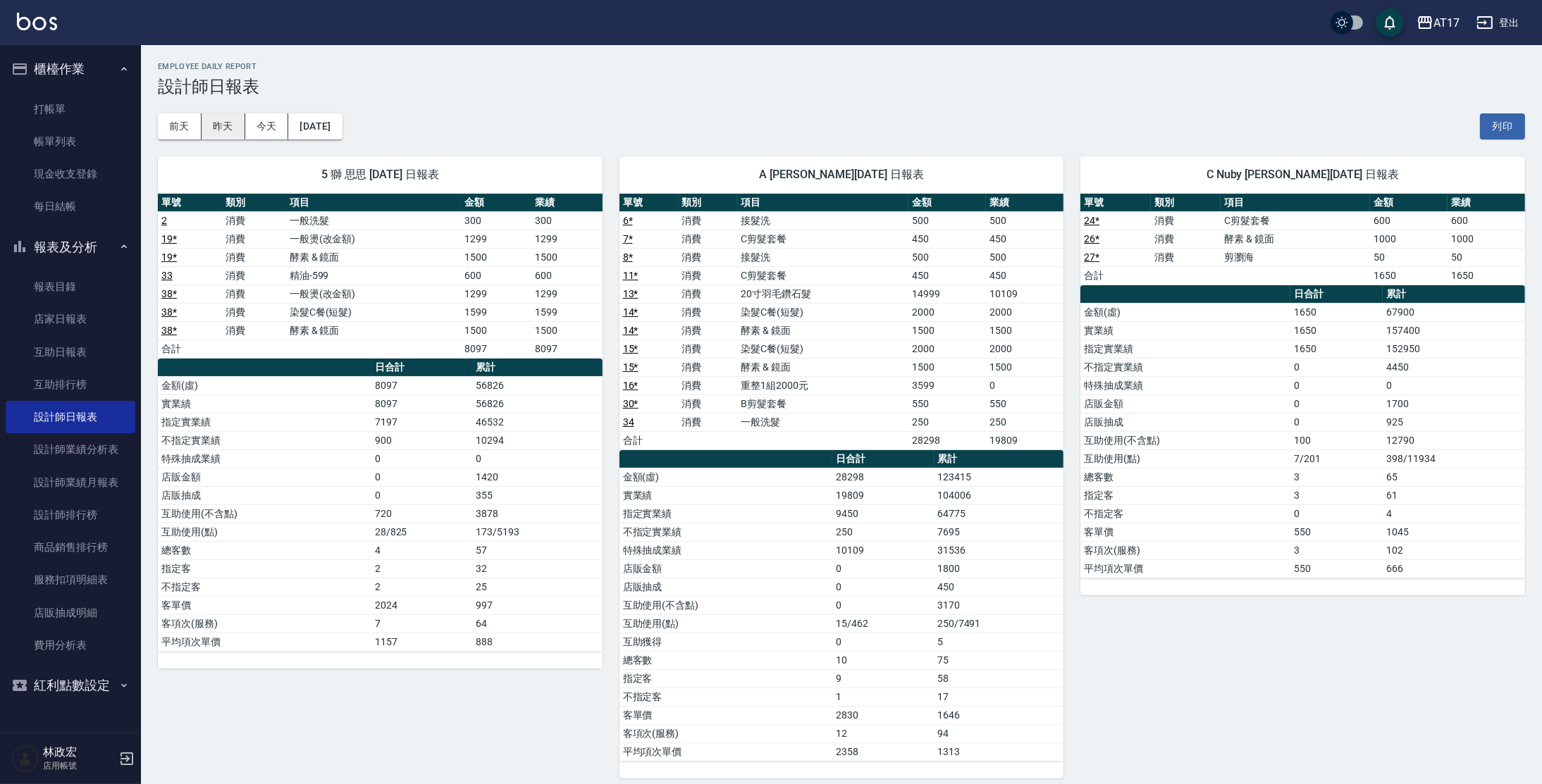
click at [239, 125] on button "昨天" at bounding box center [223, 127] width 44 height 26
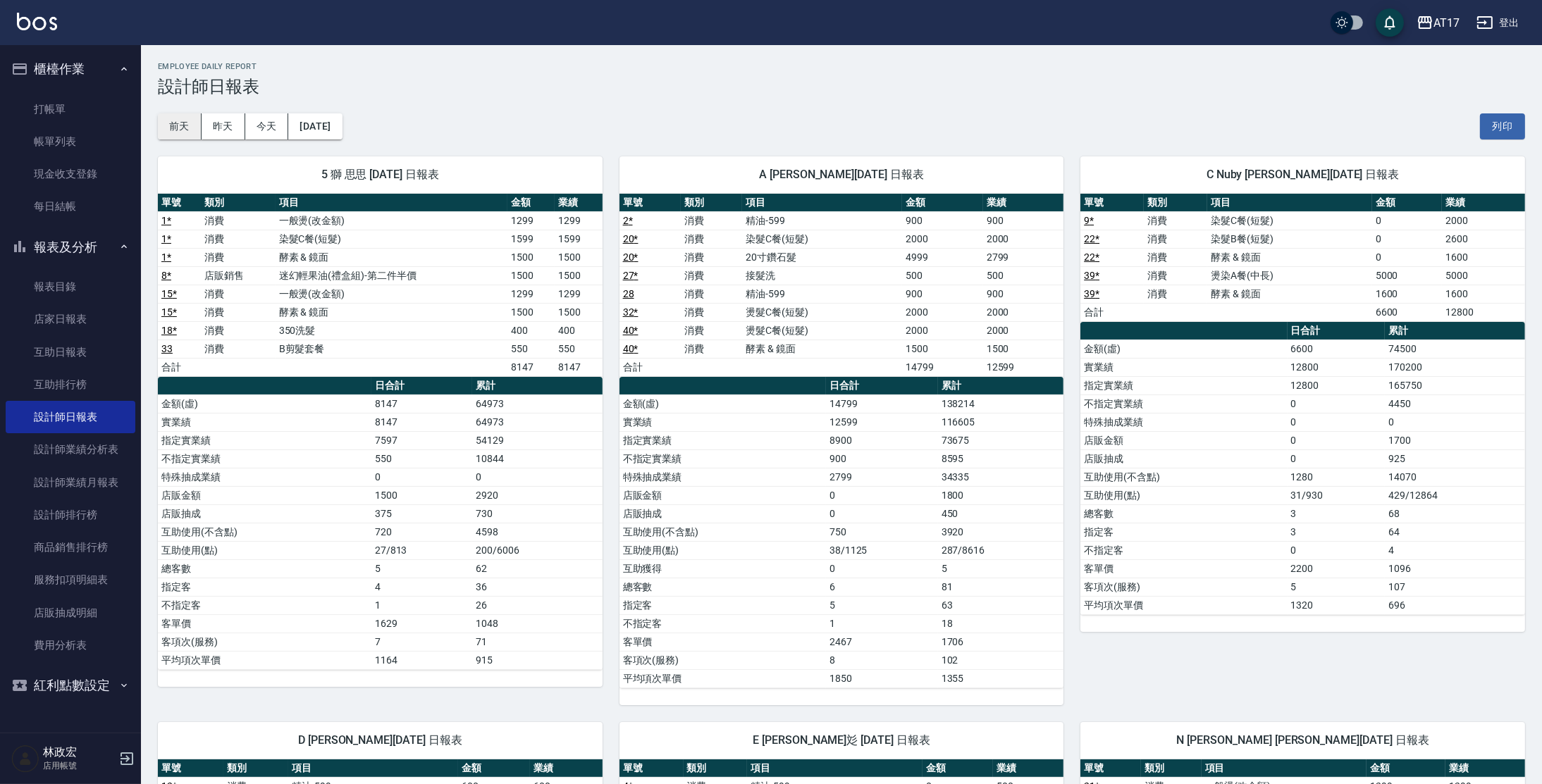
click at [184, 131] on button "前天" at bounding box center [180, 127] width 44 height 26
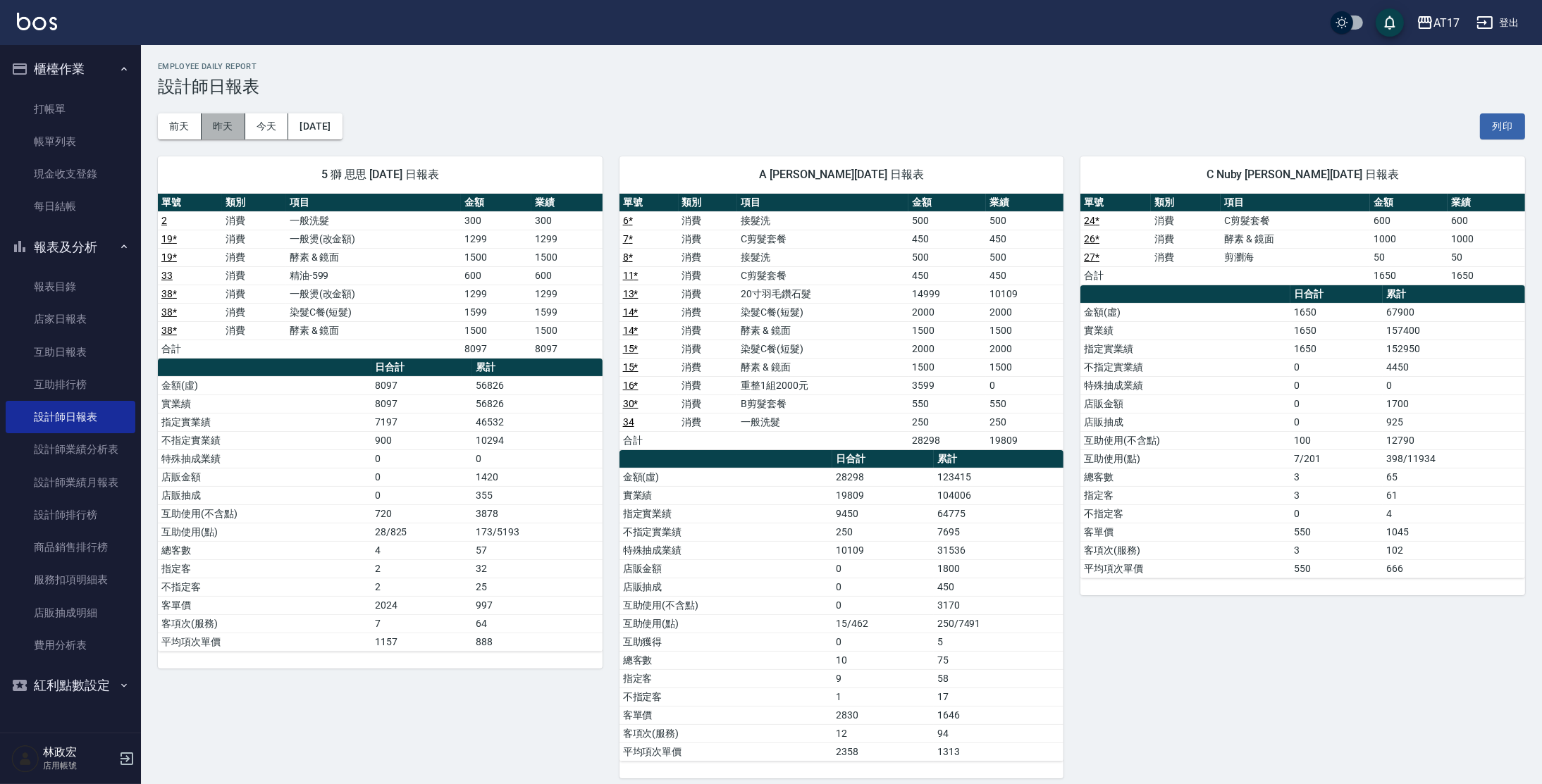
click at [213, 131] on button "昨天" at bounding box center [223, 127] width 44 height 26
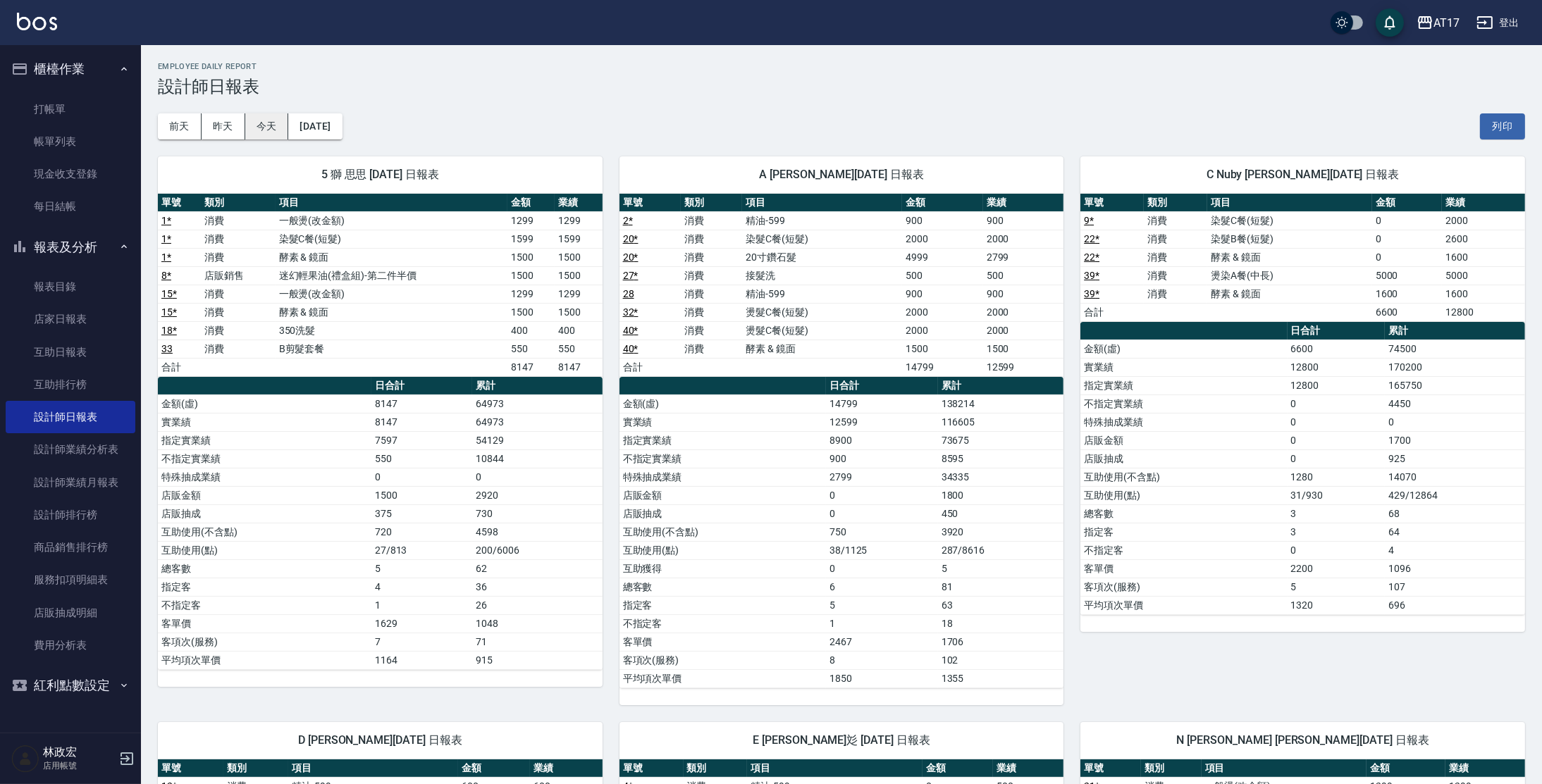
click at [254, 131] on button "今天" at bounding box center [267, 127] width 44 height 26
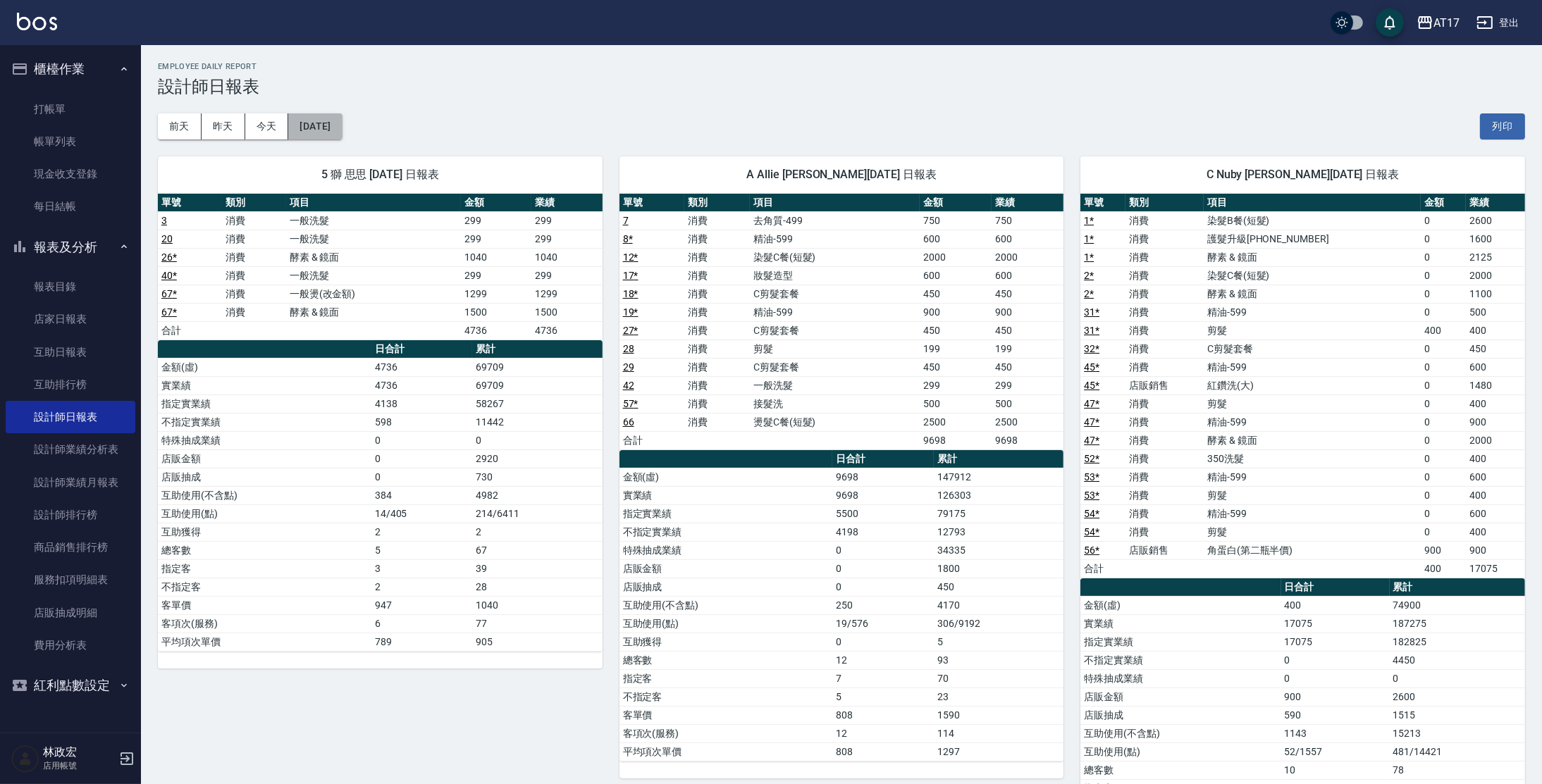
click at [327, 116] on button "[DATE]" at bounding box center [315, 127] width 54 height 26
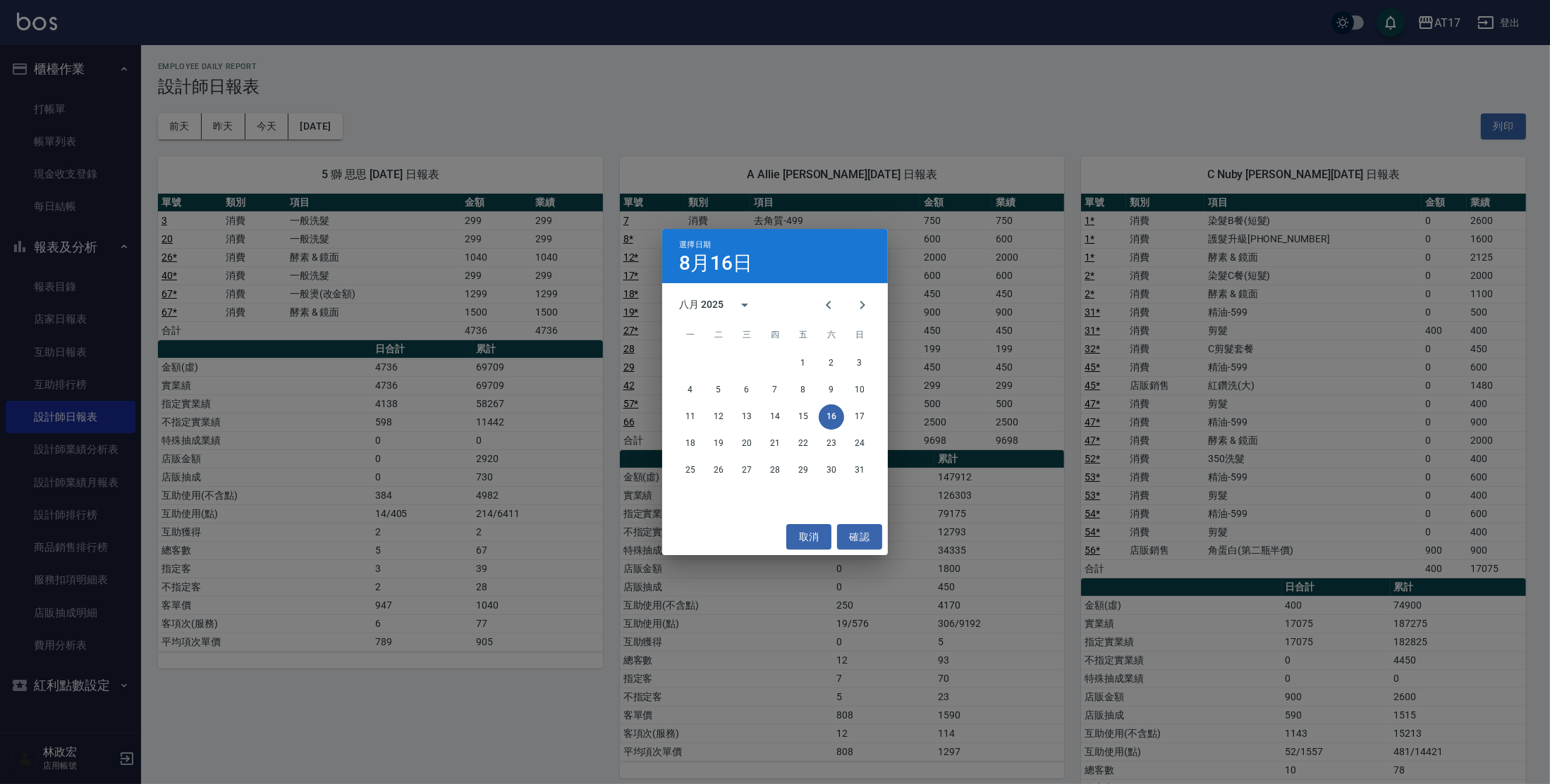
drag, startPoint x: 826, startPoint y: 297, endPoint x: 795, endPoint y: 341, distance: 53.8
click at [826, 296] on icon "Previous month" at bounding box center [829, 305] width 17 height 17
click at [690, 393] on button "7" at bounding box center [690, 390] width 26 height 26
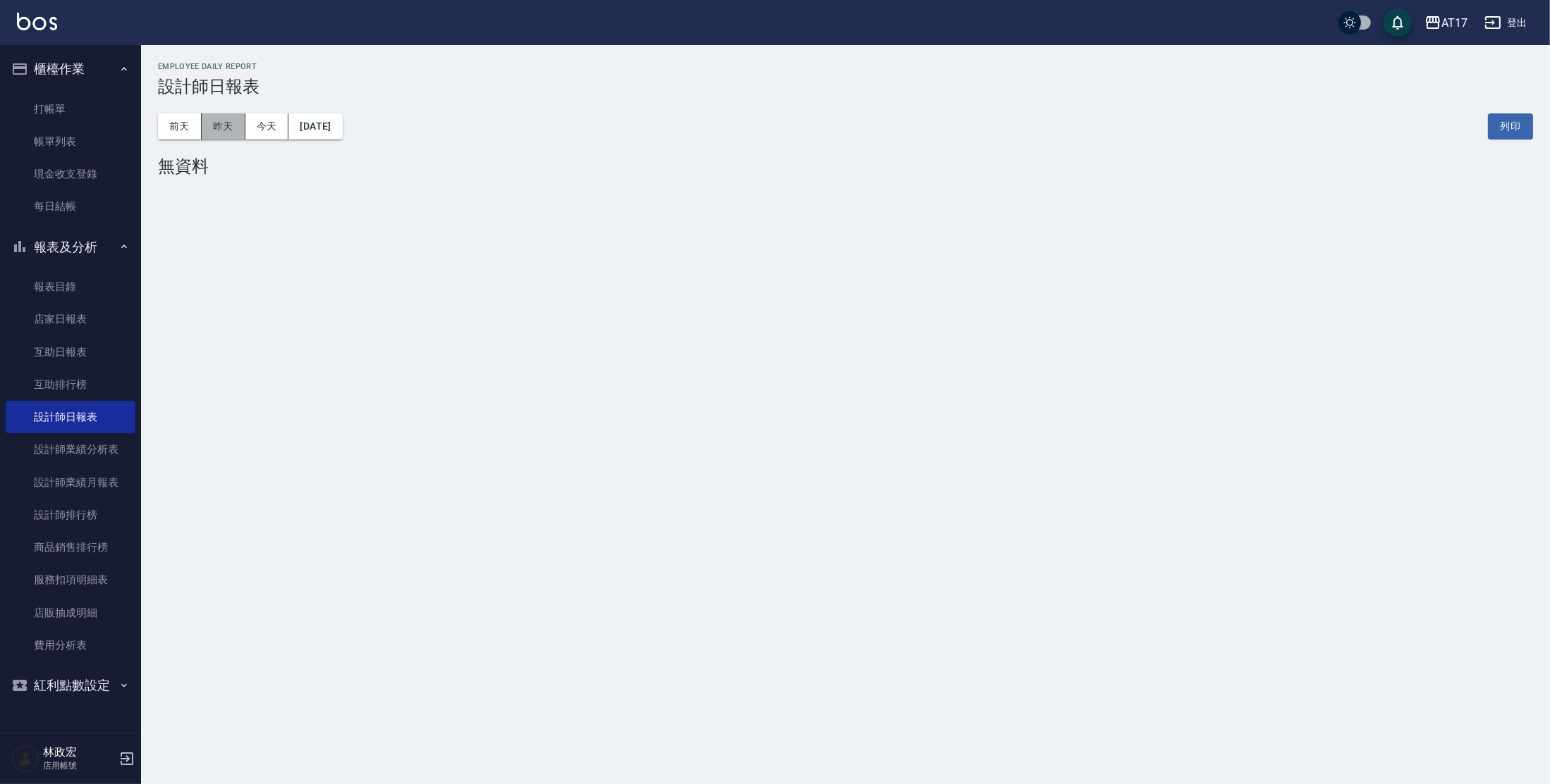
click at [235, 131] on button "昨天" at bounding box center [223, 127] width 44 height 26
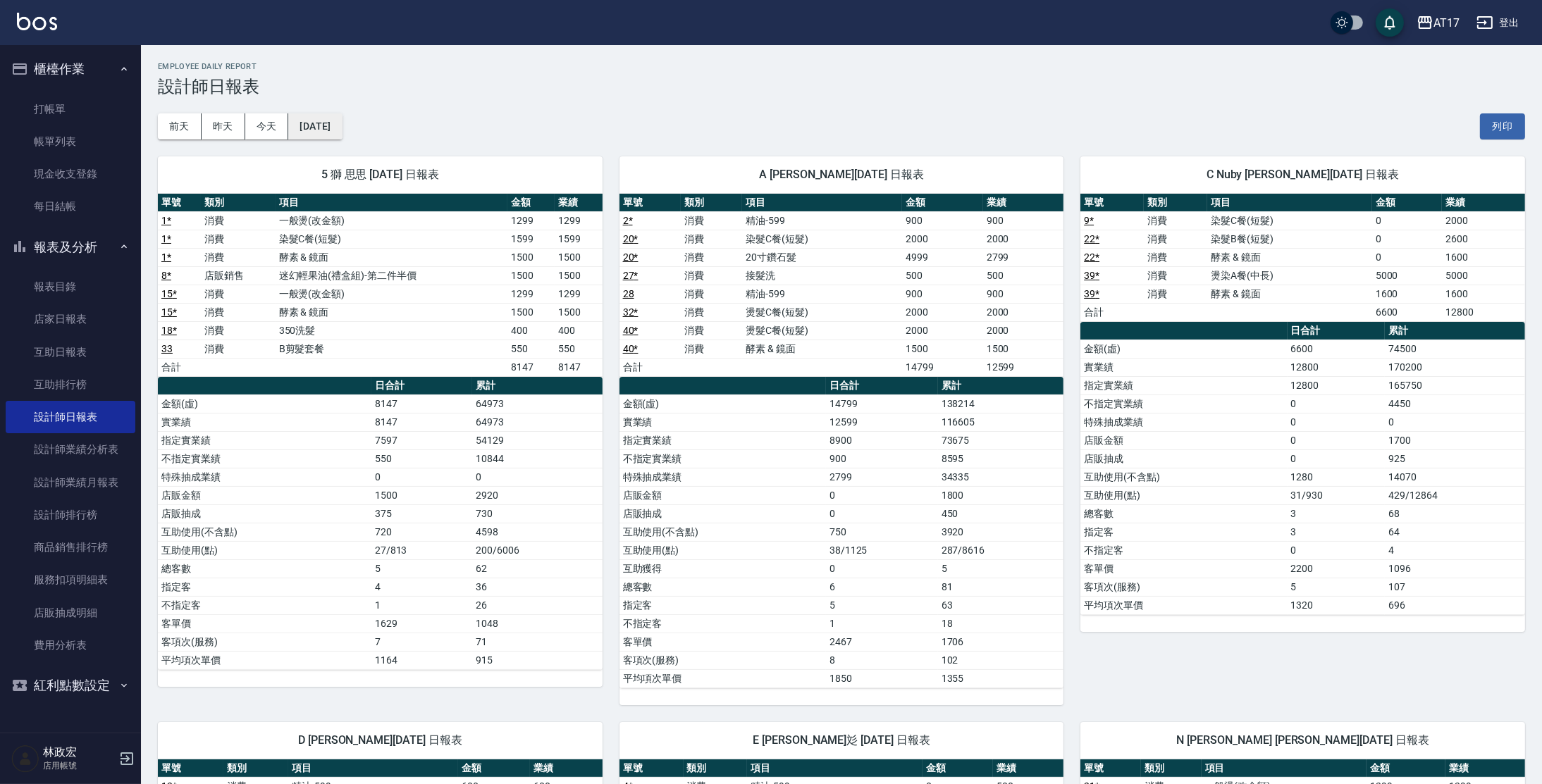
click at [313, 127] on button "[DATE]" at bounding box center [315, 127] width 54 height 26
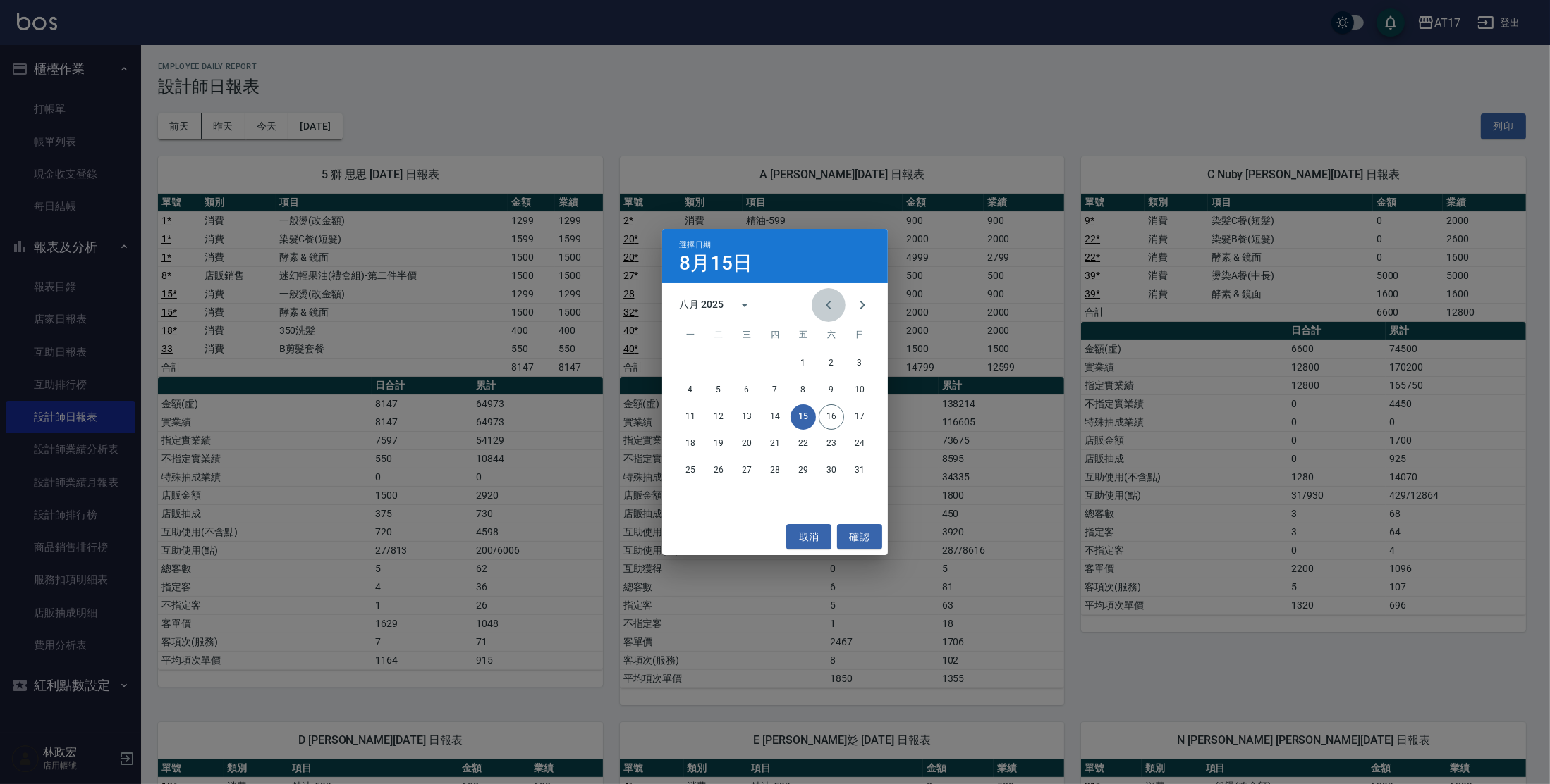
click at [826, 306] on icon "Previous month" at bounding box center [829, 305] width 17 height 17
click at [714, 388] on button "8" at bounding box center [718, 390] width 26 height 26
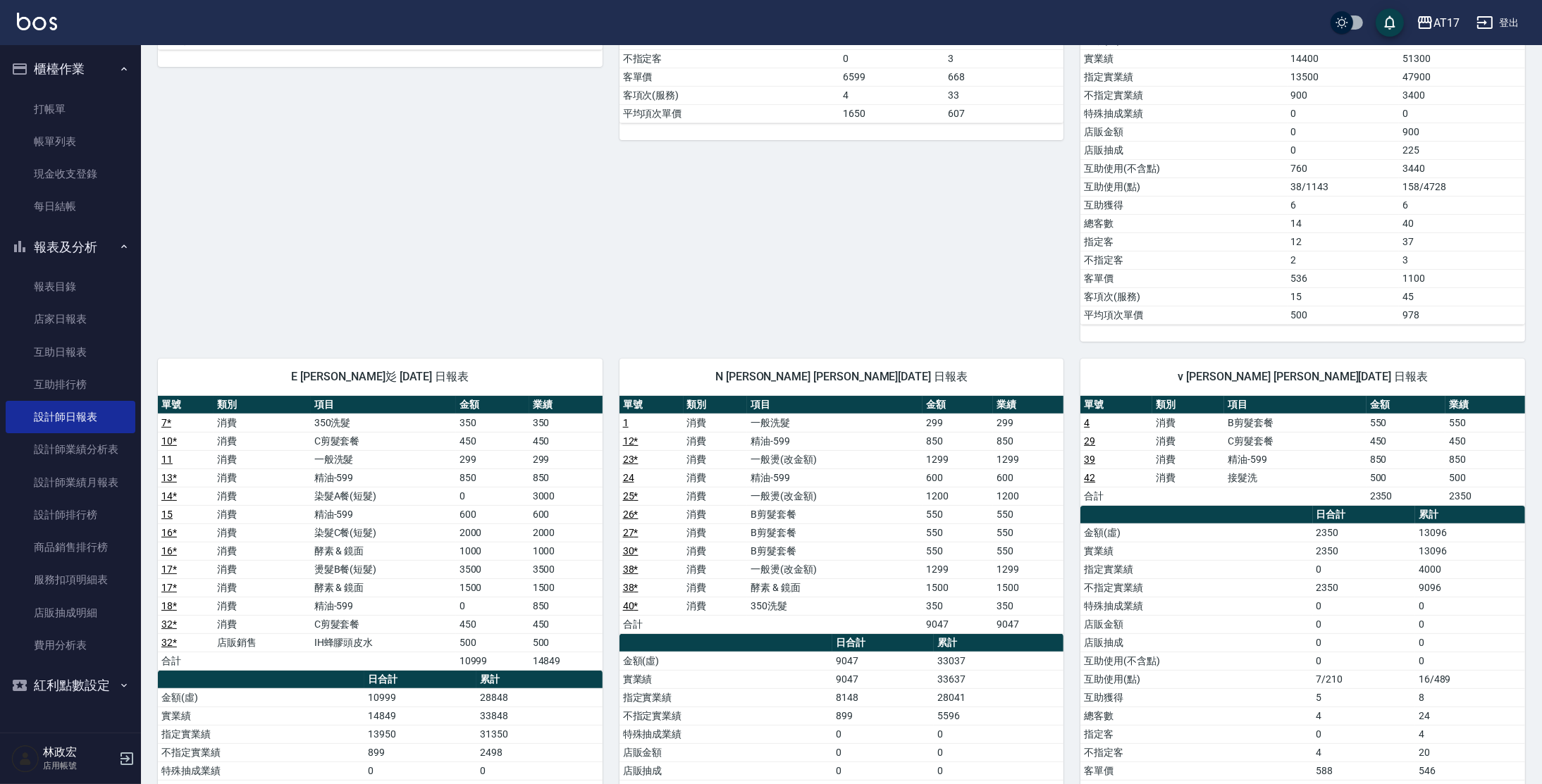
scroll to position [513, 0]
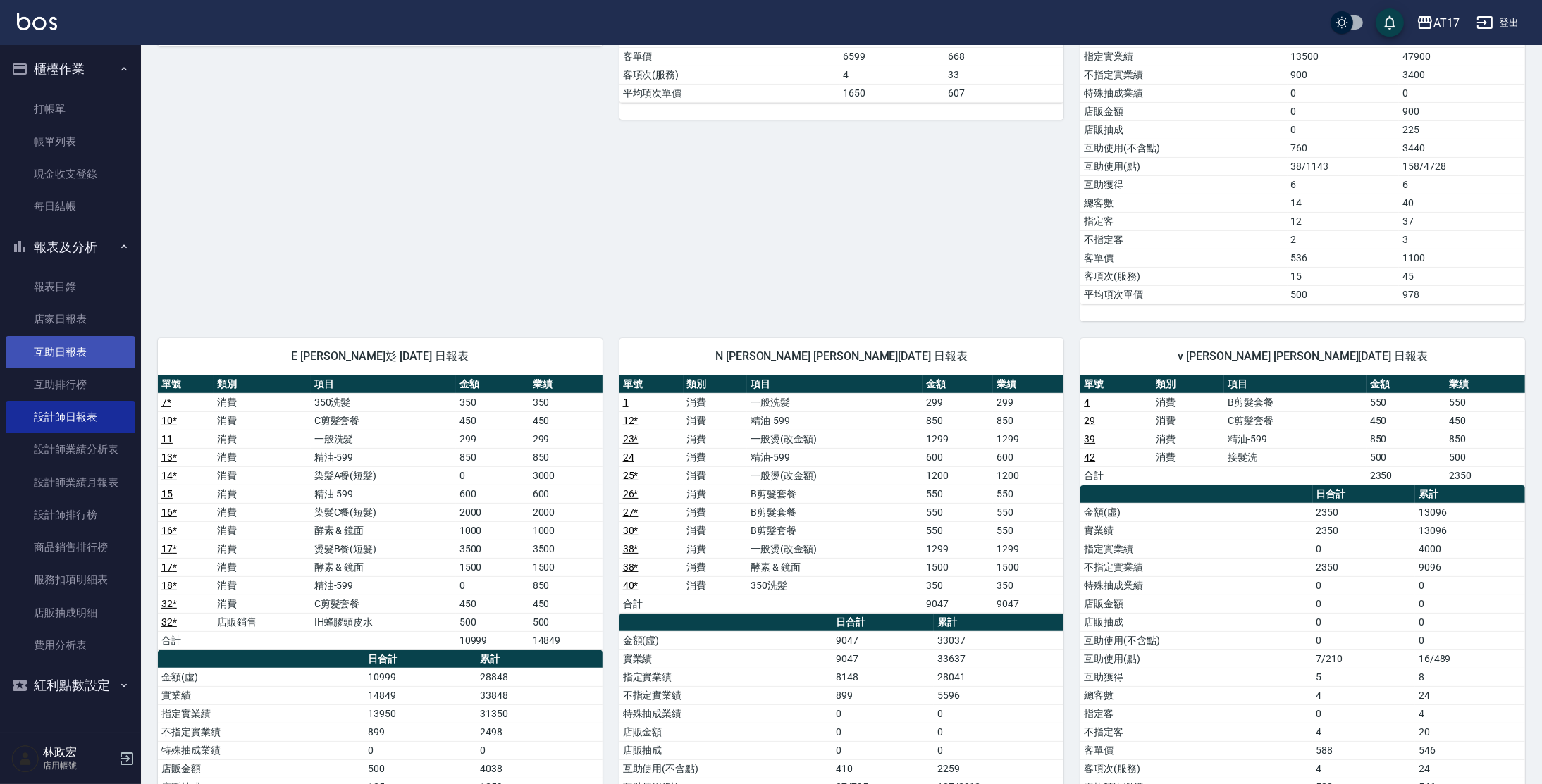
click at [76, 348] on link "互助日報表" at bounding box center [70, 352] width 130 height 33
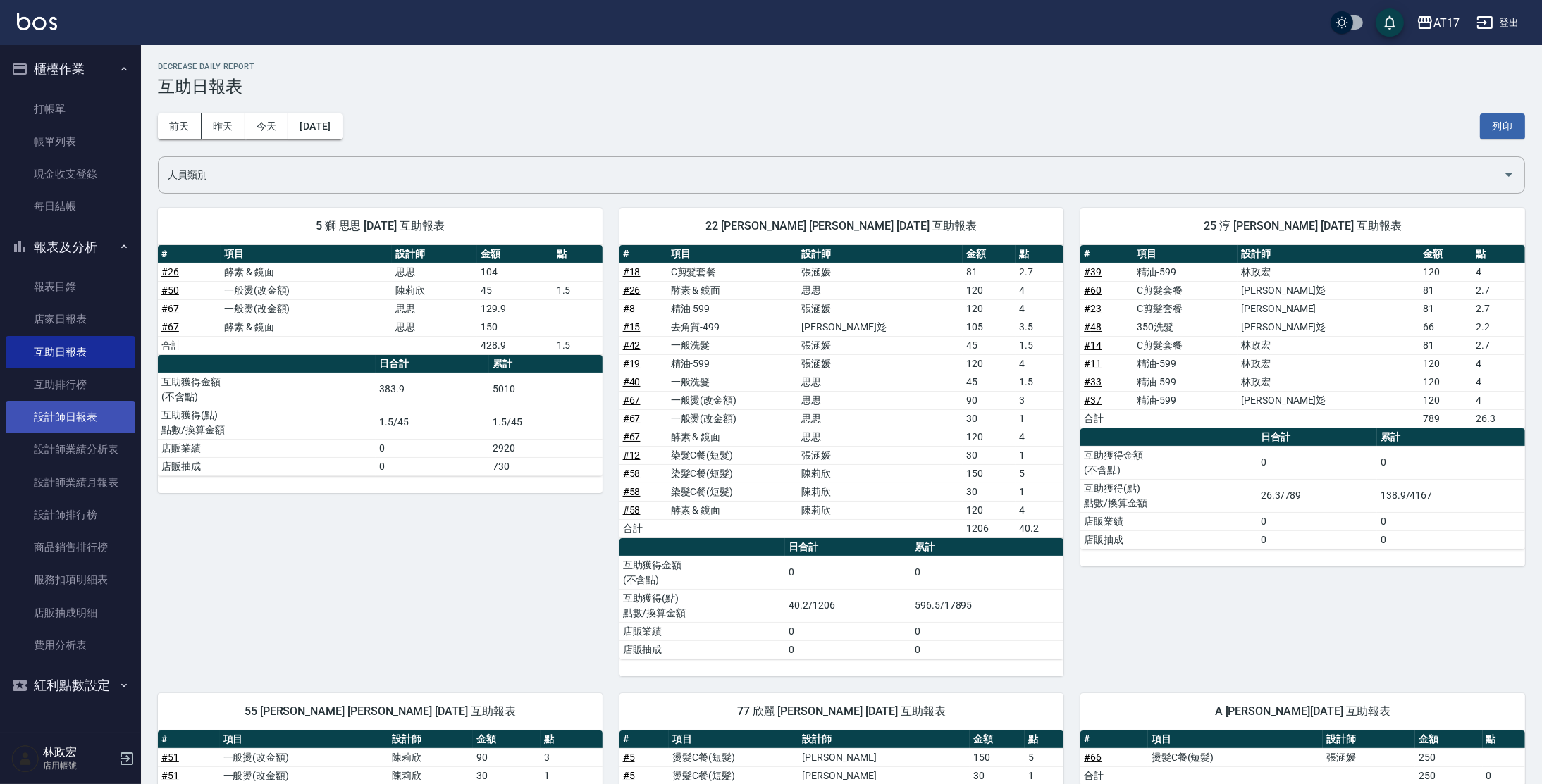
click at [98, 425] on link "設計師日報表" at bounding box center [70, 418] width 130 height 33
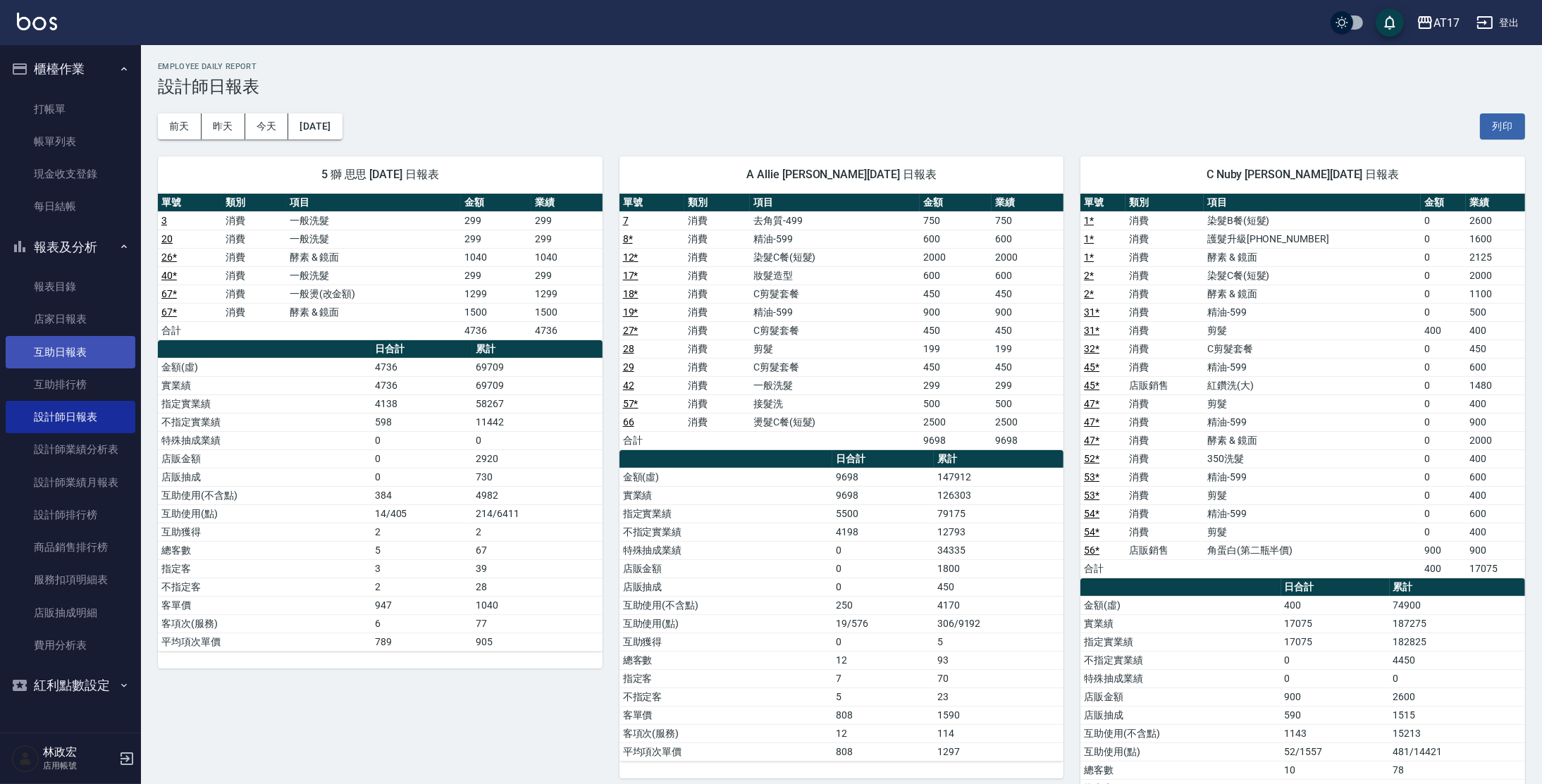
click at [115, 364] on link "互助日報表" at bounding box center [70, 352] width 130 height 33
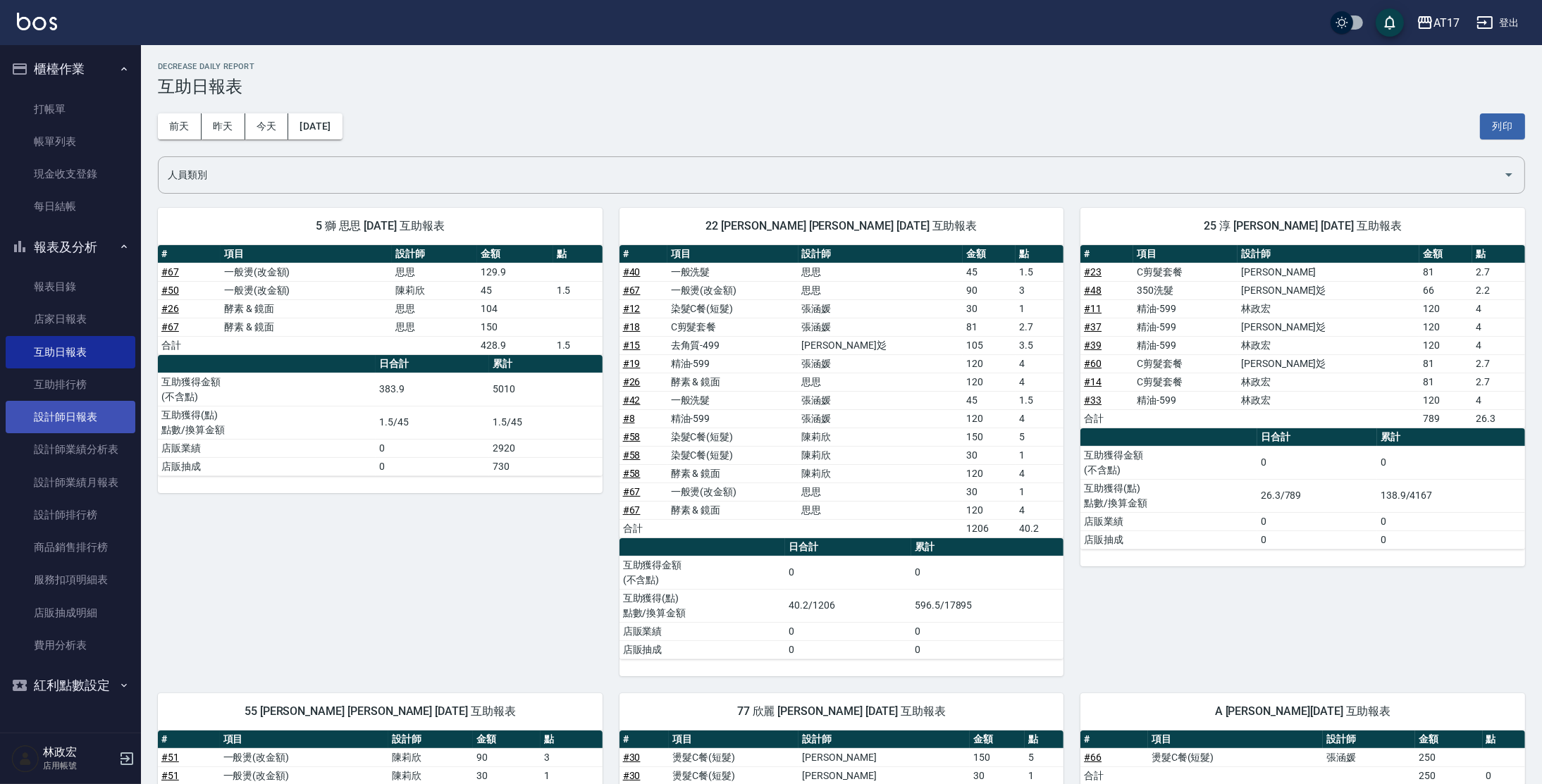
click at [103, 409] on link "設計師日報表" at bounding box center [70, 418] width 130 height 33
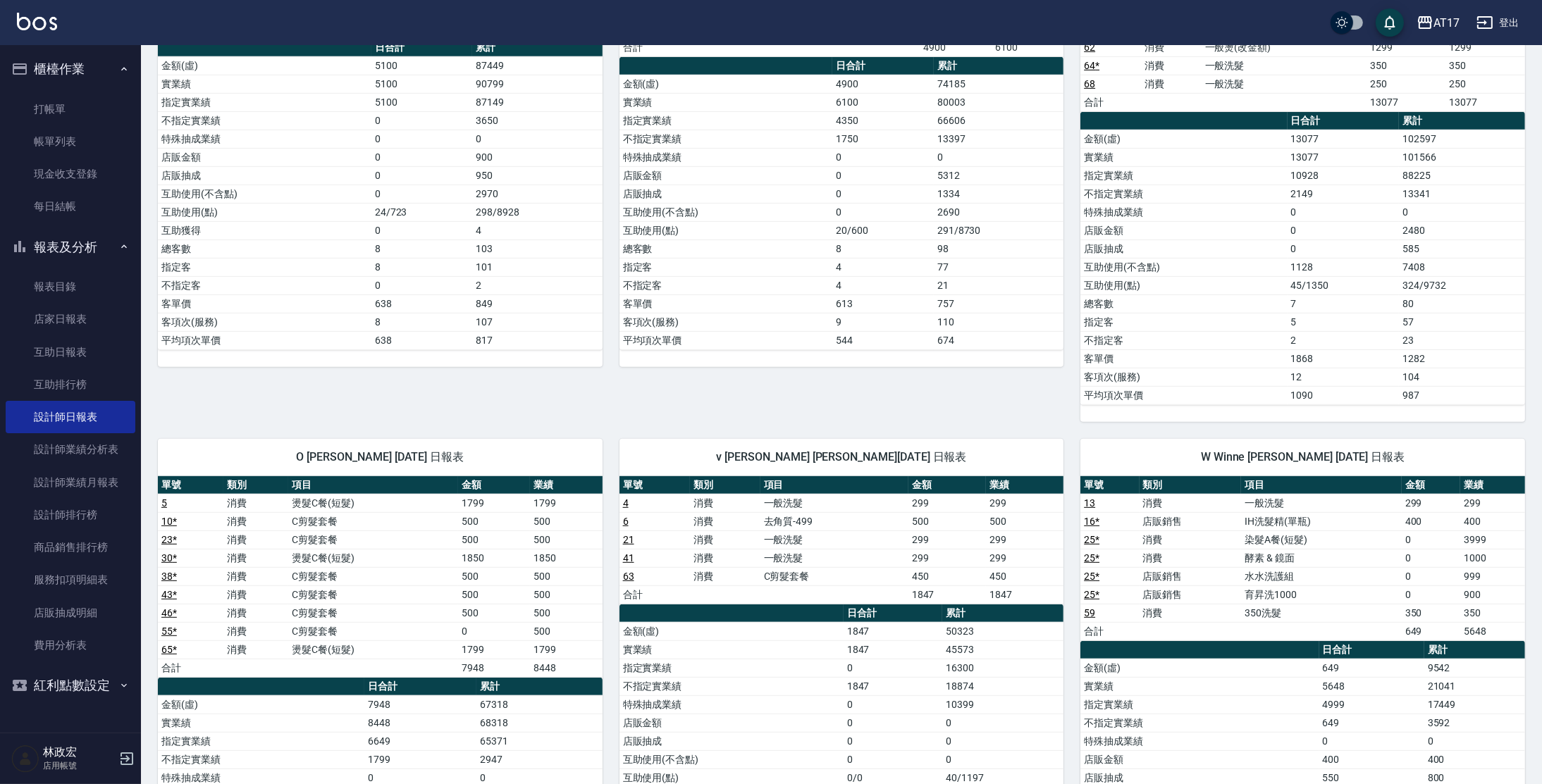
scroll to position [1318, 0]
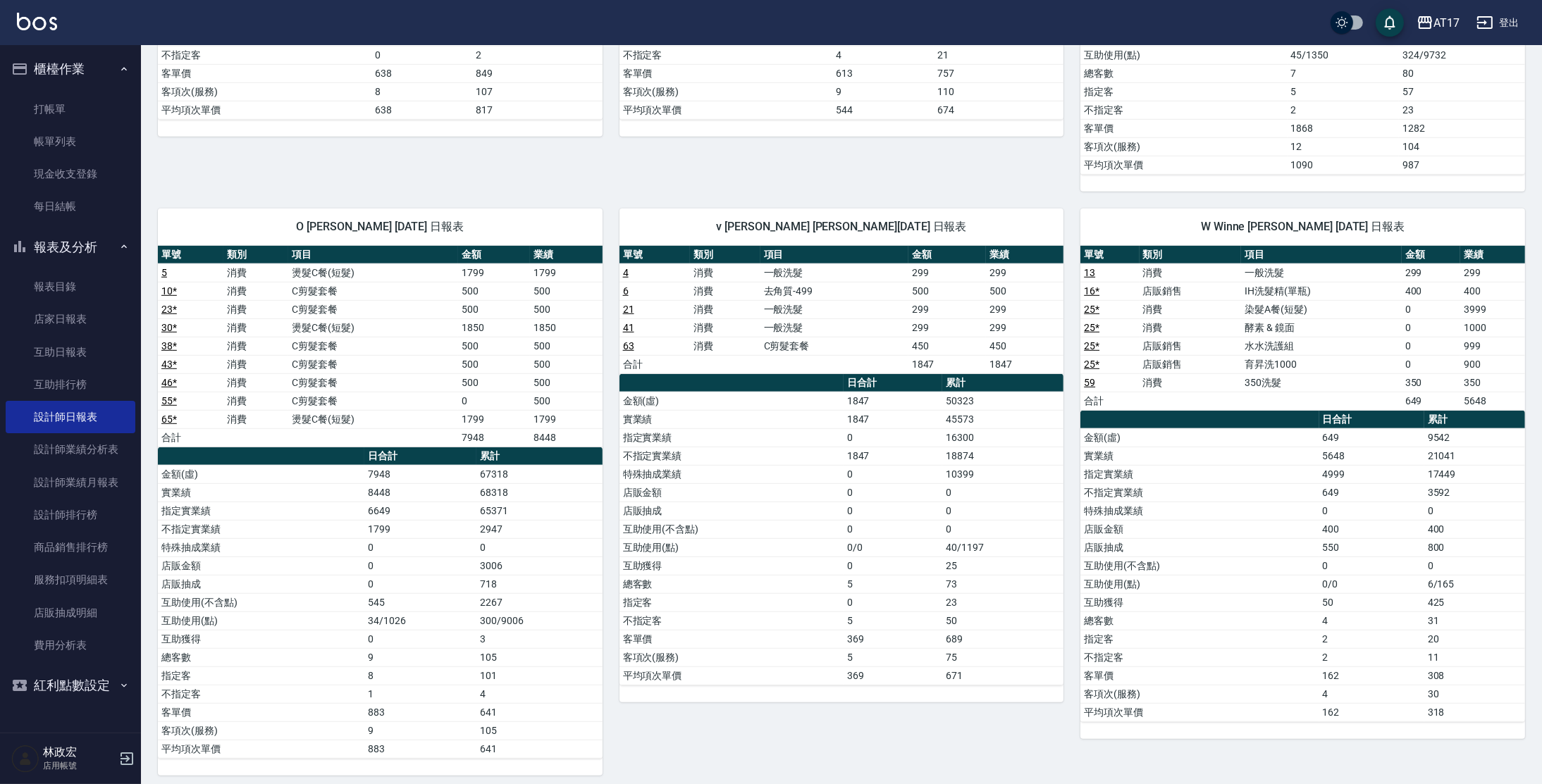
click at [634, 303] on td "21" at bounding box center [654, 310] width 71 height 19
click at [717, 304] on td "消費" at bounding box center [725, 310] width 71 height 19
click at [106, 118] on link "打帳單" at bounding box center [70, 110] width 130 height 33
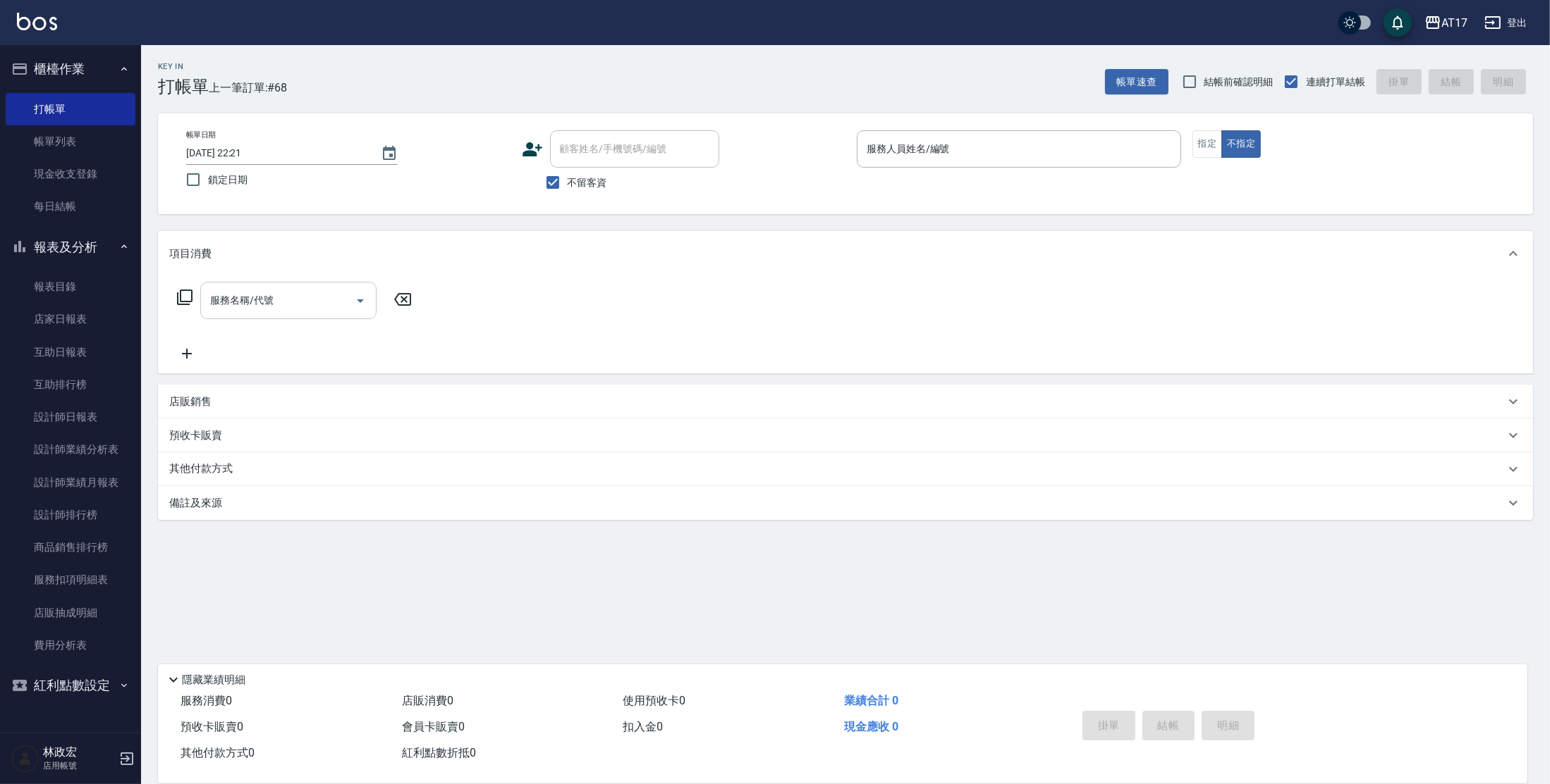
click at [300, 296] on input "服務名稱/代號" at bounding box center [277, 301] width 142 height 25
click at [96, 131] on link "帳單列表" at bounding box center [70, 142] width 130 height 33
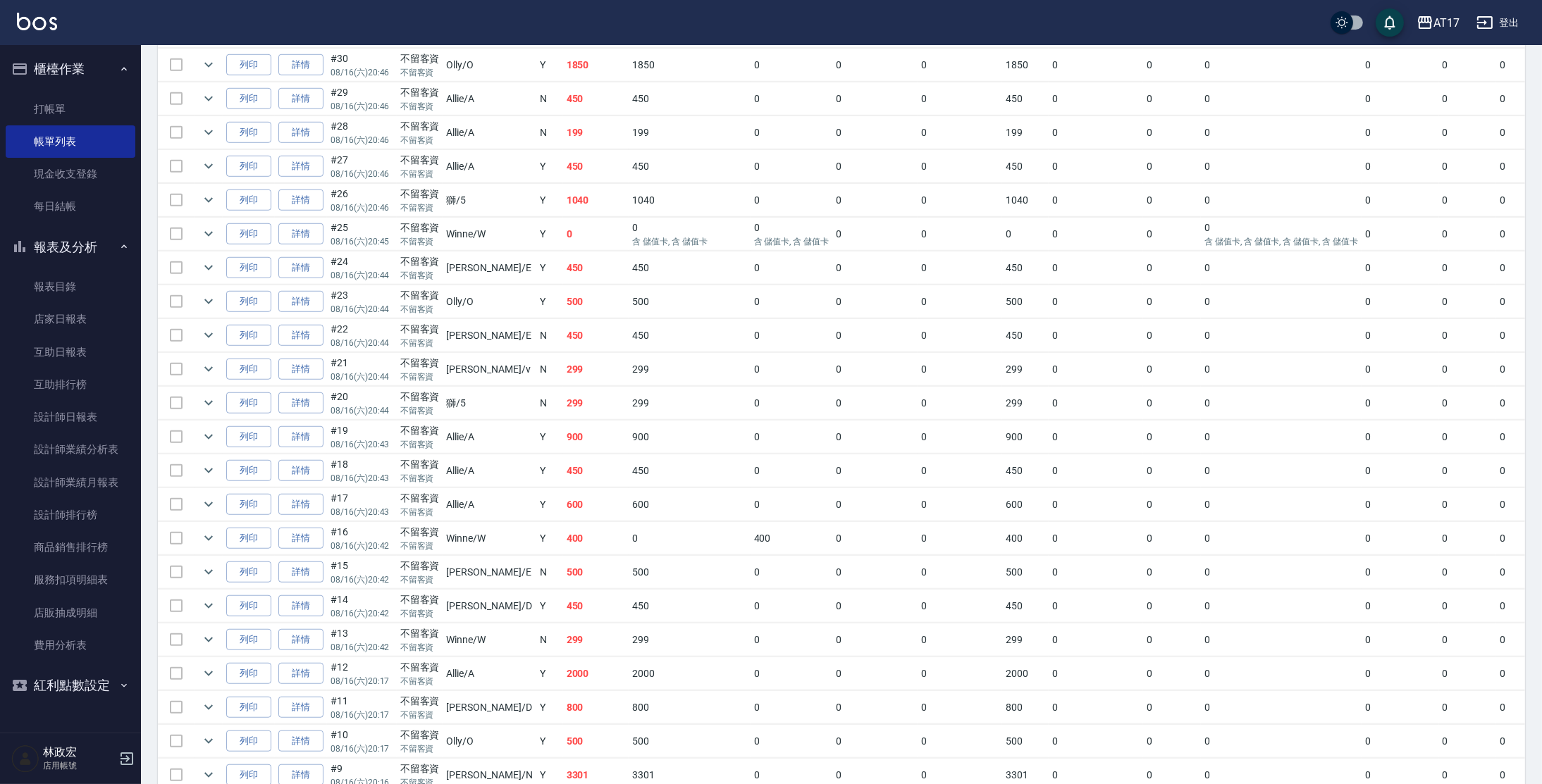
scroll to position [1636, 0]
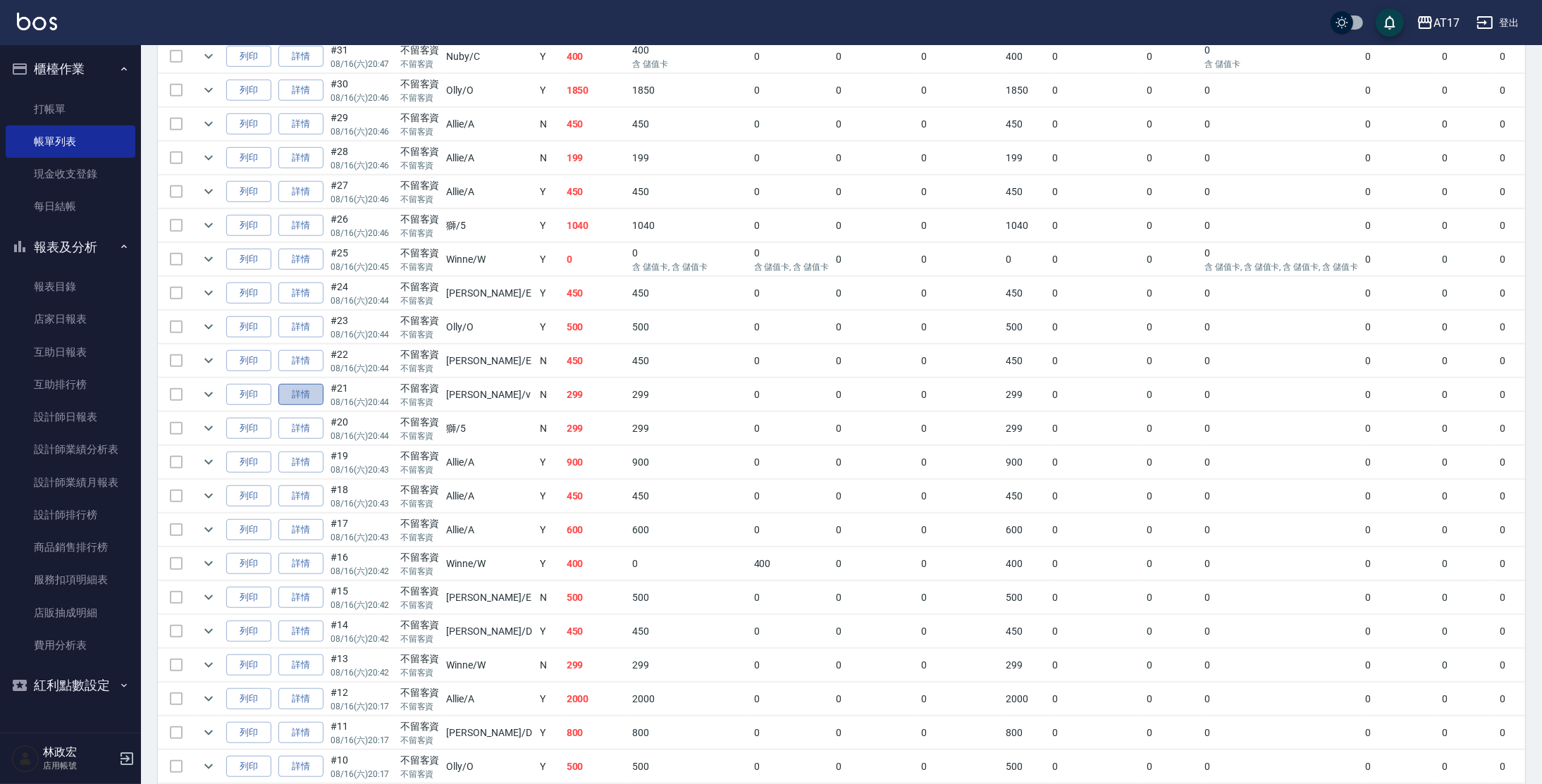
click at [317, 391] on link "詳情" at bounding box center [301, 395] width 45 height 22
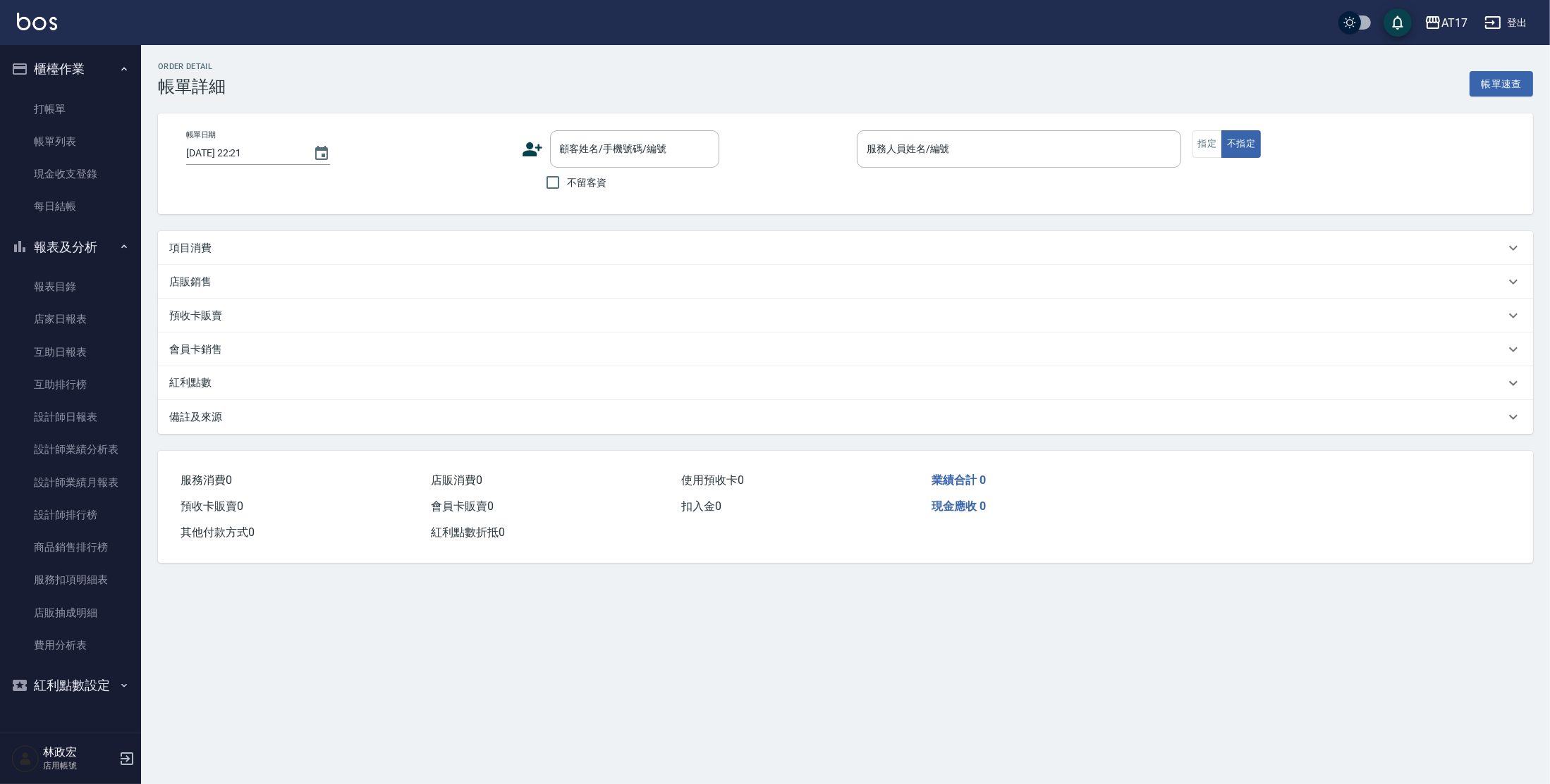
type input "[DATE] 20:44"
checkbox input "true"
type input "[PERSON_NAME]-v"
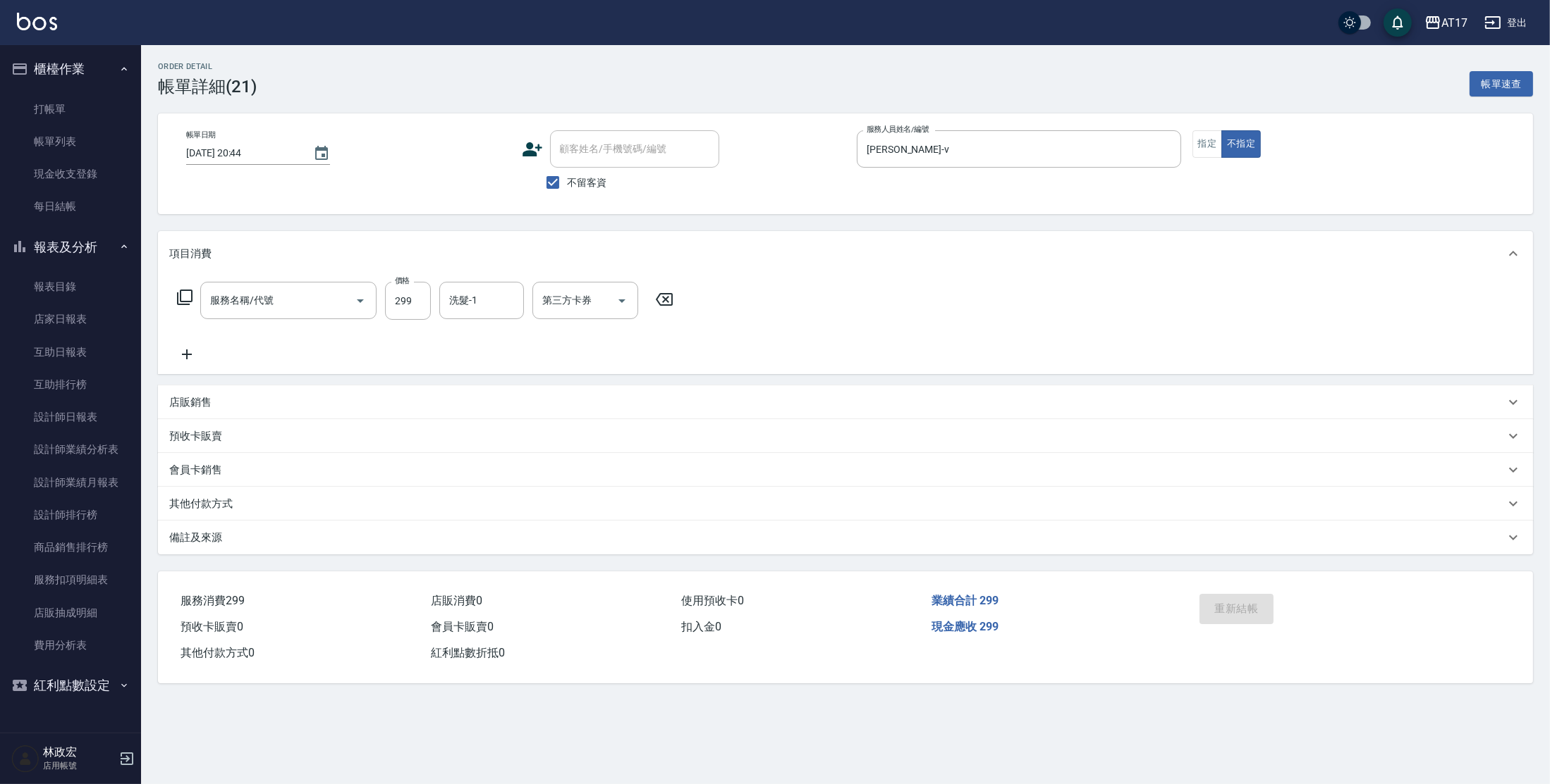
type input "一般洗髮(1300)"
click at [191, 358] on icon at bounding box center [186, 355] width 35 height 17
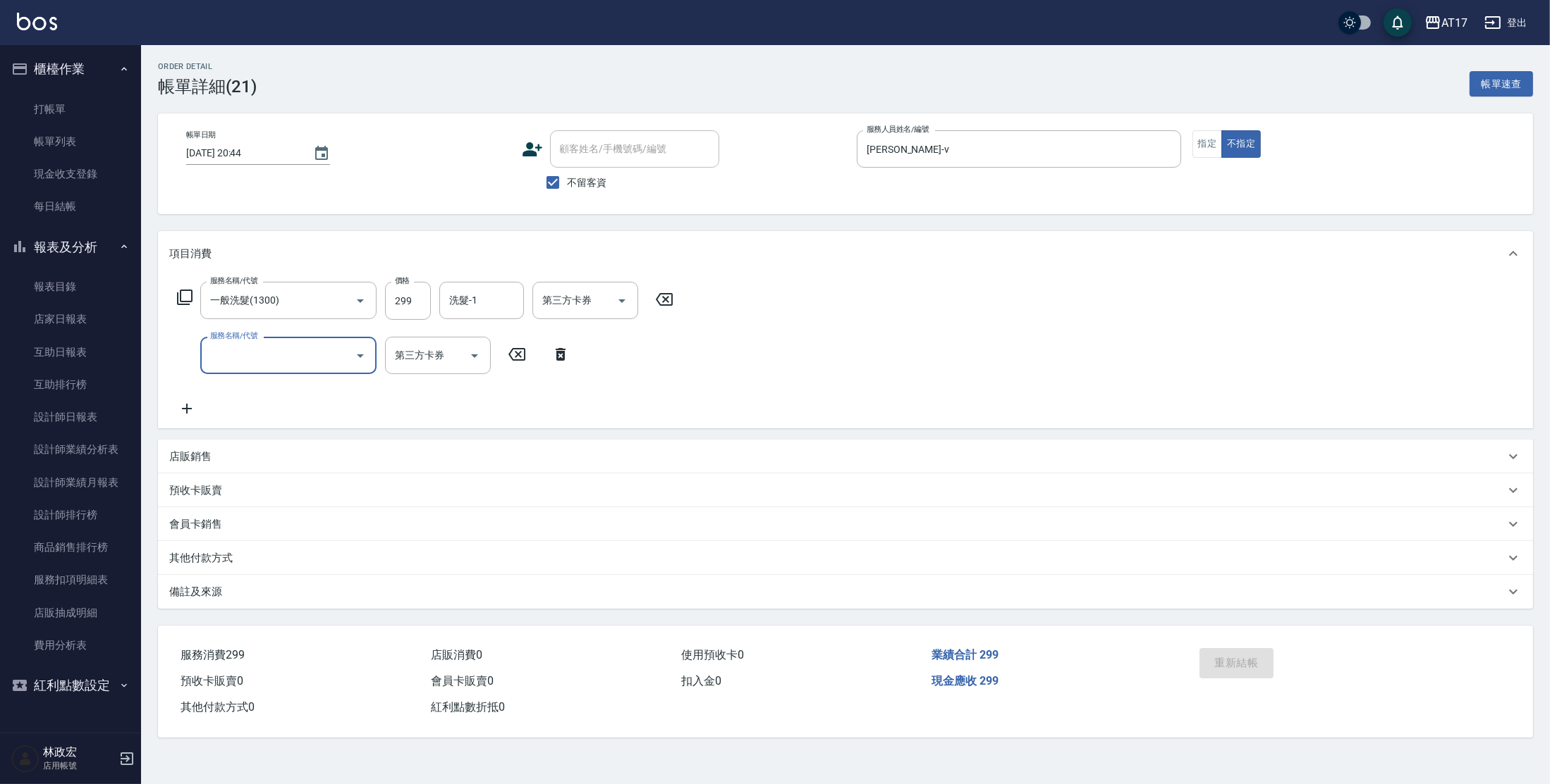
click at [311, 356] on input "服務名稱/代號" at bounding box center [277, 355] width 142 height 25
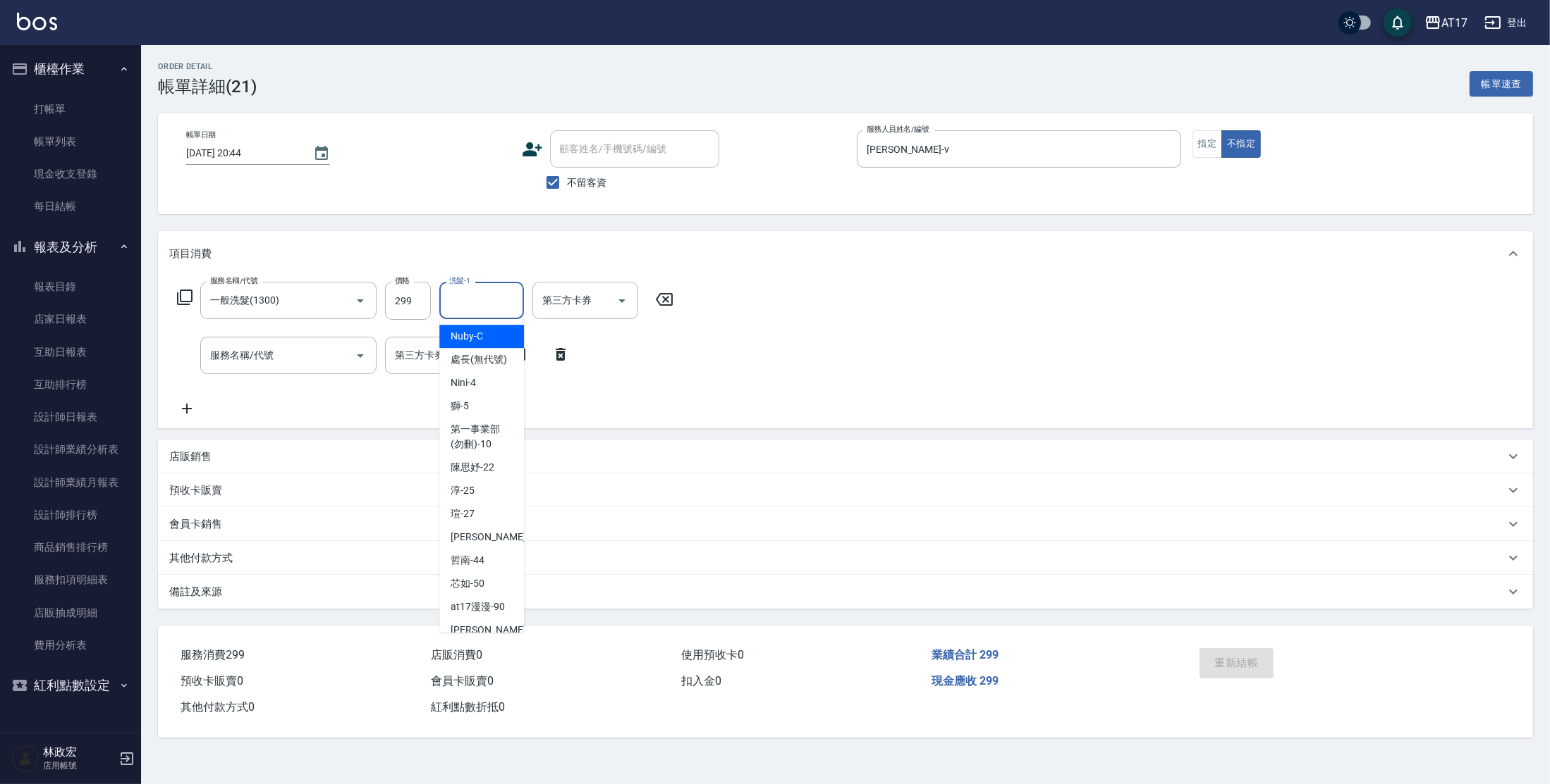
click at [510, 305] on input "洗髮-1" at bounding box center [482, 301] width 72 height 25
click at [502, 479] on div "陳思妤 -22" at bounding box center [481, 467] width 85 height 23
type input "[PERSON_NAME]-22"
click at [864, 325] on div "服務名稱/代號 一般洗髮(1300) 服務名稱/代號 價格 299 價格 洗髮-1 陳思妤-22 洗髮-1 第三方卡券 第三方卡券 服務名稱/代號 服務名稱/…" at bounding box center [845, 352] width 1375 height 152
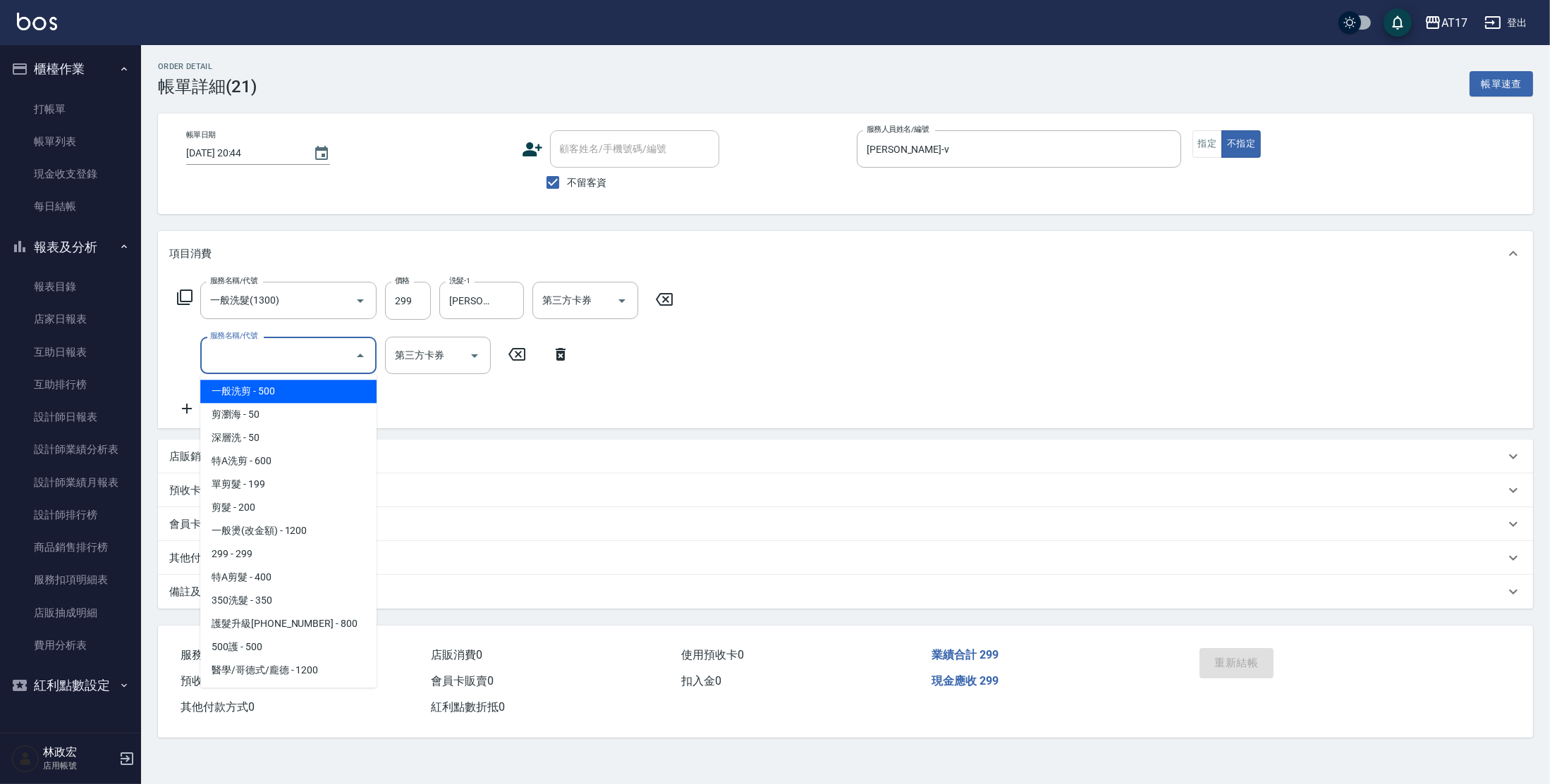
click at [319, 359] on input "服務名稱/代號" at bounding box center [277, 355] width 142 height 25
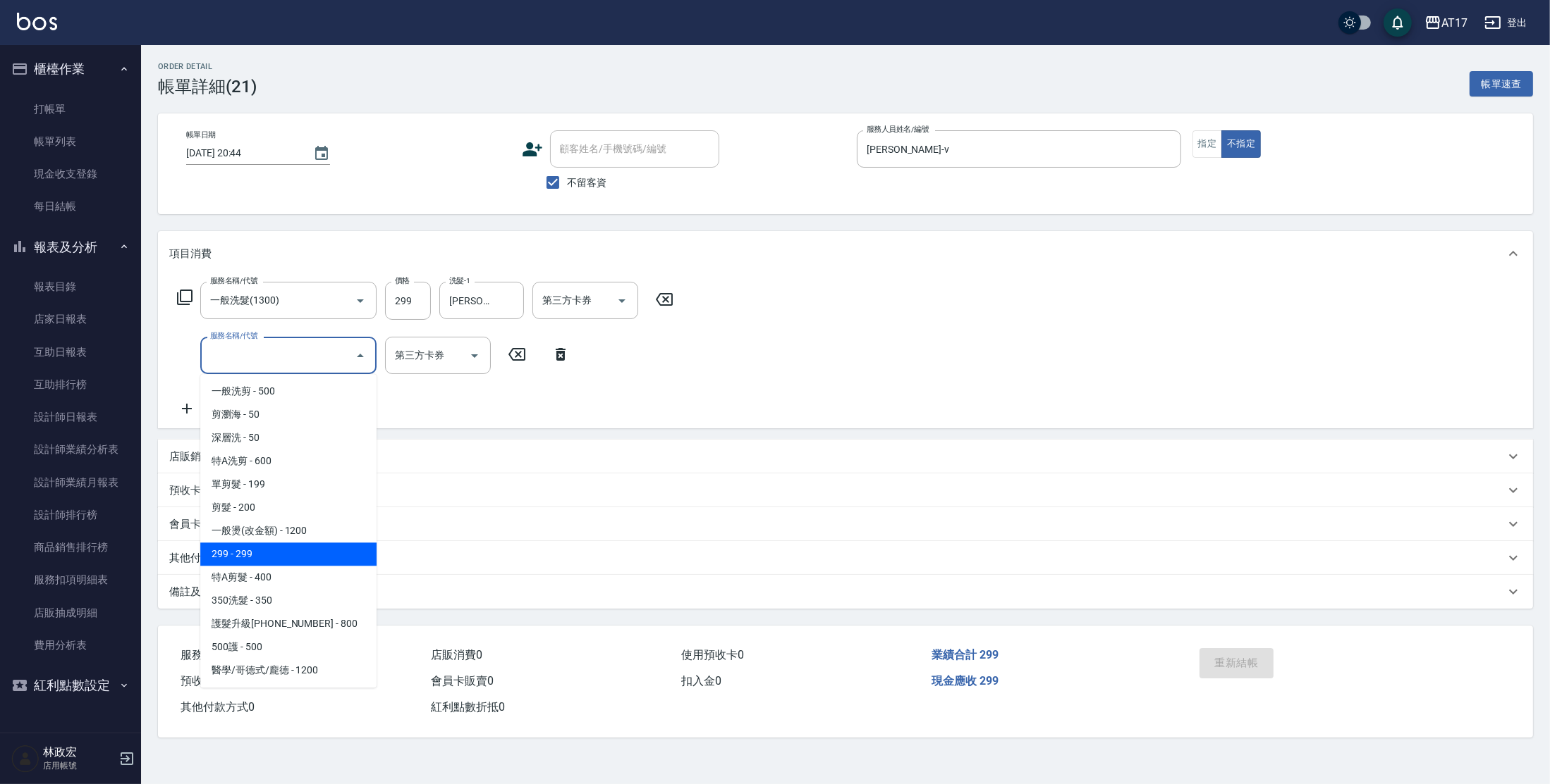
click at [319, 558] on span "299 - 299" at bounding box center [288, 555] width 177 height 23
type input "299(299)"
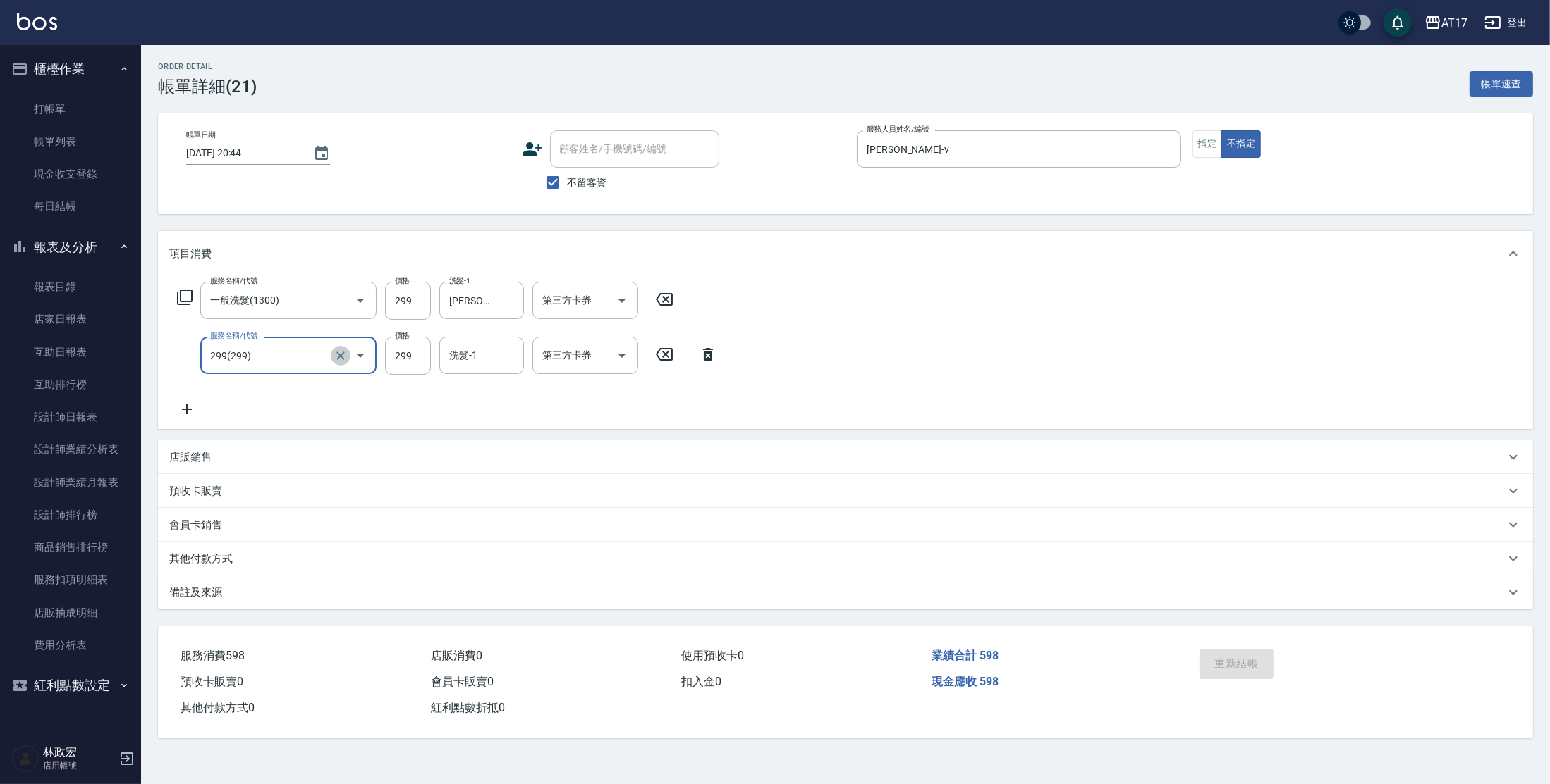
click at [347, 359] on icon "Clear" at bounding box center [341, 355] width 14 height 14
type input "299"
click at [672, 359] on icon at bounding box center [664, 355] width 35 height 17
click at [1515, 246] on icon at bounding box center [1513, 254] width 17 height 17
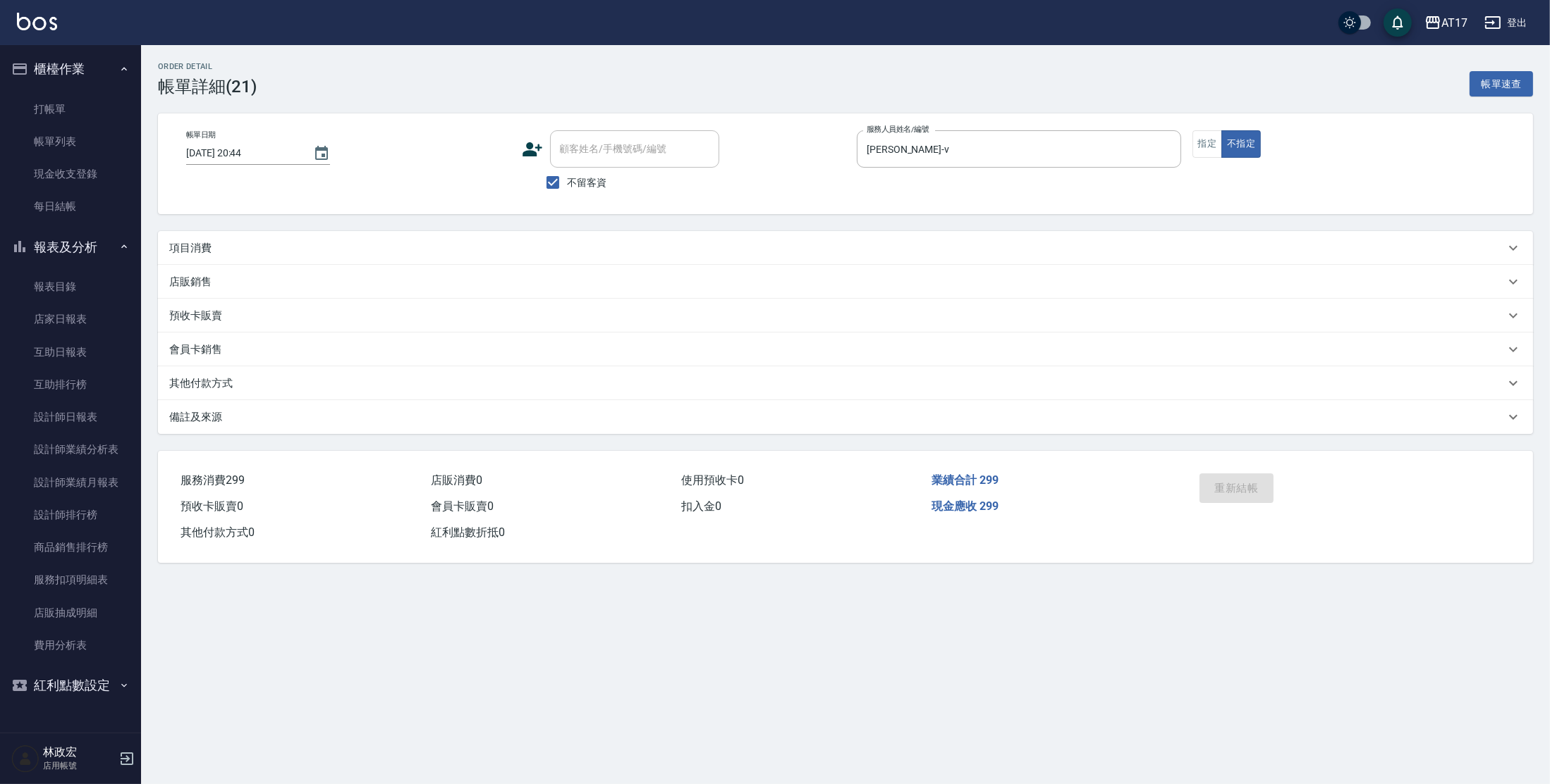
click at [1515, 246] on icon at bounding box center [1513, 248] width 17 height 17
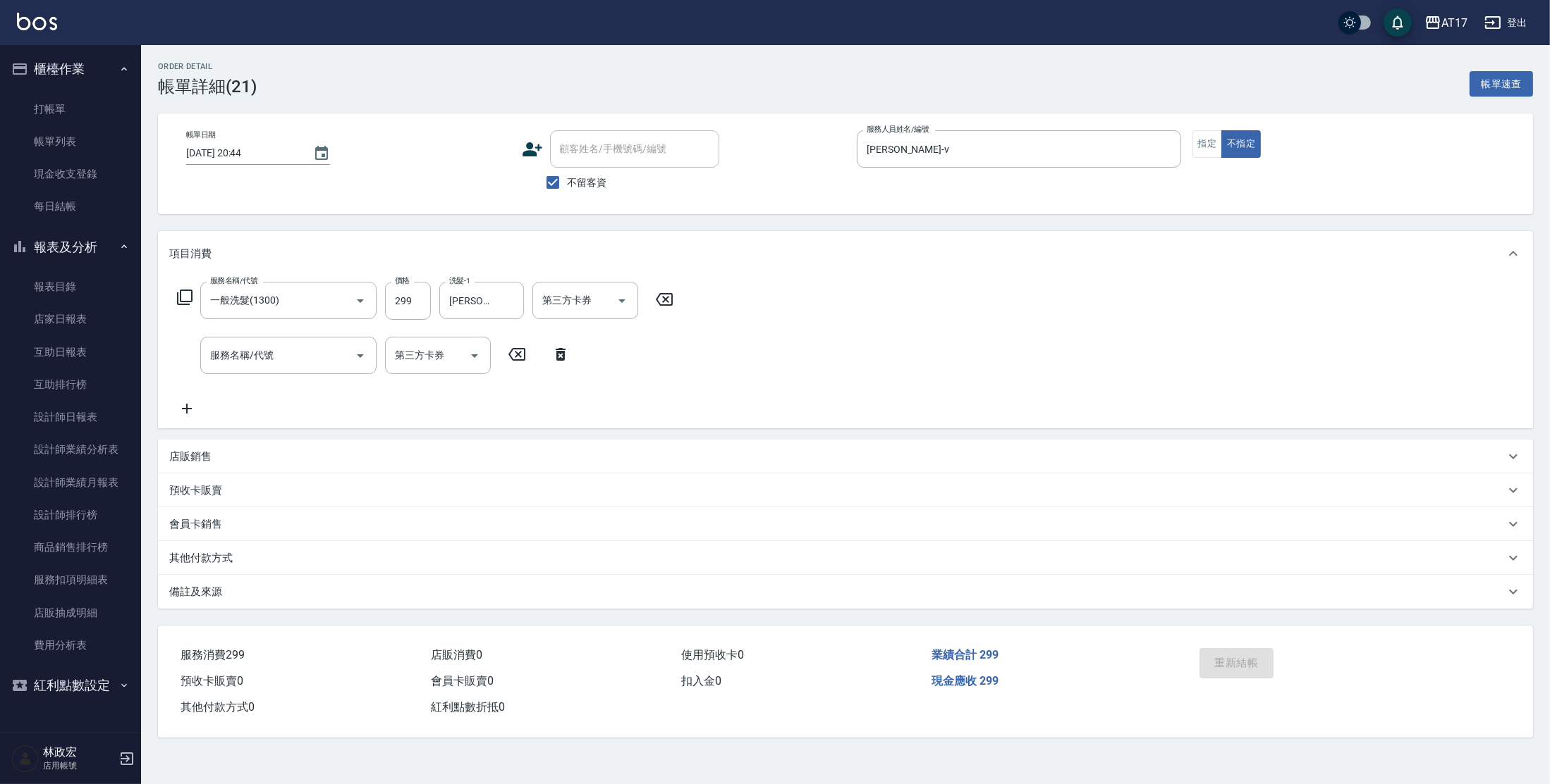
click at [510, 361] on icon at bounding box center [516, 355] width 35 height 17
click at [514, 359] on icon at bounding box center [516, 355] width 35 height 17
click at [514, 352] on icon at bounding box center [516, 355] width 35 height 17
click at [521, 350] on icon at bounding box center [516, 355] width 35 height 17
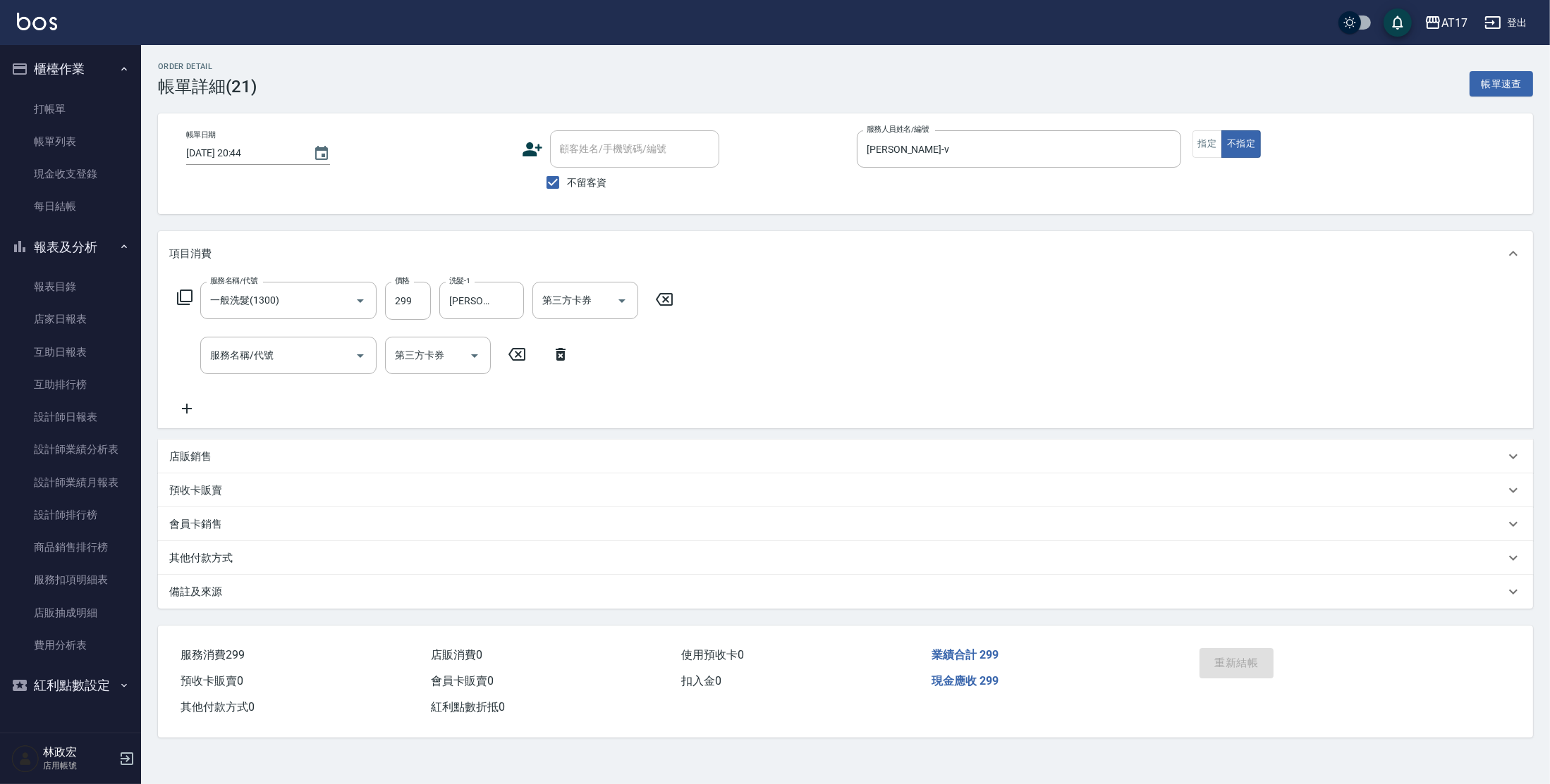
click at [522, 356] on icon at bounding box center [516, 355] width 35 height 17
click at [563, 354] on icon at bounding box center [560, 355] width 10 height 12
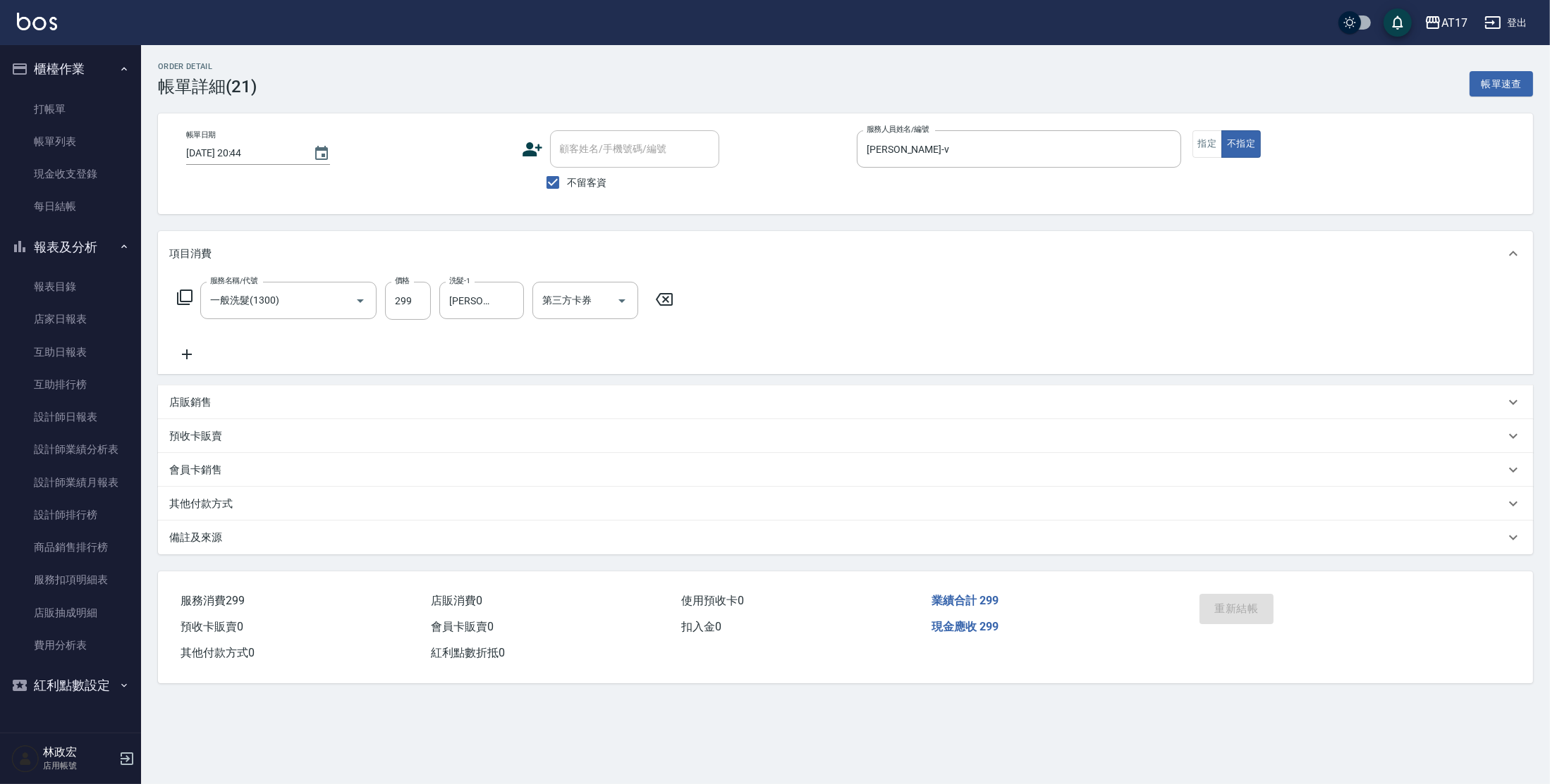
click at [222, 541] on p "備註及來源" at bounding box center [195, 537] width 53 height 15
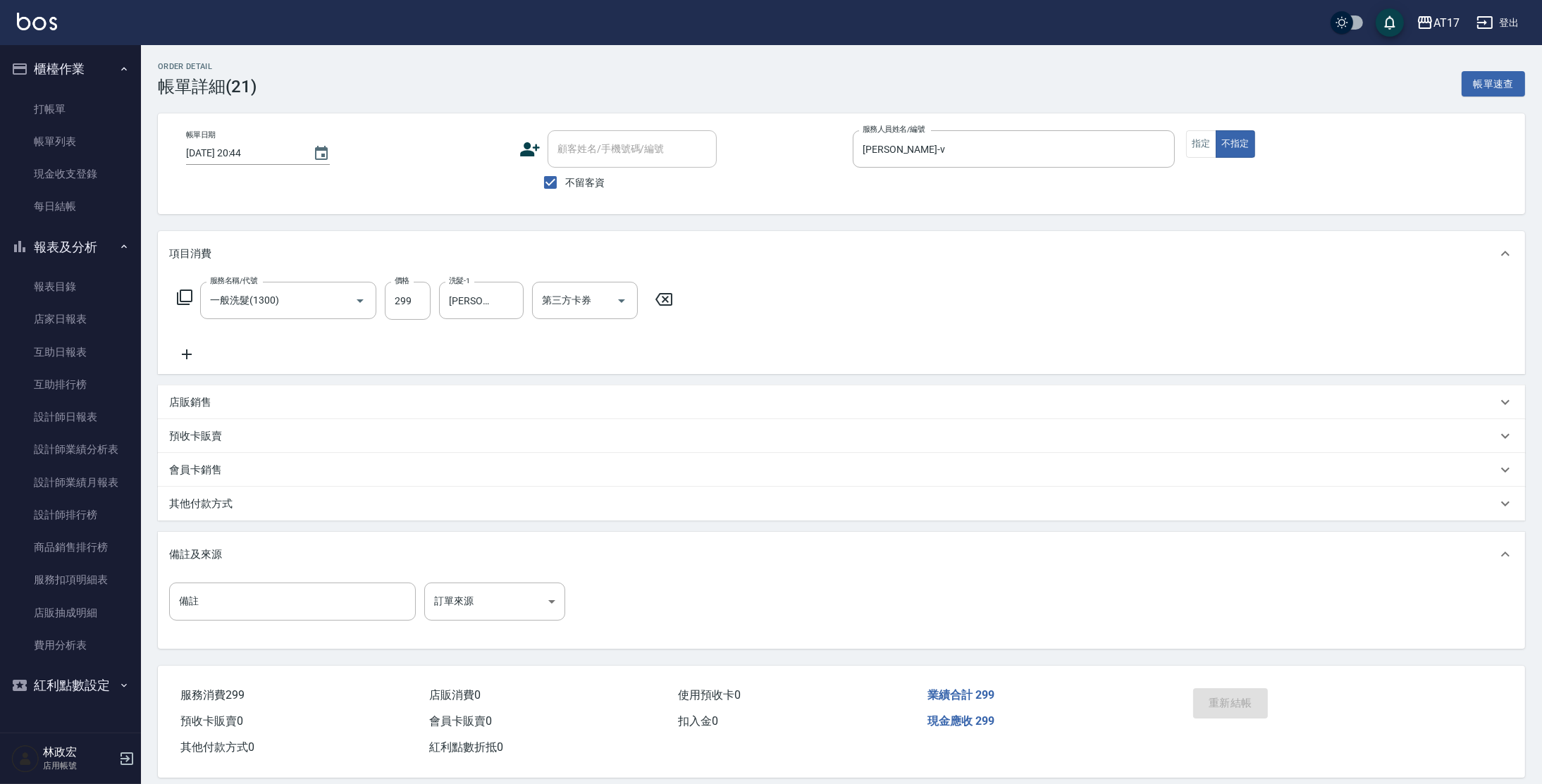
click at [222, 544] on div "備註及來源" at bounding box center [842, 555] width 1368 height 45
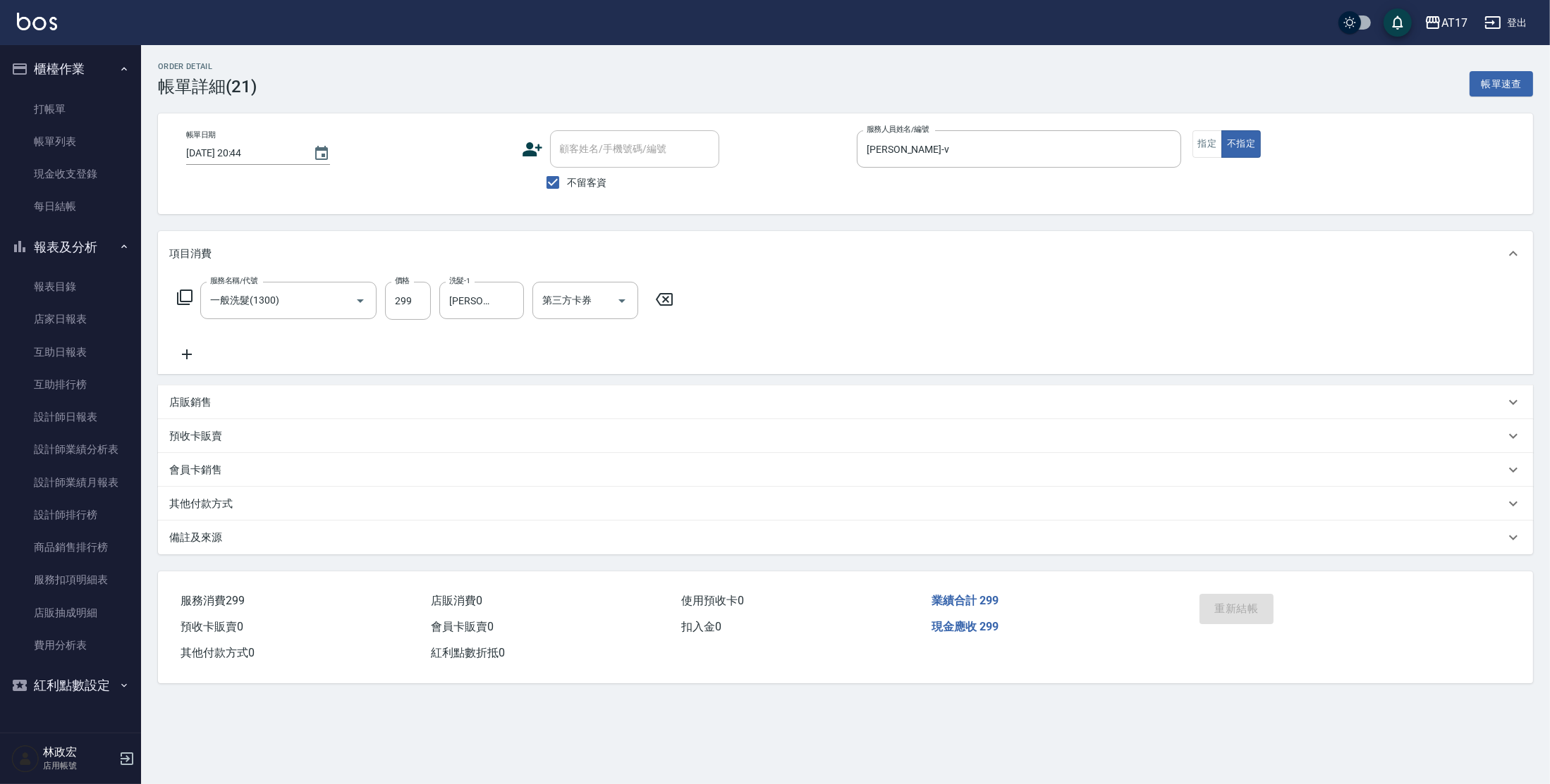
click at [219, 509] on p "其他付款方式" at bounding box center [201, 504] width 64 height 15
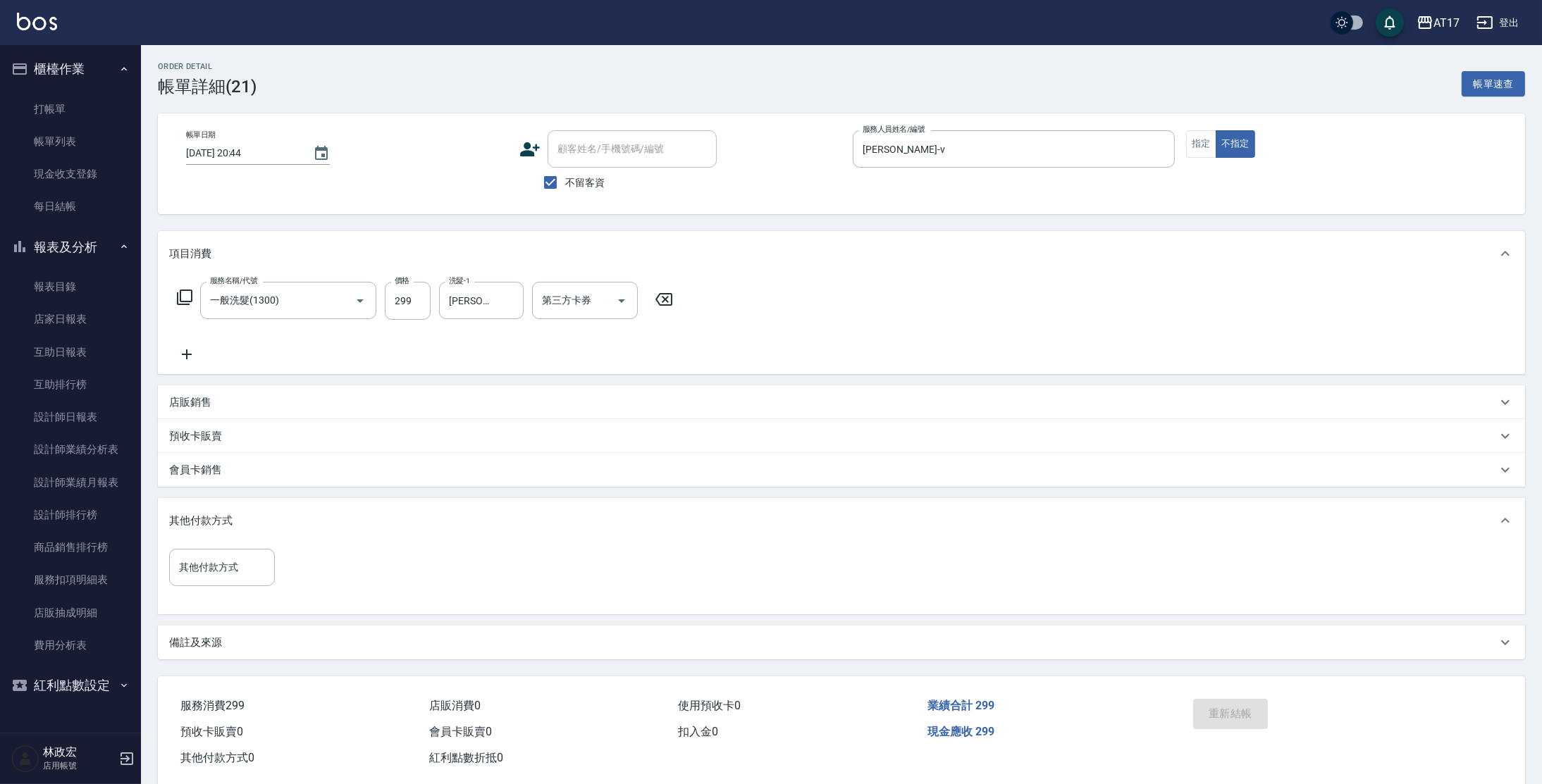
click at [219, 509] on div "其他付款方式" at bounding box center [842, 521] width 1368 height 45
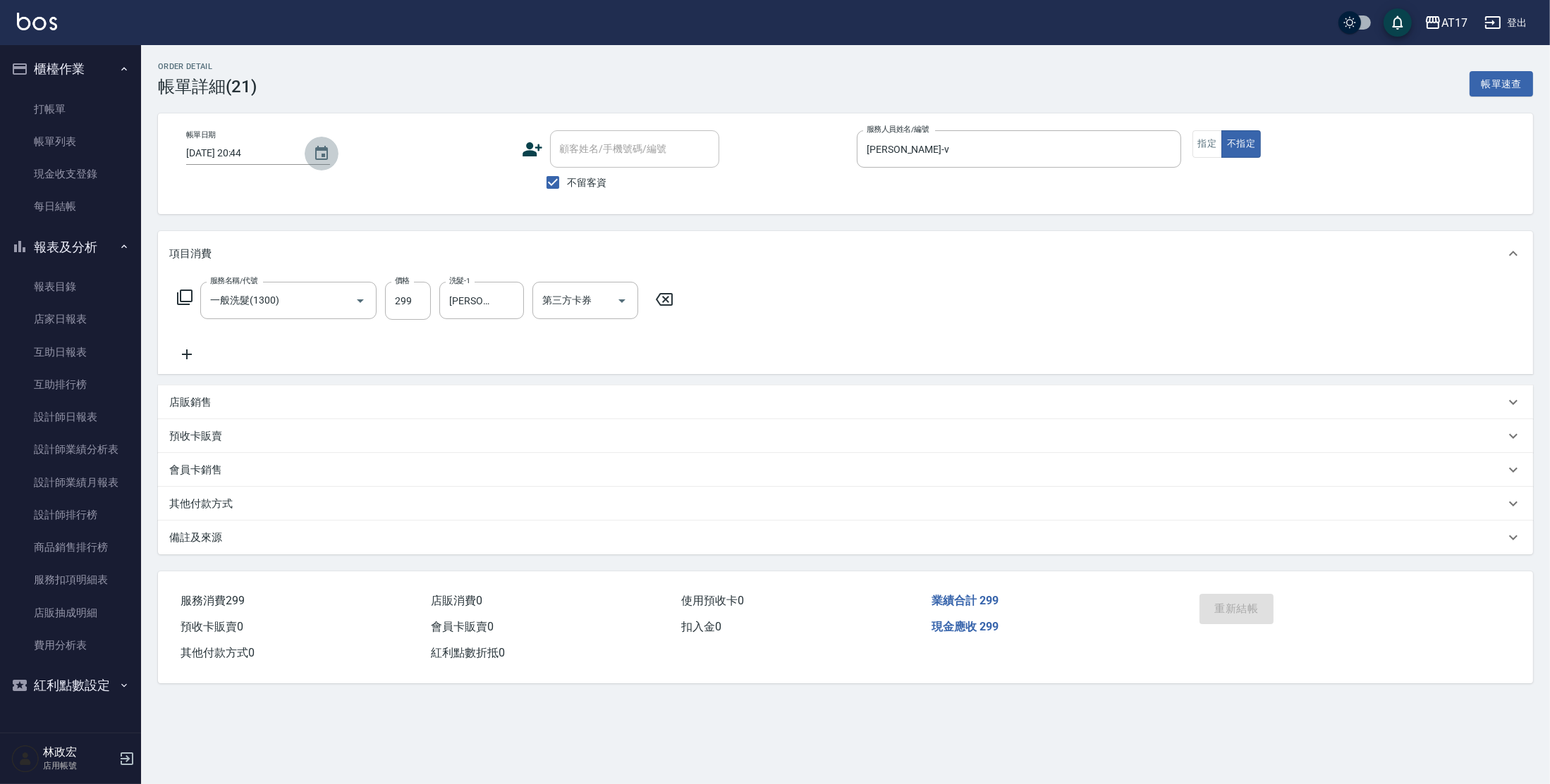
click at [321, 152] on icon "Choose date, selected date is 2025-08-16" at bounding box center [321, 154] width 17 height 17
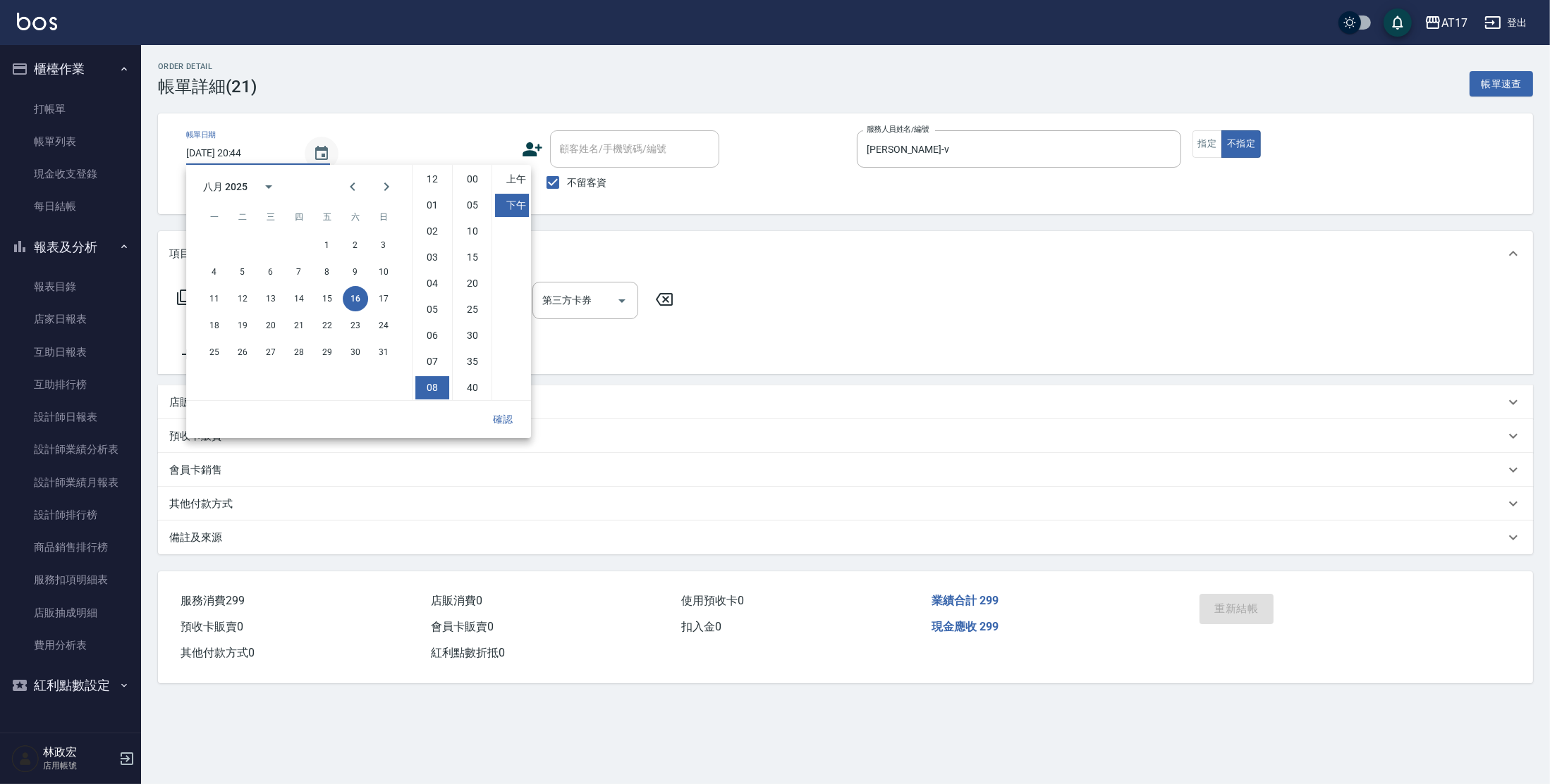
scroll to position [79, 0]
click at [499, 417] on button "確認" at bounding box center [503, 420] width 45 height 26
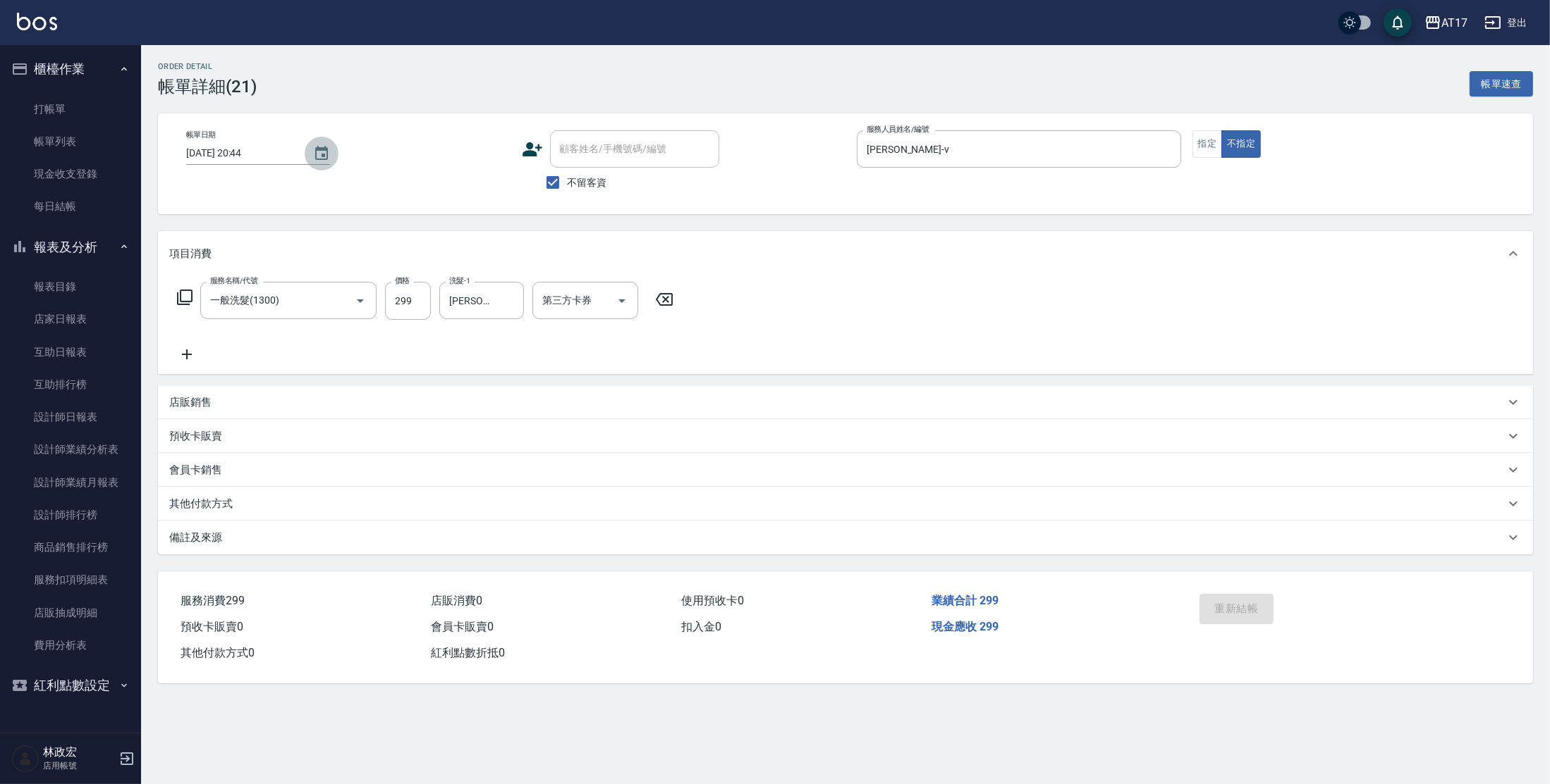
click at [314, 156] on icon "Choose date, selected date is 2025-08-16" at bounding box center [321, 154] width 17 height 17
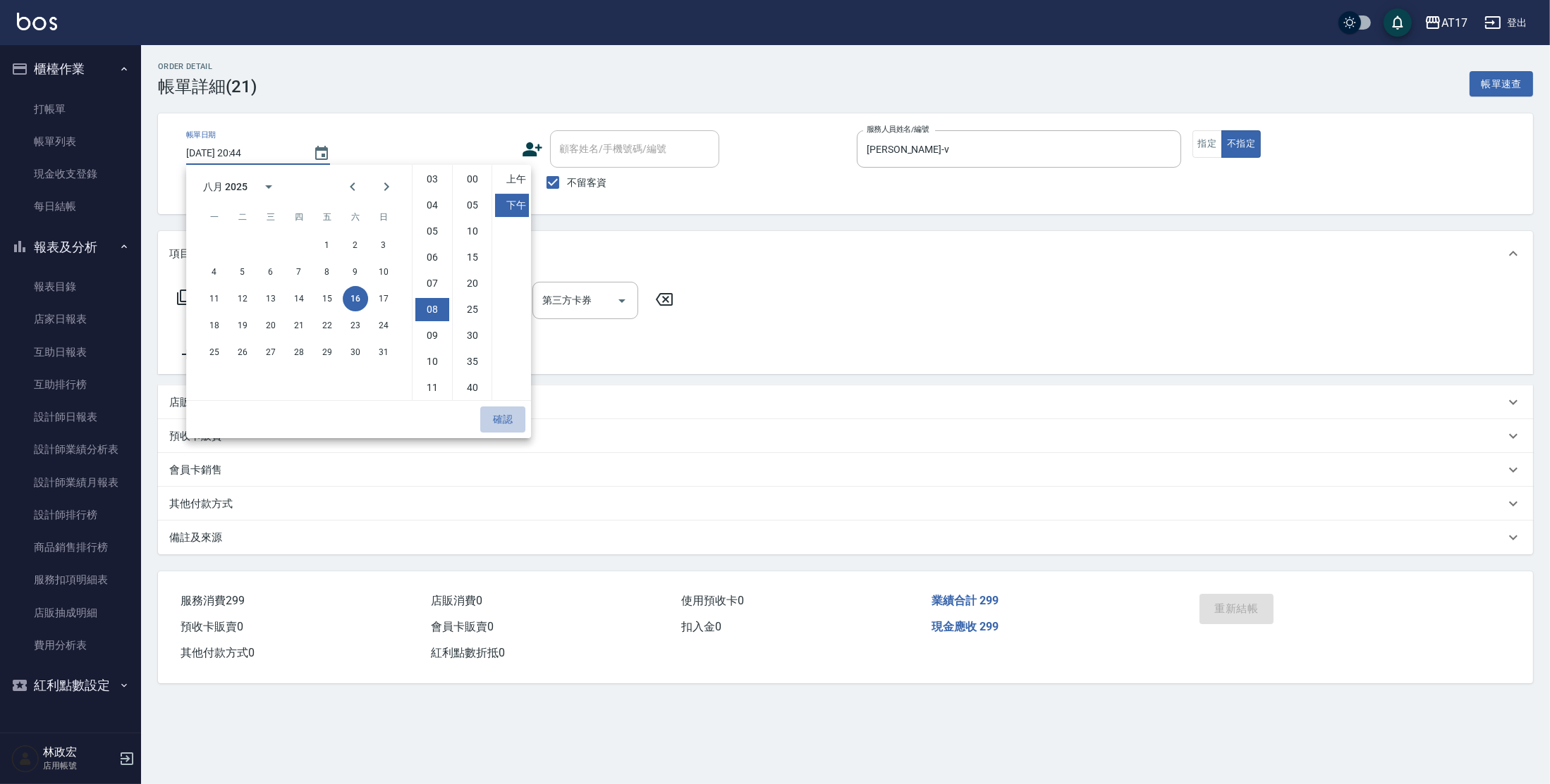
click at [503, 425] on button "確認" at bounding box center [503, 420] width 45 height 26
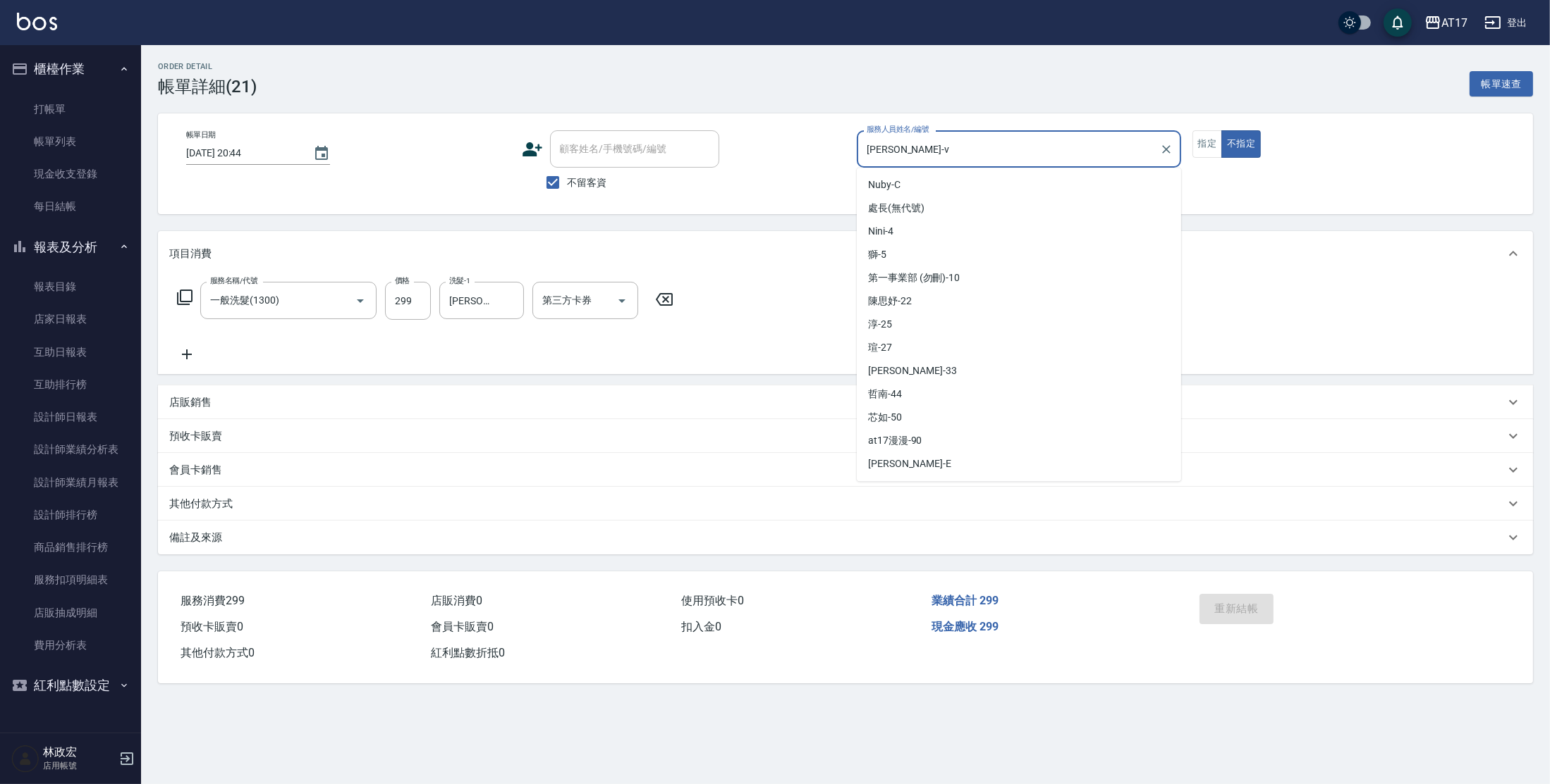
click at [921, 146] on input "[PERSON_NAME]-v" at bounding box center [1008, 149] width 290 height 25
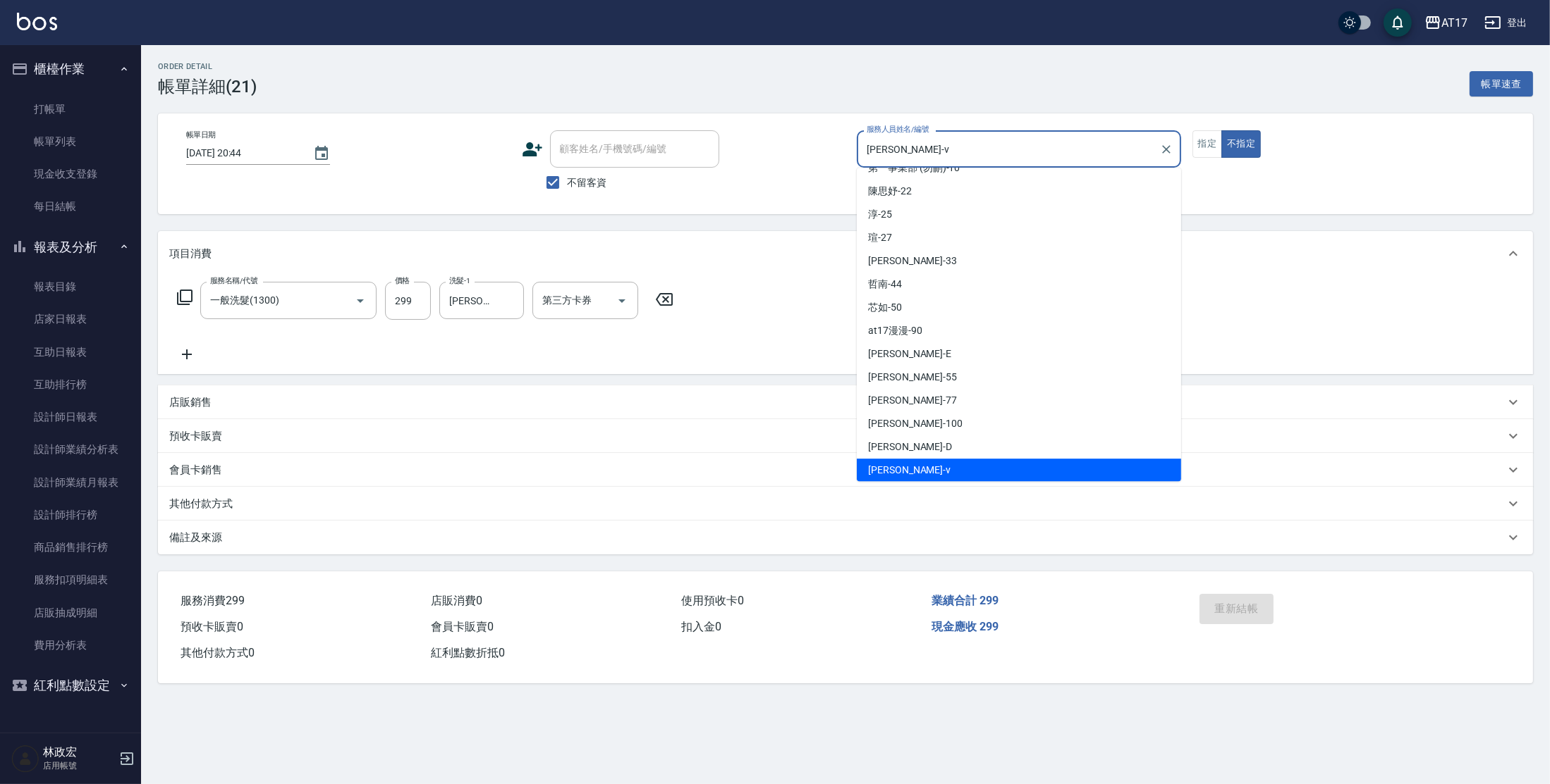
click at [921, 146] on input "[PERSON_NAME]-v" at bounding box center [1008, 149] width 290 height 25
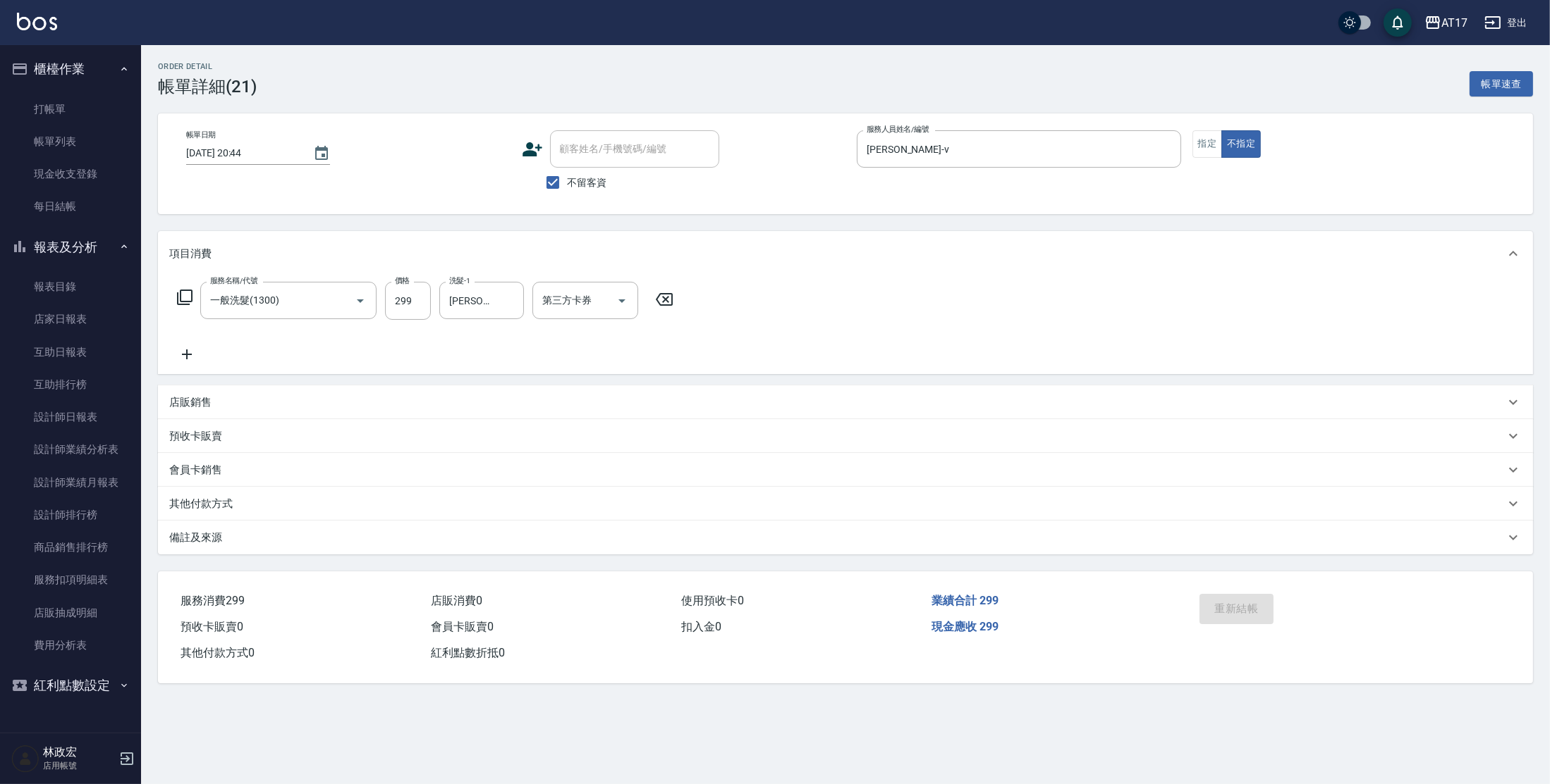
click at [1319, 231] on div "項目消費" at bounding box center [845, 254] width 1375 height 45
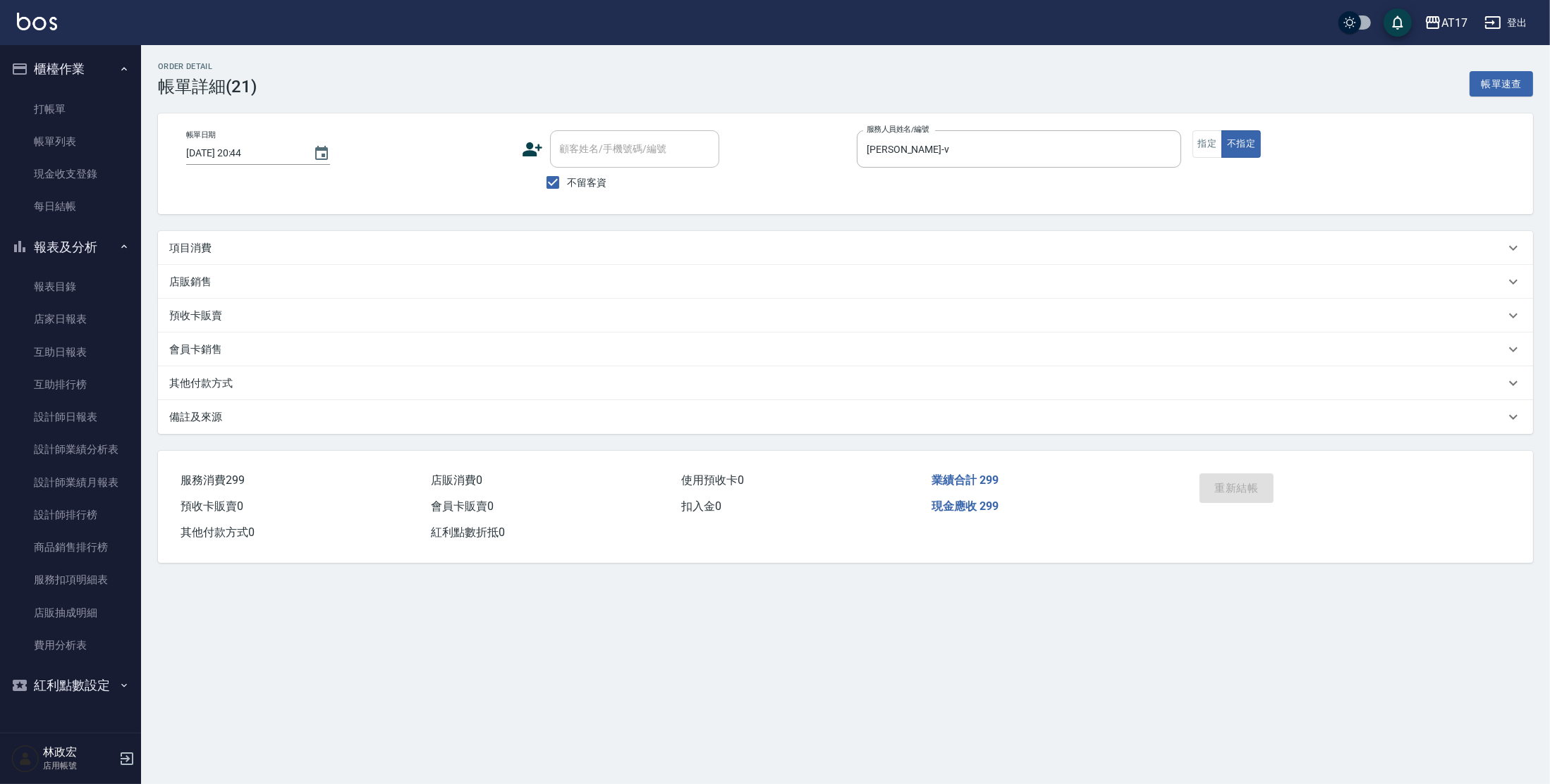
click at [1229, 240] on div "項目消費" at bounding box center [845, 247] width 1375 height 33
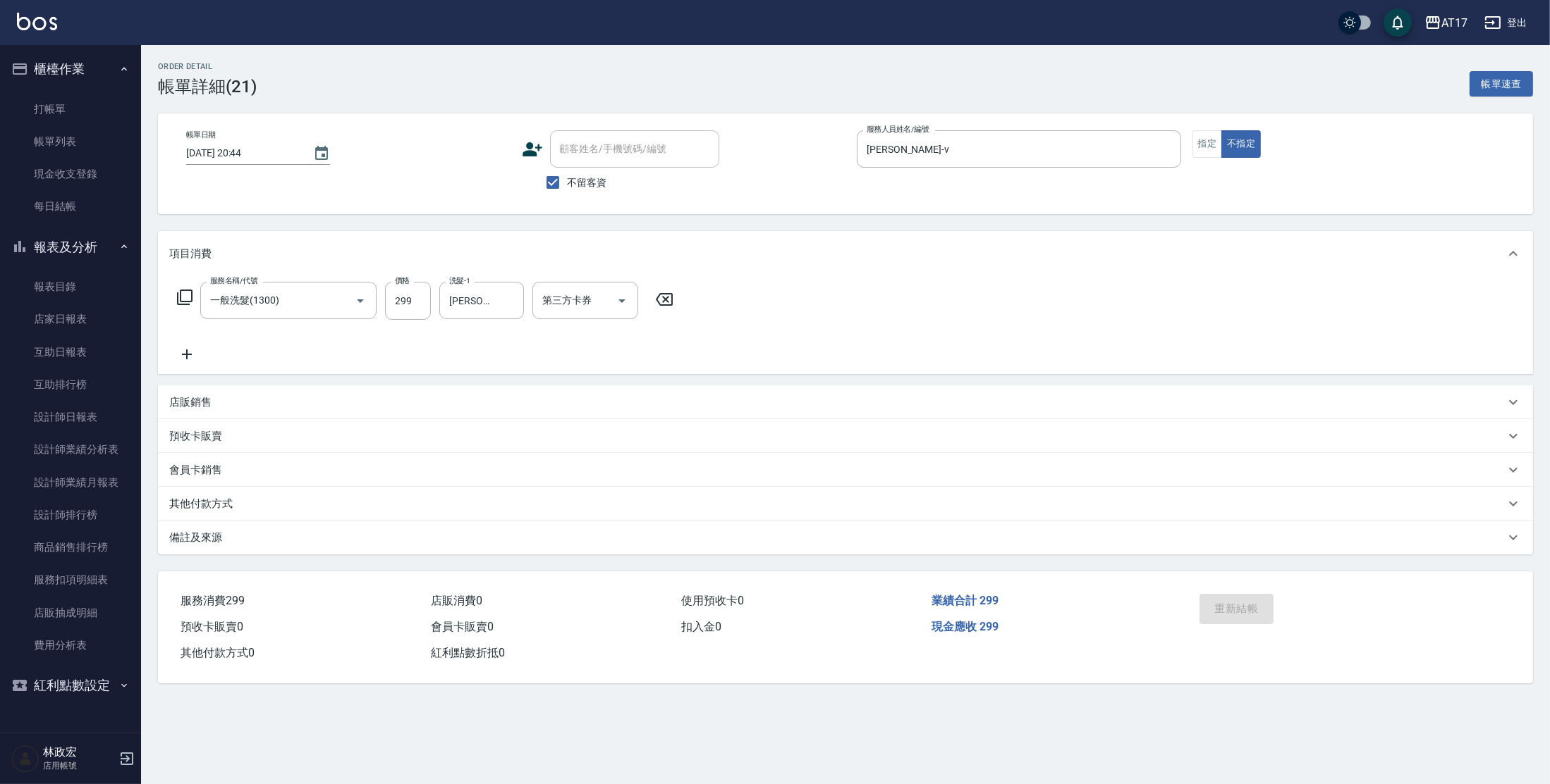
click at [1268, 602] on div "重新結帳" at bounding box center [1270, 619] width 153 height 61
click at [1482, 88] on button "帳單速查" at bounding box center [1501, 85] width 64 height 26
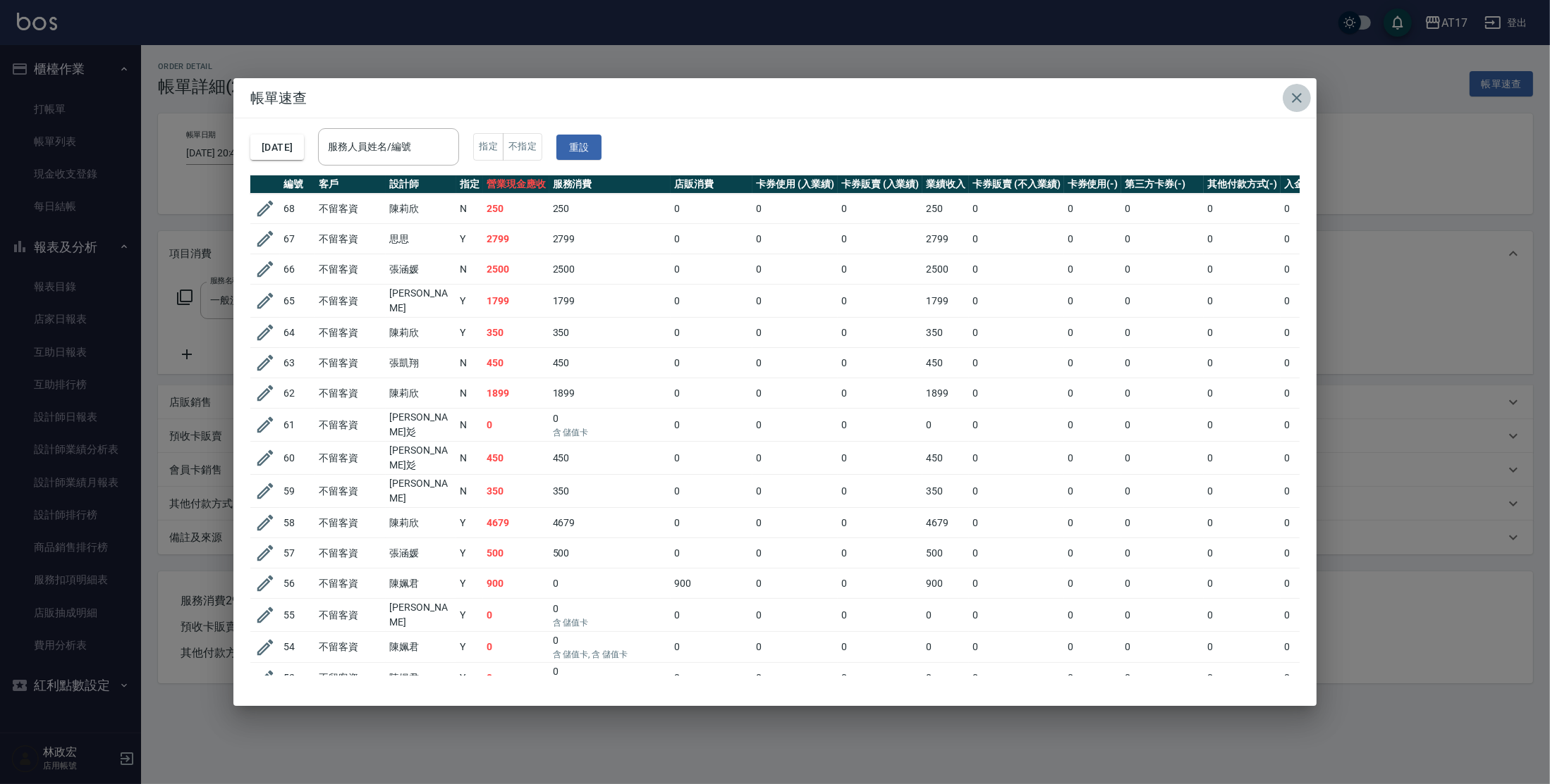
click at [1288, 103] on icon "button" at bounding box center [1296, 98] width 17 height 17
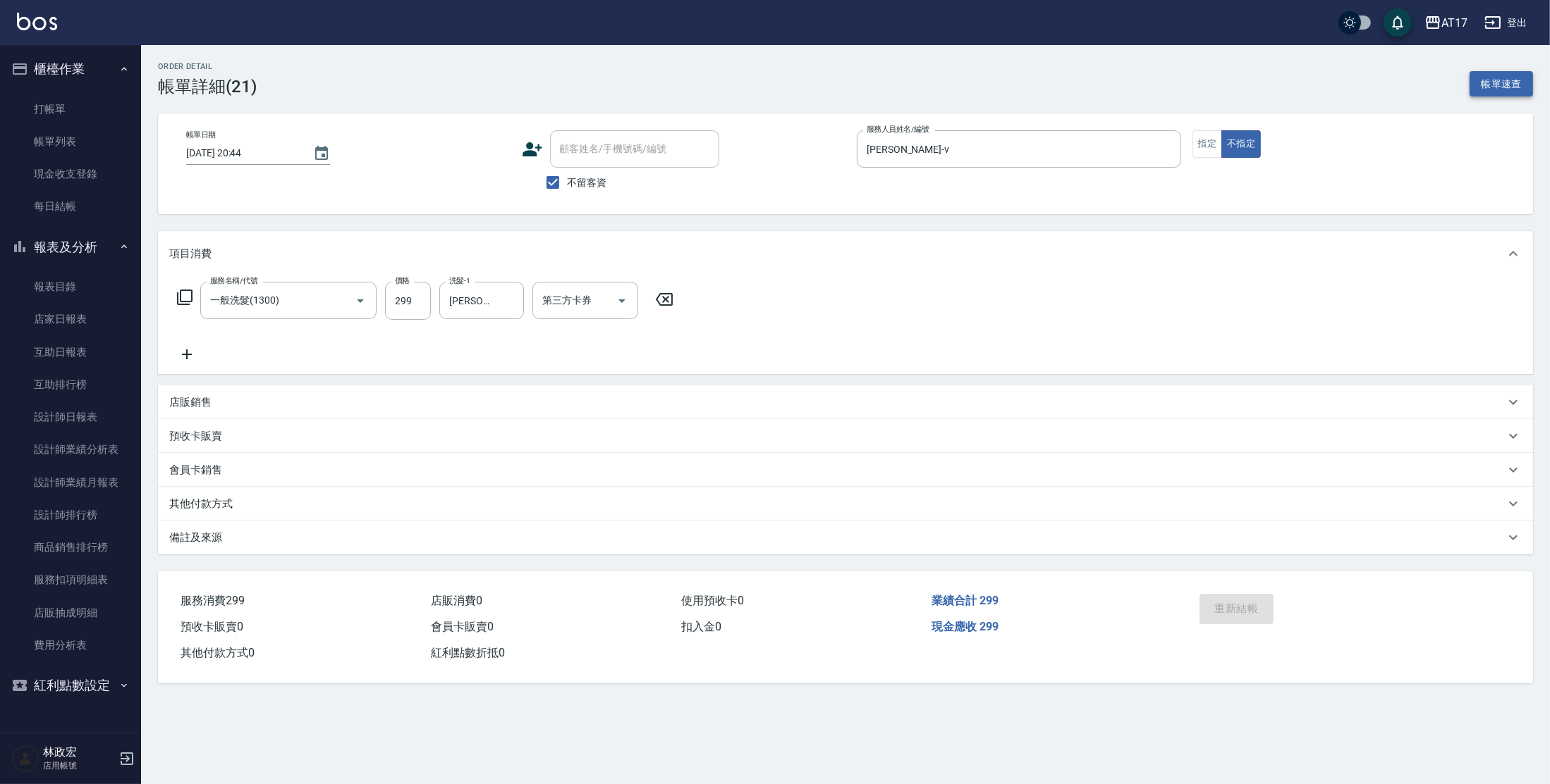
click at [1510, 87] on button "帳單速查" at bounding box center [1501, 85] width 64 height 26
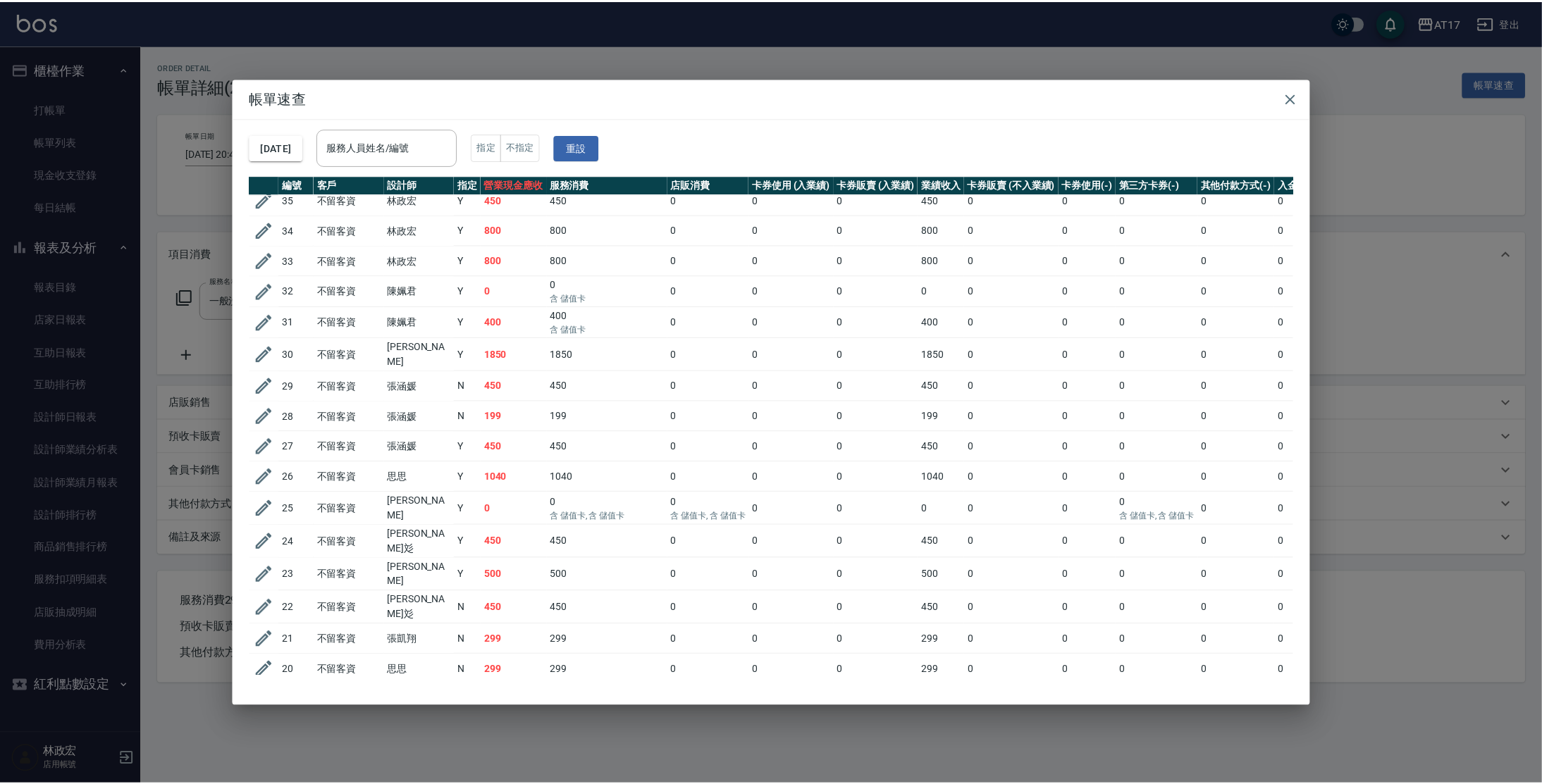
scroll to position [1044, 0]
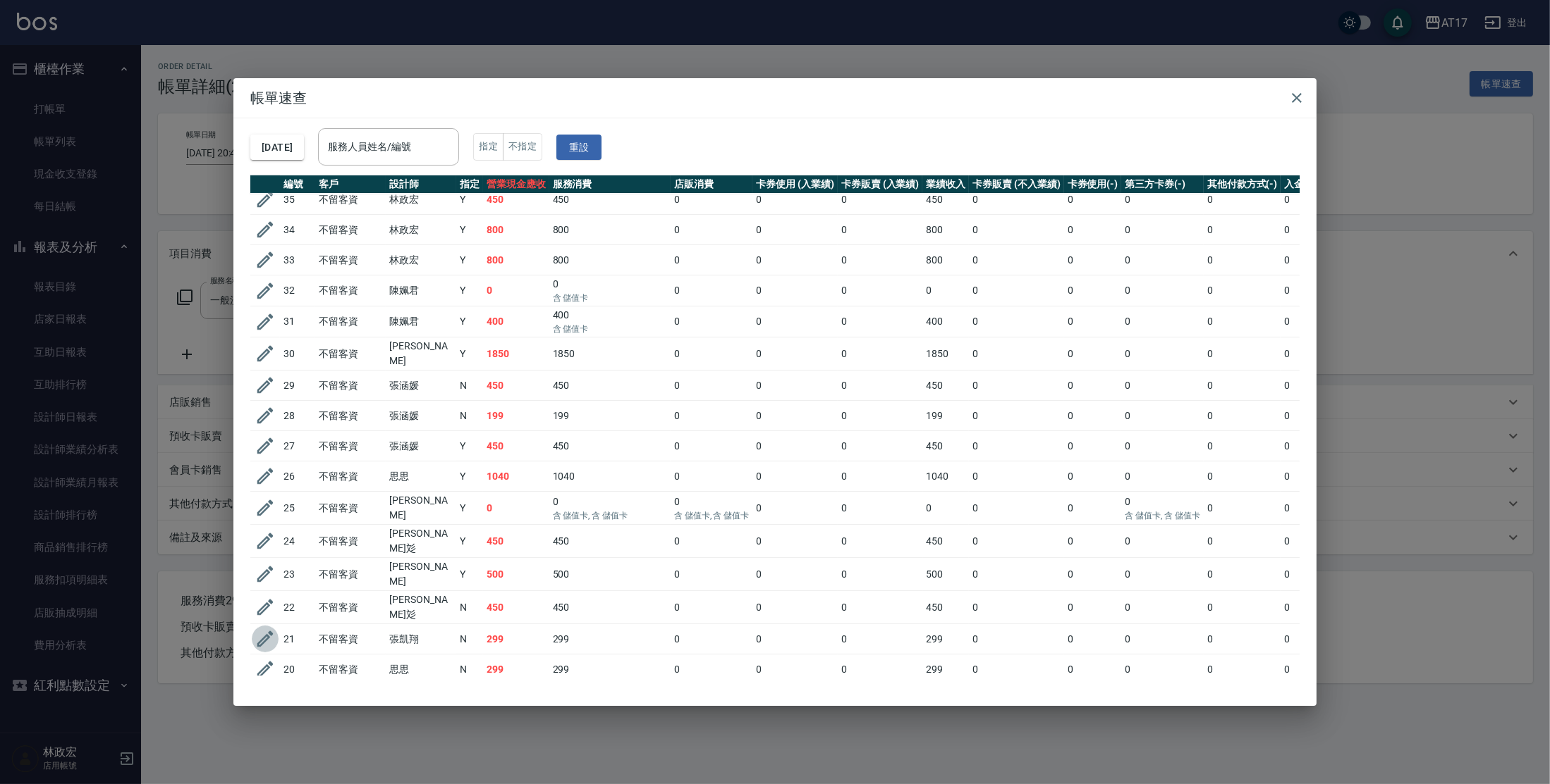
click at [261, 632] on icon "button" at bounding box center [265, 639] width 16 height 16
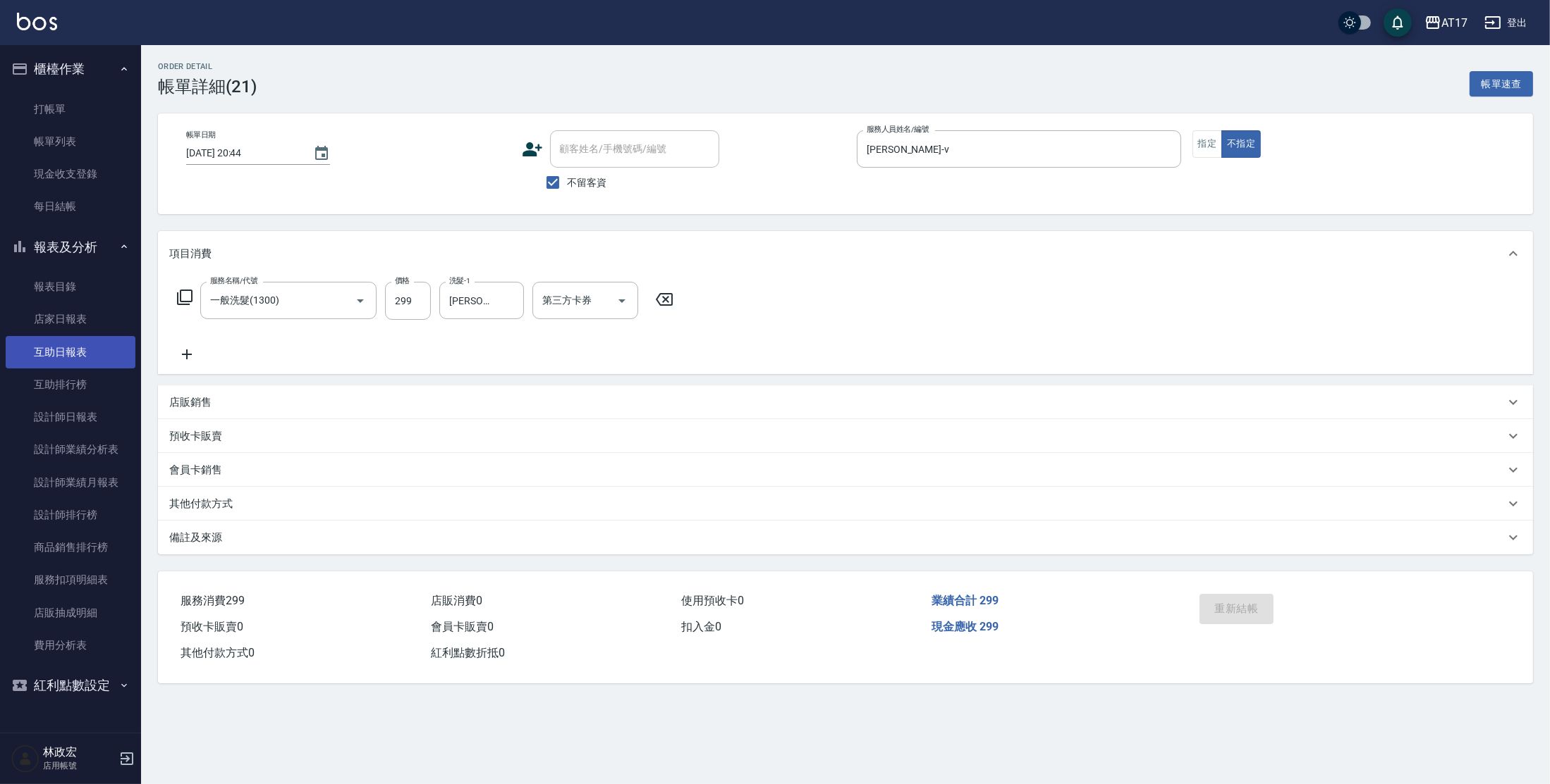
click at [104, 347] on link "互助日報表" at bounding box center [70, 352] width 130 height 33
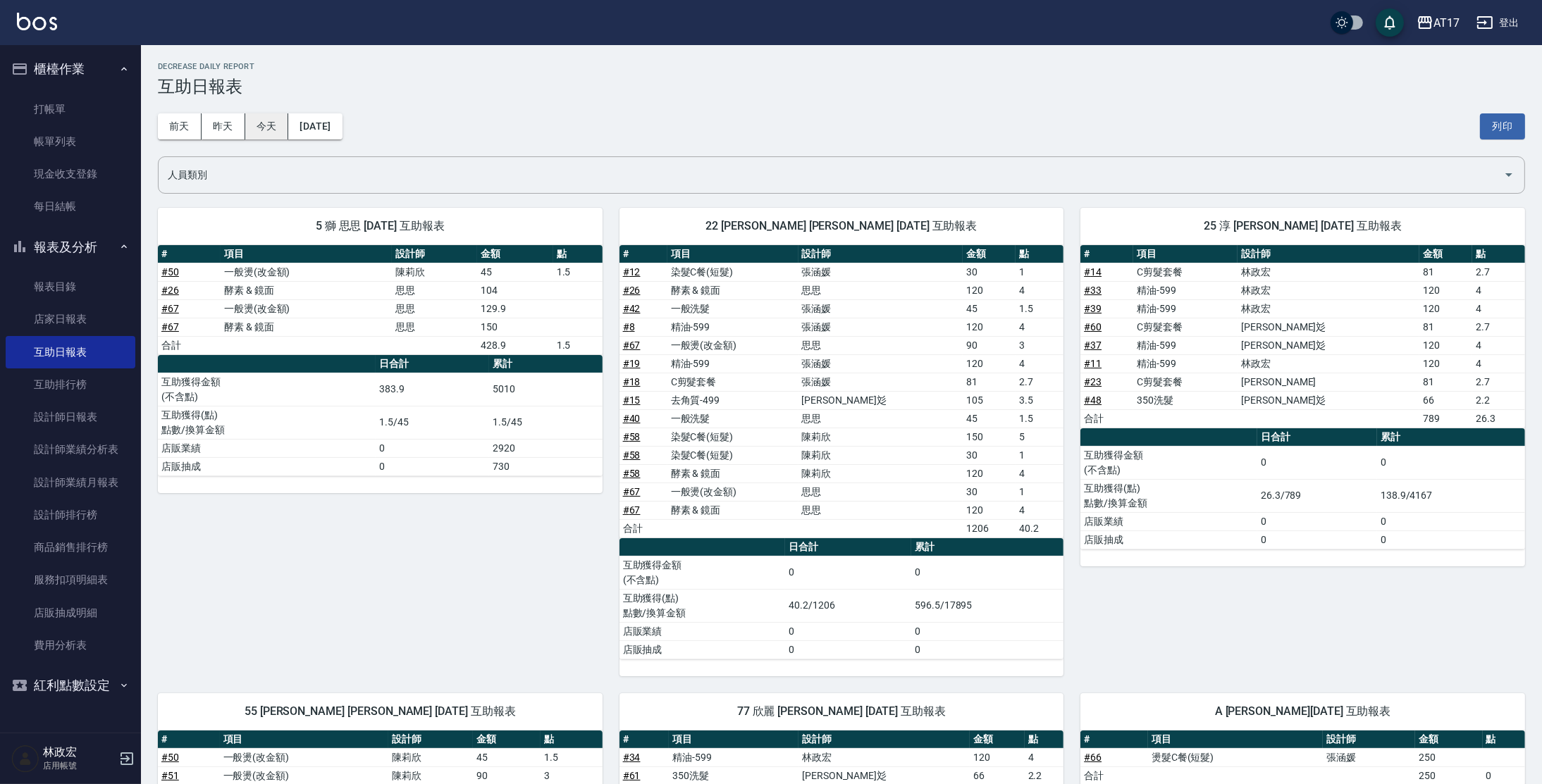
click at [260, 121] on button "今天" at bounding box center [267, 127] width 44 height 26
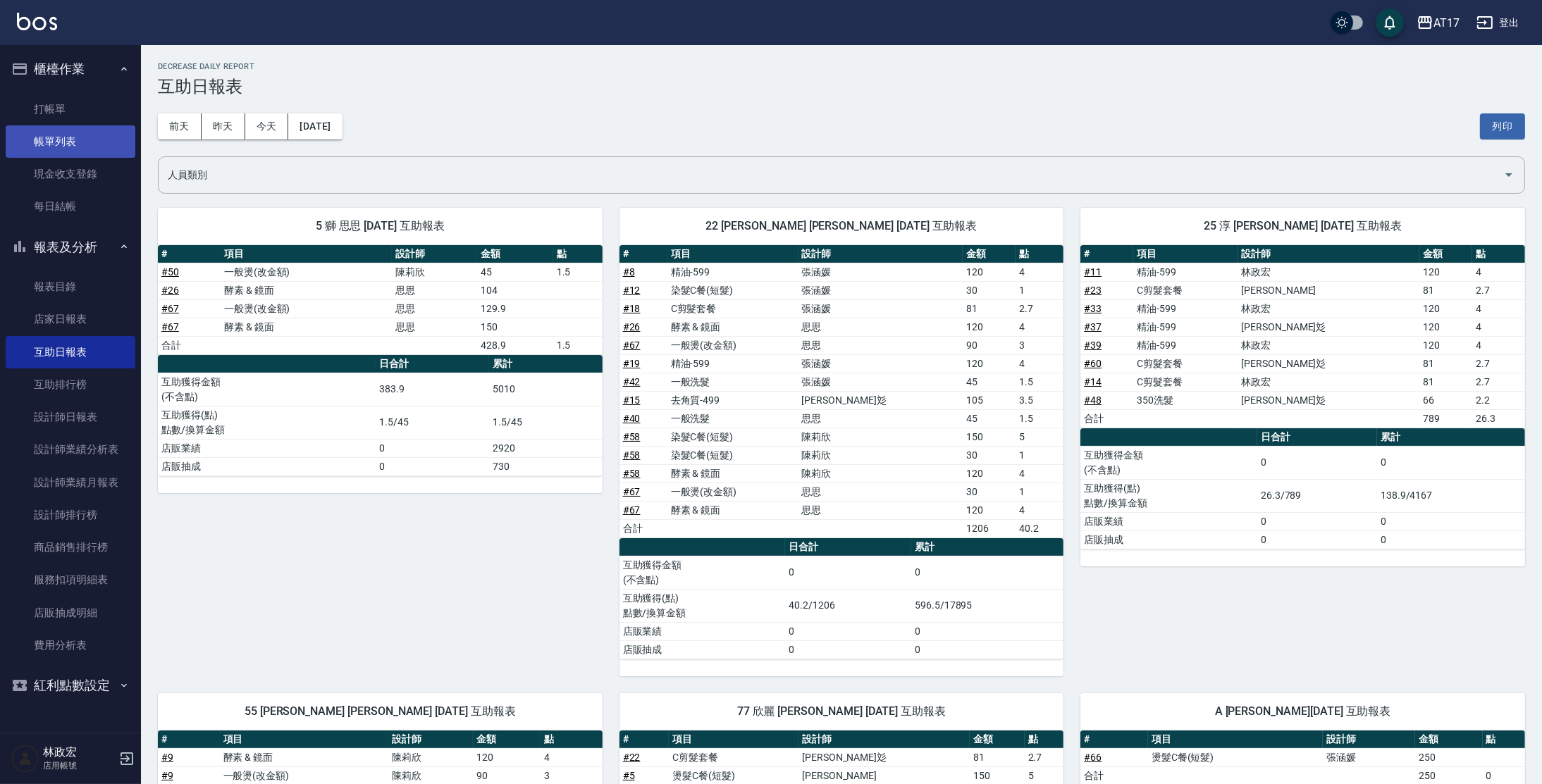
click at [88, 133] on link "帳單列表" at bounding box center [70, 142] width 130 height 33
click at [88, 135] on link "帳單列表" at bounding box center [70, 142] width 130 height 33
click at [92, 145] on link "帳單列表" at bounding box center [70, 142] width 130 height 33
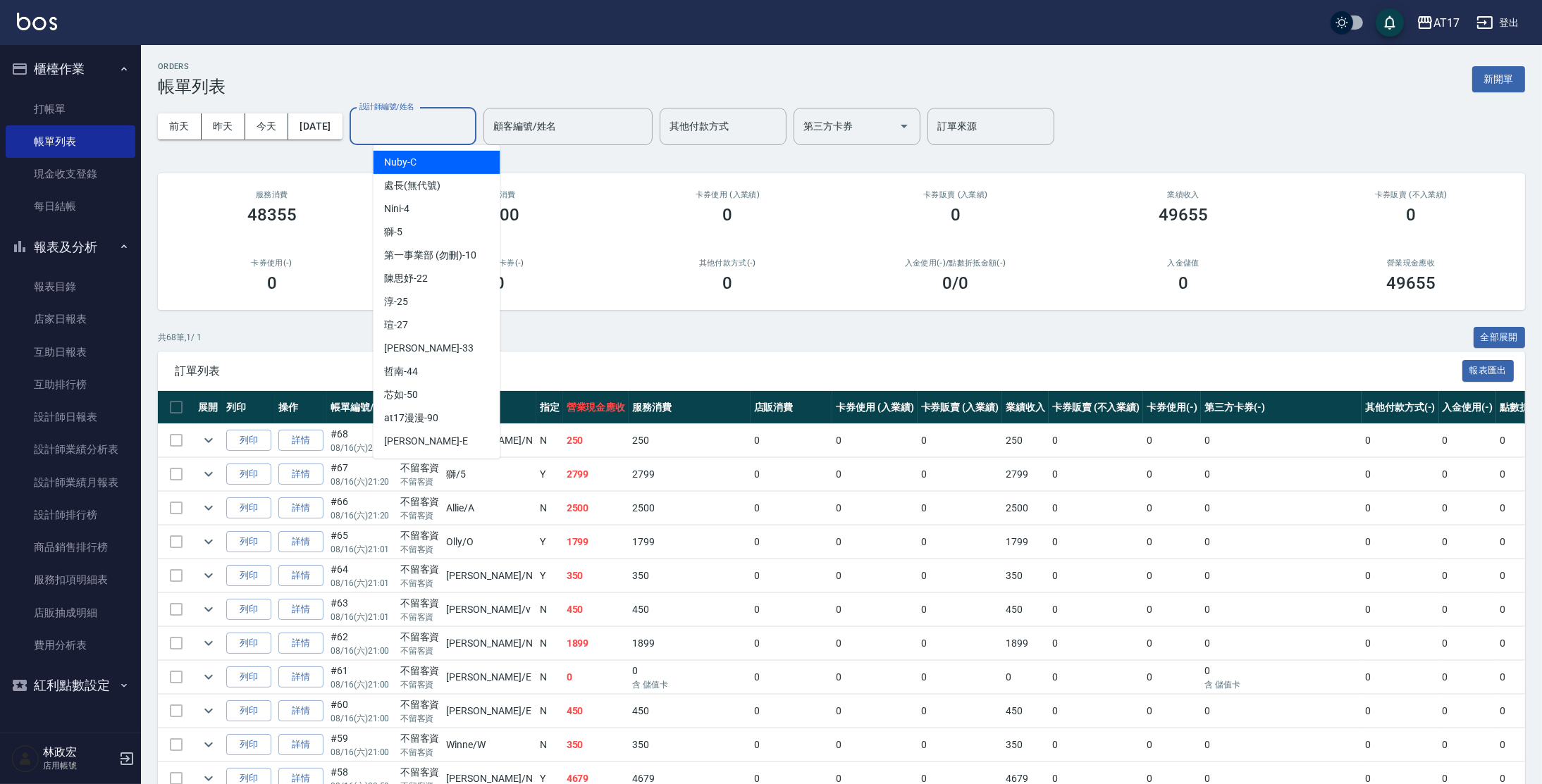
click at [423, 120] on div "設計師編號/姓名 設計師編號/姓名" at bounding box center [412, 127] width 127 height 37
click at [544, 127] on input "顧客編號/姓名" at bounding box center [568, 127] width 156 height 25
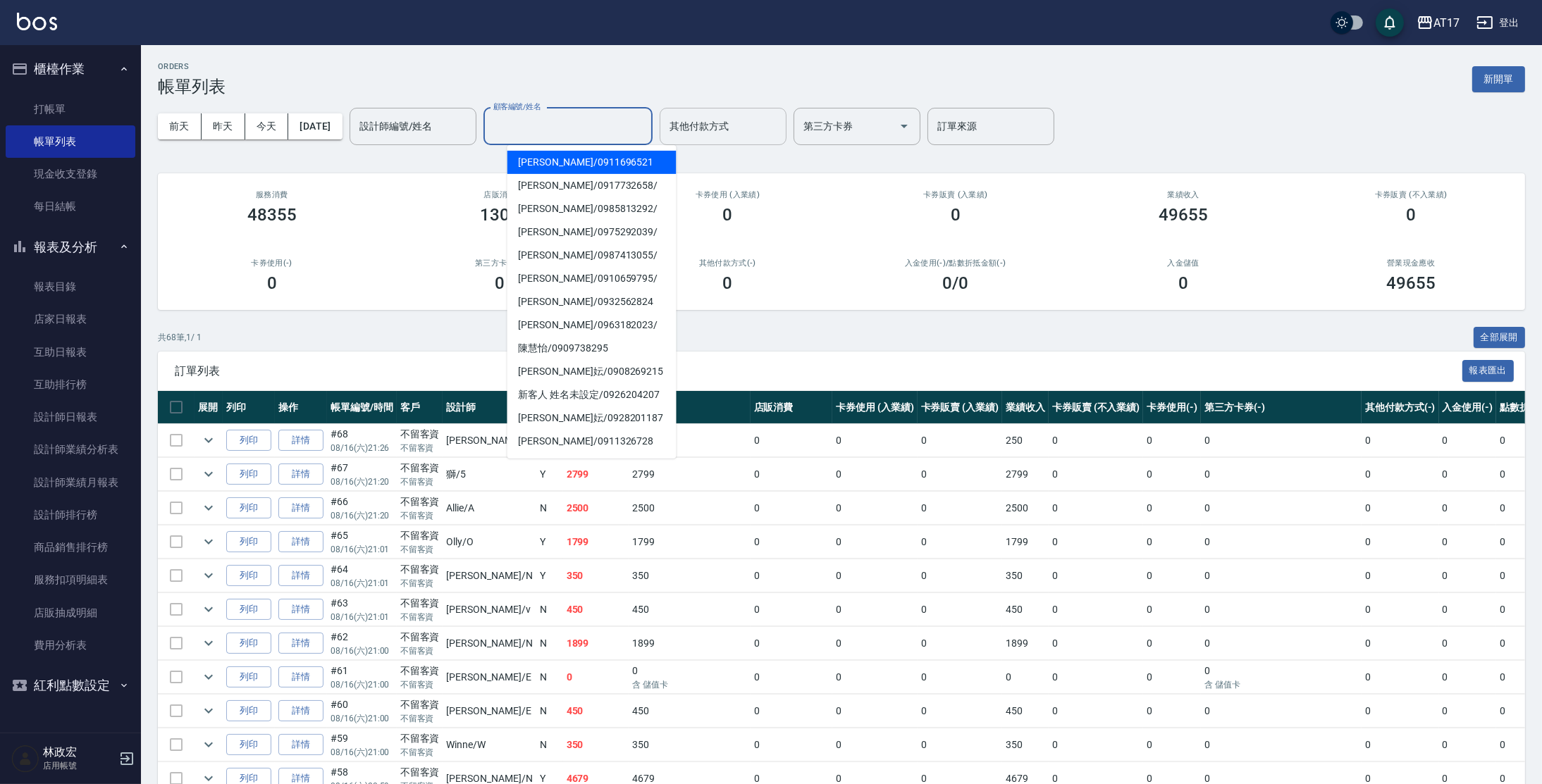
click at [731, 142] on div "其他付款方式" at bounding box center [723, 127] width 127 height 37
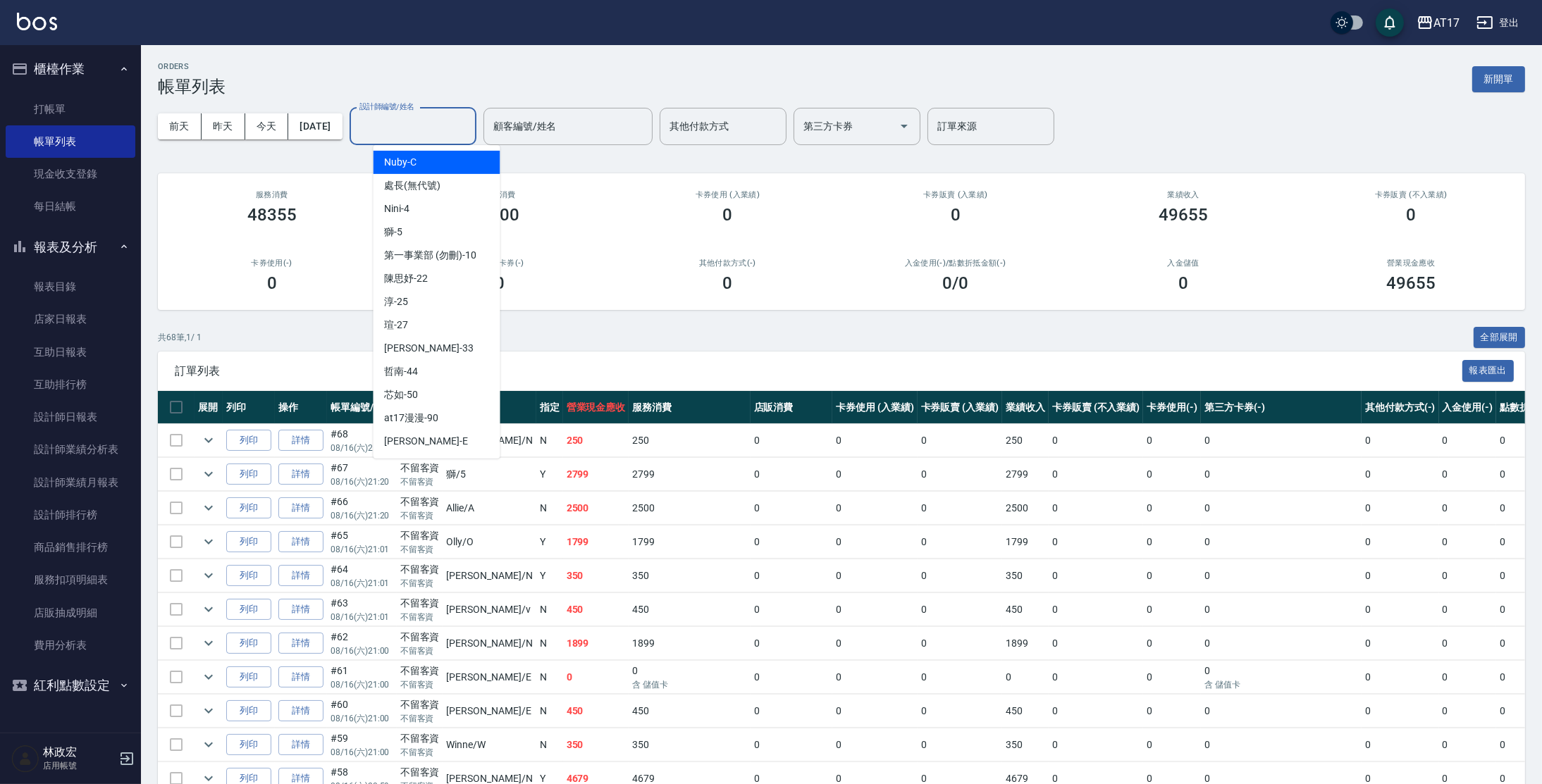
click at [413, 128] on input "設計師編號/姓名" at bounding box center [413, 127] width 114 height 25
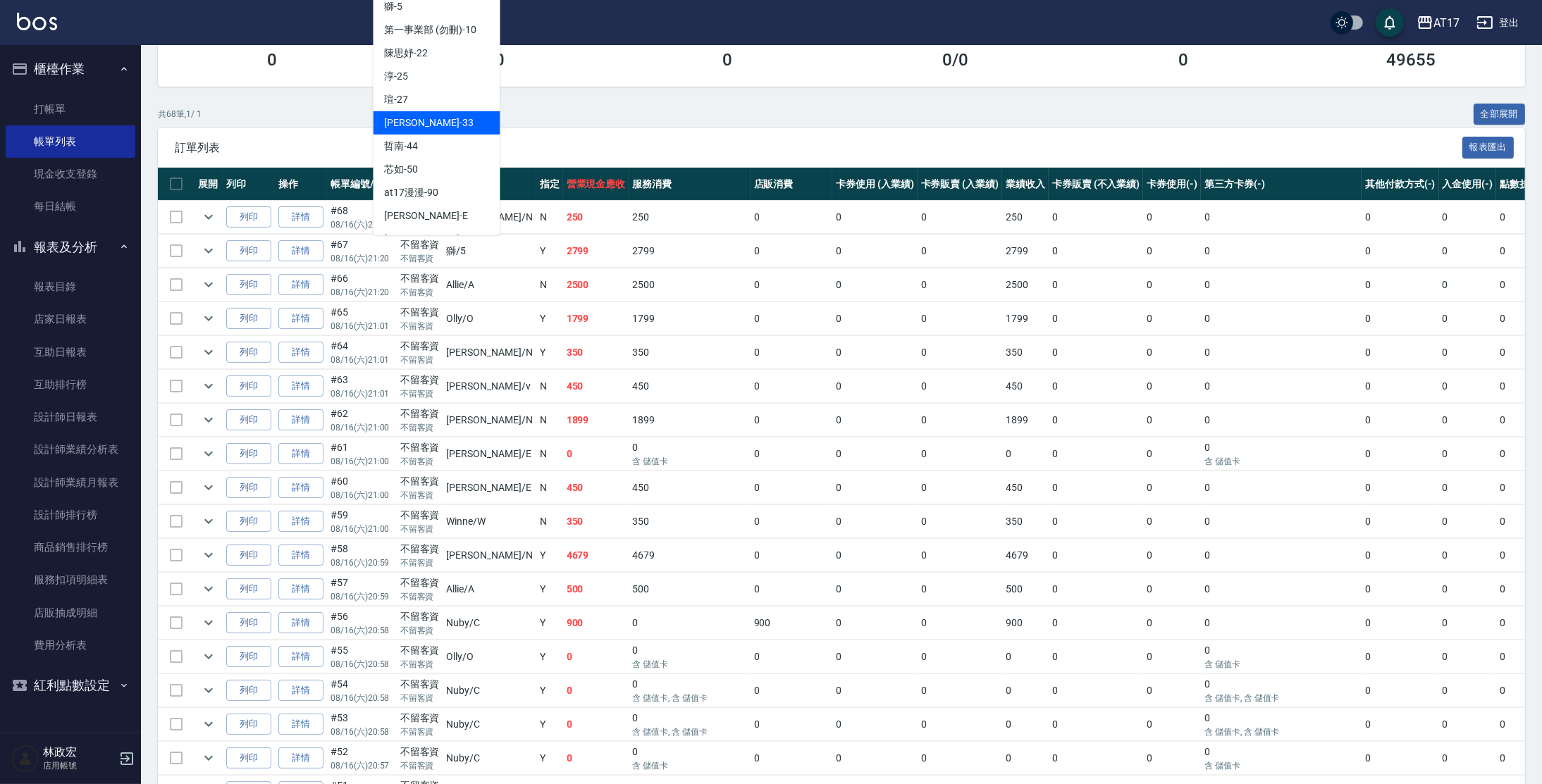
click at [746, 109] on div "共 68 筆, 1 / 1 全部展開" at bounding box center [842, 114] width 1368 height 22
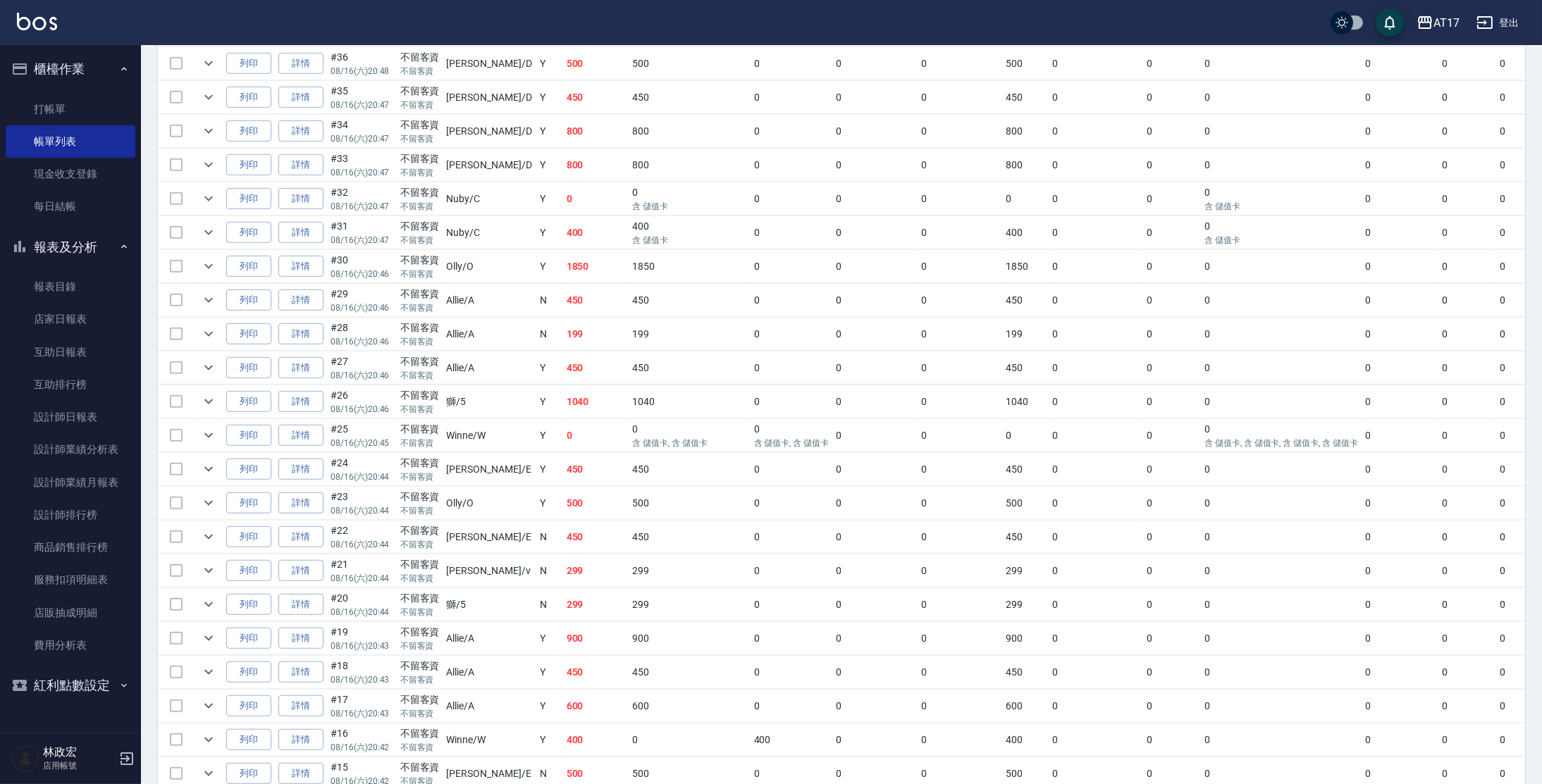
scroll to position [1462, 0]
click at [214, 560] on icon "expand row" at bounding box center [209, 568] width 17 height 17
click at [212, 562] on icon "expand row" at bounding box center [209, 568] width 17 height 17
click at [282, 560] on link "詳情" at bounding box center [301, 569] width 45 height 22
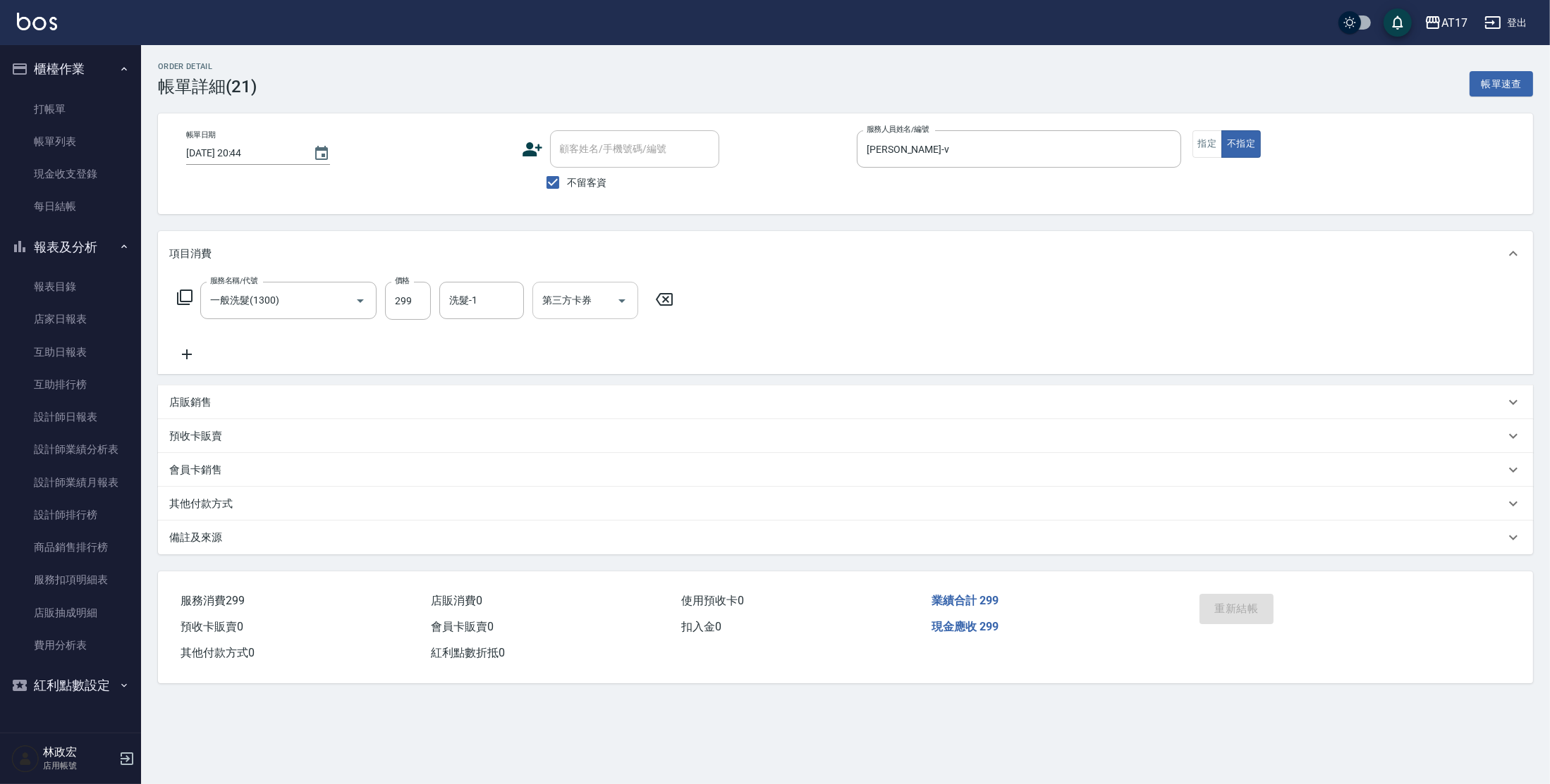
click at [635, 303] on div "第三方卡券" at bounding box center [585, 300] width 106 height 37
click at [615, 294] on icon "Close" at bounding box center [622, 301] width 17 height 17
click at [194, 356] on icon at bounding box center [186, 355] width 35 height 17
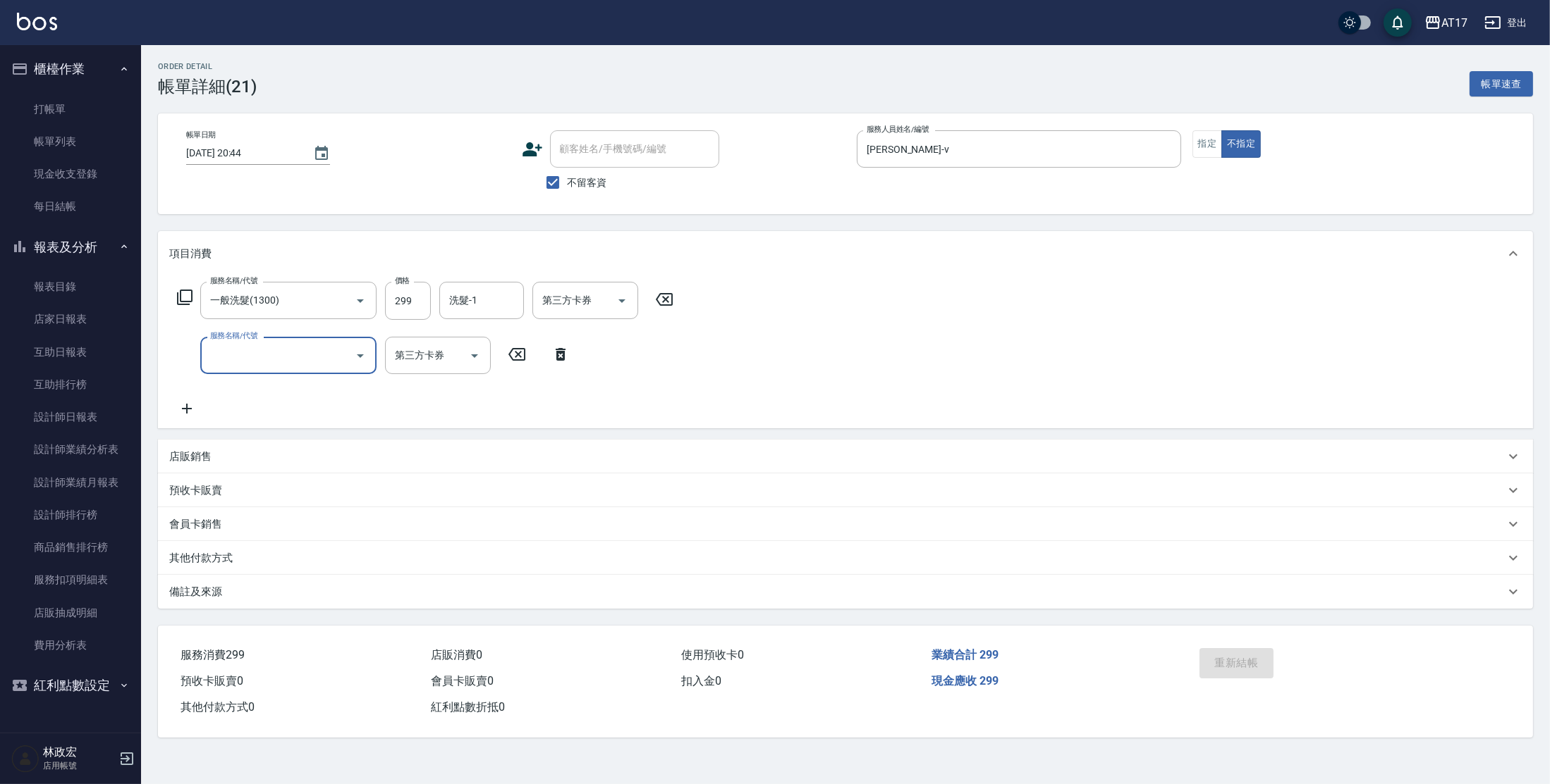
click at [370, 365] on div "服務名稱/代號" at bounding box center [288, 355] width 177 height 37
click at [555, 356] on icon at bounding box center [560, 355] width 35 height 17
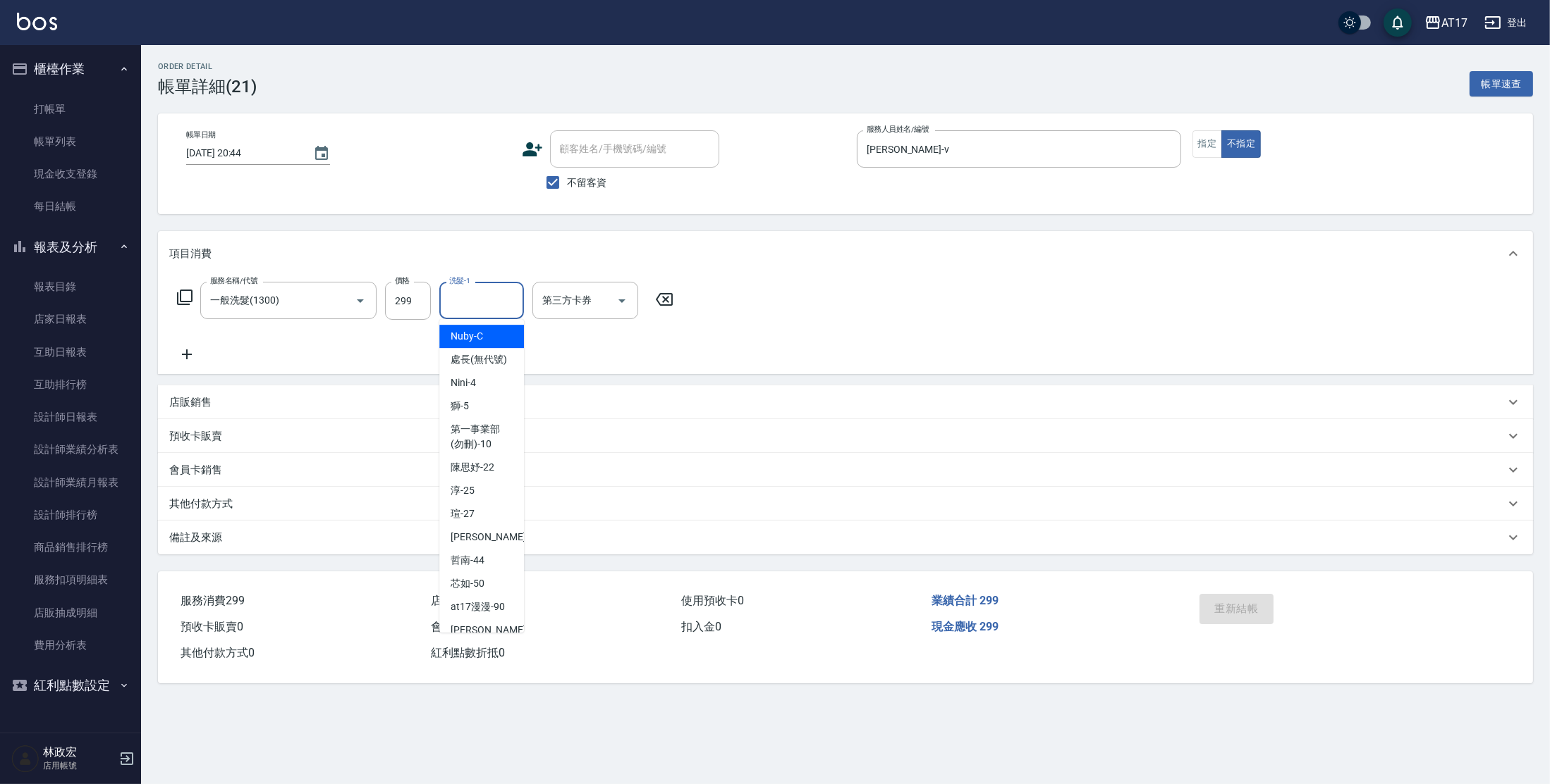
click at [477, 303] on input "洗髮-1" at bounding box center [482, 301] width 72 height 25
click at [461, 475] on span "陳思妤 -22" at bounding box center [472, 467] width 44 height 15
type input "[PERSON_NAME]-22"
click at [685, 327] on div "服務名稱/代號 一般洗髮(1300) 服務名稱/代號 價格 299 價格 洗髮-1 陳思妤-22 洗髮-1 第三方卡券 第三方卡券" at bounding box center [845, 325] width 1375 height 98
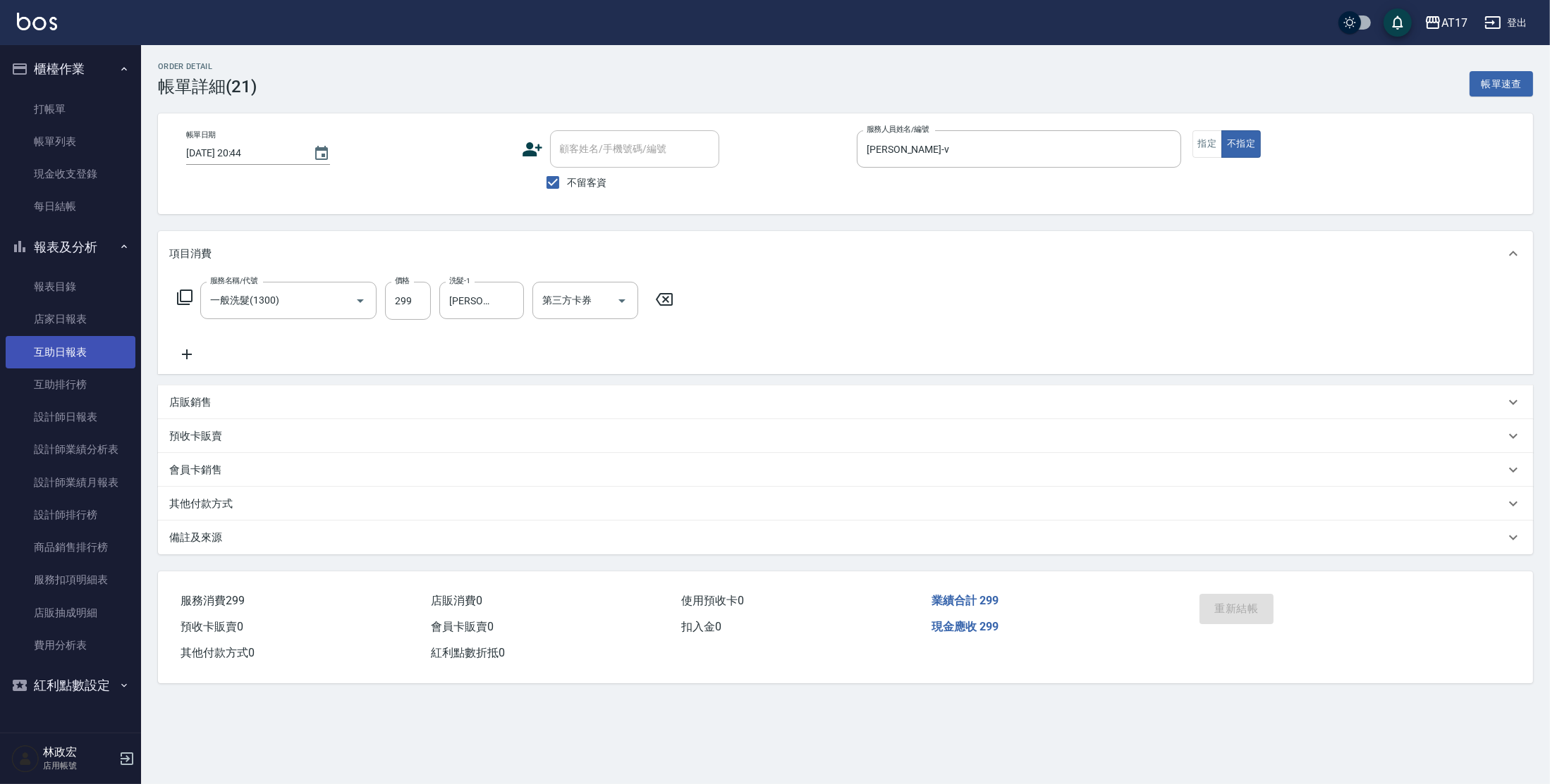
click at [92, 339] on link "互助日報表" at bounding box center [70, 352] width 130 height 33
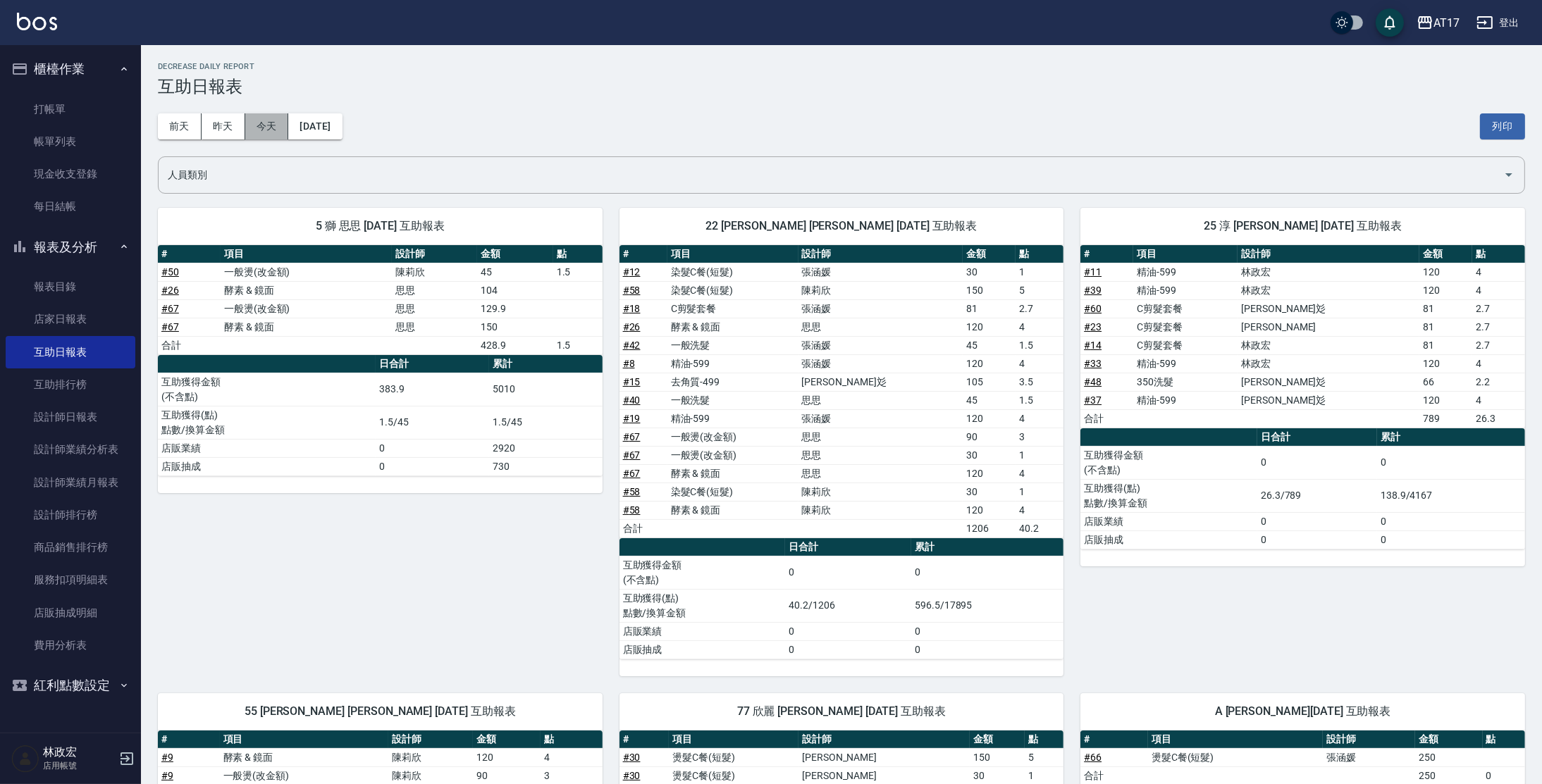
click at [276, 128] on button "今天" at bounding box center [267, 127] width 44 height 26
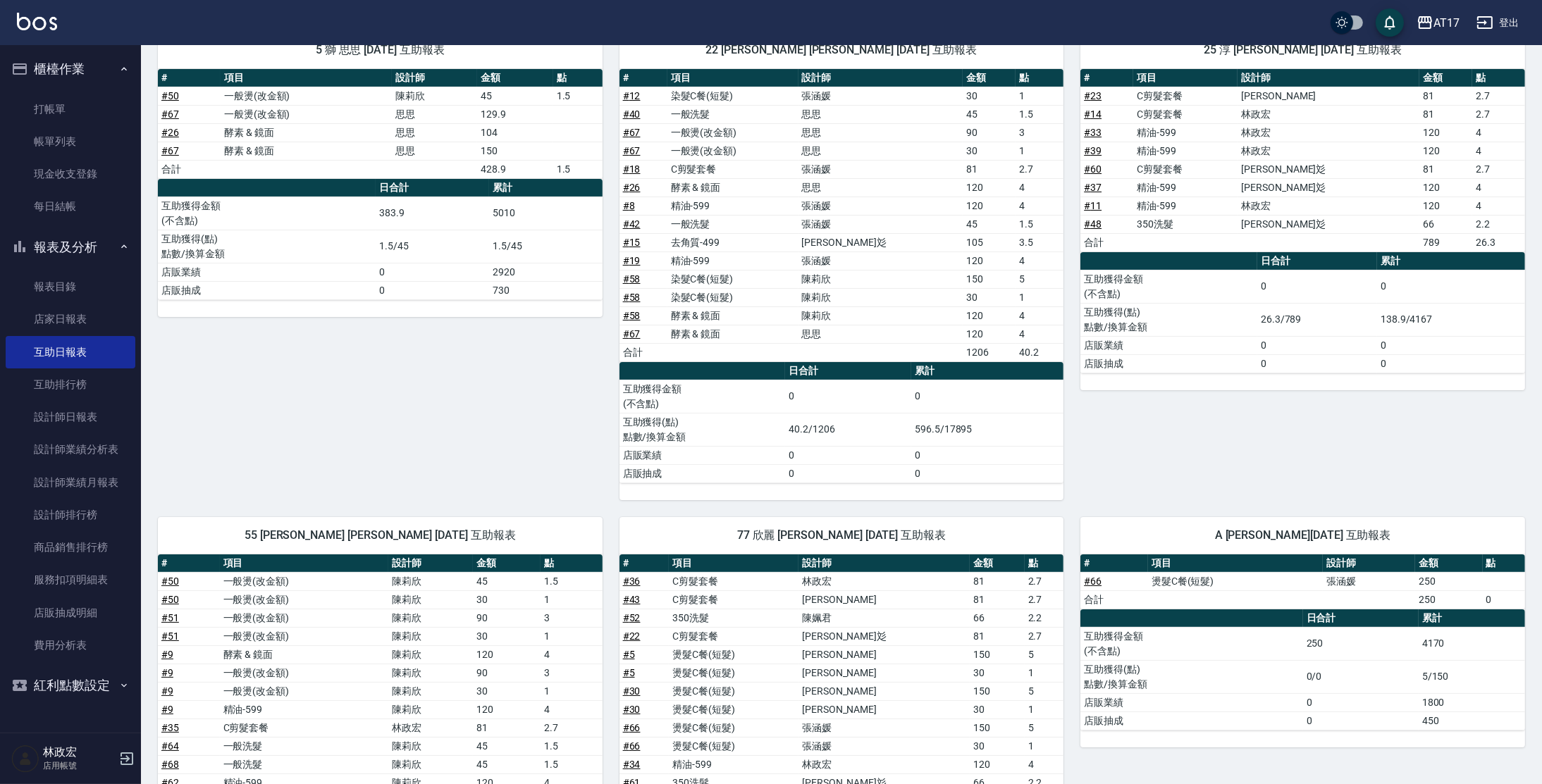
scroll to position [179, 0]
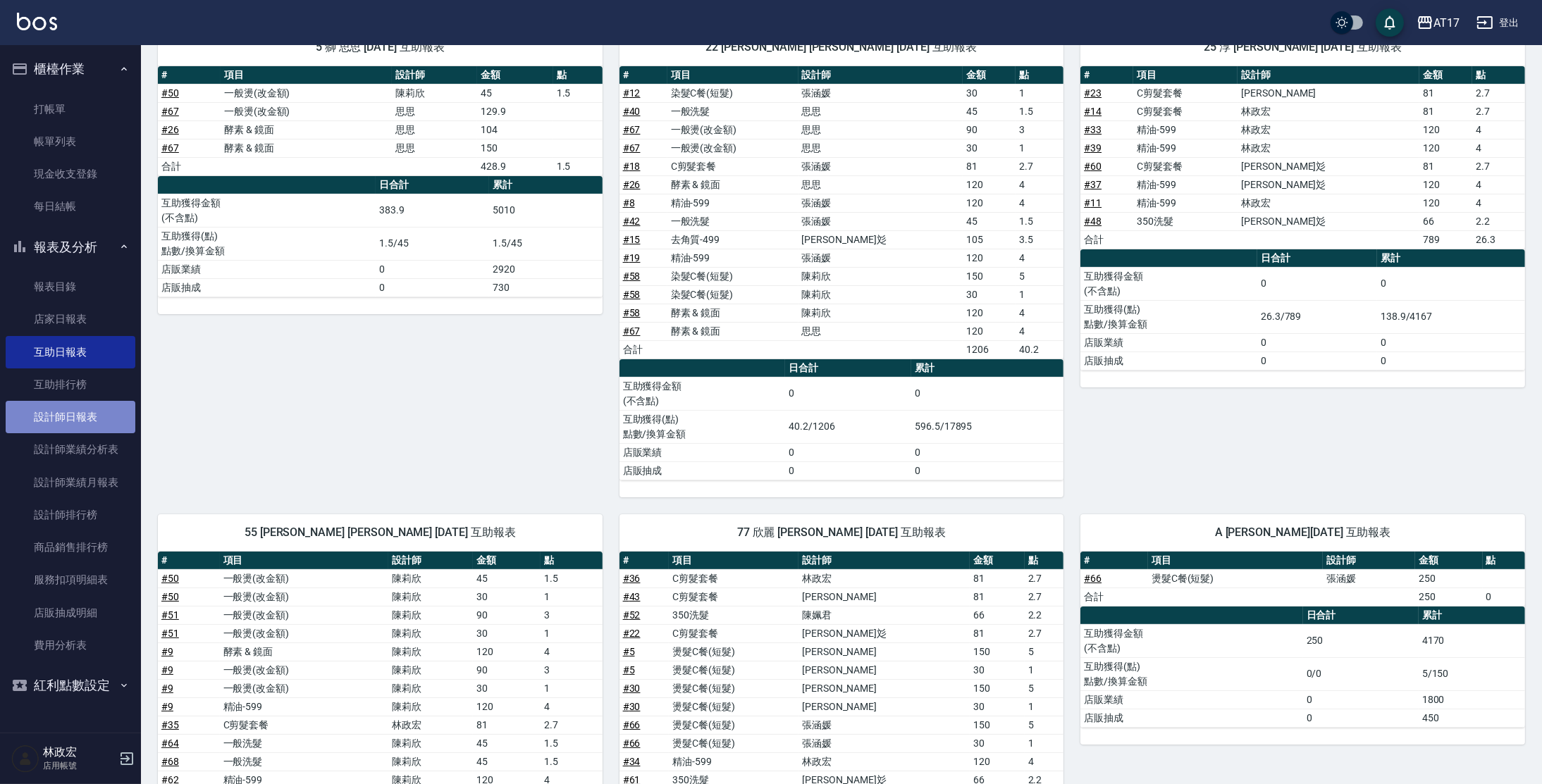
click at [106, 423] on link "設計師日報表" at bounding box center [70, 418] width 130 height 33
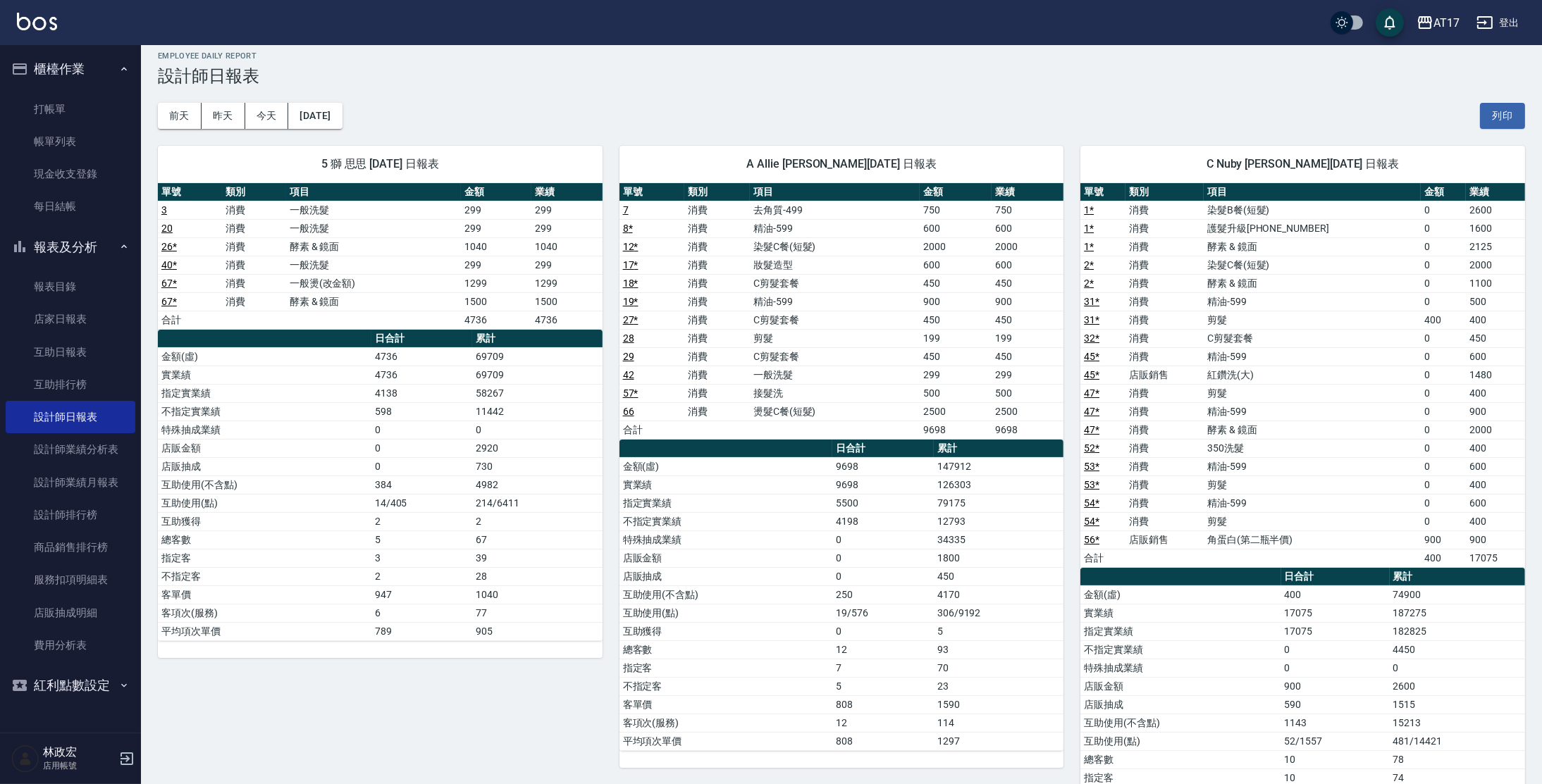
scroll to position [11, 0]
click at [302, 127] on button "[DATE]" at bounding box center [315, 116] width 54 height 26
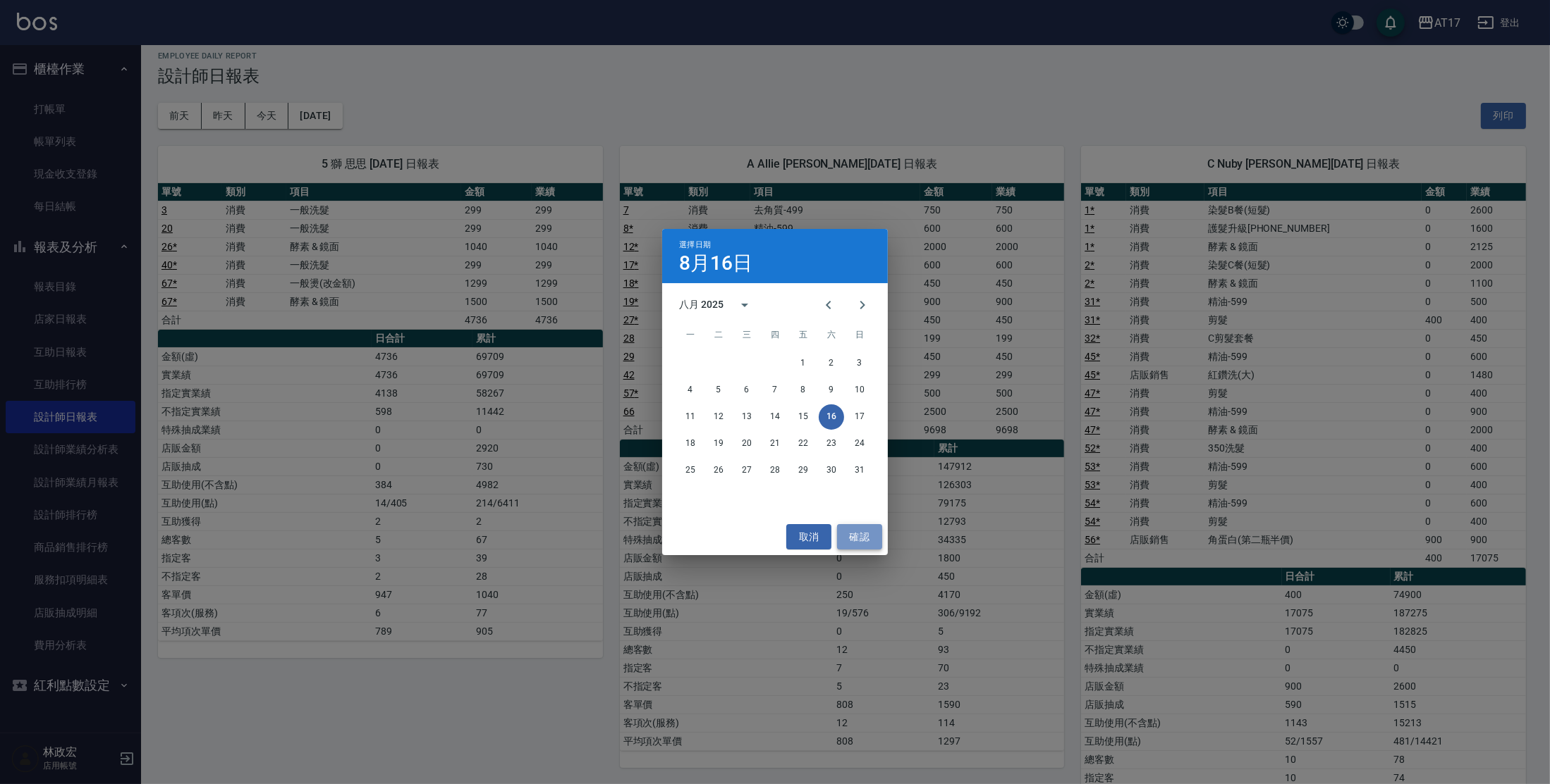
click at [850, 540] on button "確認" at bounding box center [859, 537] width 45 height 26
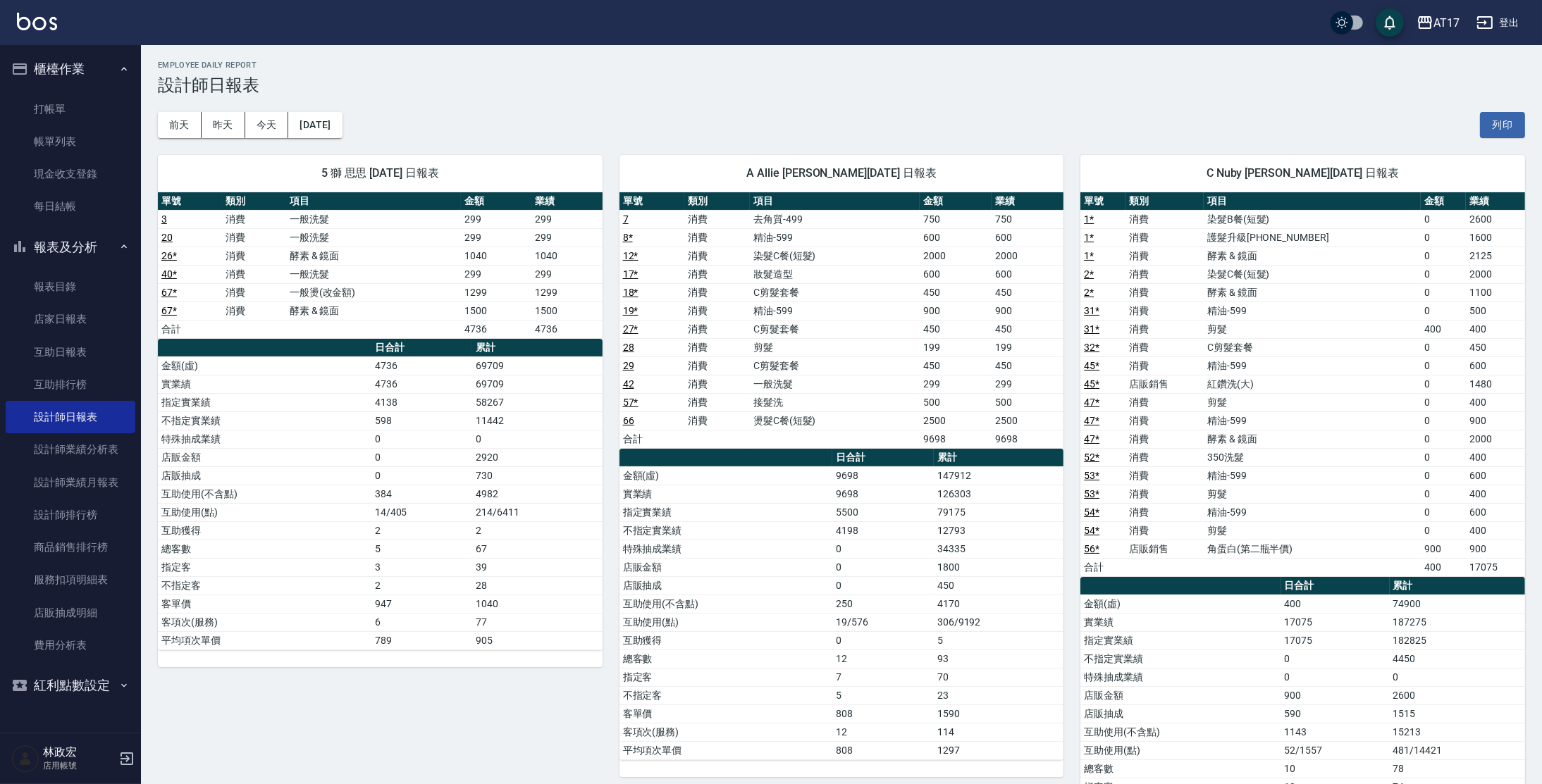
scroll to position [2, 0]
